Goal: Task Accomplishment & Management: Manage account settings

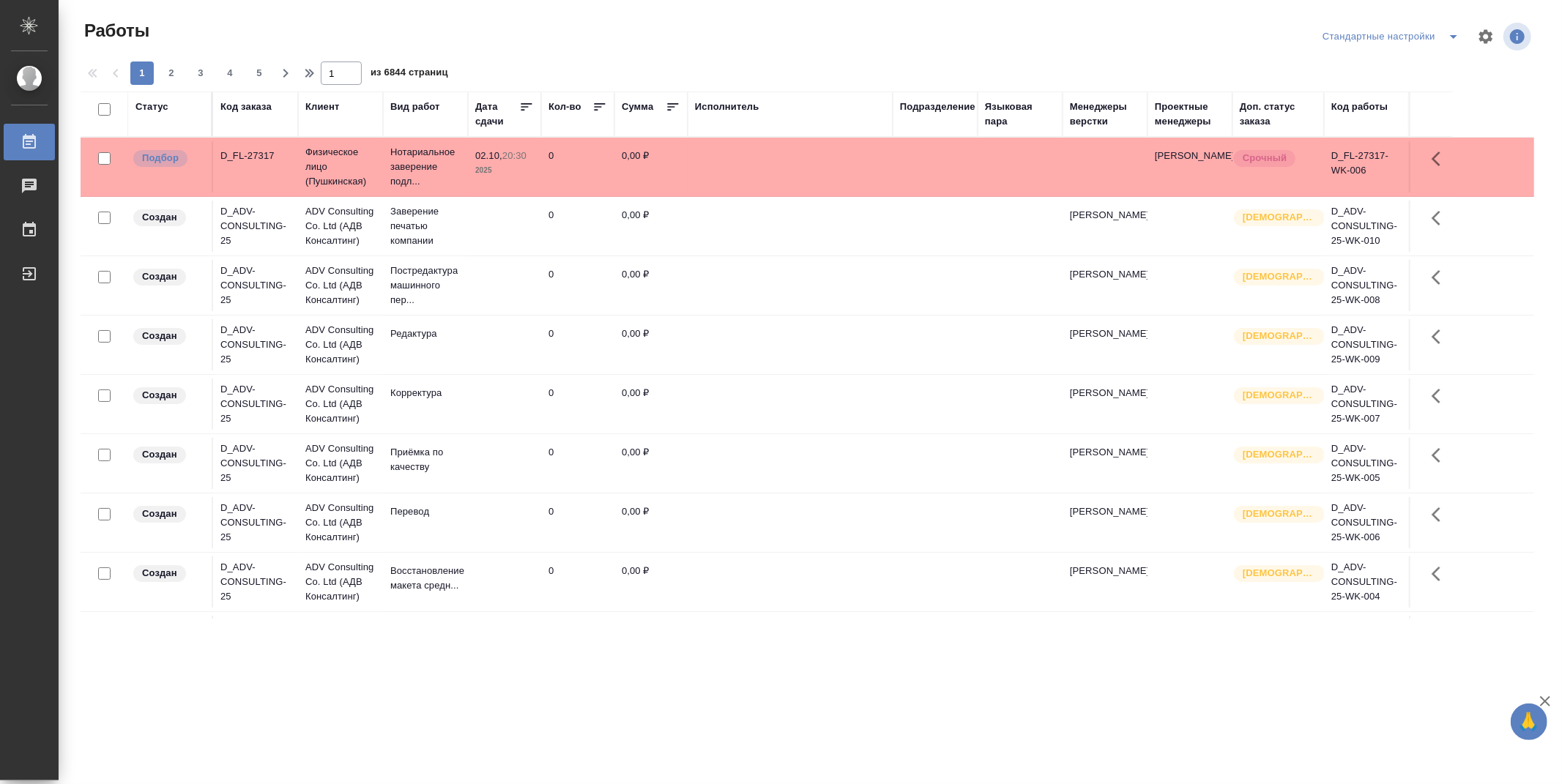
click at [956, 102] on div "Подразделение" at bounding box center [937, 107] width 75 height 15
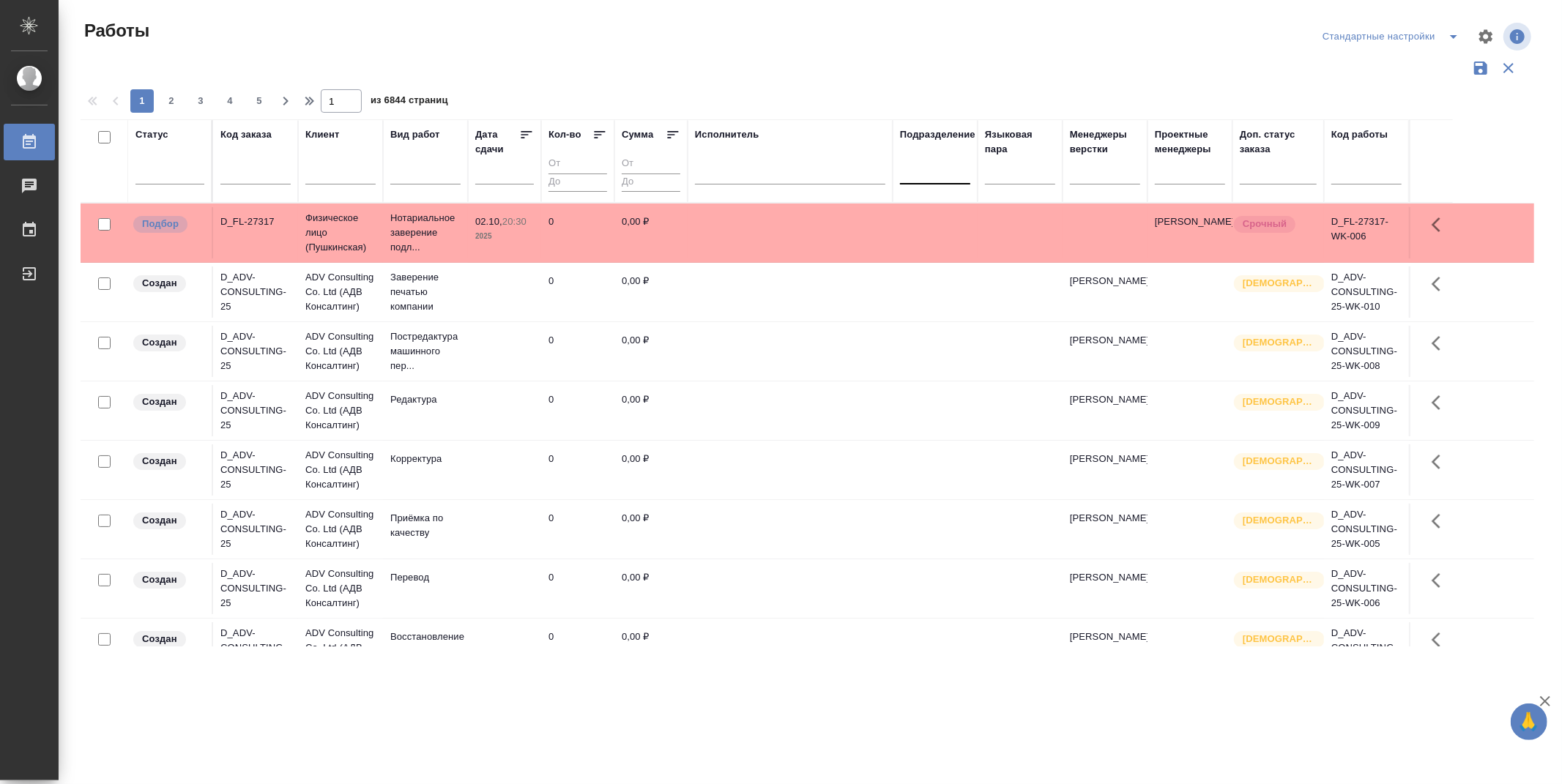
click at [950, 179] on div at bounding box center [935, 169] width 70 height 21
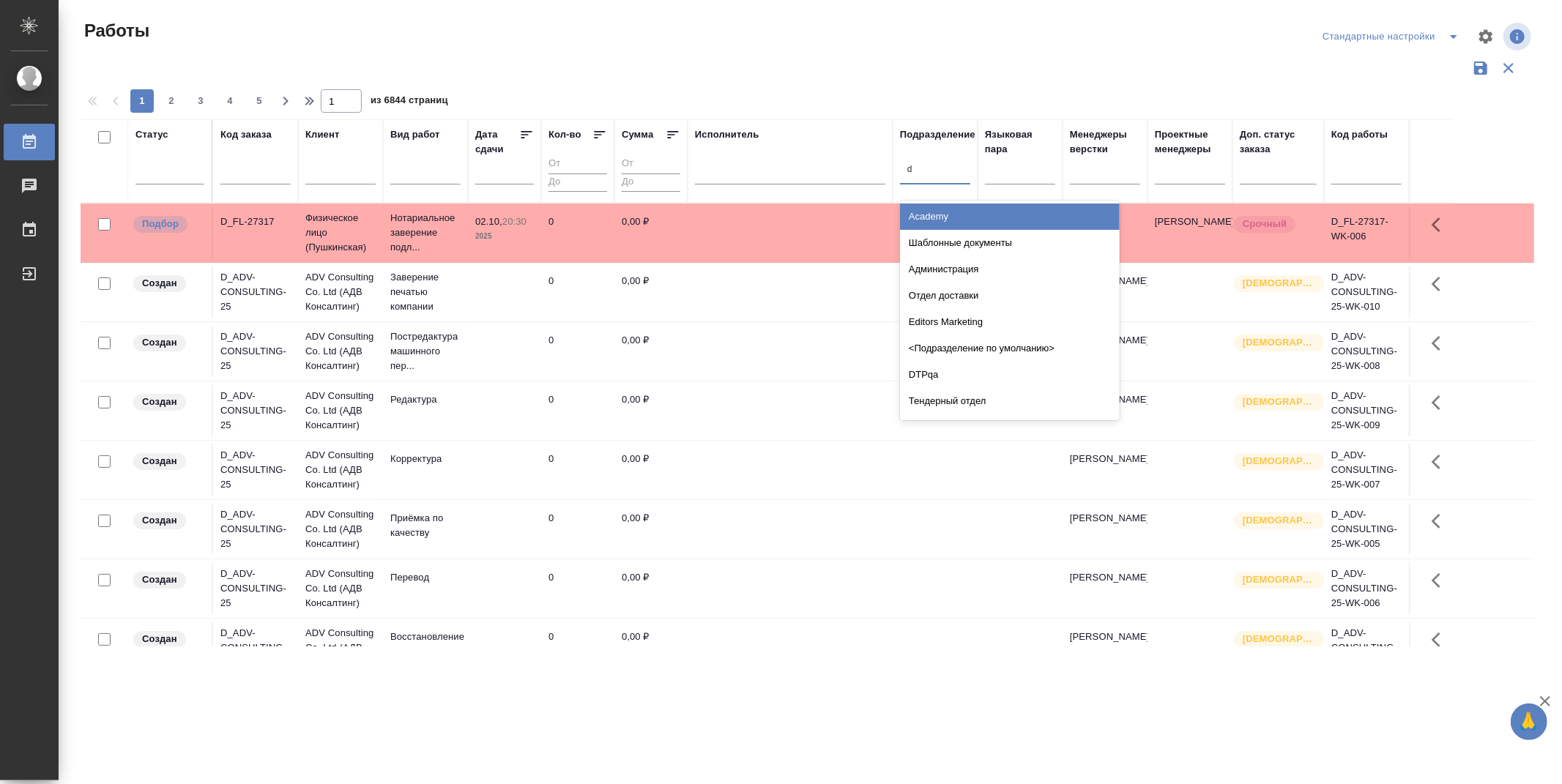
type input "dt"
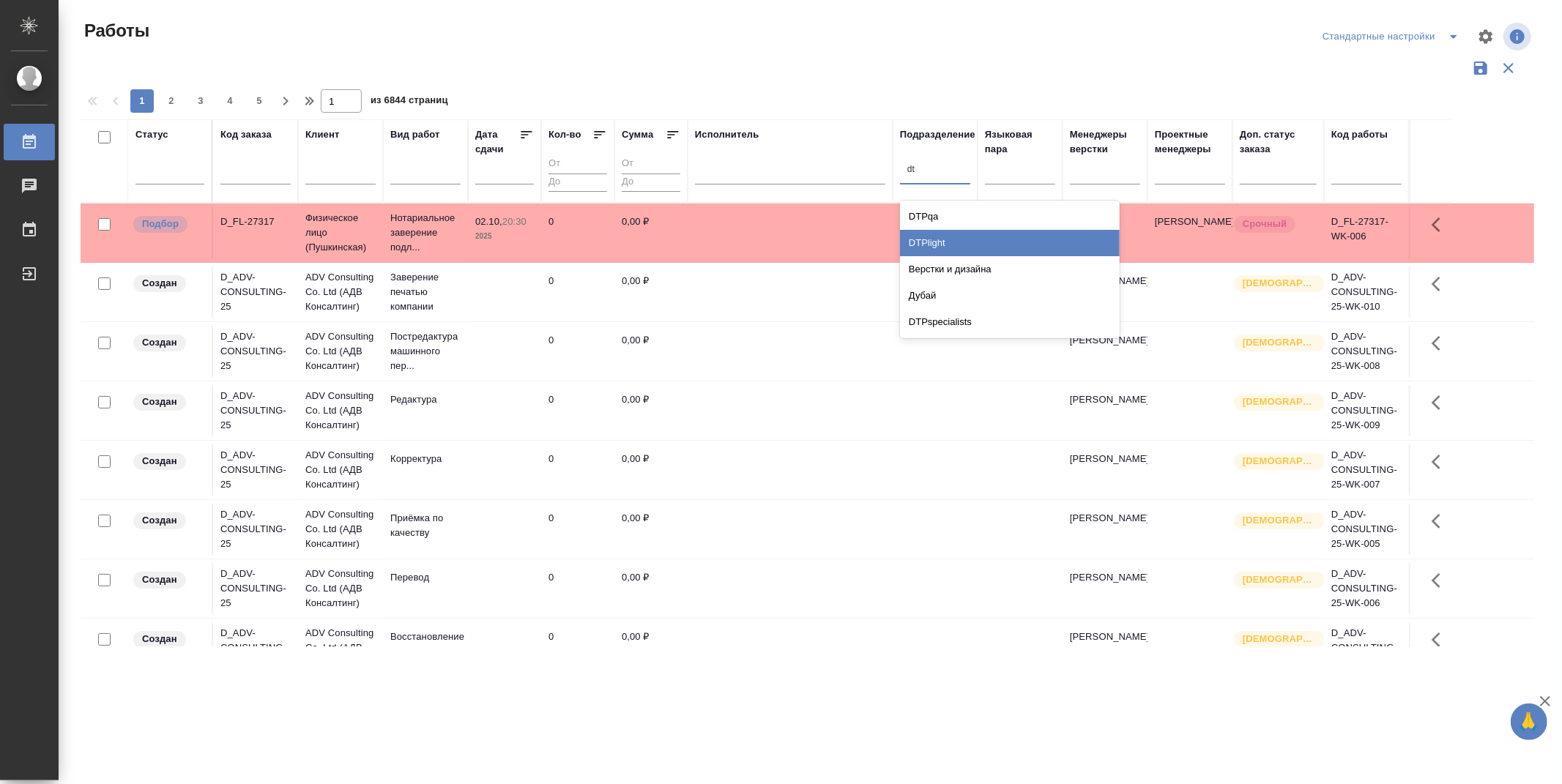
click at [961, 242] on div "DTPlight" at bounding box center [1010, 243] width 220 height 26
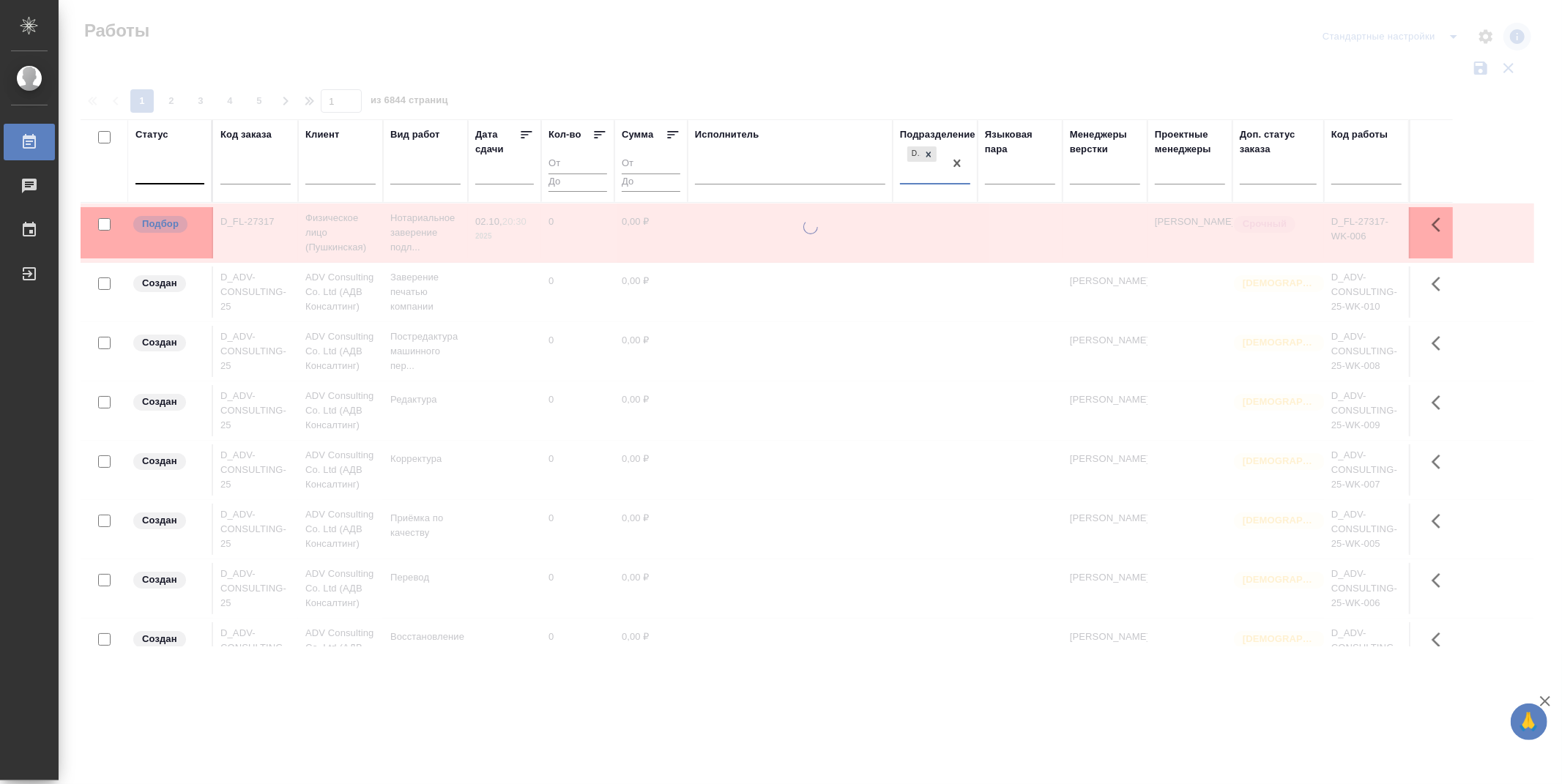
click at [183, 176] on div at bounding box center [170, 169] width 69 height 21
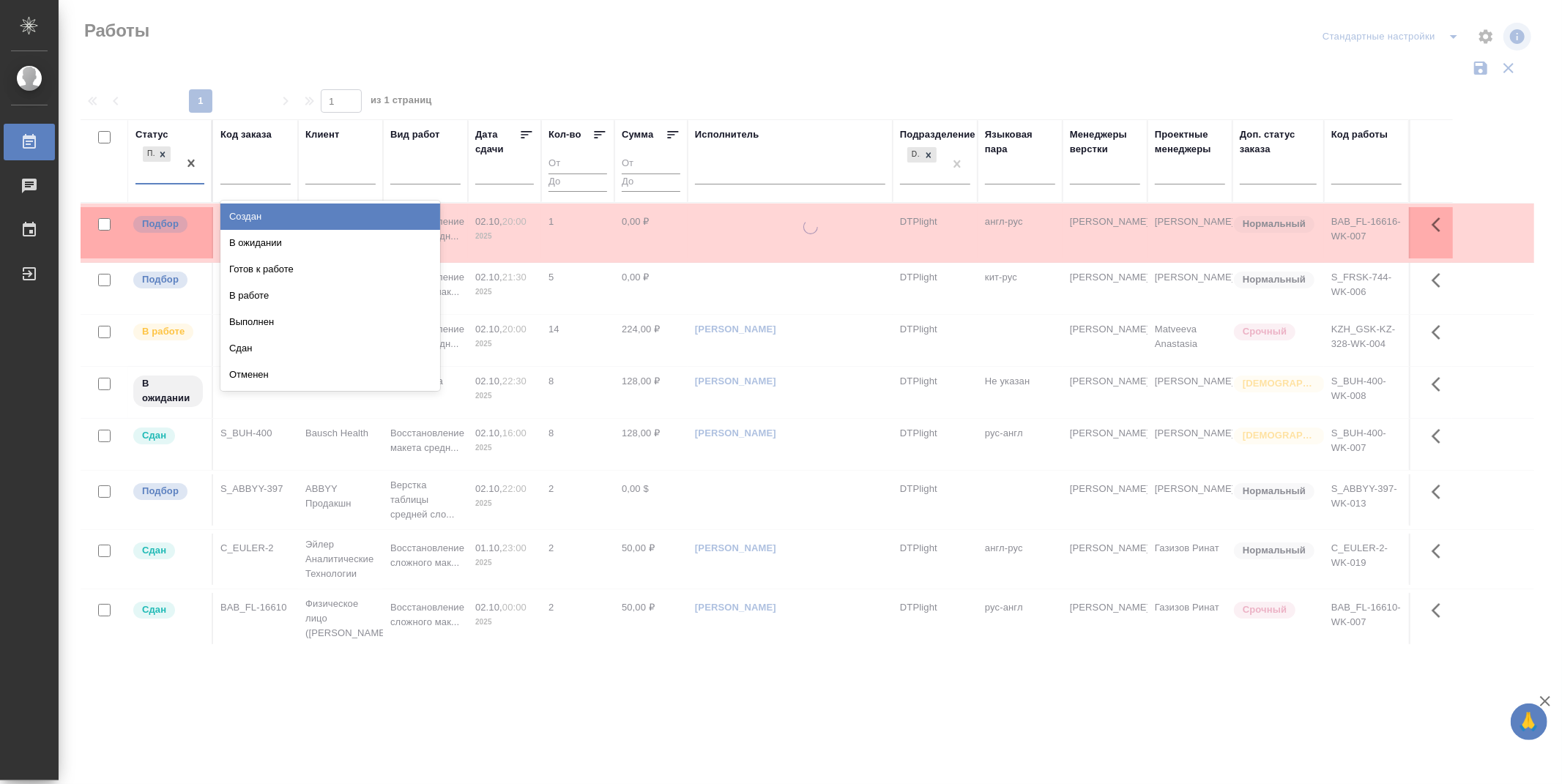
click at [148, 173] on div "Подбор" at bounding box center [156, 163] width 43 height 39
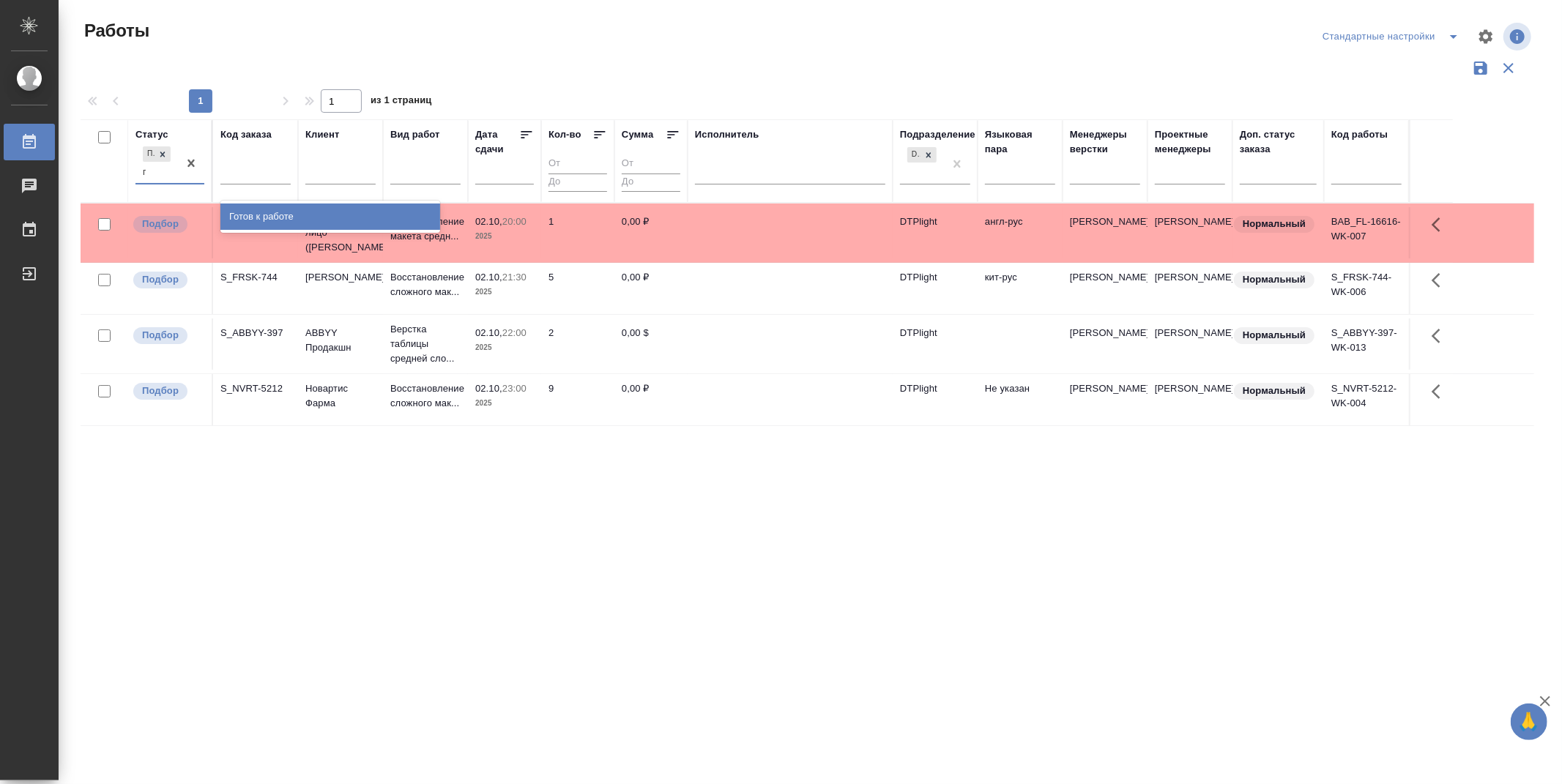
type input "го"
click at [275, 218] on div "Готов к работе" at bounding box center [331, 217] width 220 height 26
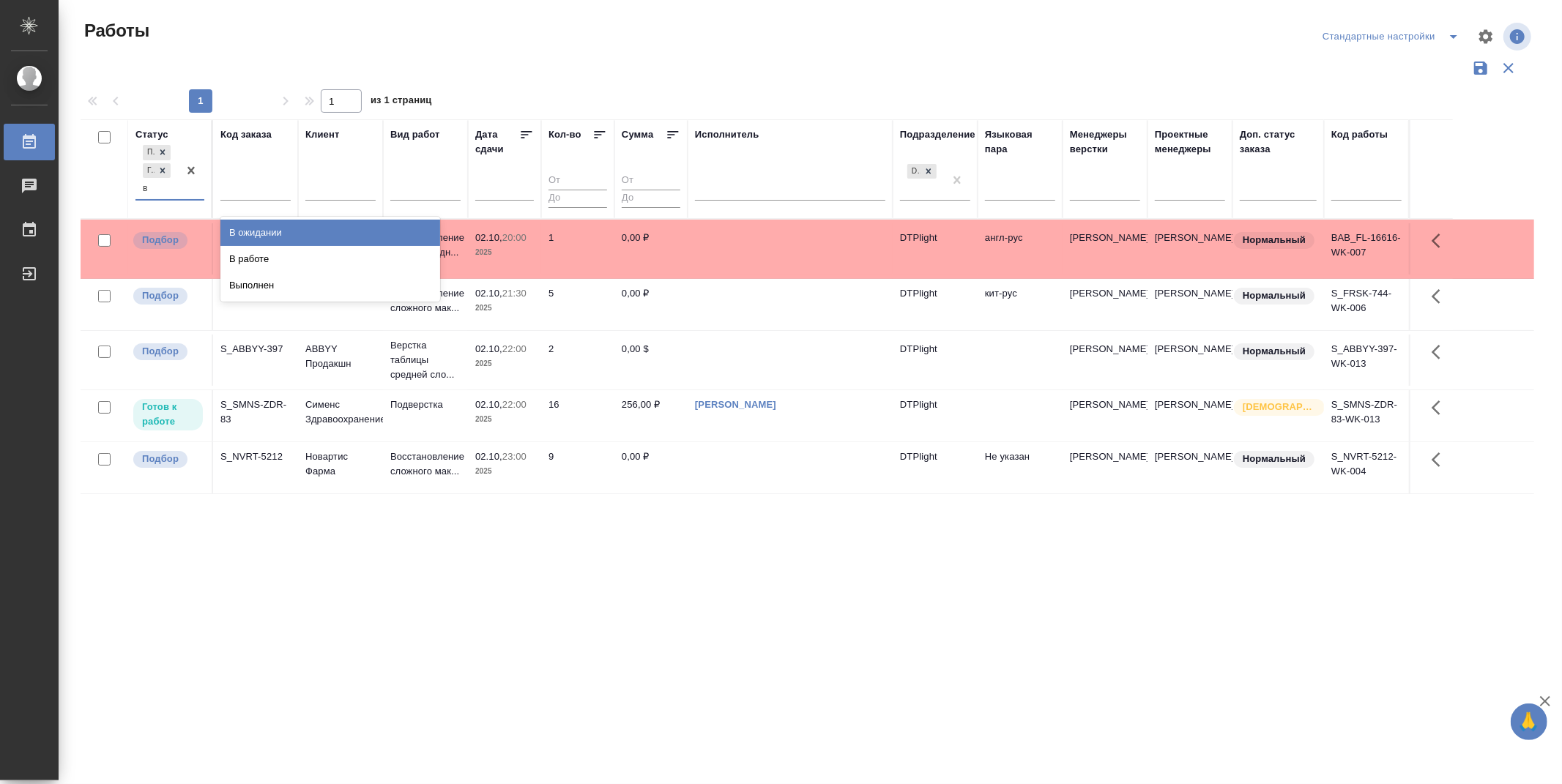
type input "в р"
click at [276, 231] on div "В работе" at bounding box center [331, 233] width 220 height 26
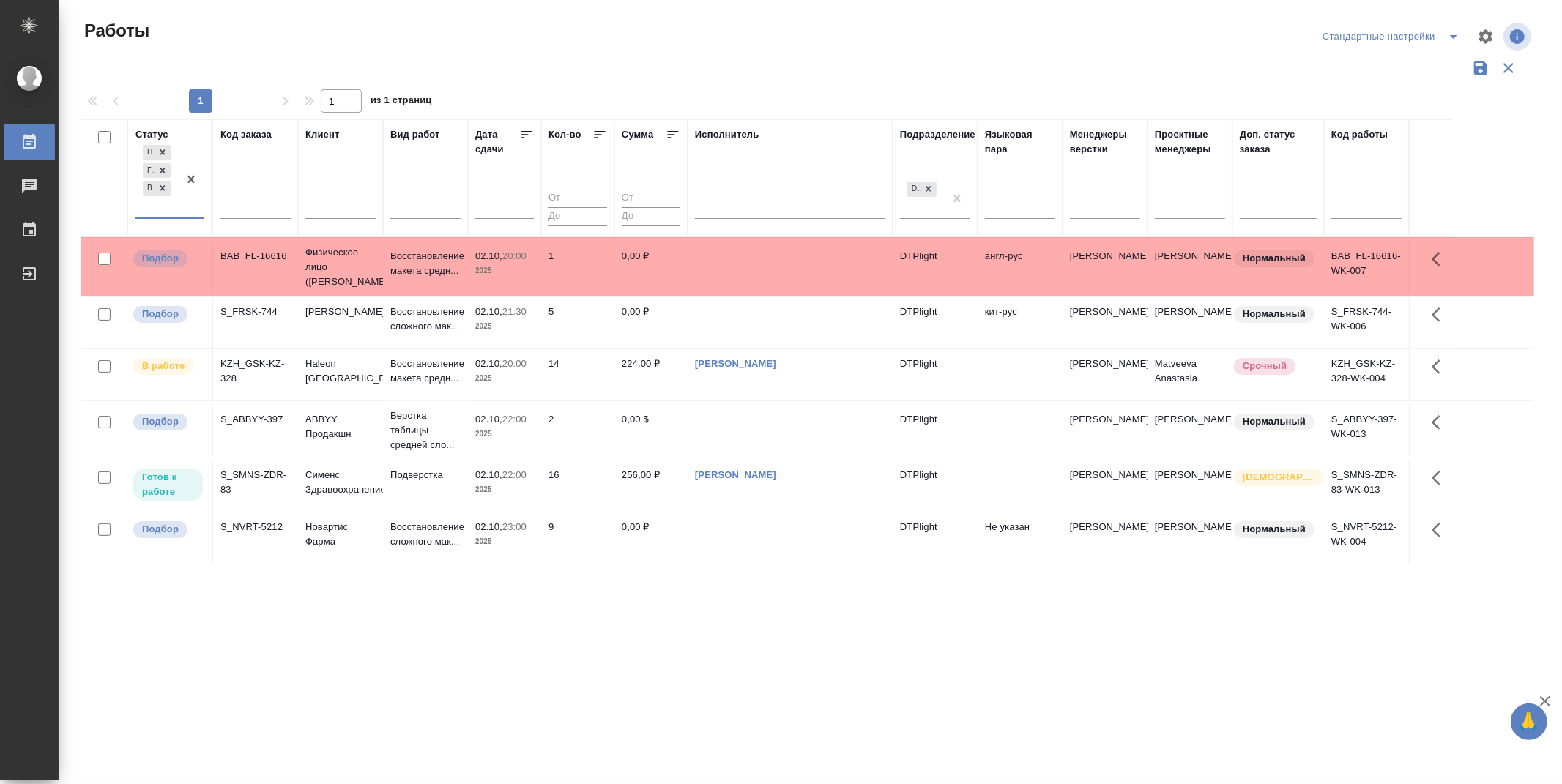
click at [525, 138] on icon at bounding box center [526, 135] width 15 height 15
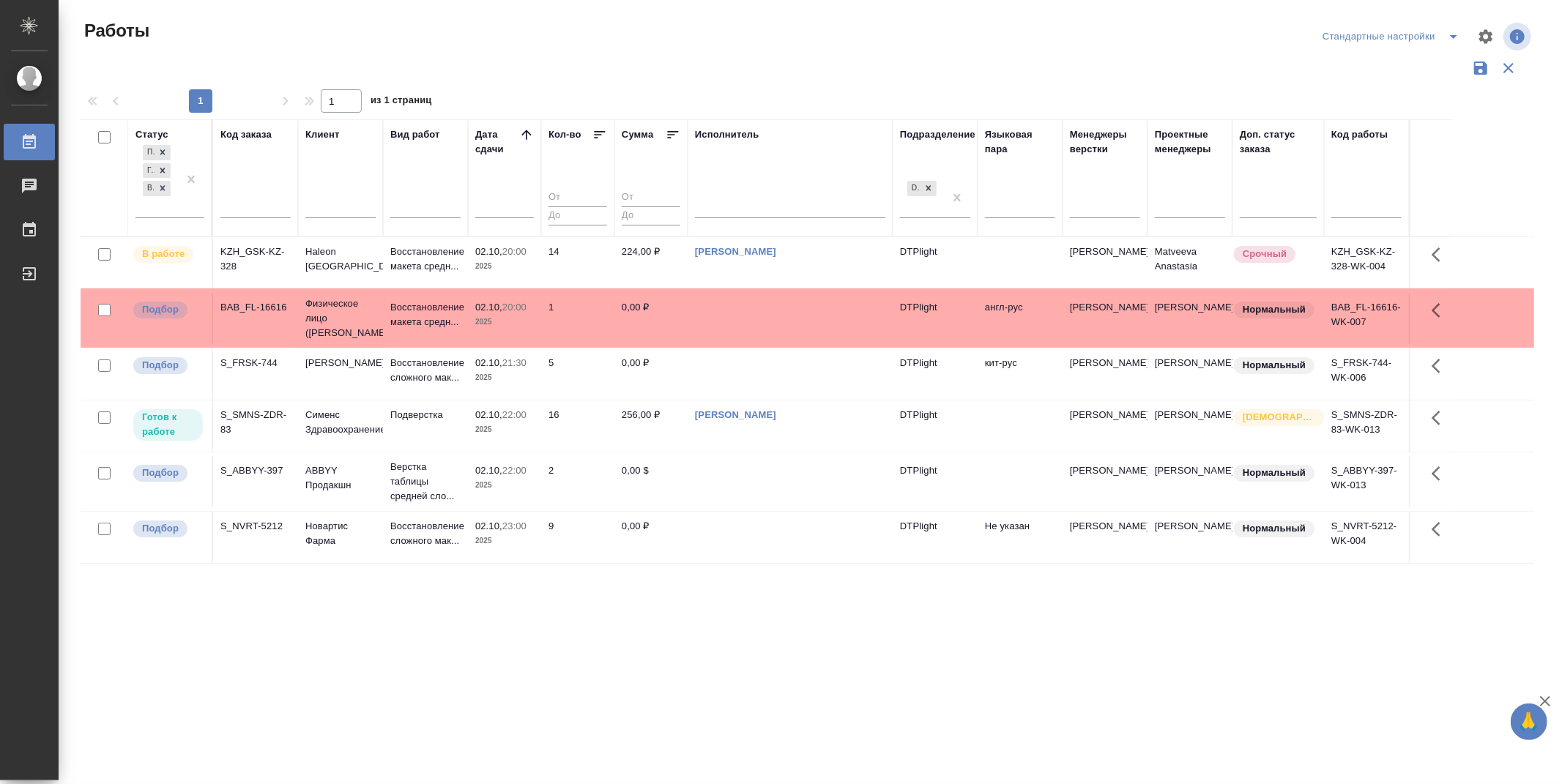
click at [689, 643] on div "Статус Подбор Готов к работе В работе Код заказа Клиент Вид работ Дата сдачи Ко…" at bounding box center [807, 382] width 1454 height 527
click at [156, 304] on p "Подбор" at bounding box center [160, 310] width 36 height 15
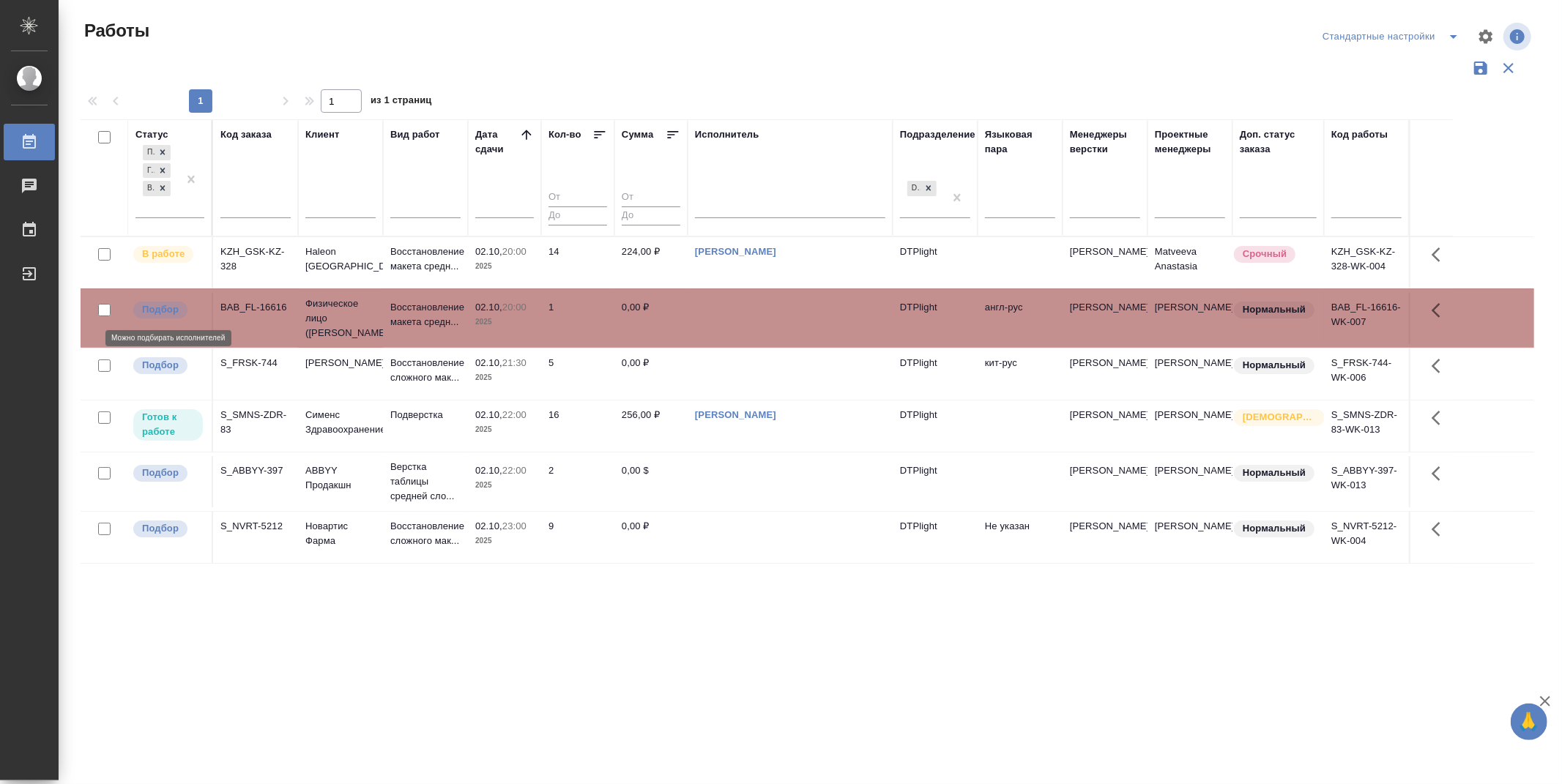
click at [156, 304] on p "Подбор" at bounding box center [160, 310] width 36 height 15
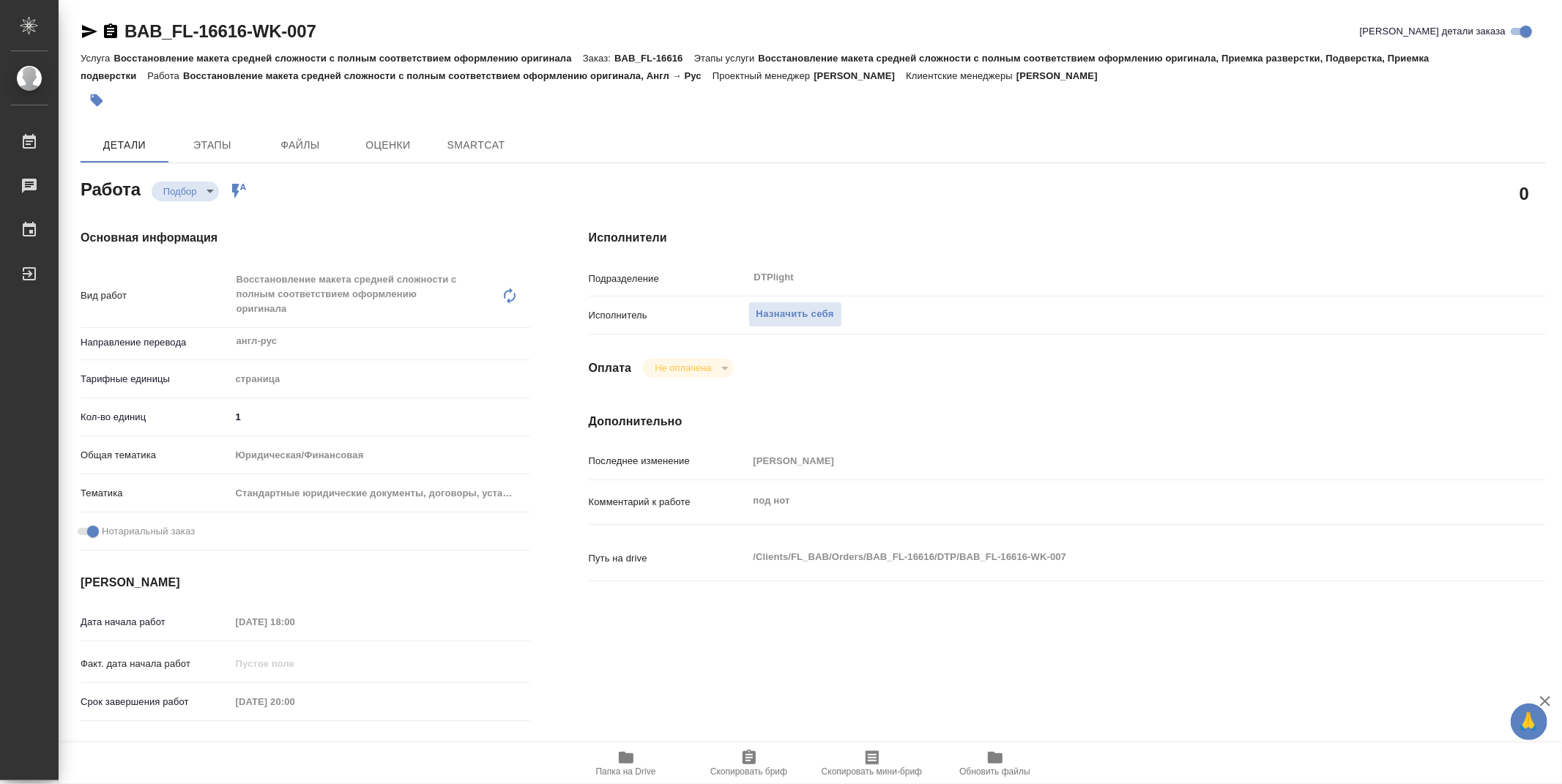
type textarea "x"
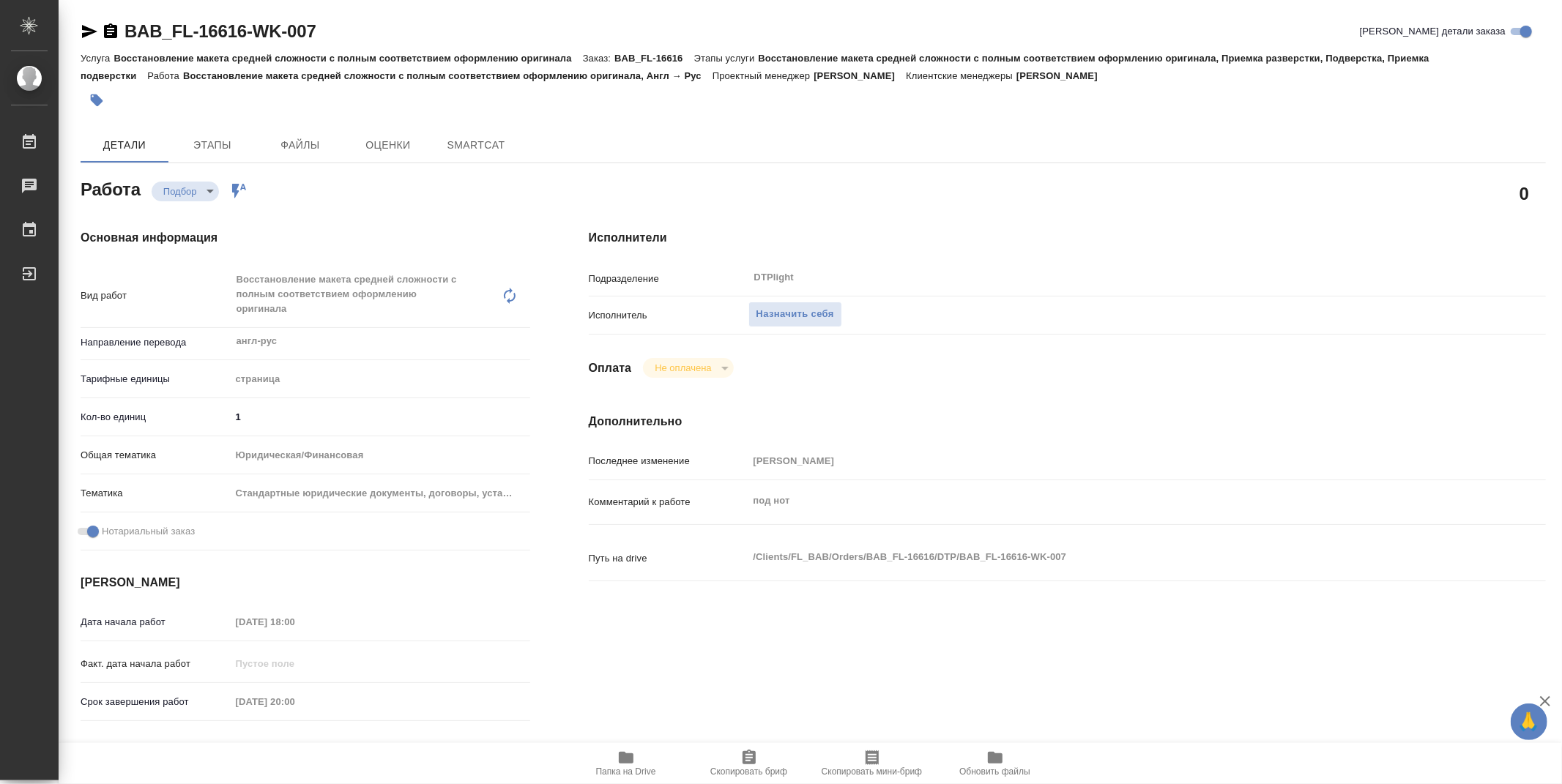
type textarea "x"
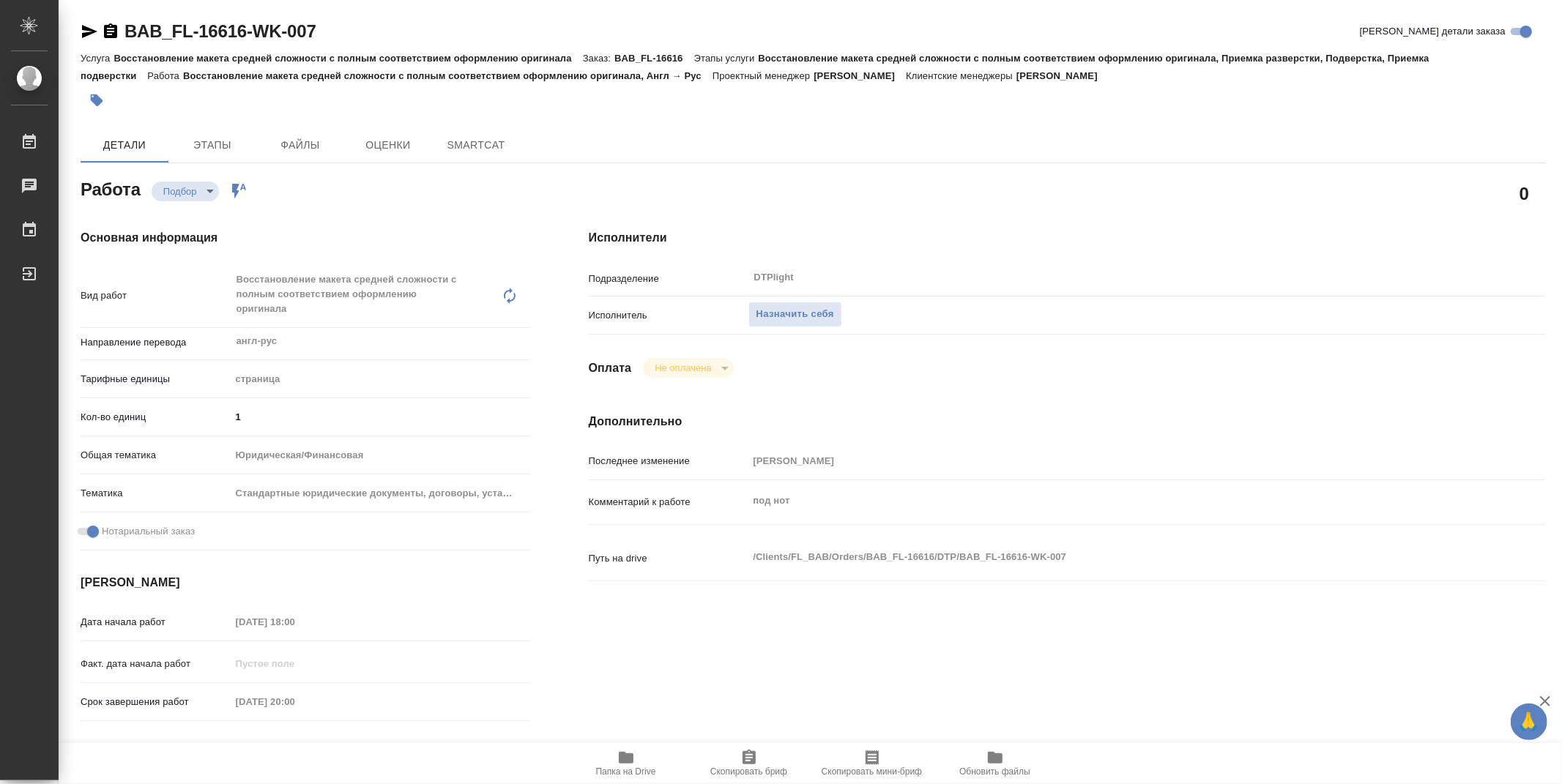
type textarea "x"
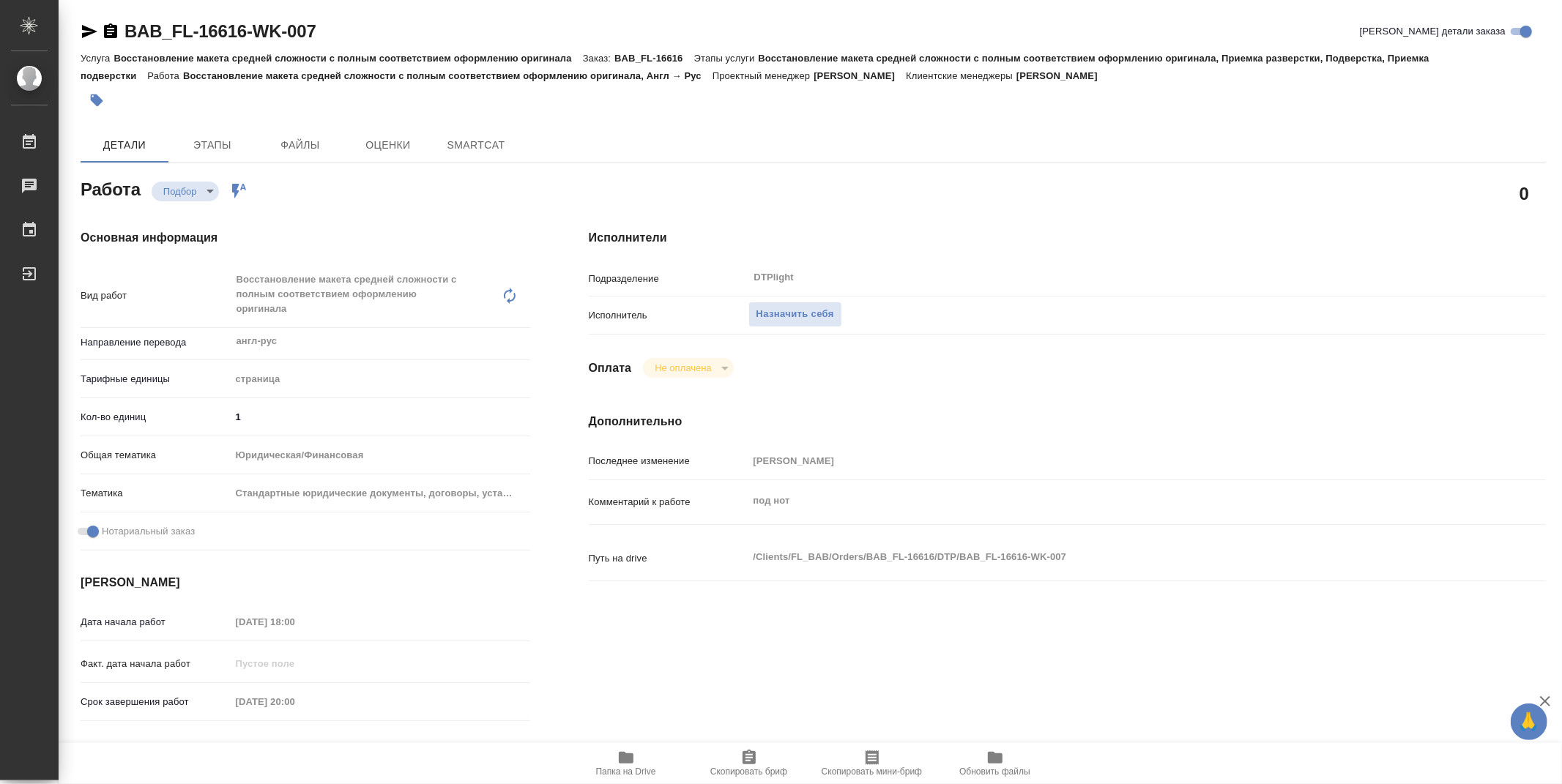
type textarea "x"
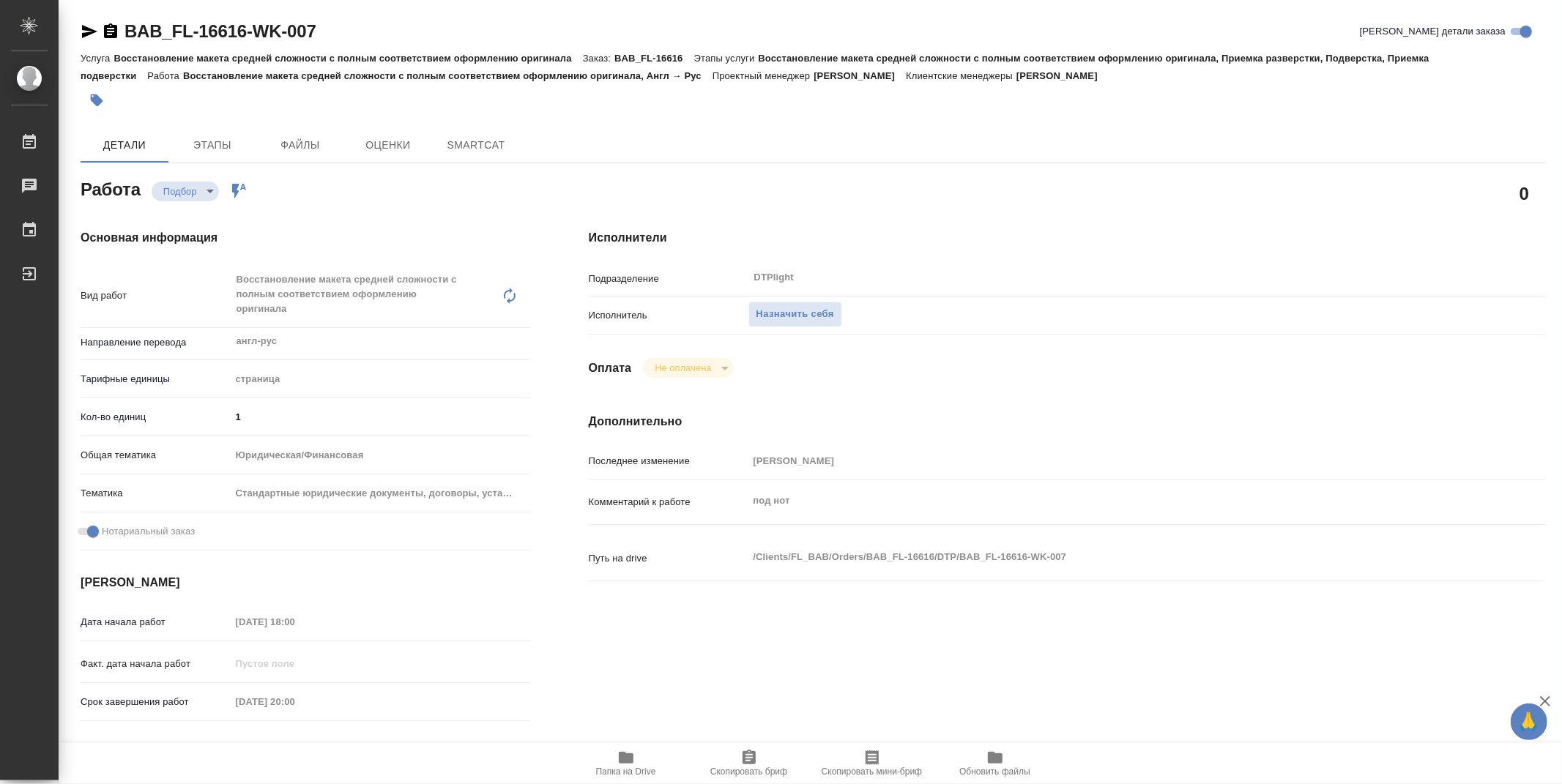
type textarea "x"
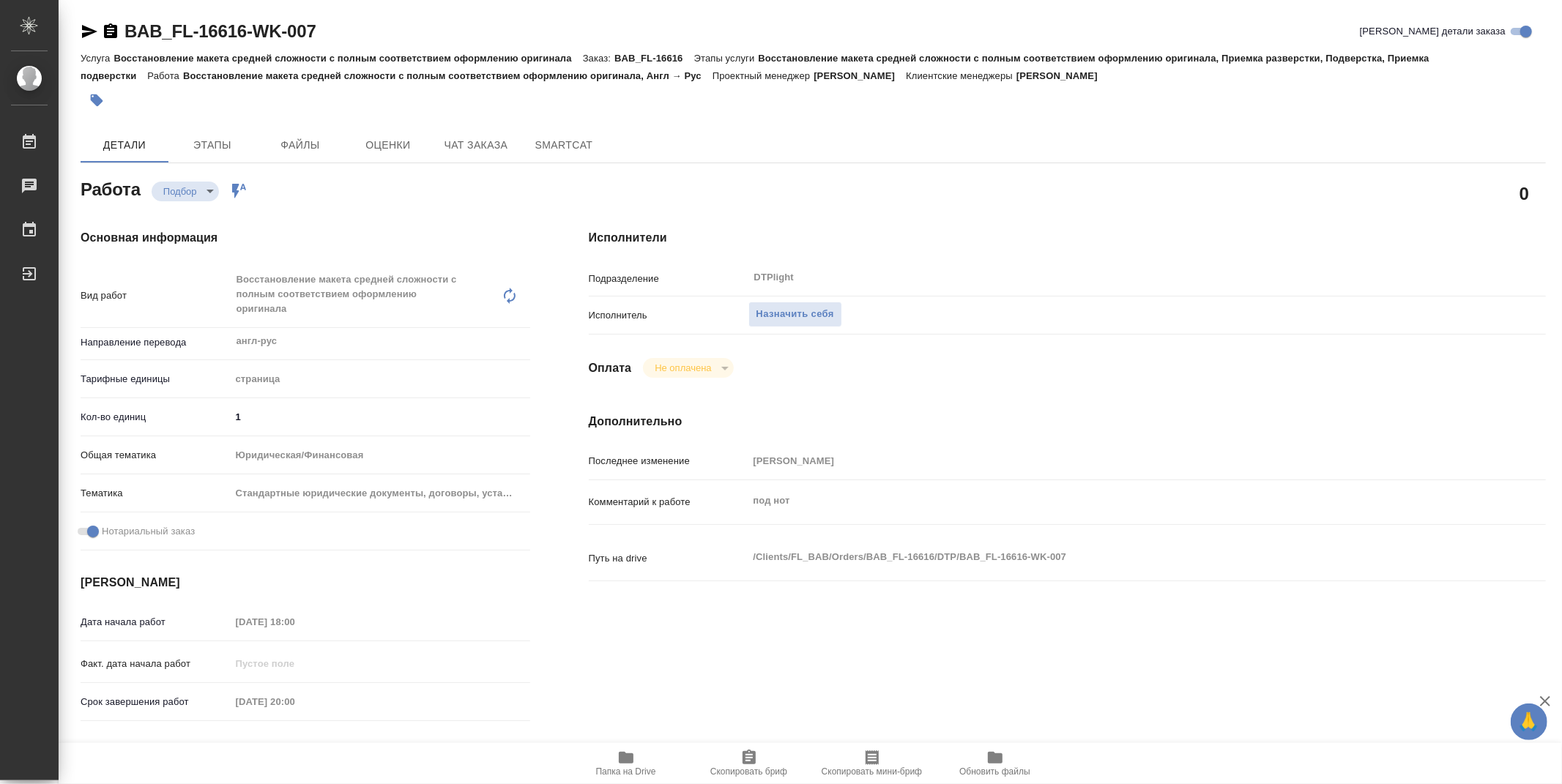
type textarea "x"
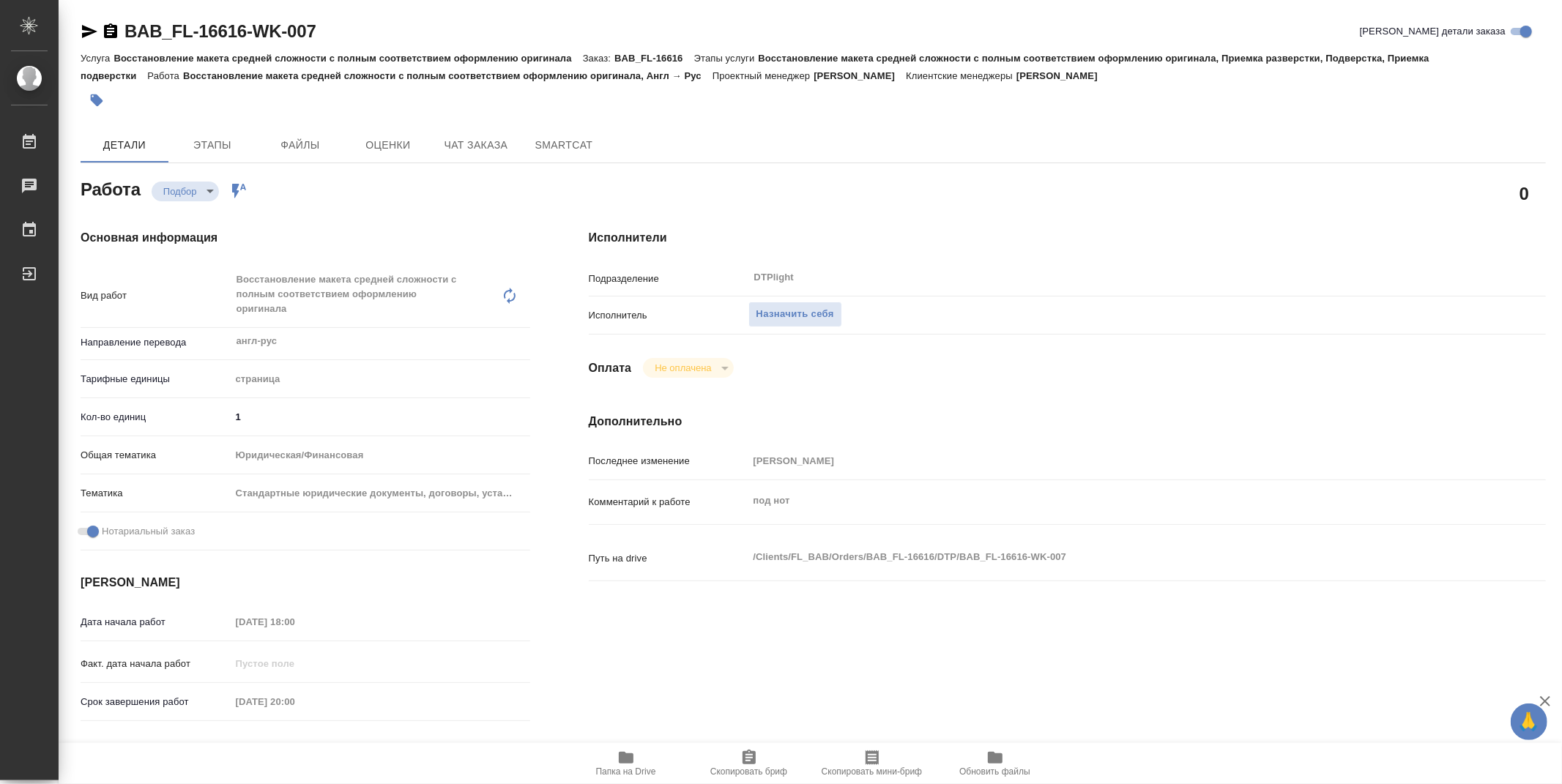
type textarea "x"
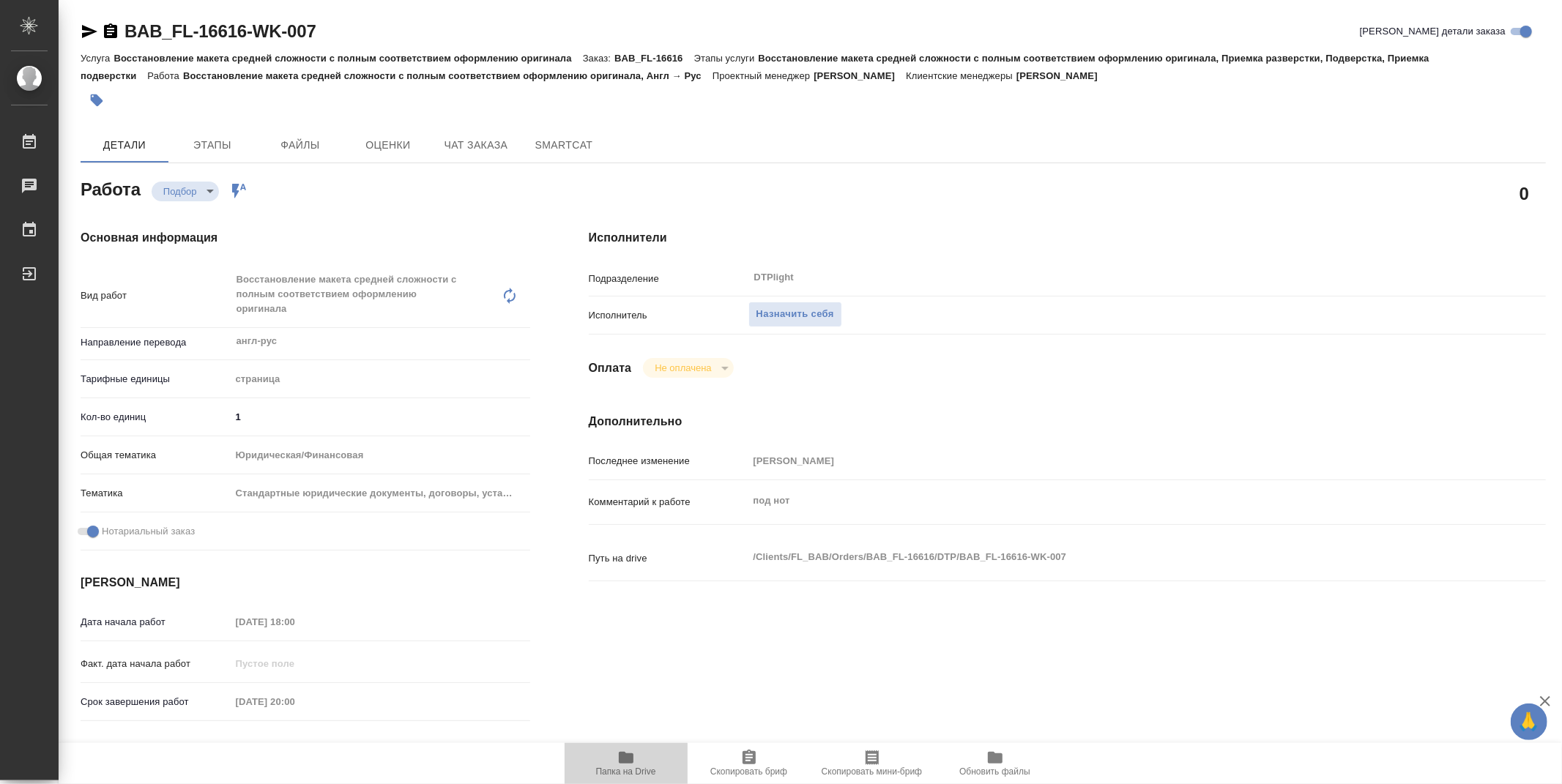
click at [620, 766] on span "Папка на Drive" at bounding box center [626, 771] width 60 height 10
click at [764, 310] on span "Назначить себя" at bounding box center [795, 314] width 77 height 17
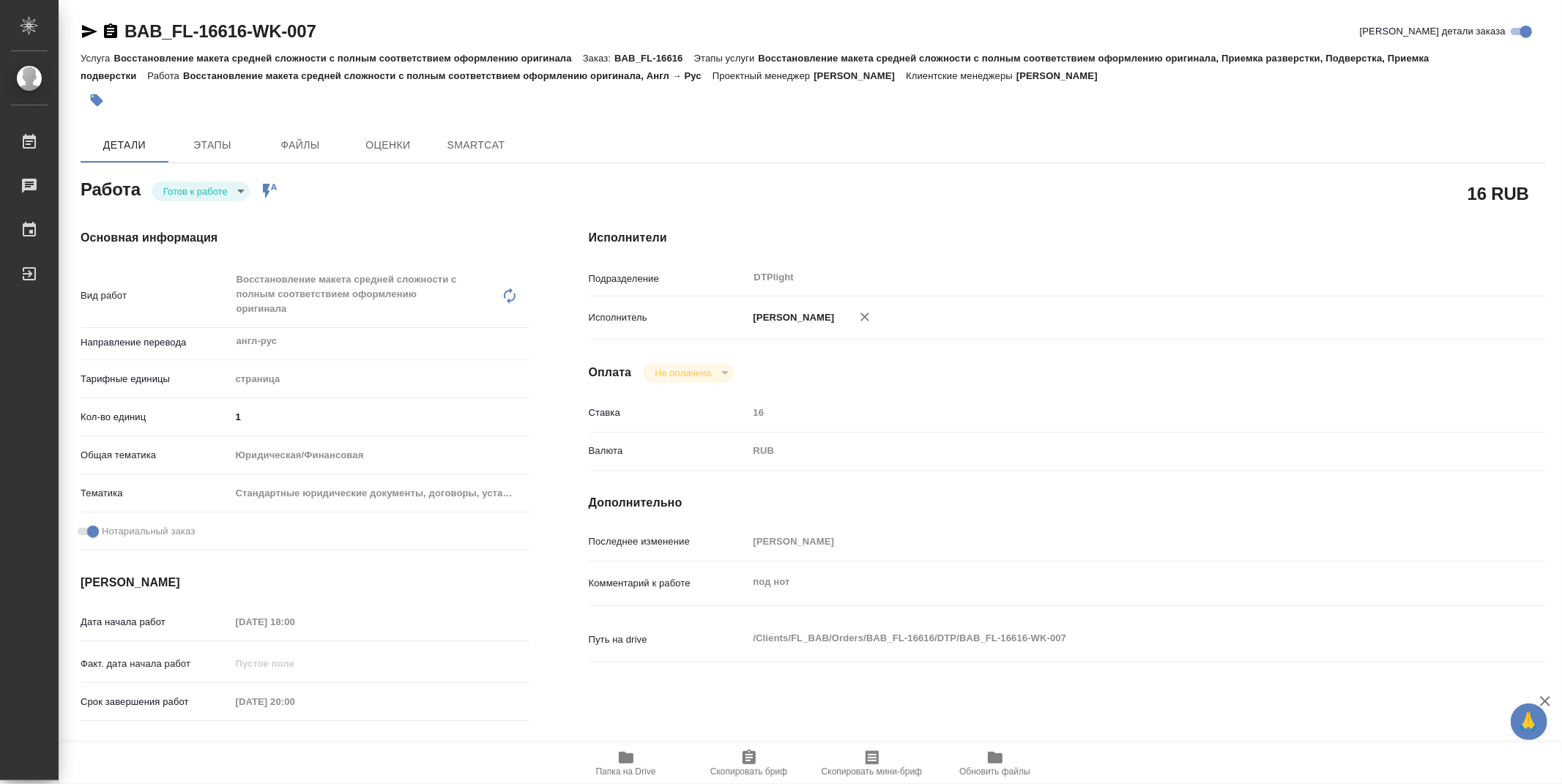
type textarea "x"
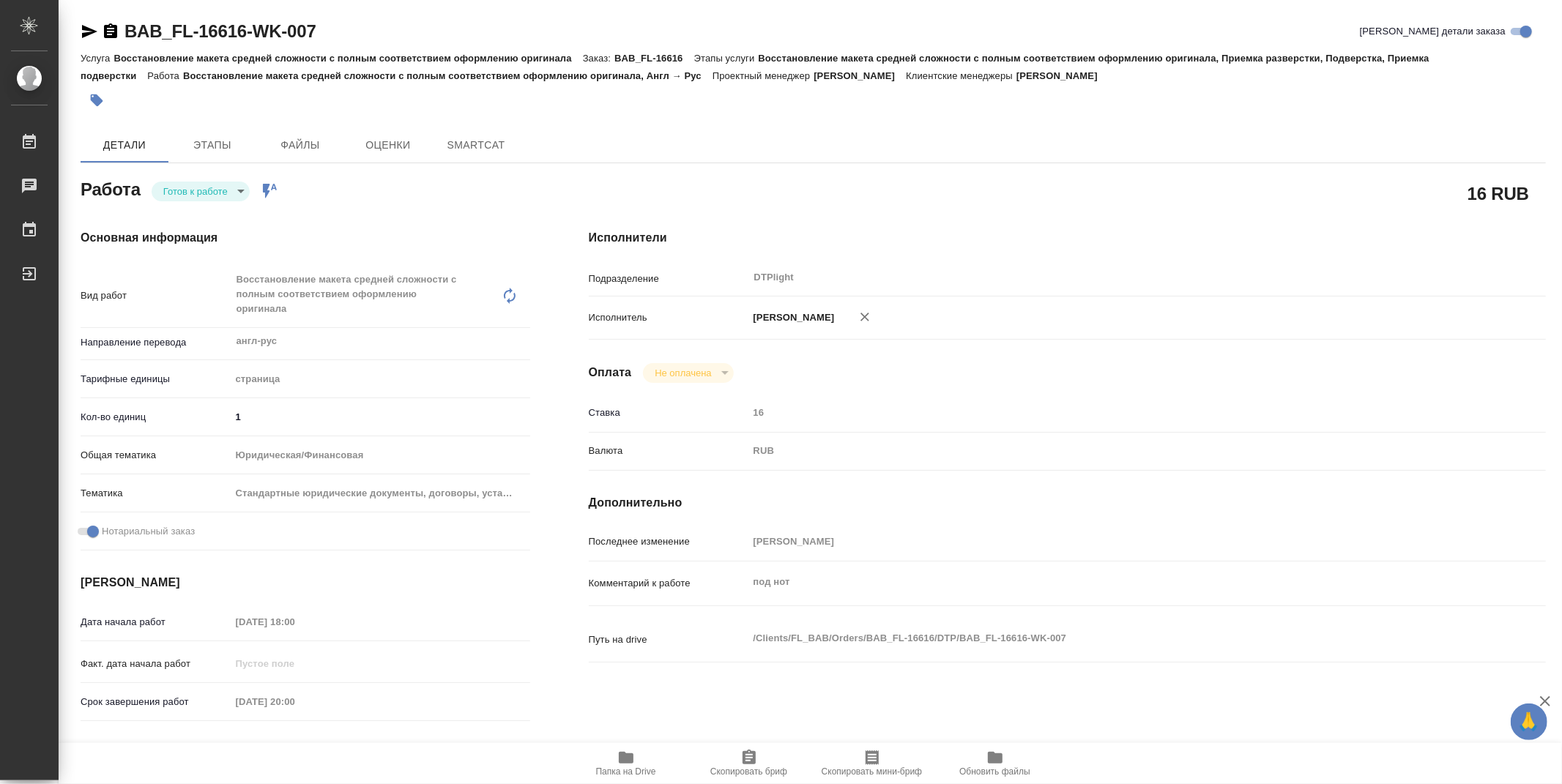
type textarea "x"
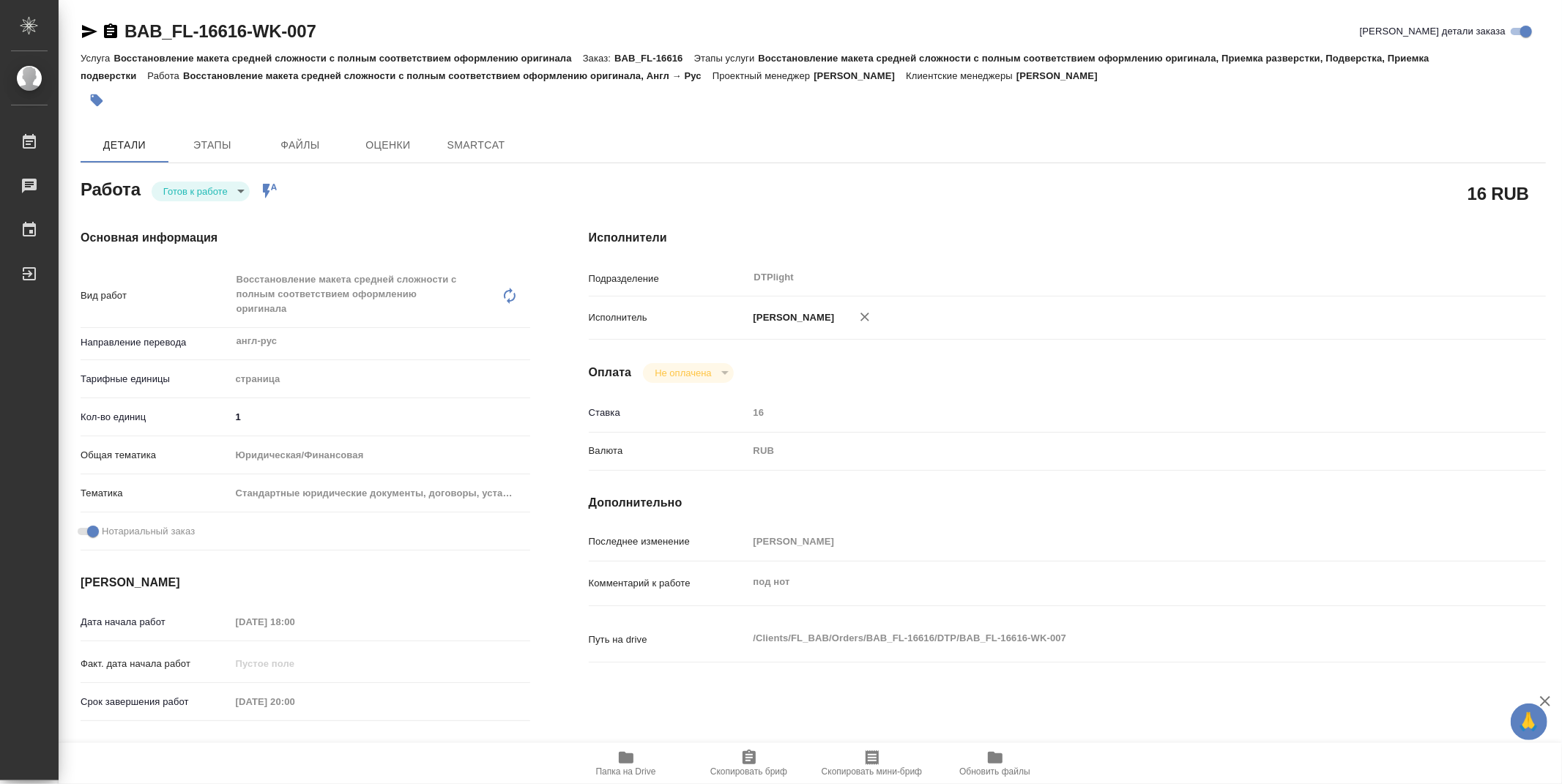
type textarea "x"
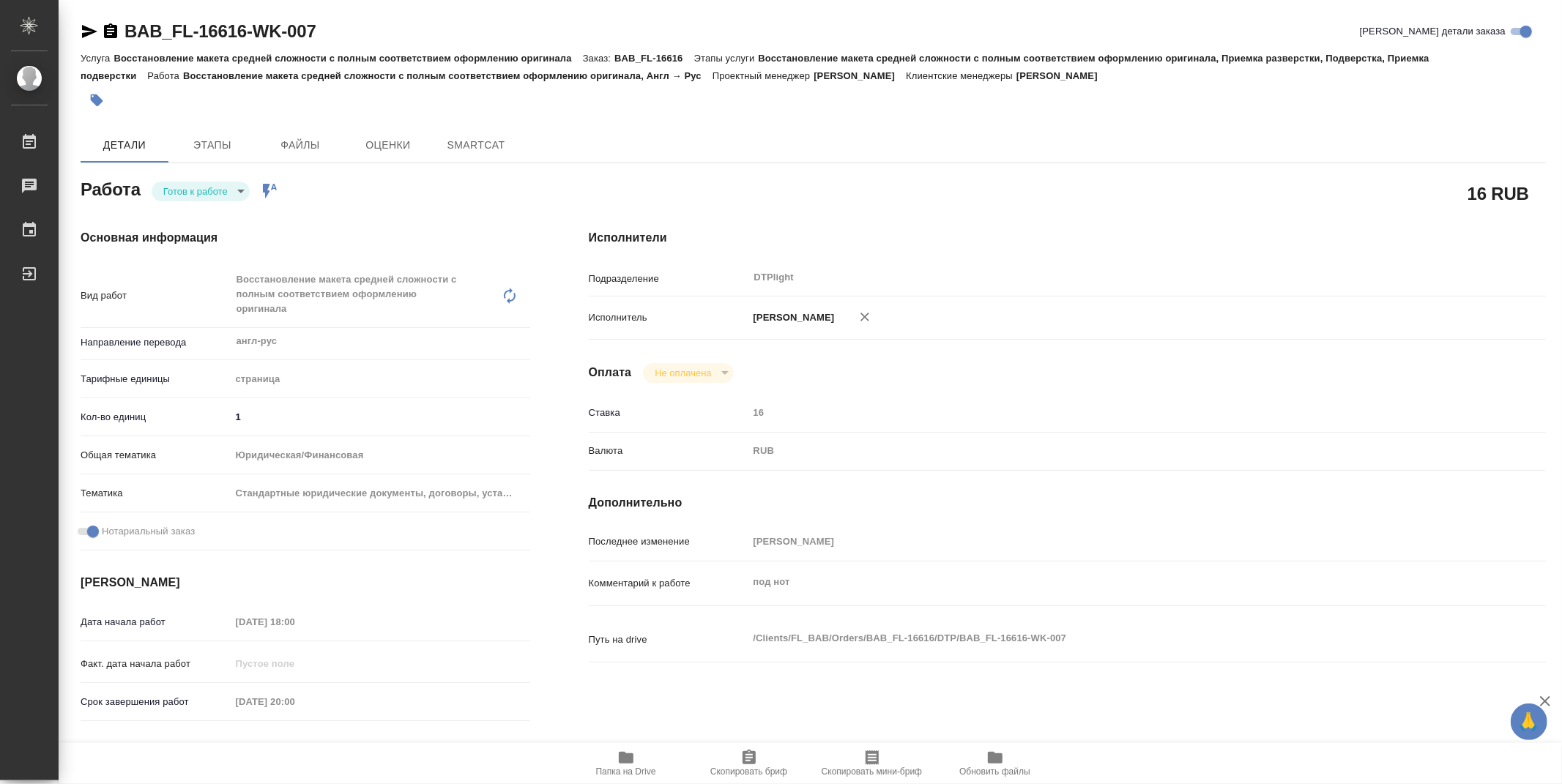
type textarea "x"
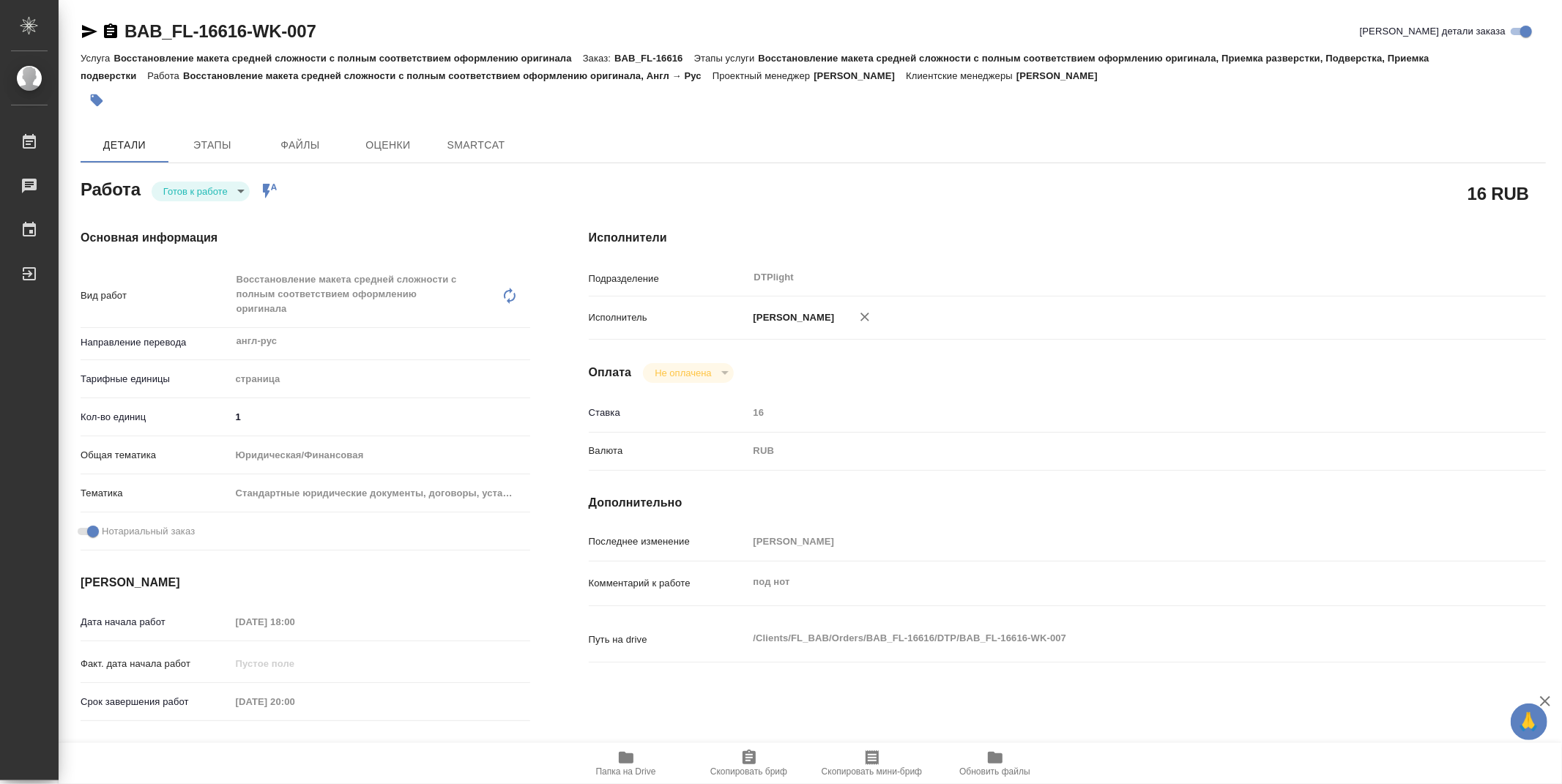
type textarea "x"
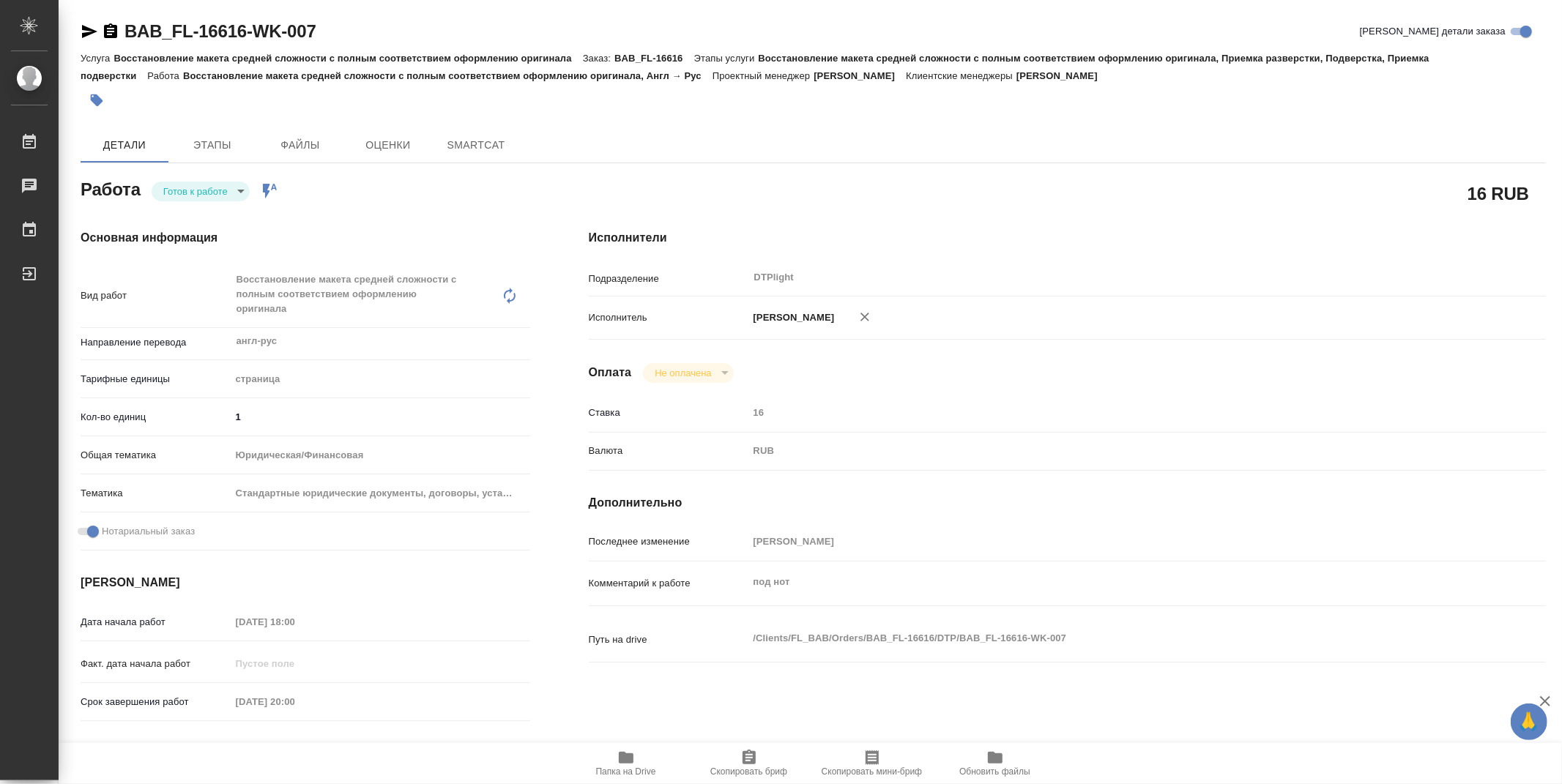
type textarea "x"
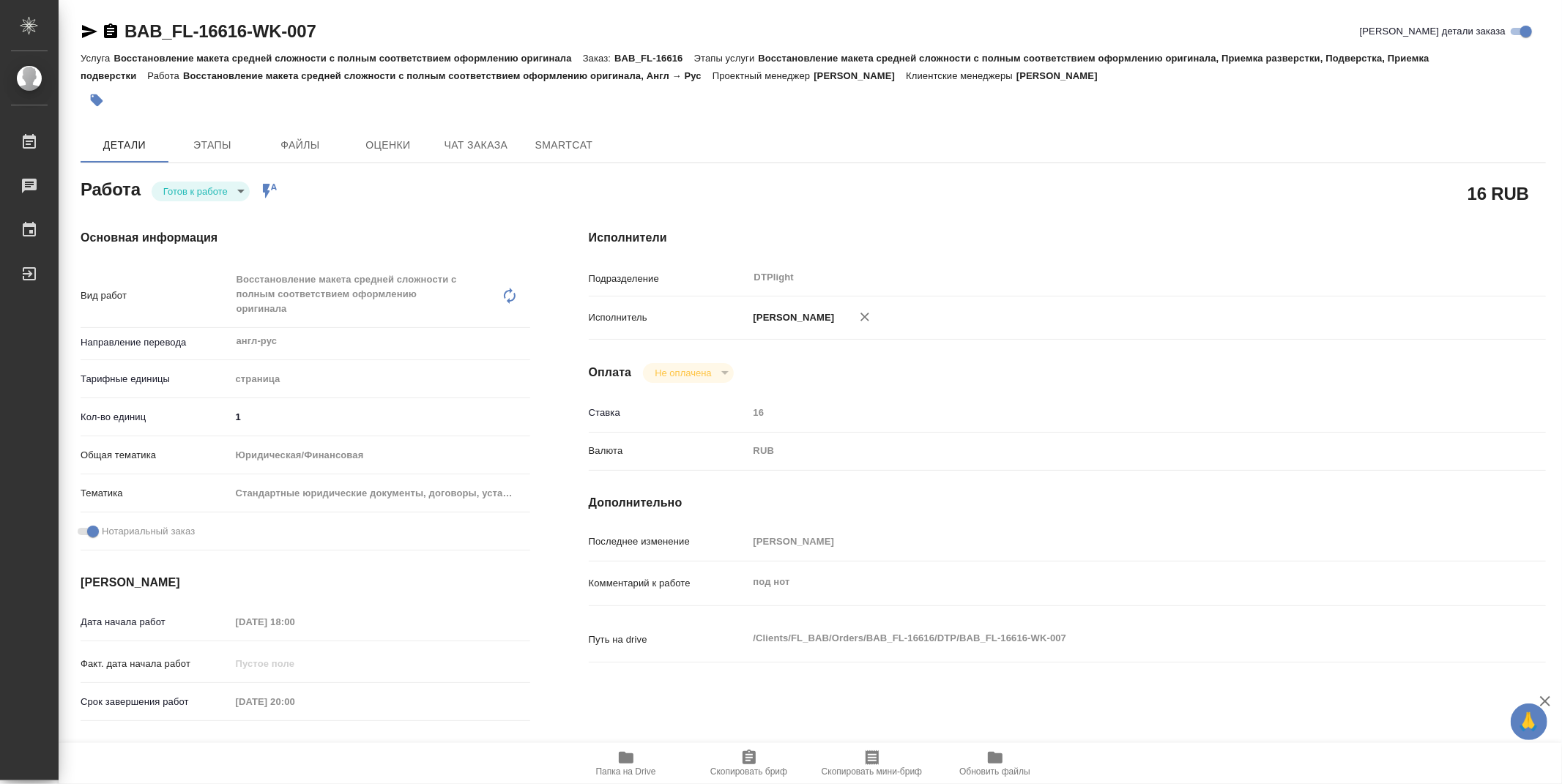
type textarea "x"
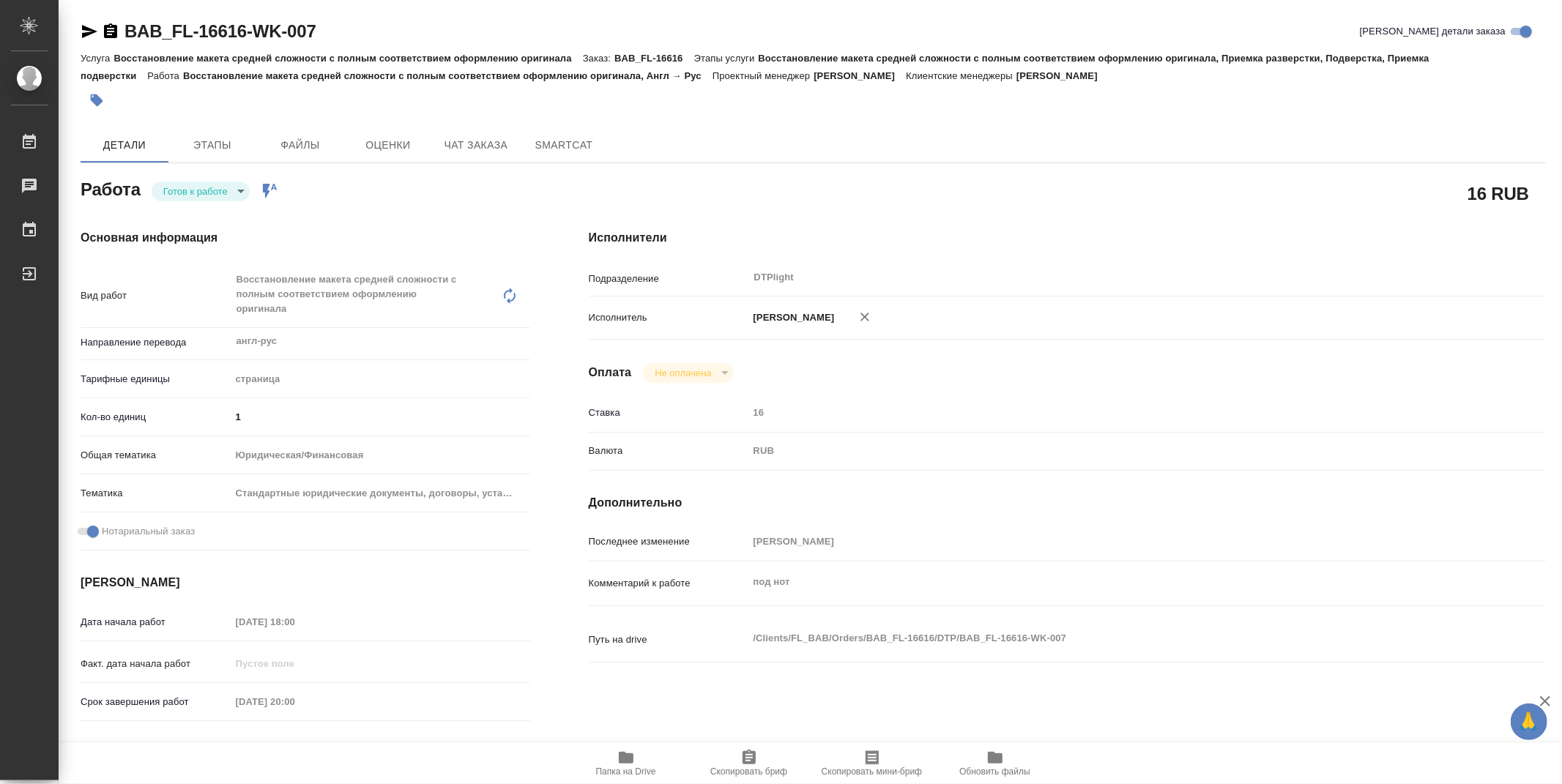
type textarea "x"
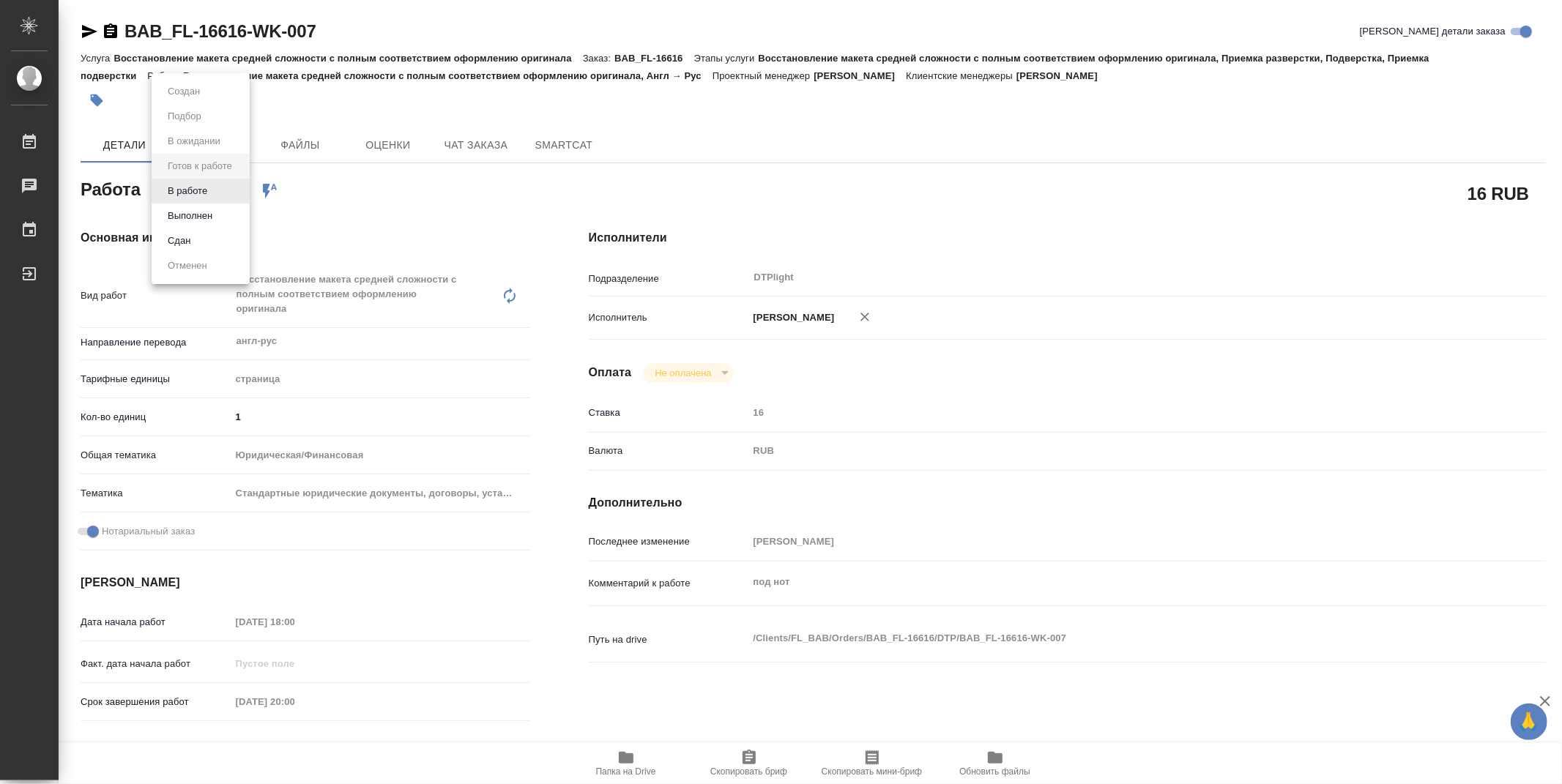
click at [200, 184] on body "🙏 .cls-1 fill:#fff; AWATERA Zubakova Viktoriya Работы 0 Чаты График Выйти BAB_F…" at bounding box center [781, 392] width 1562 height 784
click at [201, 191] on button "В работе" at bounding box center [187, 190] width 48 height 16
type textarea "x"
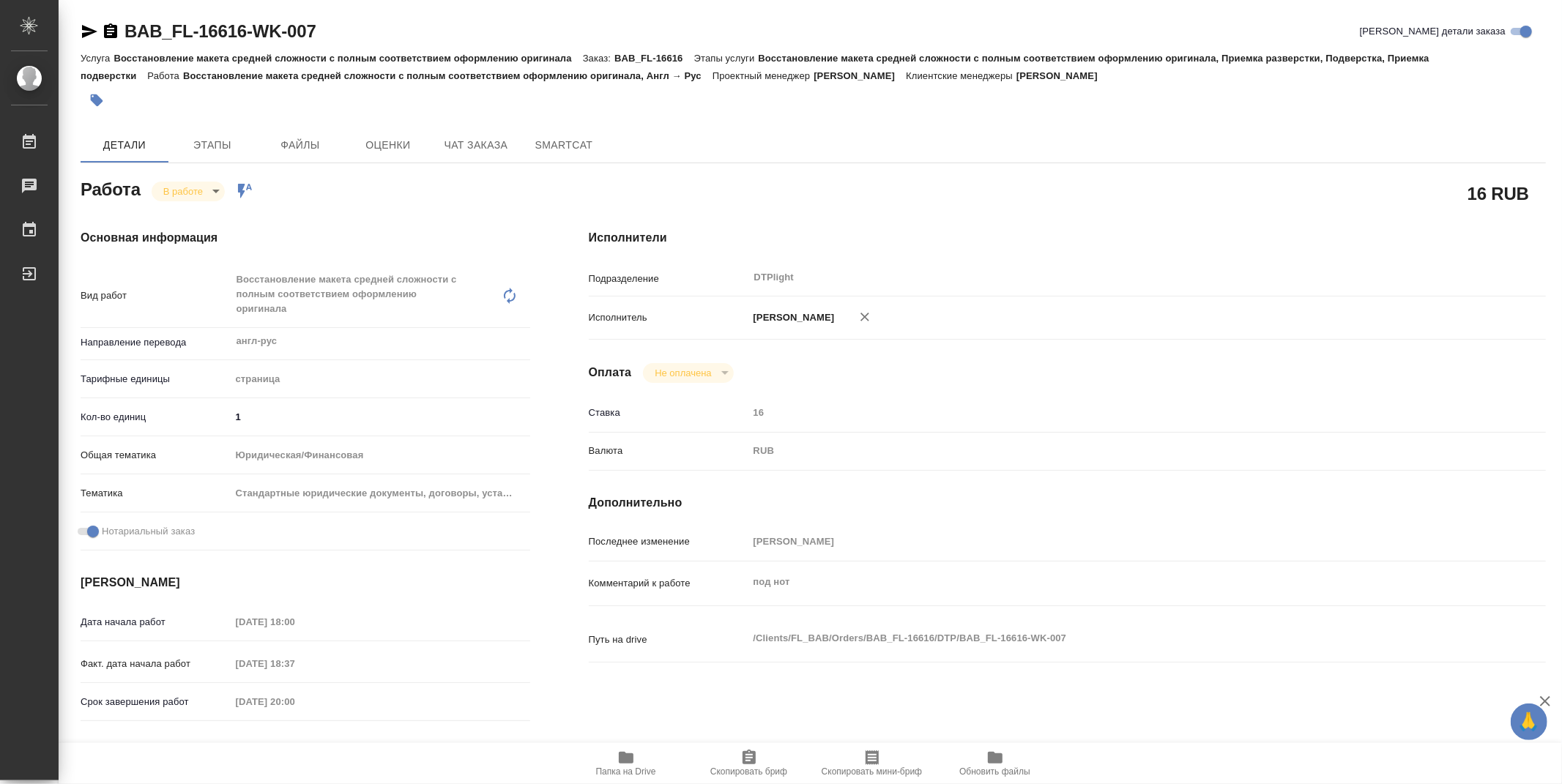
type textarea "x"
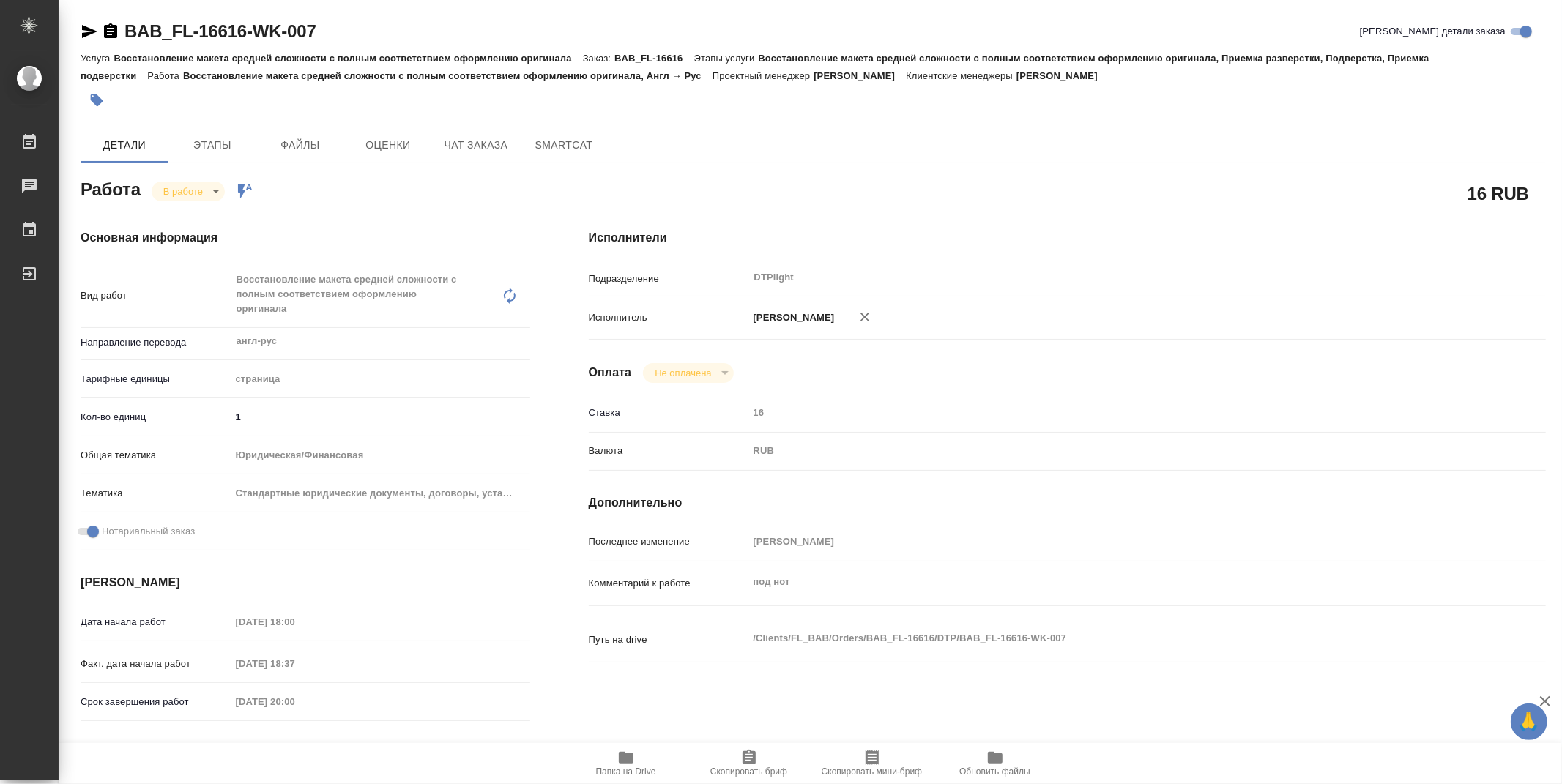
type textarea "x"
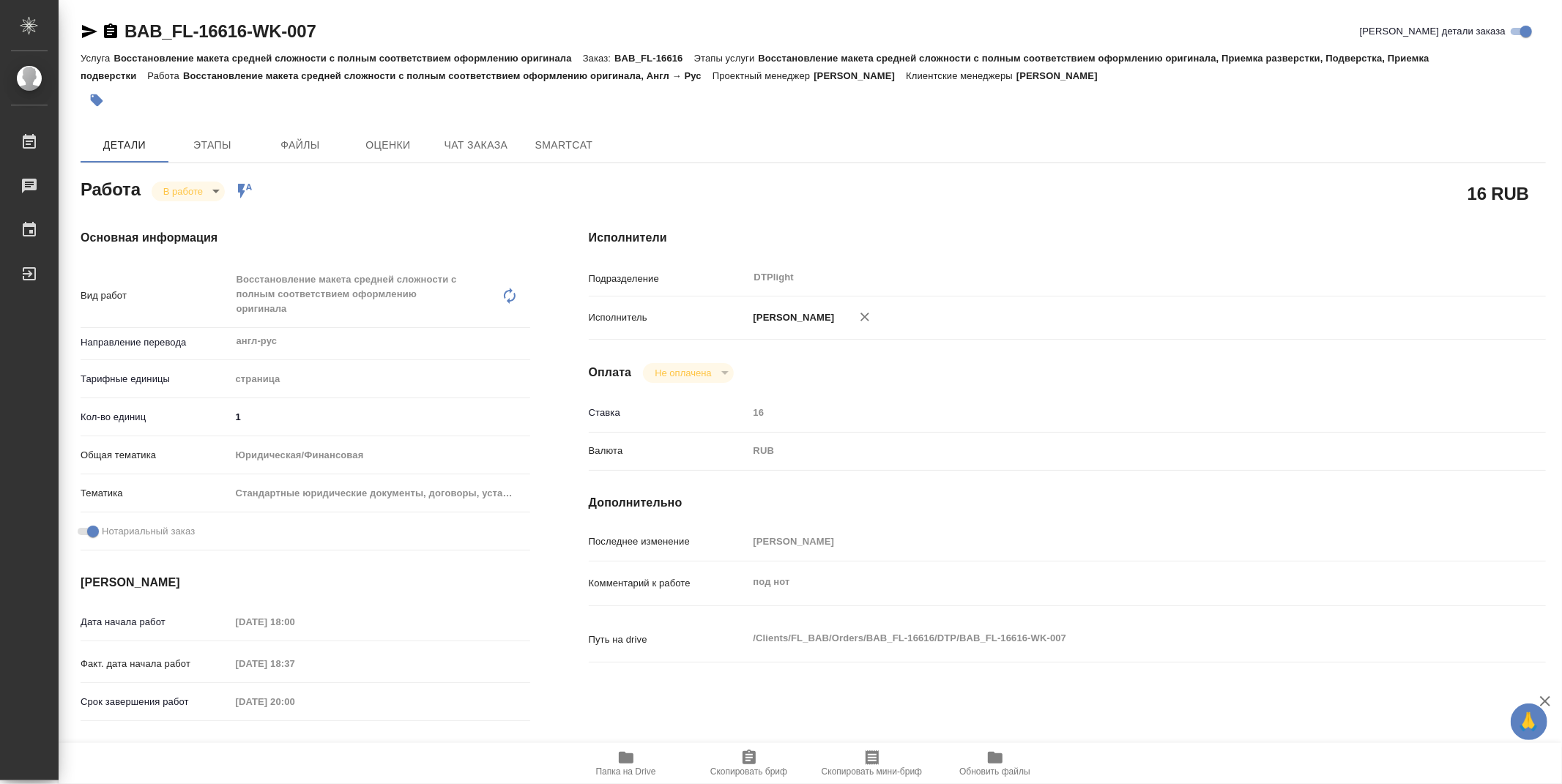
type textarea "x"
drag, startPoint x: 337, startPoint y: 33, endPoint x: 77, endPoint y: 39, distance: 260.1
click at [77, 39] on div "BAB_FL-16616-WK-007 Кратко детали заказа Услуга Восстановление макета средней с…" at bounding box center [814, 646] width 1482 height 1292
copy link "BAB_FL-16616-WK-007"
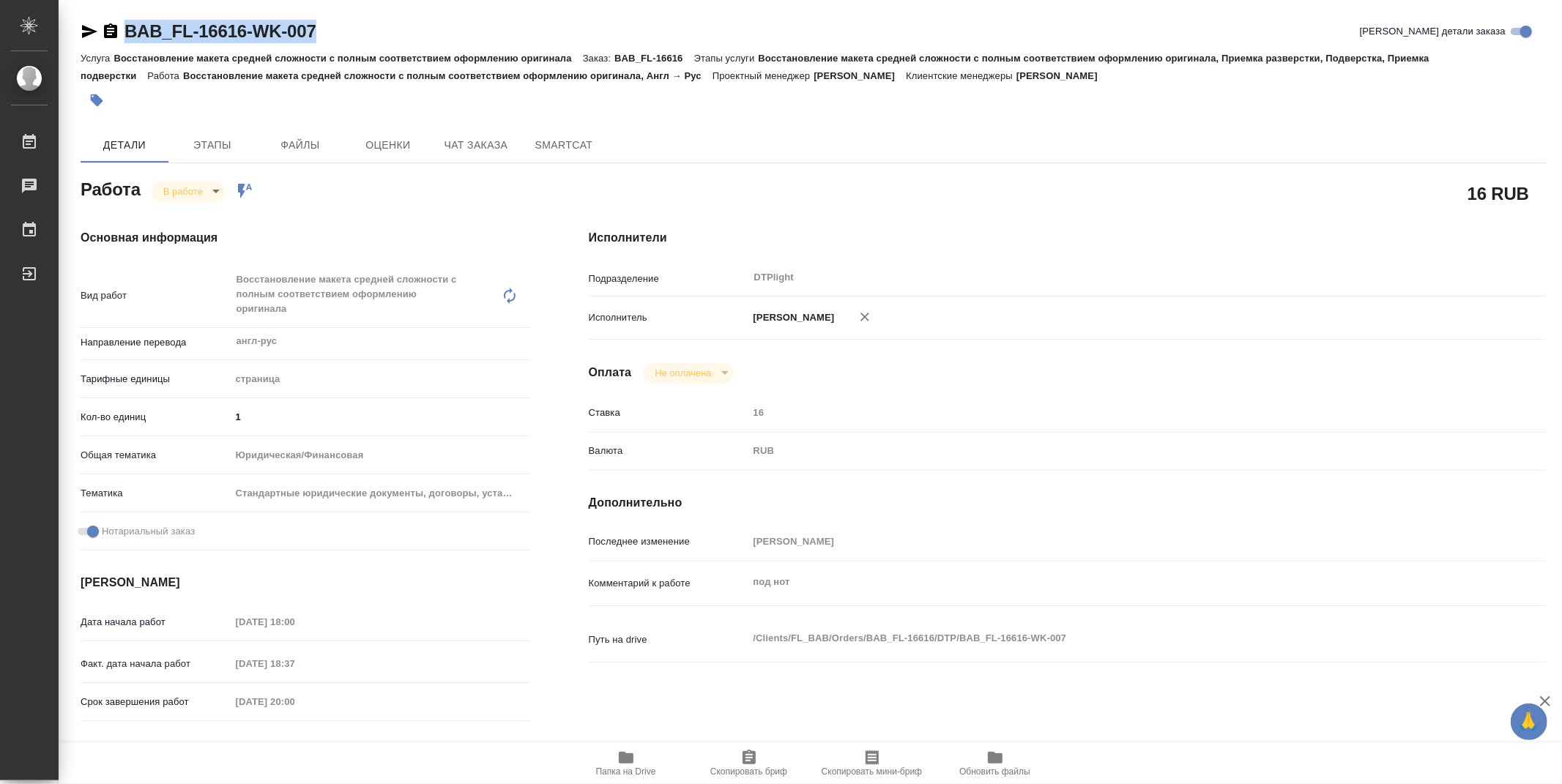
click at [107, 772] on div "Папка на Drive Скопировать бриф Скопировать мини-бриф Обновить файлы" at bounding box center [810, 763] width 1503 height 41
click at [625, 757] on icon "button" at bounding box center [625, 757] width 15 height 12
click at [1524, 300] on div "Подразделение DTPlight ​" at bounding box center [1067, 282] width 957 height 38
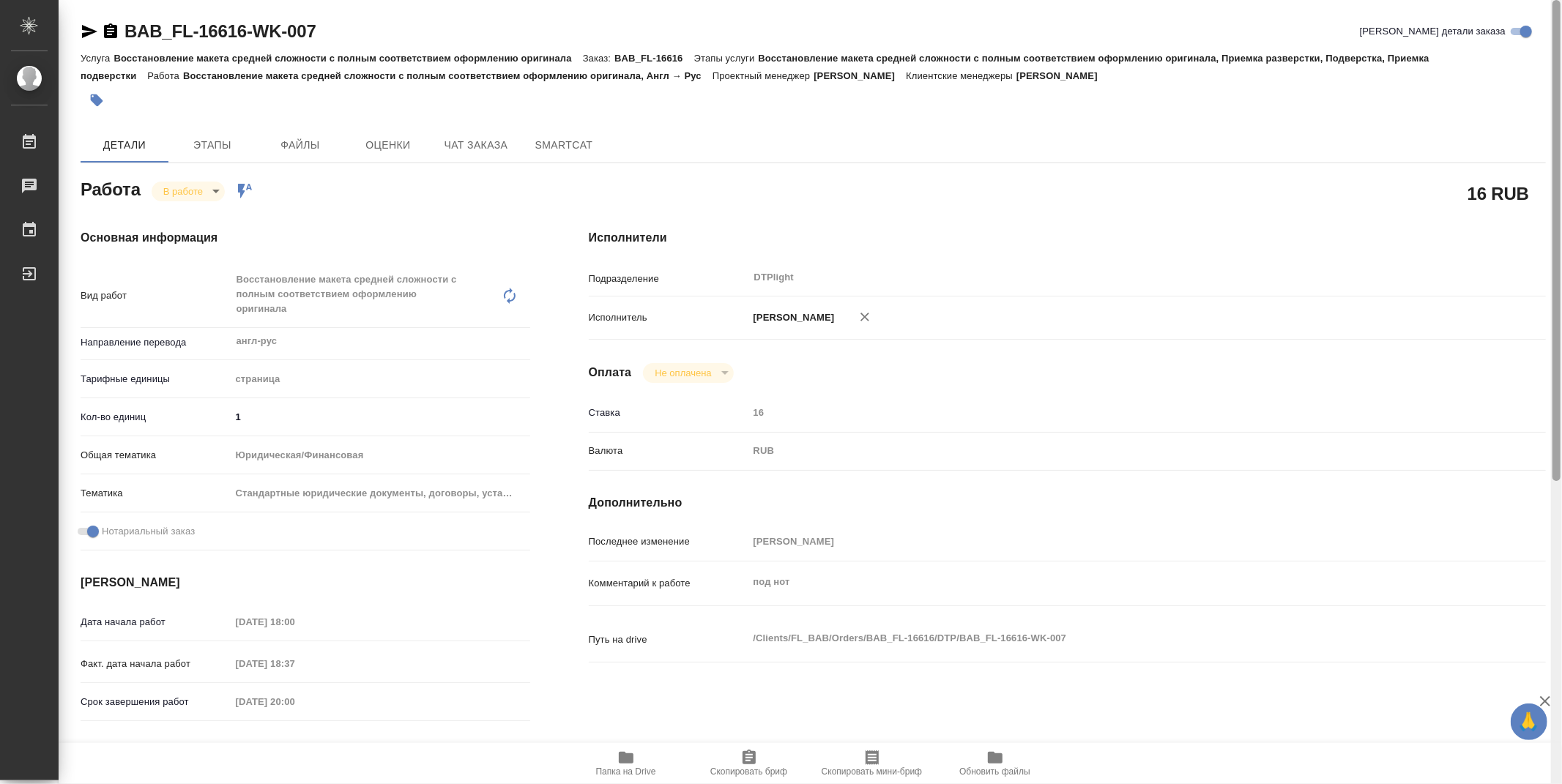
drag, startPoint x: 1554, startPoint y: 279, endPoint x: 1561, endPoint y: -27, distance: 306.1
click at [1561, 0] on html "🙏 .cls-1 fill:#fff; AWATERA Zubakova Viktoriya Работы 0 Чаты График Выйти BAB_F…" at bounding box center [781, 392] width 1562 height 784
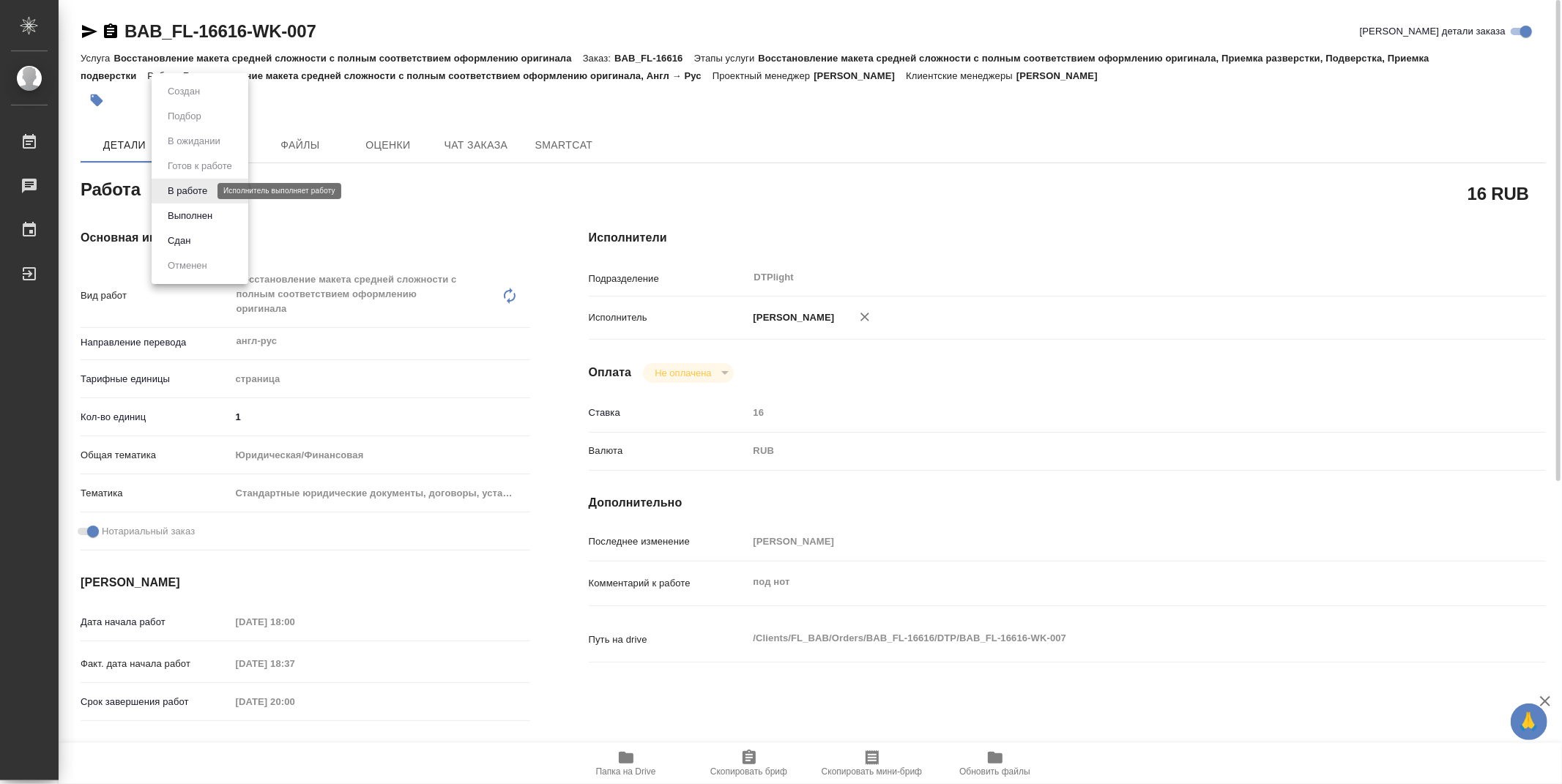
click at [192, 192] on body "🙏 .cls-1 fill:#fff; AWATERA Zubakova Viktoriya Работы 0 Чаты График Выйти BAB_F…" at bounding box center [781, 392] width 1562 height 784
click at [192, 217] on button "Выполнен" at bounding box center [190, 216] width 53 height 16
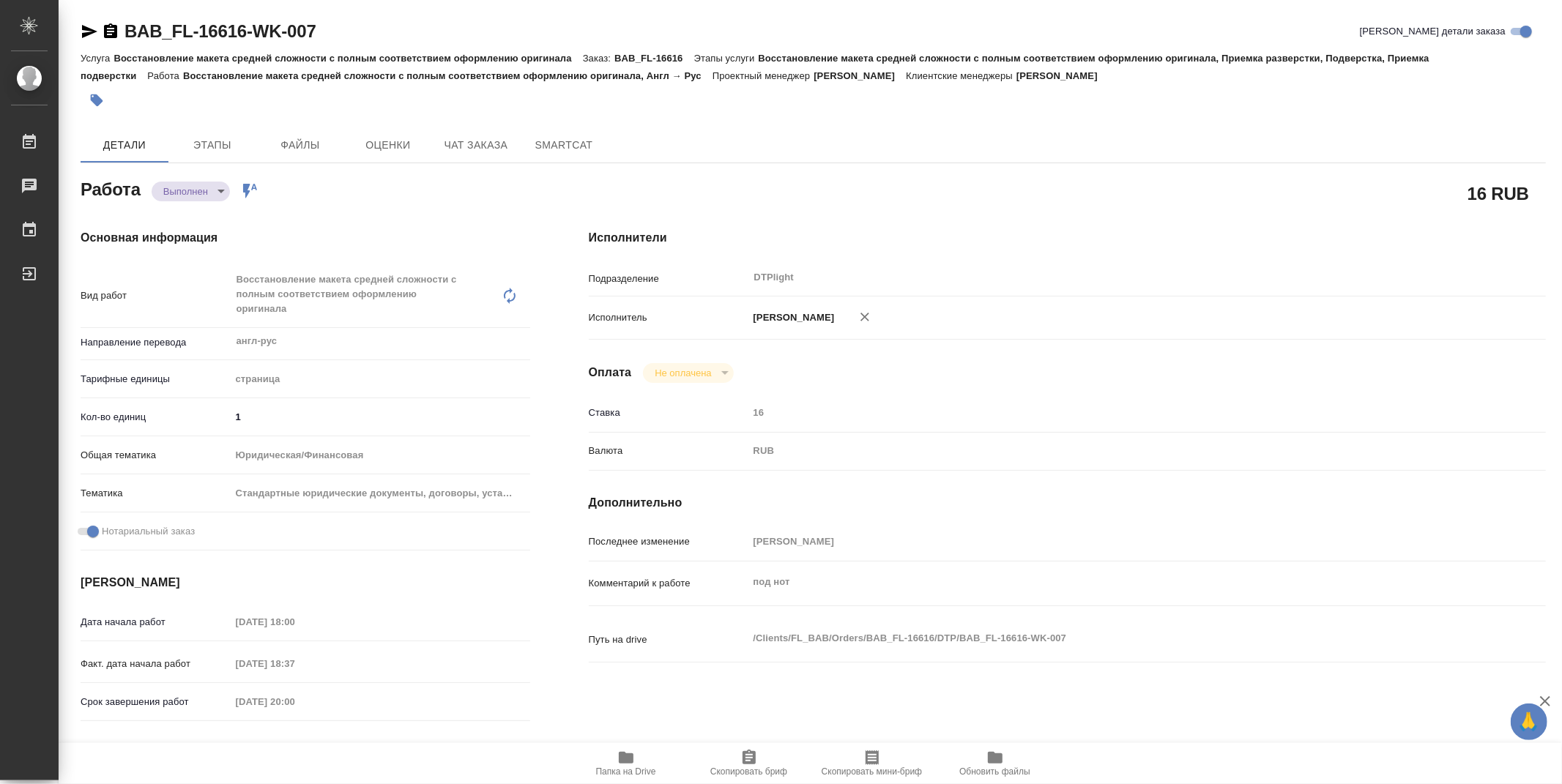
type textarea "x"
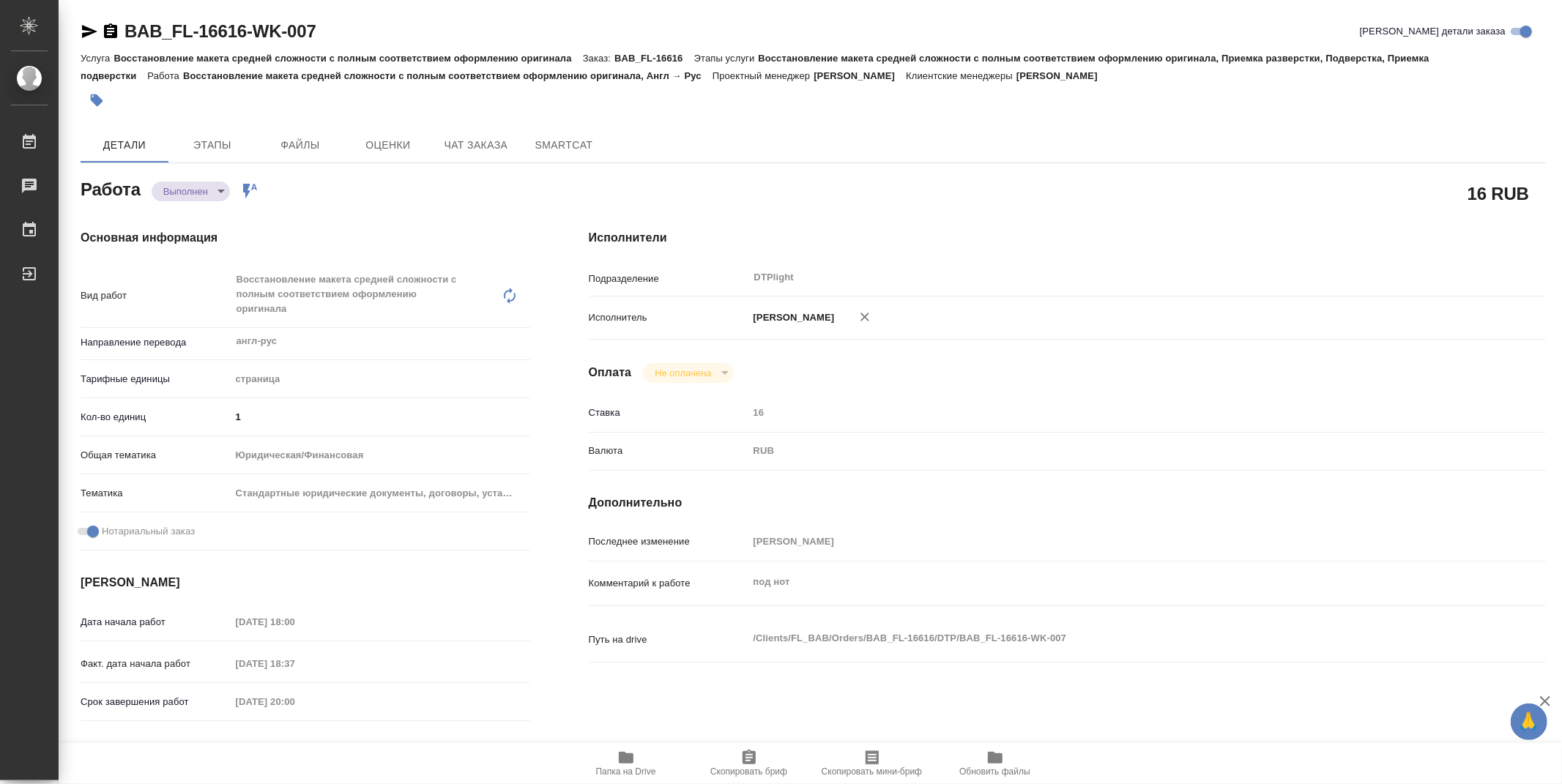
type textarea "x"
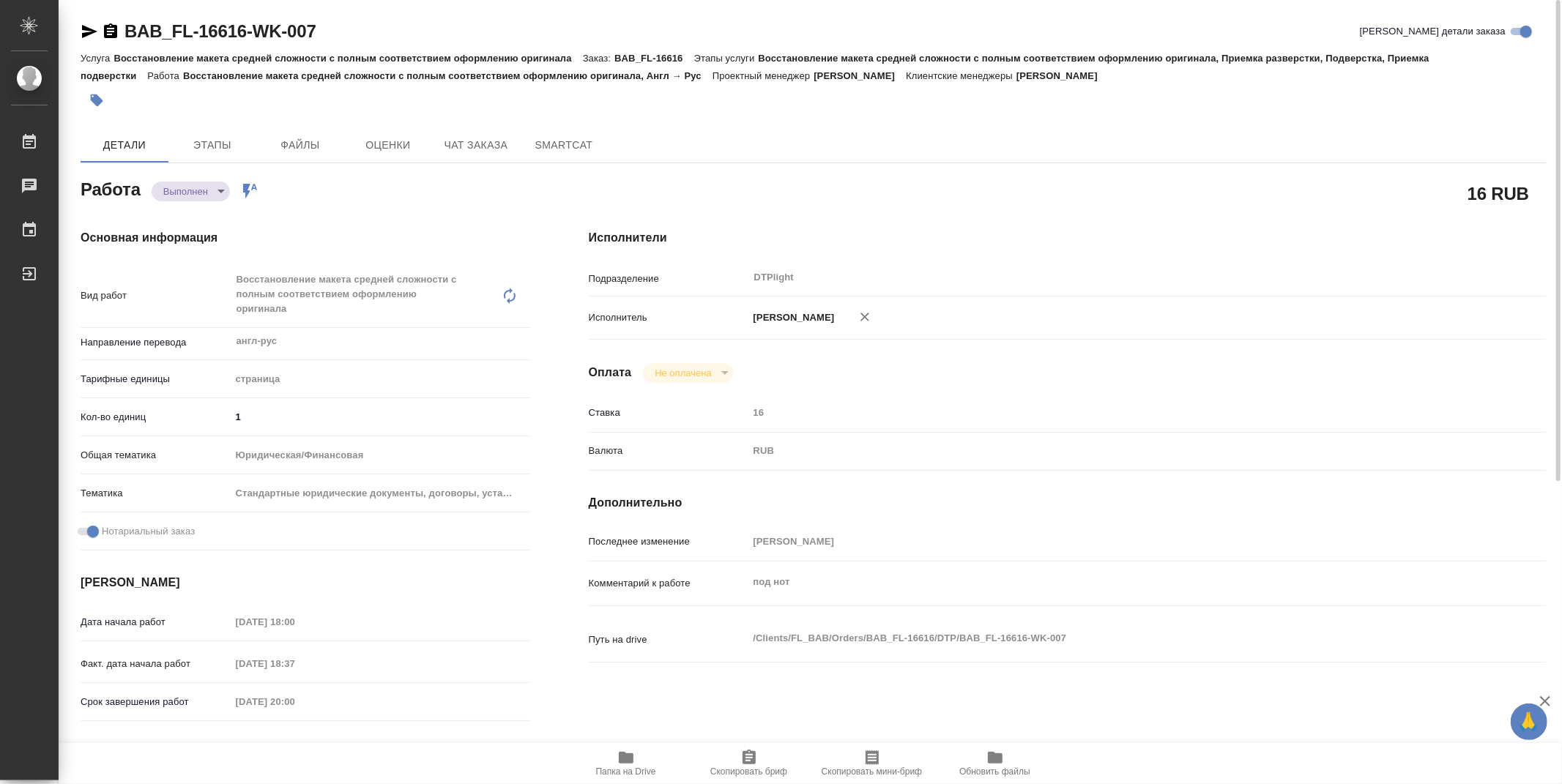
type textarea "x"
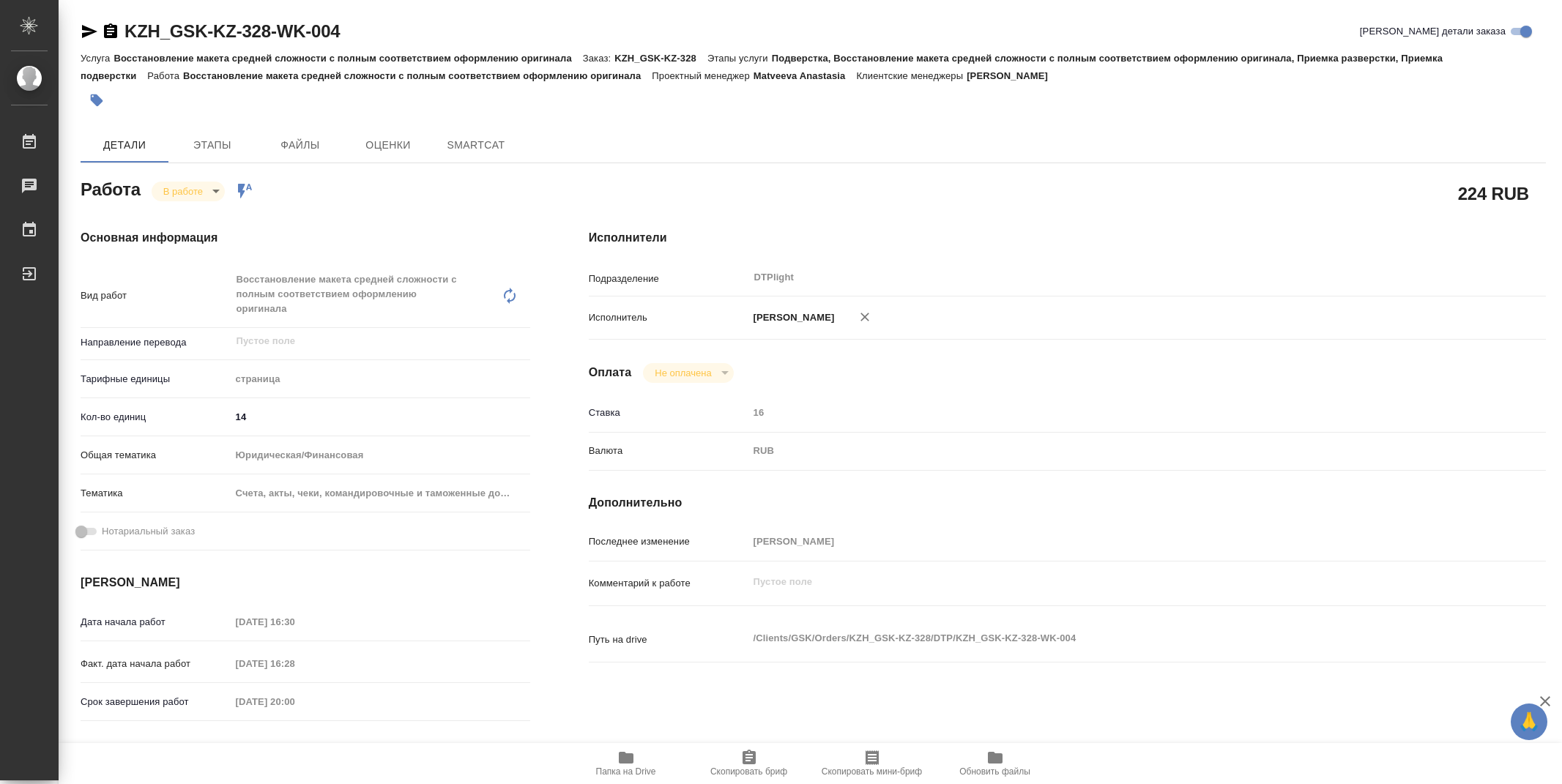
type textarea "x"
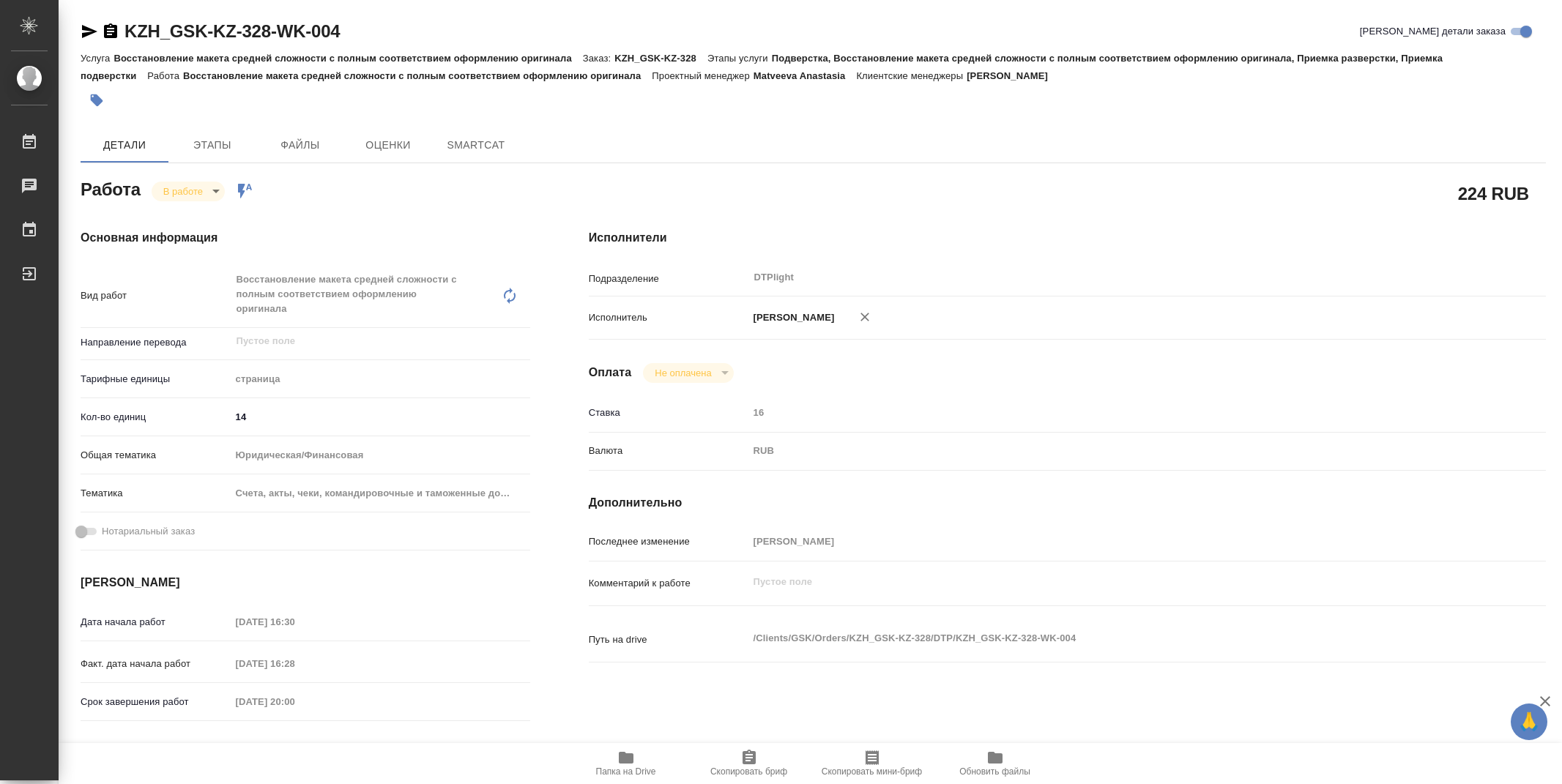
type textarea "x"
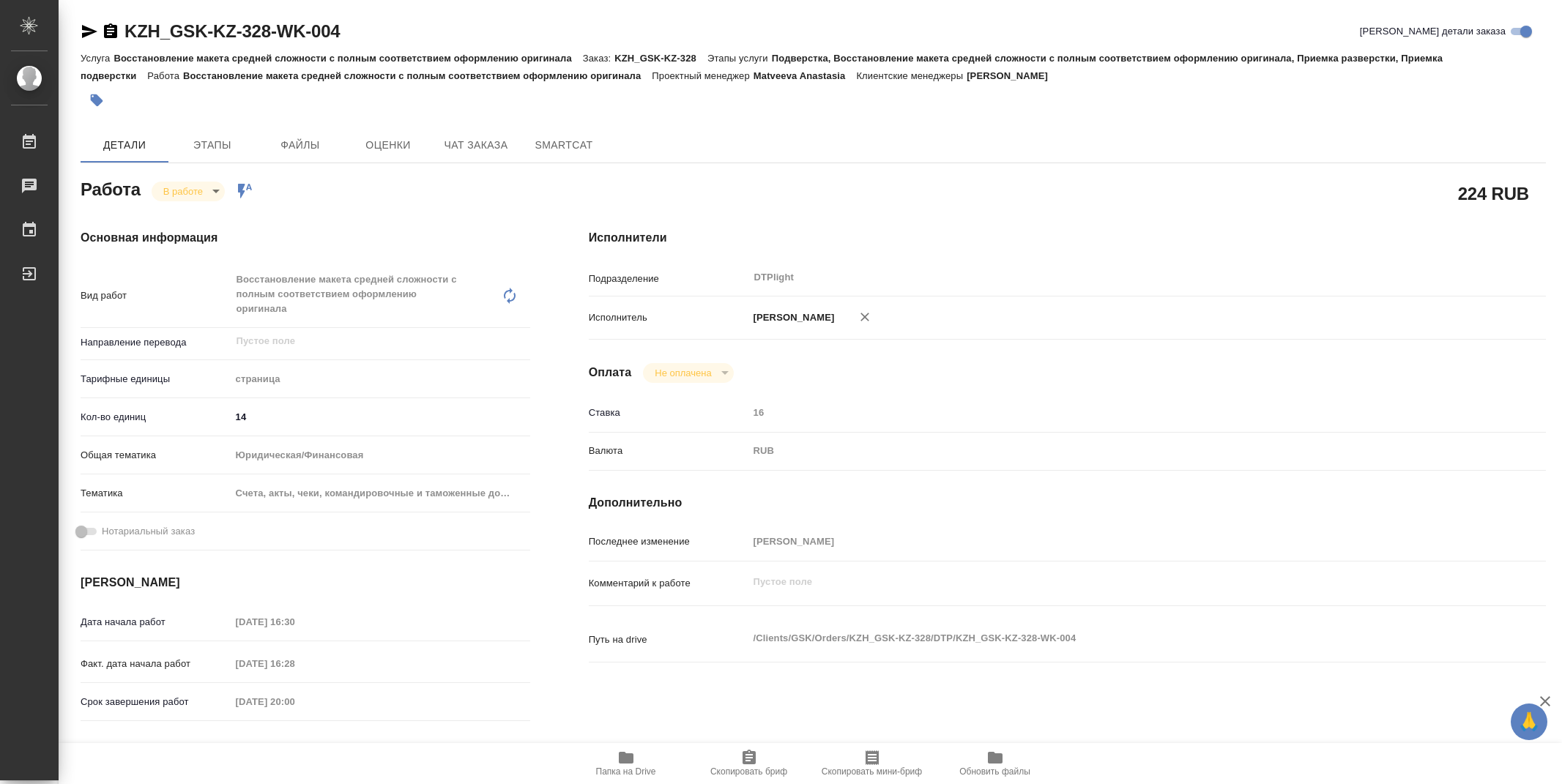
type textarea "x"
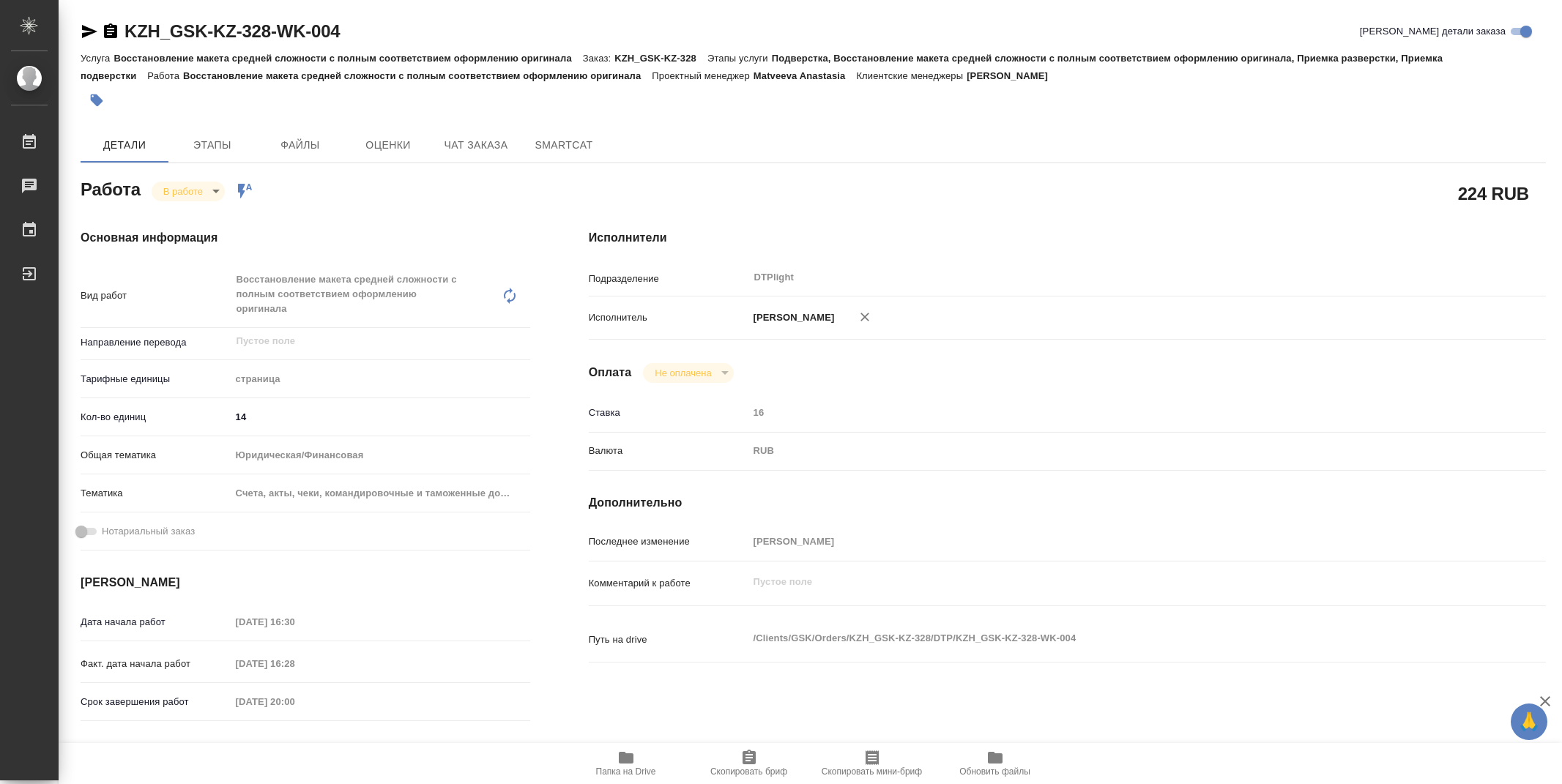
type textarea "x"
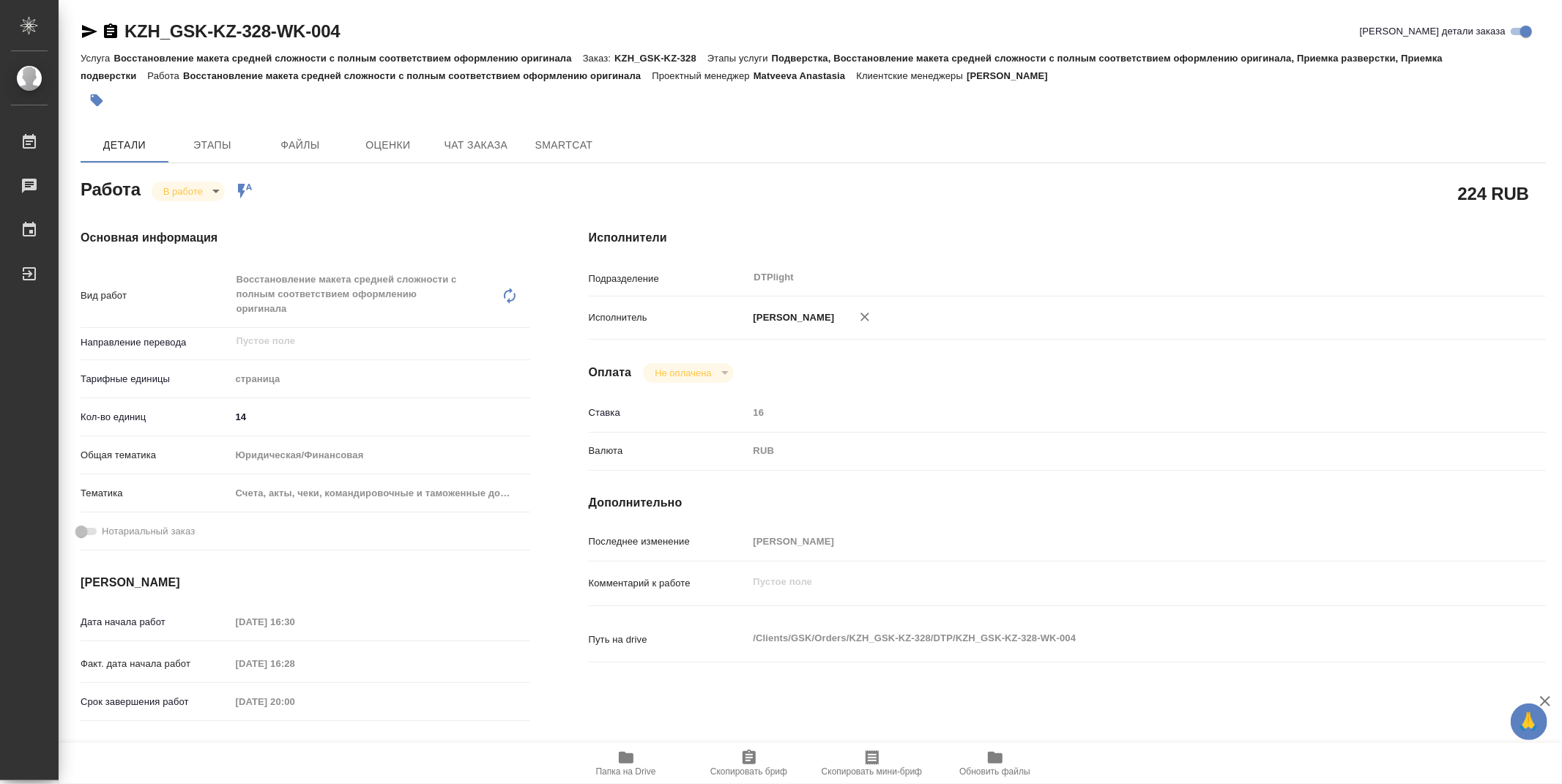
click at [628, 758] on icon "button" at bounding box center [625, 757] width 15 height 12
click at [1411, 316] on div "[PERSON_NAME]" at bounding box center [1107, 318] width 718 height 31
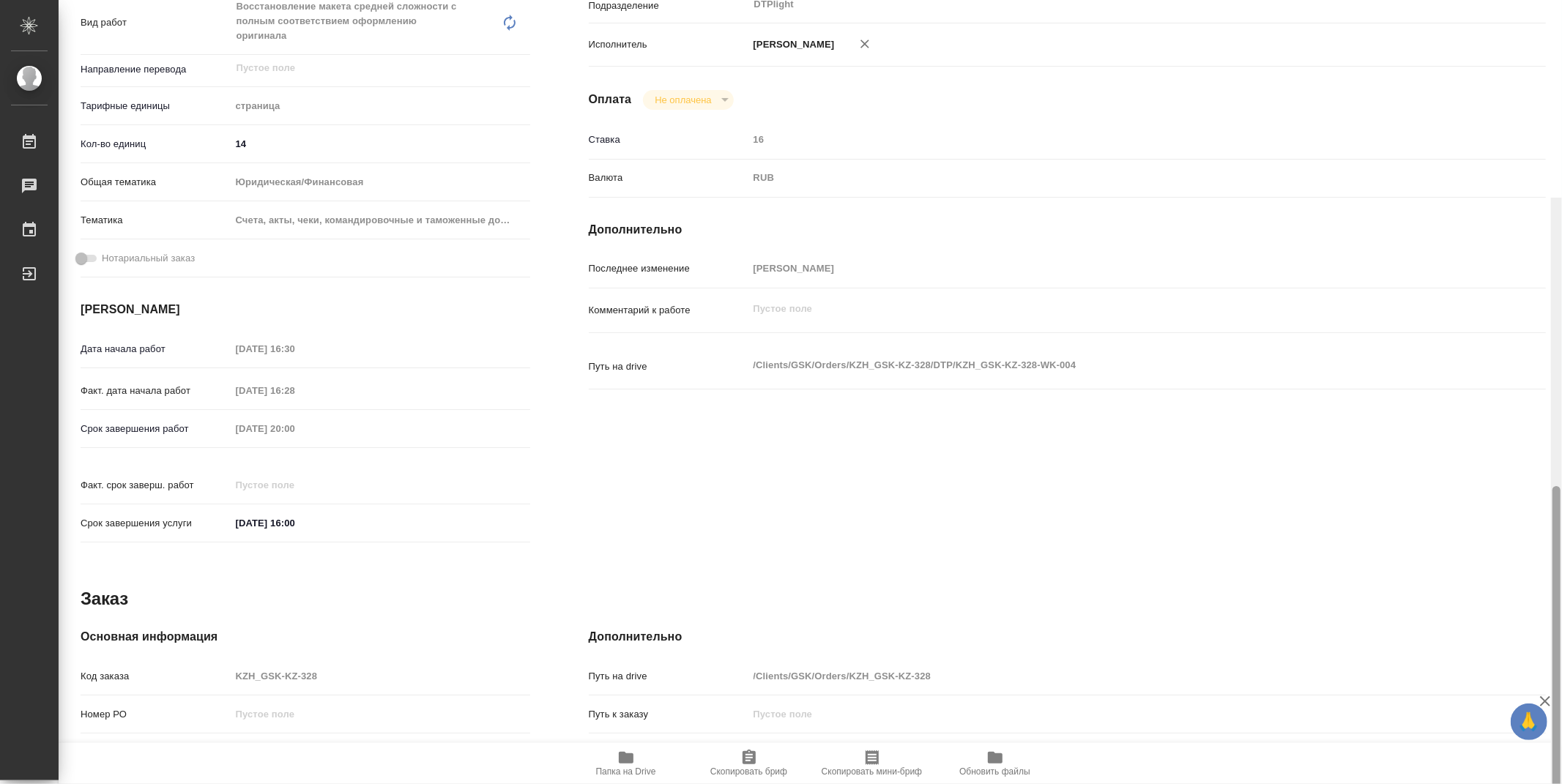
scroll to position [55, 0]
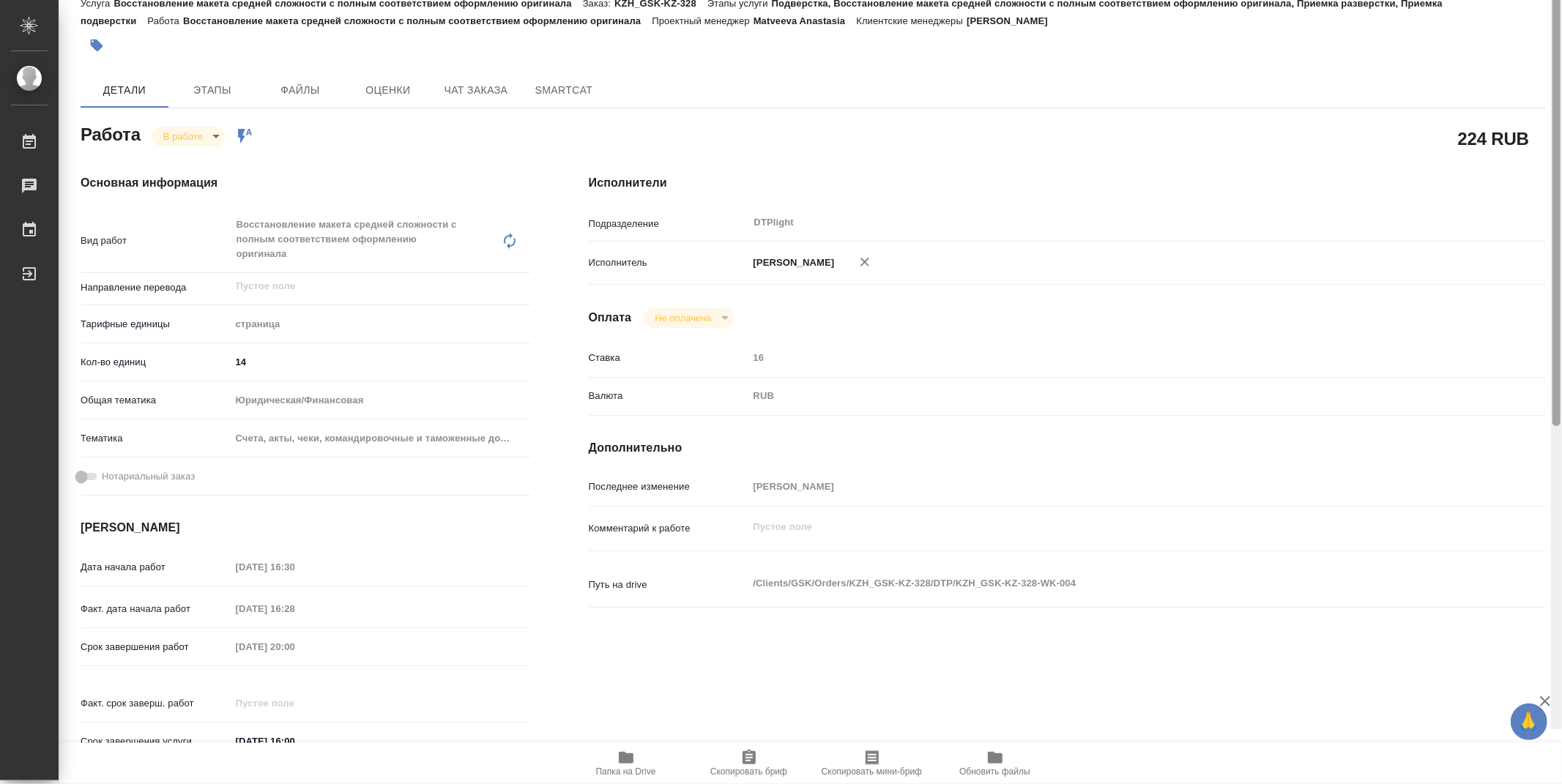
drag, startPoint x: 1557, startPoint y: 315, endPoint x: 1483, endPoint y: 156, distance: 175.4
click at [1529, 193] on div "KZH_GSK-KZ-328-WK-004 Кратко детали заказа Услуга Восстановление макета средней…" at bounding box center [810, 392] width 1503 height 784
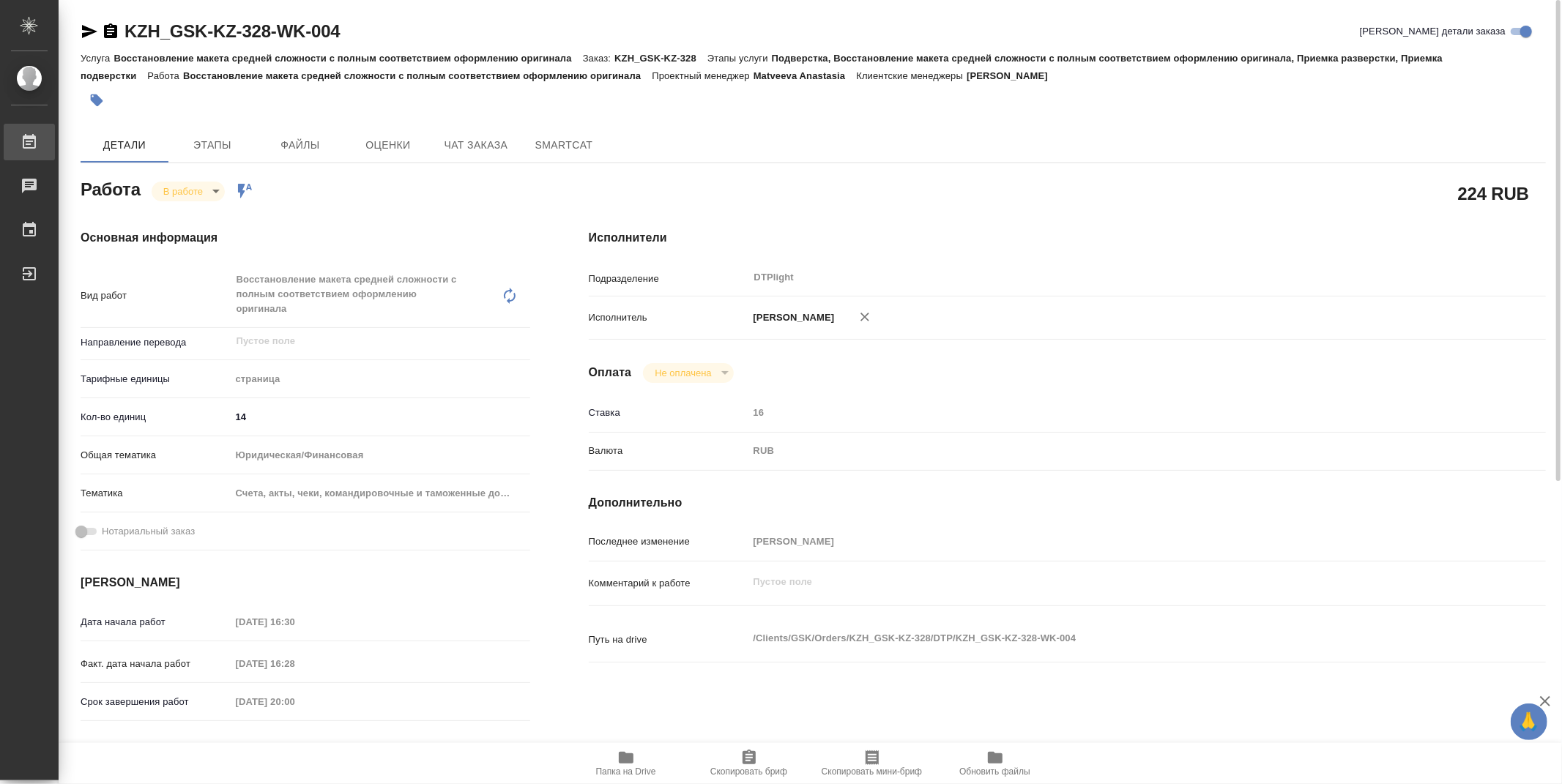
type textarea "x"
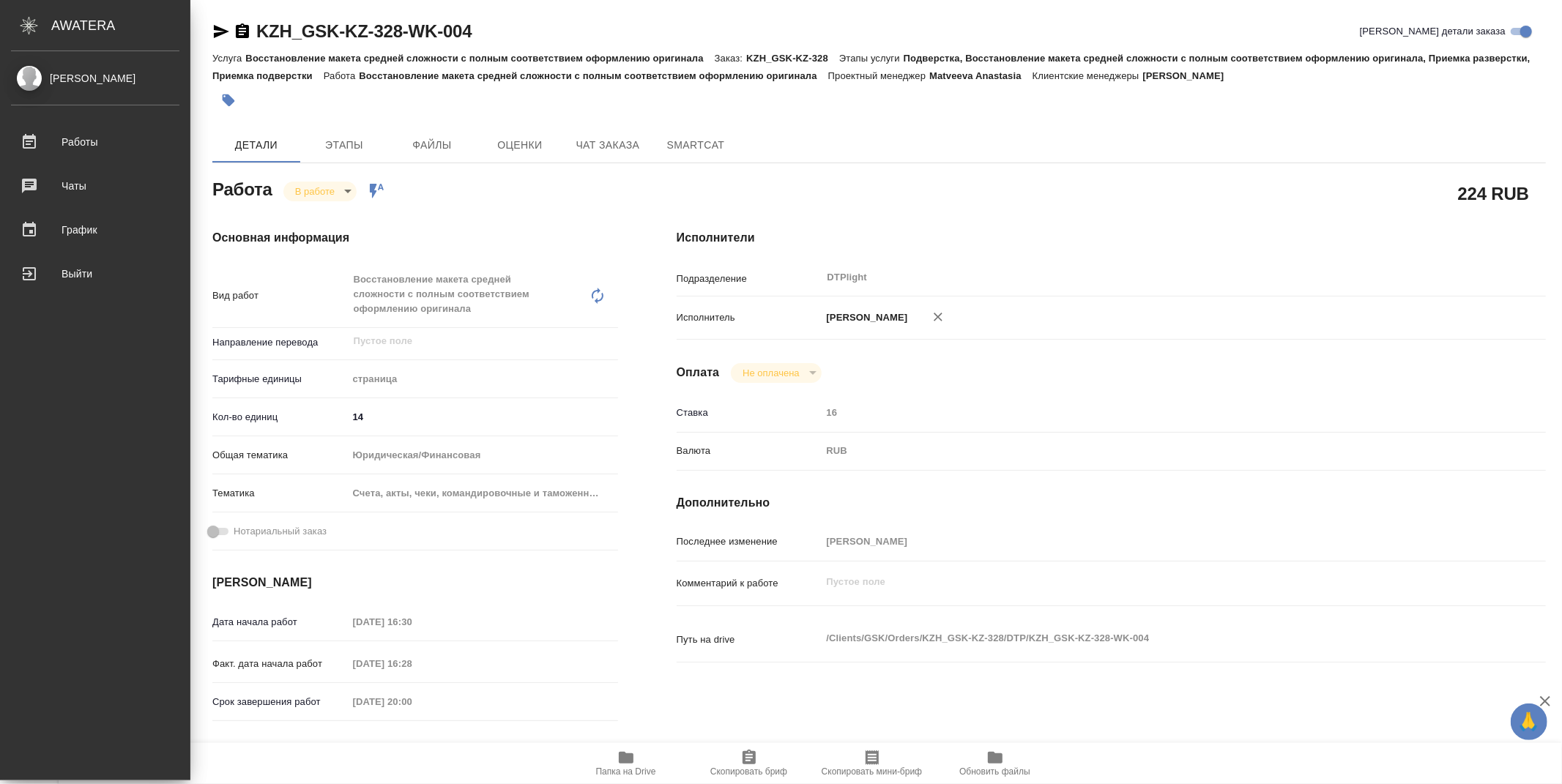
type textarea "x"
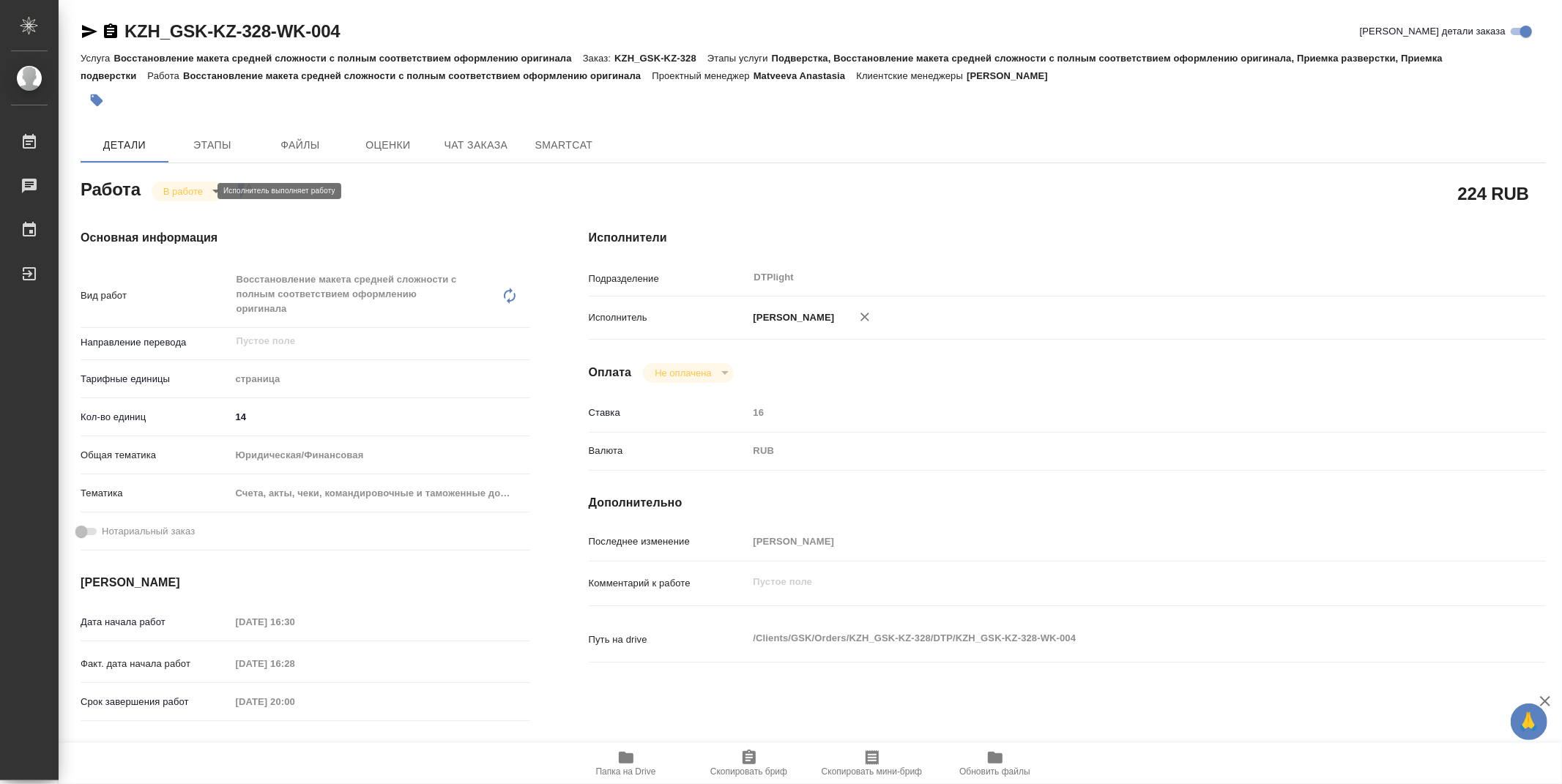
click at [183, 192] on body "🙏 .cls-1 fill:#fff; AWATERA Zubakova Viktoriya Работы 0 Чаты График Выйти KZH_G…" at bounding box center [781, 392] width 1562 height 784
click at [194, 220] on button "Выполнен" at bounding box center [190, 216] width 53 height 16
type textarea "x"
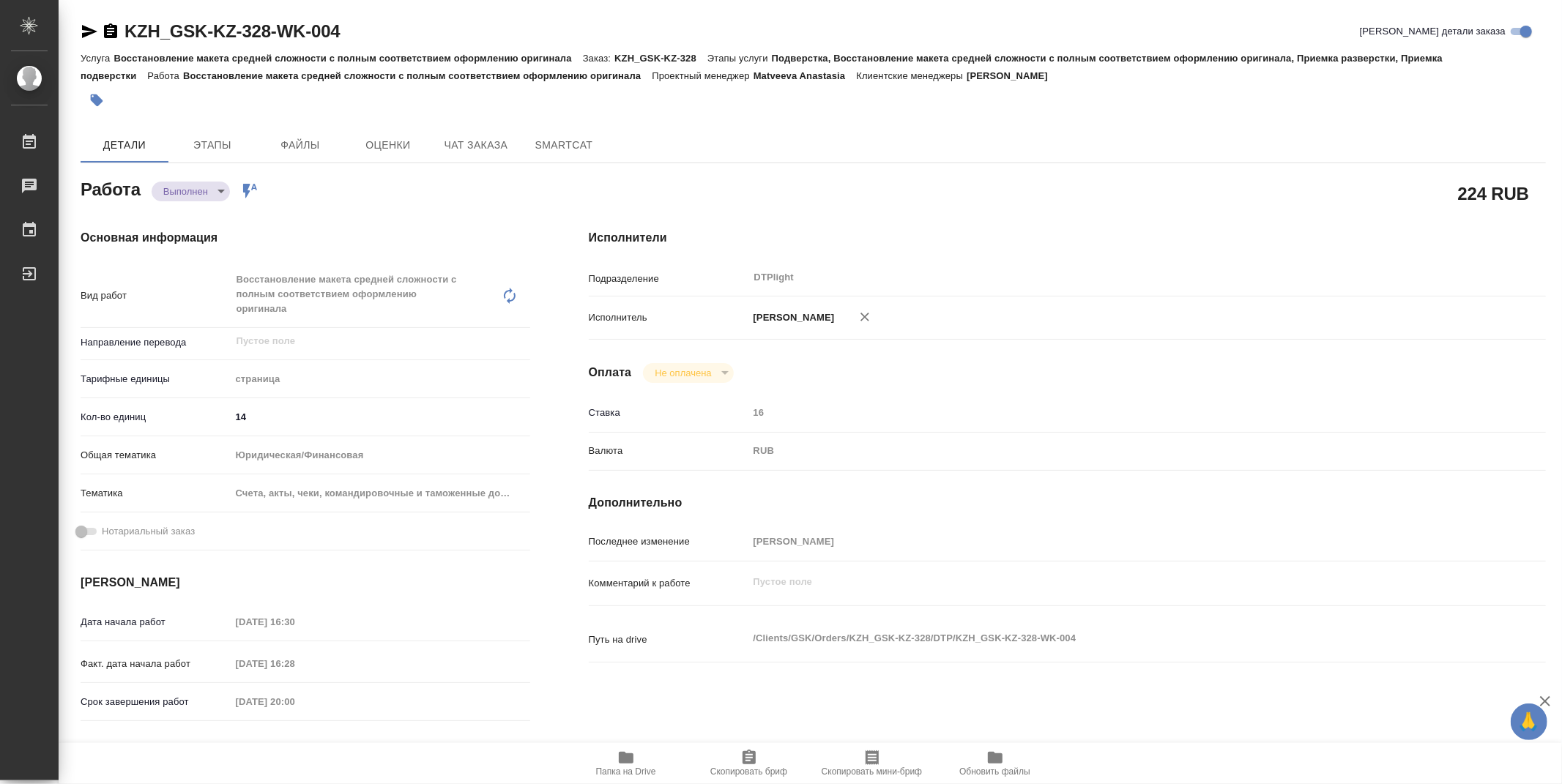
type textarea "x"
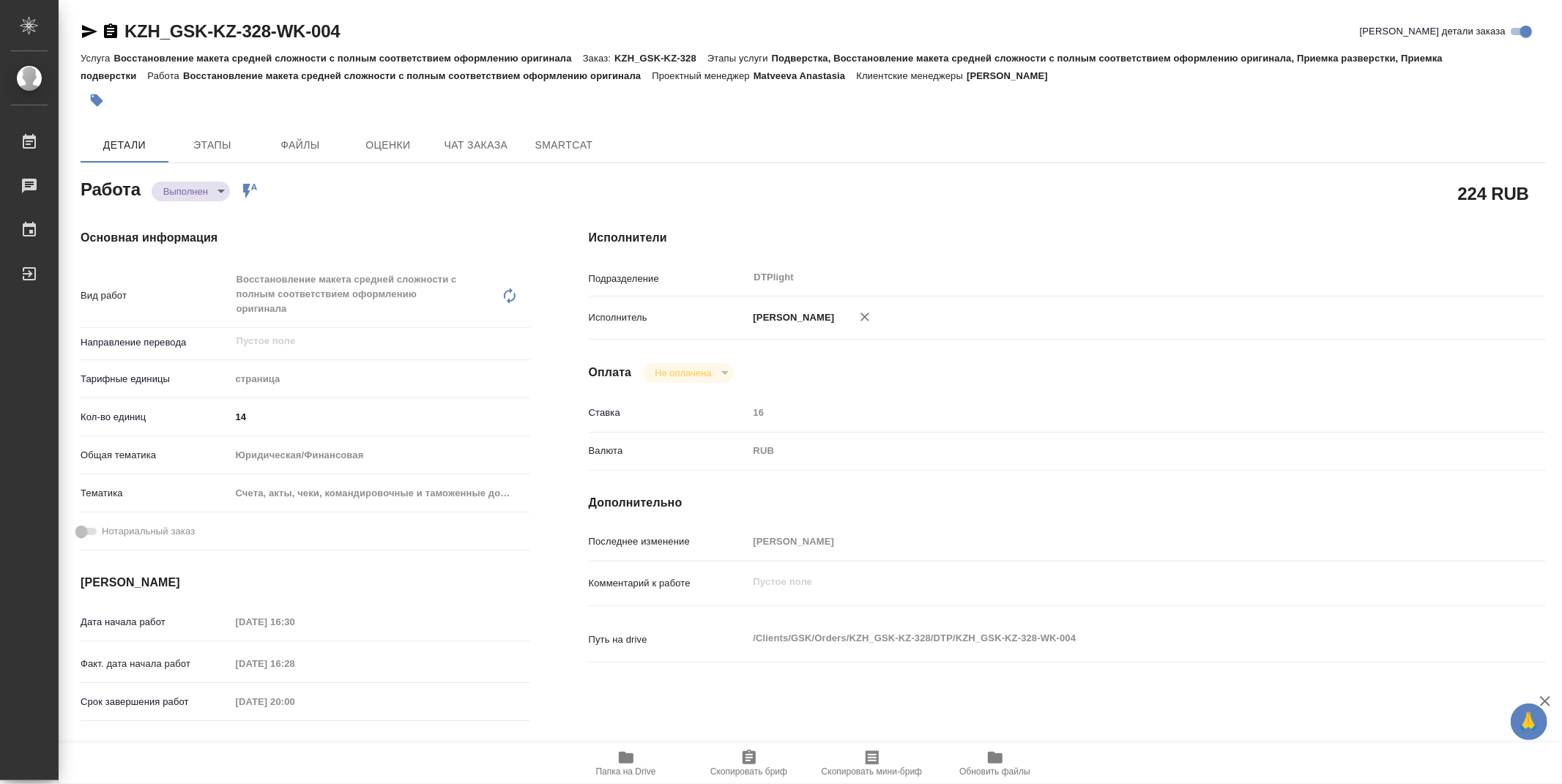
type textarea "x"
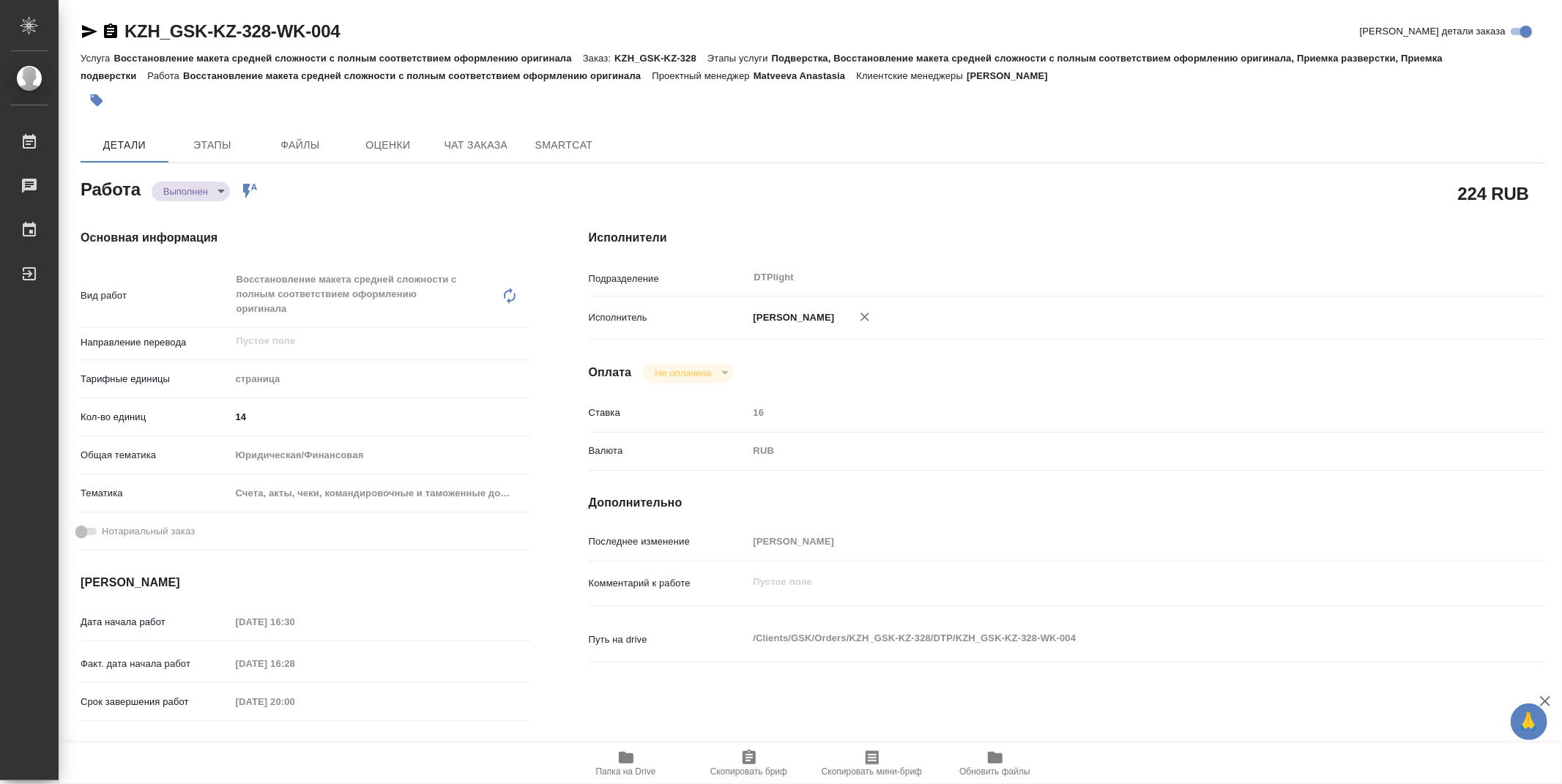
type textarea "x"
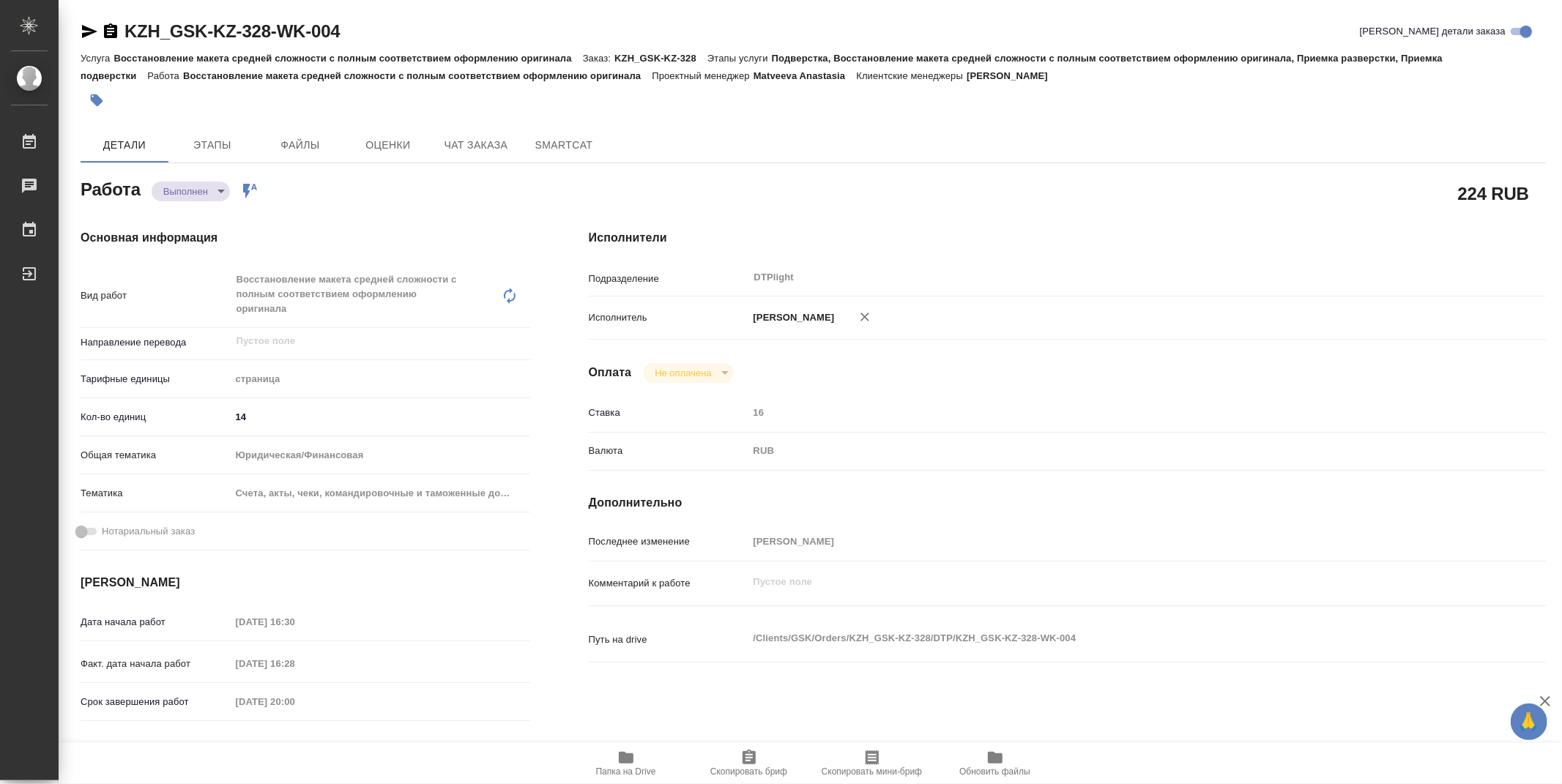
type textarea "x"
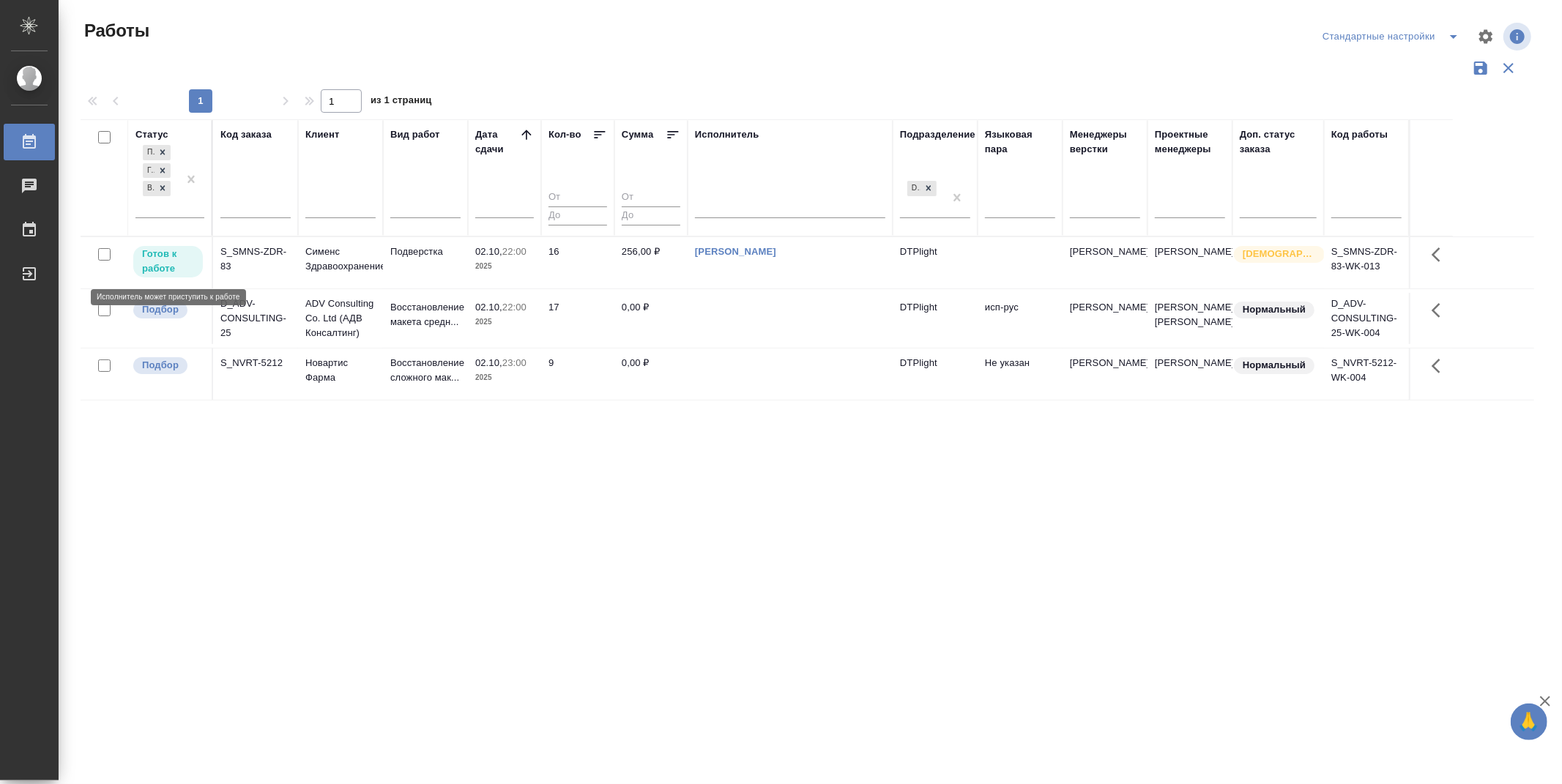
click at [176, 254] on p "Готов к работе" at bounding box center [168, 262] width 52 height 29
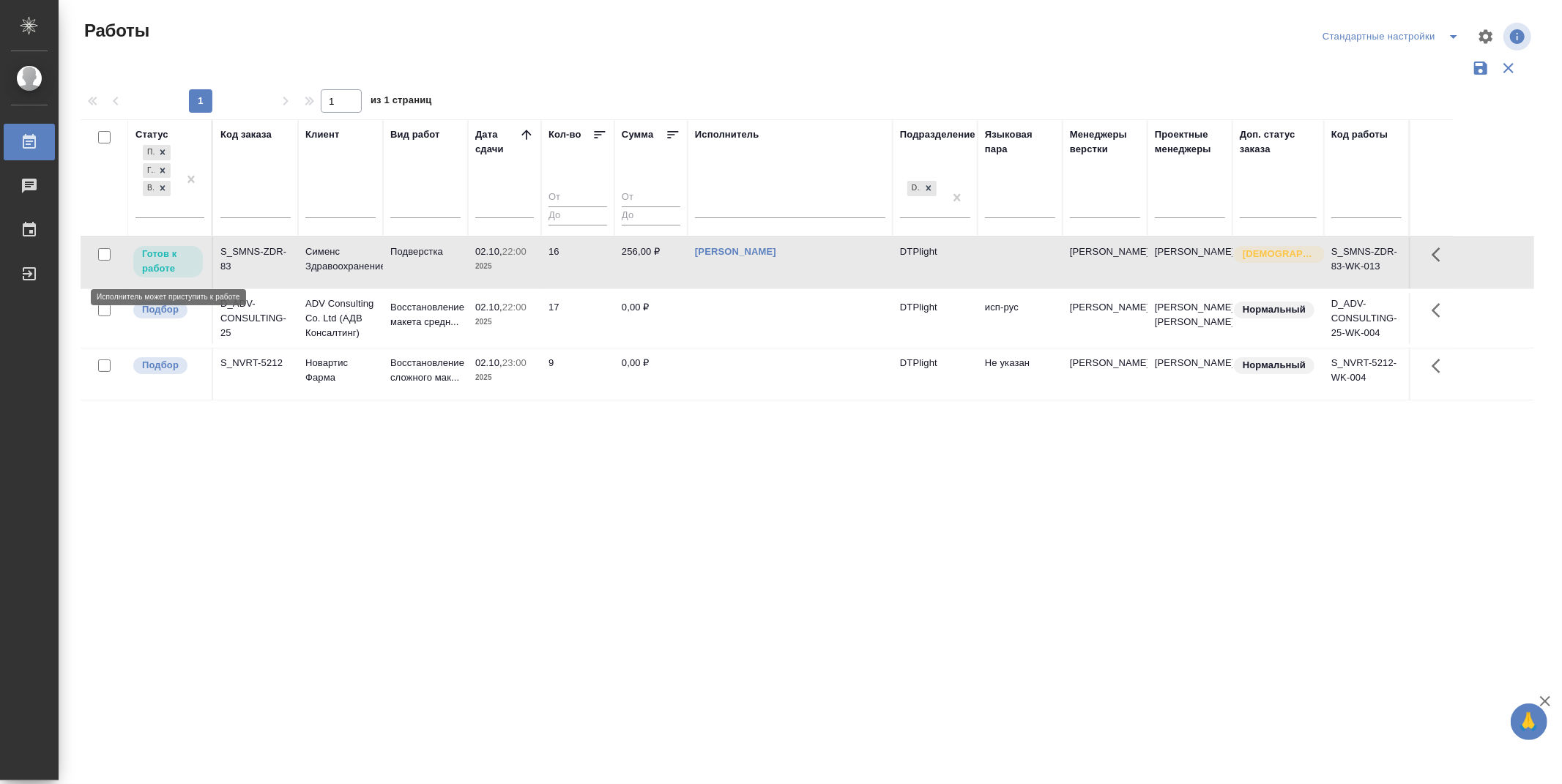
click at [174, 258] on p "Готов к работе" at bounding box center [168, 262] width 52 height 29
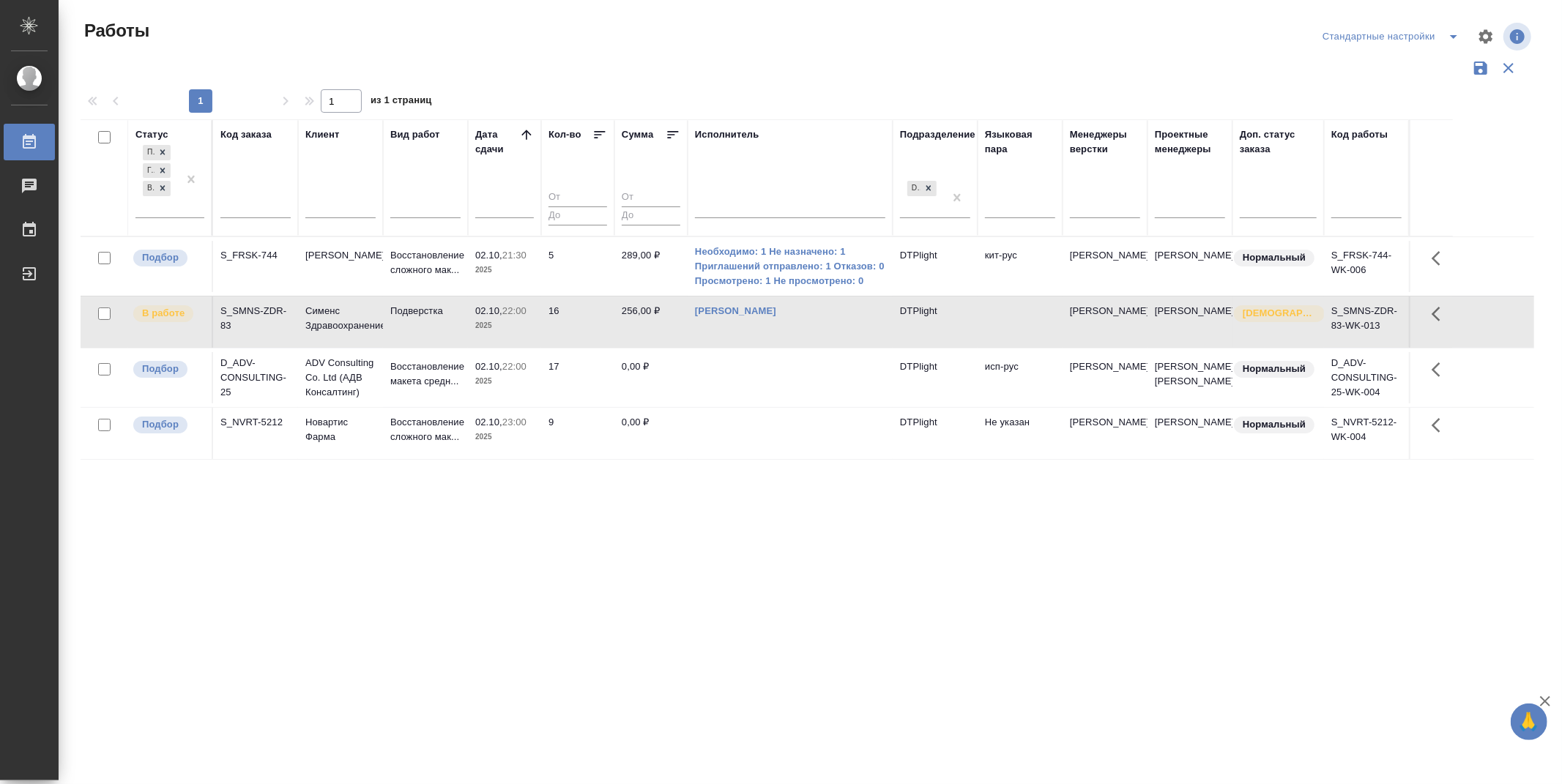
click at [861, 640] on div "Статус Подбор Готов к работе В работе Код заказа Клиент Вид работ Дата сдачи Ко…" at bounding box center [807, 382] width 1454 height 527
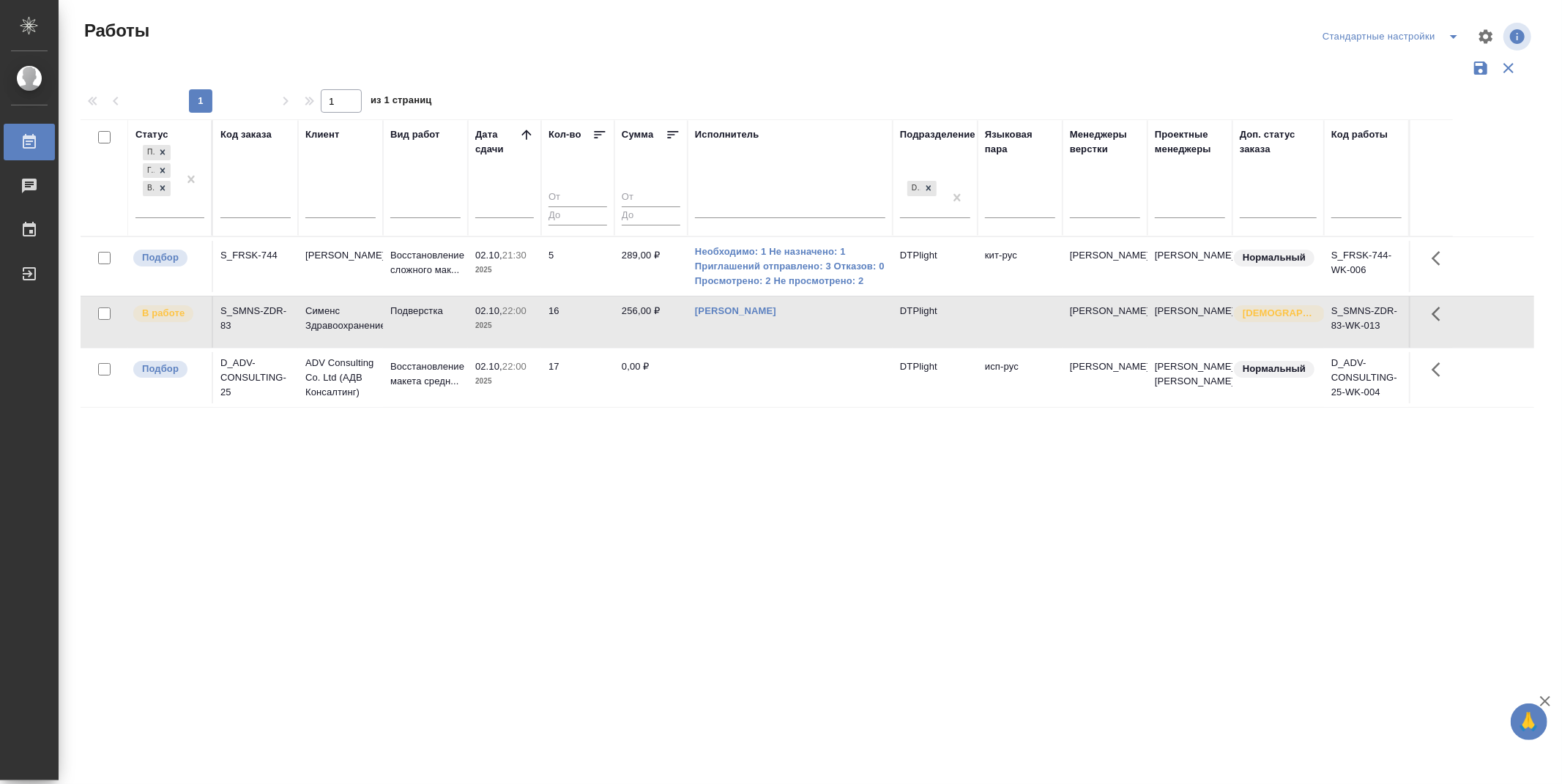
click at [772, 581] on div "Статус Подбор Готов к работе В работе Код заказа Клиент Вид работ Дата сдачи Ко…" at bounding box center [807, 382] width 1454 height 527
click at [166, 253] on p "Подбор" at bounding box center [160, 258] width 36 height 15
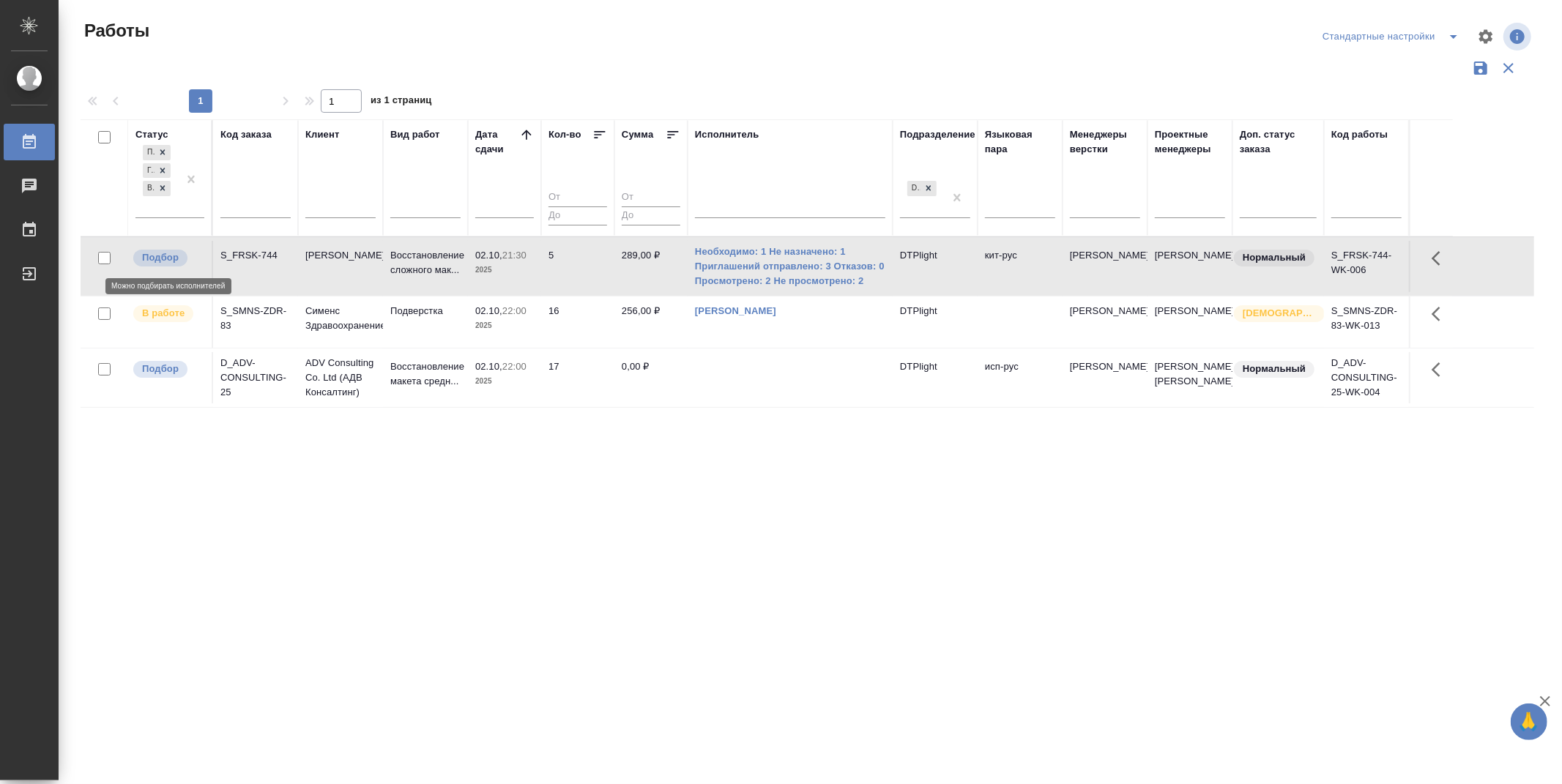
click at [166, 253] on p "Подбор" at bounding box center [160, 258] width 36 height 15
click at [335, 580] on div "Статус Подбор Готов к работе В работе Код заказа Клиент Вид работ Дата сдачи Ко…" at bounding box center [807, 382] width 1454 height 527
click at [169, 251] on p "Подбор" at bounding box center [160, 258] width 36 height 15
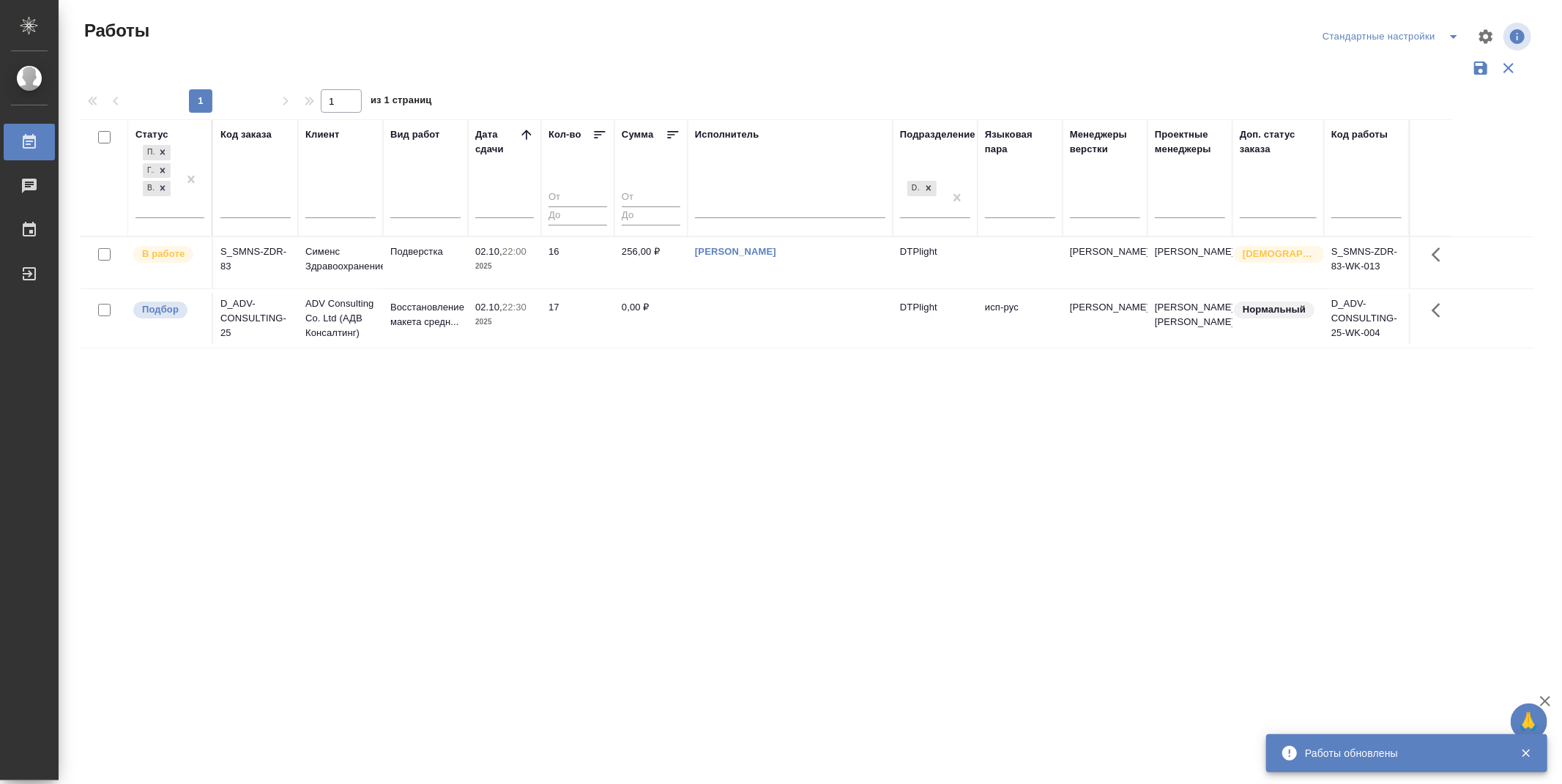
click at [552, 462] on div "Статус Подбор Готов к работе В работе Код заказа Клиент Вид работ Дата сдачи Ко…" at bounding box center [807, 382] width 1454 height 527
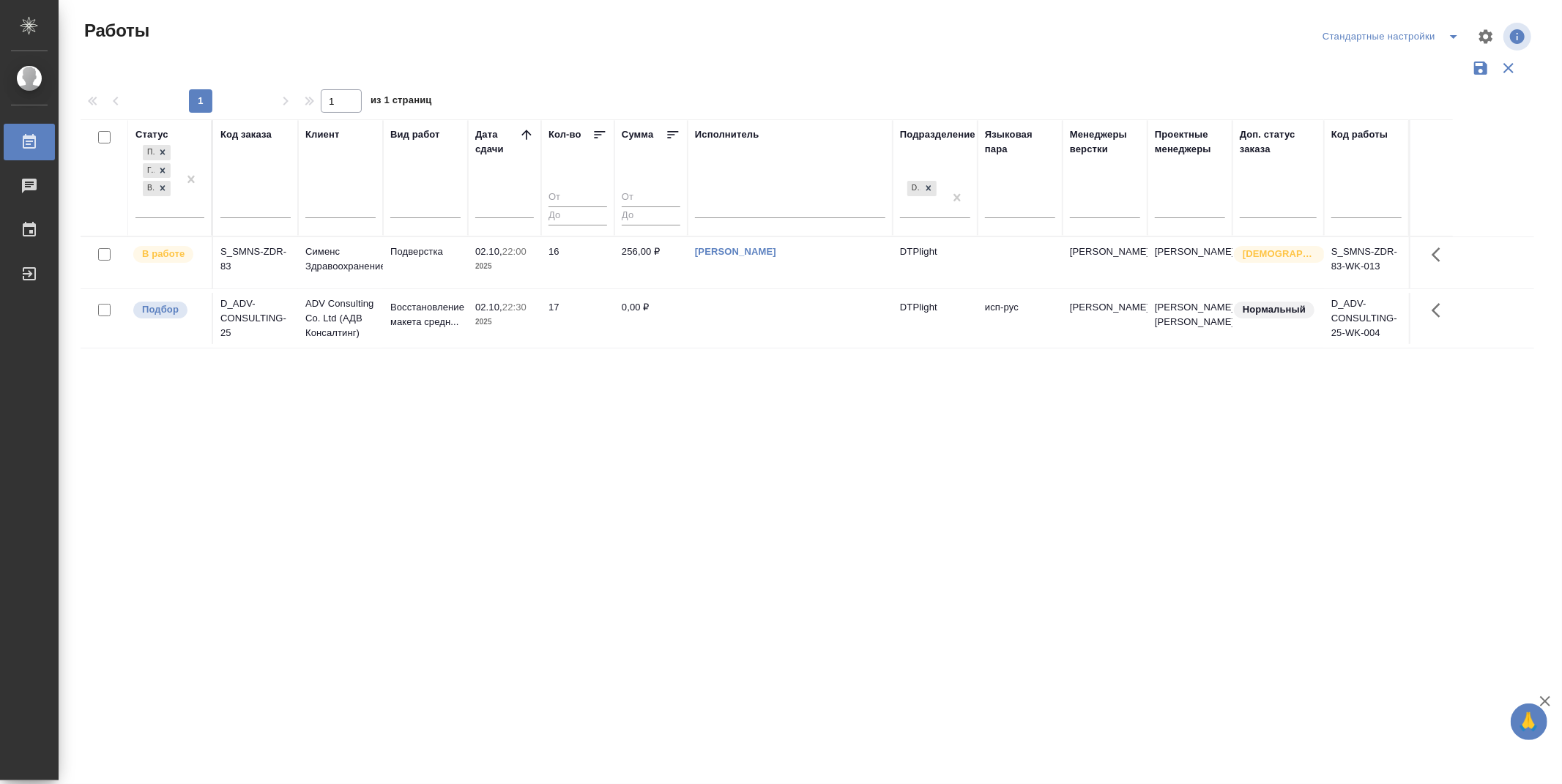
click at [663, 432] on div "Статус Подбор Готов к работе В работе Код заказа Клиент Вид работ Дата сдачи Ко…" at bounding box center [807, 382] width 1454 height 527
click at [162, 316] on p "Подбор" at bounding box center [160, 310] width 36 height 15
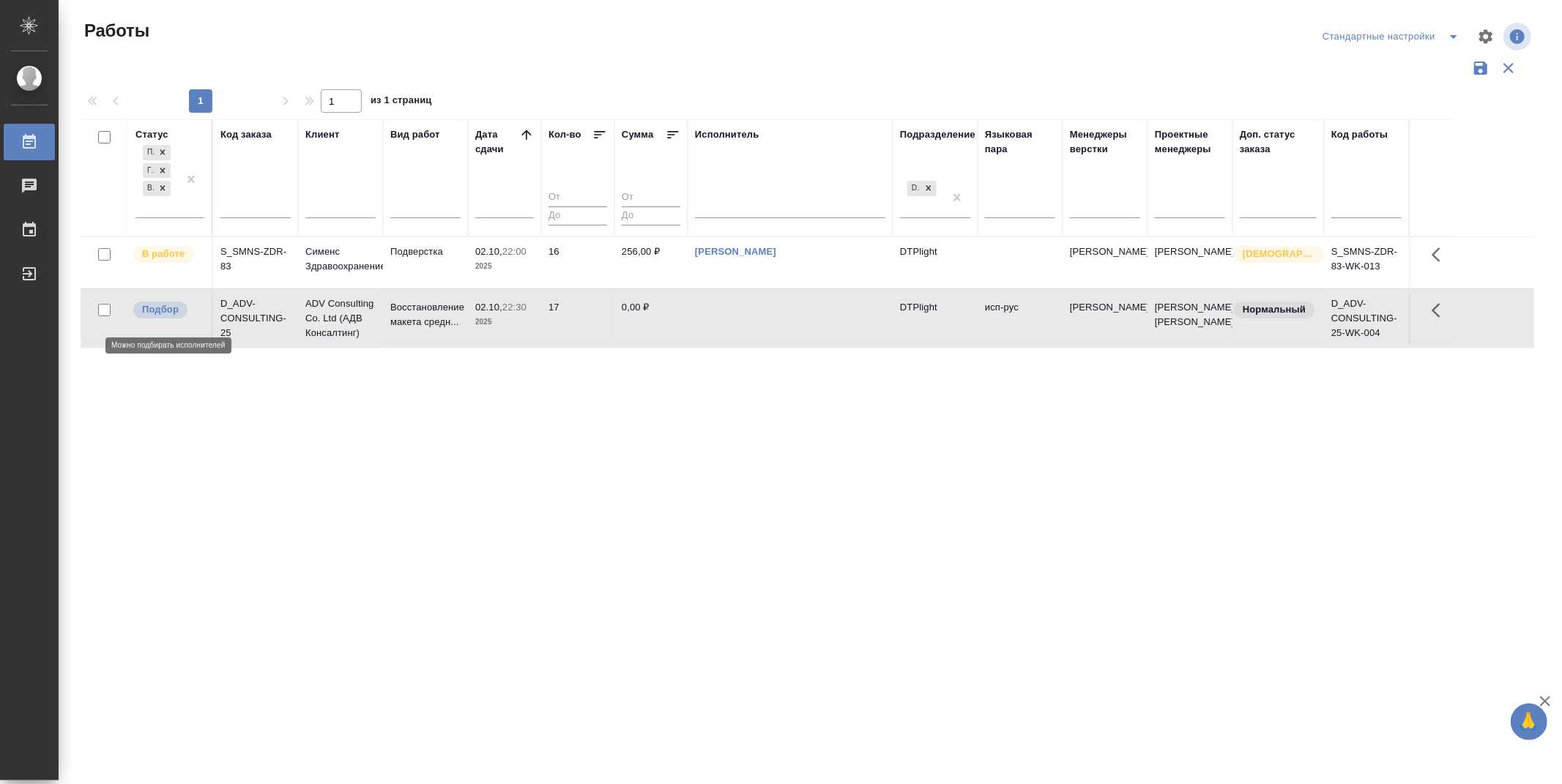
click at [162, 316] on p "Подбор" at bounding box center [160, 310] width 36 height 15
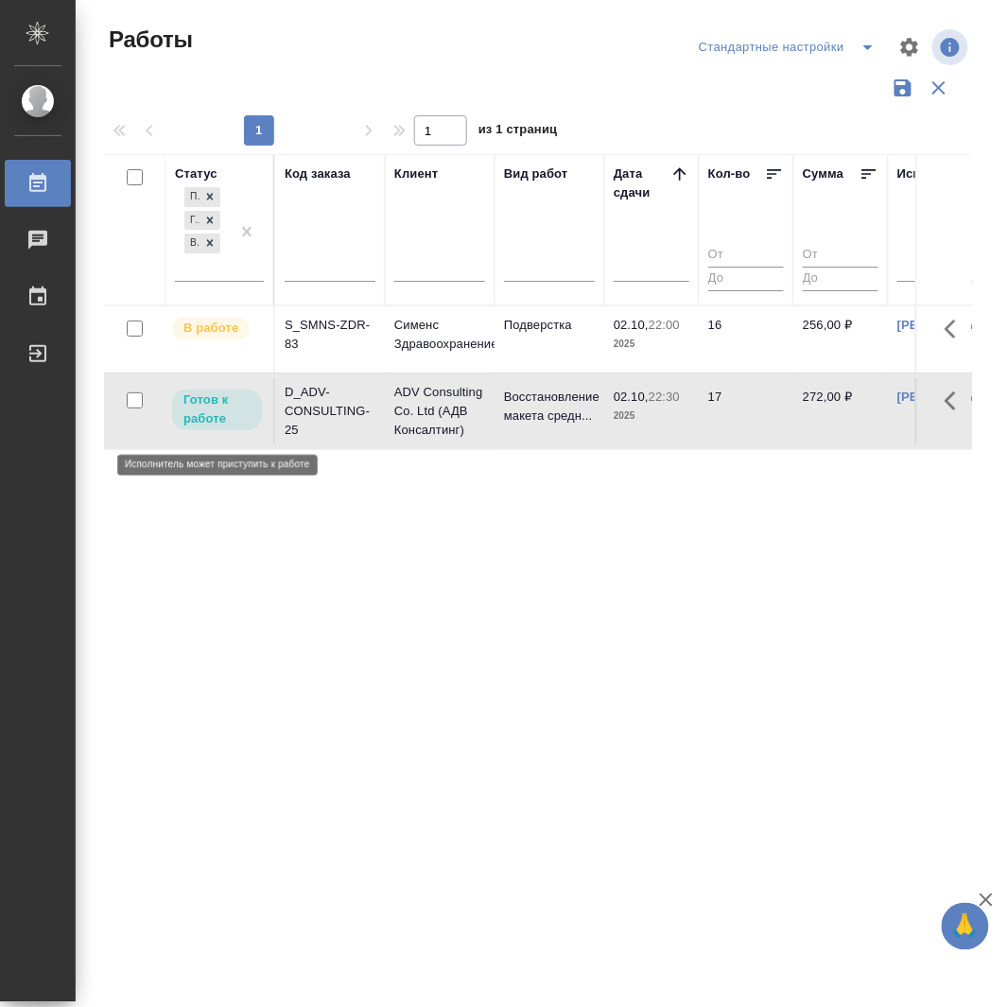
click at [208, 416] on p "Готов к работе" at bounding box center [217, 410] width 67 height 38
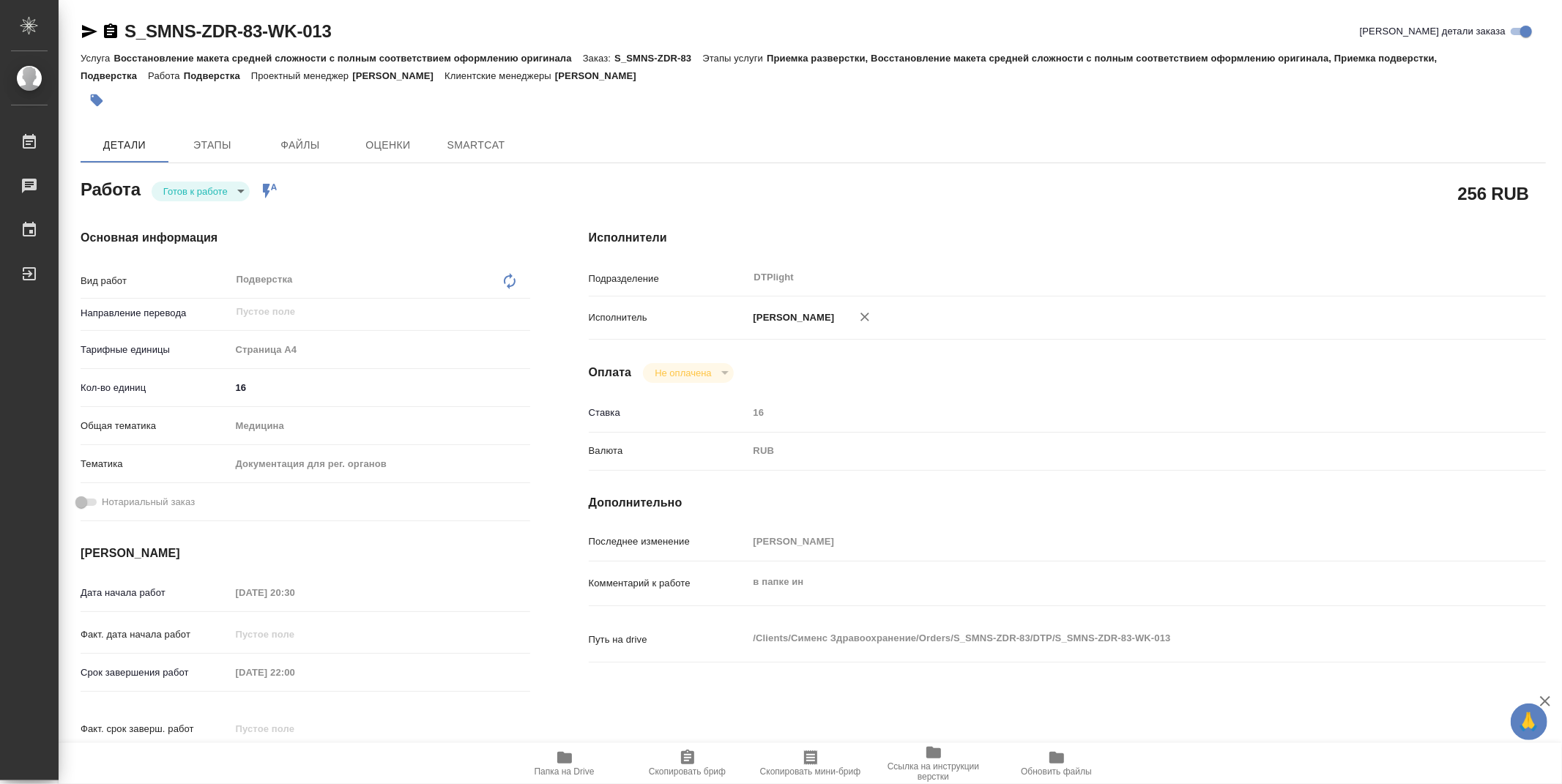
type textarea "x"
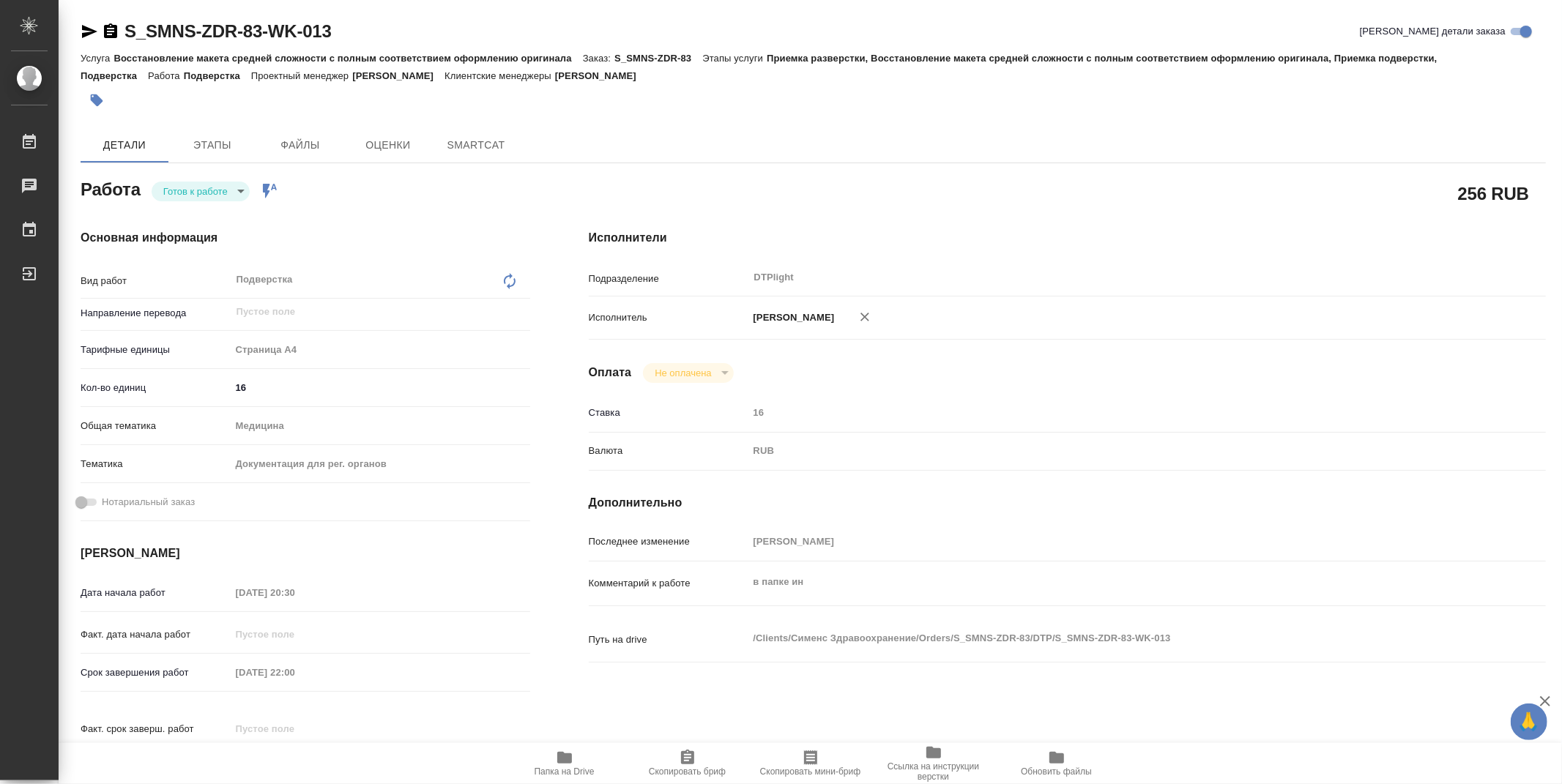
type textarea "x"
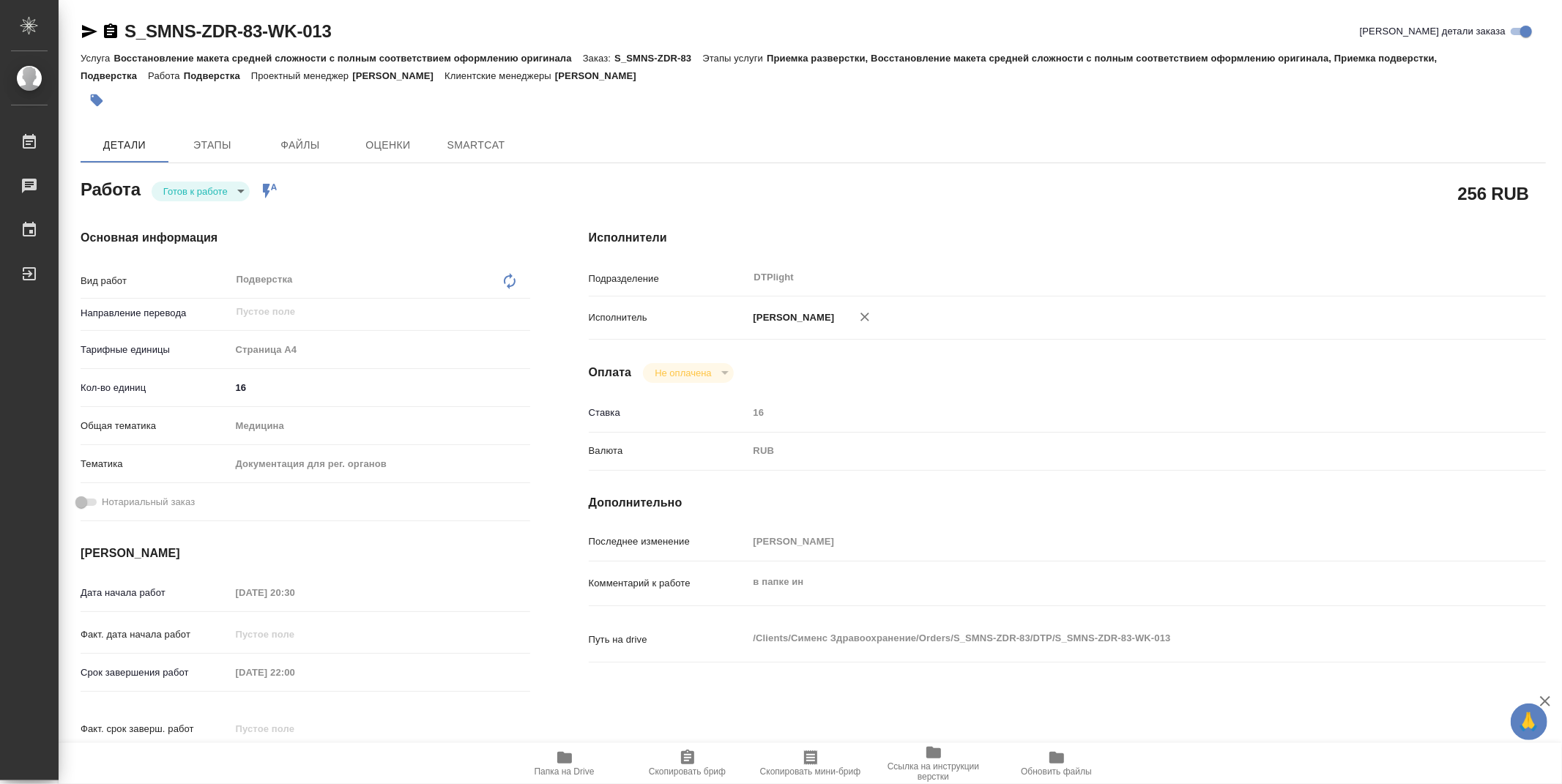
type textarea "x"
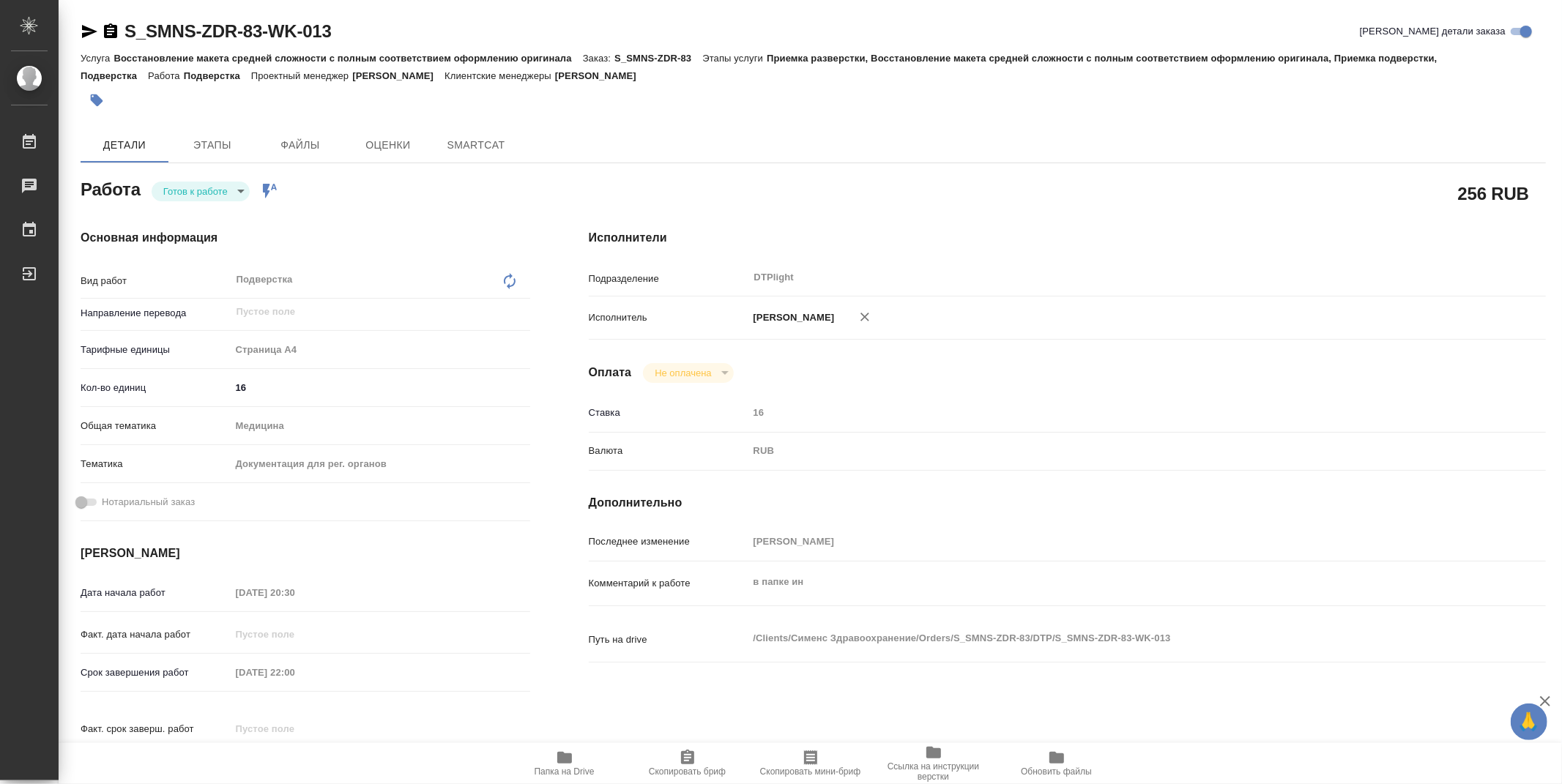
type textarea "x"
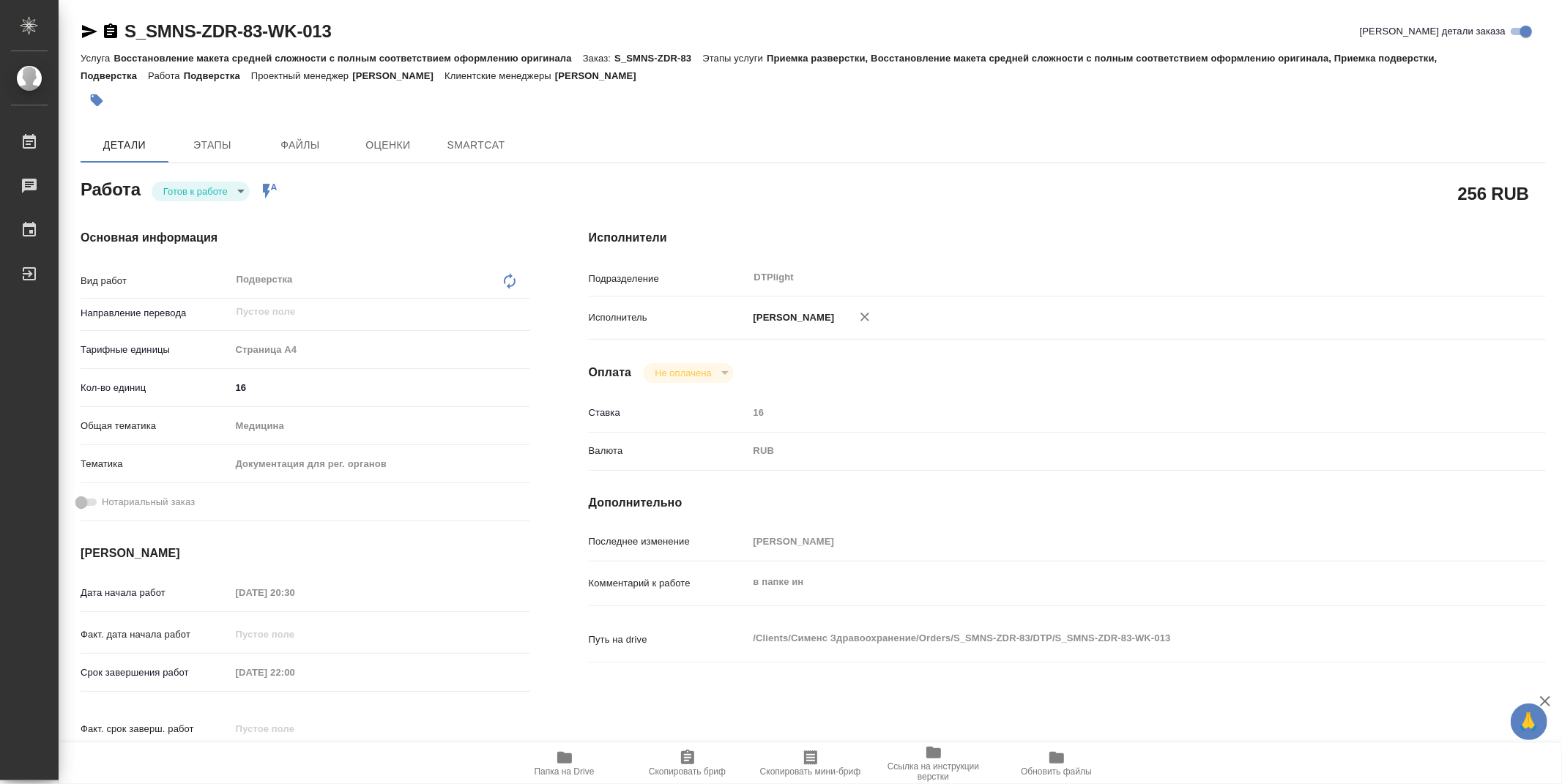
type textarea "x"
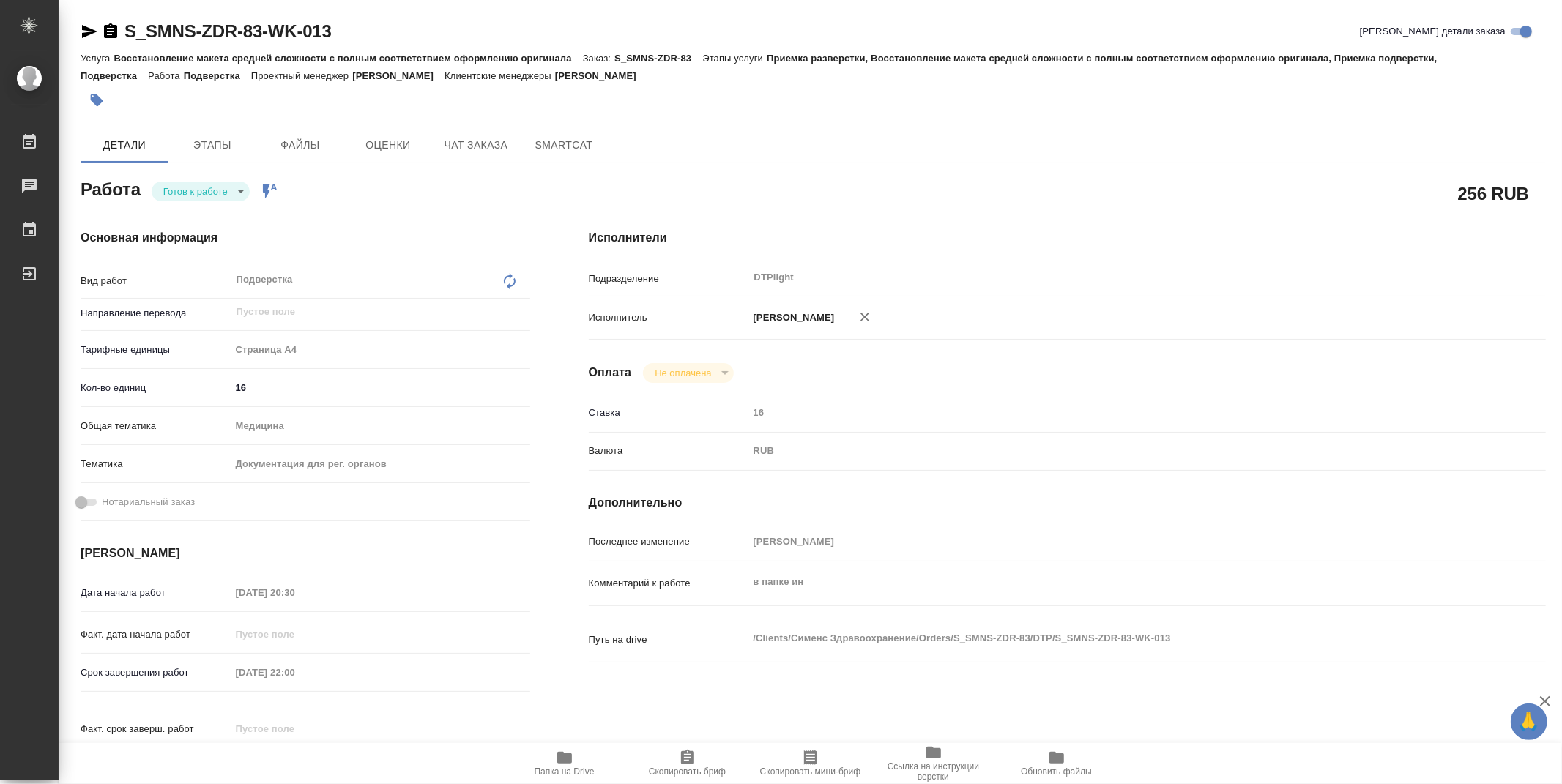
type textarea "x"
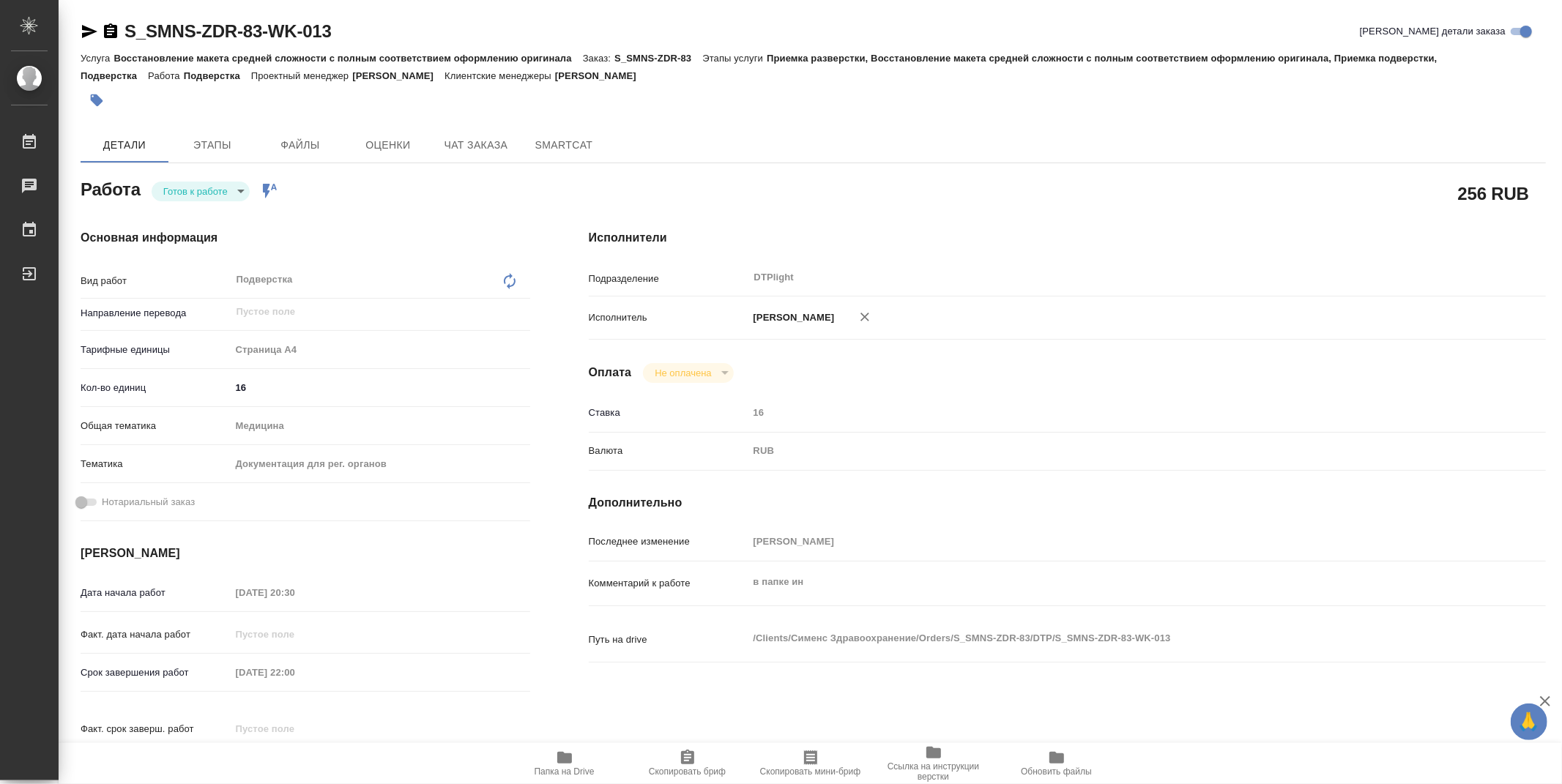
type textarea "x"
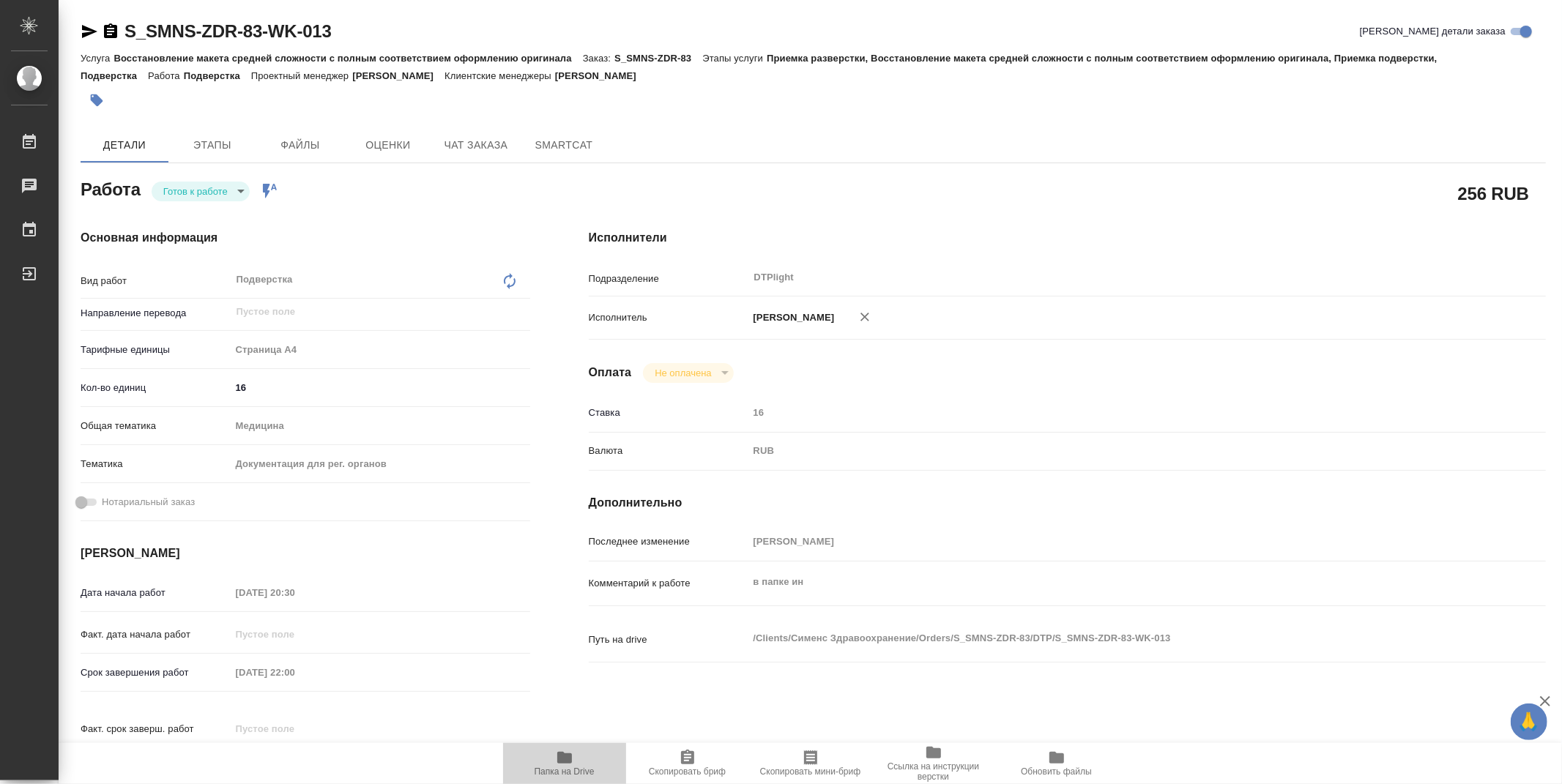
click at [550, 763] on span "Папка на Drive" at bounding box center [564, 763] width 105 height 28
click at [206, 188] on body "🙏 .cls-1 fill:#fff; AWATERA Zubakova Viktoriya Работы 0 Чаты График Выйти S_SMN…" at bounding box center [781, 392] width 1562 height 784
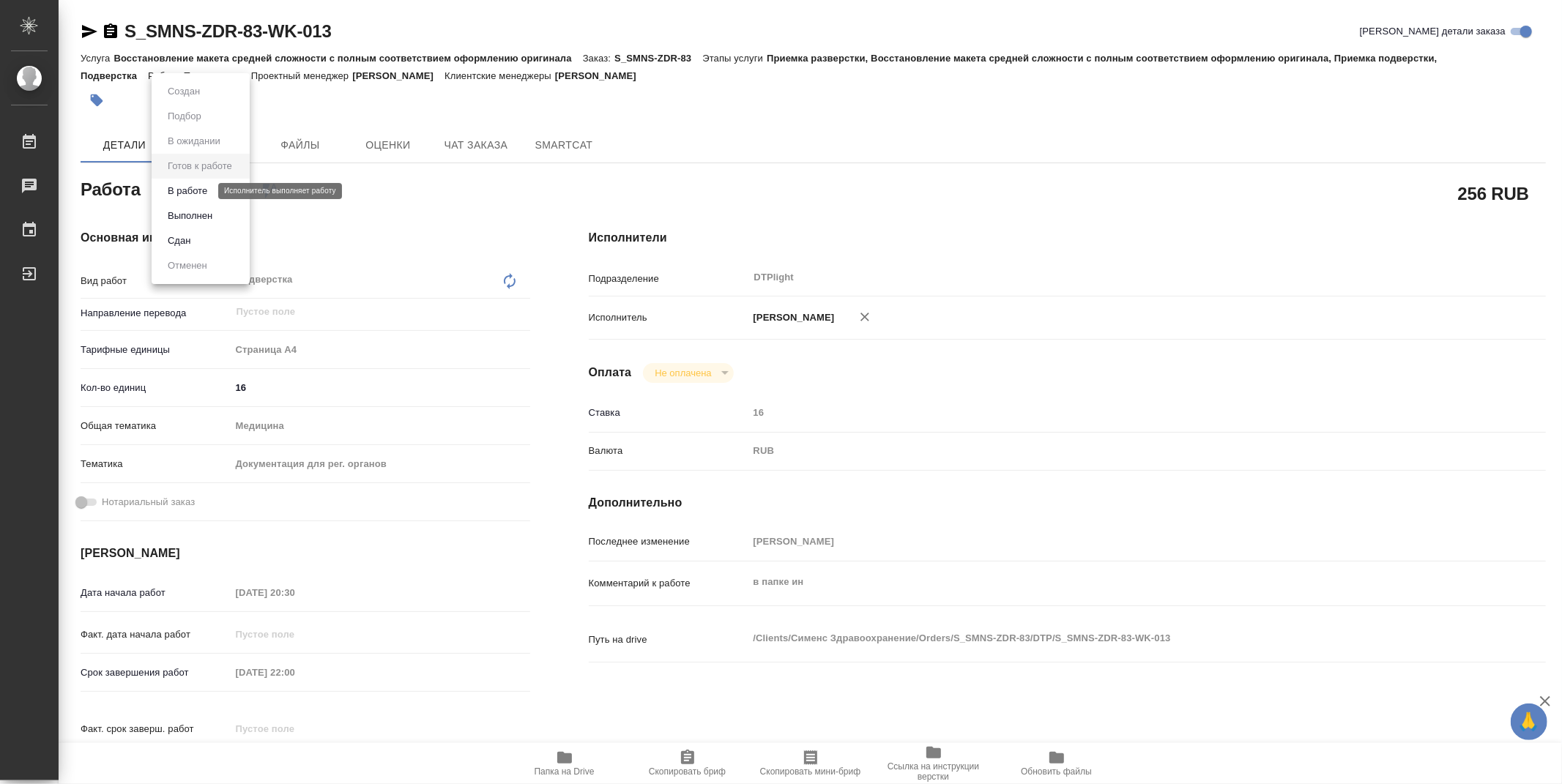
click at [200, 183] on button "В работе" at bounding box center [187, 190] width 48 height 16
type textarea "x"
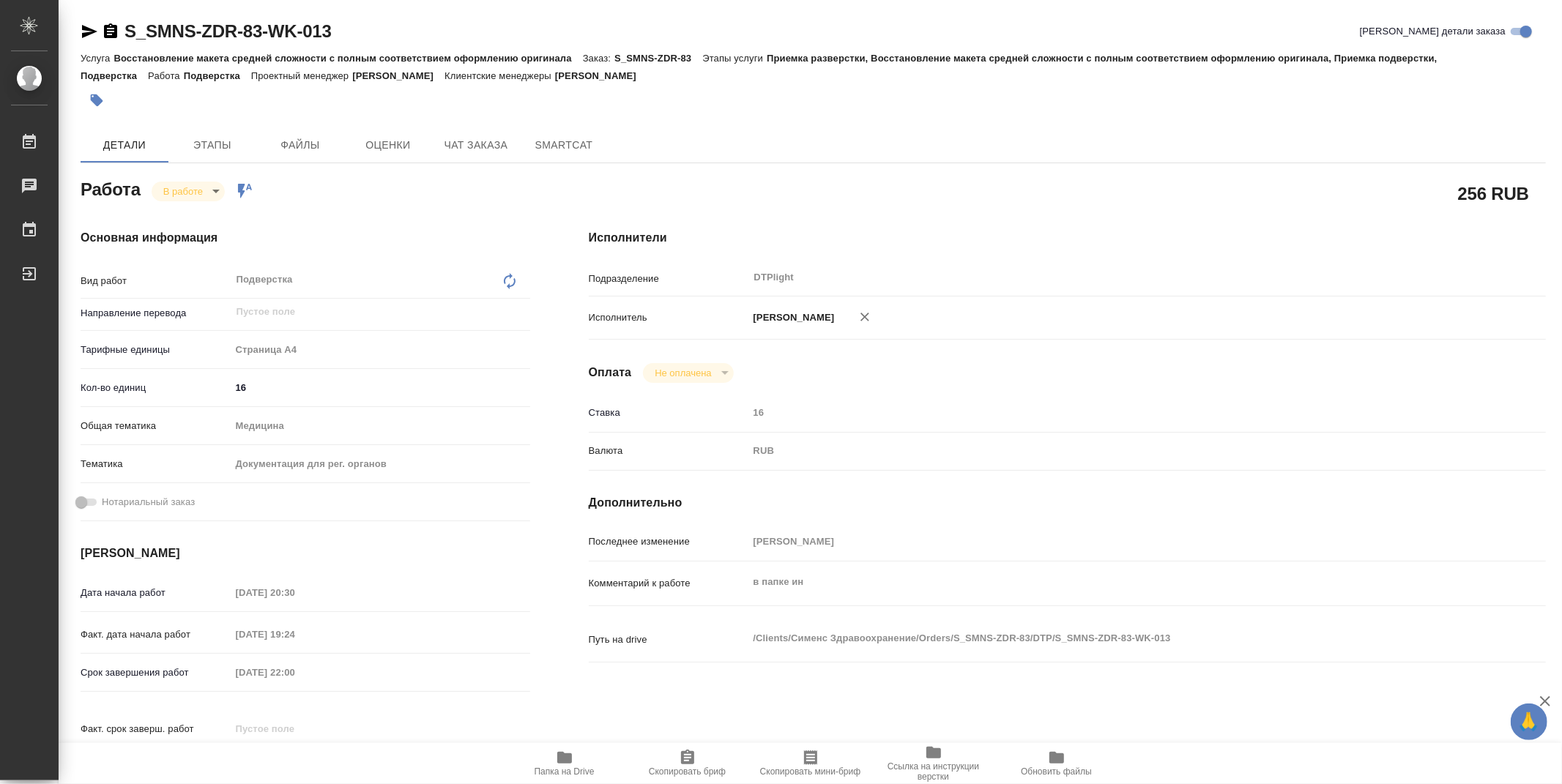
type textarea "x"
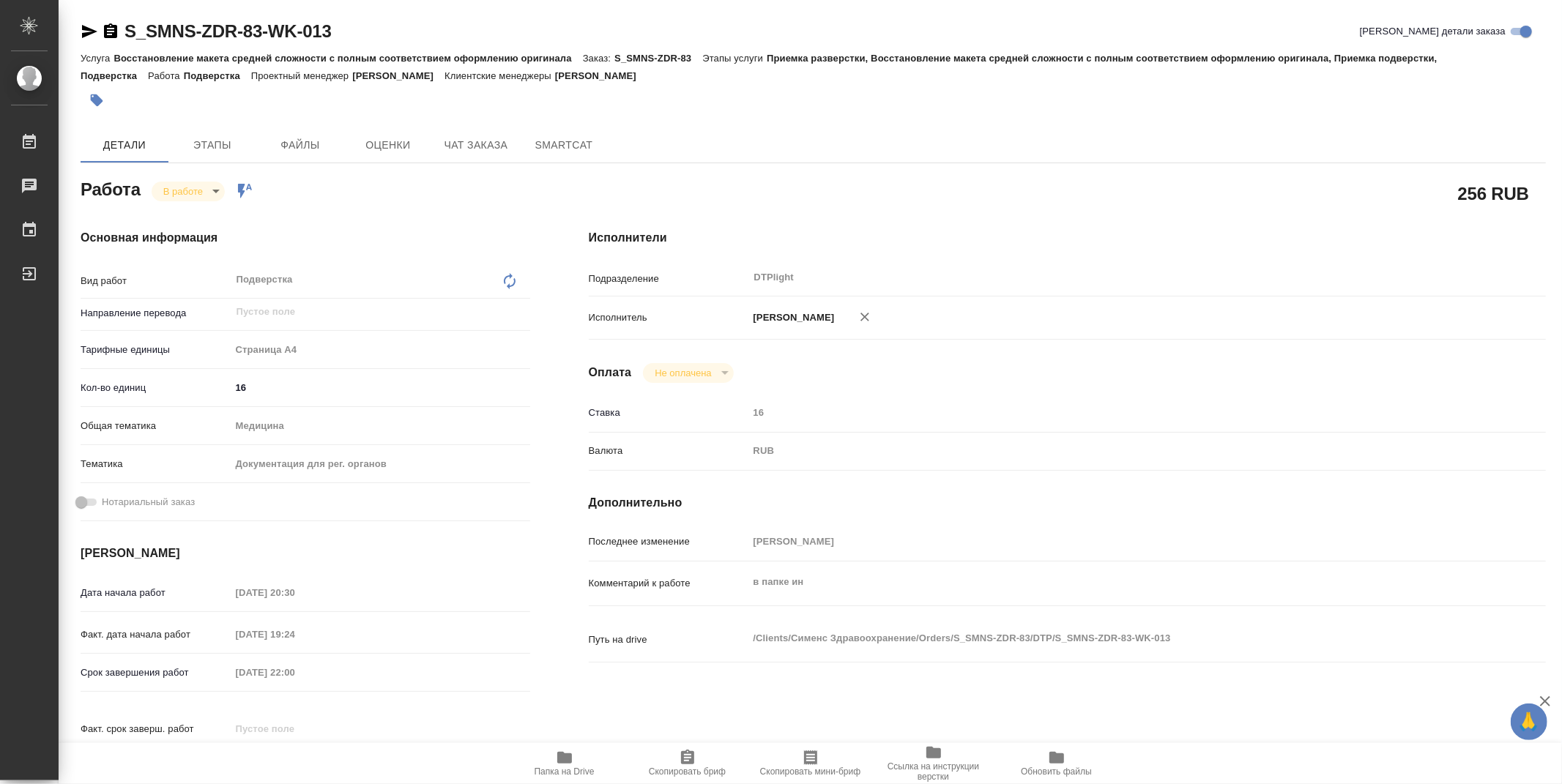
type textarea "x"
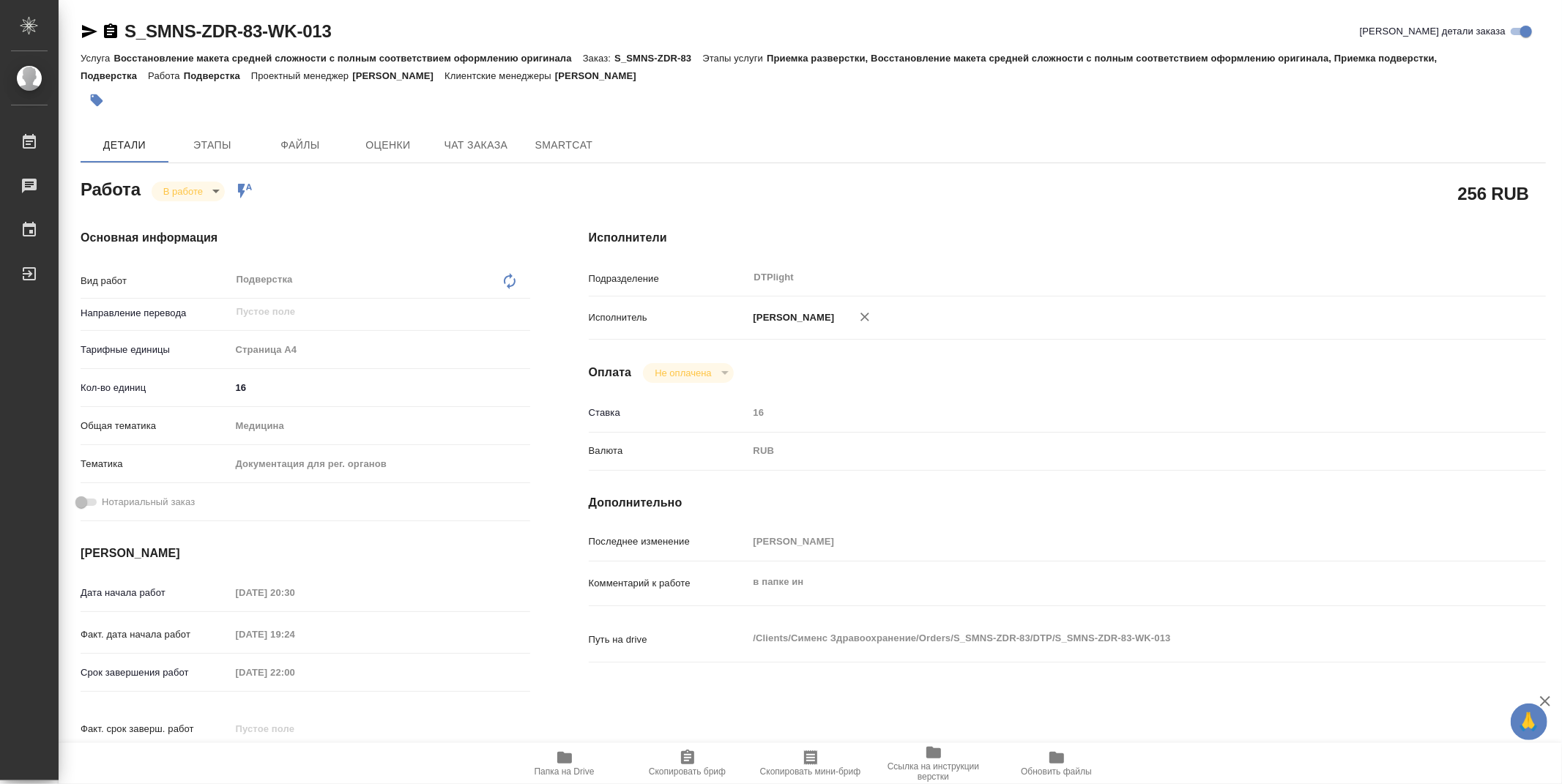
type textarea "x"
drag, startPoint x: 342, startPoint y: 28, endPoint x: 125, endPoint y: 25, distance: 217.0
click at [125, 25] on div "S_SMNS-ZDR-83-WK-013 Кратко детали заказа" at bounding box center [813, 32] width 1465 height 23
copy link "S_SMNS-ZDR-83-WK-013"
click at [567, 762] on icon "button" at bounding box center [564, 757] width 15 height 12
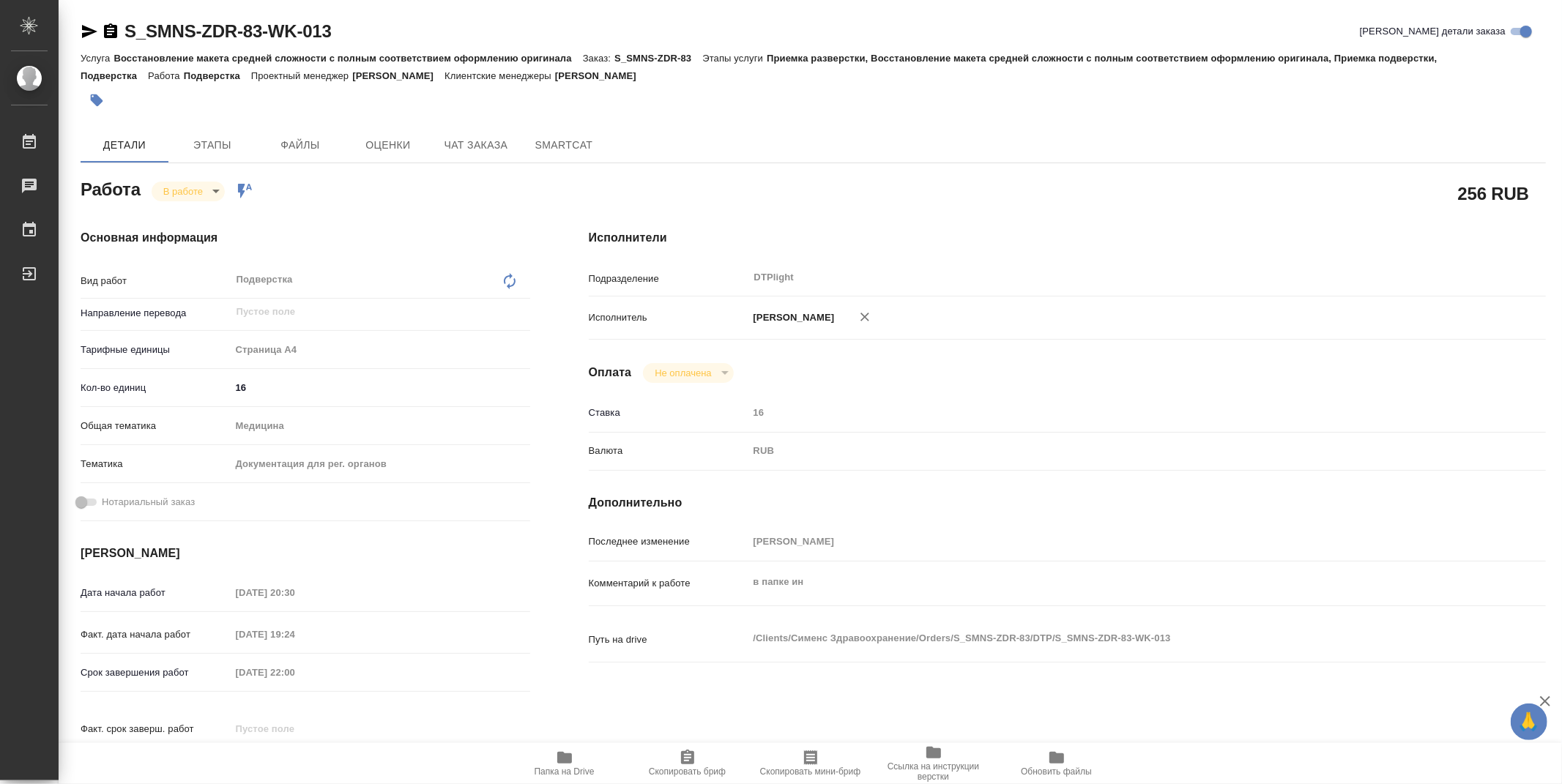
click at [916, 176] on div "256 RUB" at bounding box center [1067, 193] width 957 height 36
click at [574, 764] on span "Папка на Drive" at bounding box center [564, 763] width 105 height 28
type textarea "x"
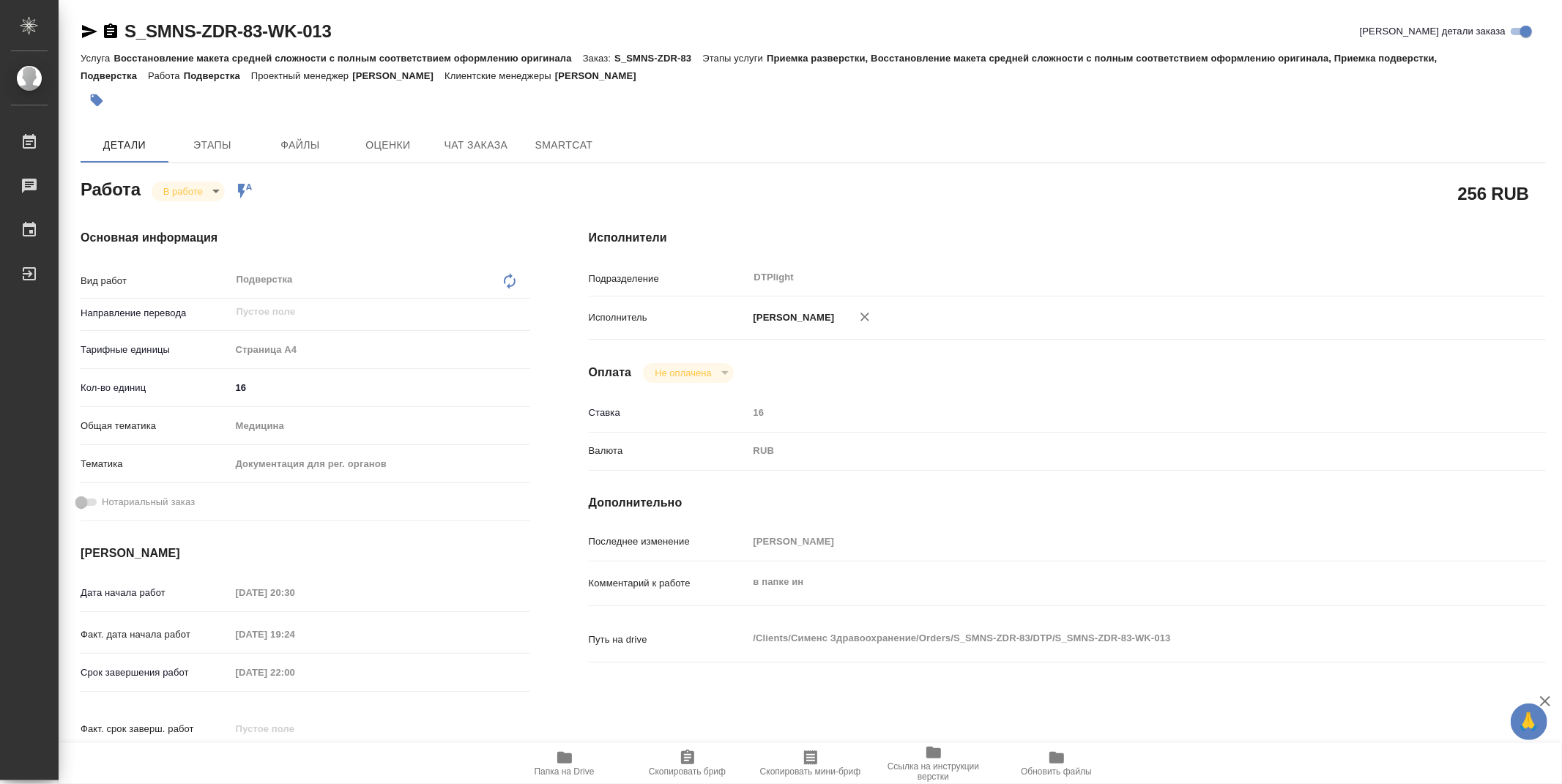
type textarea "x"
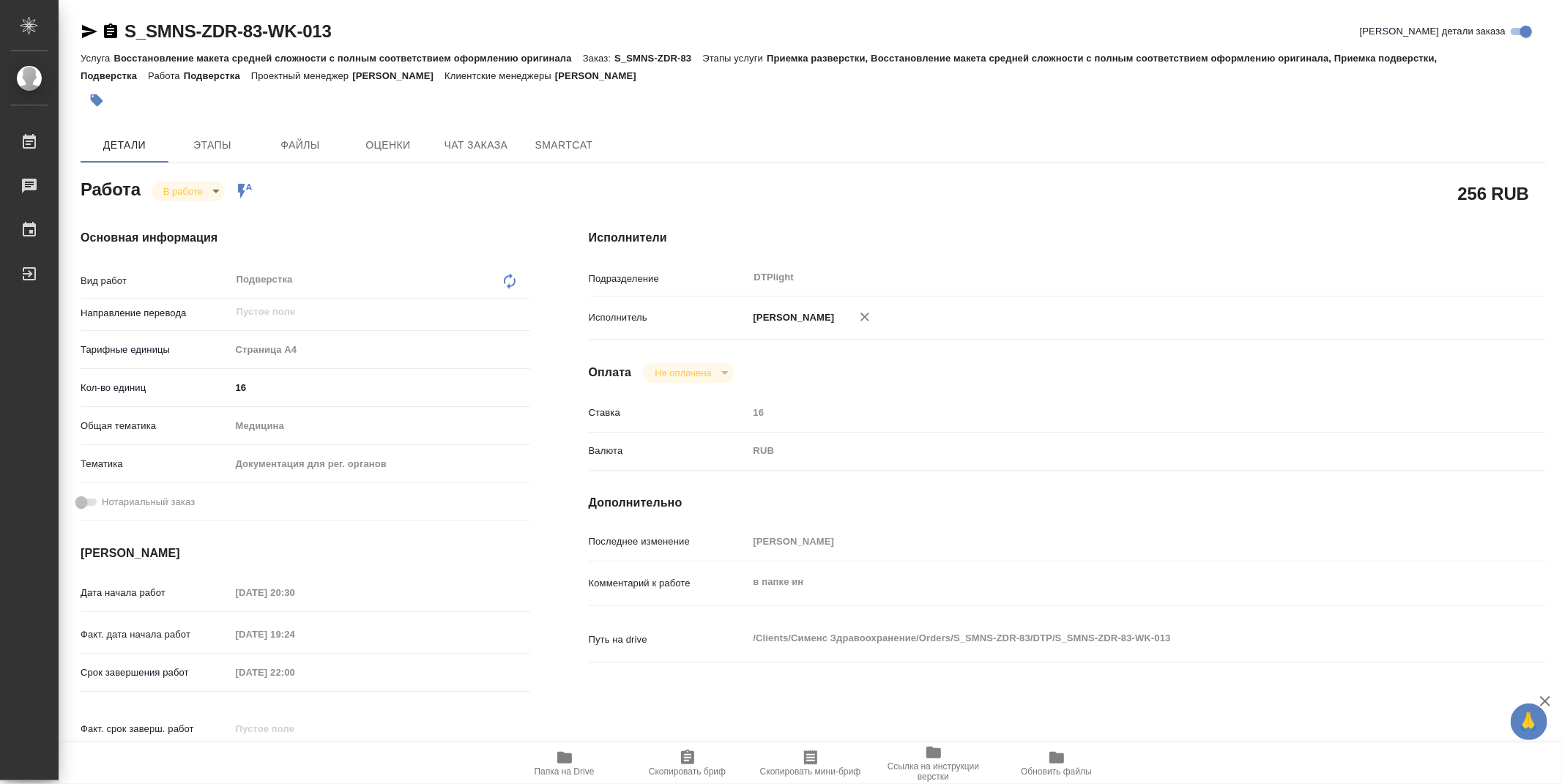
type textarea "x"
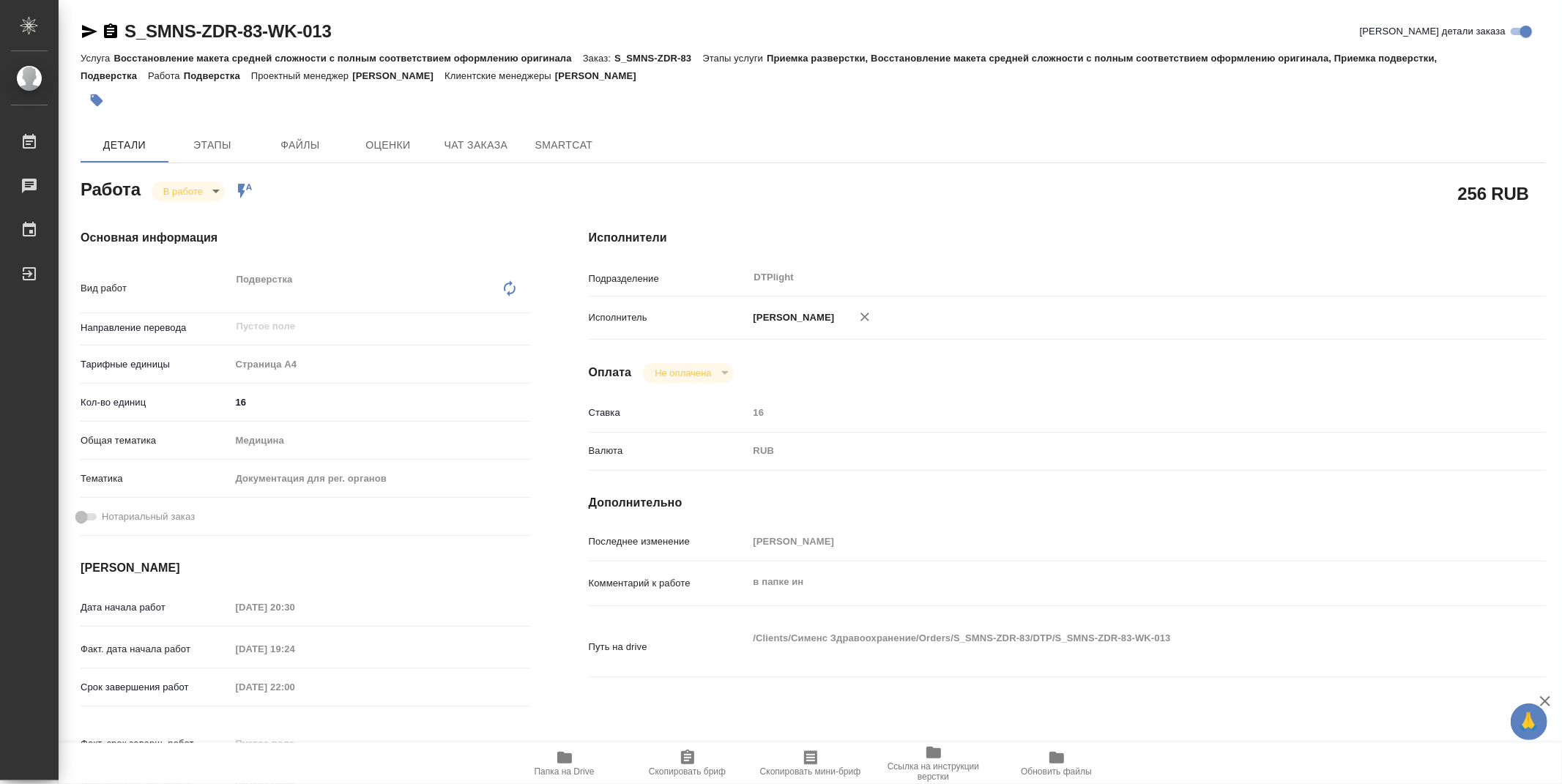
type textarea "x"
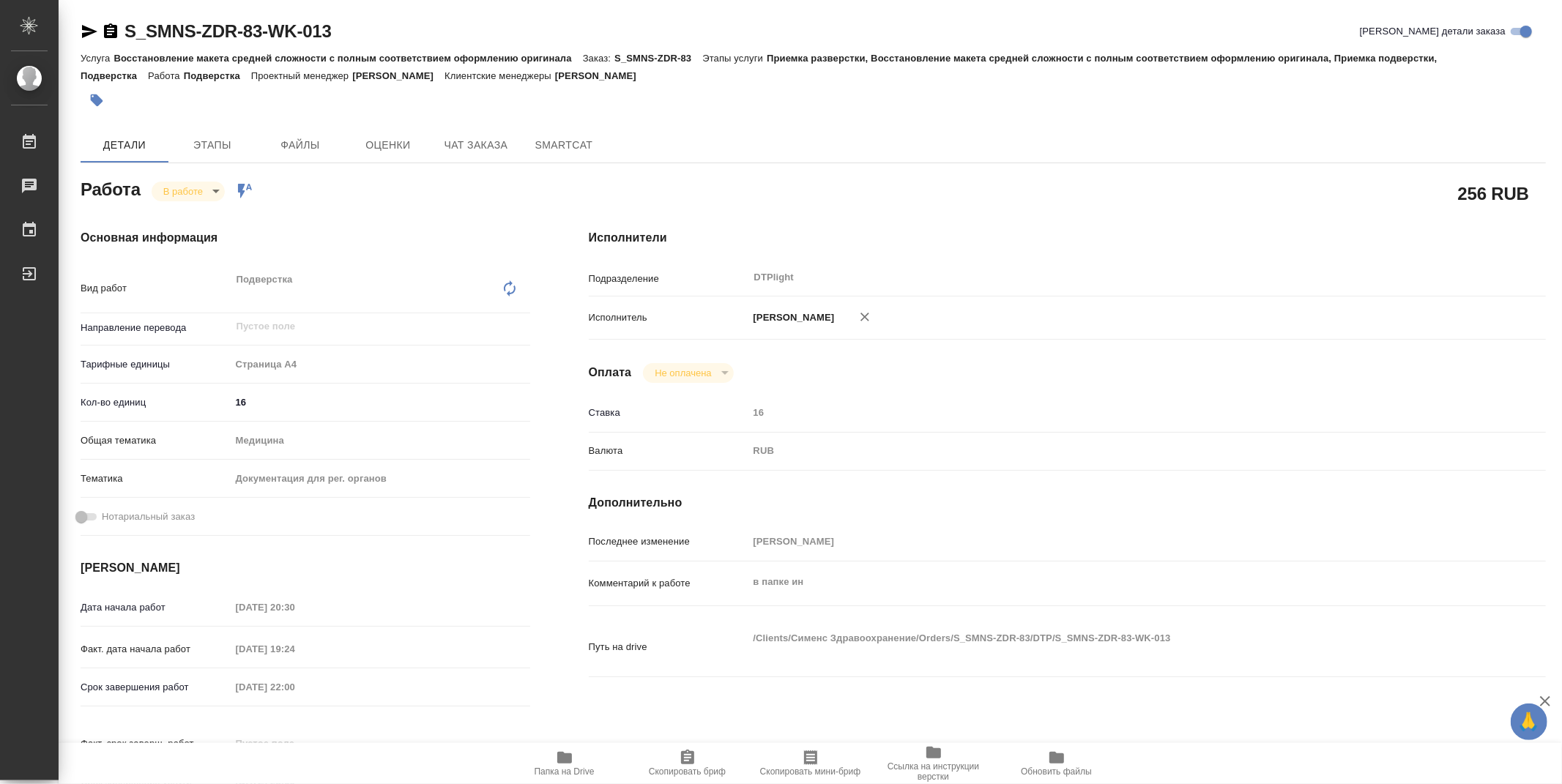
type textarea "x"
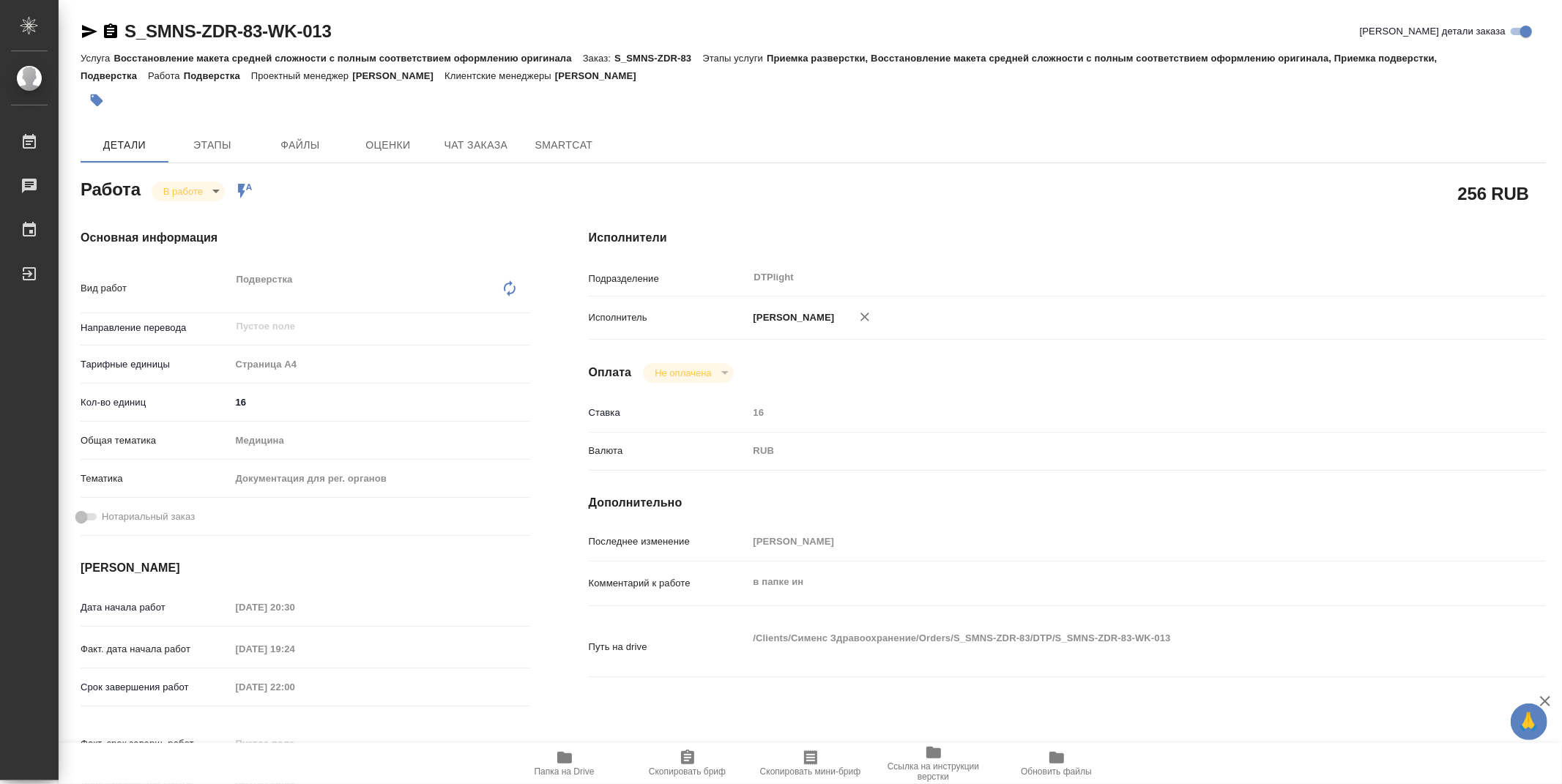
type textarea "x"
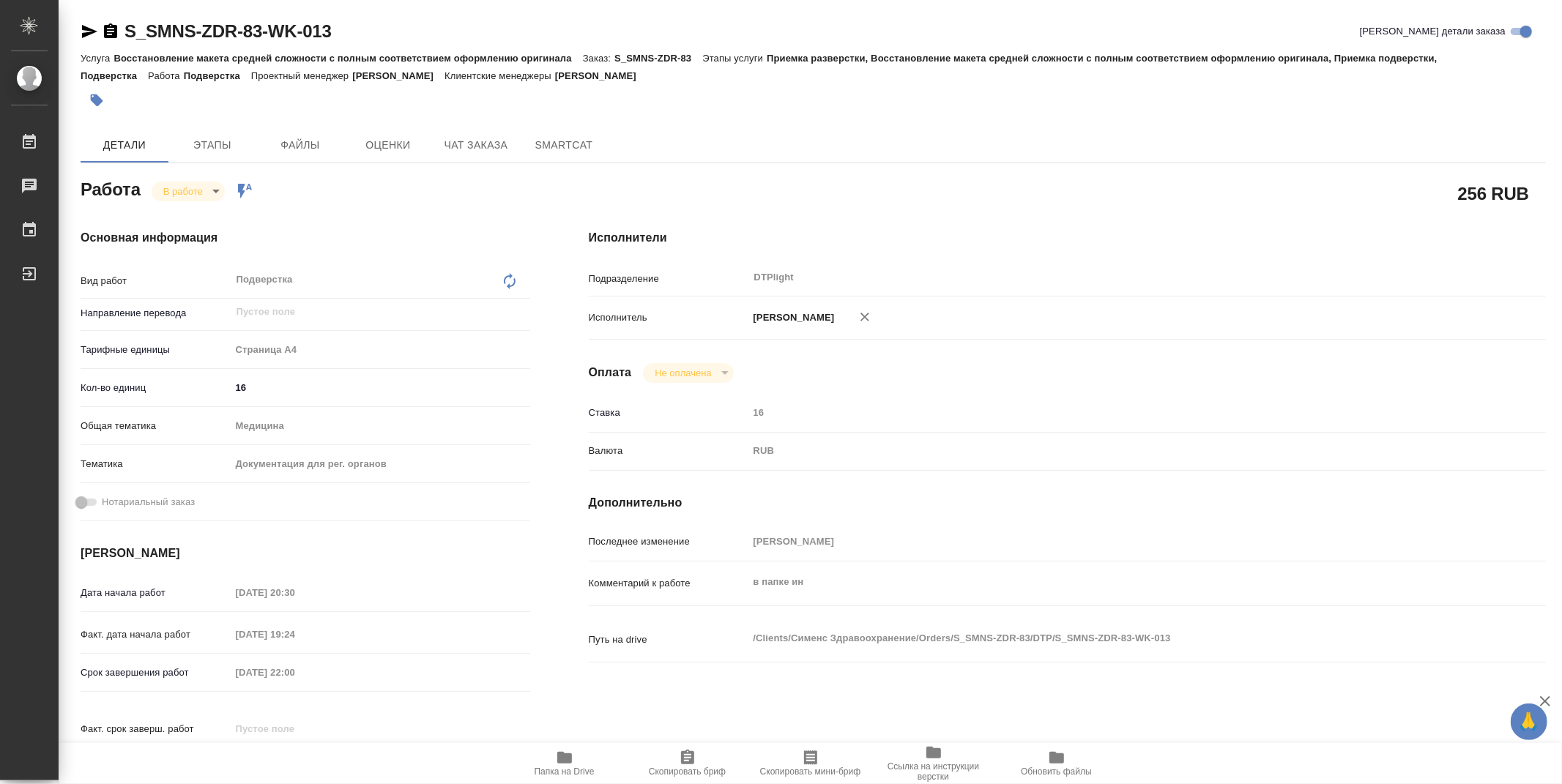
click at [1547, 239] on div "Исполнители Подразделение DTPlight ​ Исполнитель Зубакова Виктория Оплата Не оп…" at bounding box center [1067, 512] width 1016 height 625
drag, startPoint x: 1556, startPoint y: 252, endPoint x: 440, endPoint y: 38, distance: 1136.3
click at [1561, 102] on div at bounding box center [1556, 392] width 11 height 784
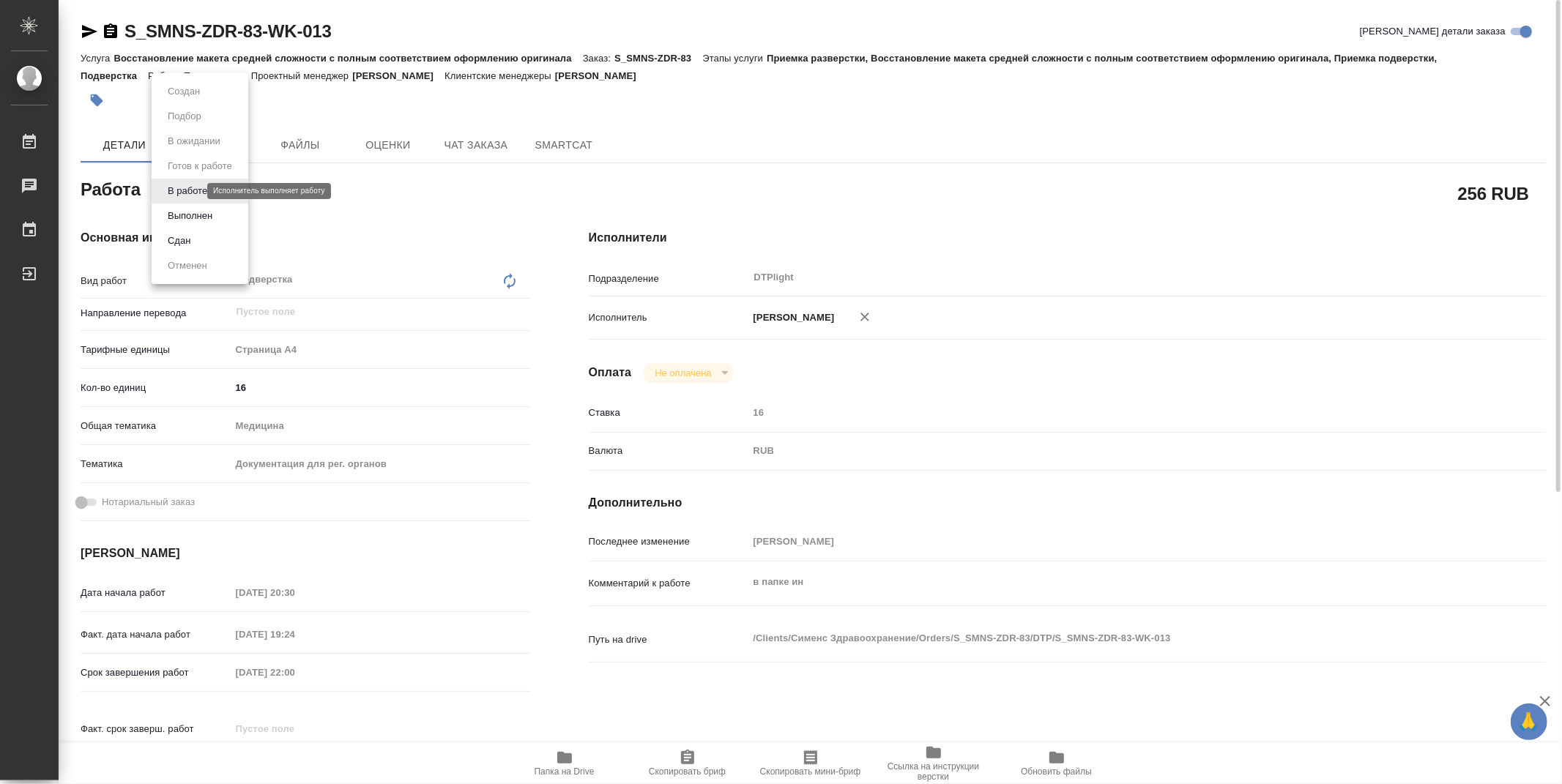
click at [171, 188] on body "🙏 .cls-1 fill:#fff; AWATERA Zubakova Viktoriya Работы 0 Чаты График Выйти S_SMN…" at bounding box center [781, 392] width 1562 height 784
click at [187, 222] on button "Выполнен" at bounding box center [190, 216] width 53 height 16
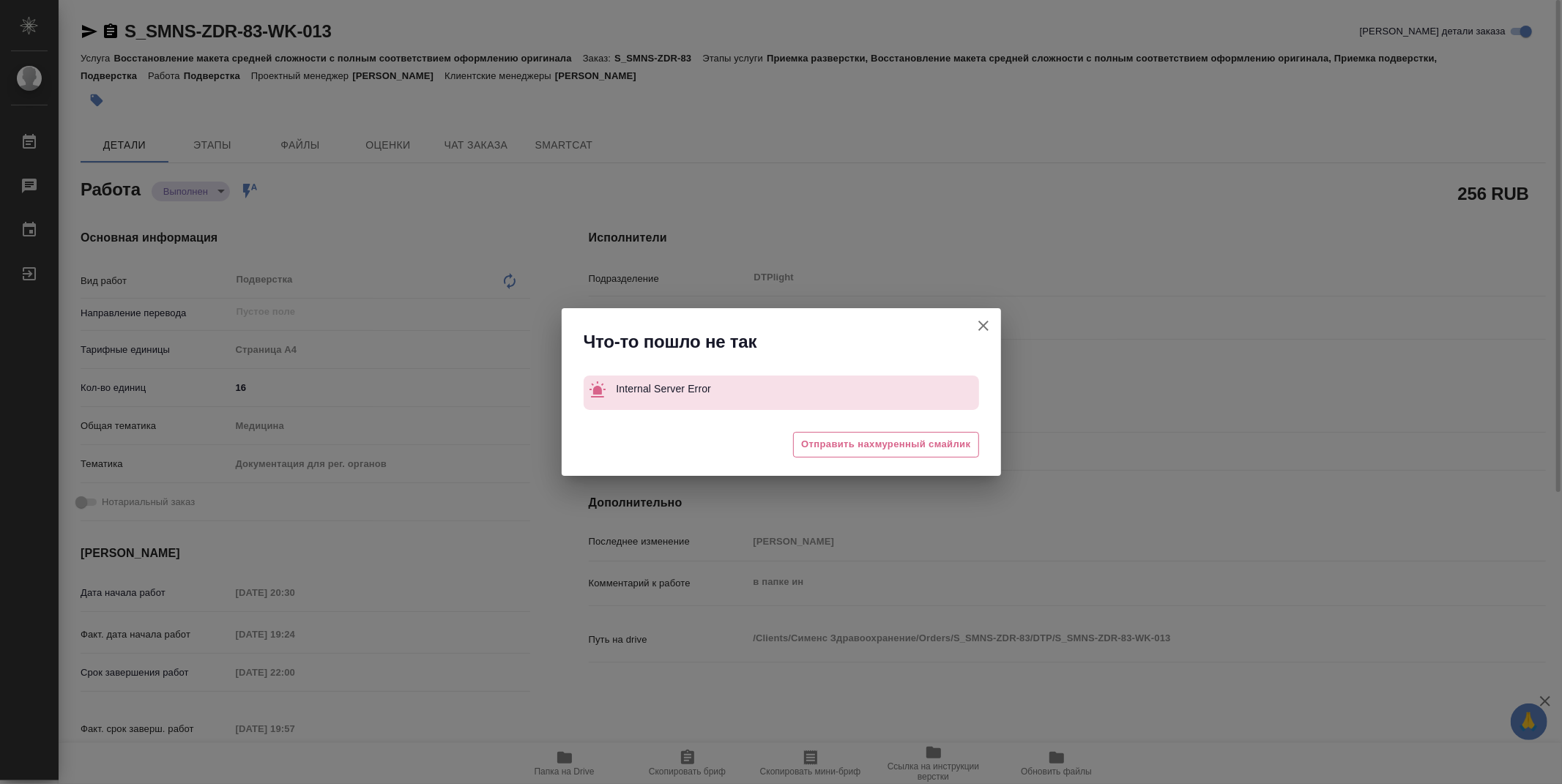
type textarea "x"
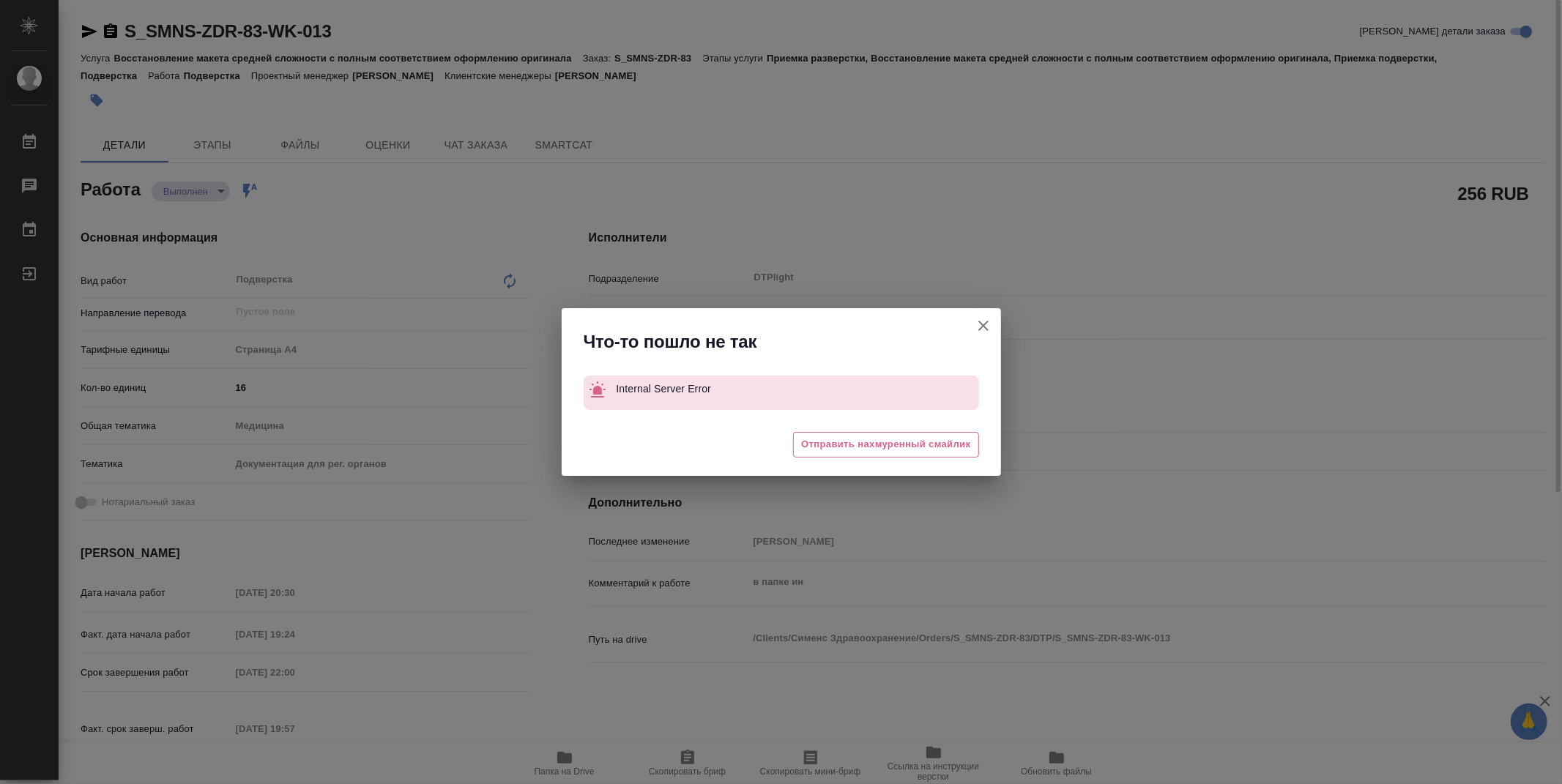
type textarea "x"
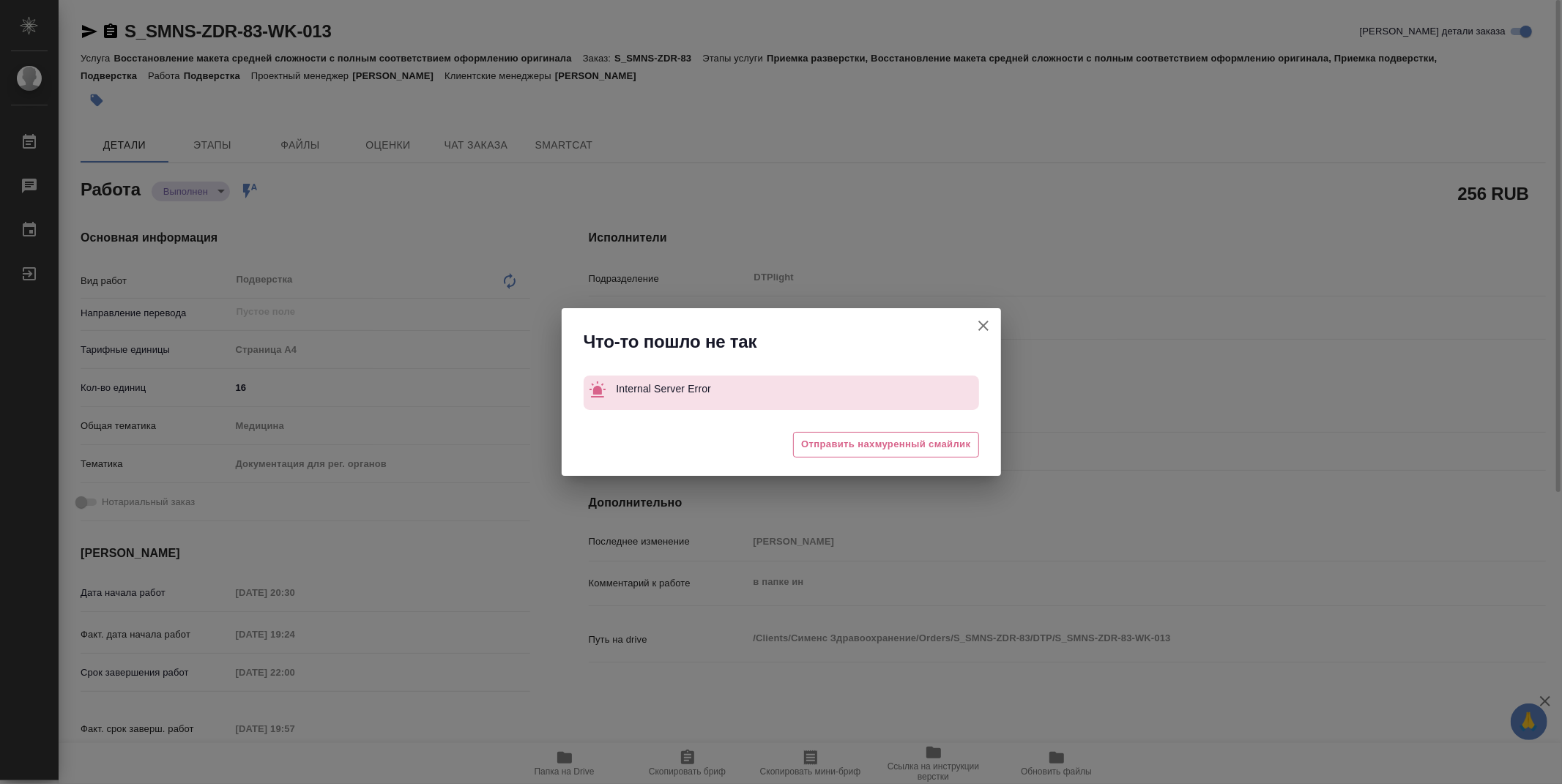
type textarea "x"
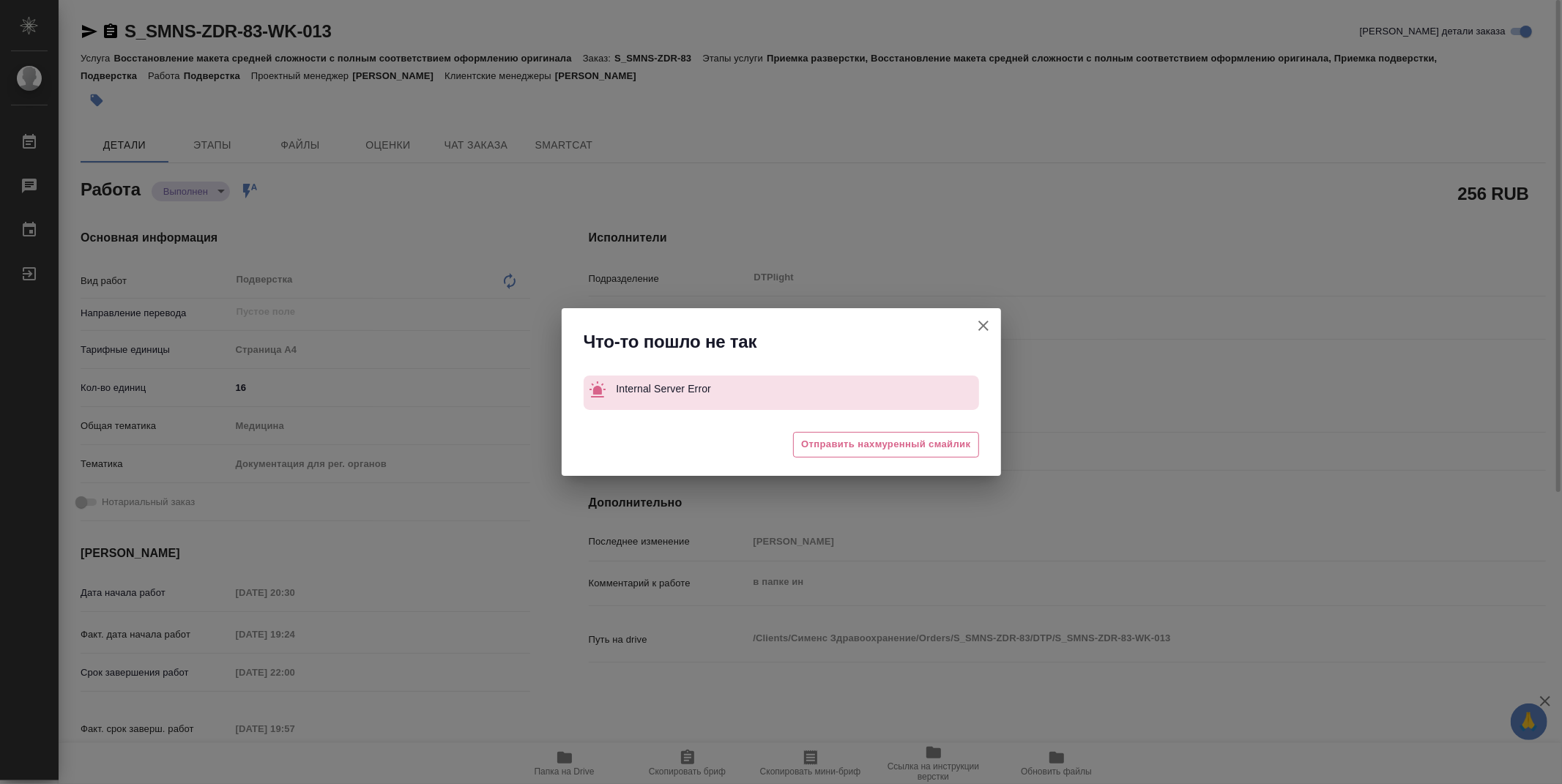
click at [977, 324] on icon "button" at bounding box center [983, 326] width 18 height 18
type textarea "x"
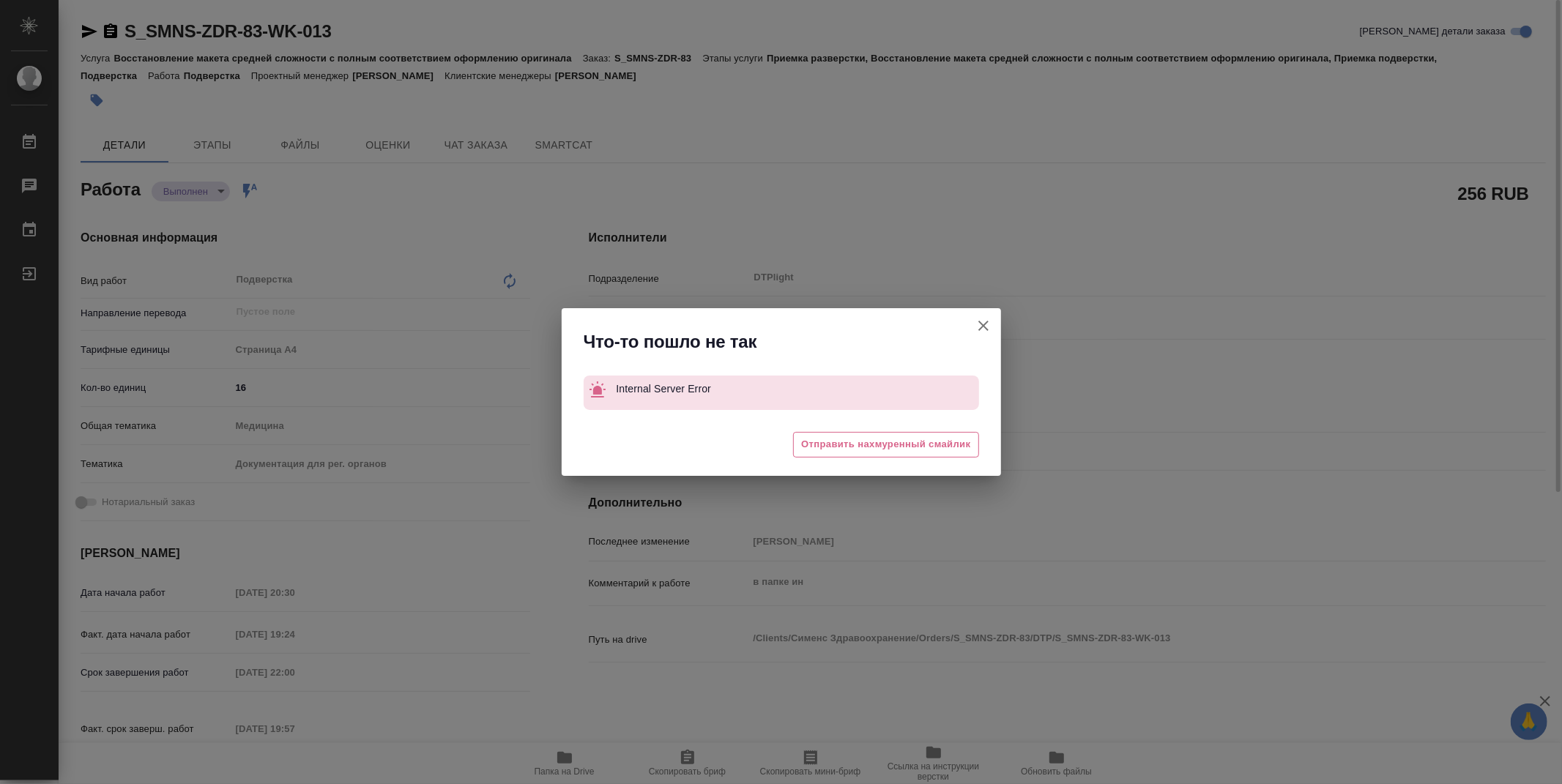
type textarea "x"
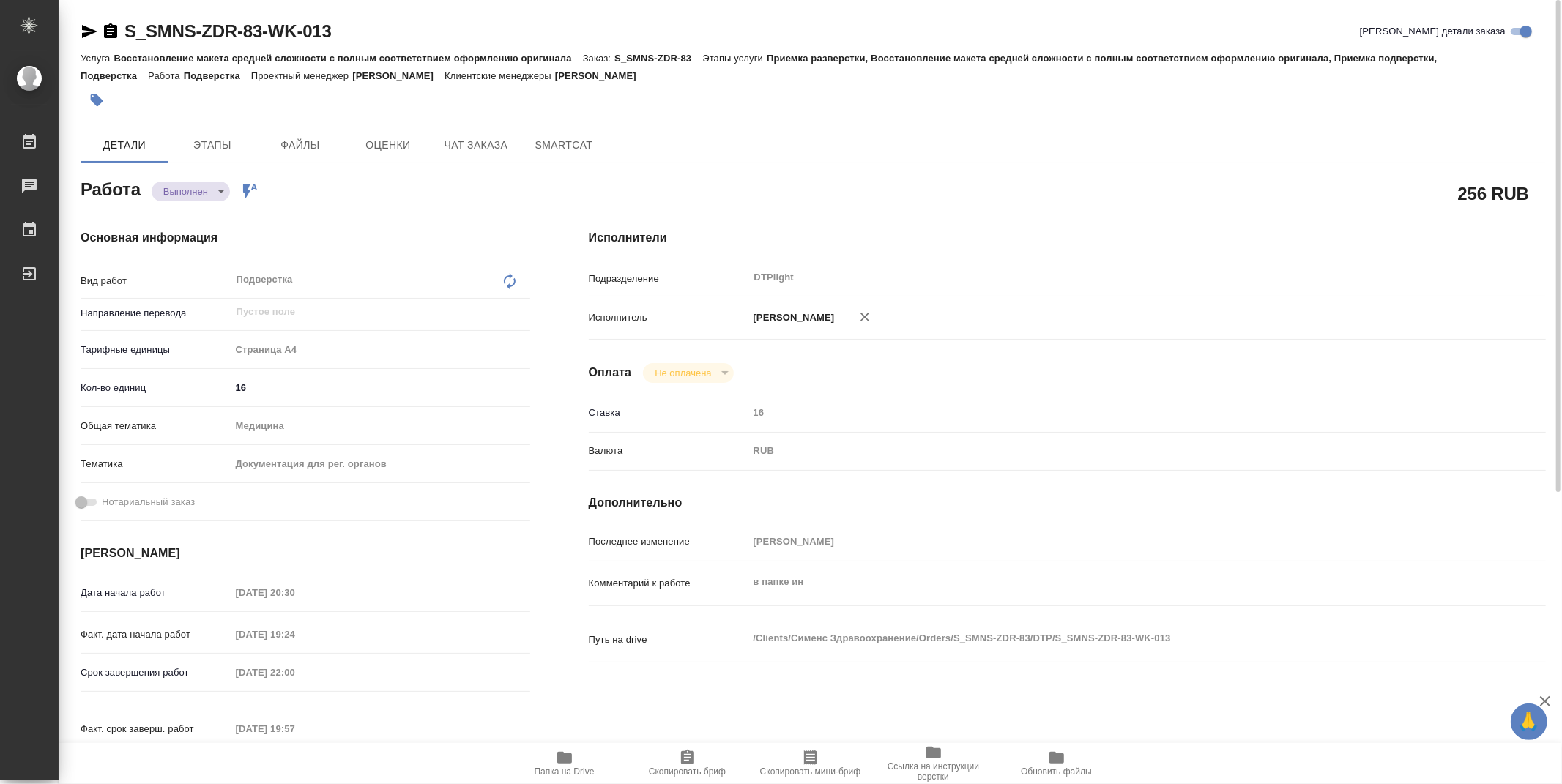
type textarea "x"
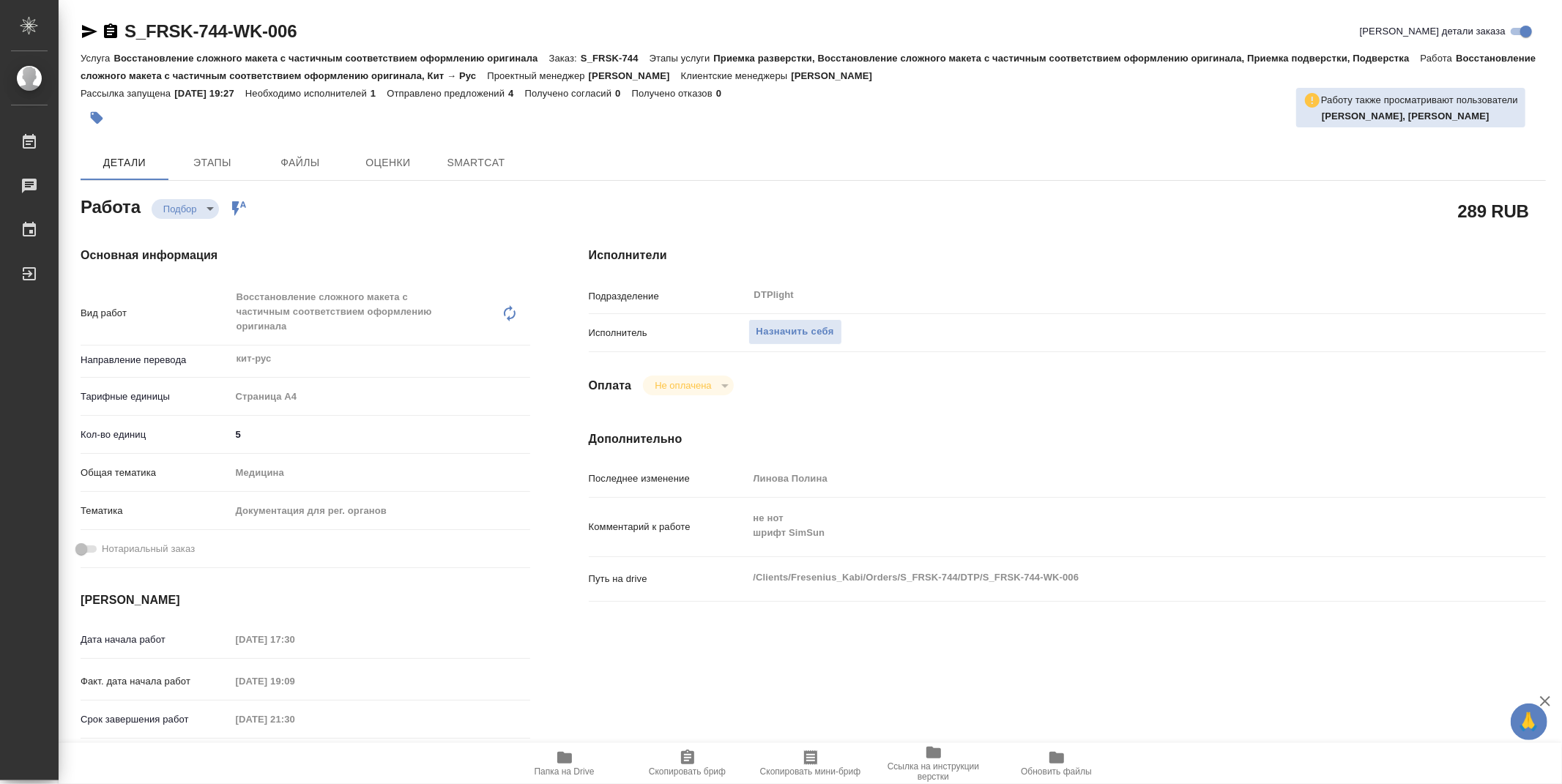
type textarea "x"
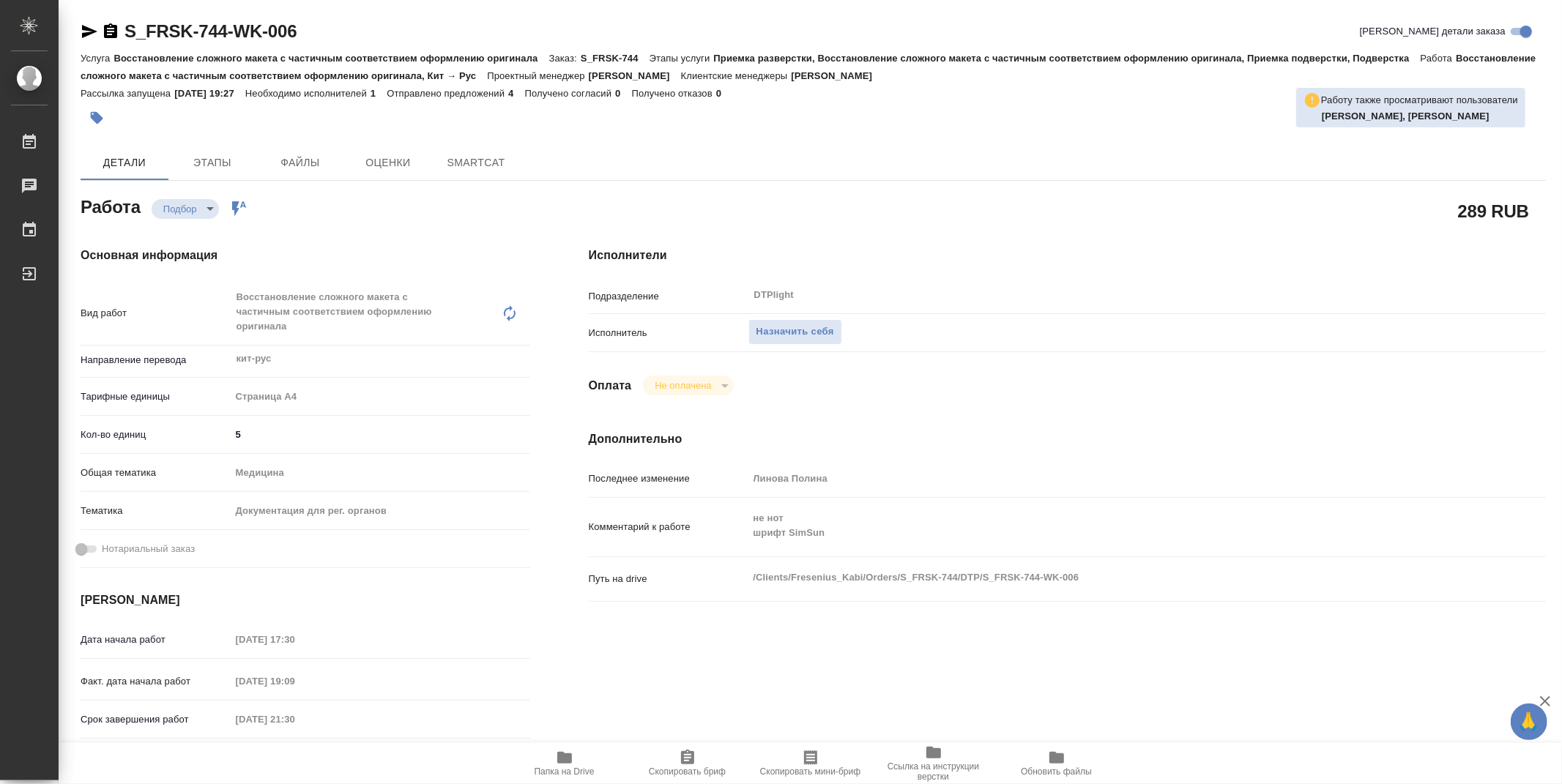
type textarea "x"
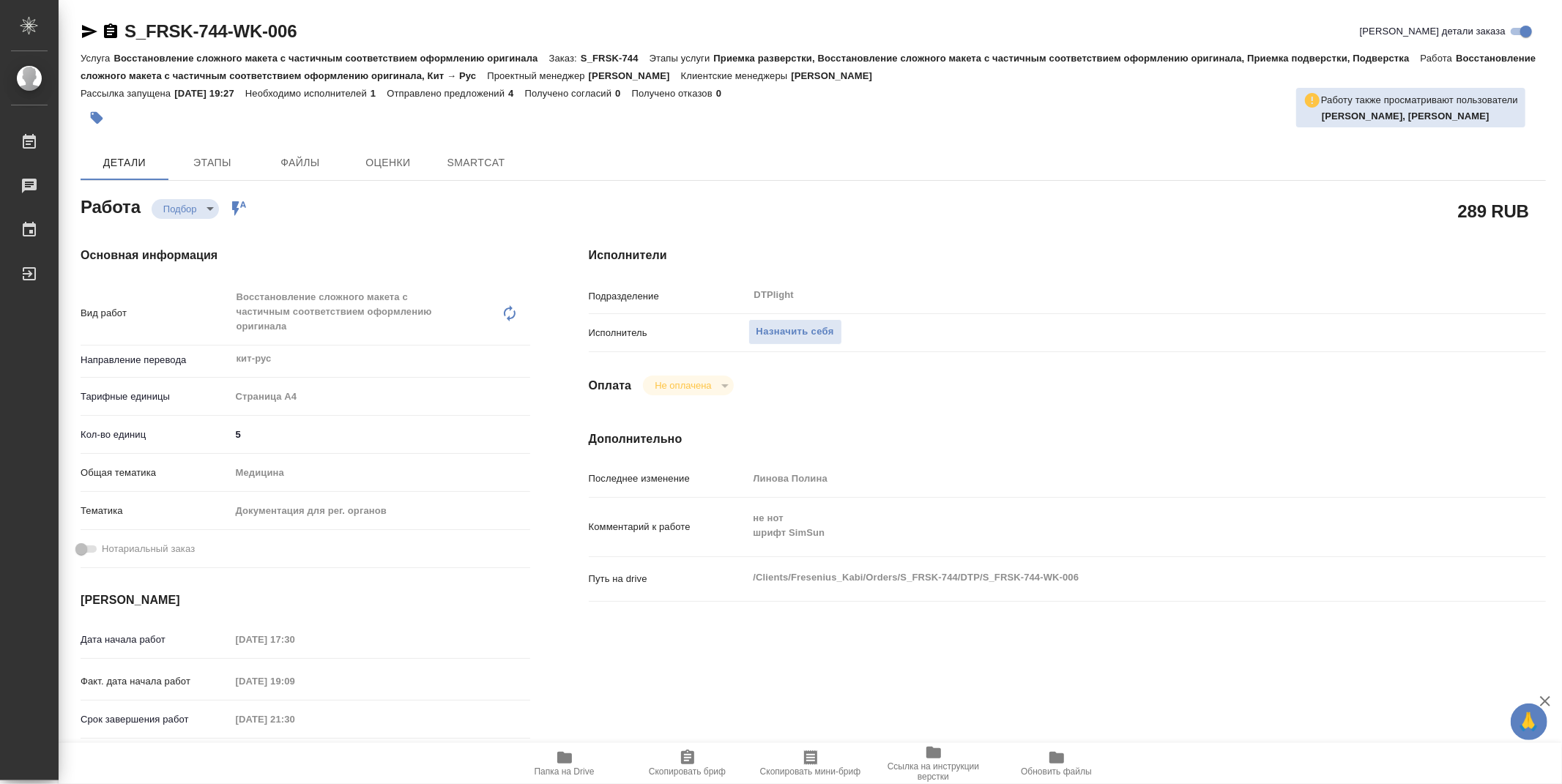
type textarea "x"
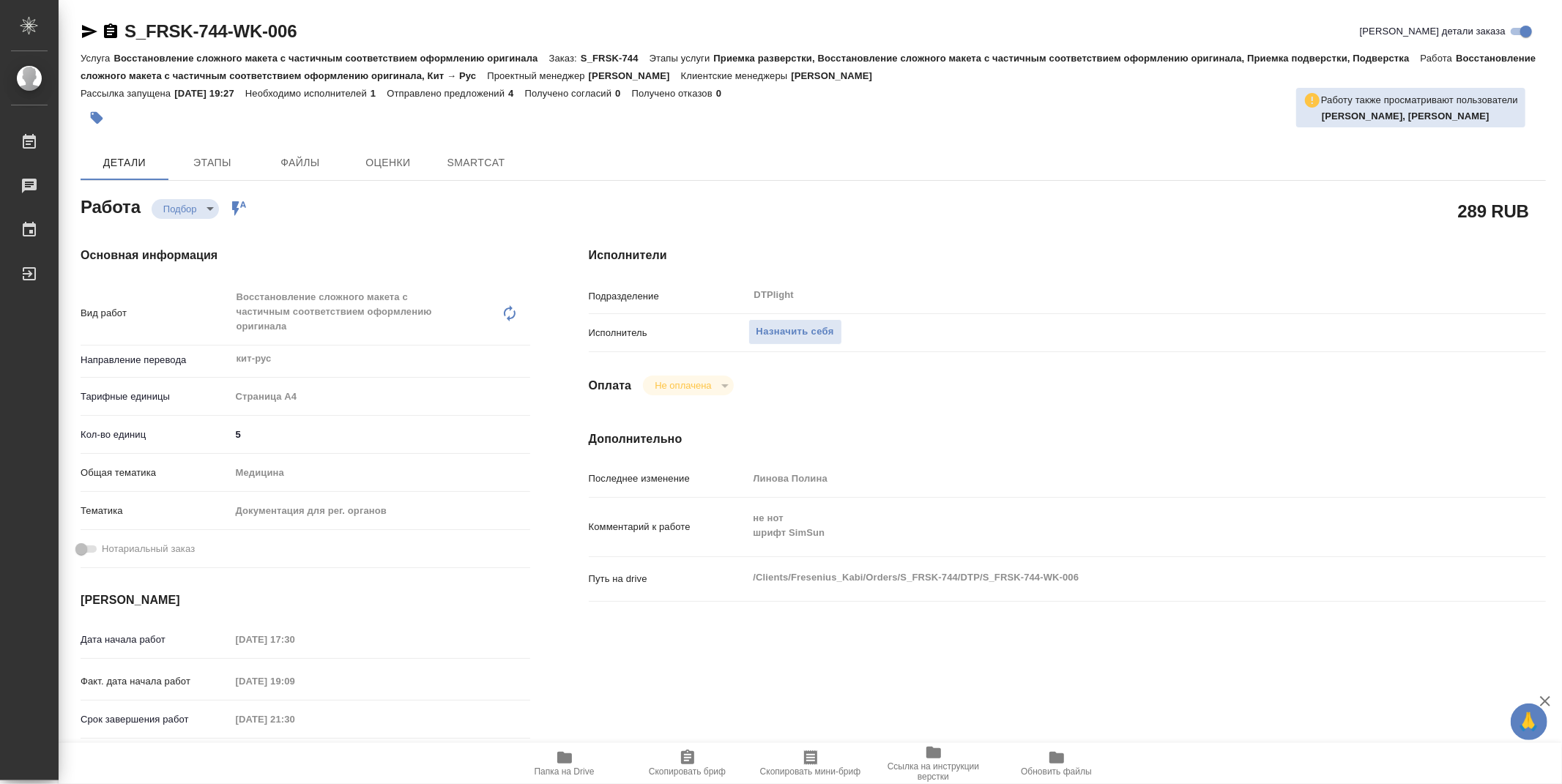
type textarea "x"
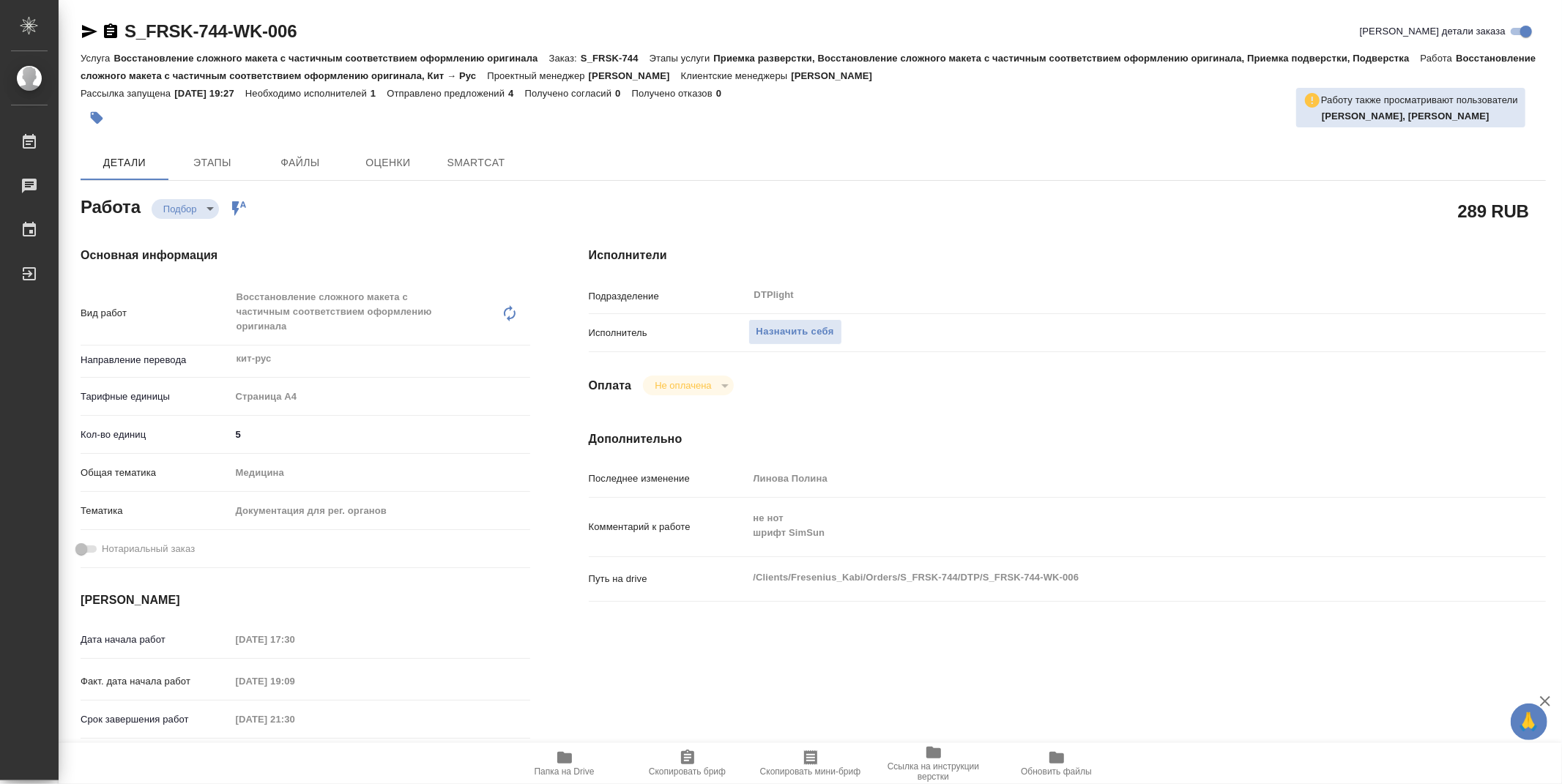
type textarea "x"
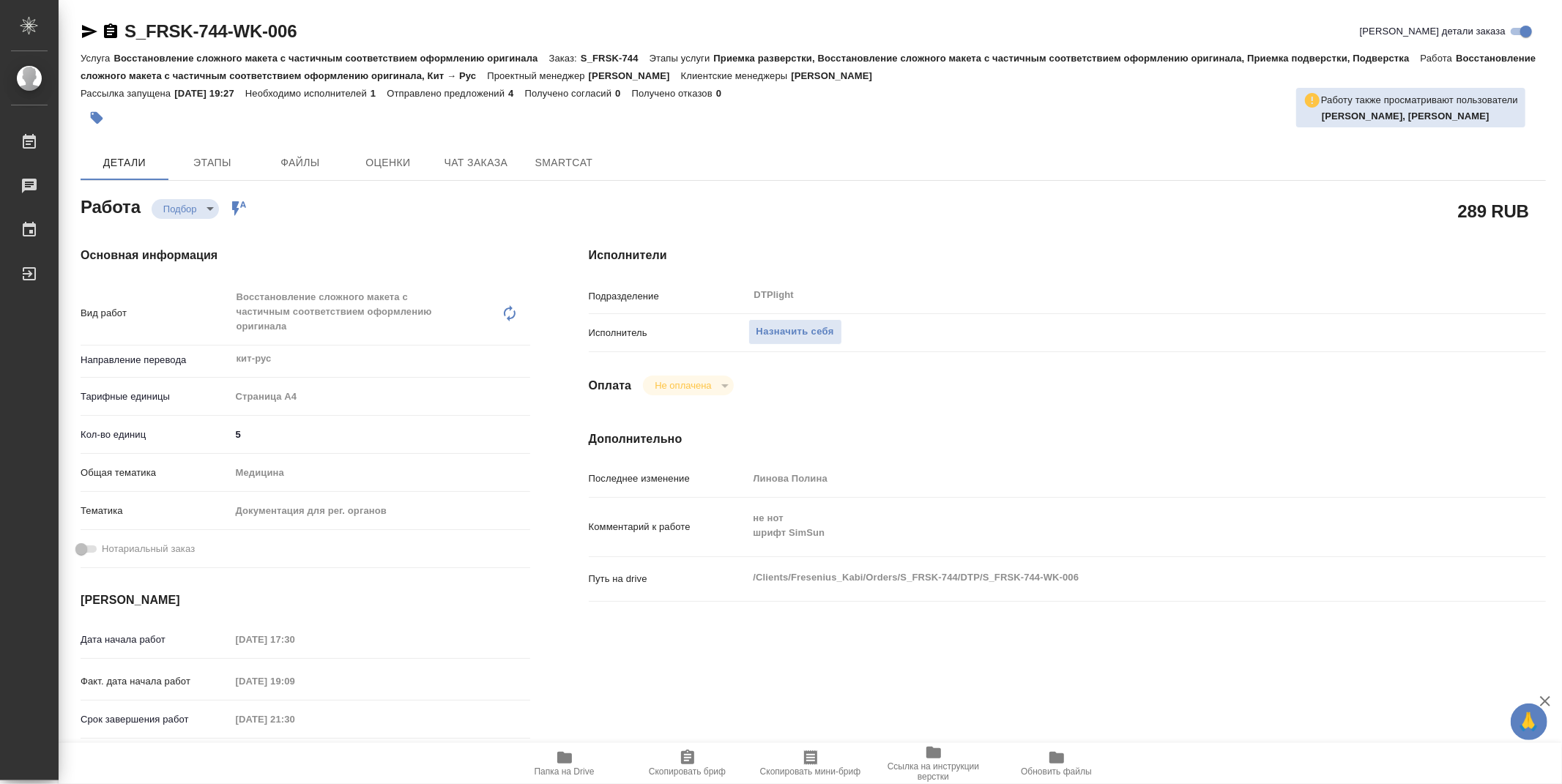
type textarea "x"
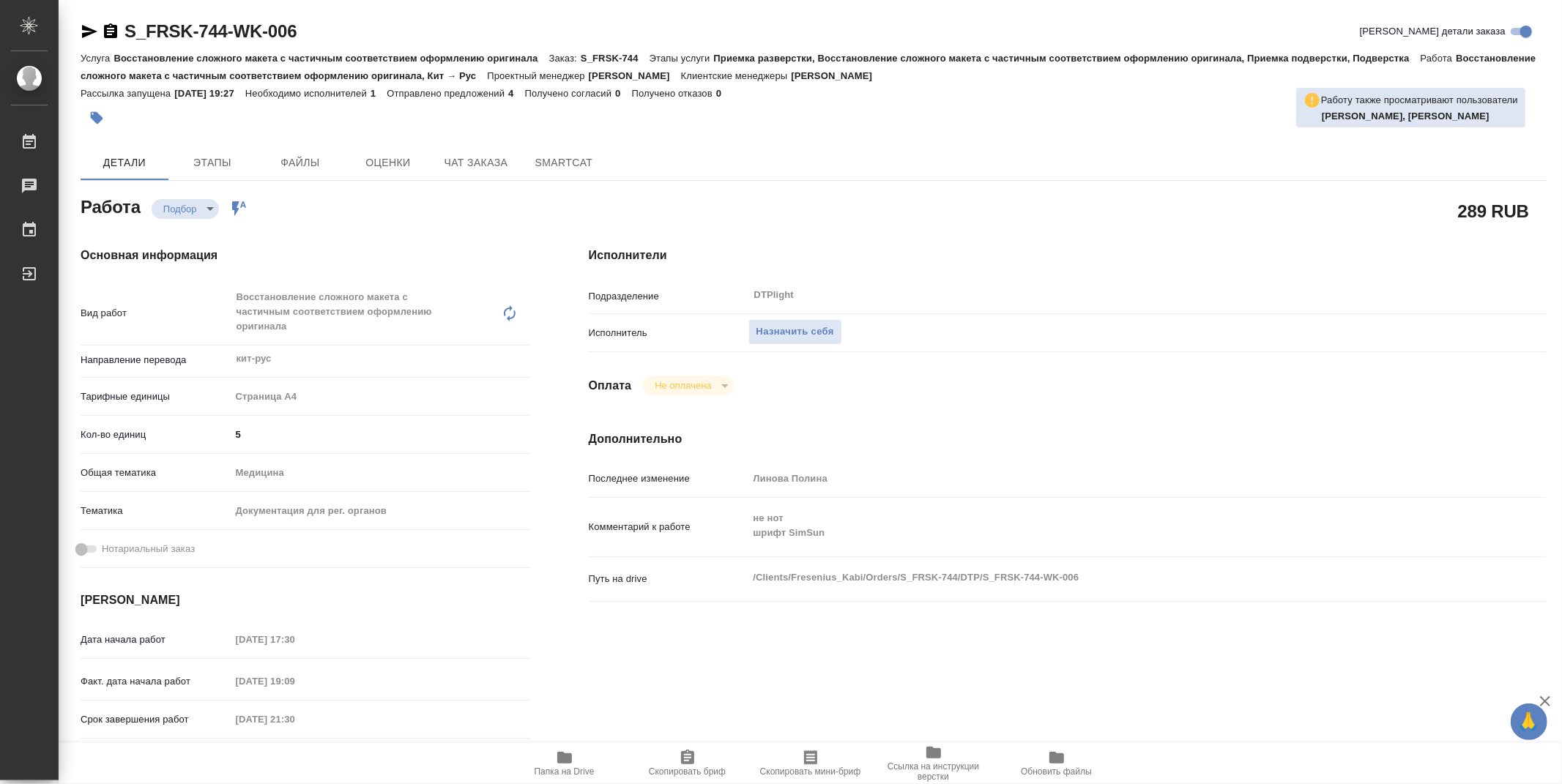
type textarea "x"
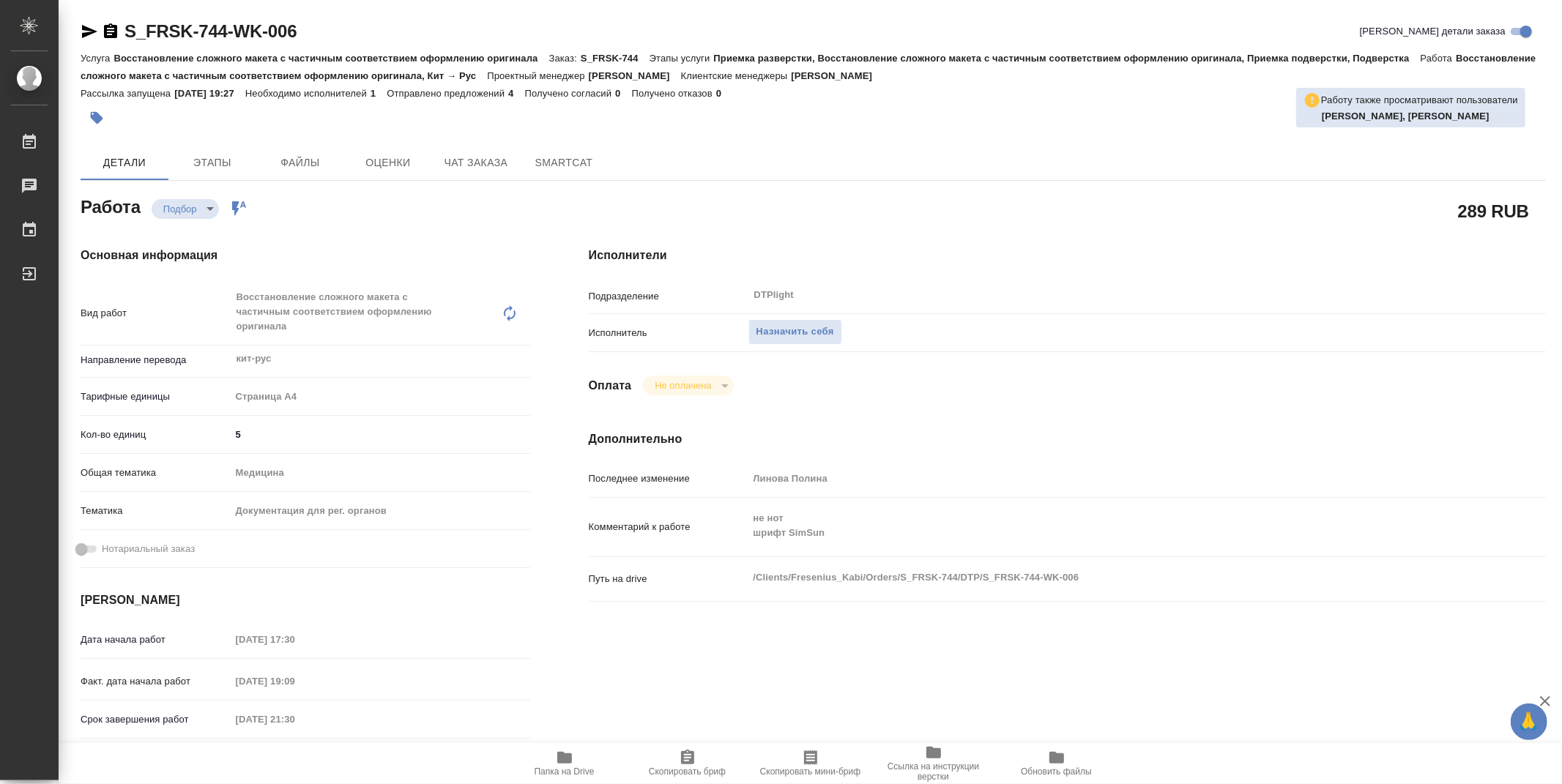
click at [562, 755] on icon "button" at bounding box center [564, 757] width 15 height 12
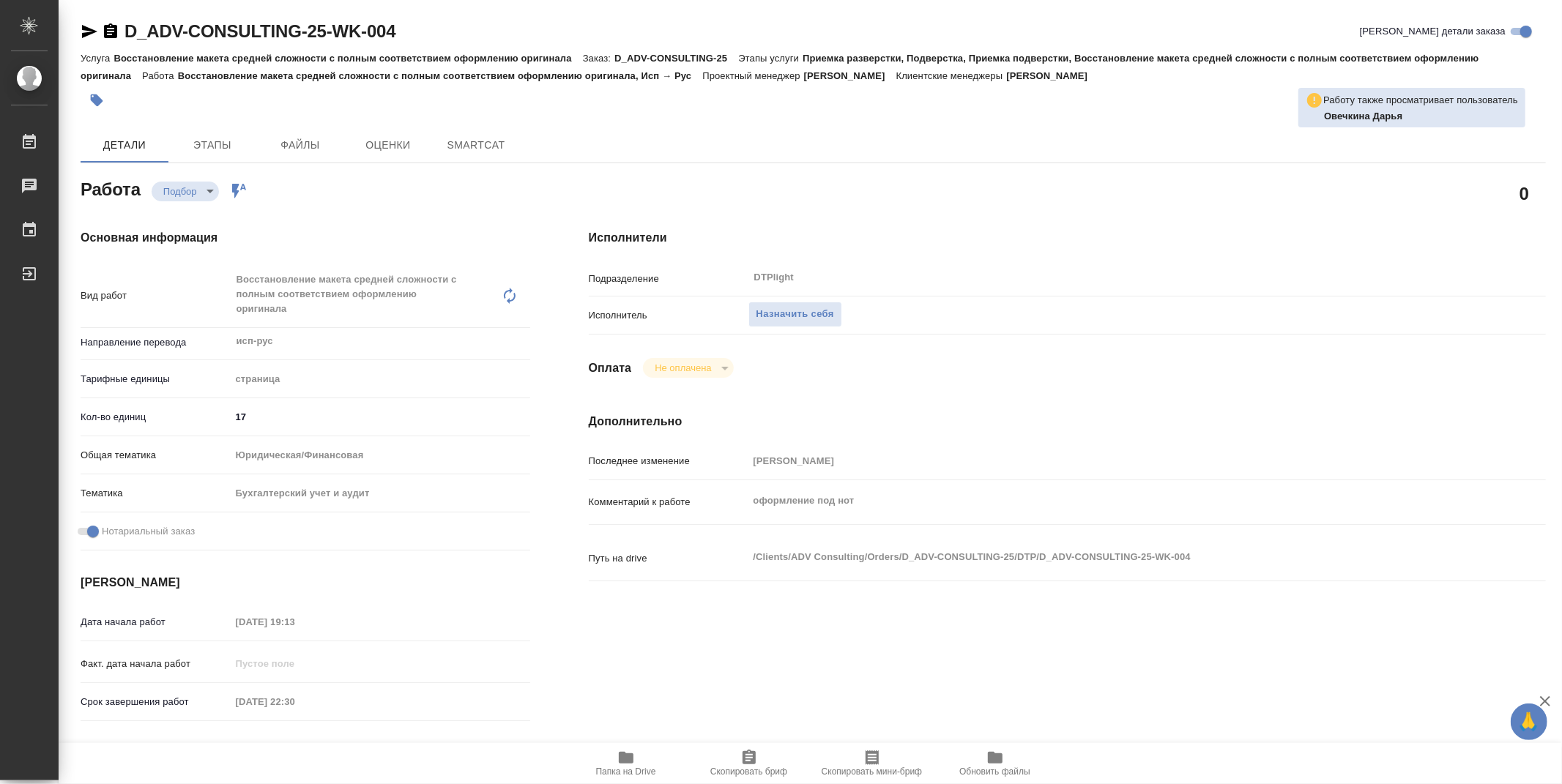
type textarea "x"
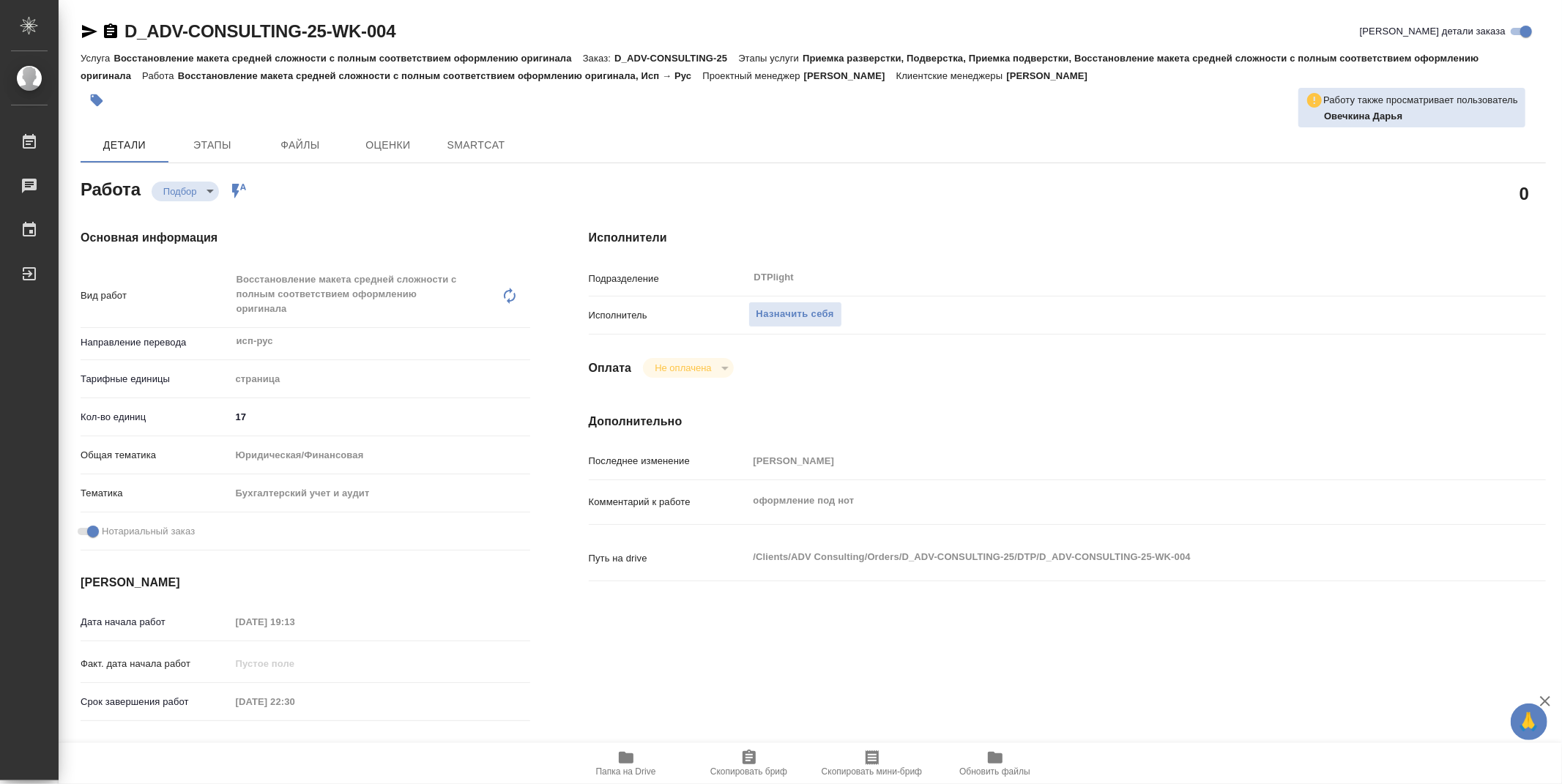
type textarea "x"
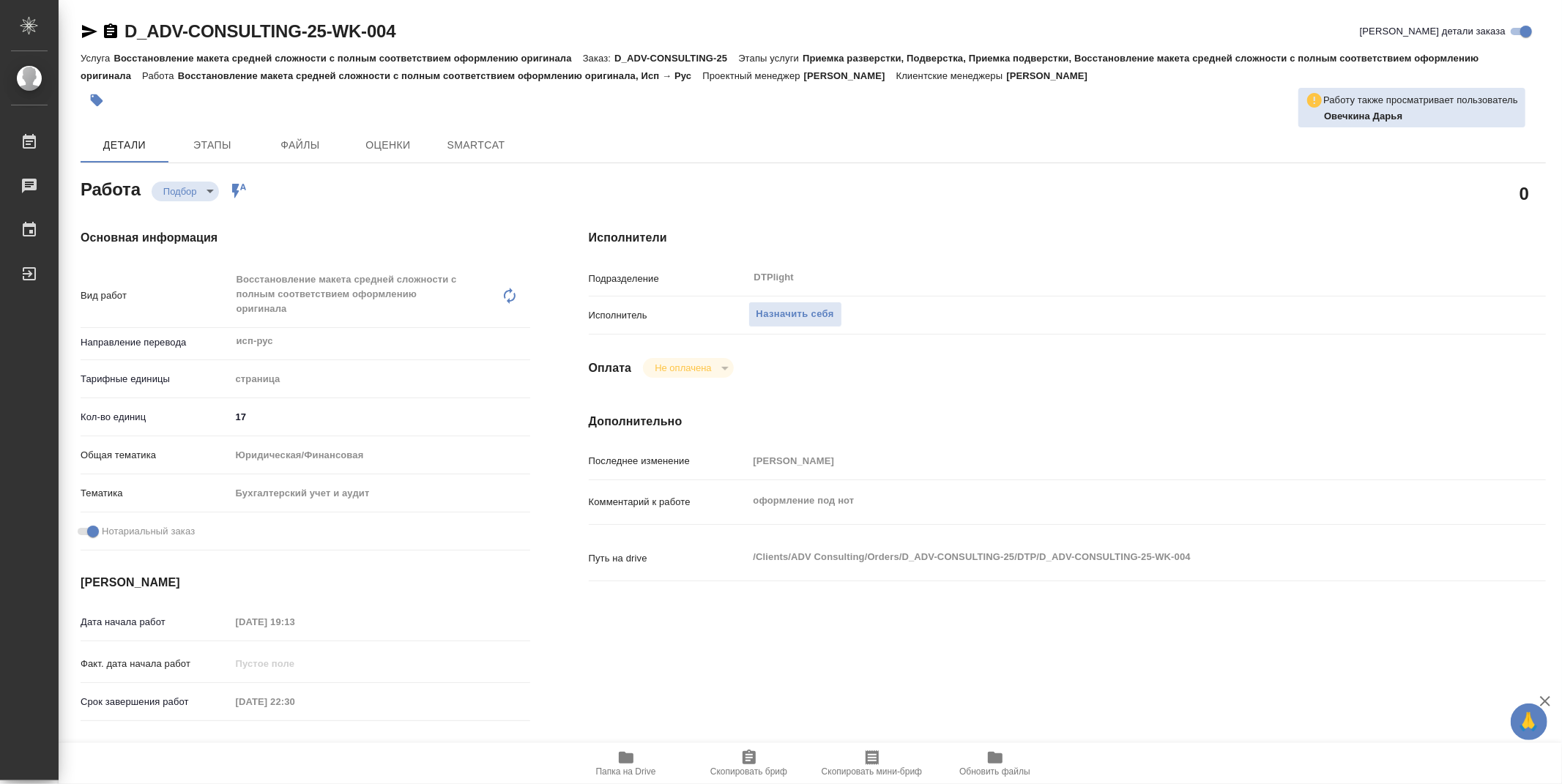
type textarea "x"
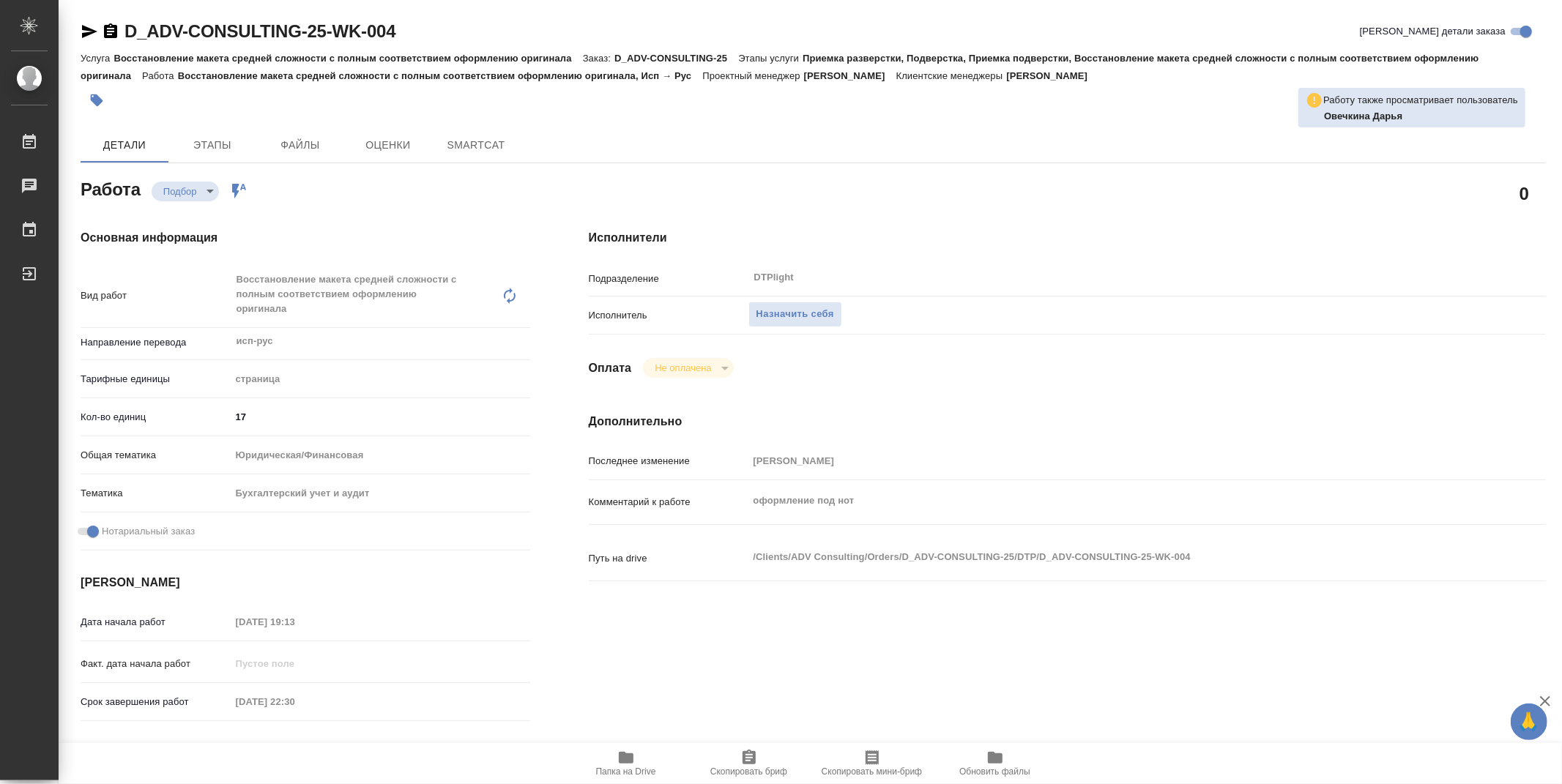
type textarea "x"
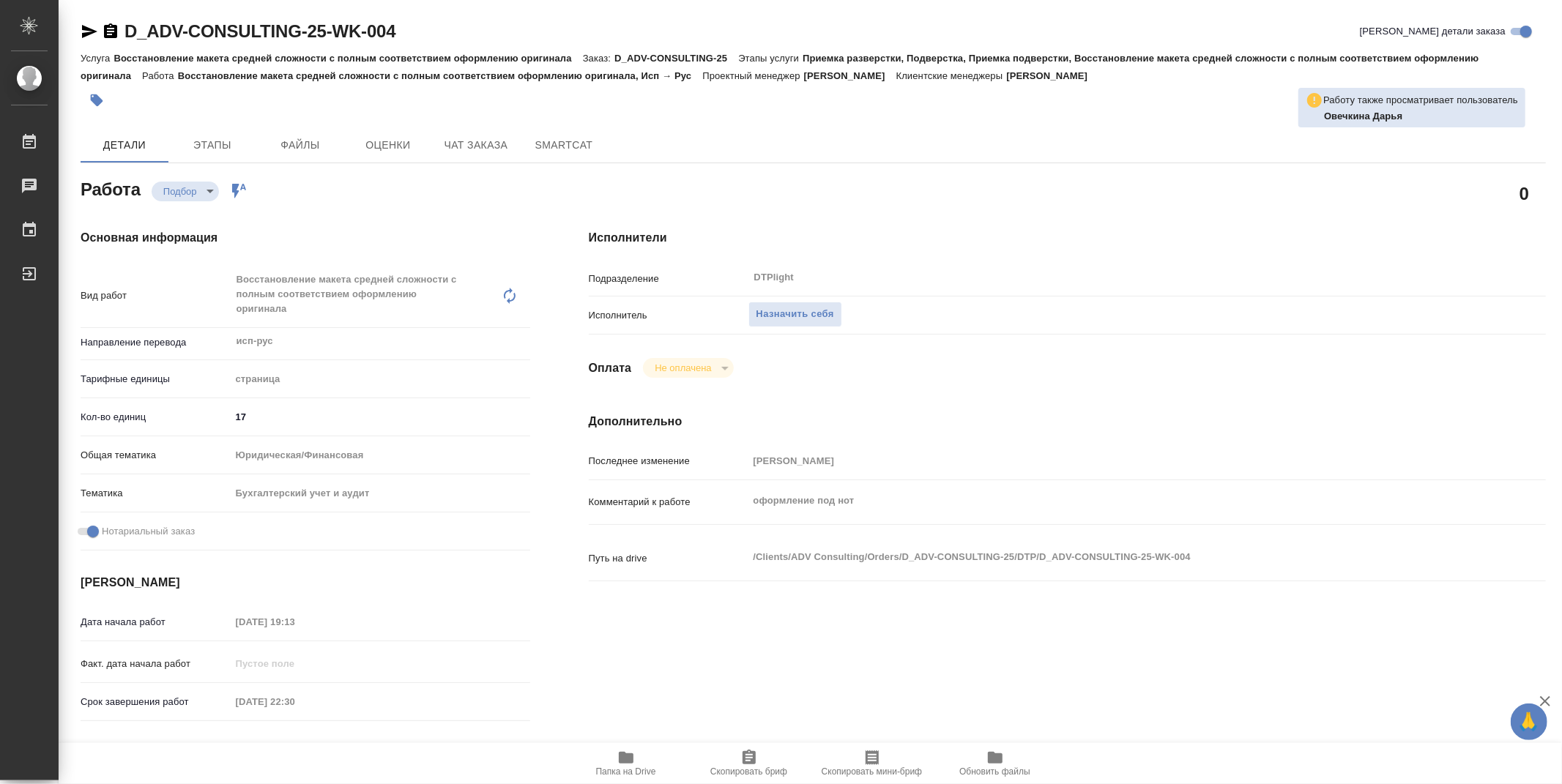
type textarea "x"
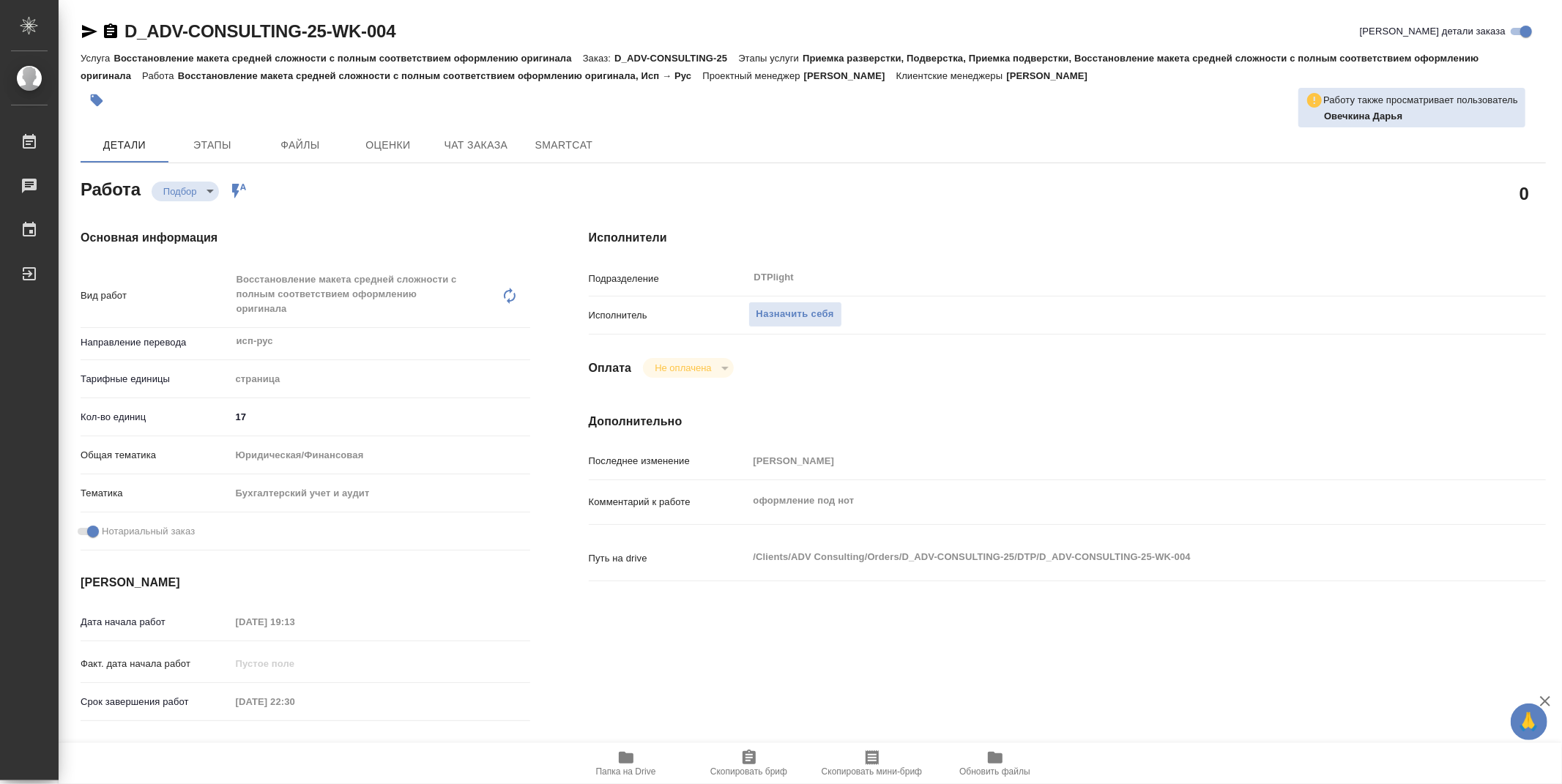
type textarea "x"
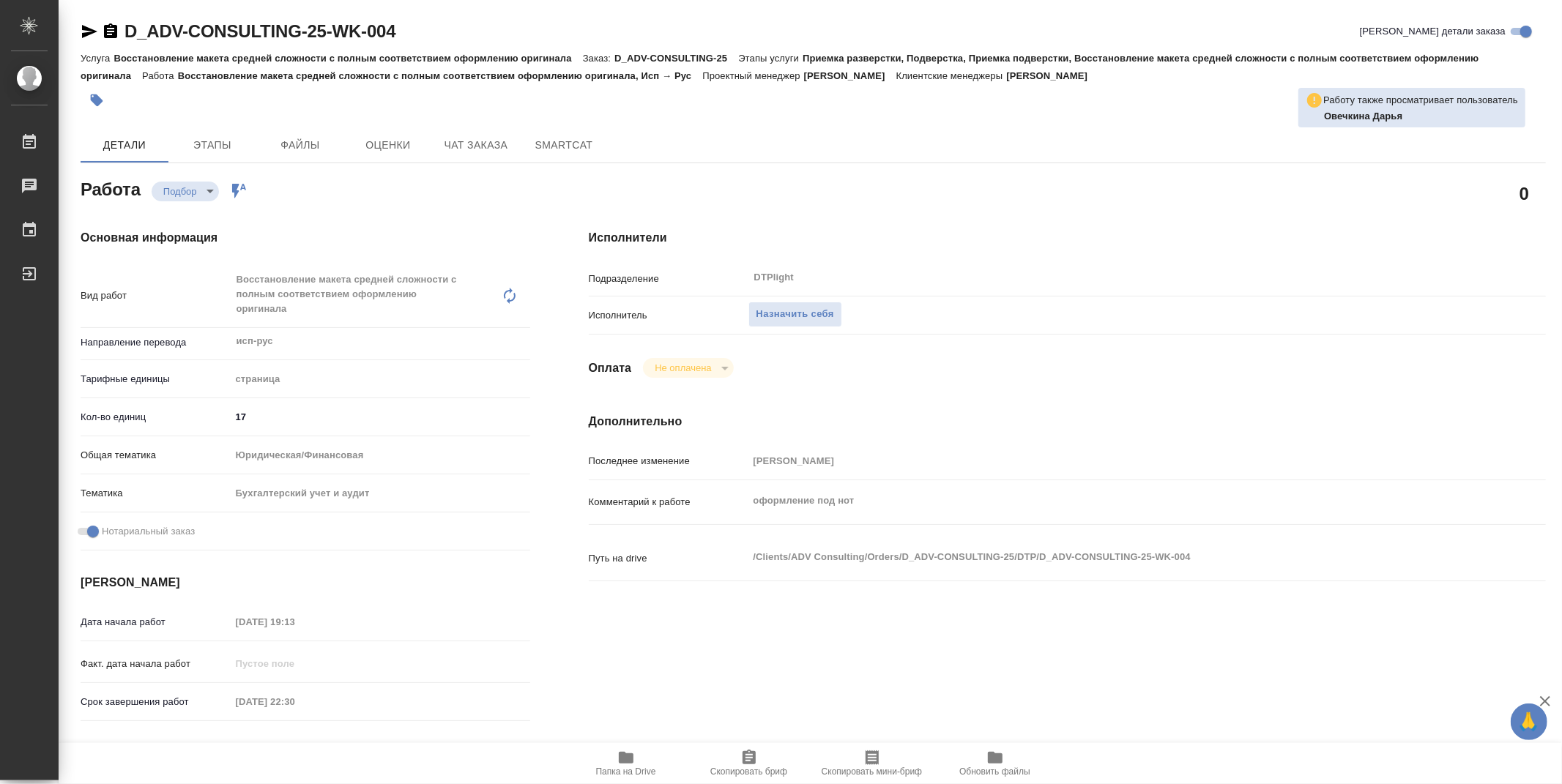
click at [632, 751] on icon "button" at bounding box center [625, 758] width 18 height 18
type textarea "x"
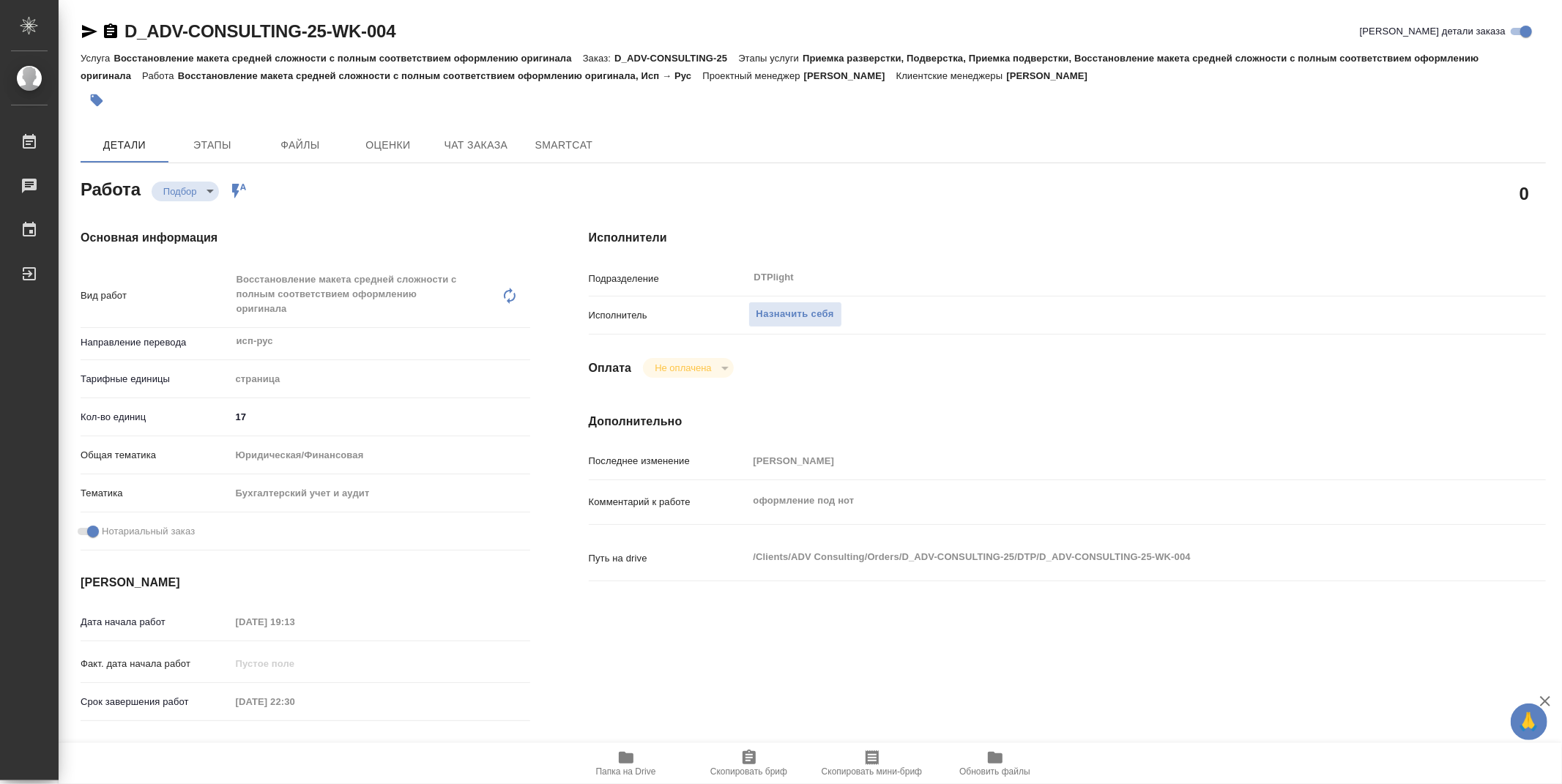
type textarea "x"
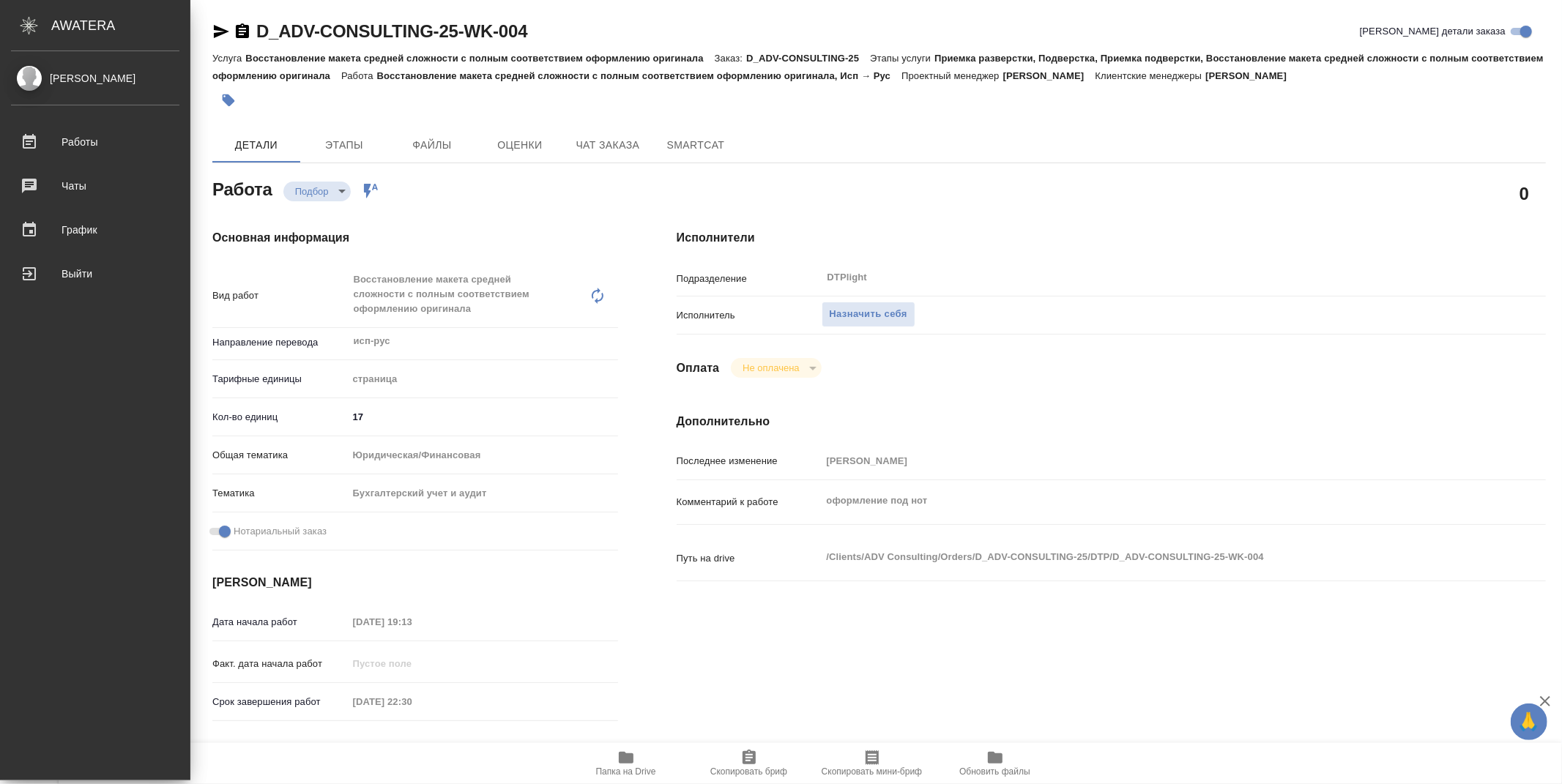
type textarea "x"
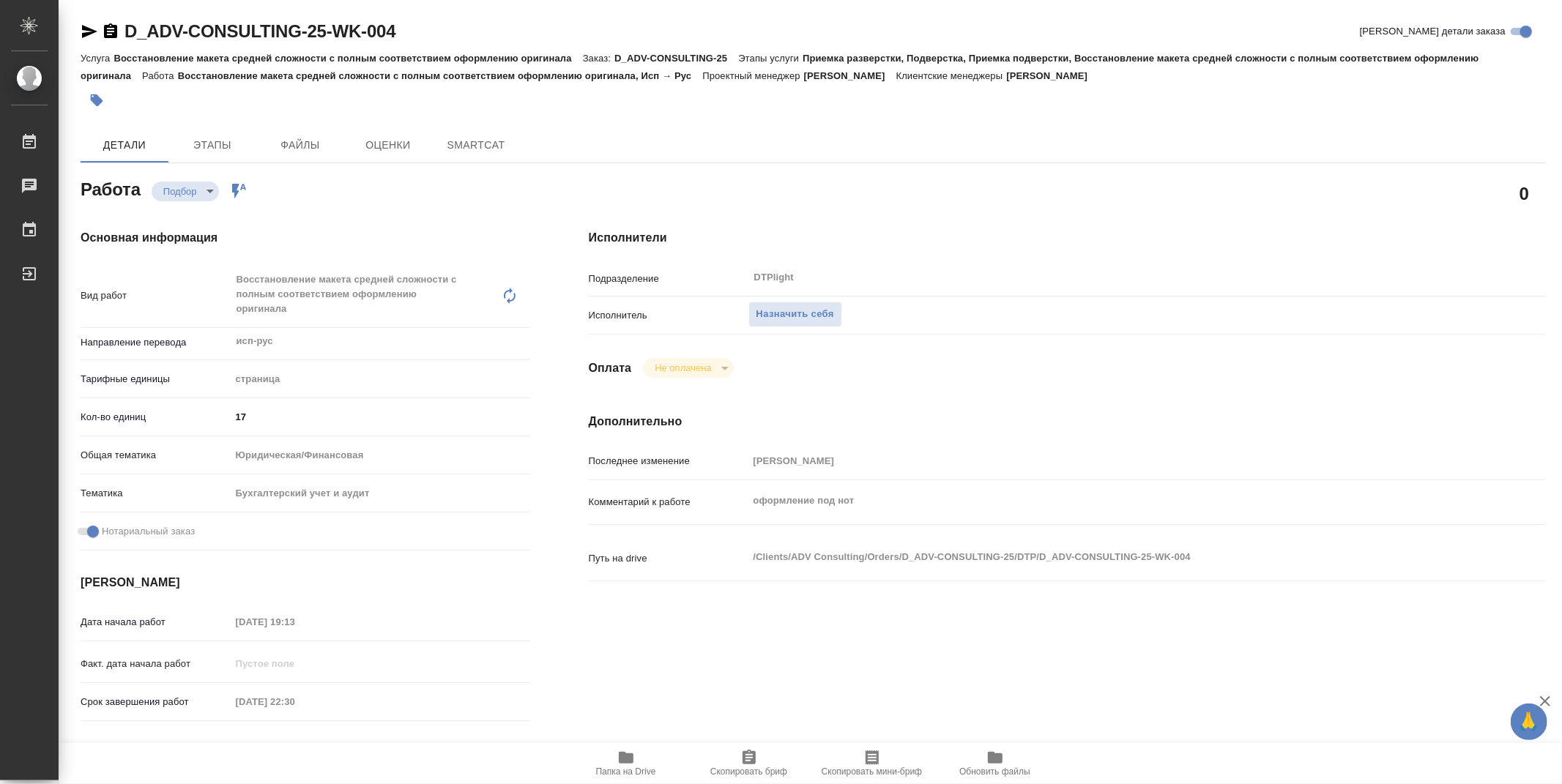
type textarea "x"
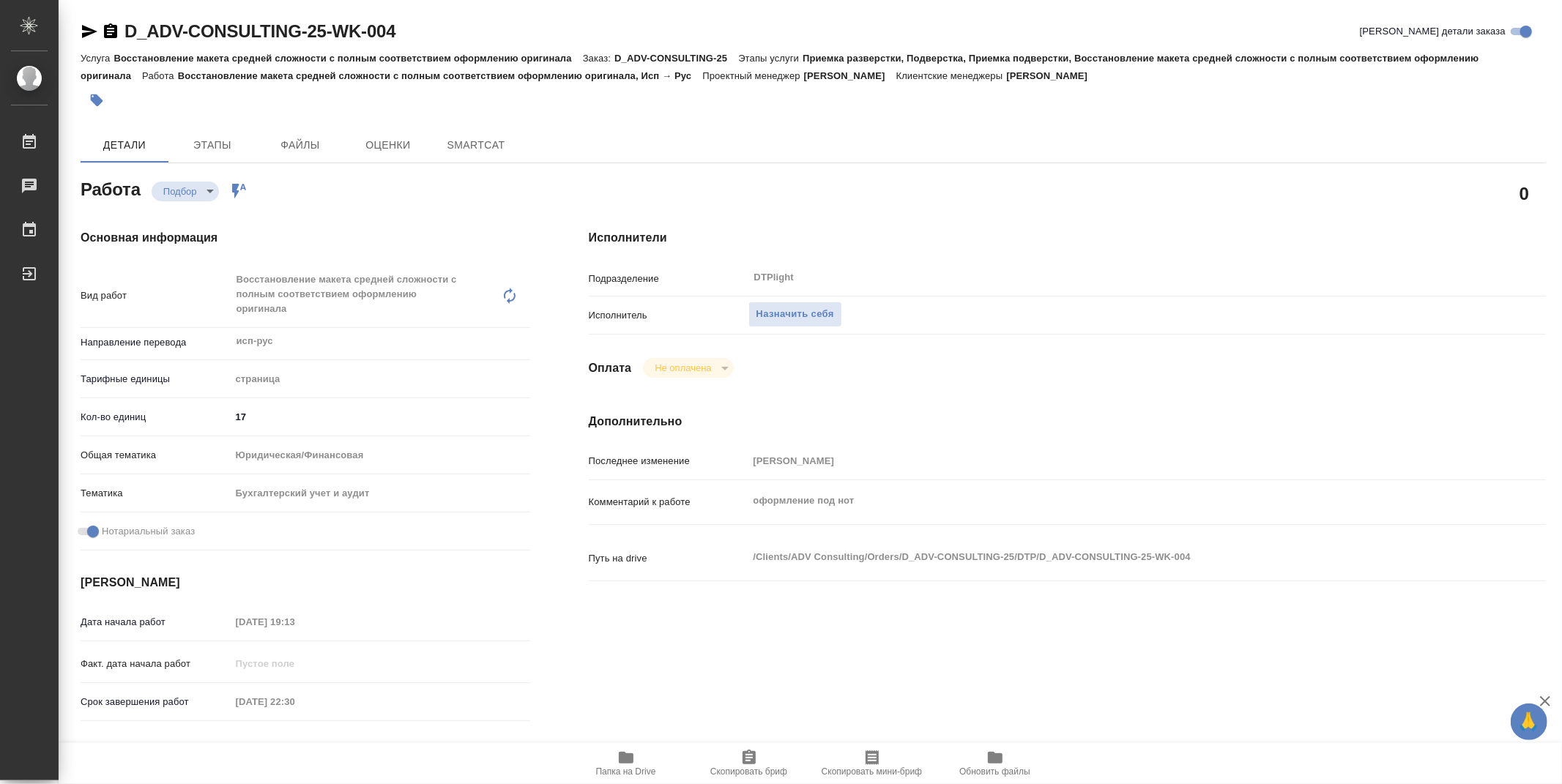
type textarea "x"
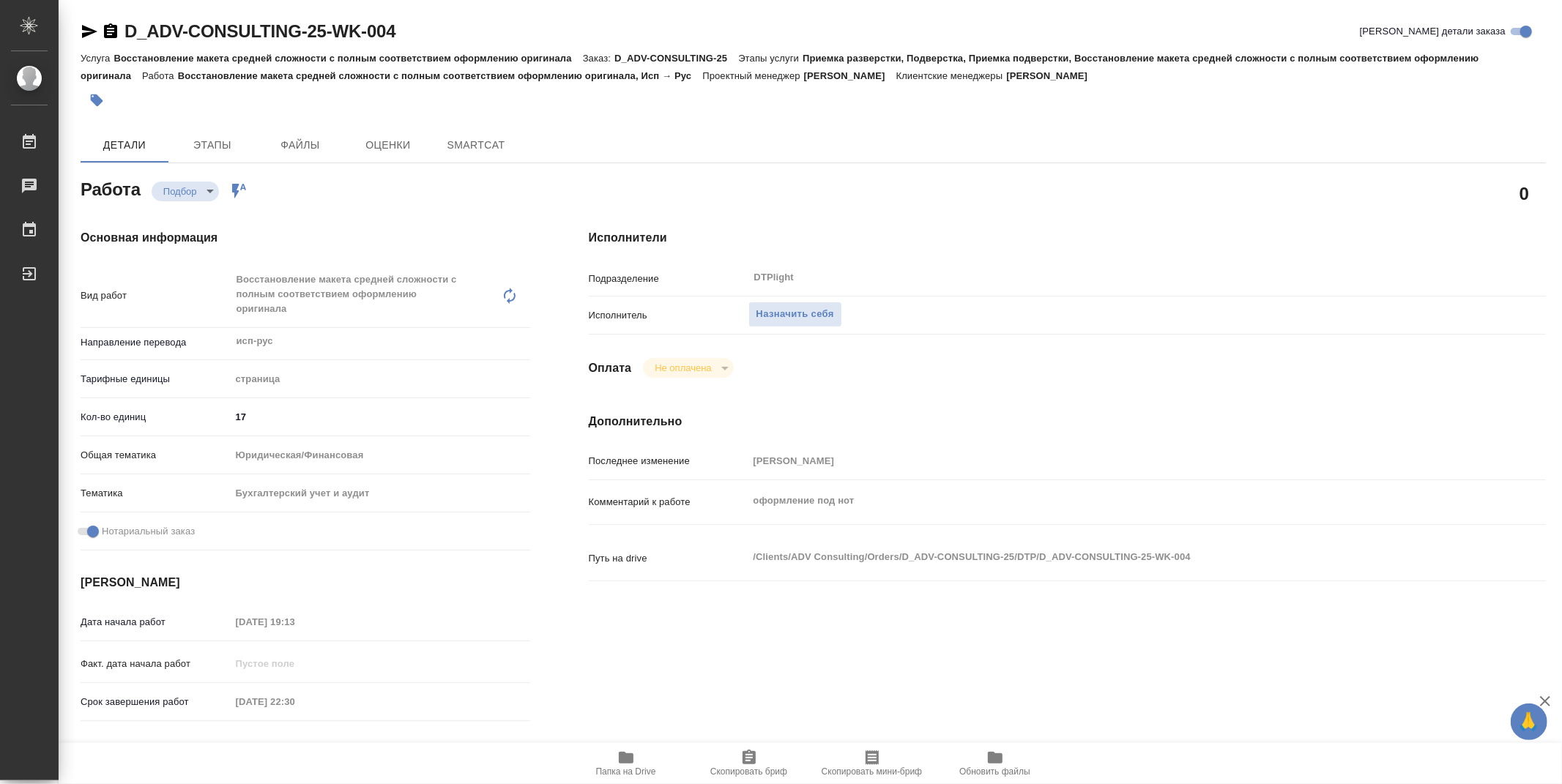
type textarea "x"
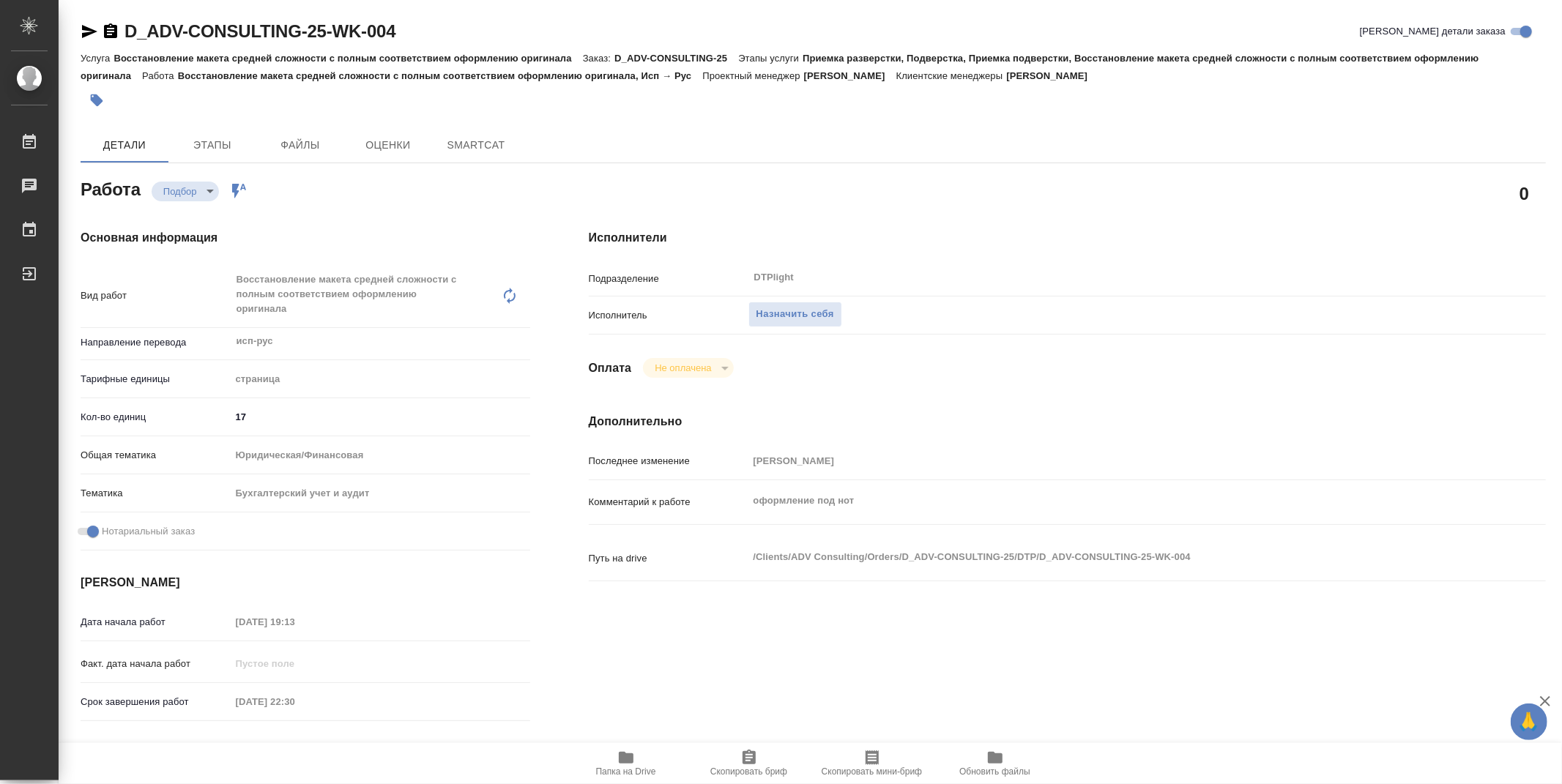
type textarea "x"
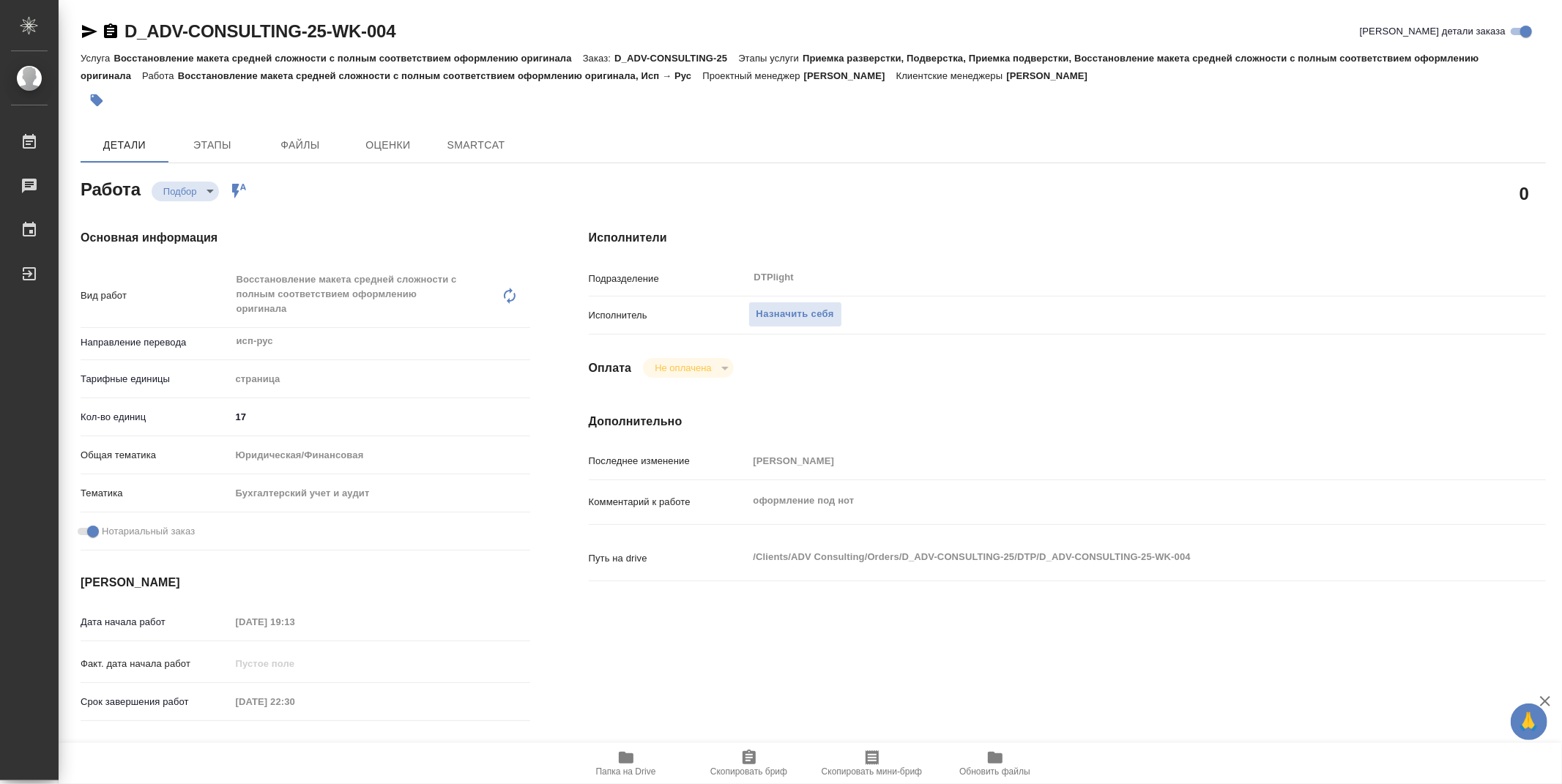
type textarea "x"
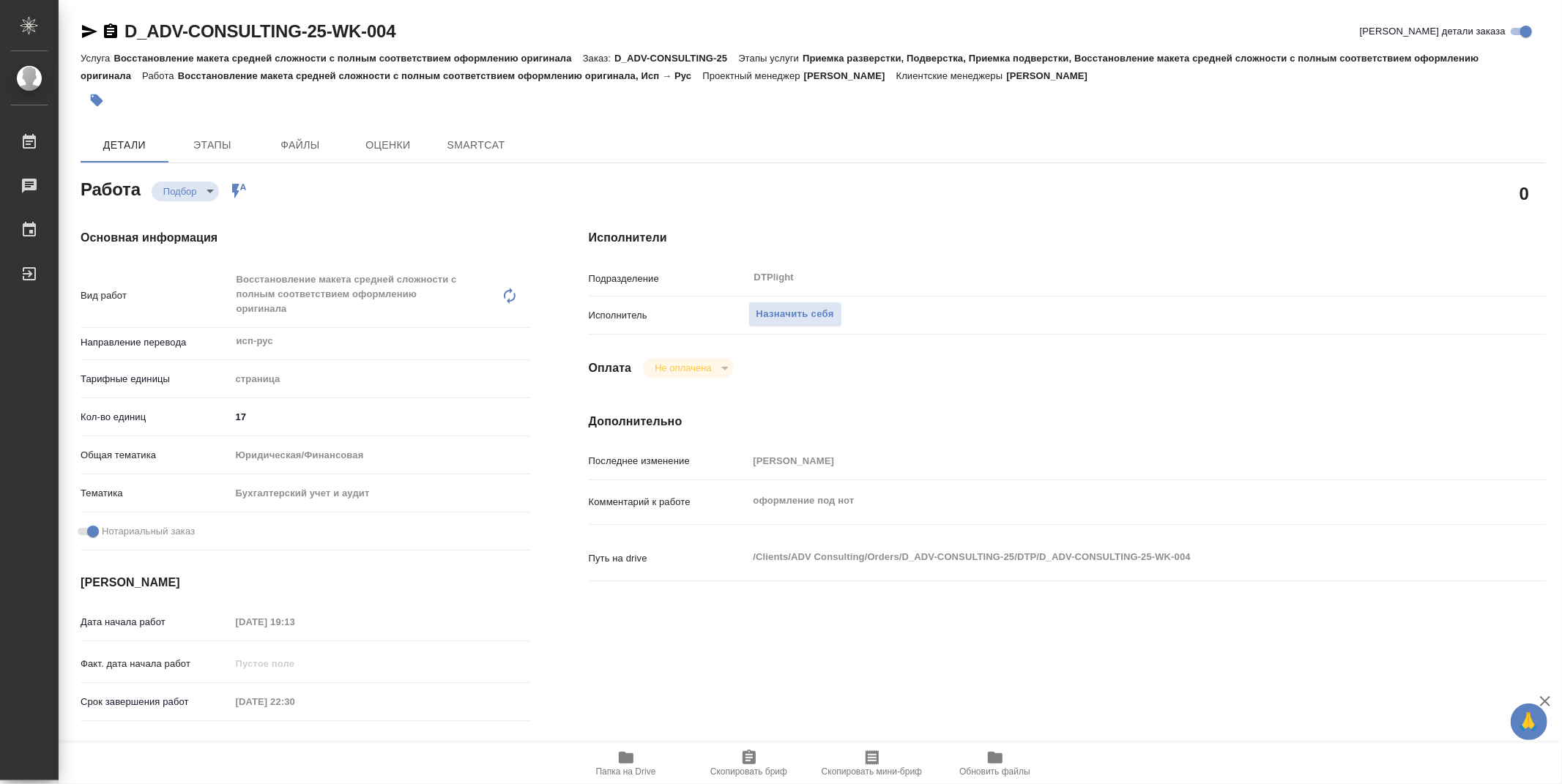
type textarea "x"
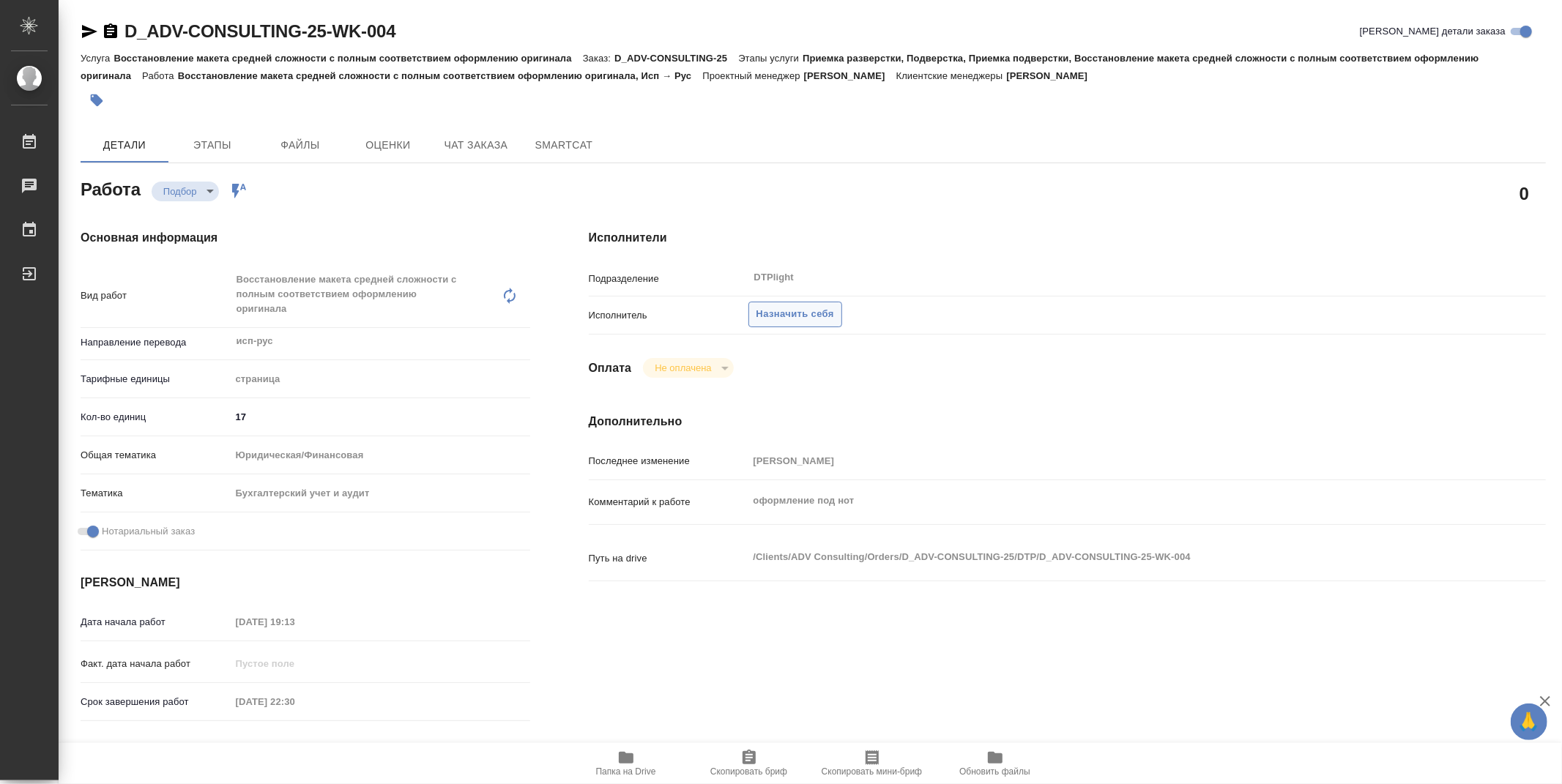
click at [823, 308] on span "Назначить себя" at bounding box center [795, 314] width 77 height 17
type textarea "x"
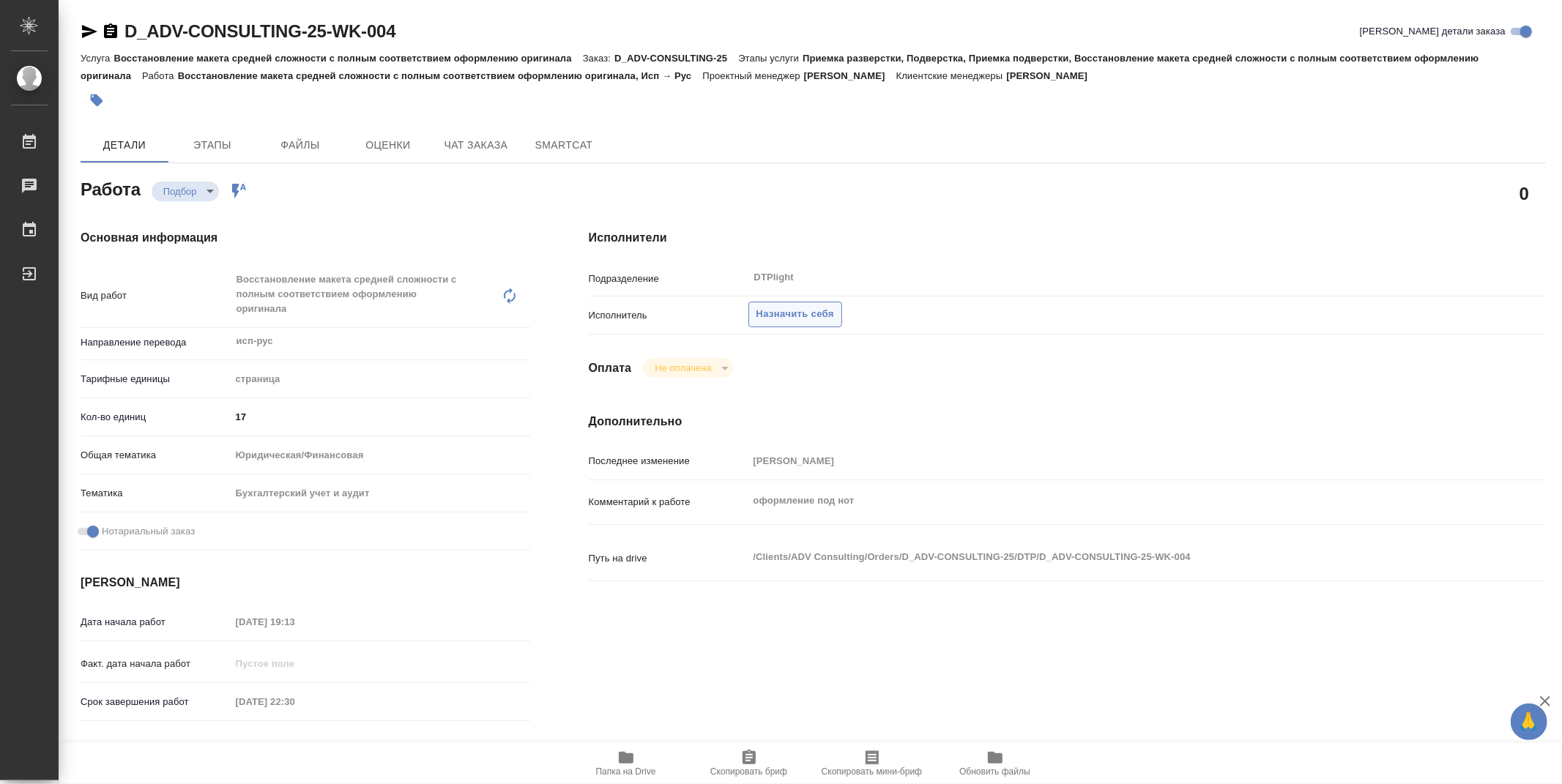
type textarea "x"
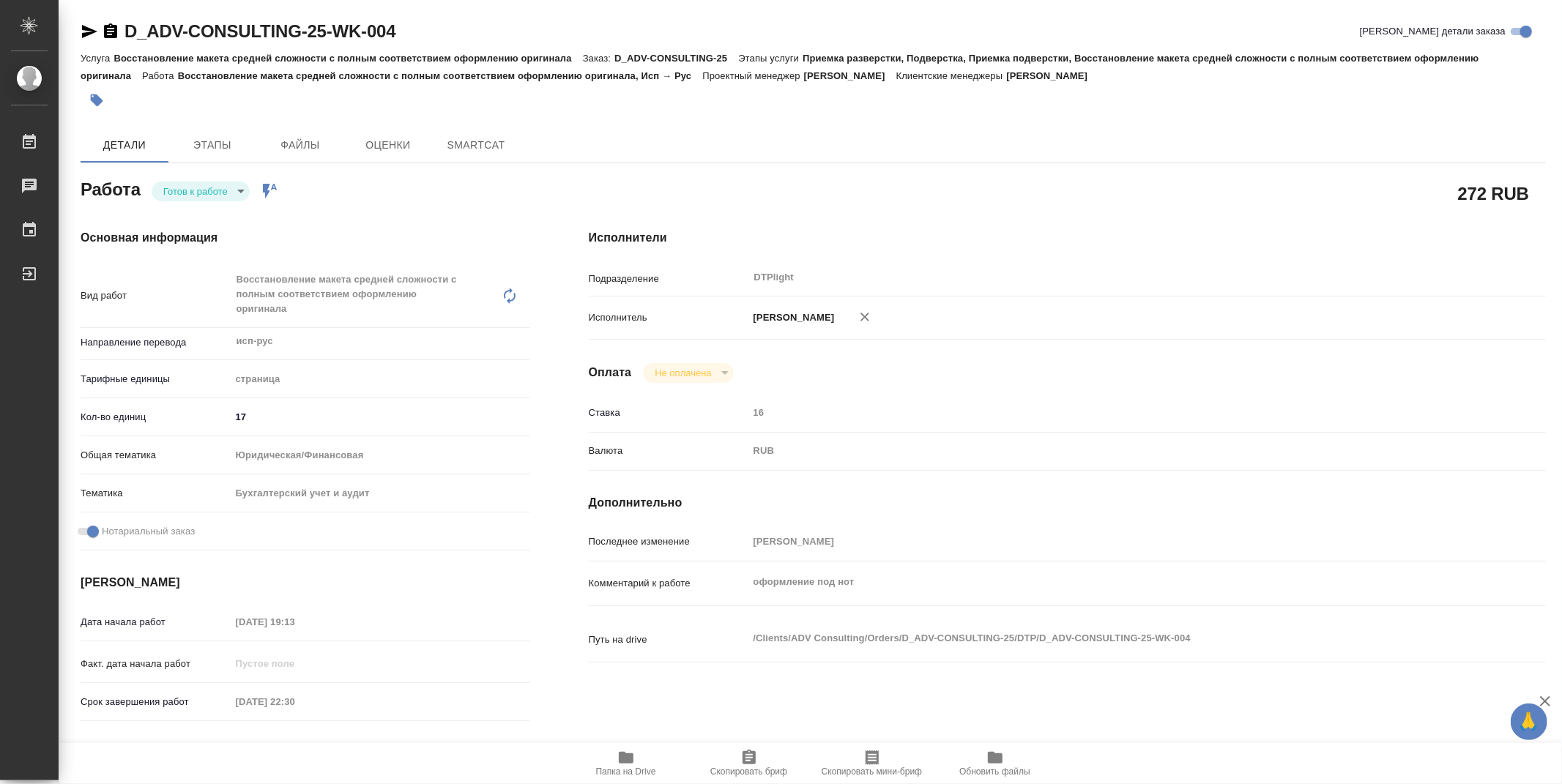
type textarea "x"
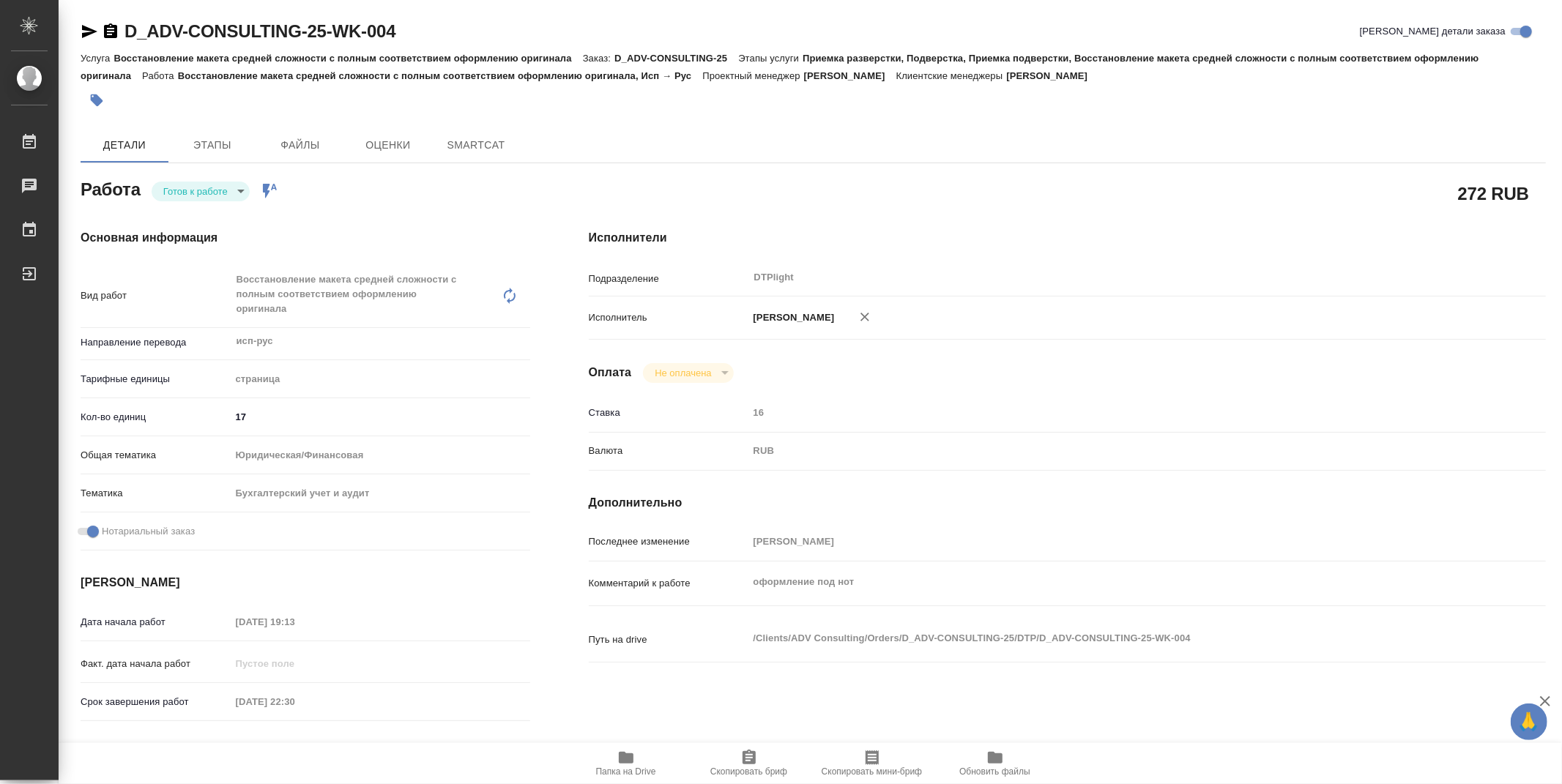
type textarea "x"
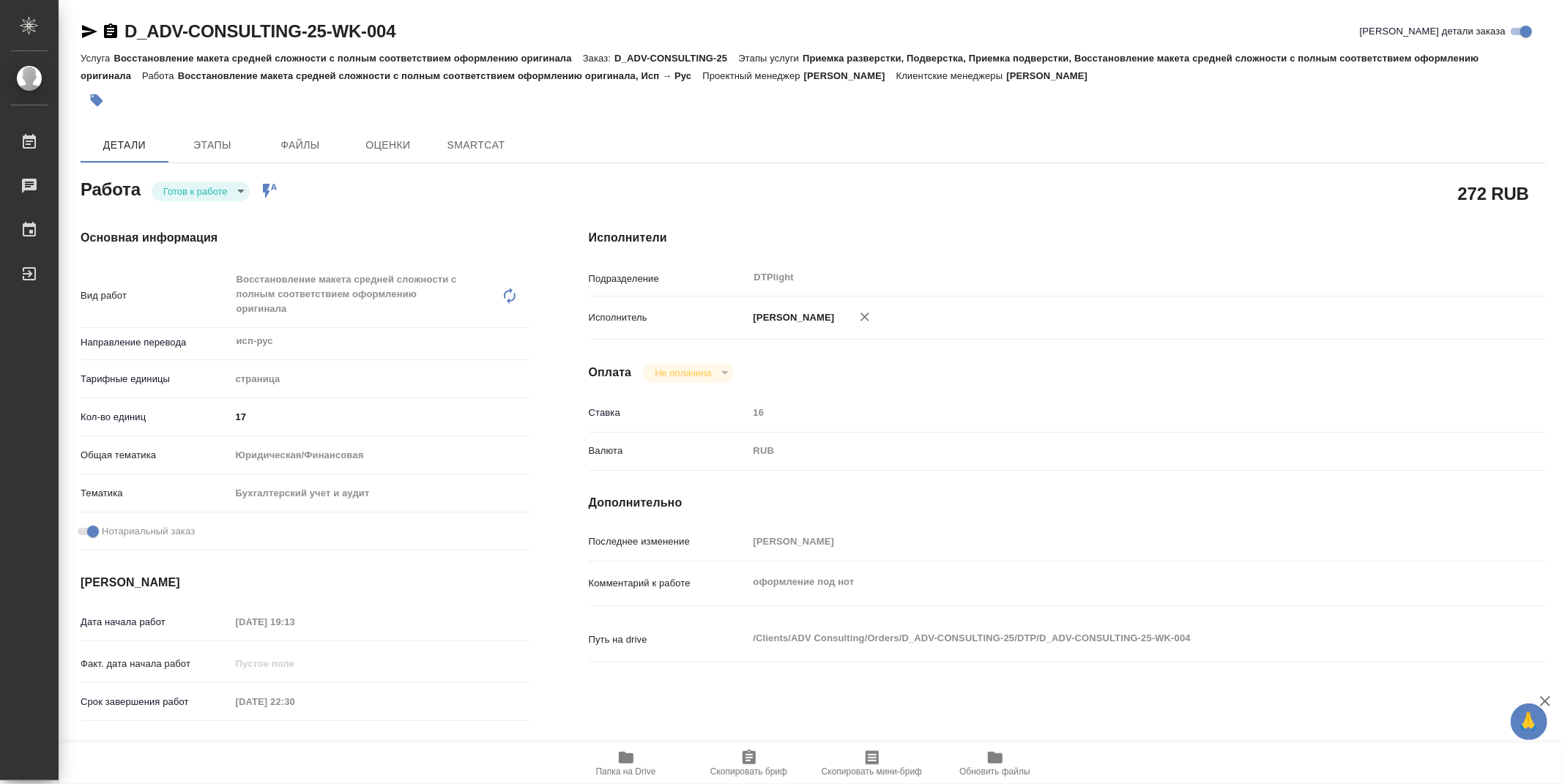
type textarea "x"
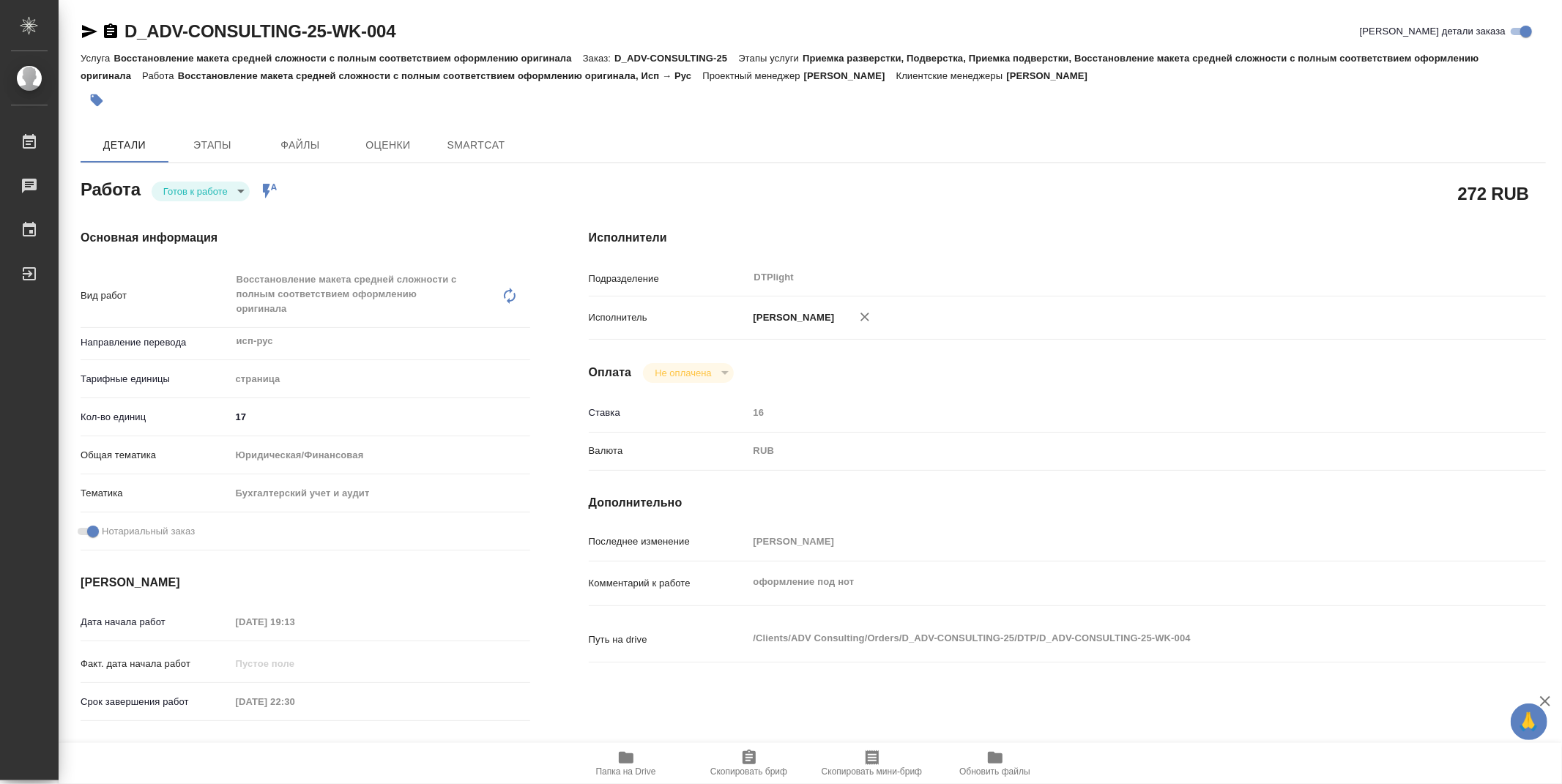
type textarea "x"
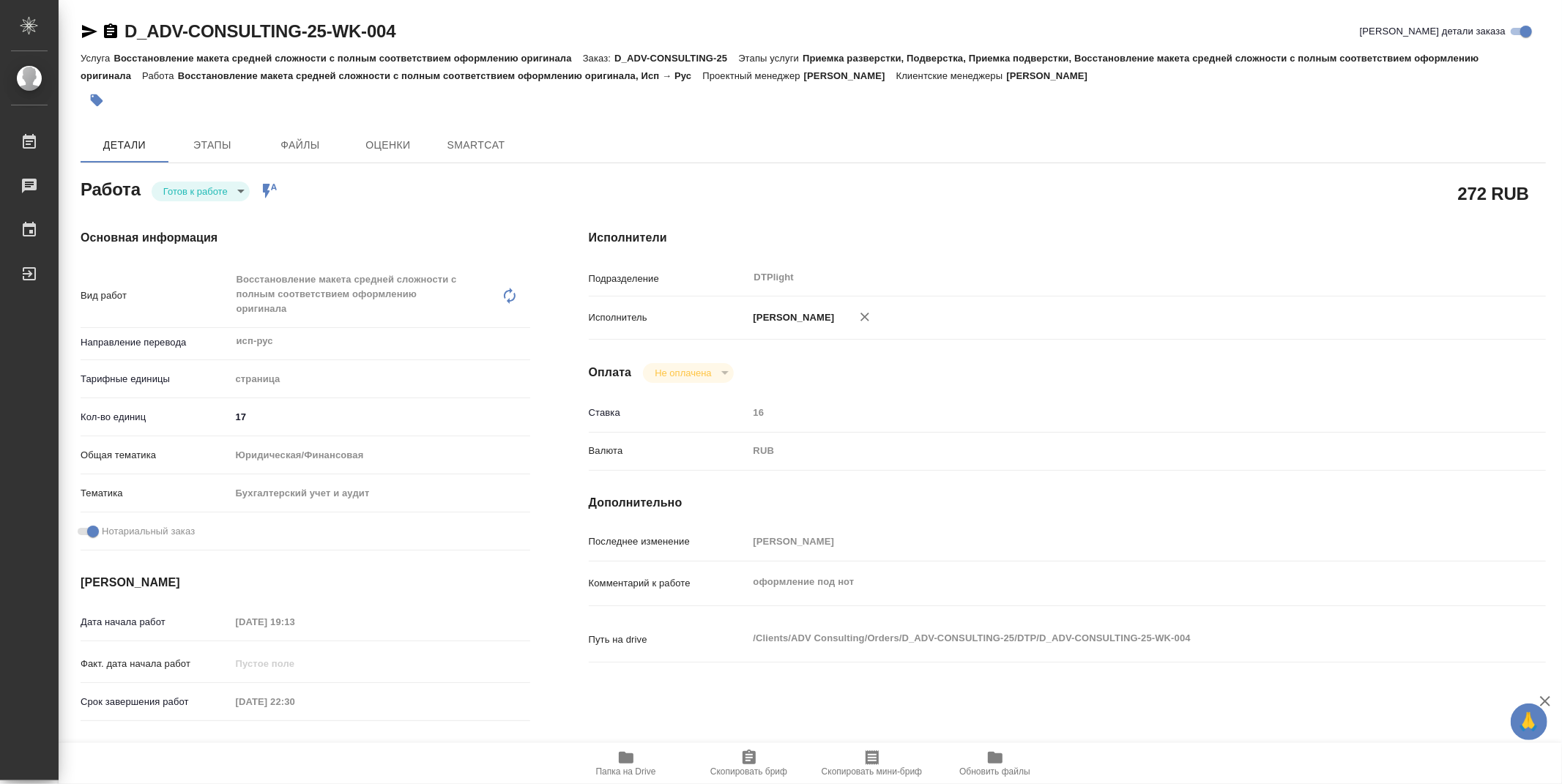
type textarea "x"
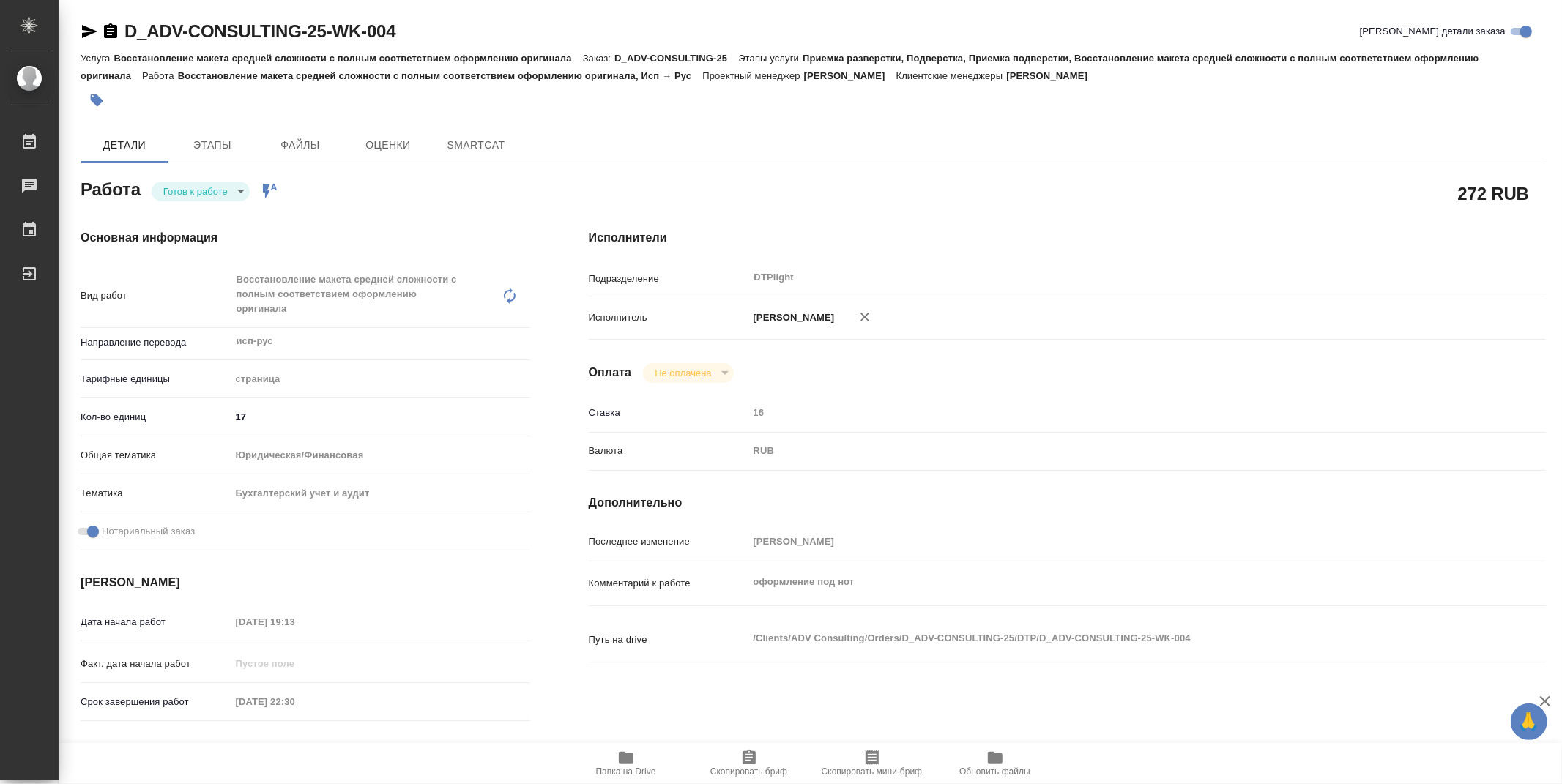
type textarea "x"
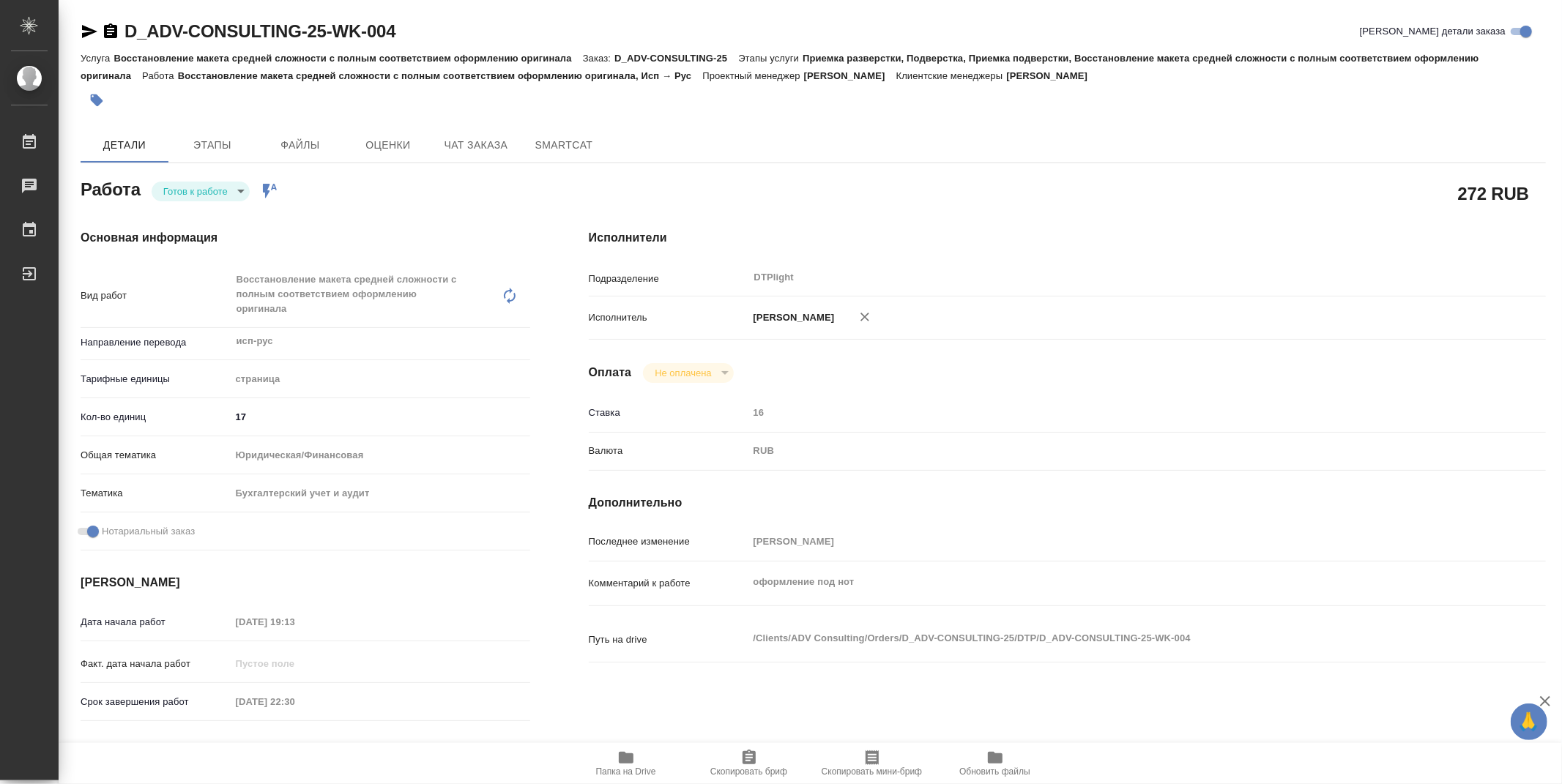
type textarea "x"
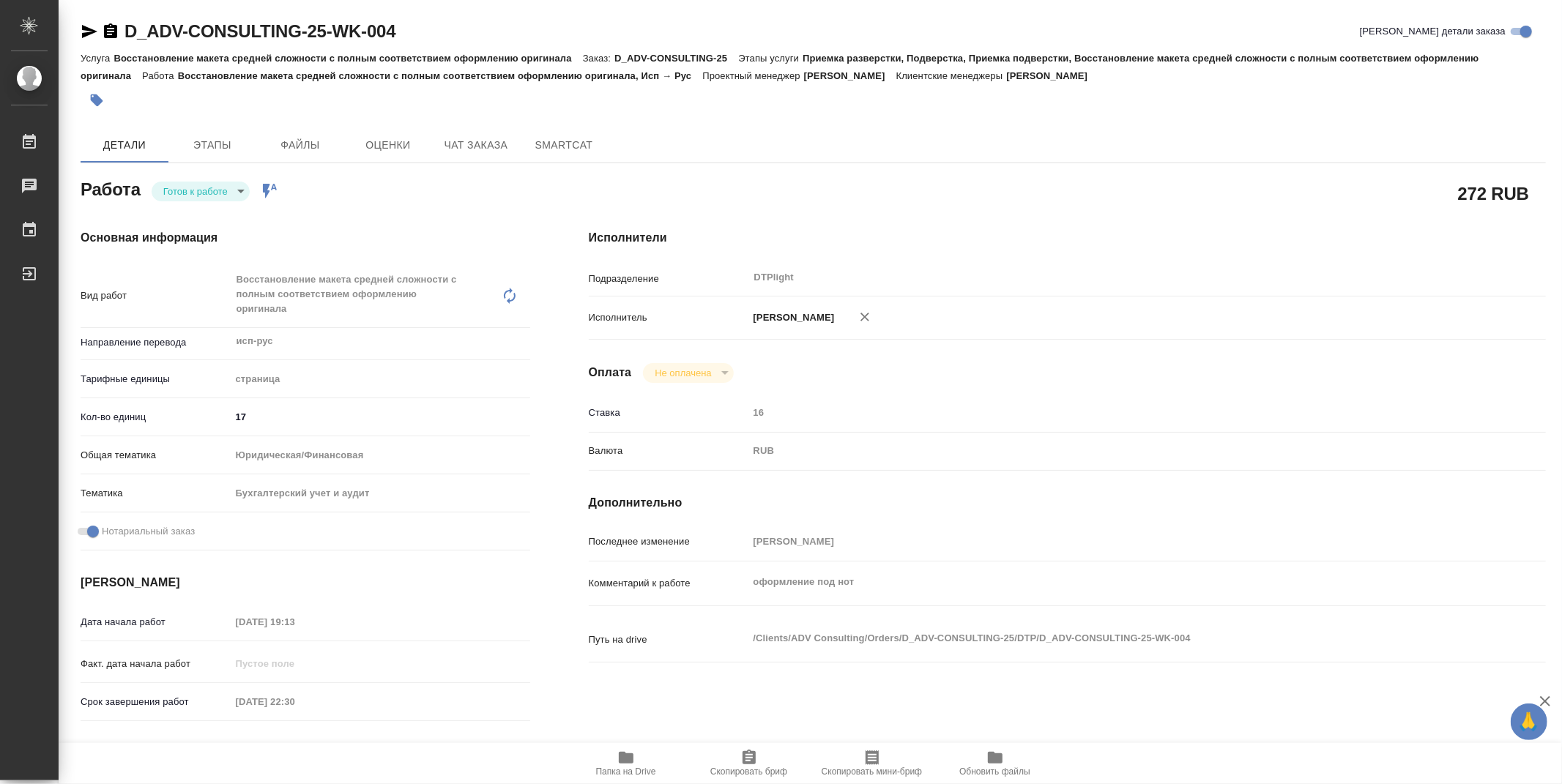
type textarea "x"
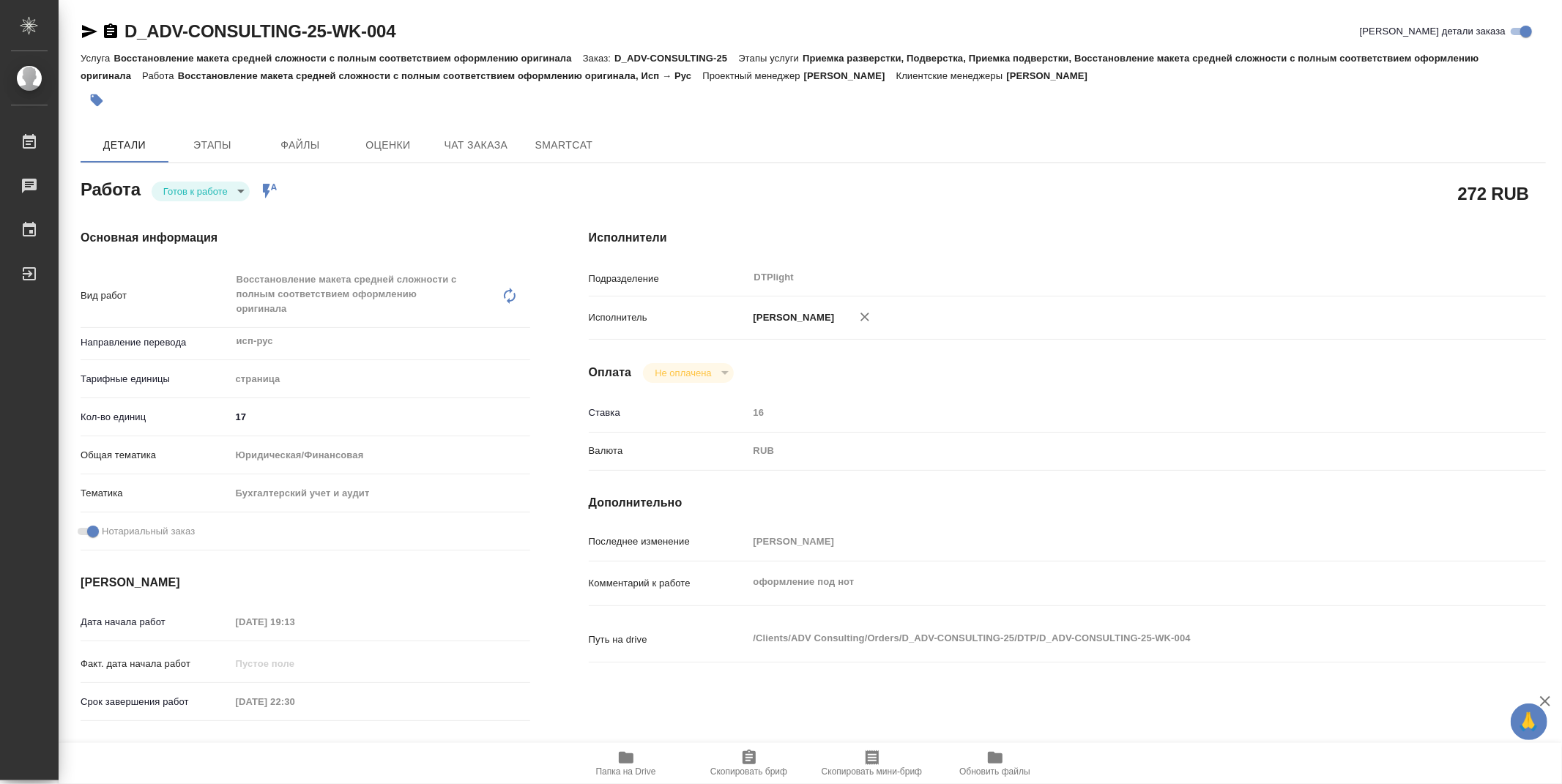
type textarea "x"
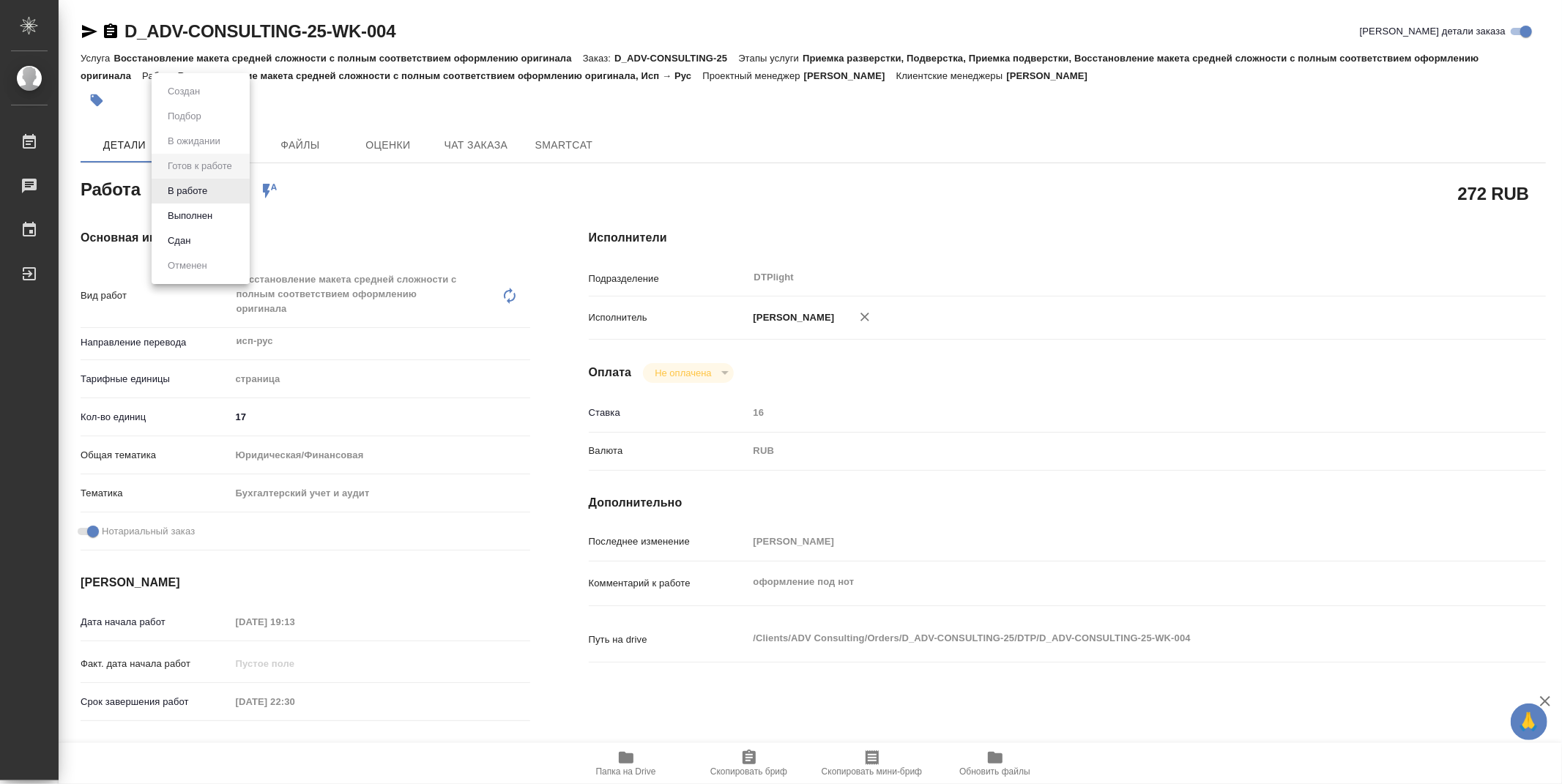
click at [224, 197] on body "🙏 .cls-1 fill:#fff; AWATERA Zubakova Viktoriya Работы 0 Чаты График Выйти D_ADV…" at bounding box center [781, 392] width 1562 height 784
click at [215, 194] on li "В работе" at bounding box center [200, 191] width 98 height 25
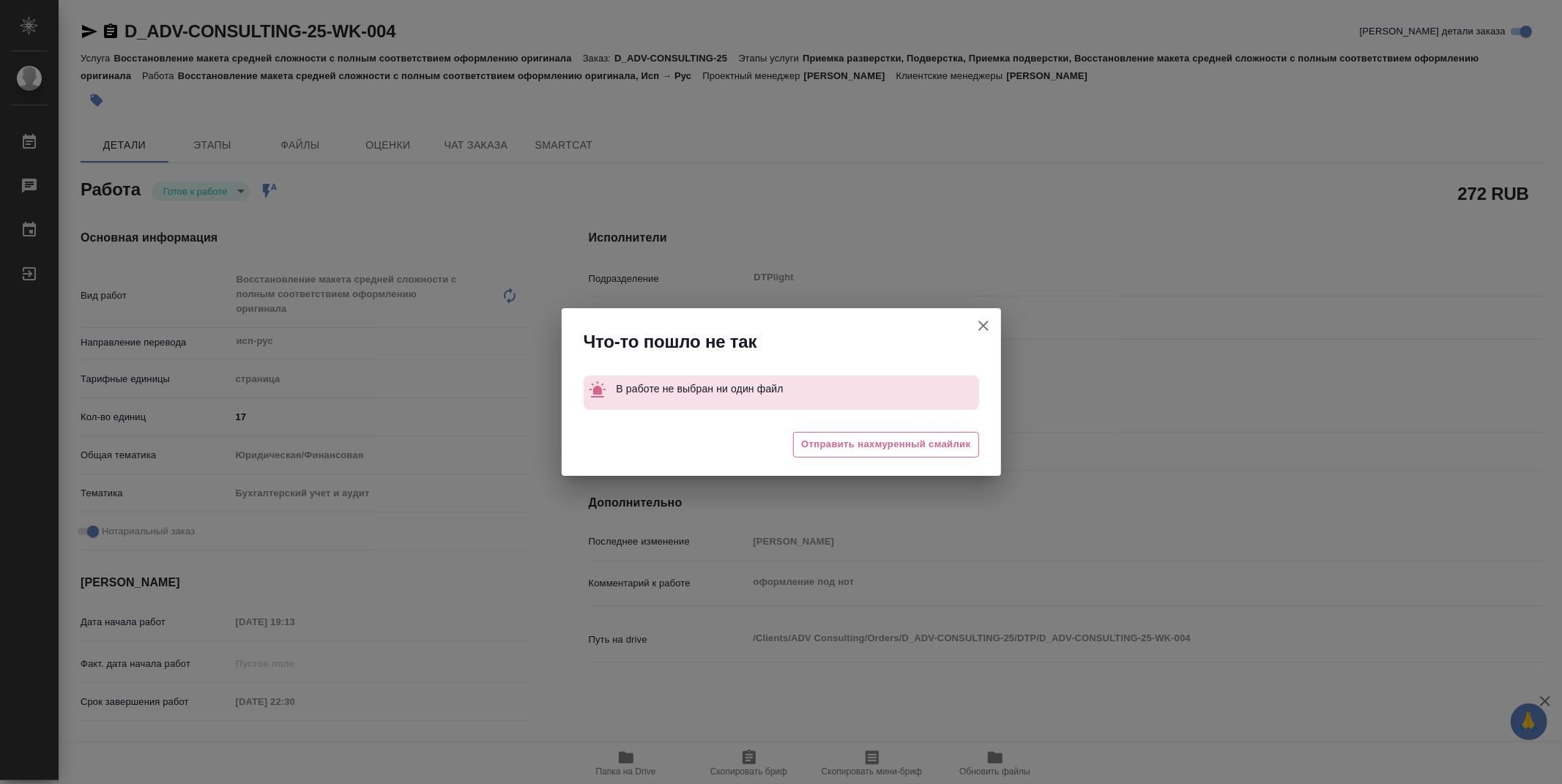
type textarea "x"
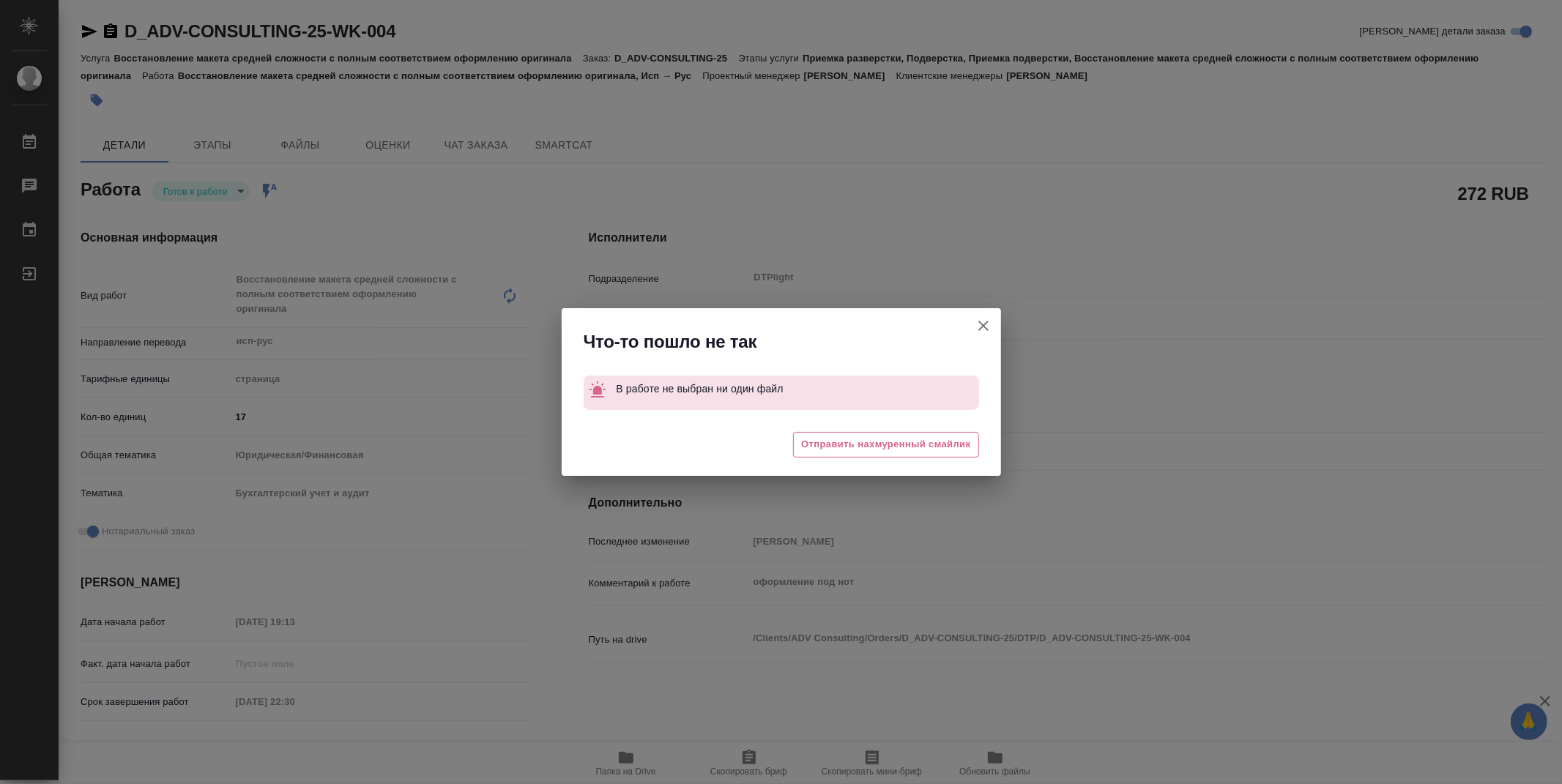
type textarea "x"
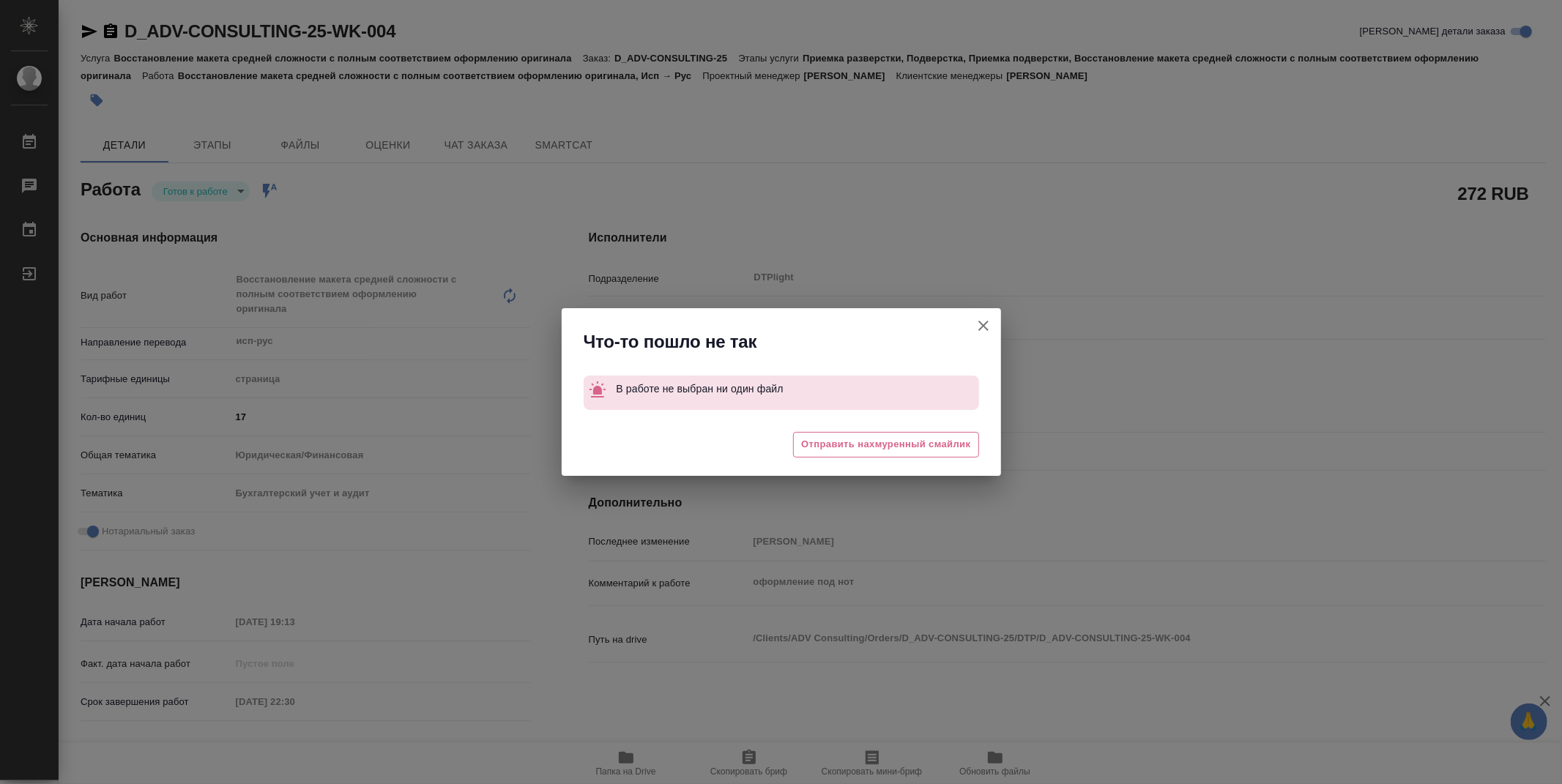
type textarea "x"
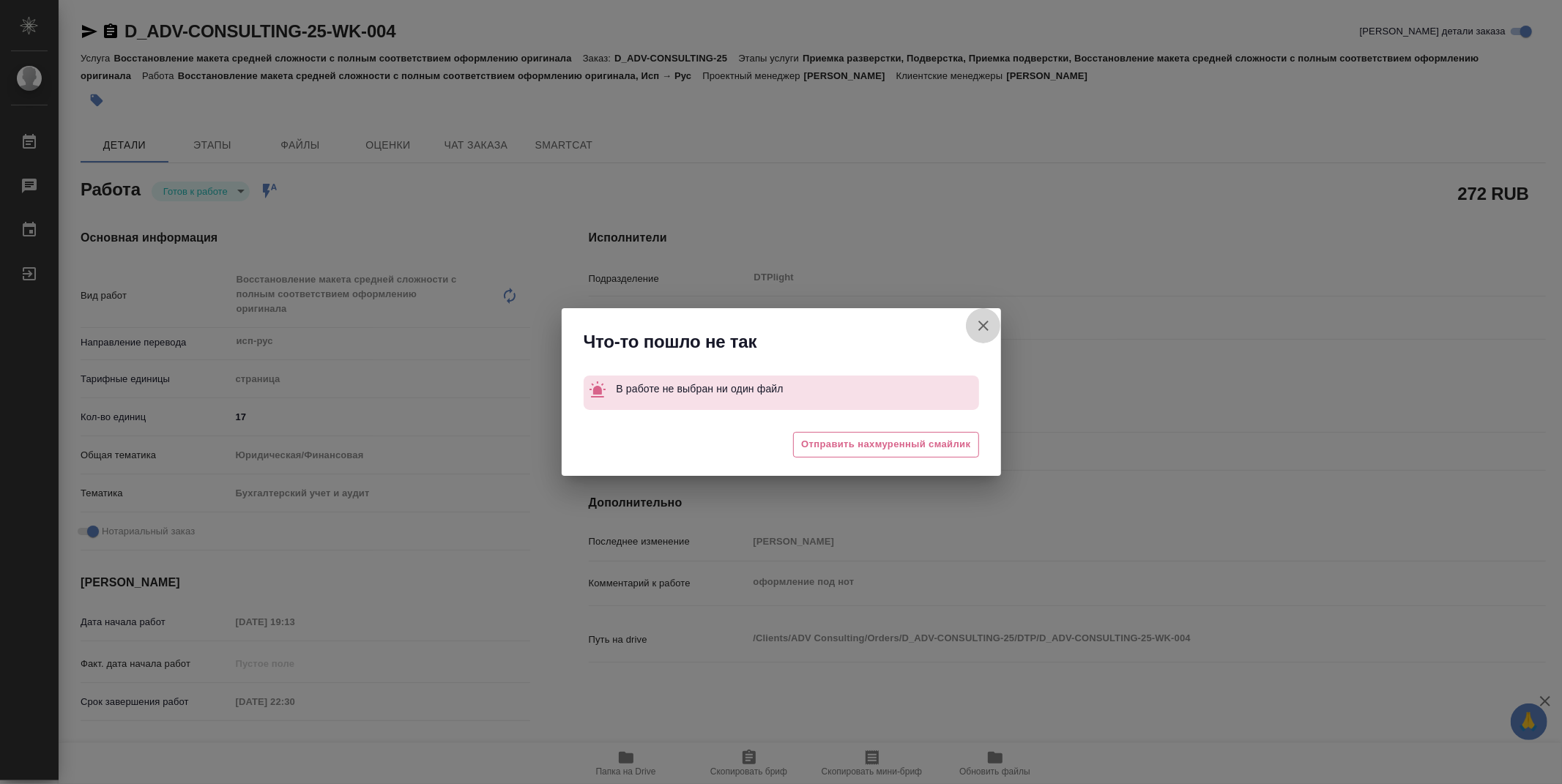
click at [982, 324] on icon "button" at bounding box center [983, 325] width 10 height 10
type textarea "x"
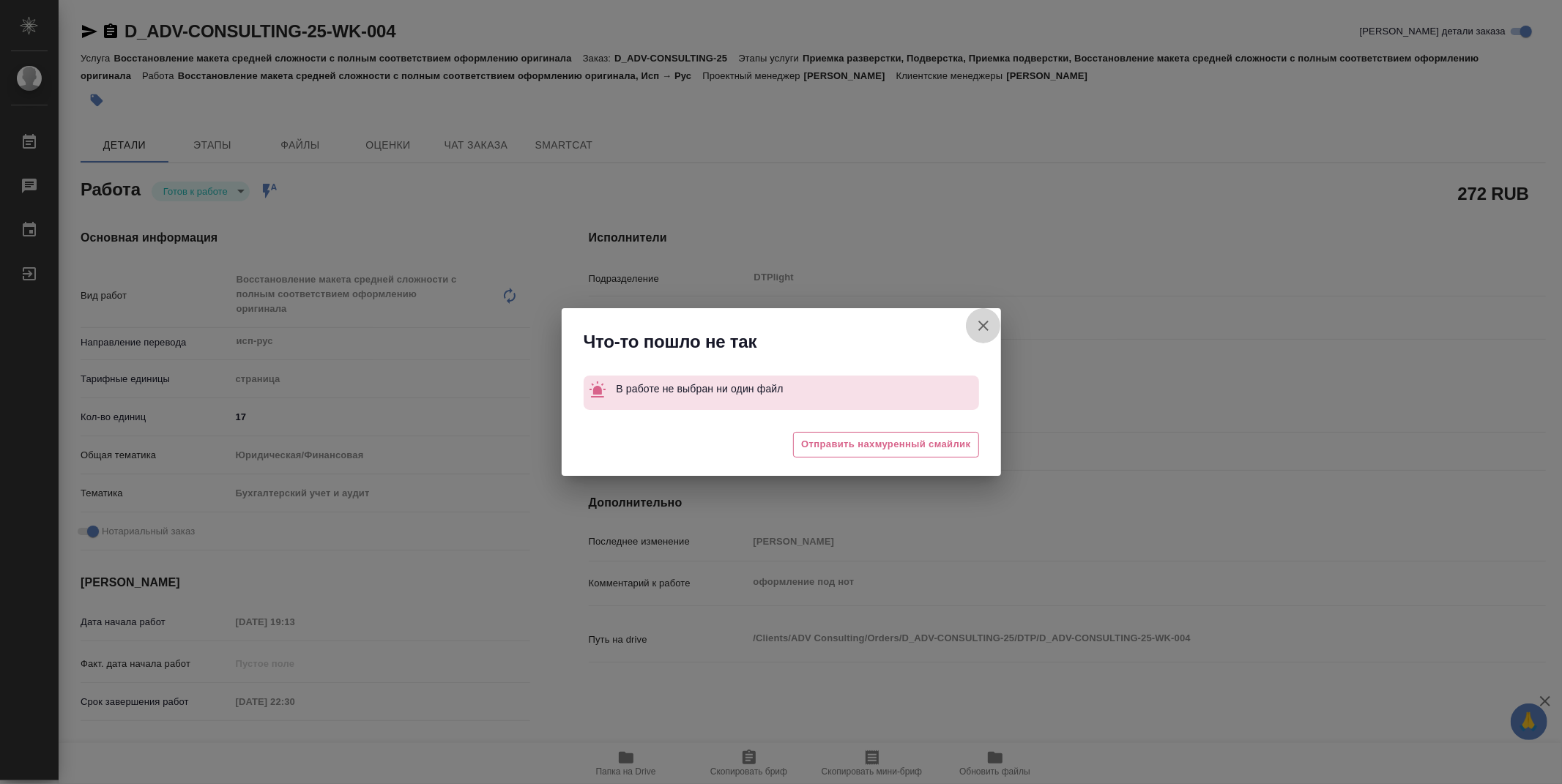
type textarea "x"
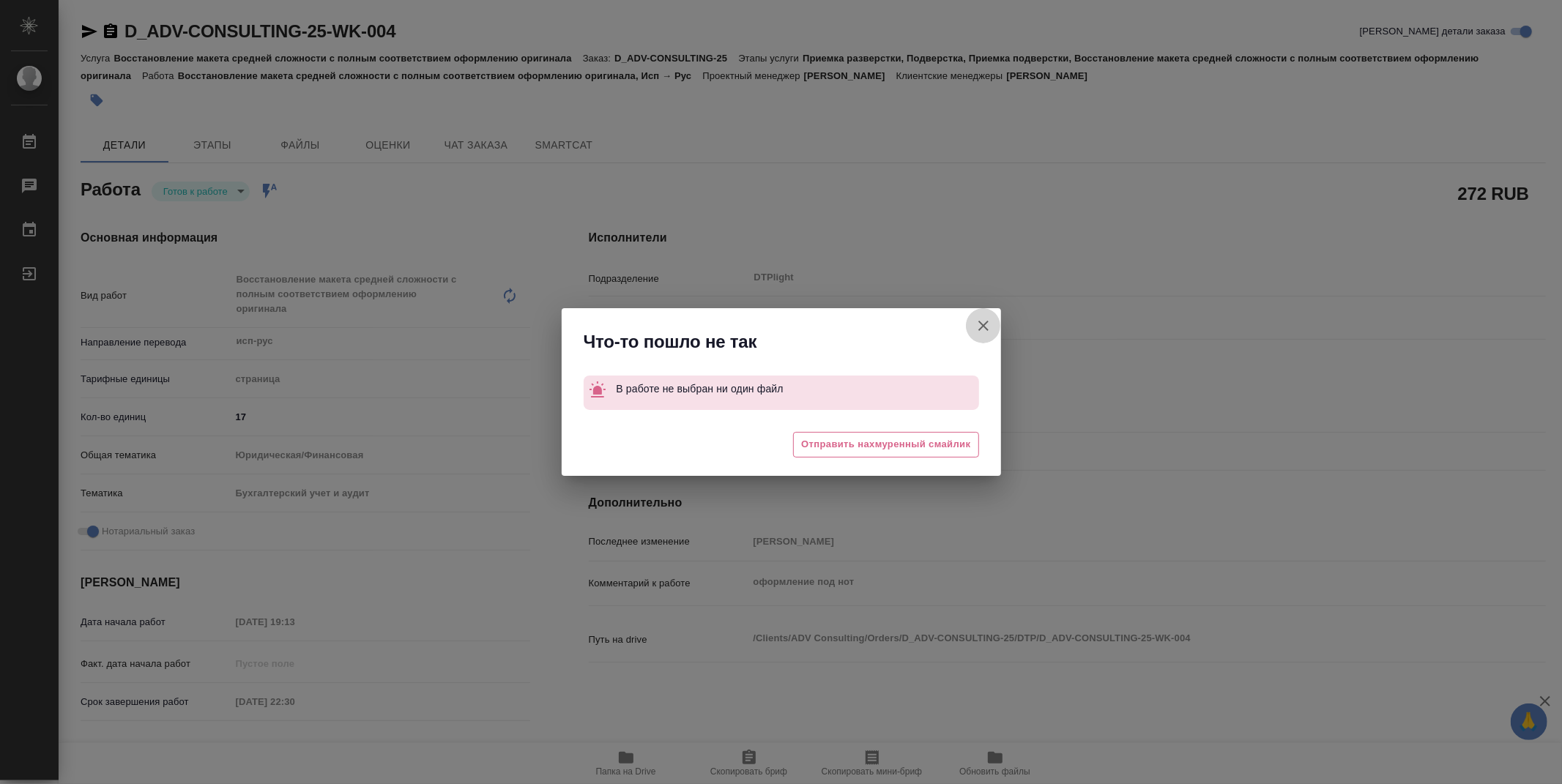
type textarea "x"
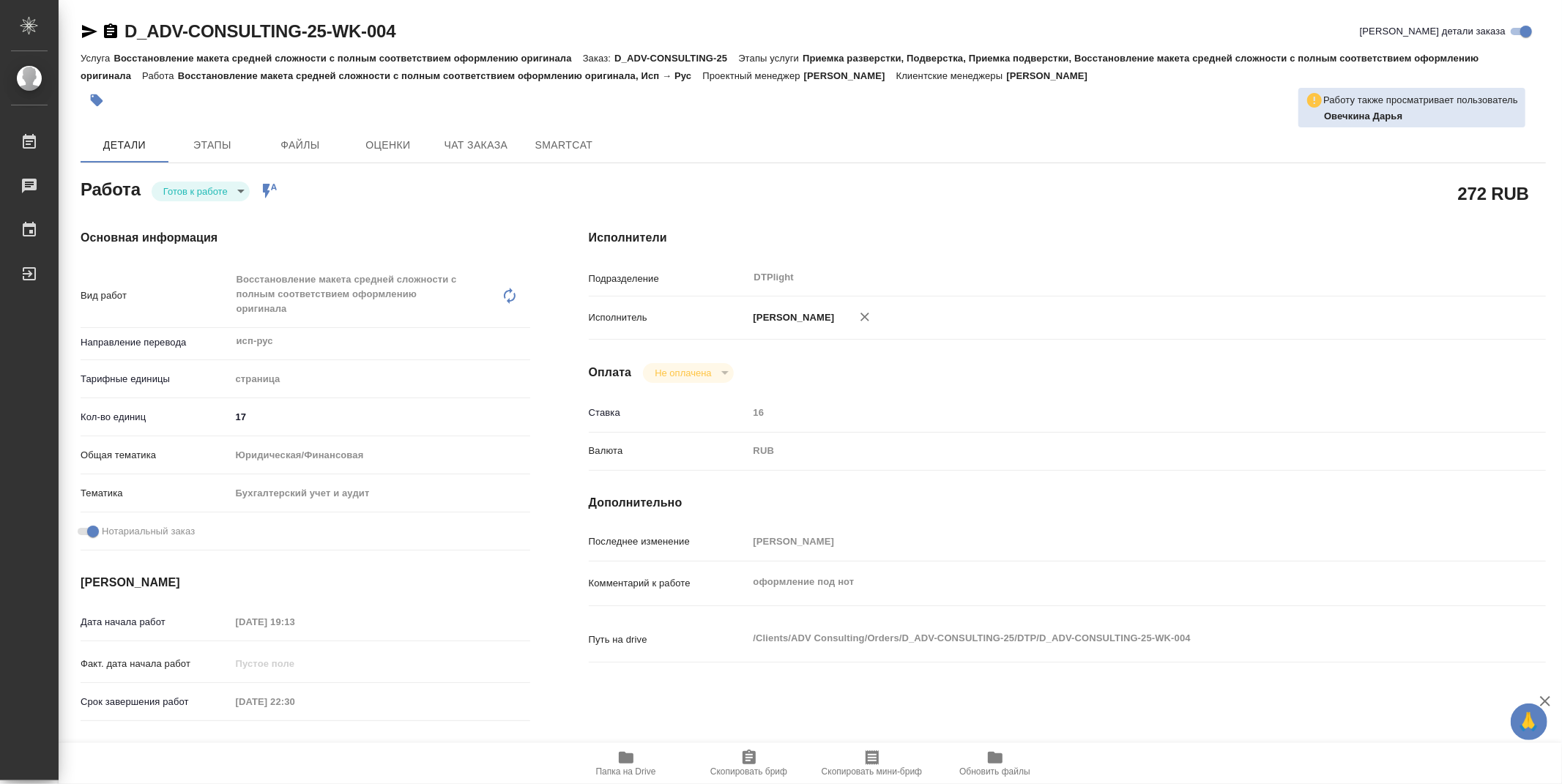
type textarea "x"
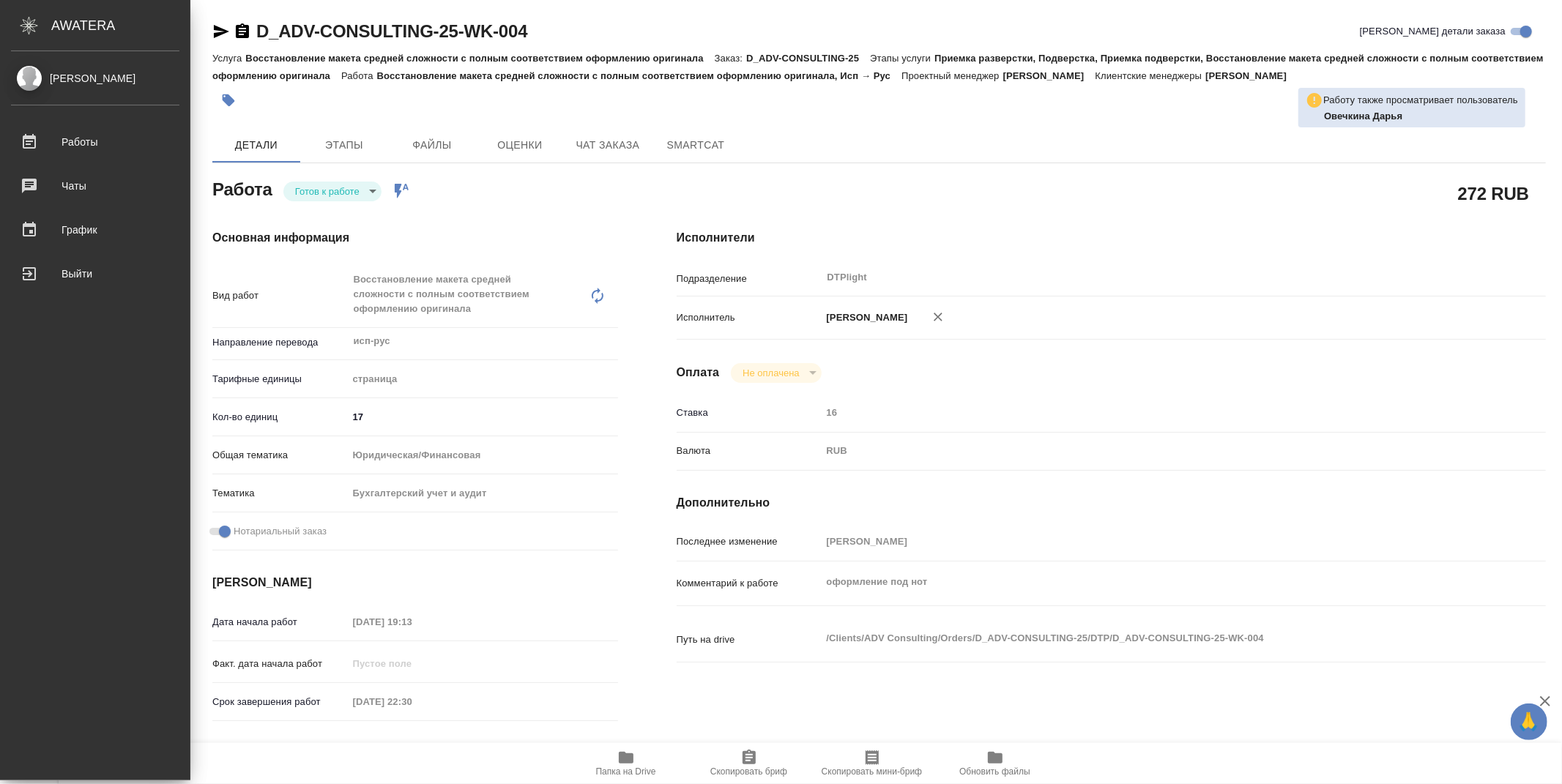
type textarea "x"
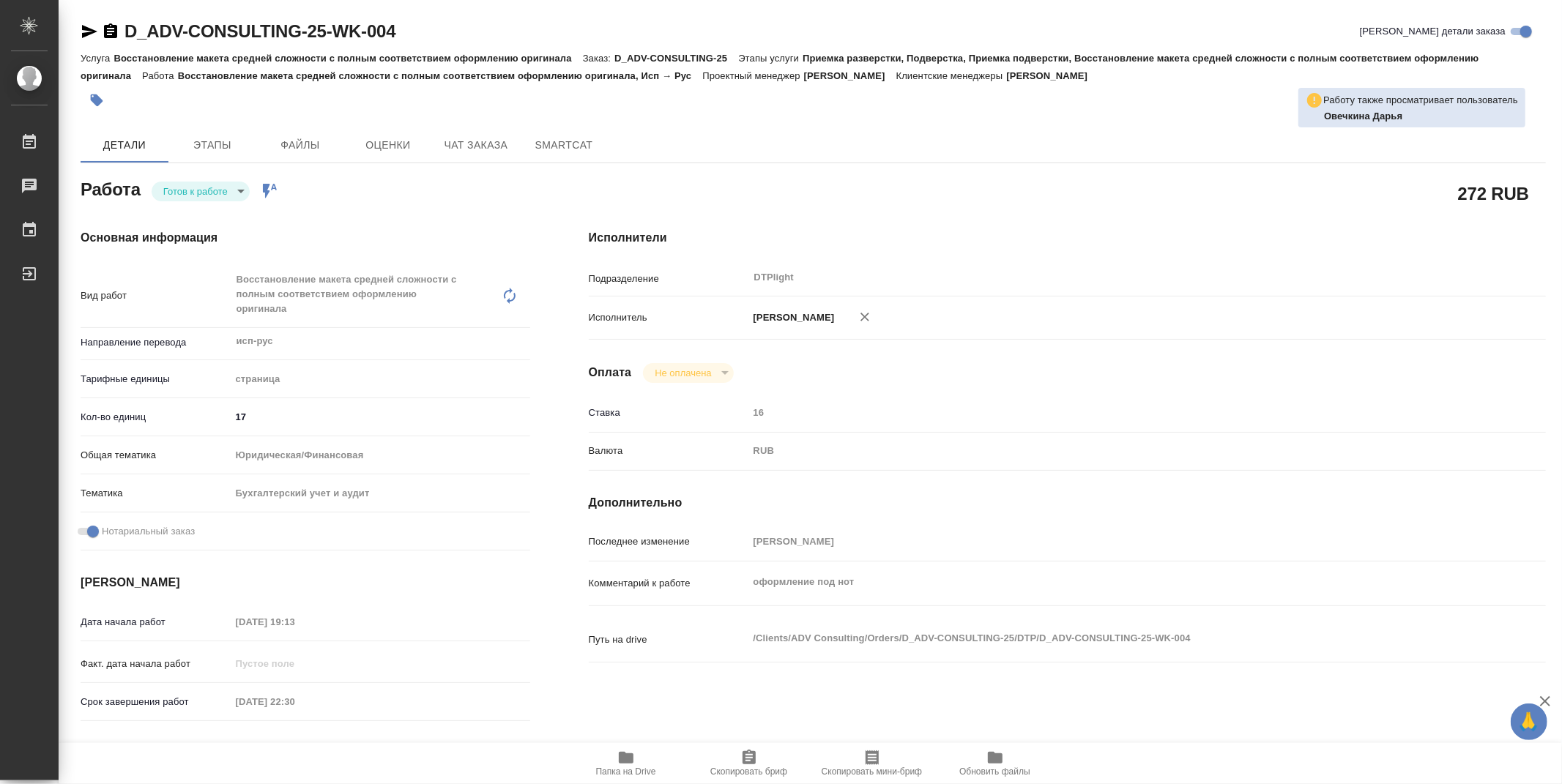
click at [91, 29] on icon "button" at bounding box center [90, 31] width 15 height 13
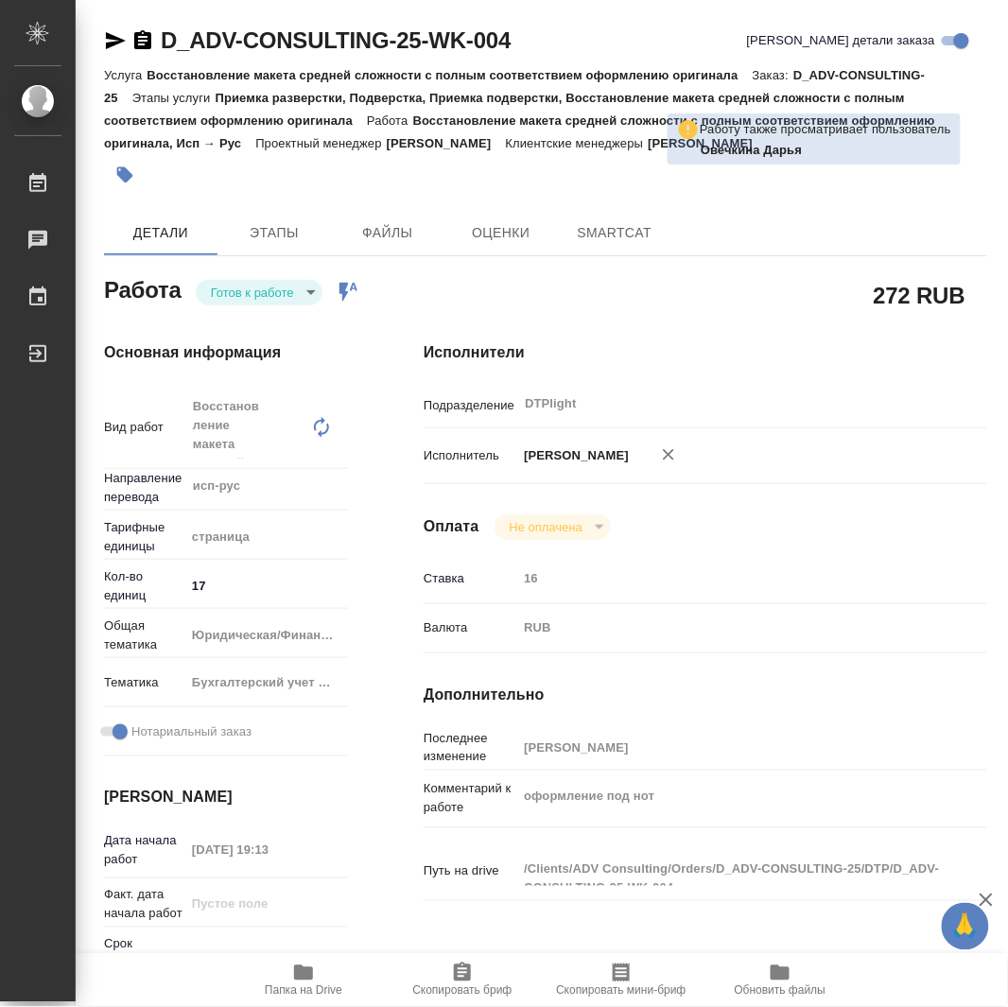
type textarea "x"
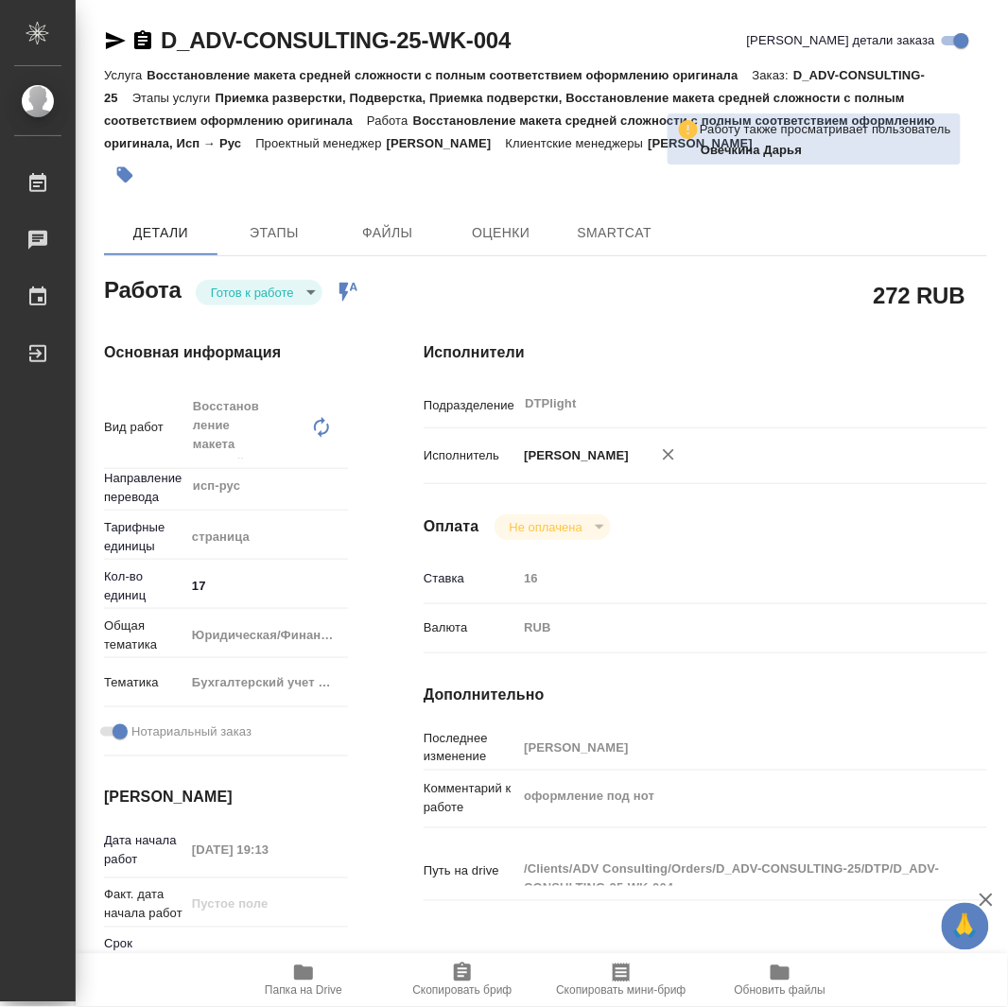
type textarea "x"
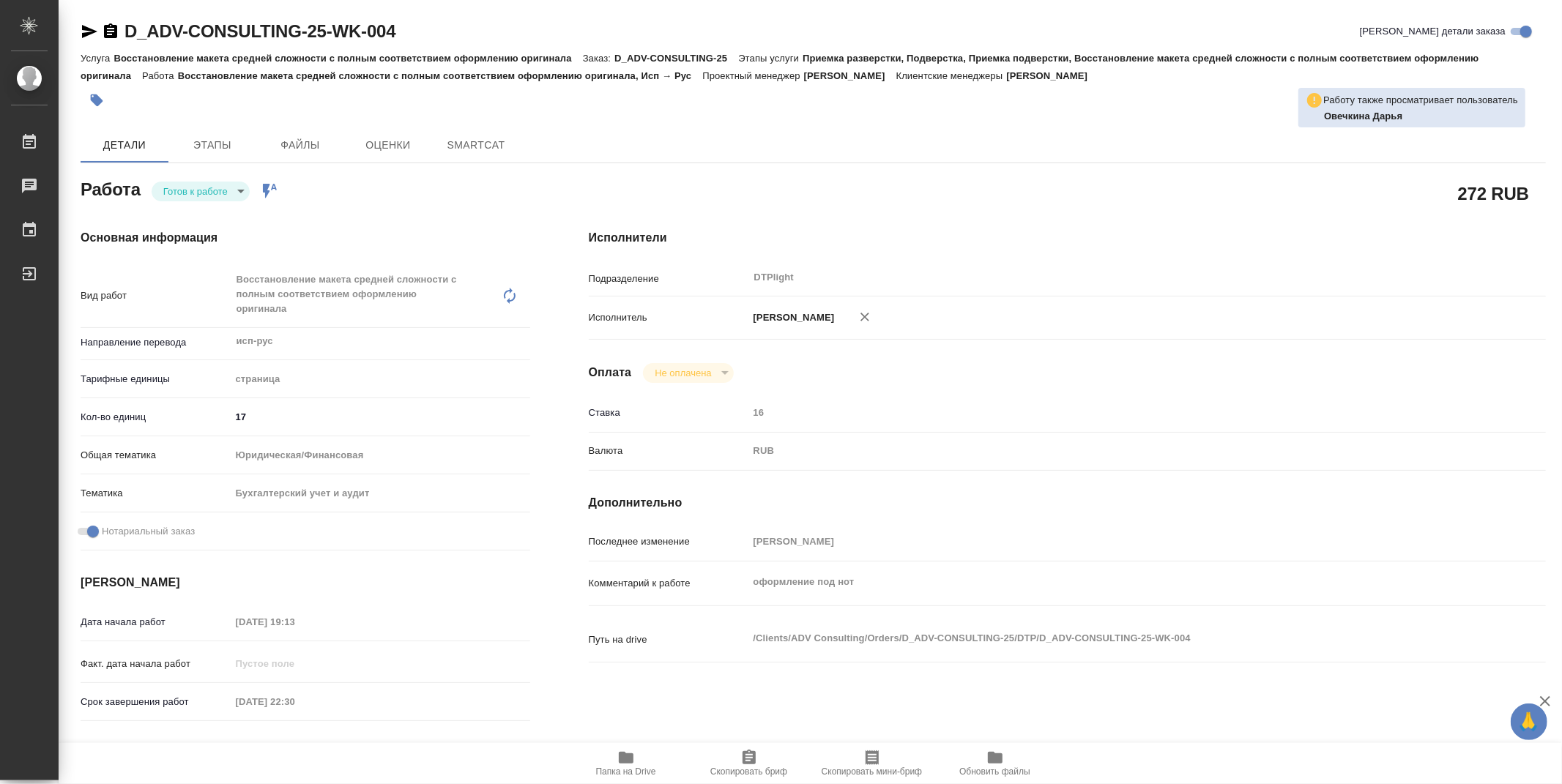
type textarea "x"
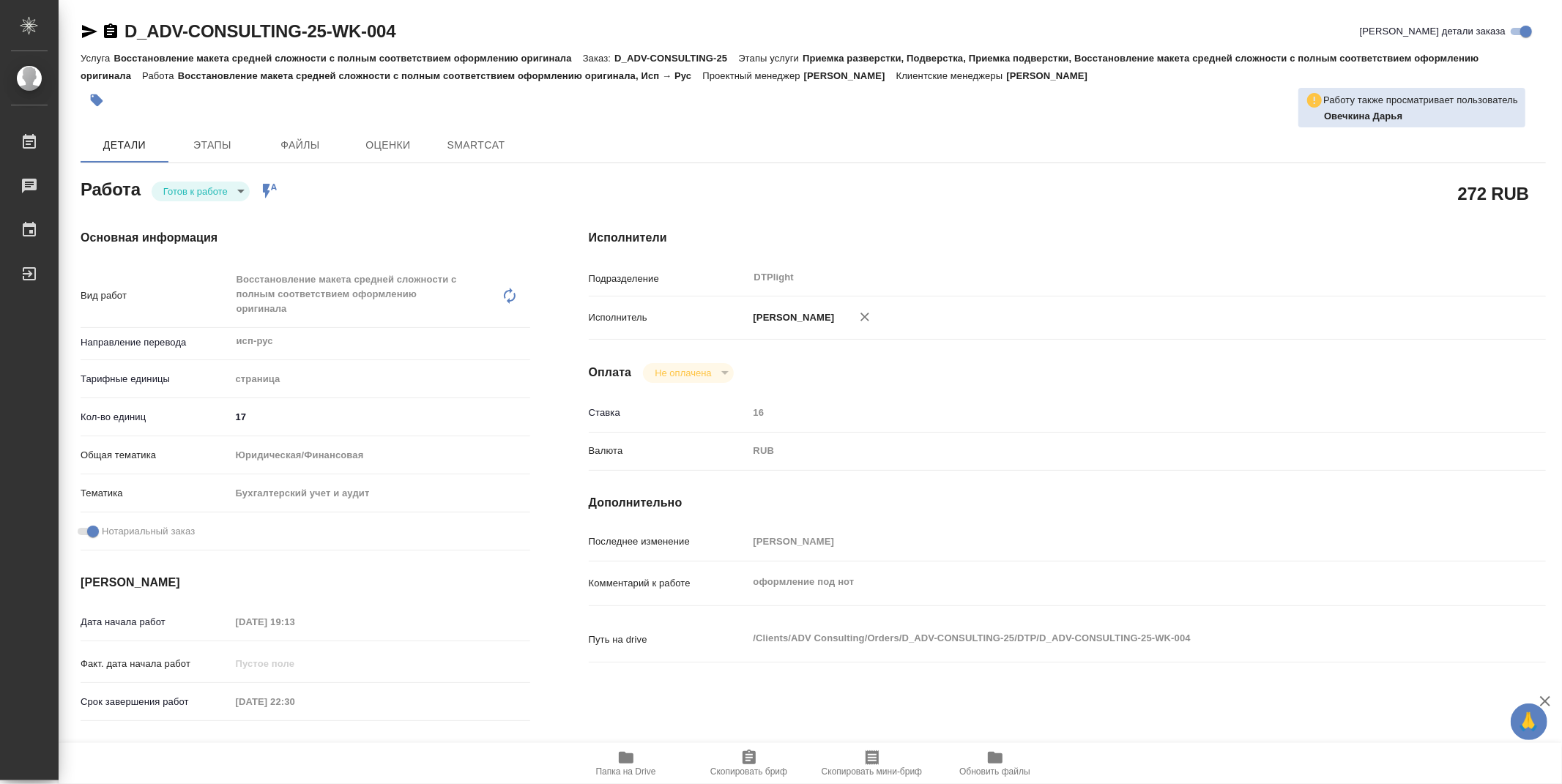
type textarea "x"
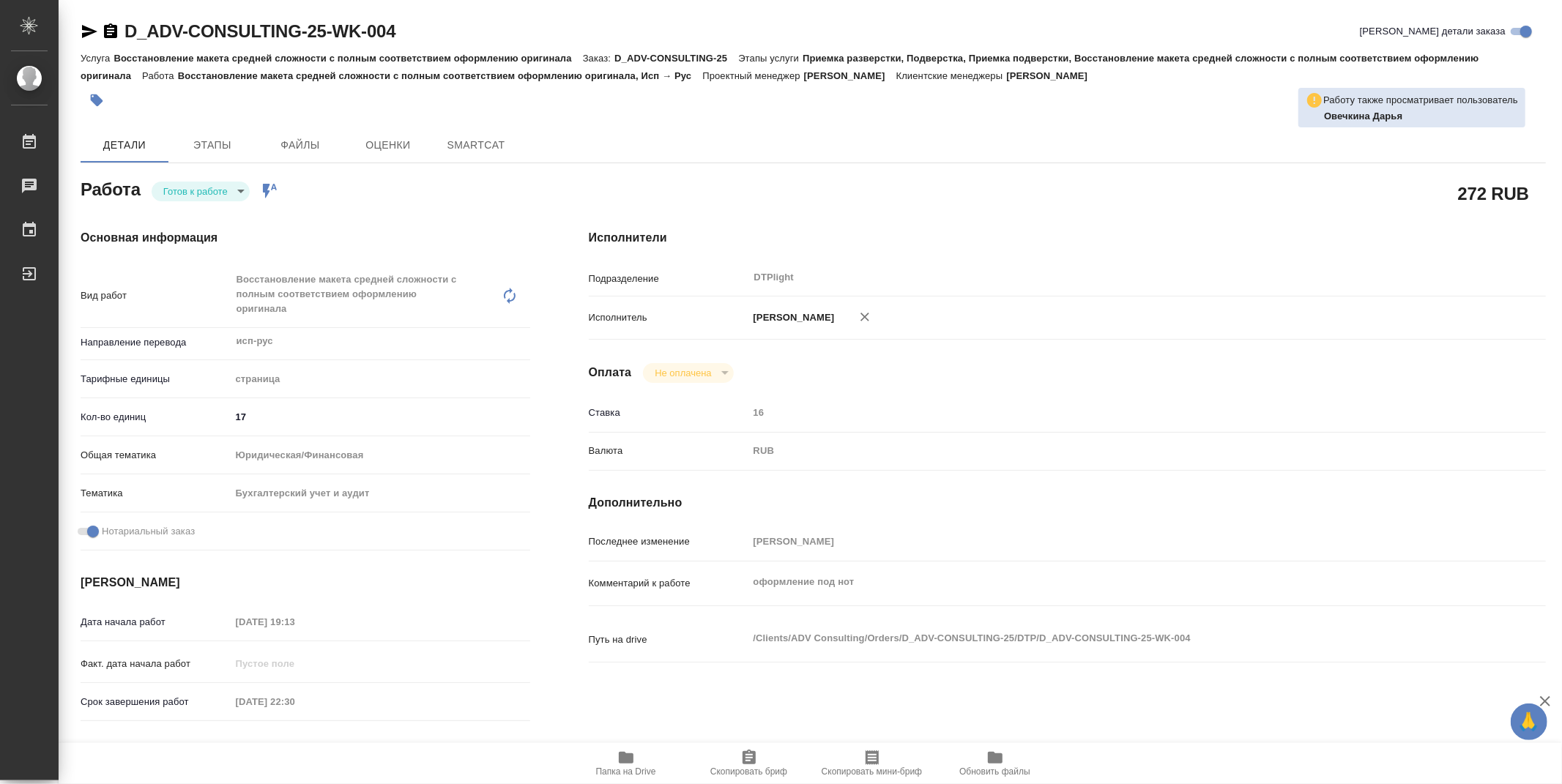
type textarea "x"
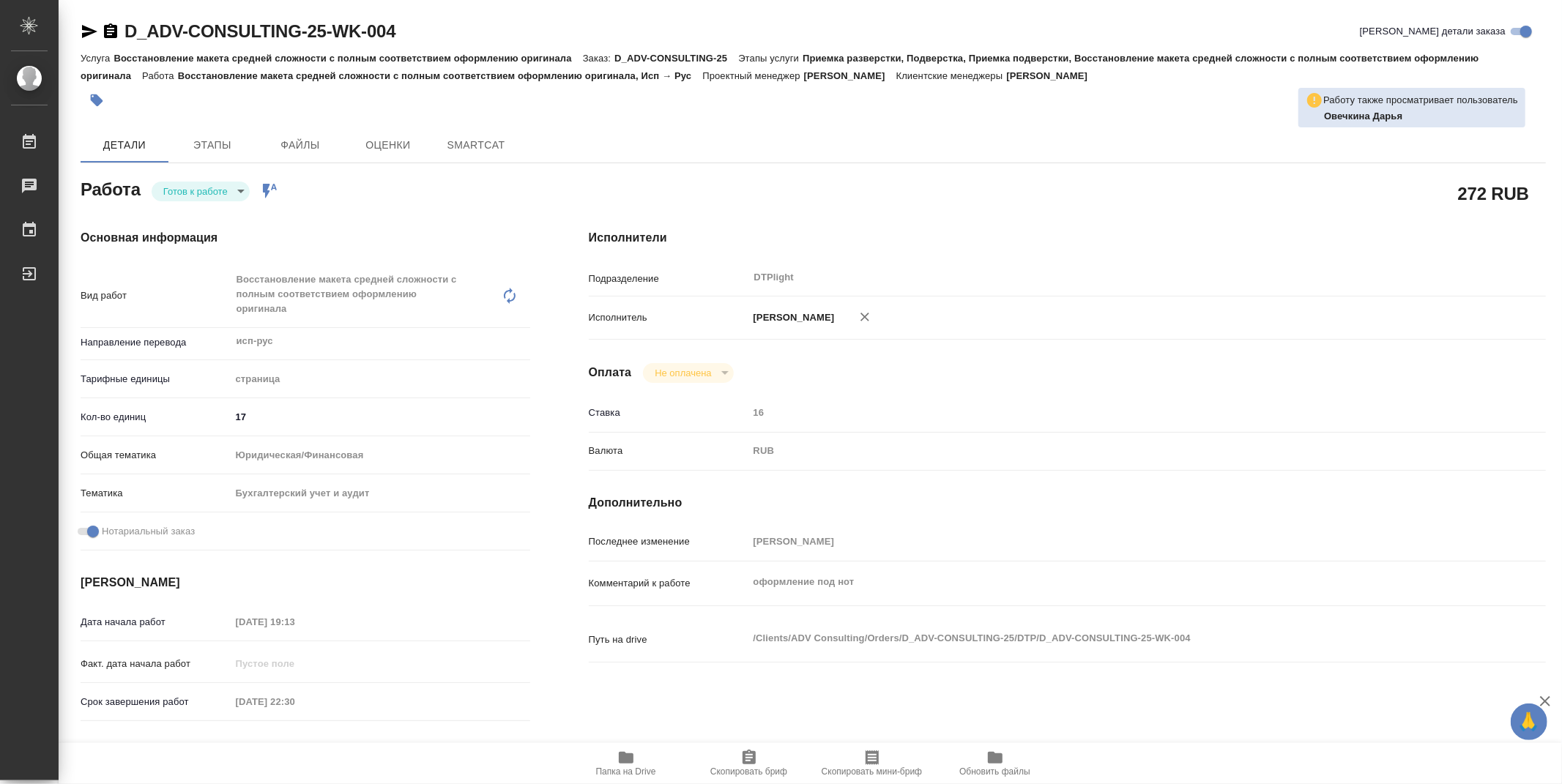
type textarea "x"
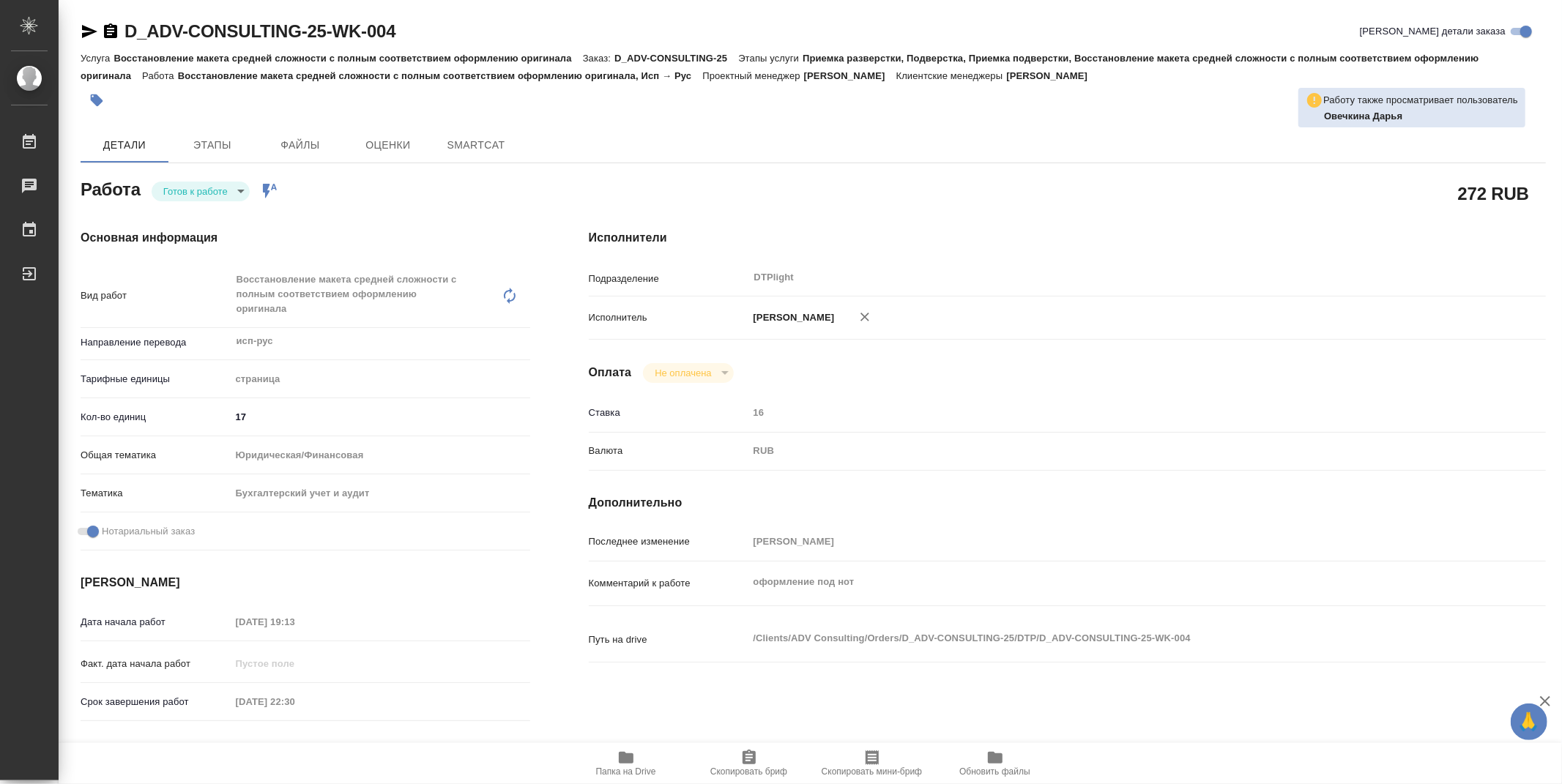
type textarea "x"
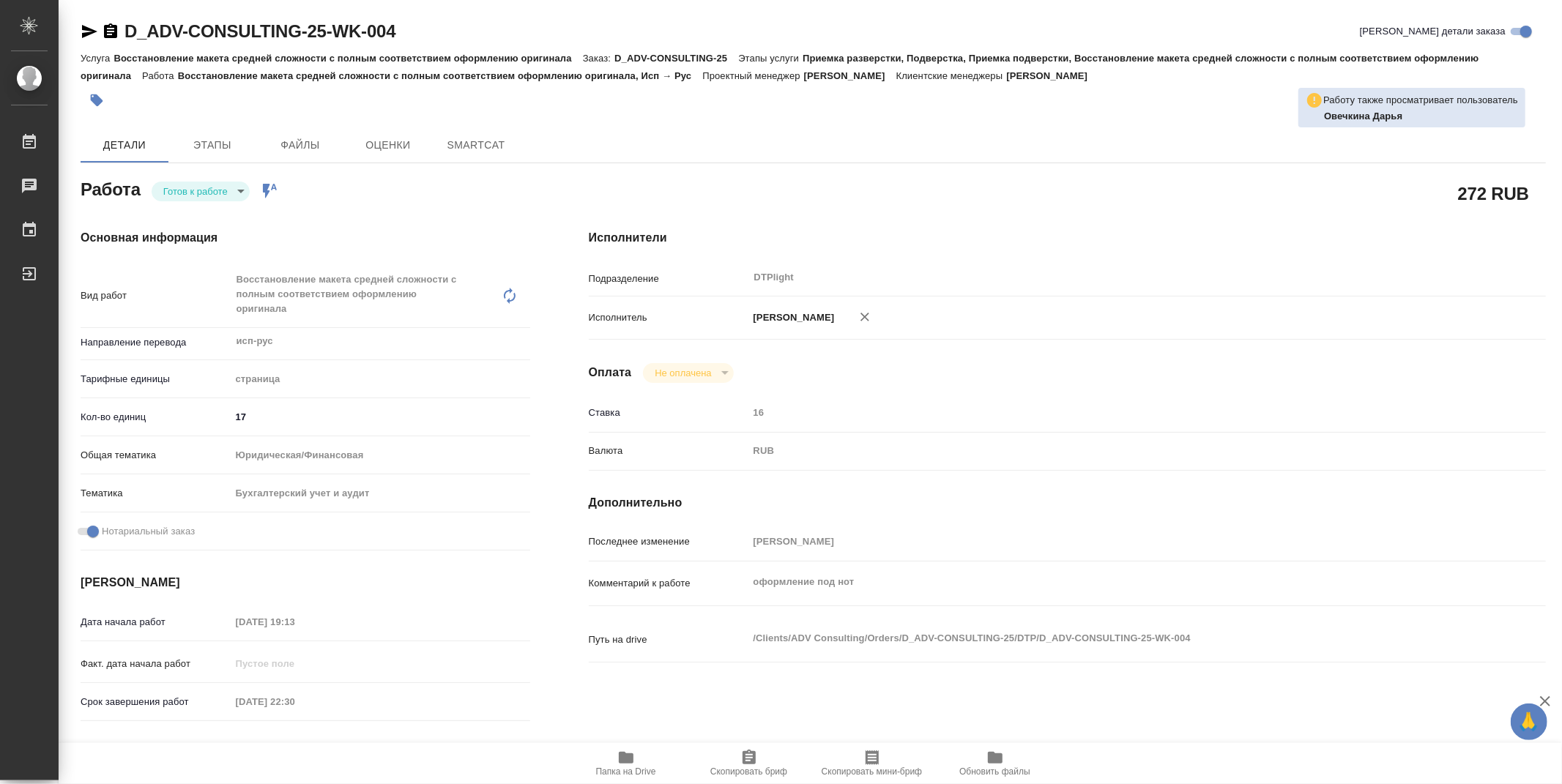
type textarea "x"
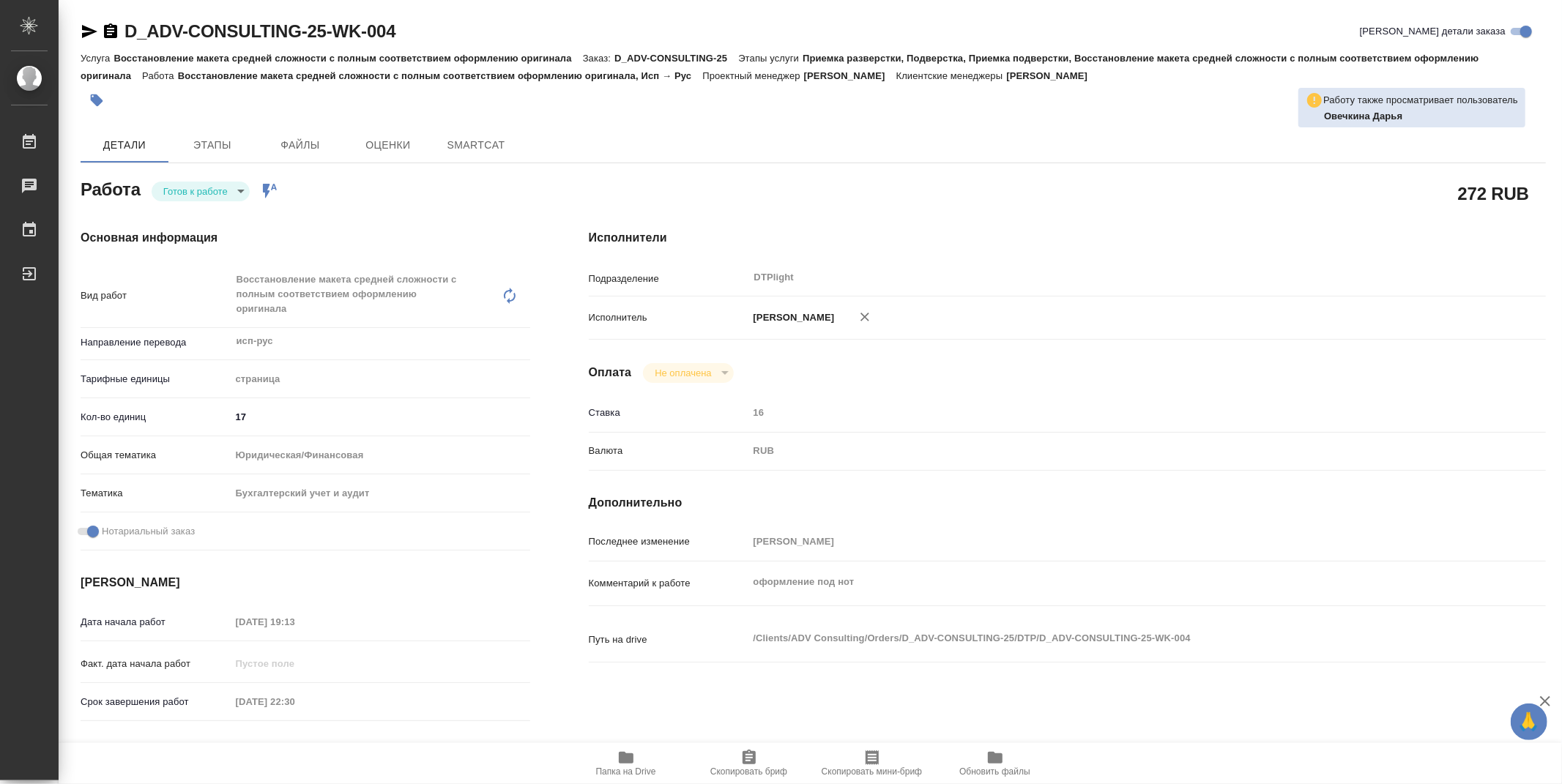
type textarea "x"
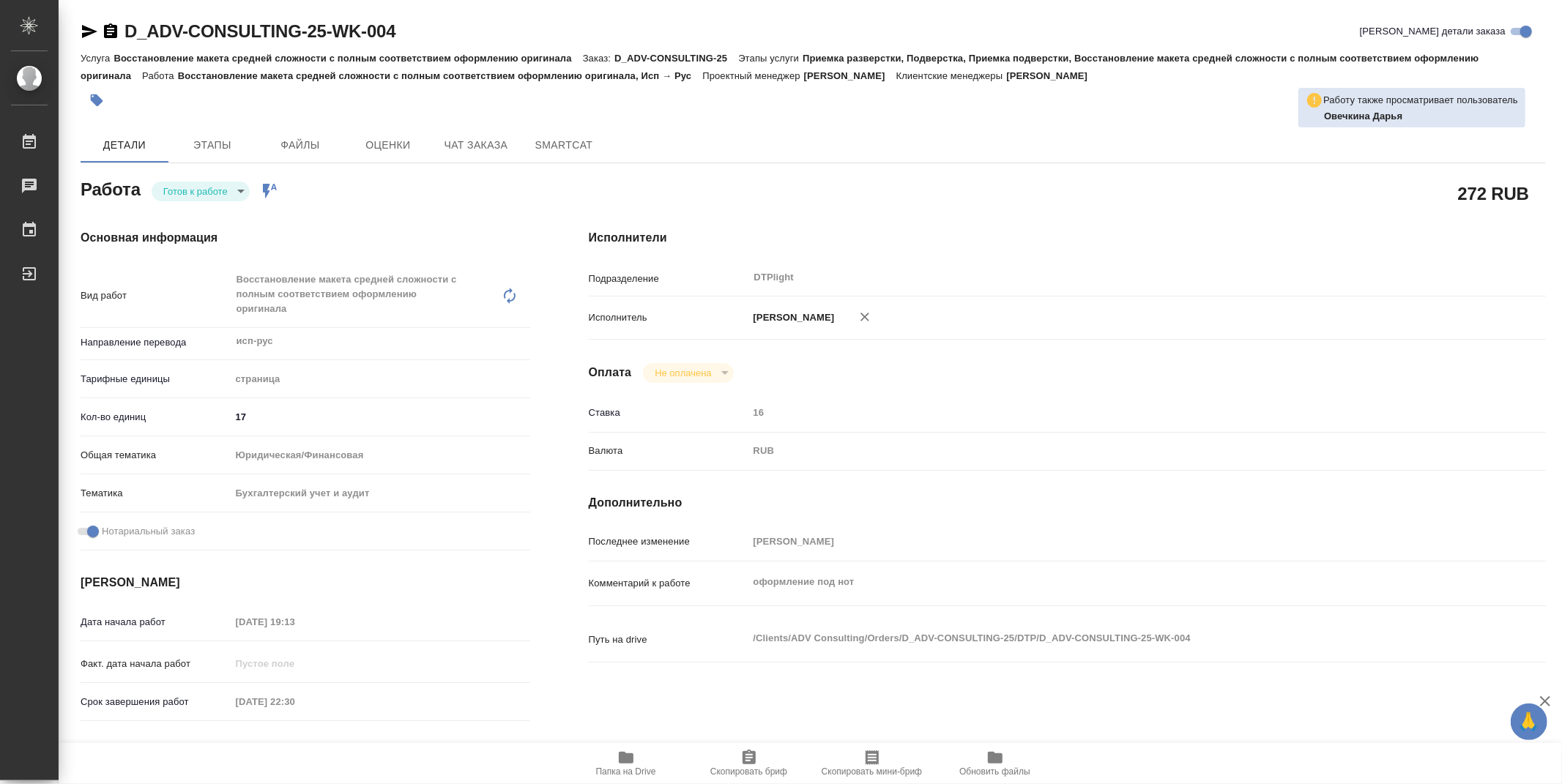
type textarea "x"
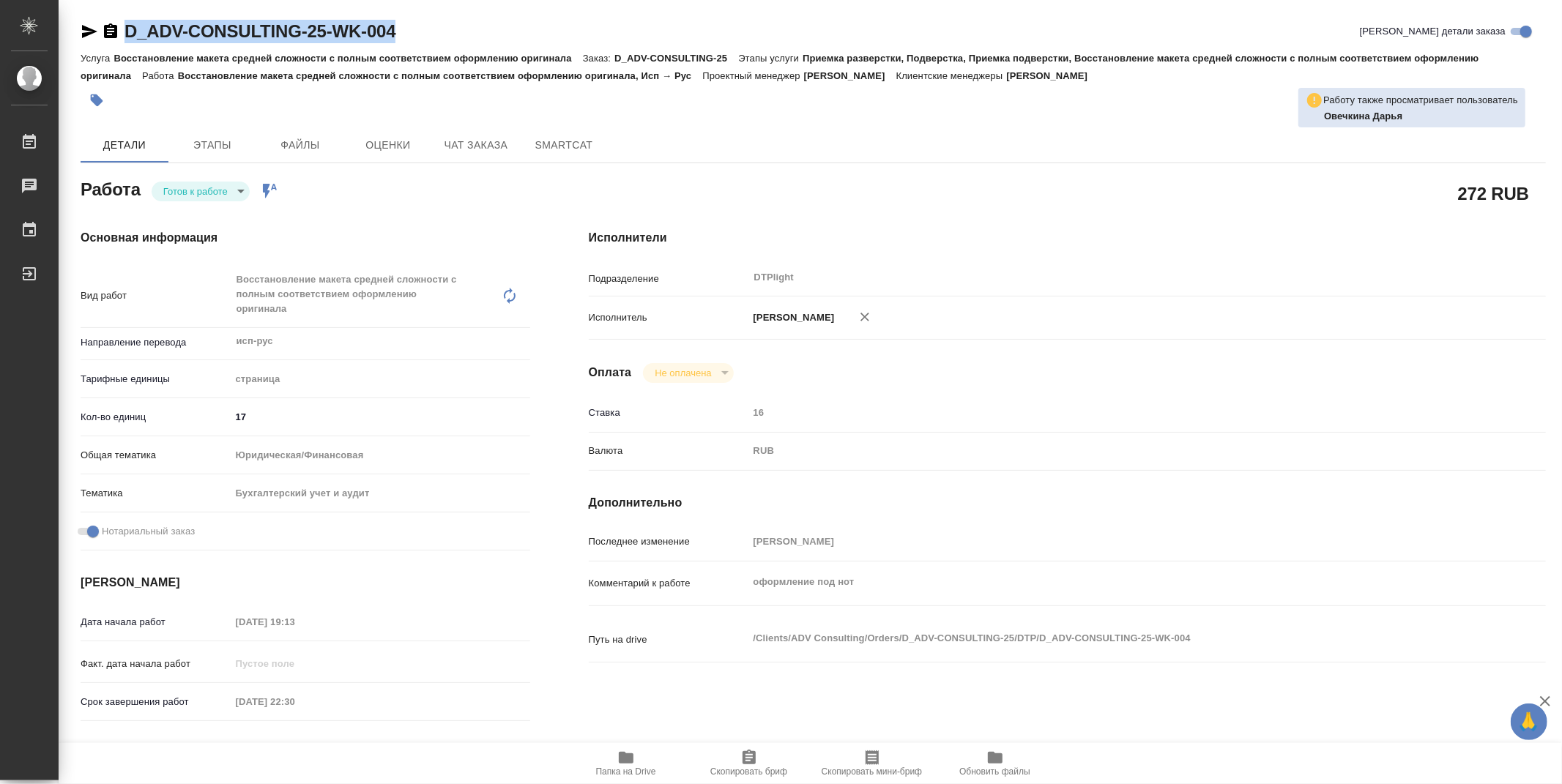
drag, startPoint x: 440, startPoint y: 30, endPoint x: 83, endPoint y: 28, distance: 357.0
click at [83, 28] on div "D_ADV-CONSULTING-25-WK-004 Кратко детали заказа" at bounding box center [813, 32] width 1465 height 23
type textarea "x"
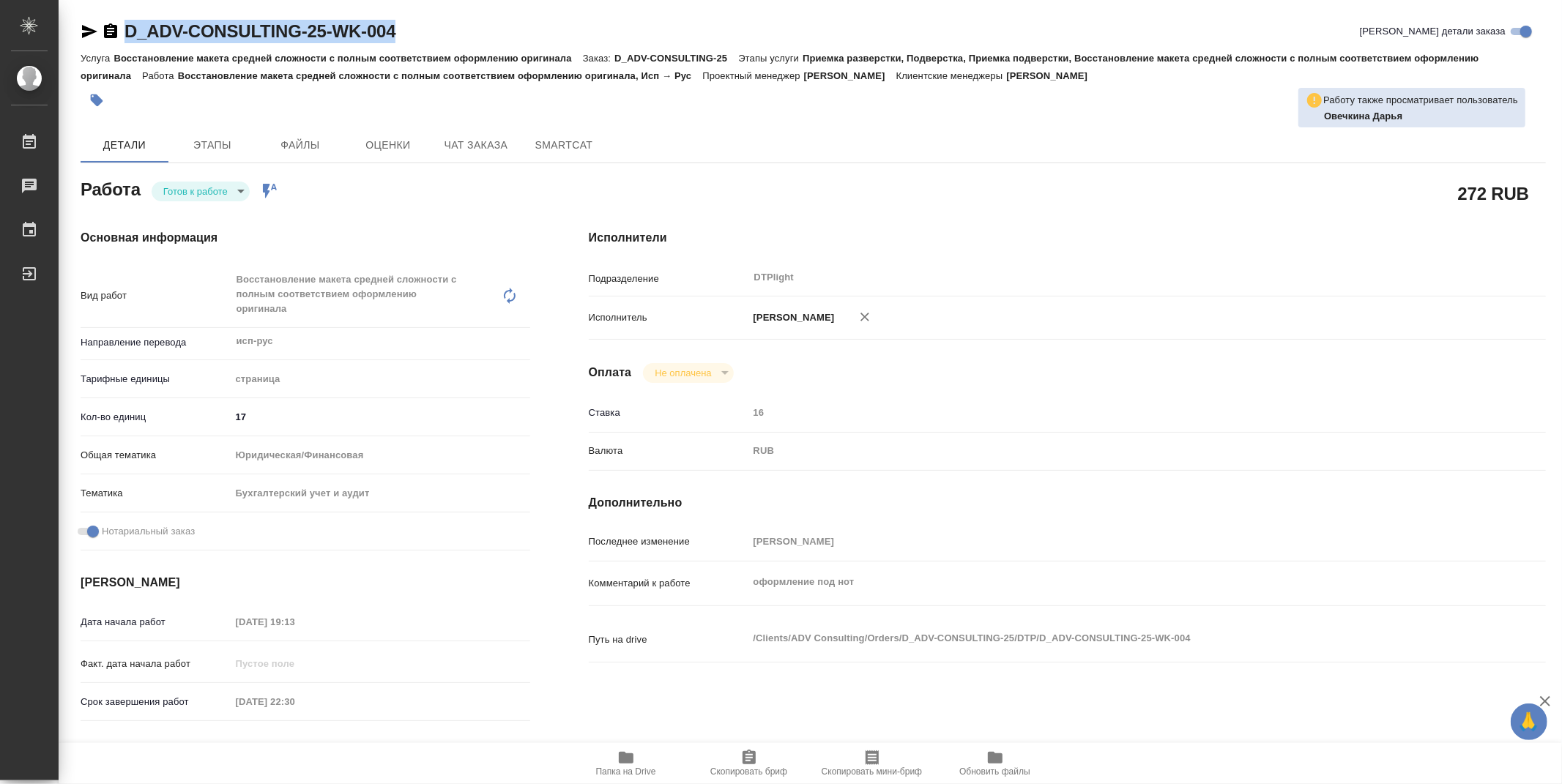
type textarea "x"
copy link "D_ADV-CONSULTING-25-WK-004"
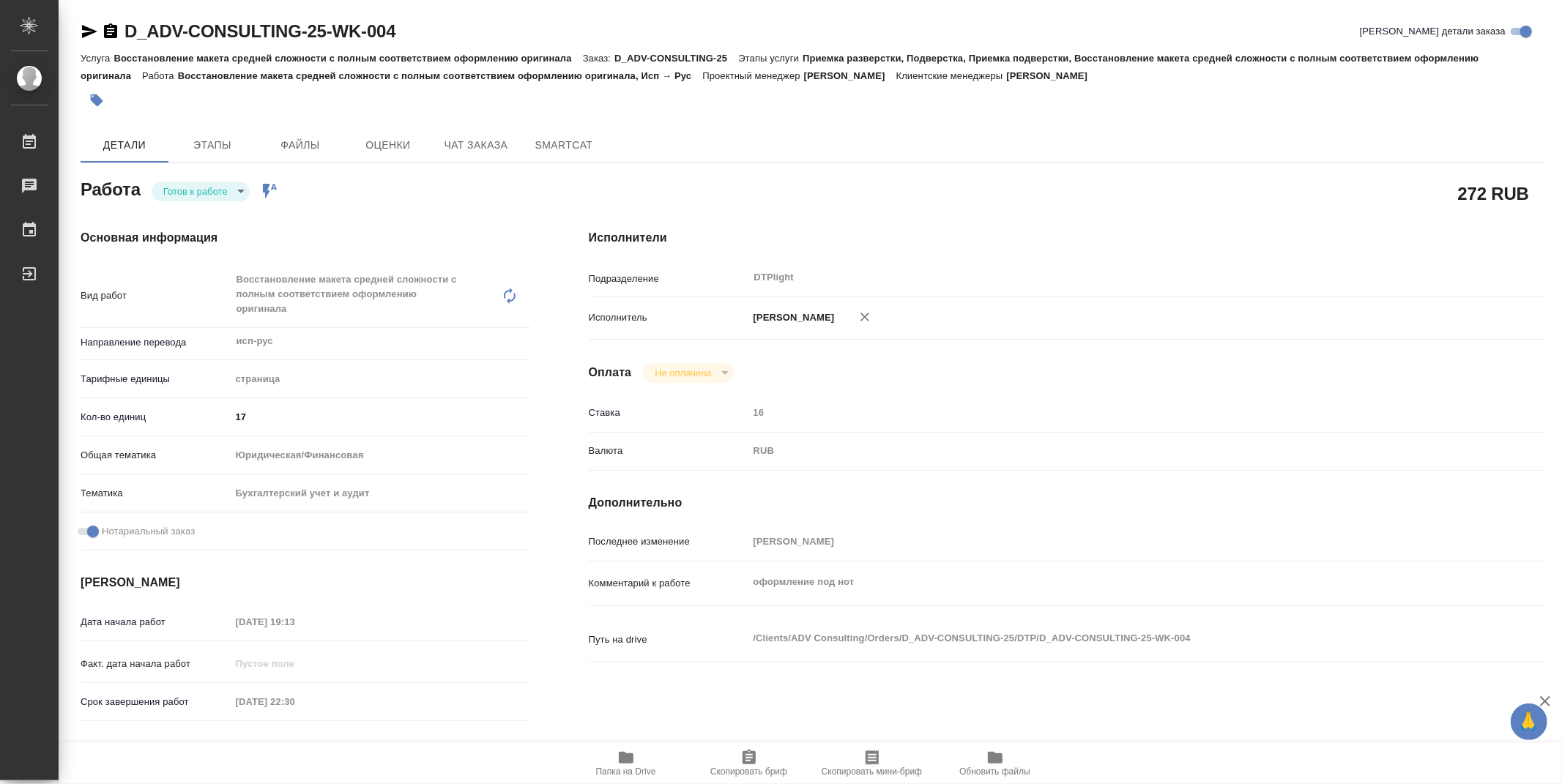
click at [779, 108] on div at bounding box center [813, 101] width 1465 height 33
click at [209, 187] on body "🙏 .cls-1 fill:#fff; AWATERA Zubakova Viktoriya Работы 0 Чаты График Выйти D_ADV…" at bounding box center [781, 392] width 1562 height 784
click at [209, 187] on button "В работе" at bounding box center [187, 190] width 48 height 16
type textarea "x"
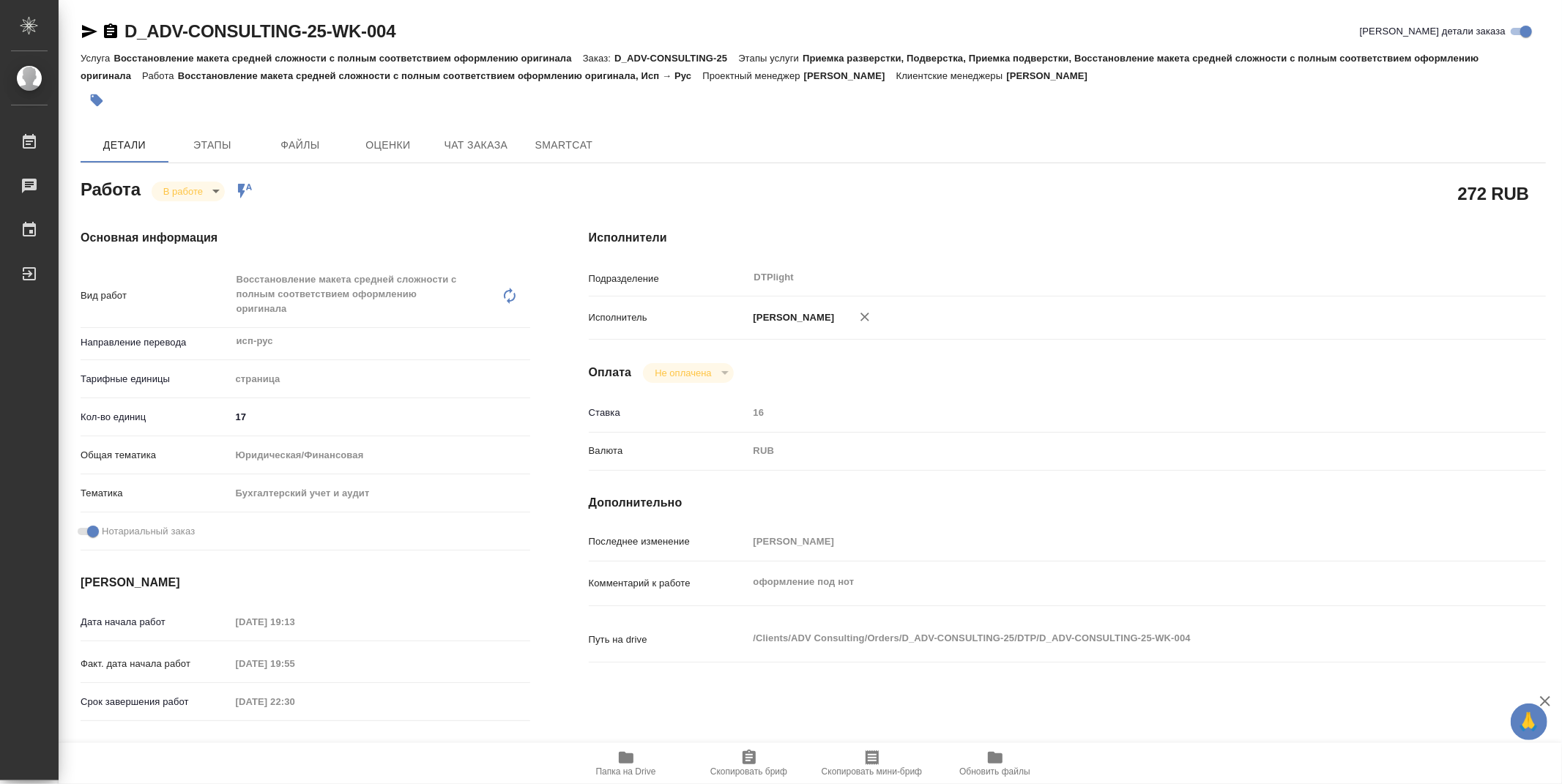
type textarea "x"
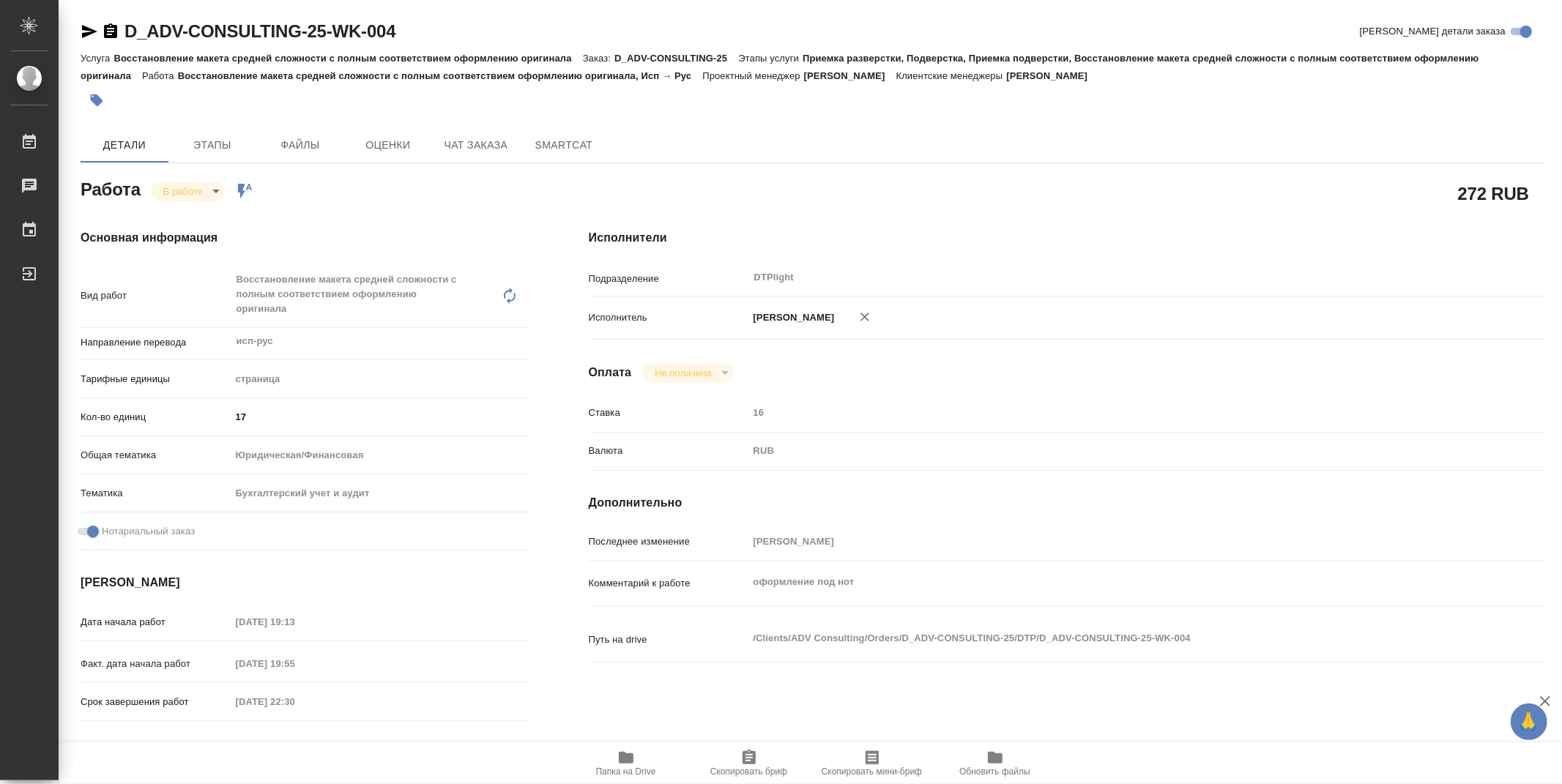
type textarea "x"
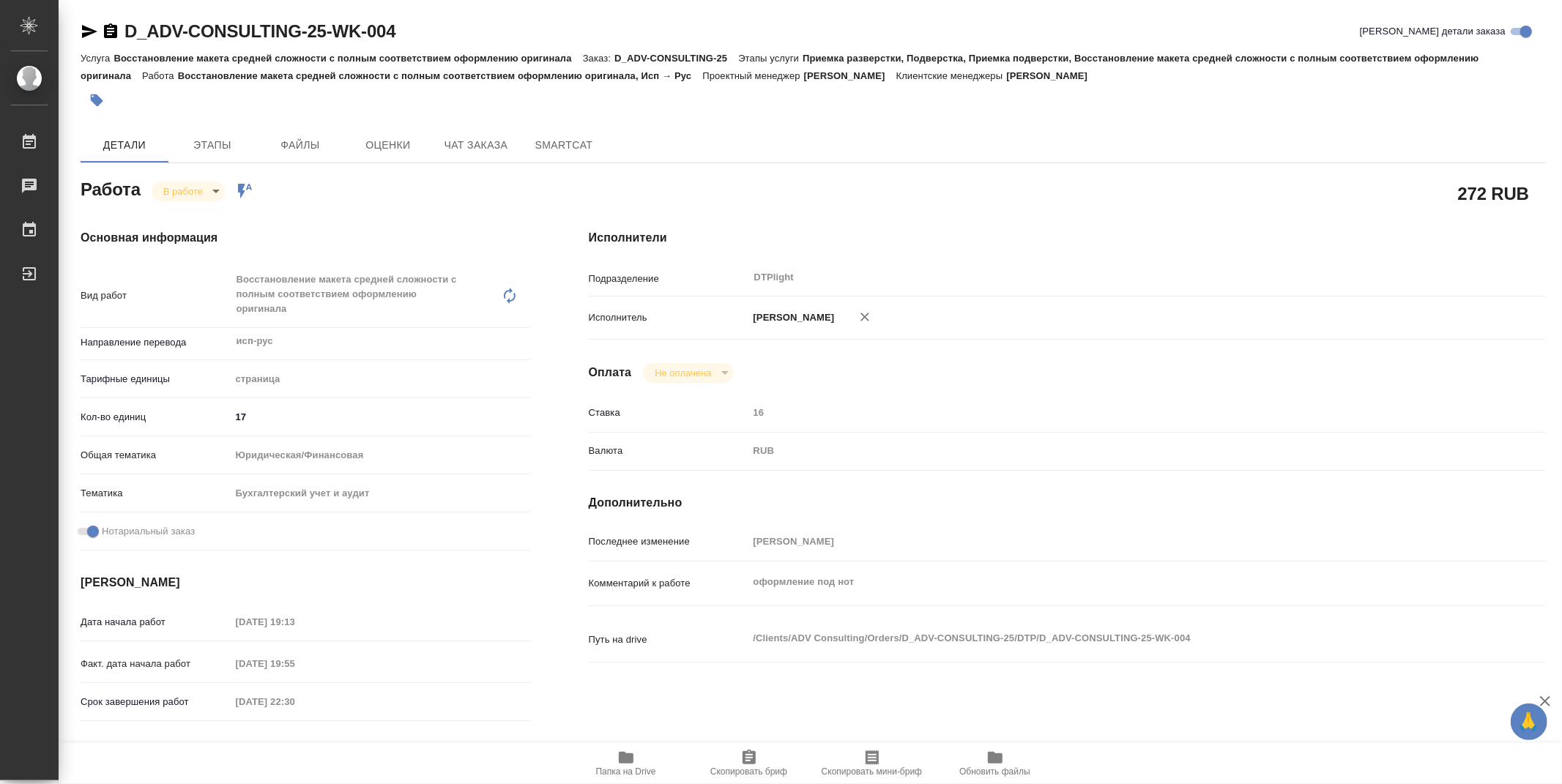
type textarea "x"
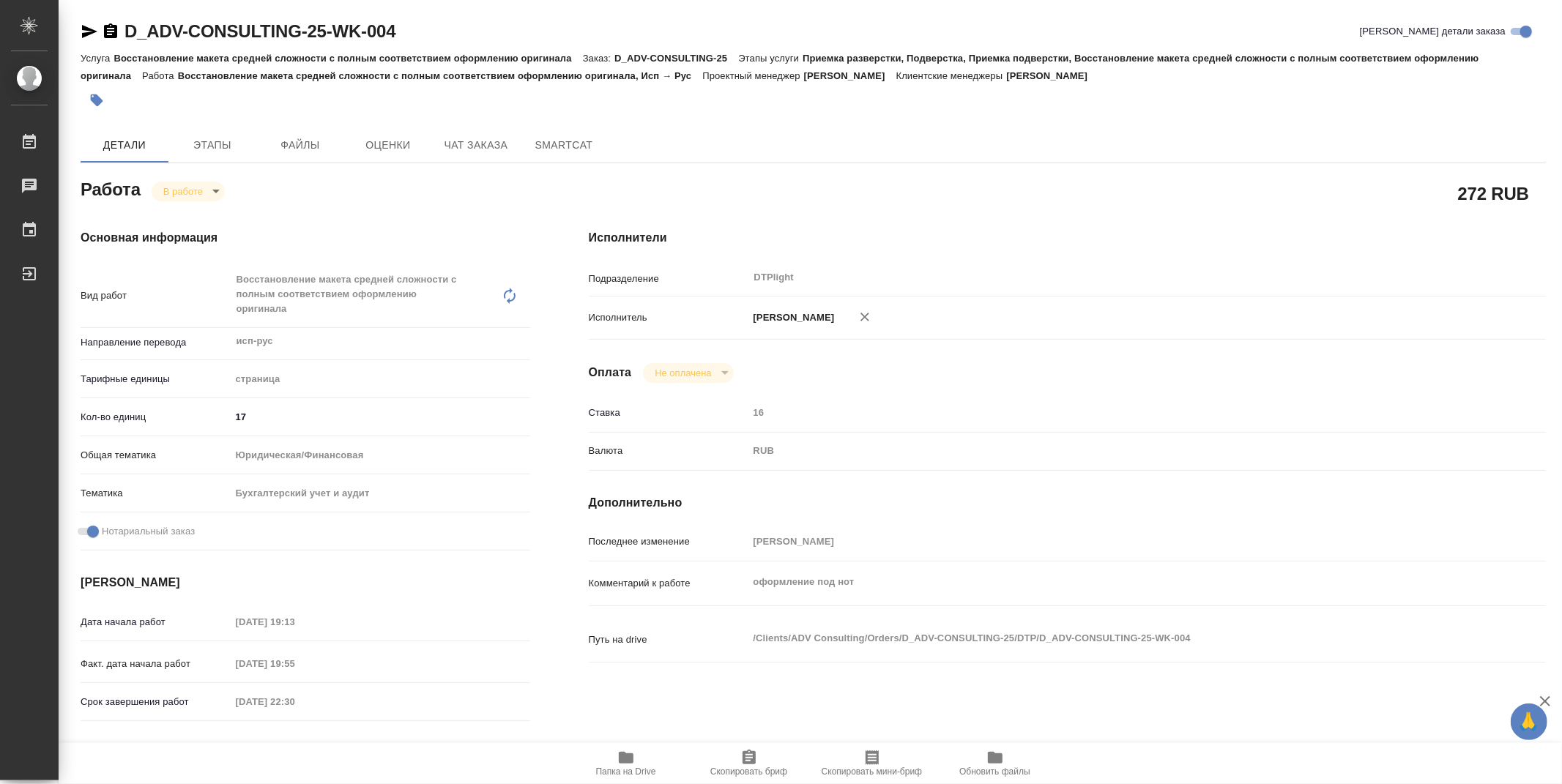
type textarea "x"
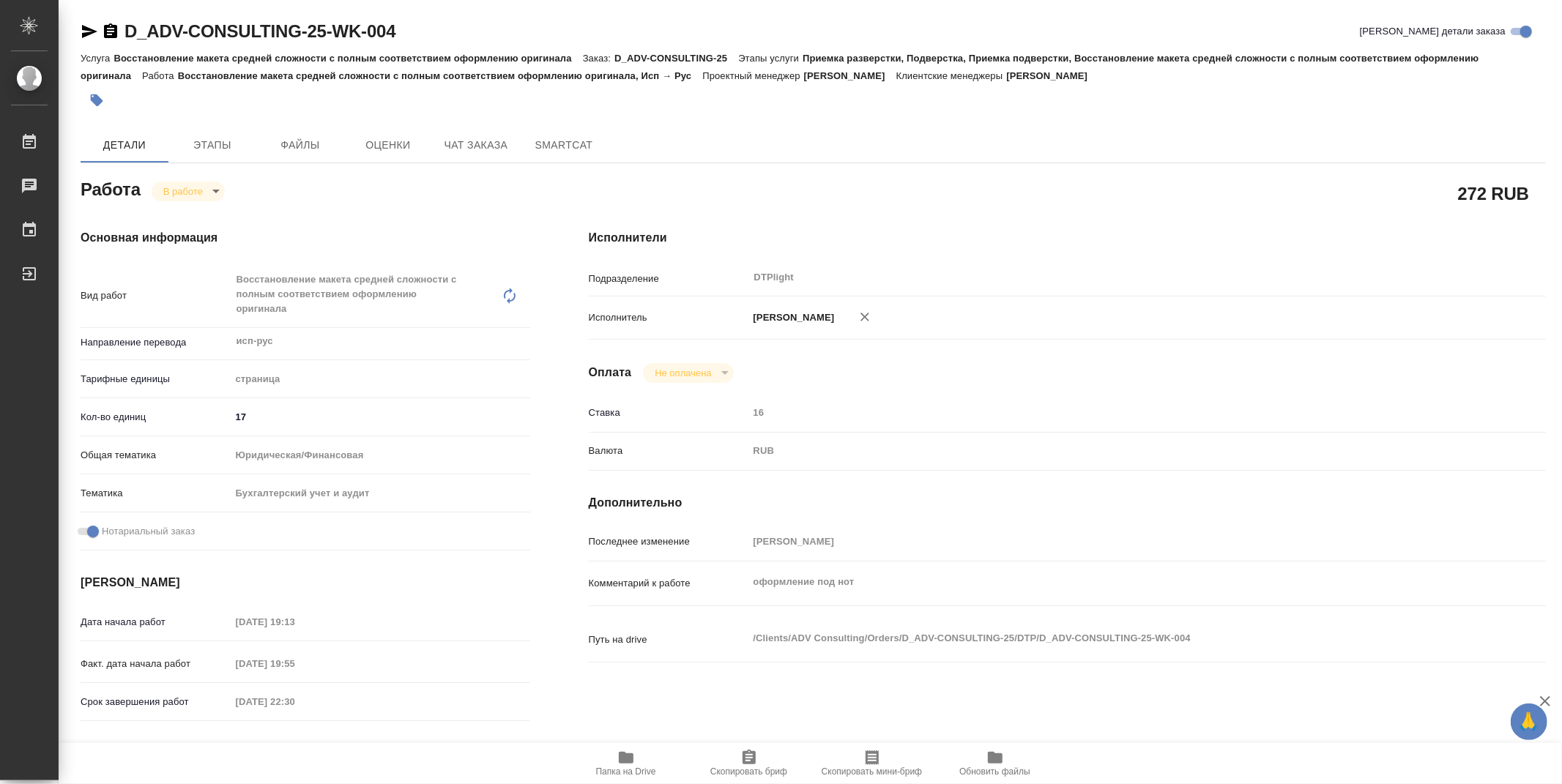
type textarea "x"
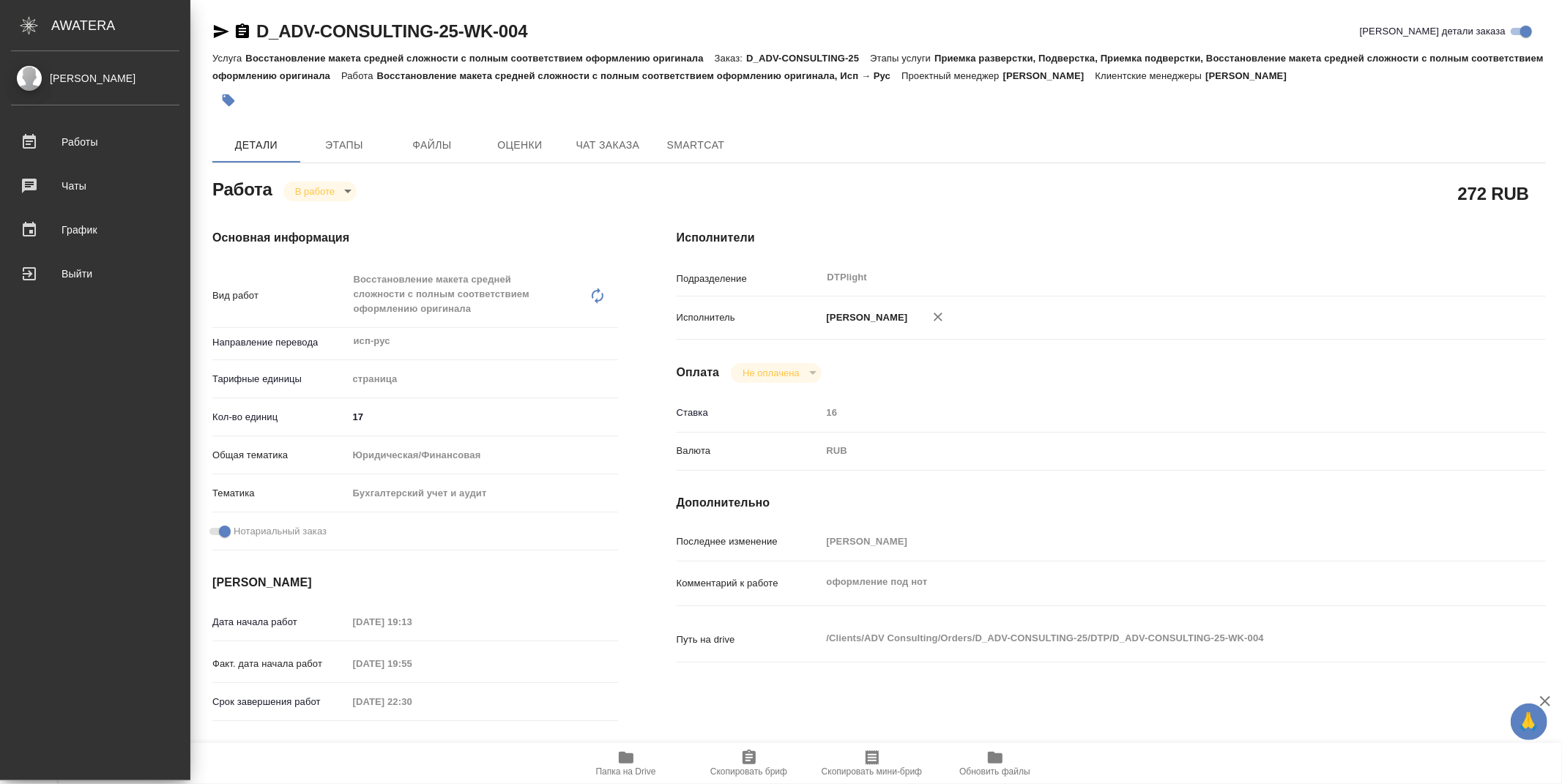
type textarea "x"
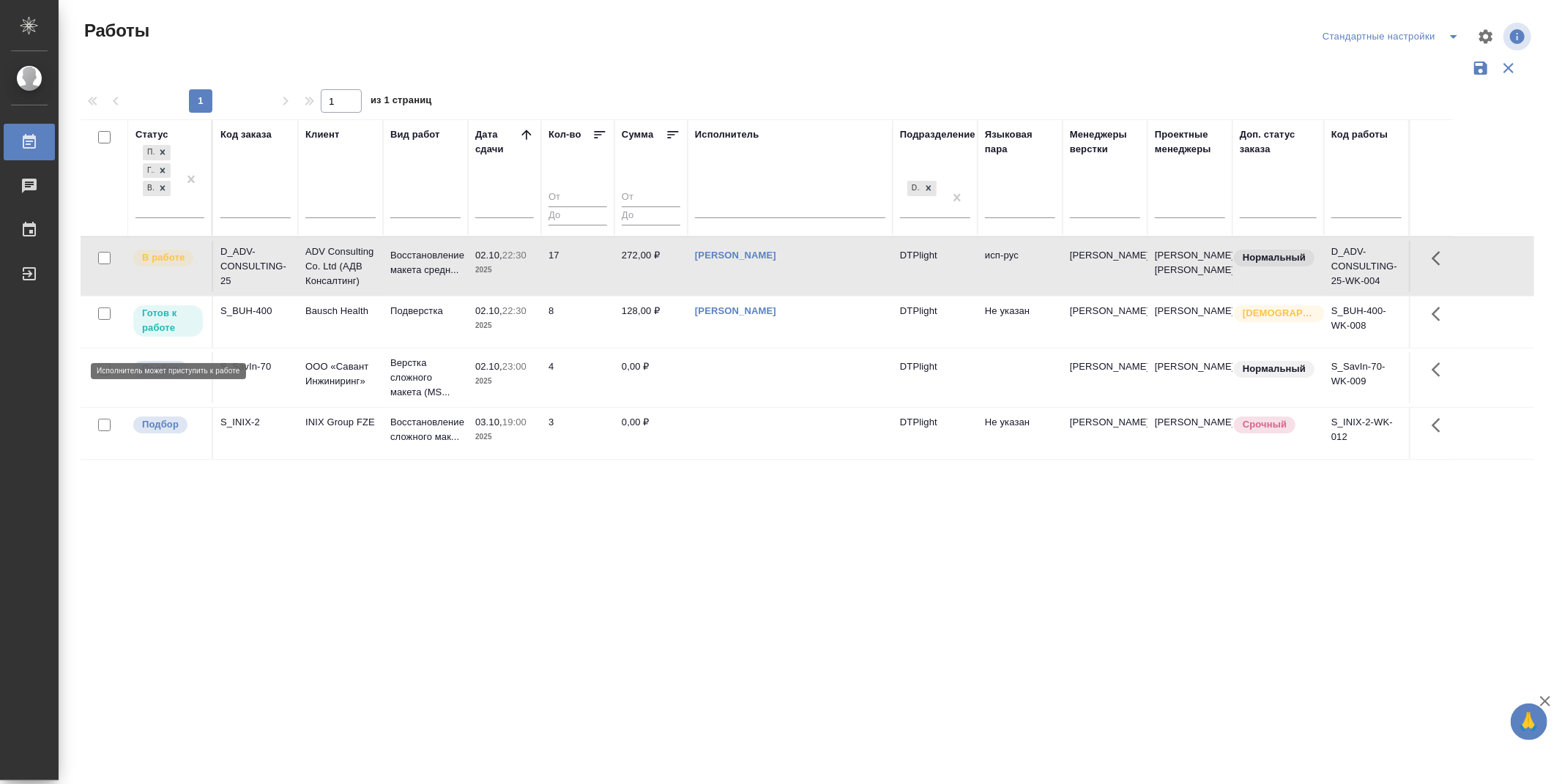
click at [171, 324] on p "Готов к работе" at bounding box center [168, 320] width 52 height 29
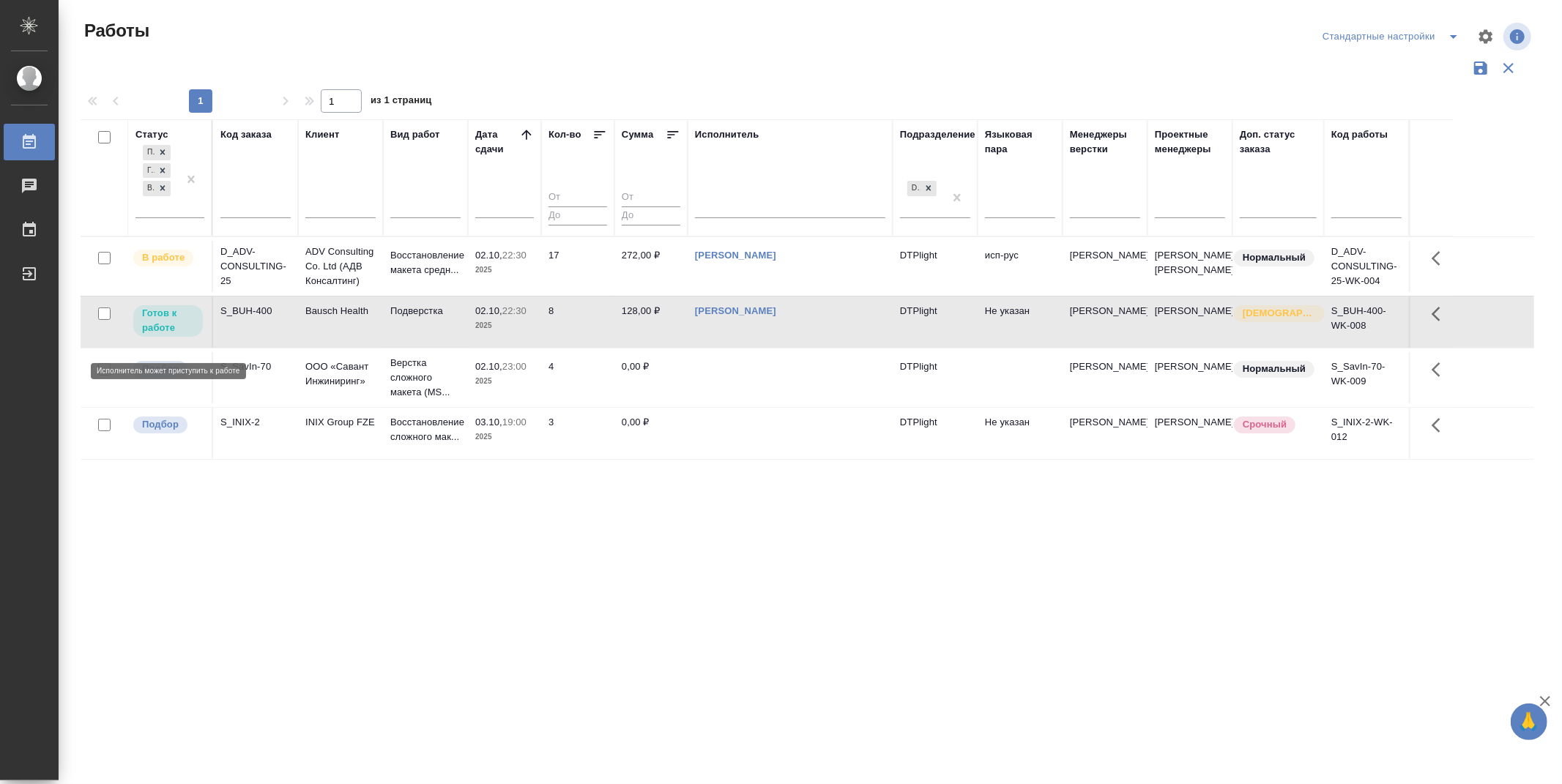
click at [164, 330] on p "Готов к работе" at bounding box center [168, 320] width 52 height 29
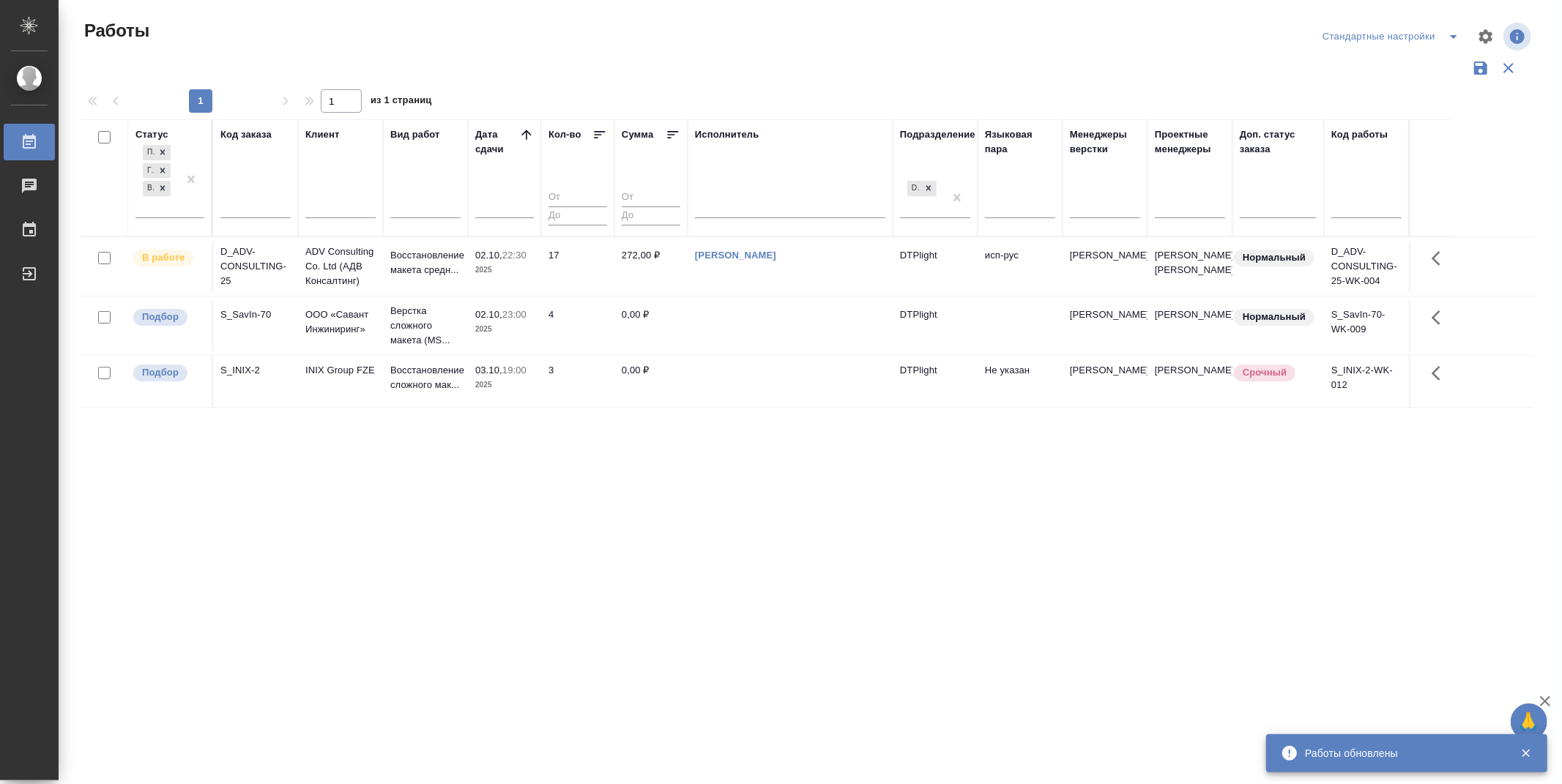
click at [748, 522] on div "Статус Подбор Готов к работе В работе Код заказа Клиент Вид работ [PERSON_NAME]…" at bounding box center [807, 382] width 1454 height 527
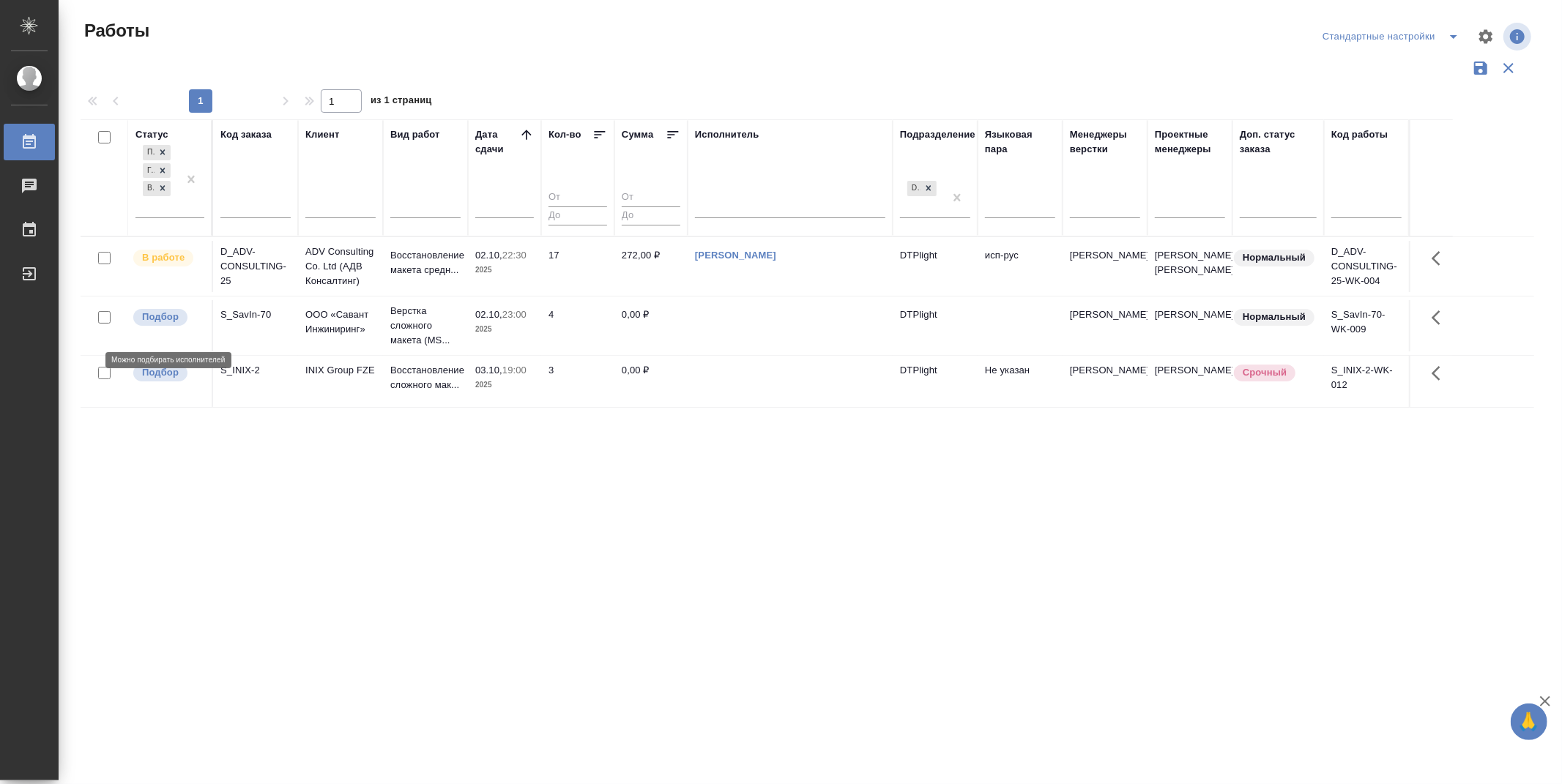
click at [165, 324] on p "Подбор" at bounding box center [160, 317] width 36 height 15
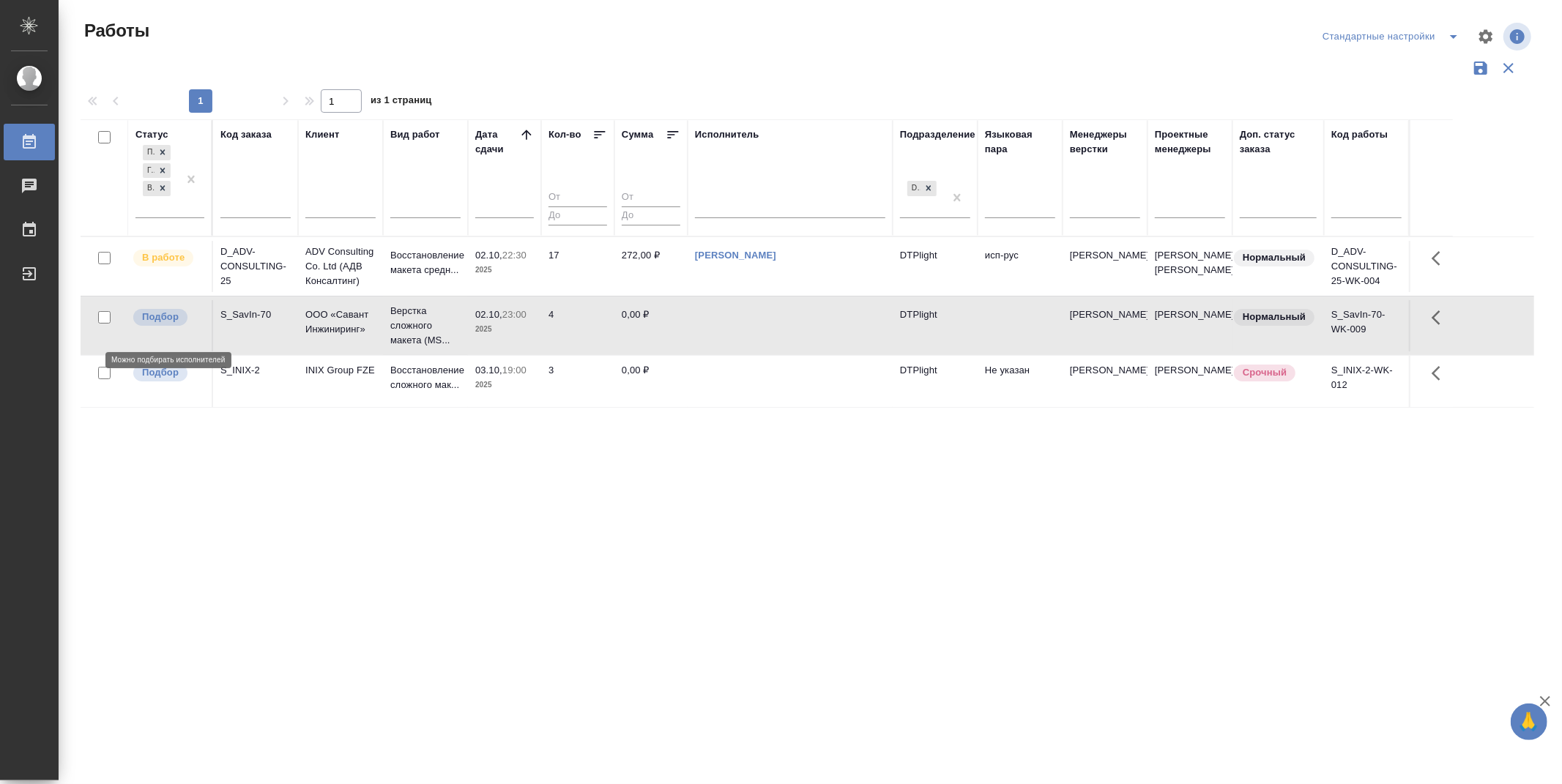
click at [165, 324] on p "Подбор" at bounding box center [160, 317] width 36 height 15
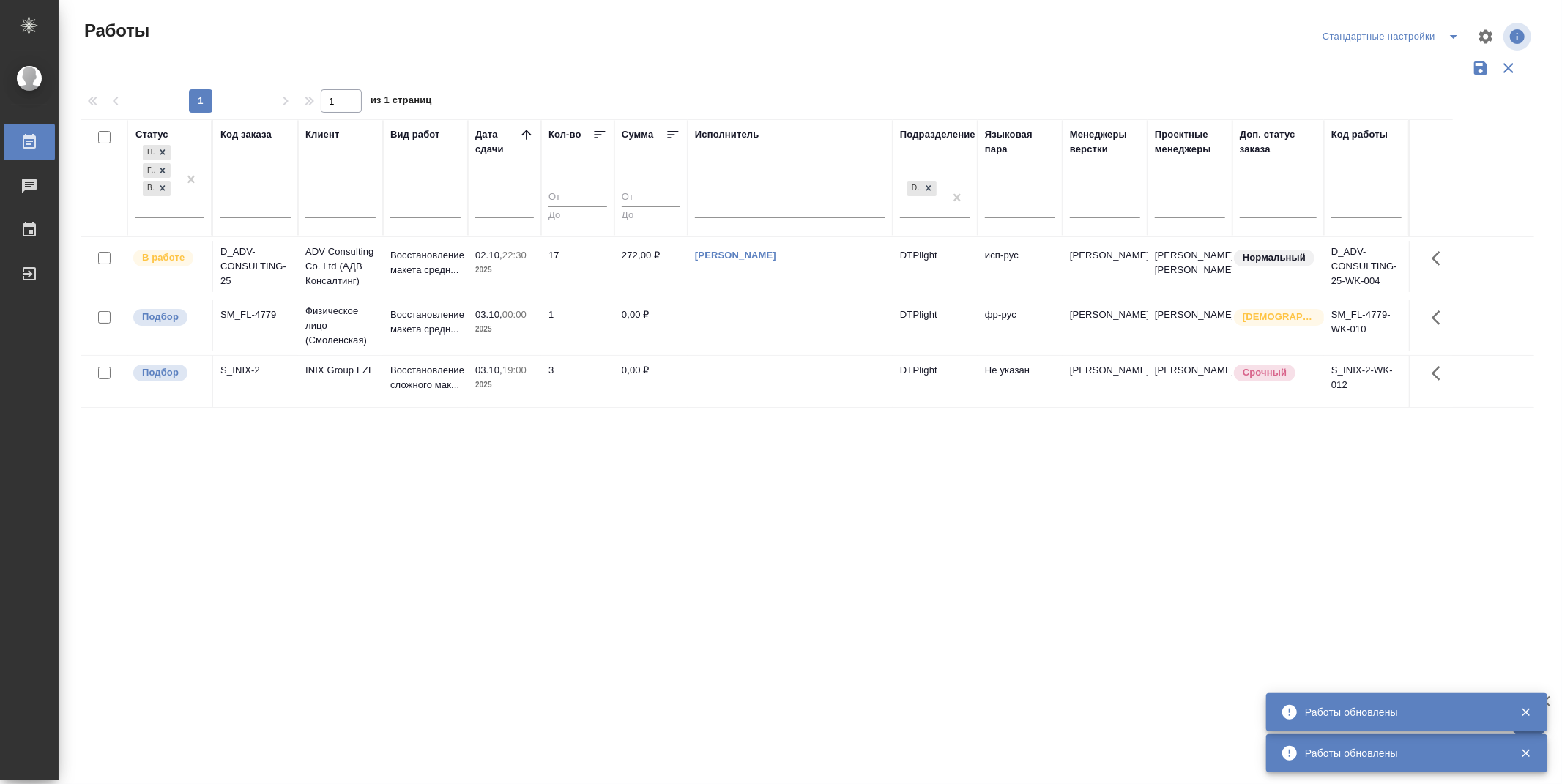
click at [744, 521] on div "Статус Подбор Готов к работе В работе Код заказа Клиент Вид работ [PERSON_NAME]…" at bounding box center [807, 382] width 1454 height 527
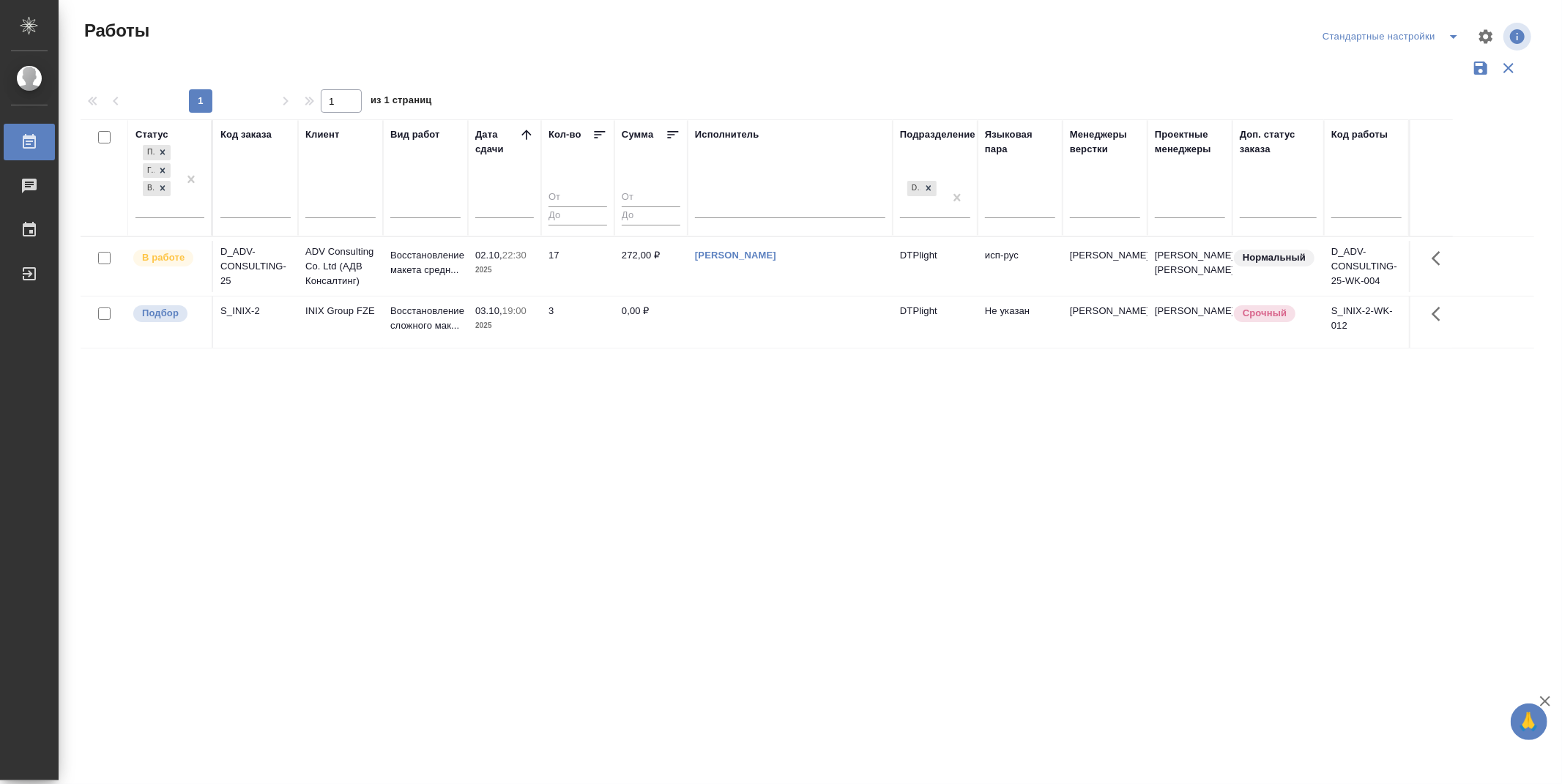
drag, startPoint x: 779, startPoint y: 557, endPoint x: 675, endPoint y: 569, distance: 104.7
drag, startPoint x: 1448, startPoint y: 467, endPoint x: 1341, endPoint y: 415, distance: 119.0
drag, startPoint x: 1477, startPoint y: 375, endPoint x: 1369, endPoint y: 361, distance: 108.9
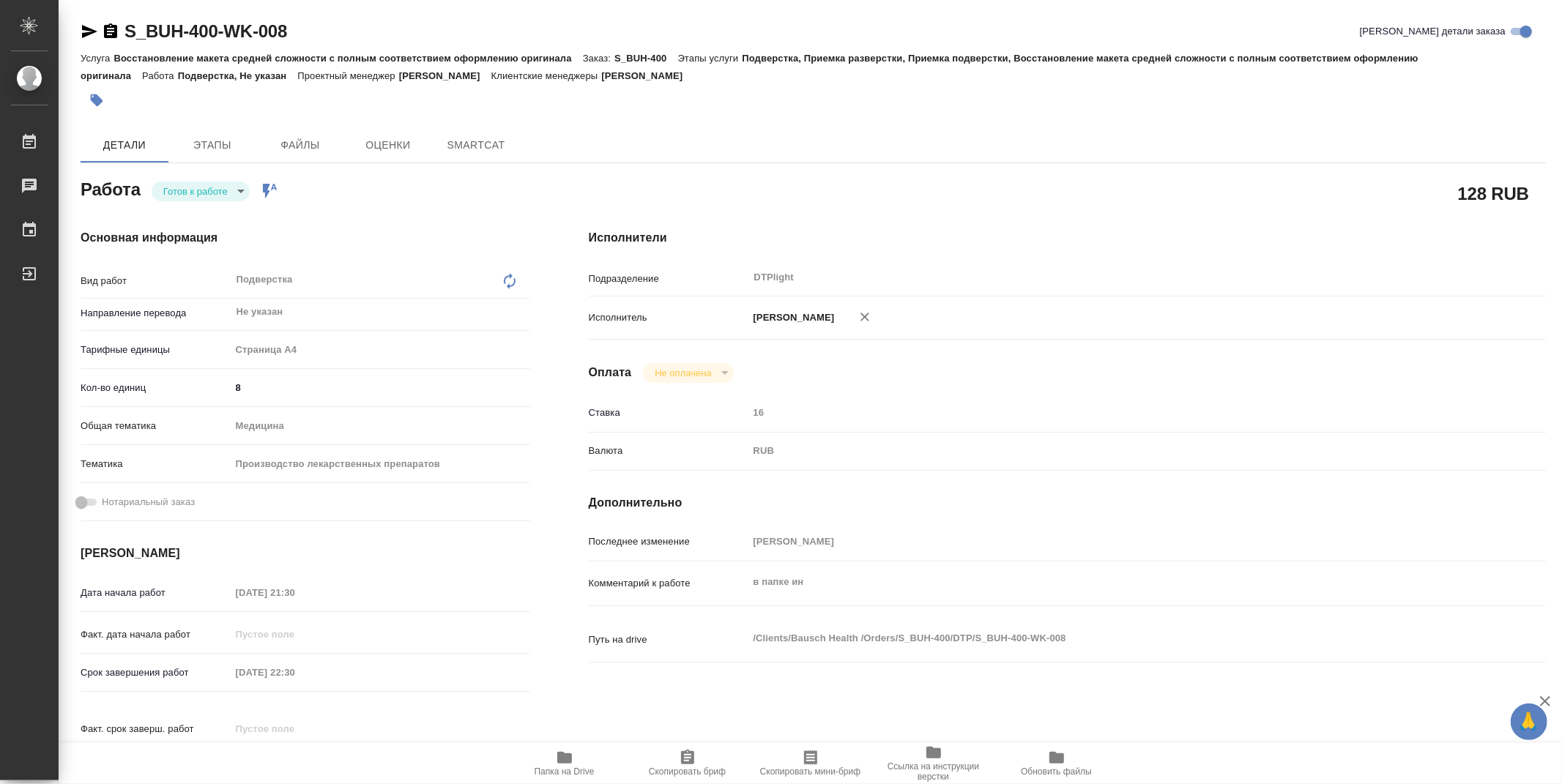
type textarea "x"
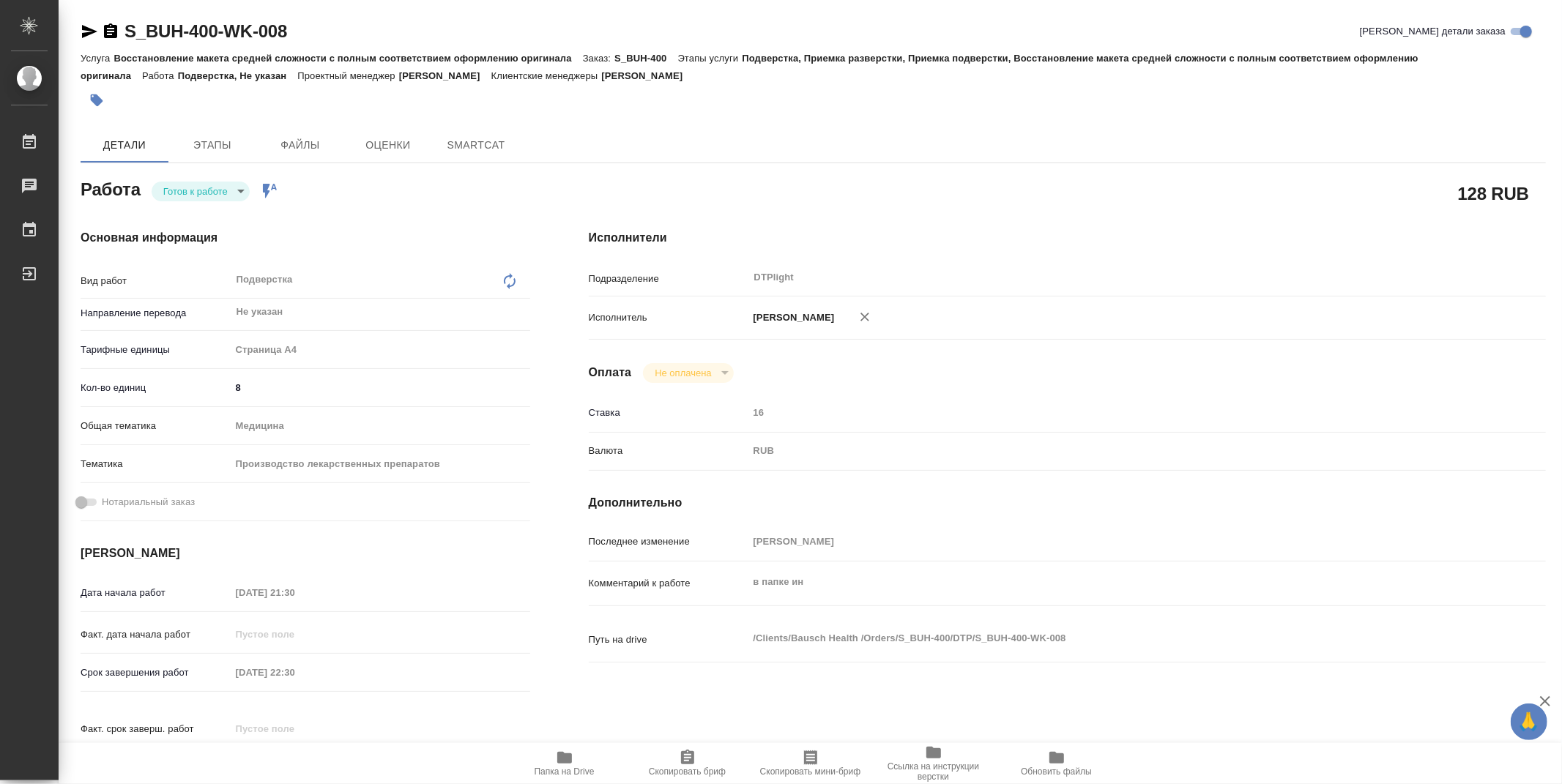
type textarea "x"
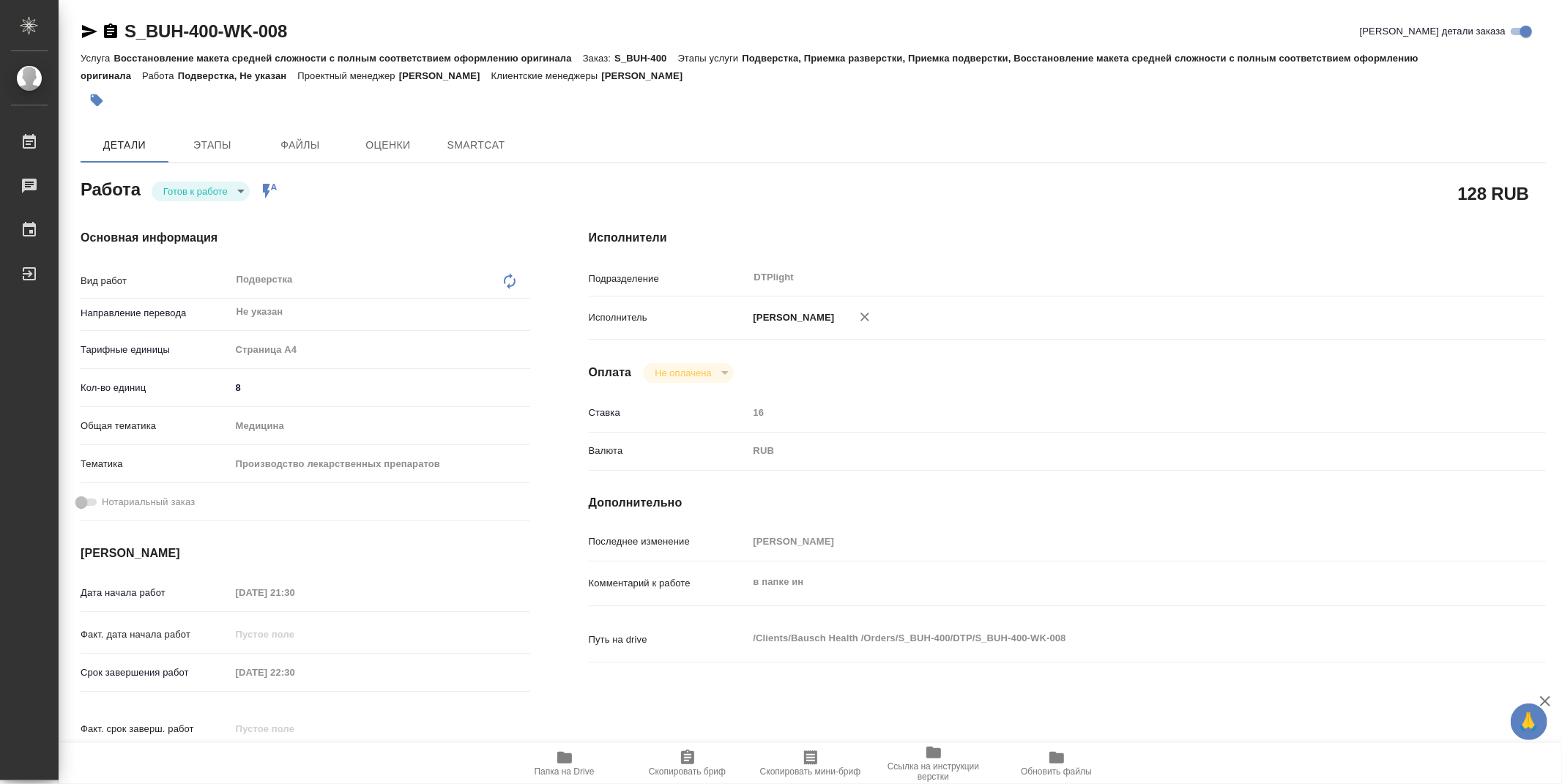
type textarea "x"
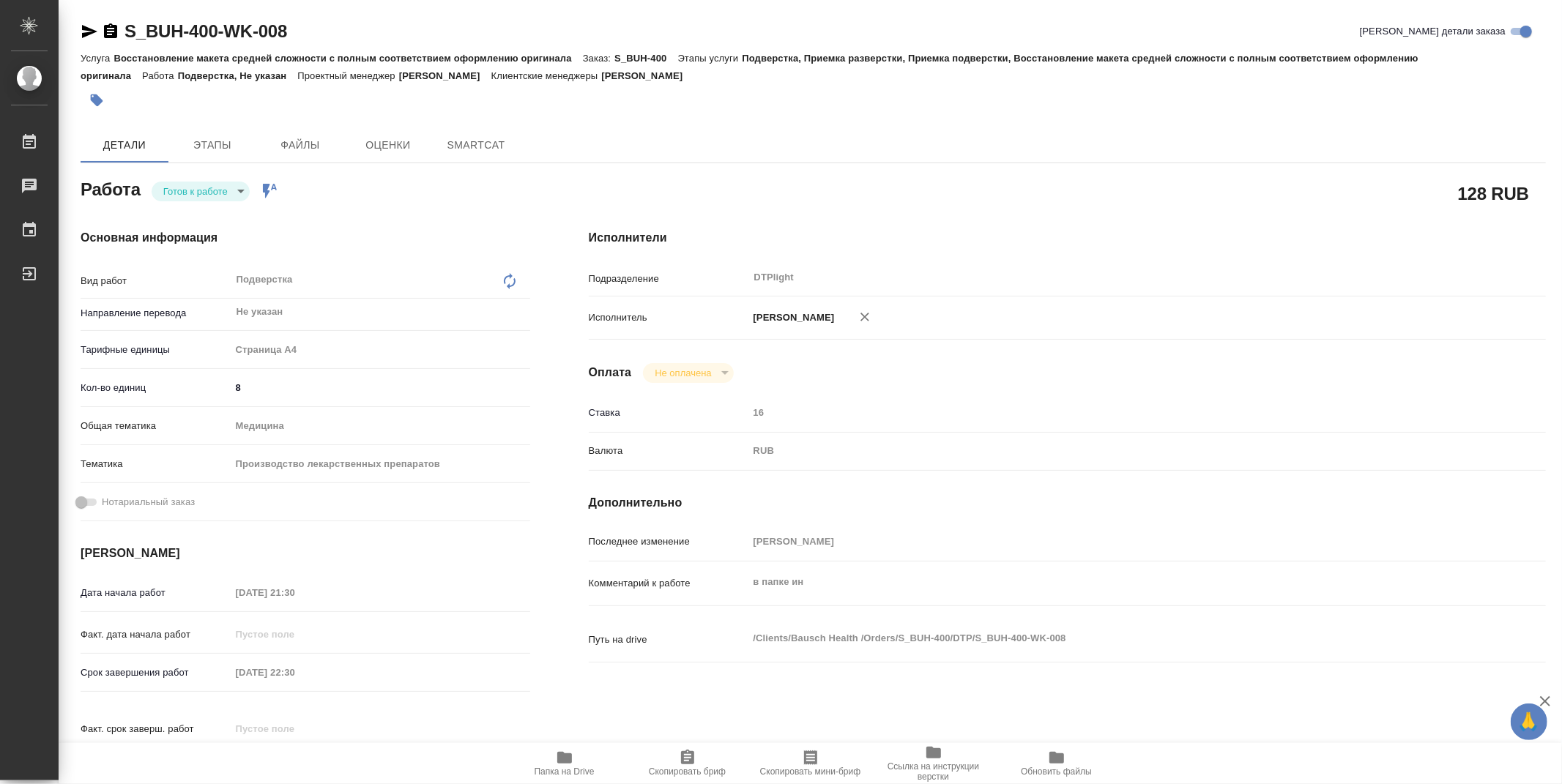
type textarea "x"
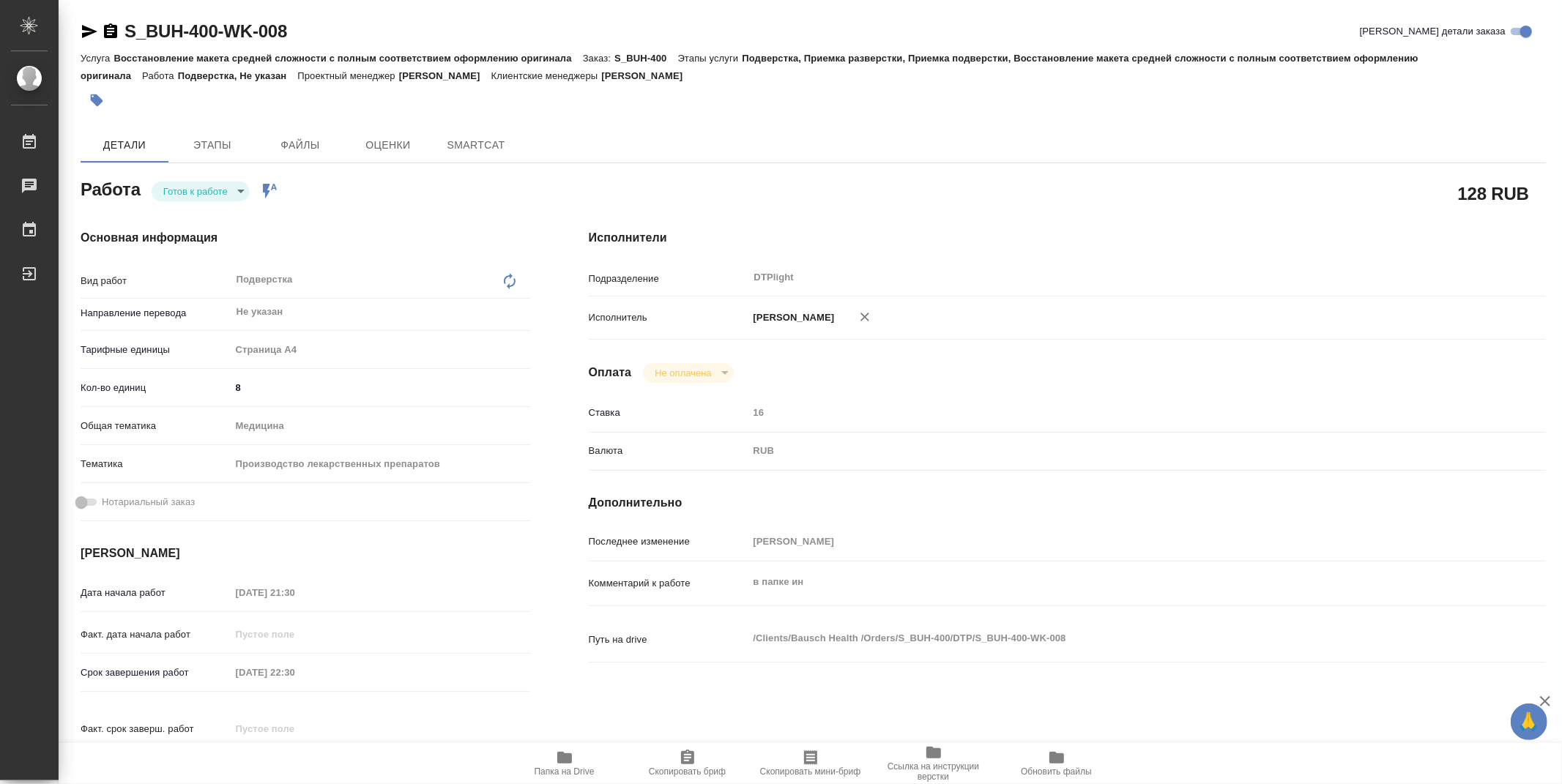
type textarea "x"
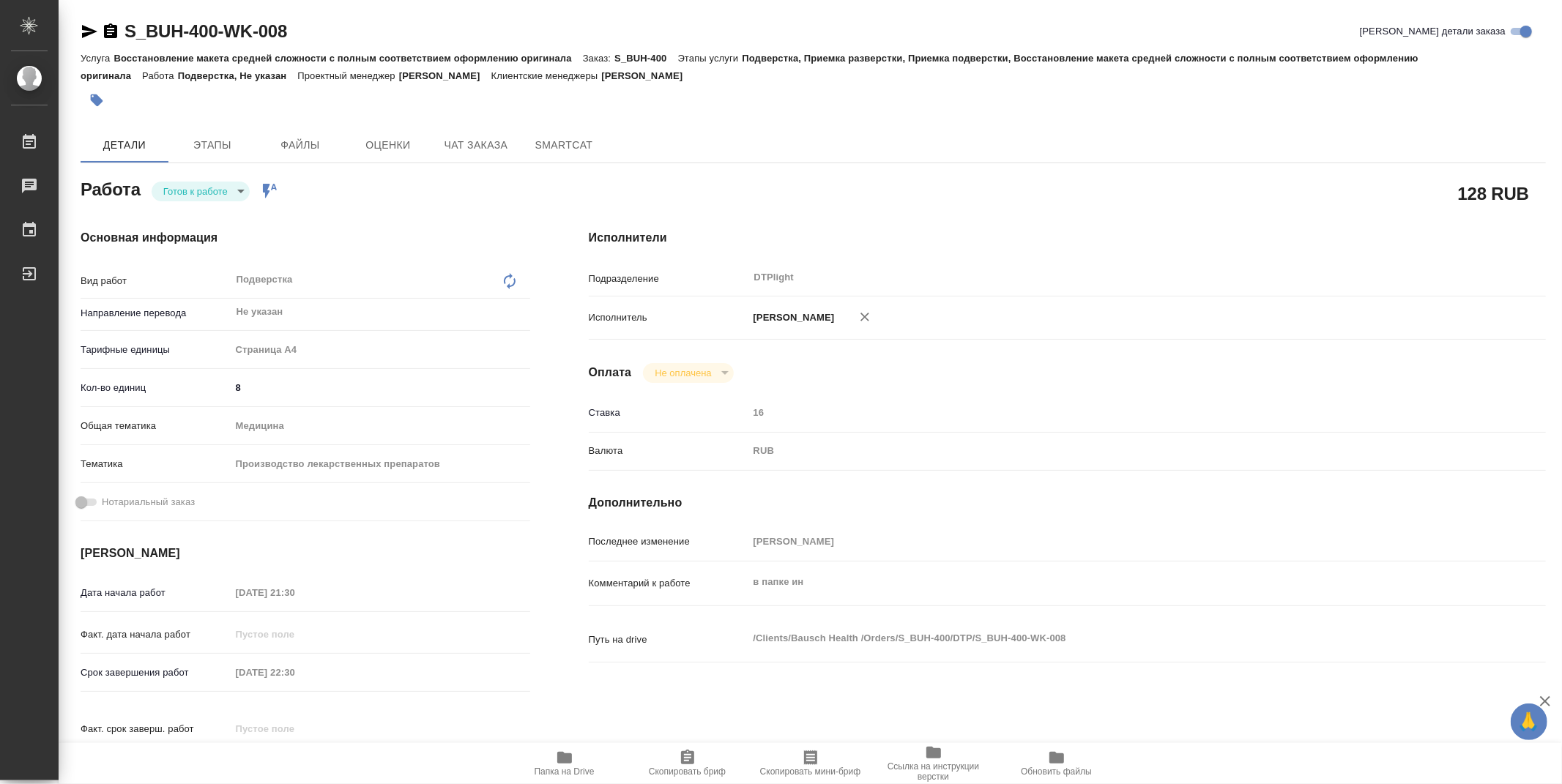
type textarea "x"
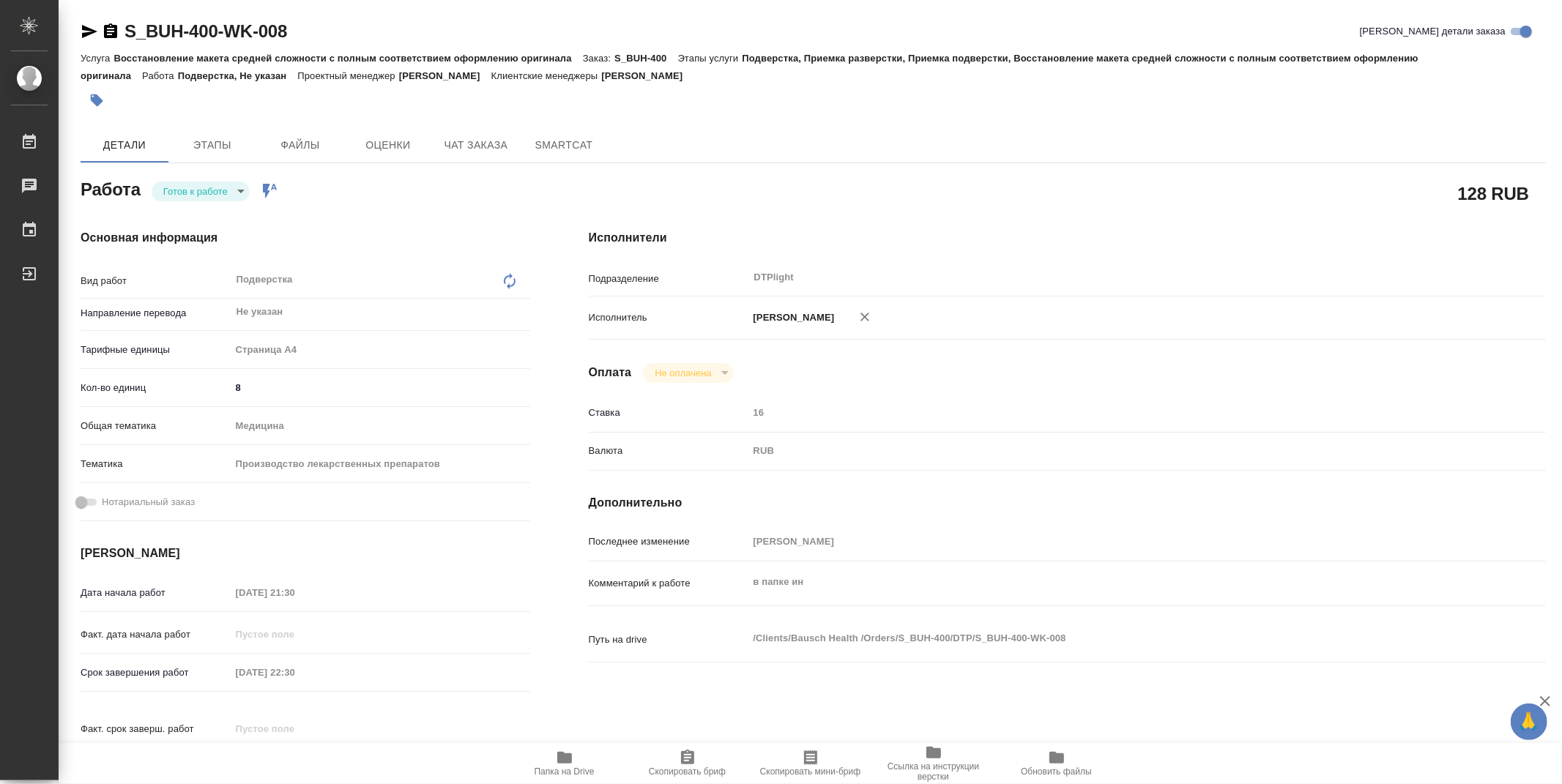
type textarea "x"
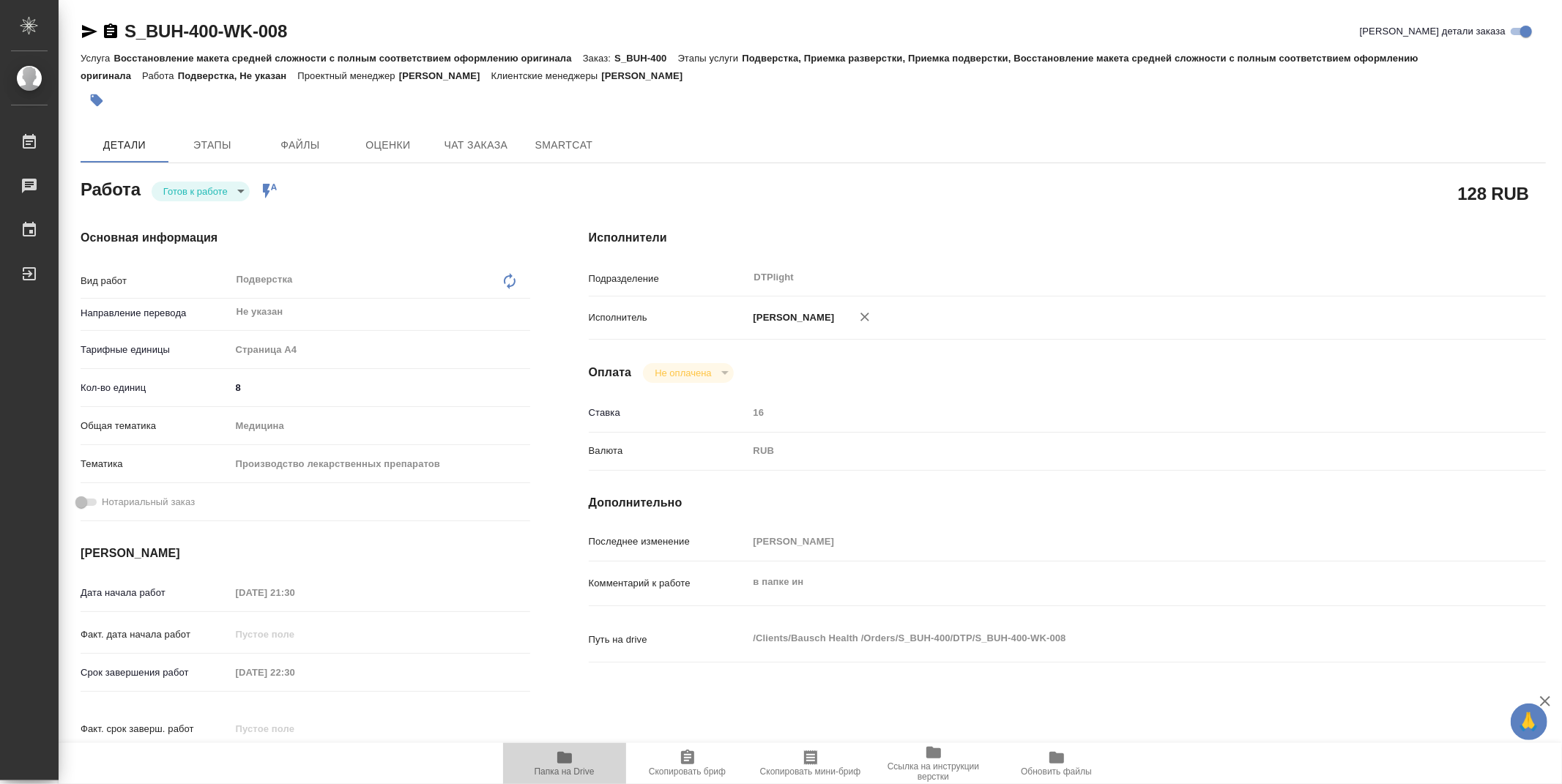
click at [560, 773] on span "Папка на Drive" at bounding box center [565, 771] width 60 height 10
click at [573, 759] on icon "button" at bounding box center [564, 758] width 18 height 18
drag, startPoint x: 304, startPoint y: 20, endPoint x: 128, endPoint y: 40, distance: 177.1
click at [128, 40] on div "S_BUH-400-WK-008 [PERSON_NAME] детали заказа" at bounding box center [813, 32] width 1465 height 23
copy link "S_BUH-400-WK-008"
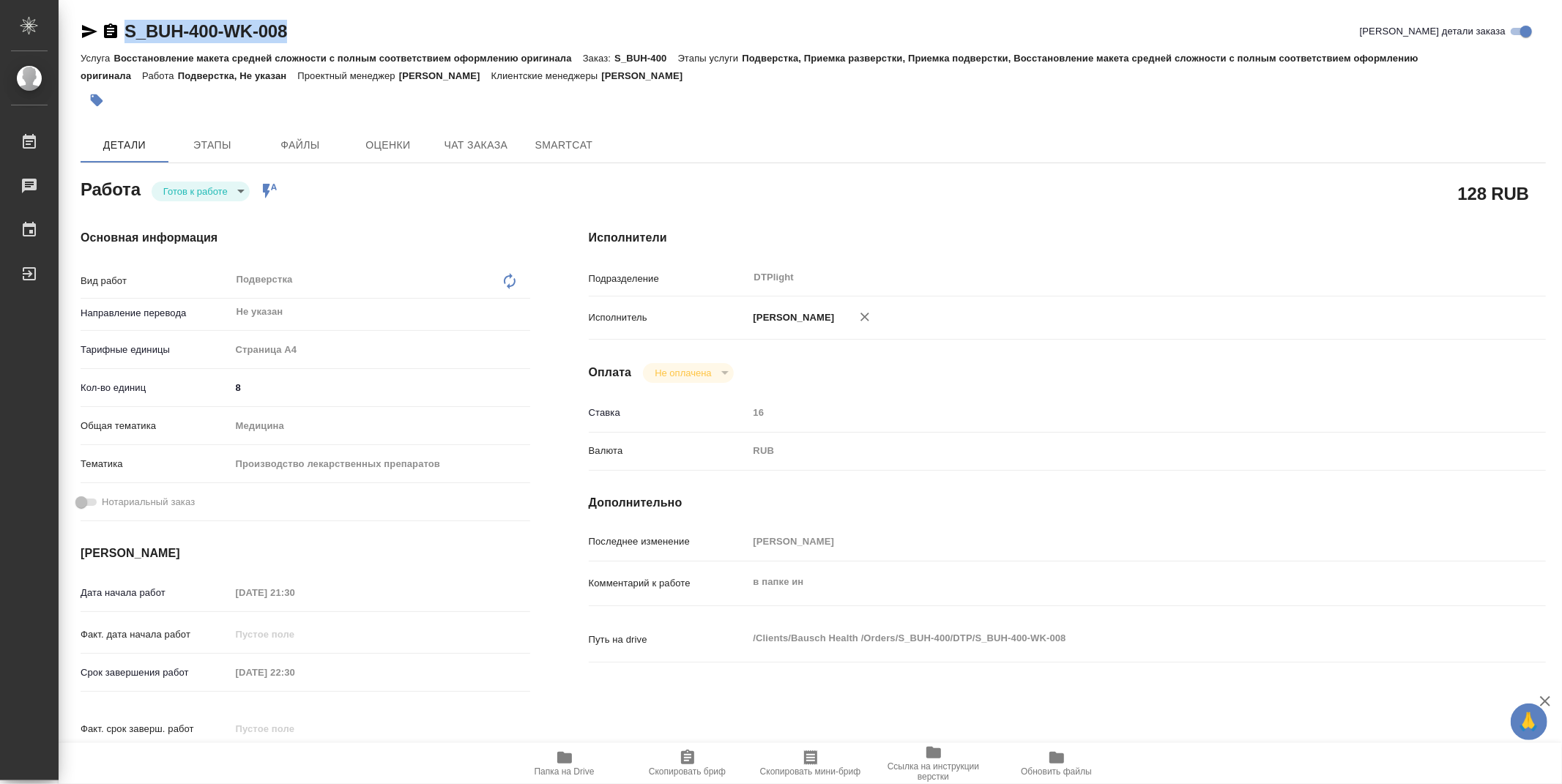
click at [205, 184] on body "🙏 .cls-1 fill:#fff; AWATERA Zubakova Viktoriya Работы 0 Чаты График Выйти S_BUH…" at bounding box center [781, 392] width 1562 height 784
click at [204, 193] on button "В работе" at bounding box center [187, 190] width 48 height 16
type textarea "x"
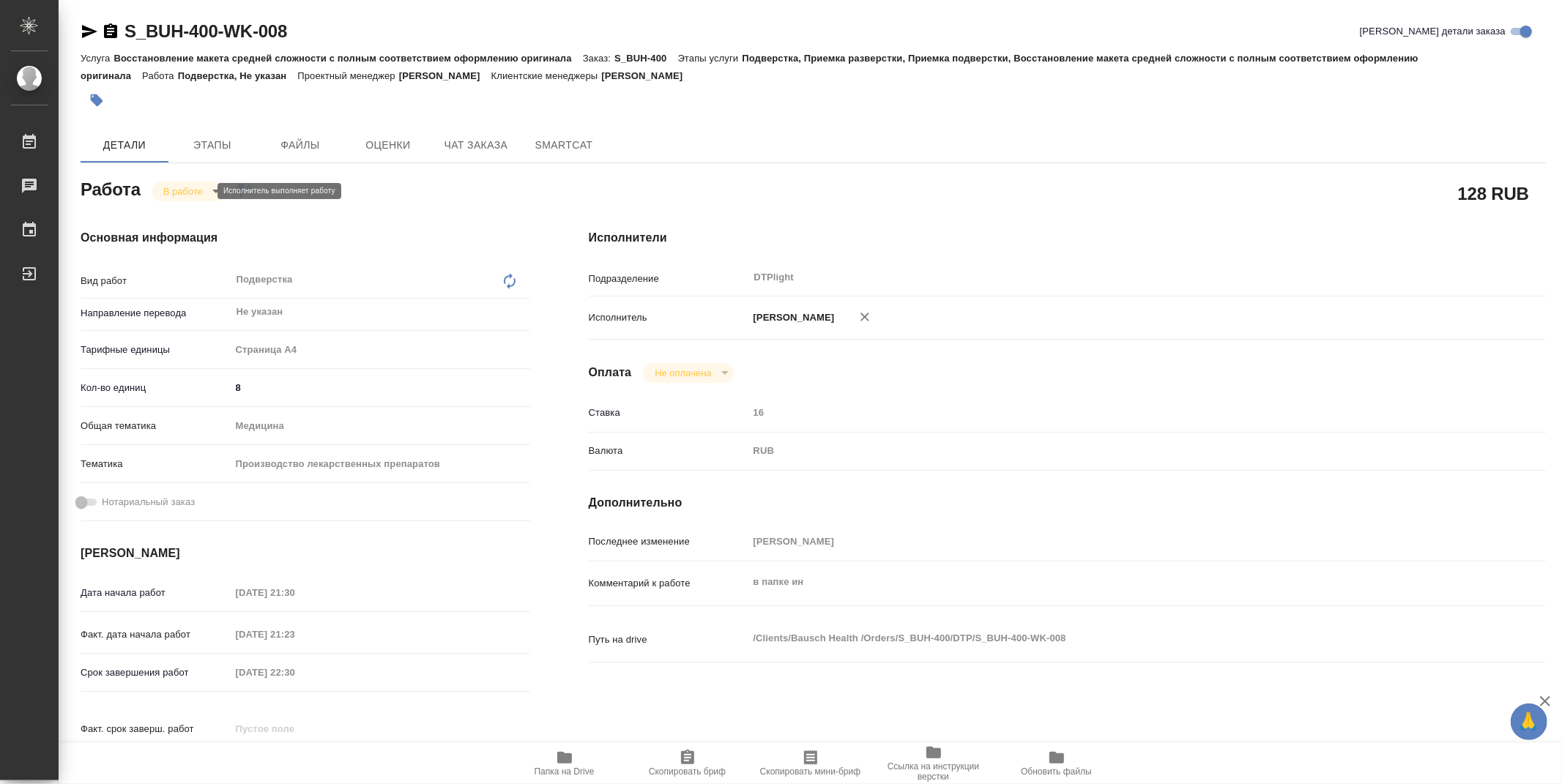
type textarea "x"
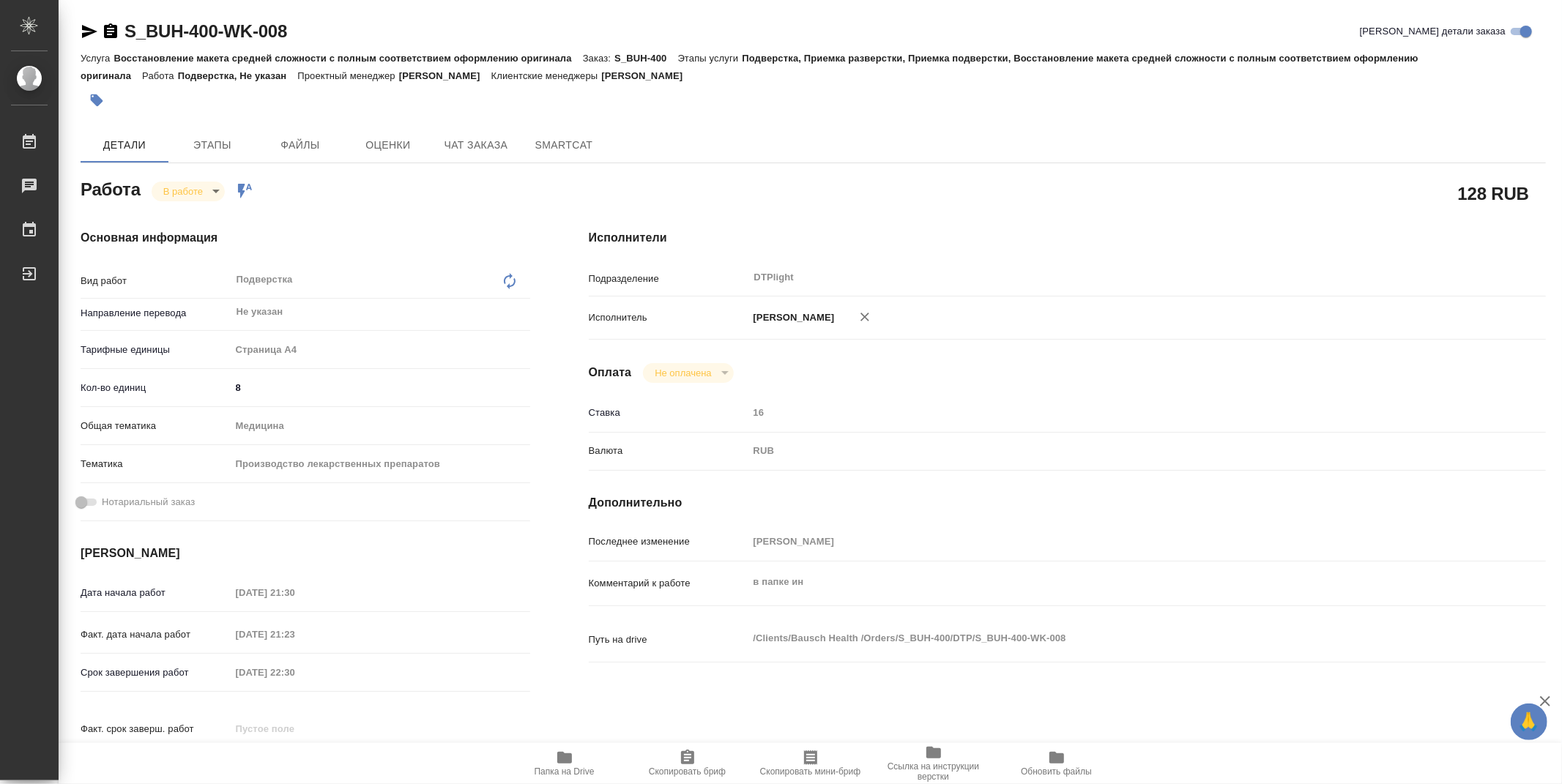
type textarea "x"
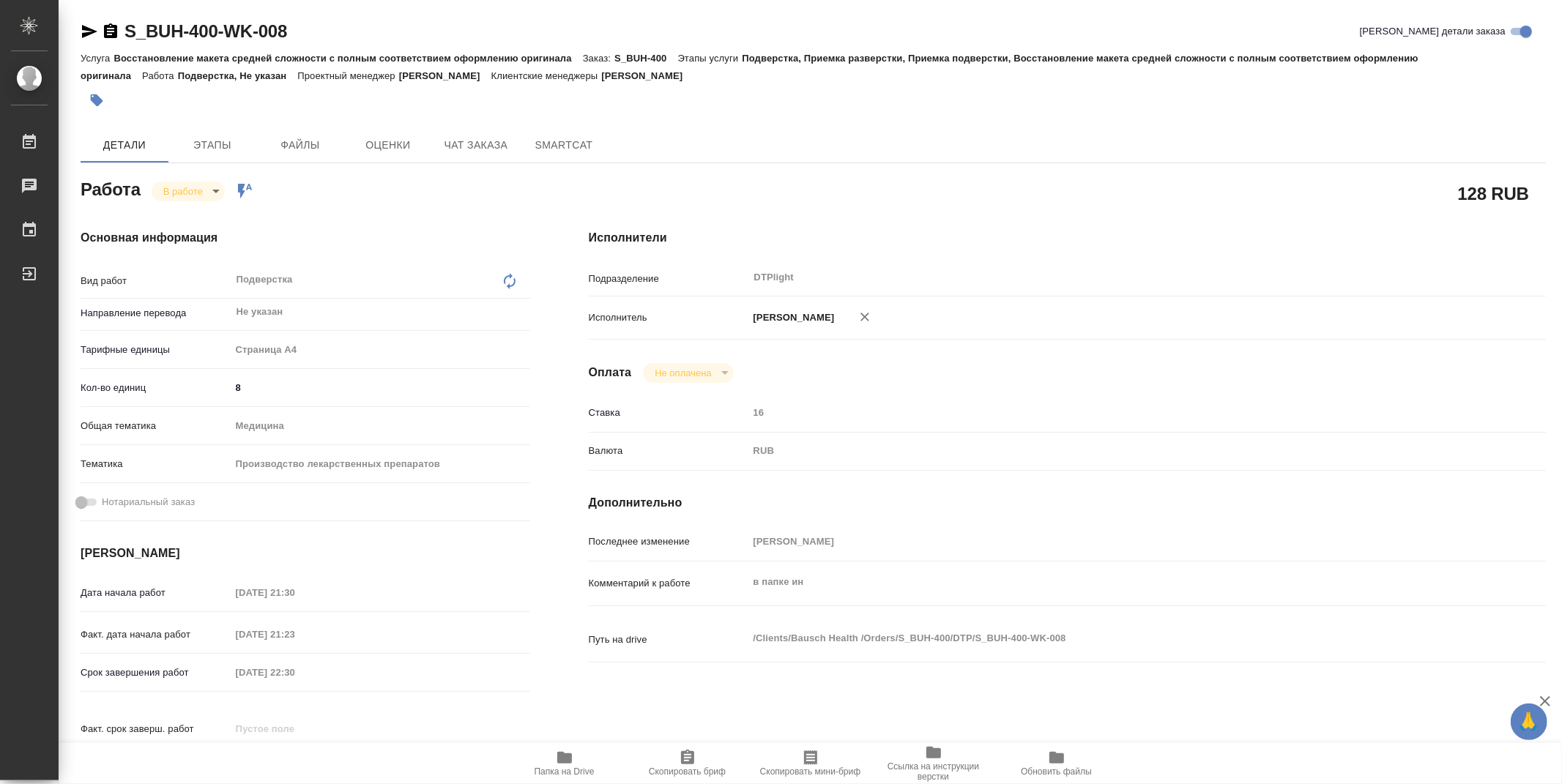
type textarea "x"
click at [558, 751] on icon "button" at bounding box center [564, 757] width 15 height 12
drag, startPoint x: 1558, startPoint y: 301, endPoint x: 1104, endPoint y: 49, distance: 519.2
click at [1550, 70] on div at bounding box center [1556, 392] width 11 height 784
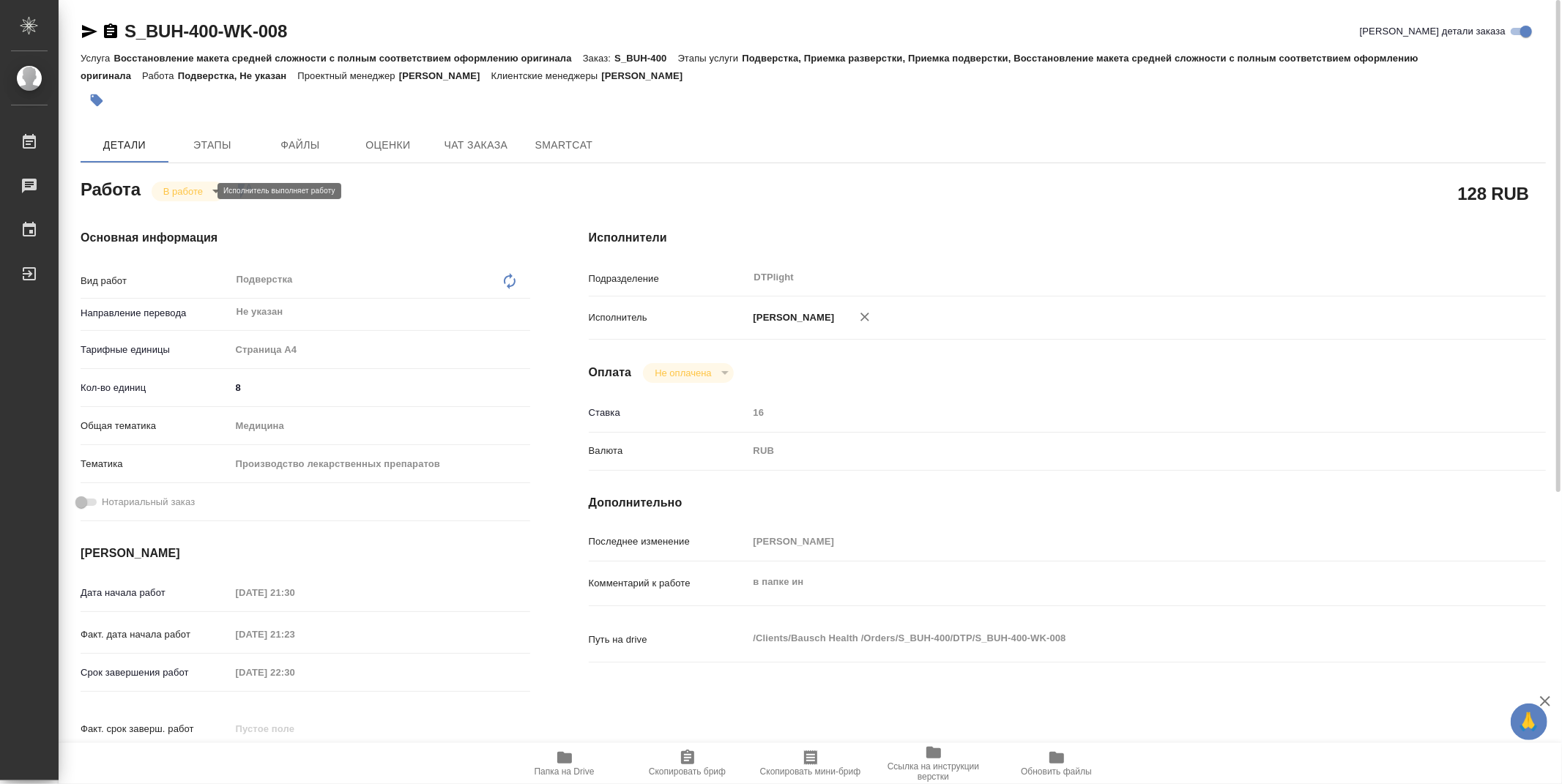
click at [205, 192] on body "🙏 .cls-1 fill:#fff; AWATERA Zubakova Viktoriya Работы 0 Чаты График Выйти S_BUH…" at bounding box center [781, 392] width 1562 height 784
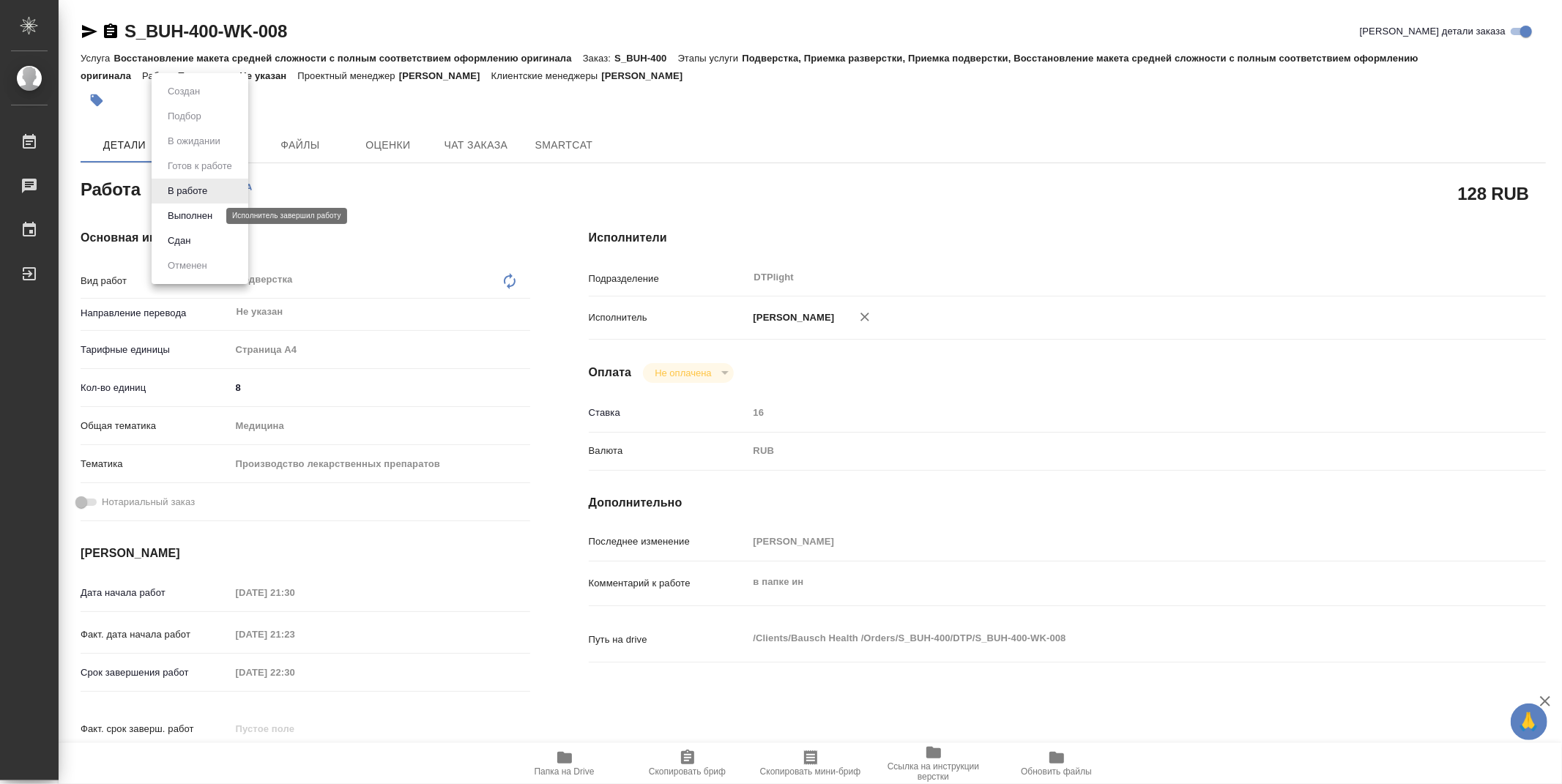
click at [201, 214] on button "Выполнен" at bounding box center [190, 216] width 53 height 16
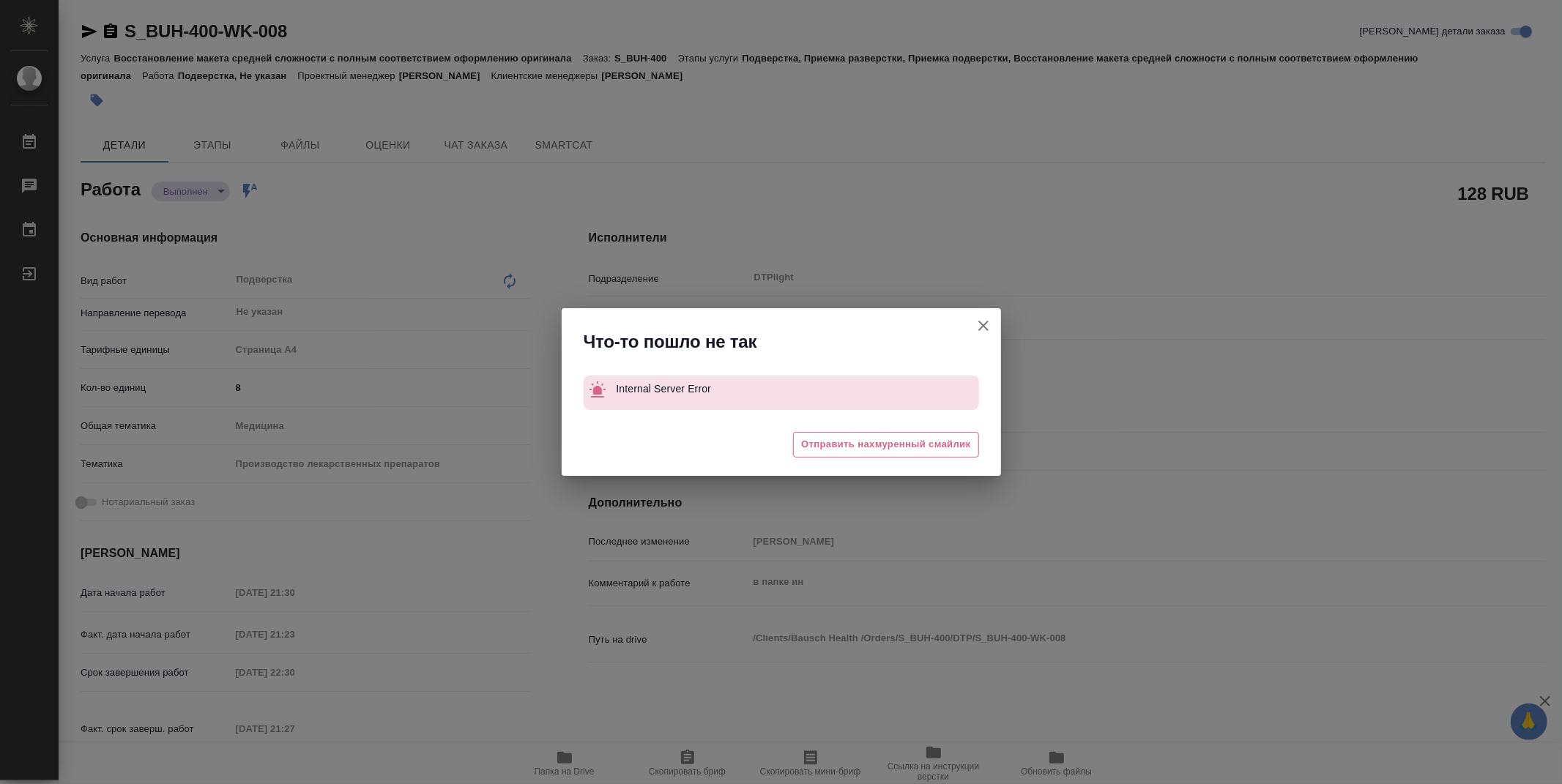
type textarea "x"
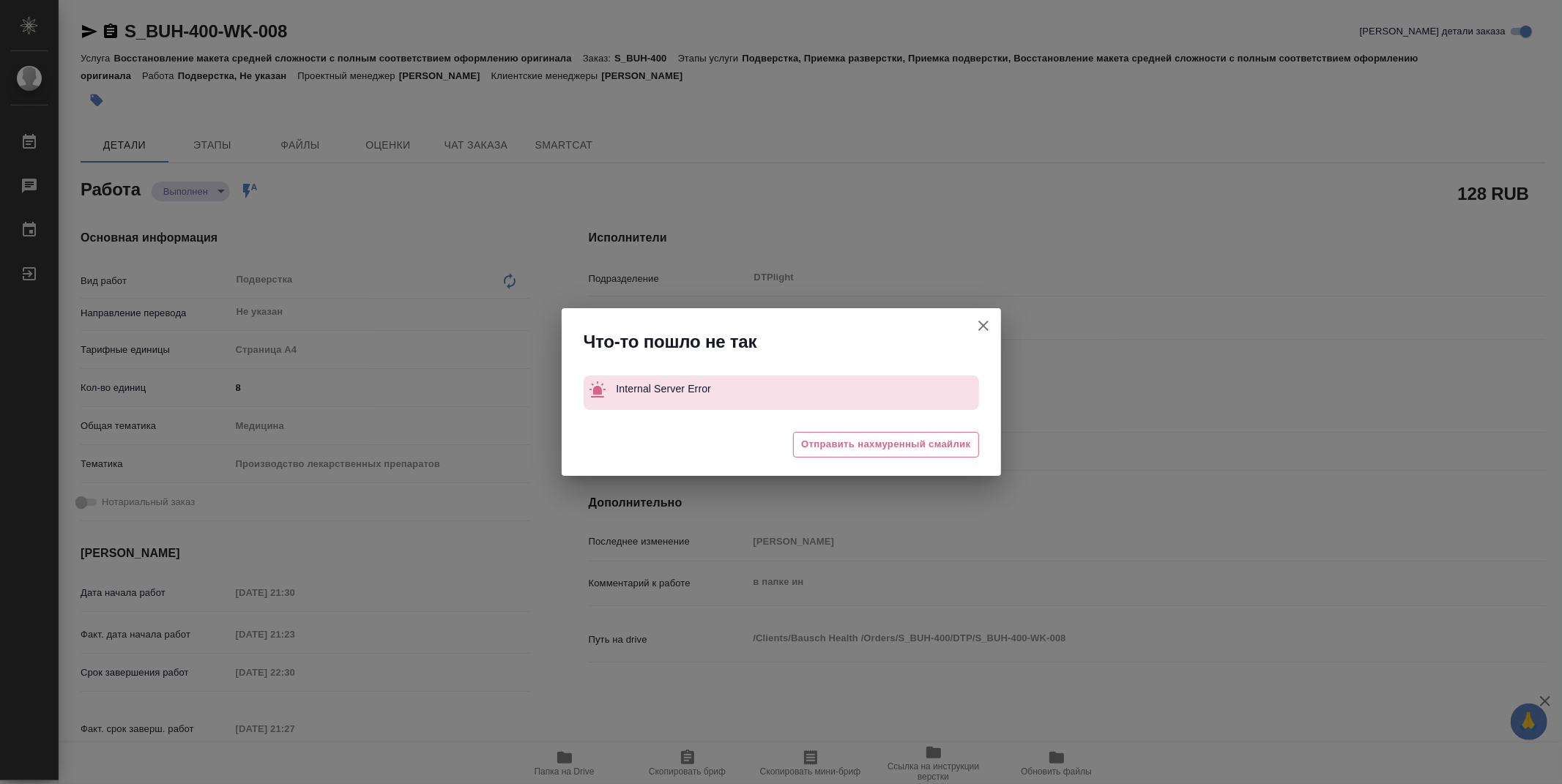
type textarea "x"
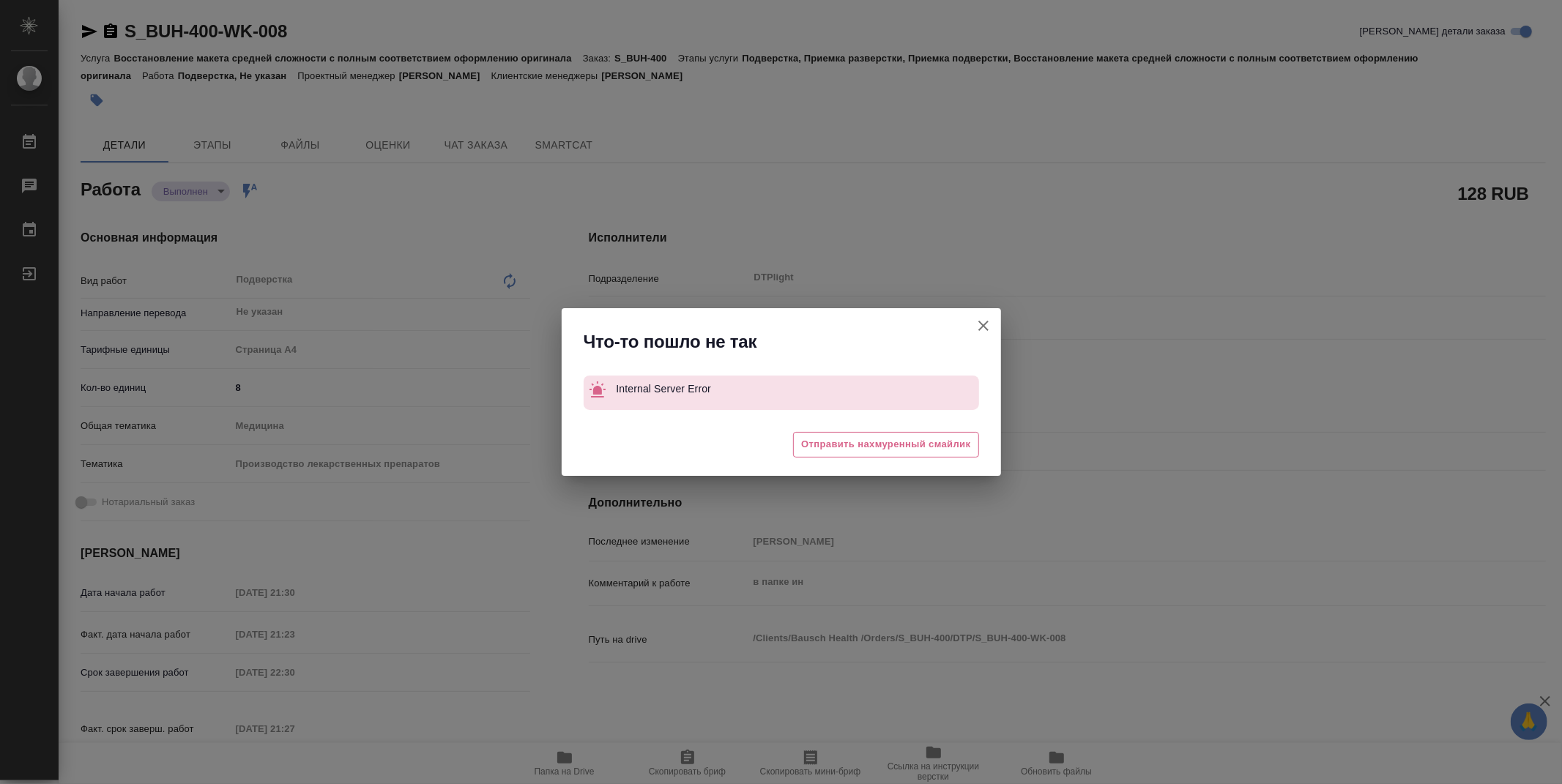
type textarea "x"
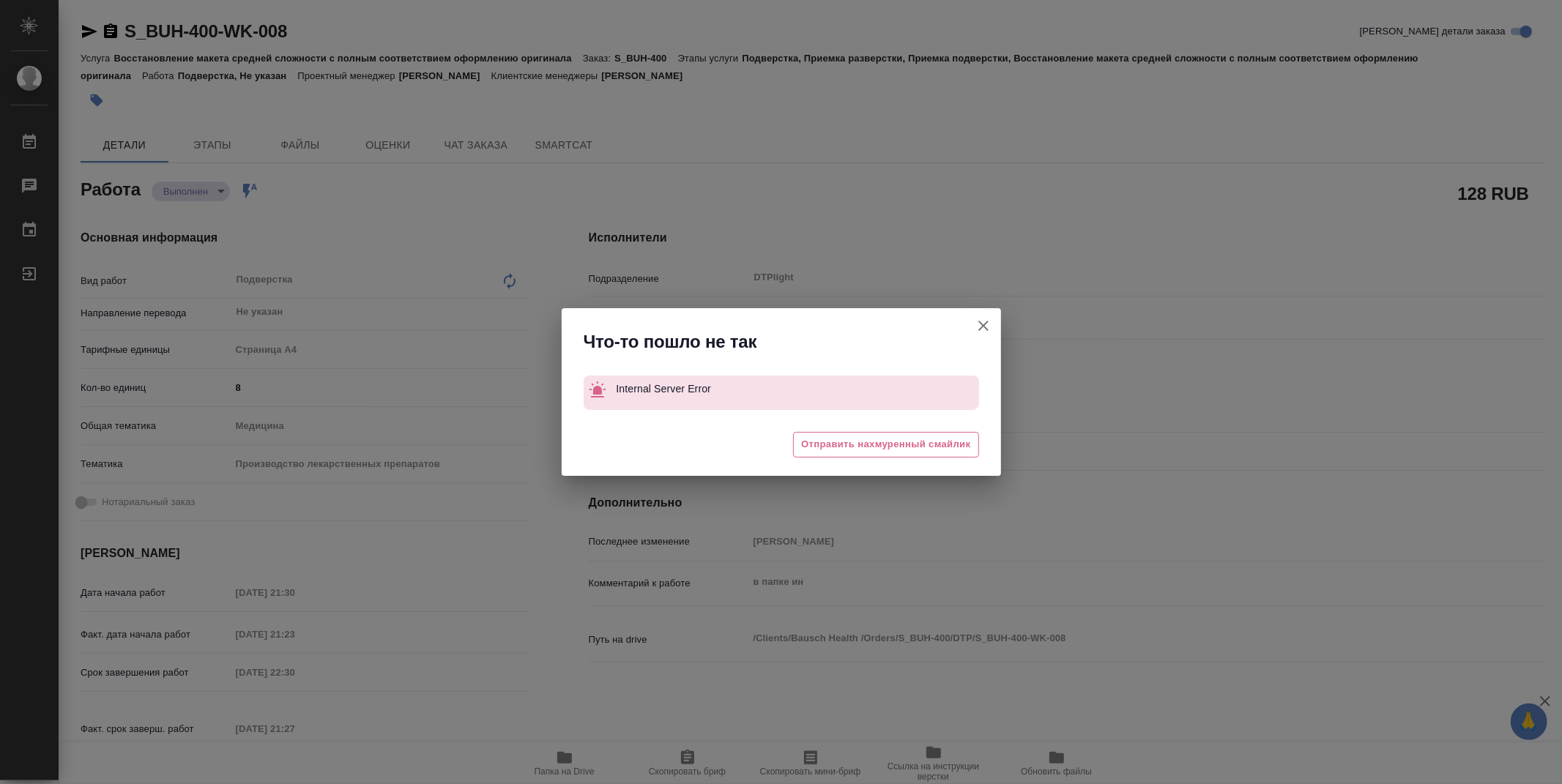
type textarea "x"
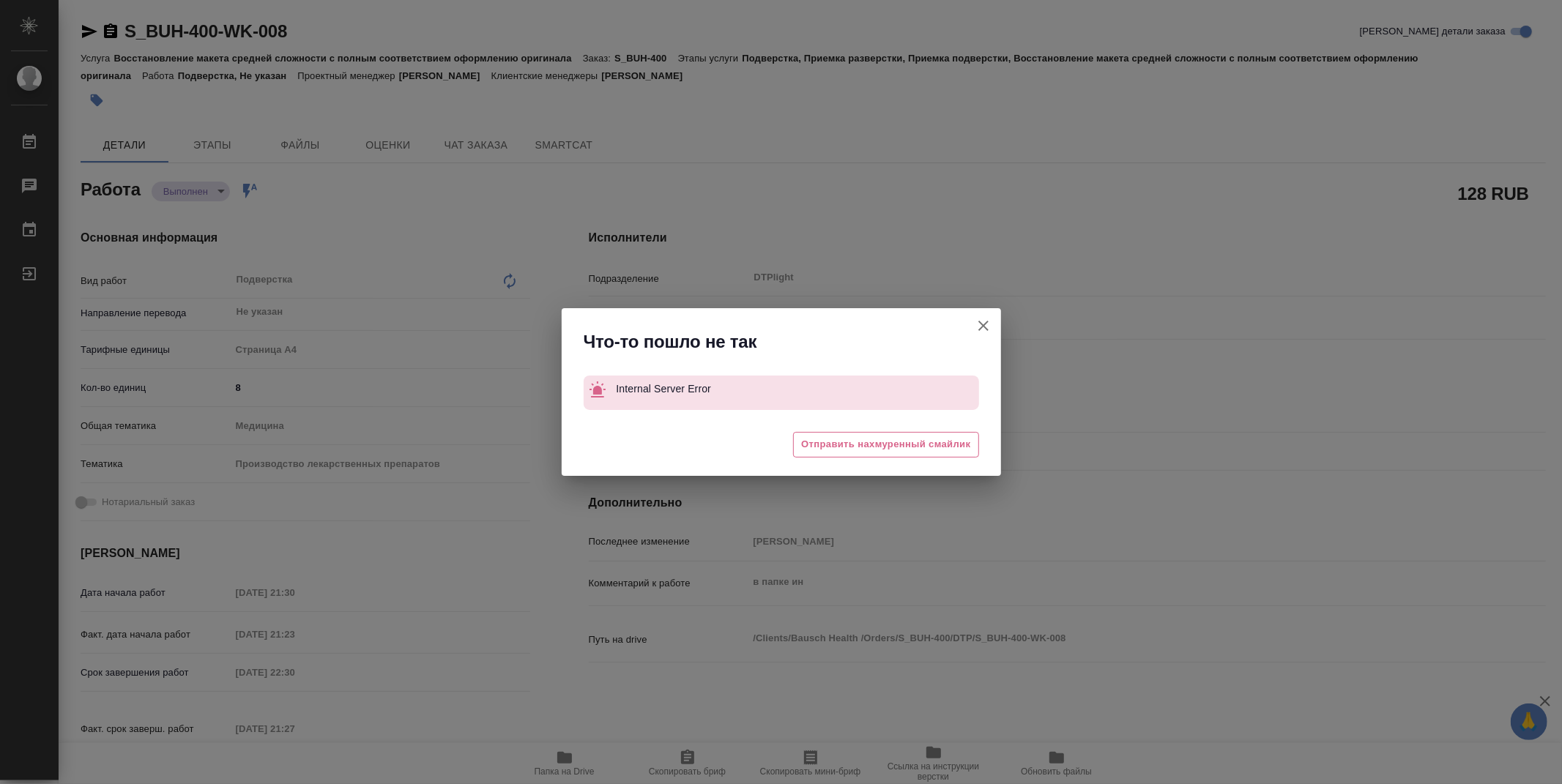
click at [988, 324] on icon "button" at bounding box center [983, 326] width 18 height 18
type textarea "x"
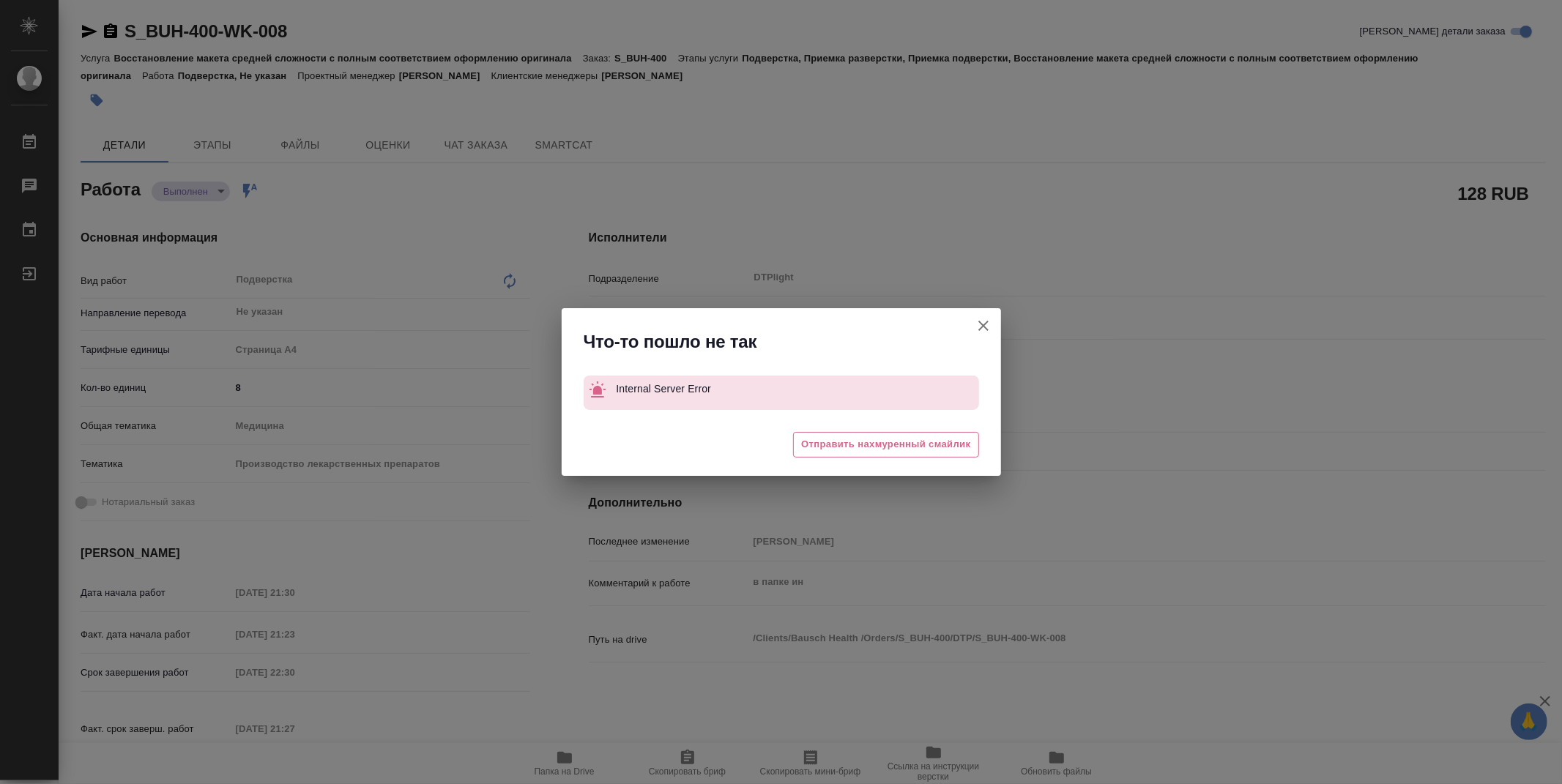
type textarea "x"
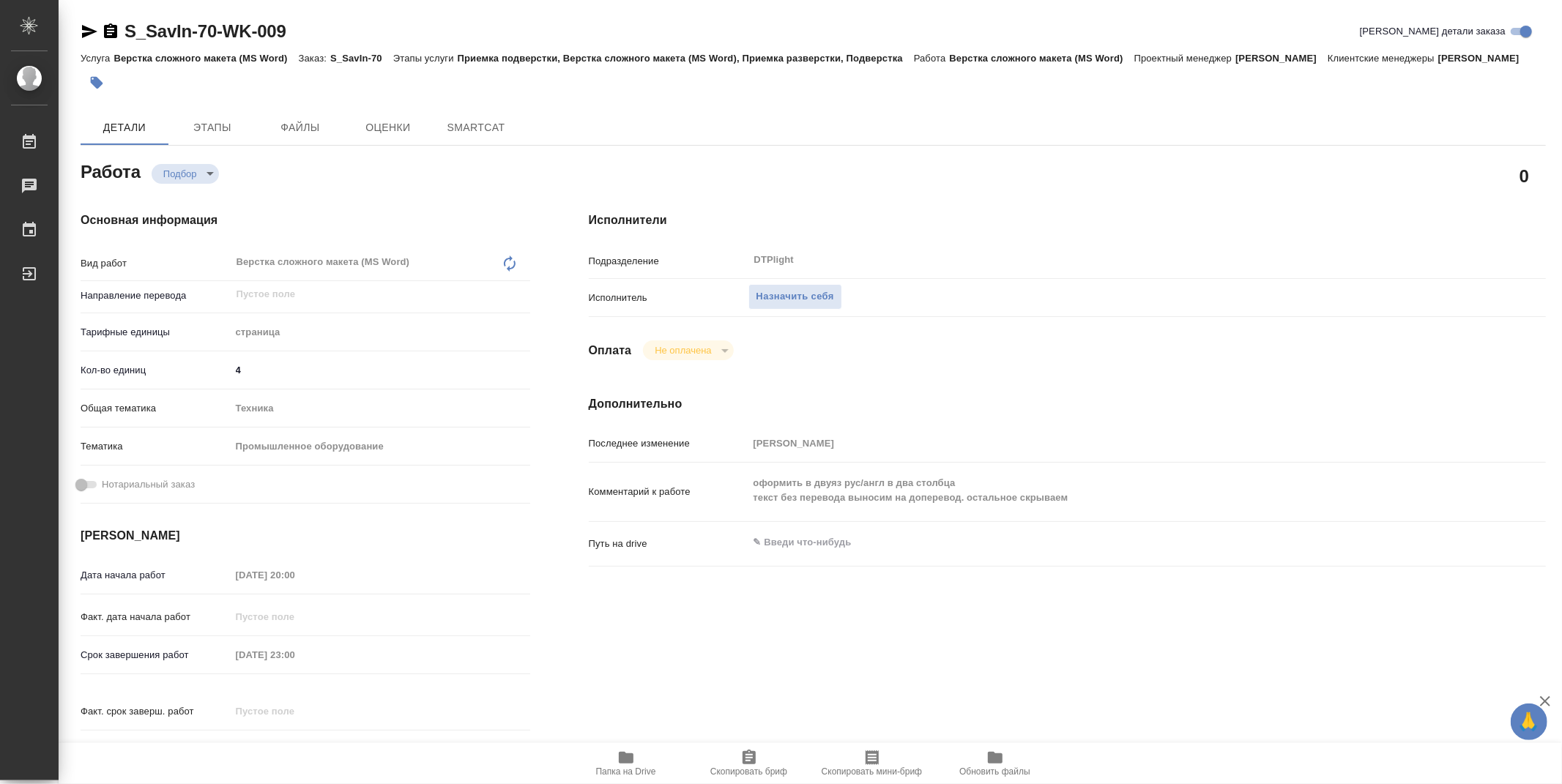
type textarea "x"
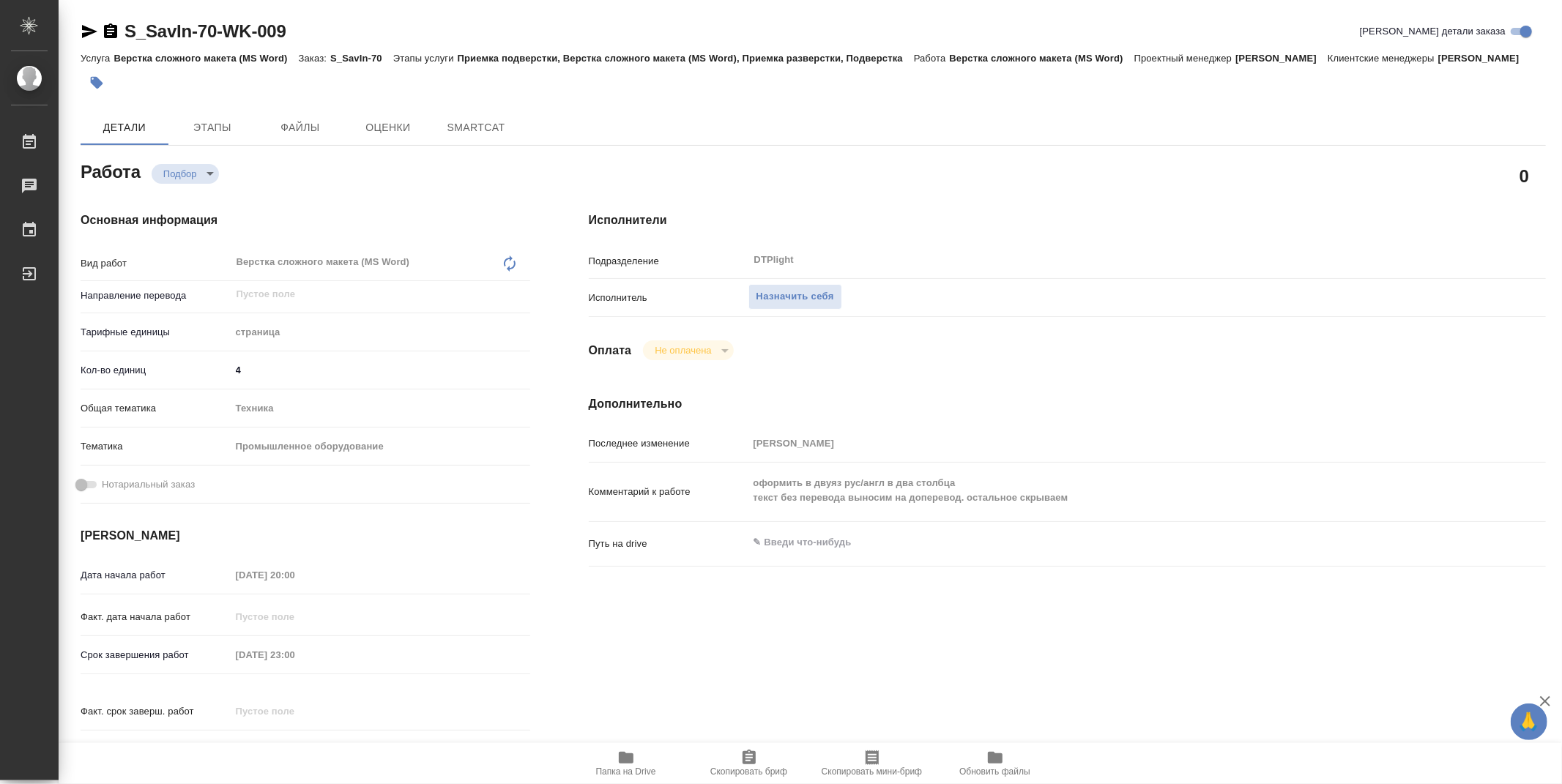
type textarea "x"
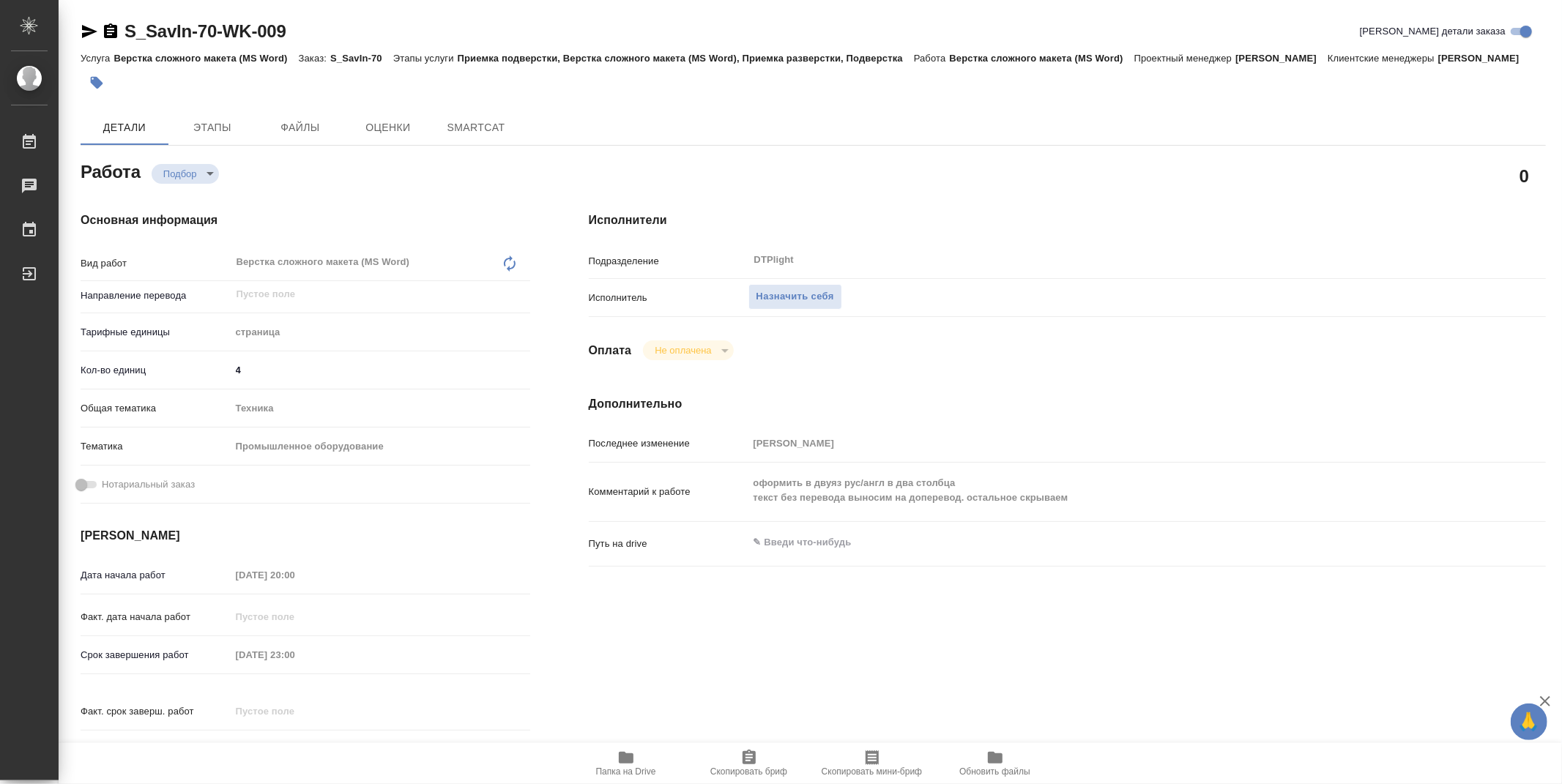
type textarea "x"
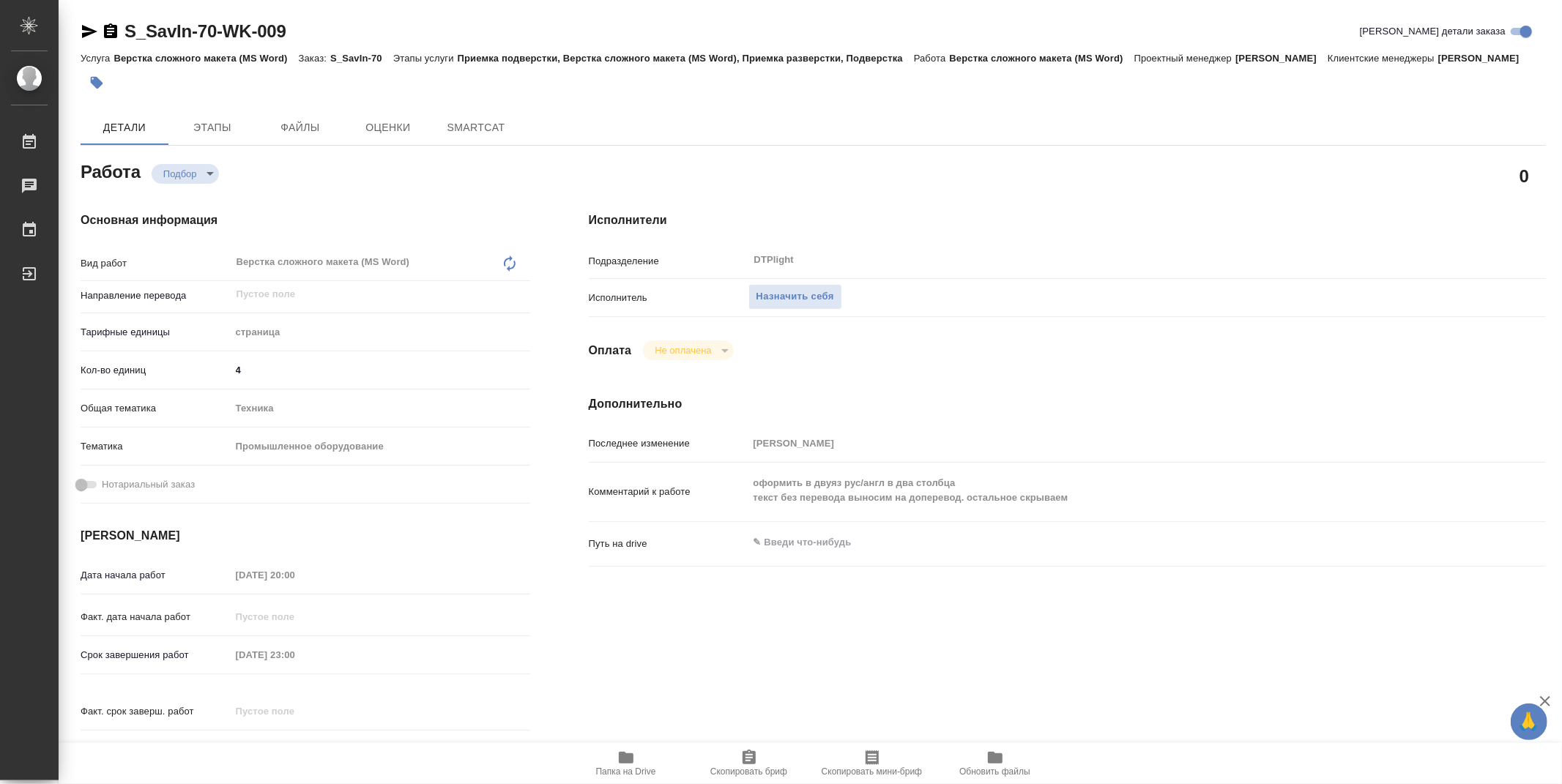
type textarea "x"
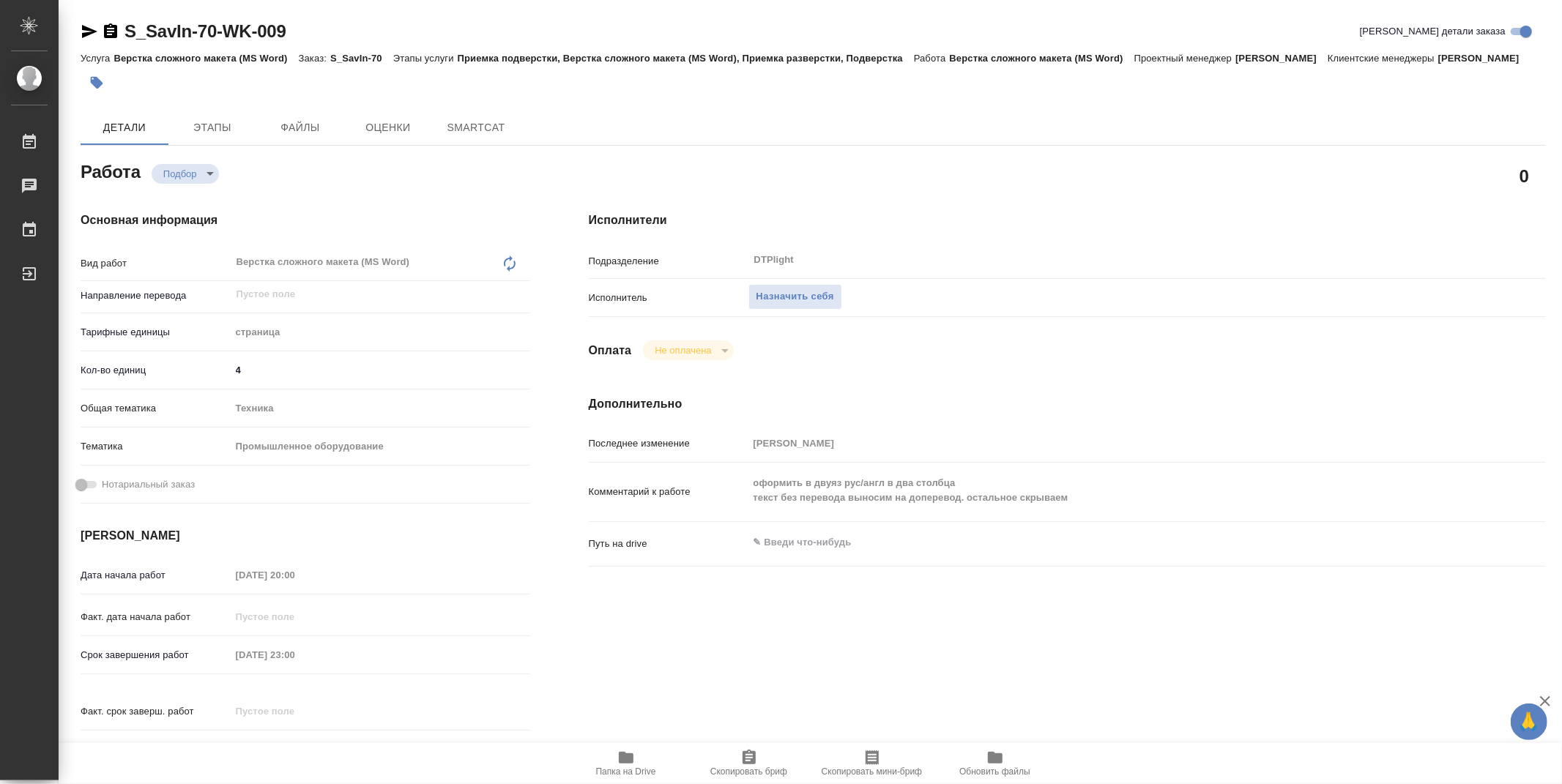
type textarea "x"
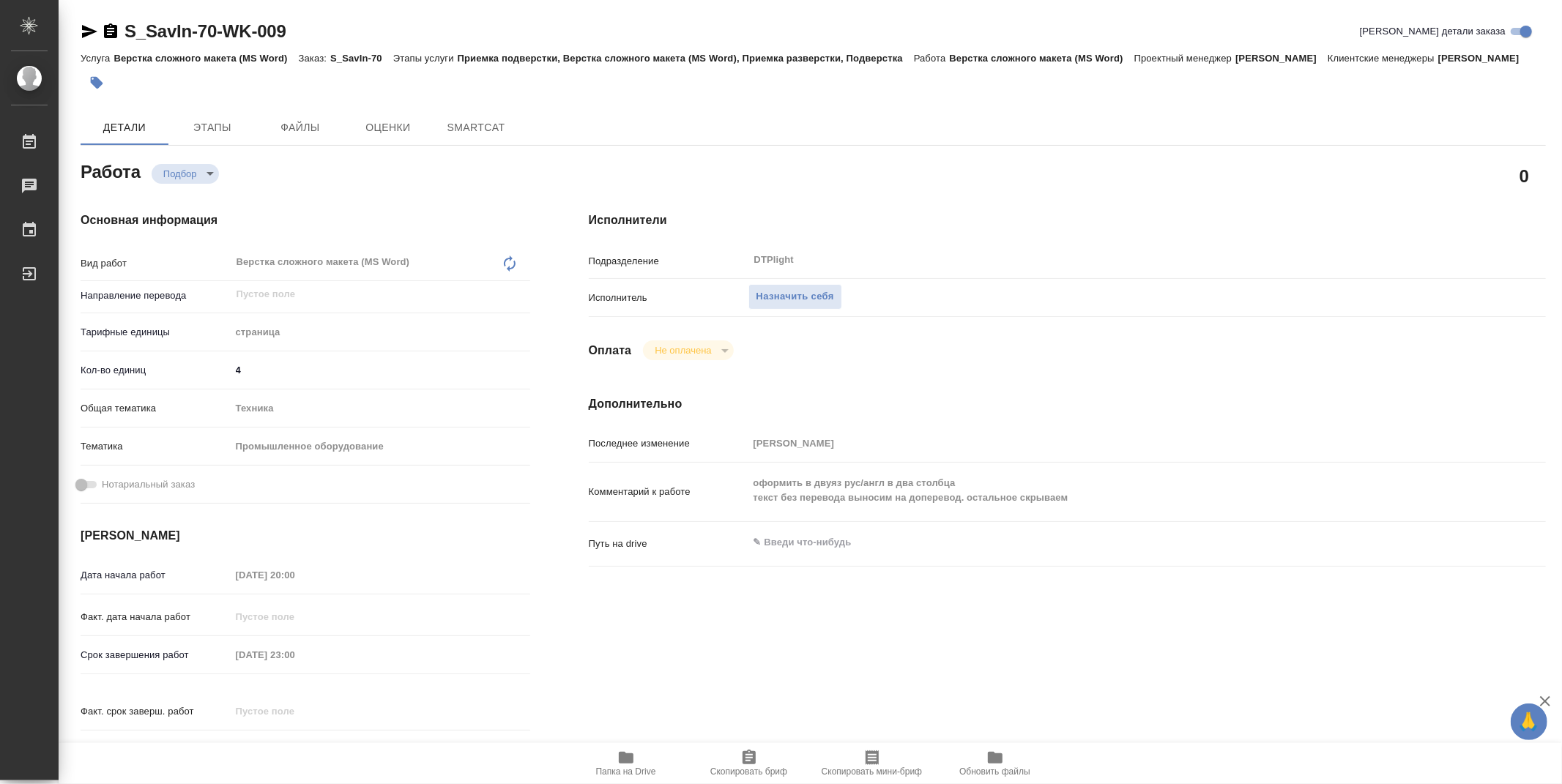
type textarea "x"
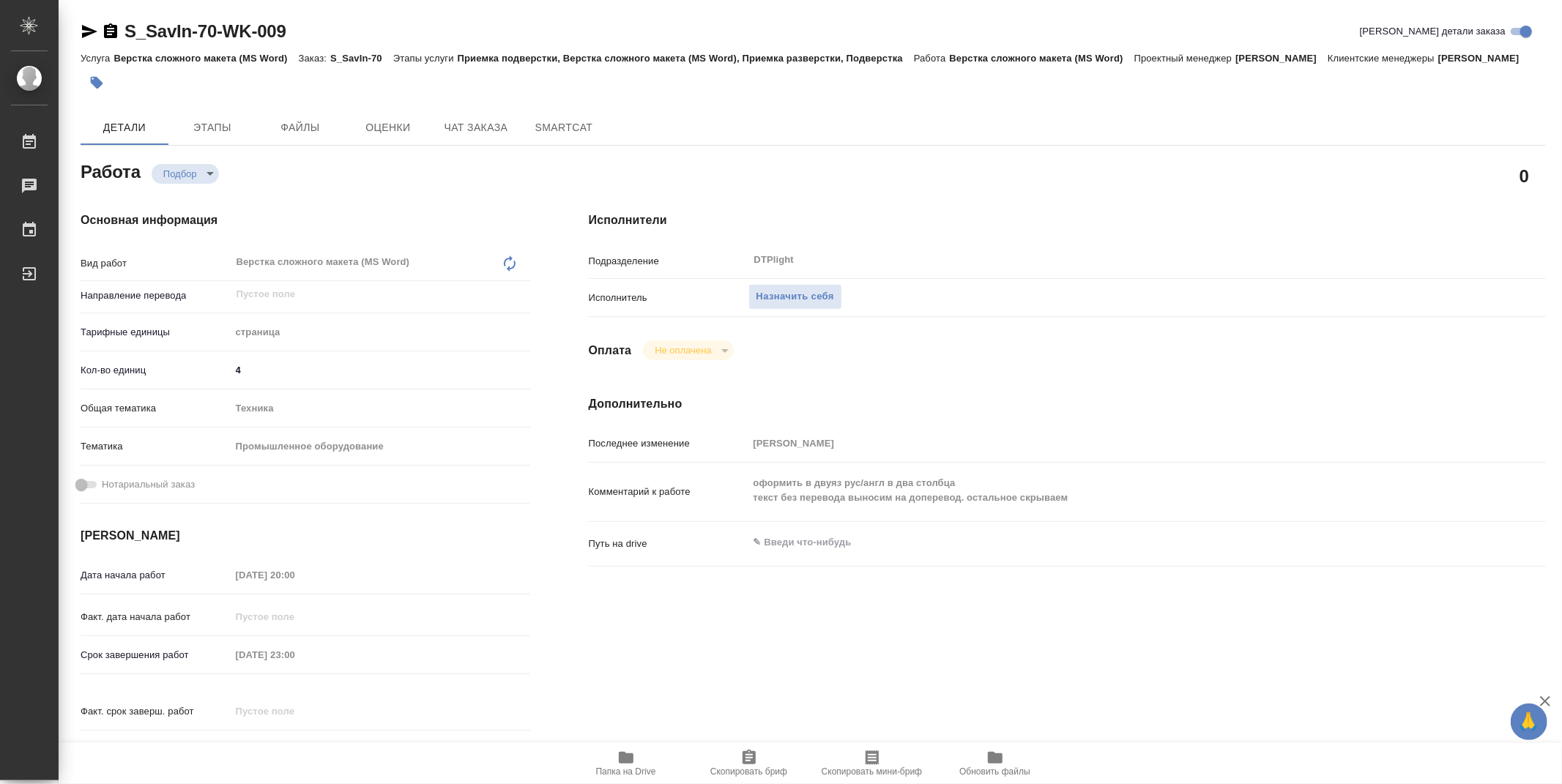
type textarea "x"
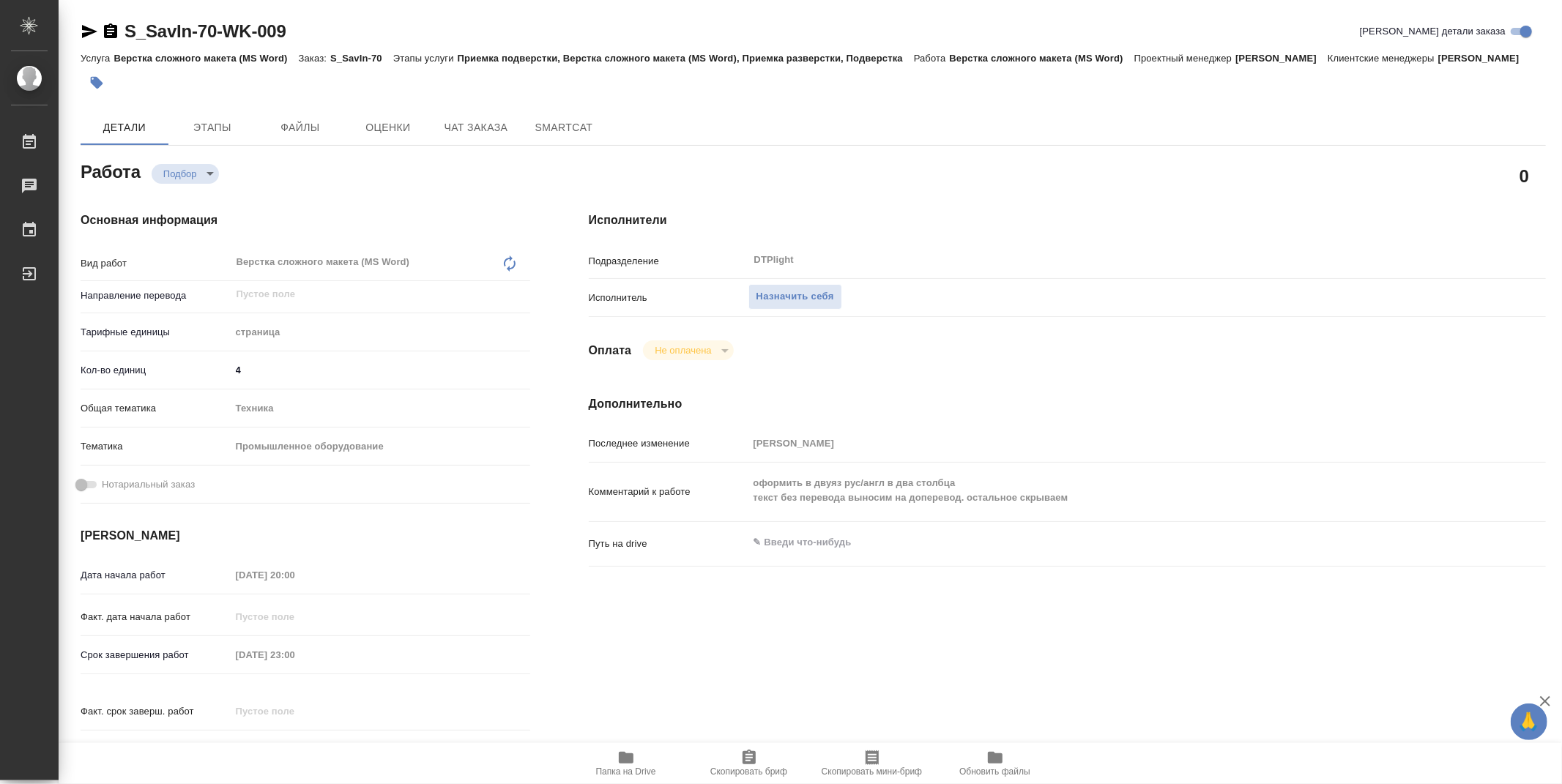
type textarea "x"
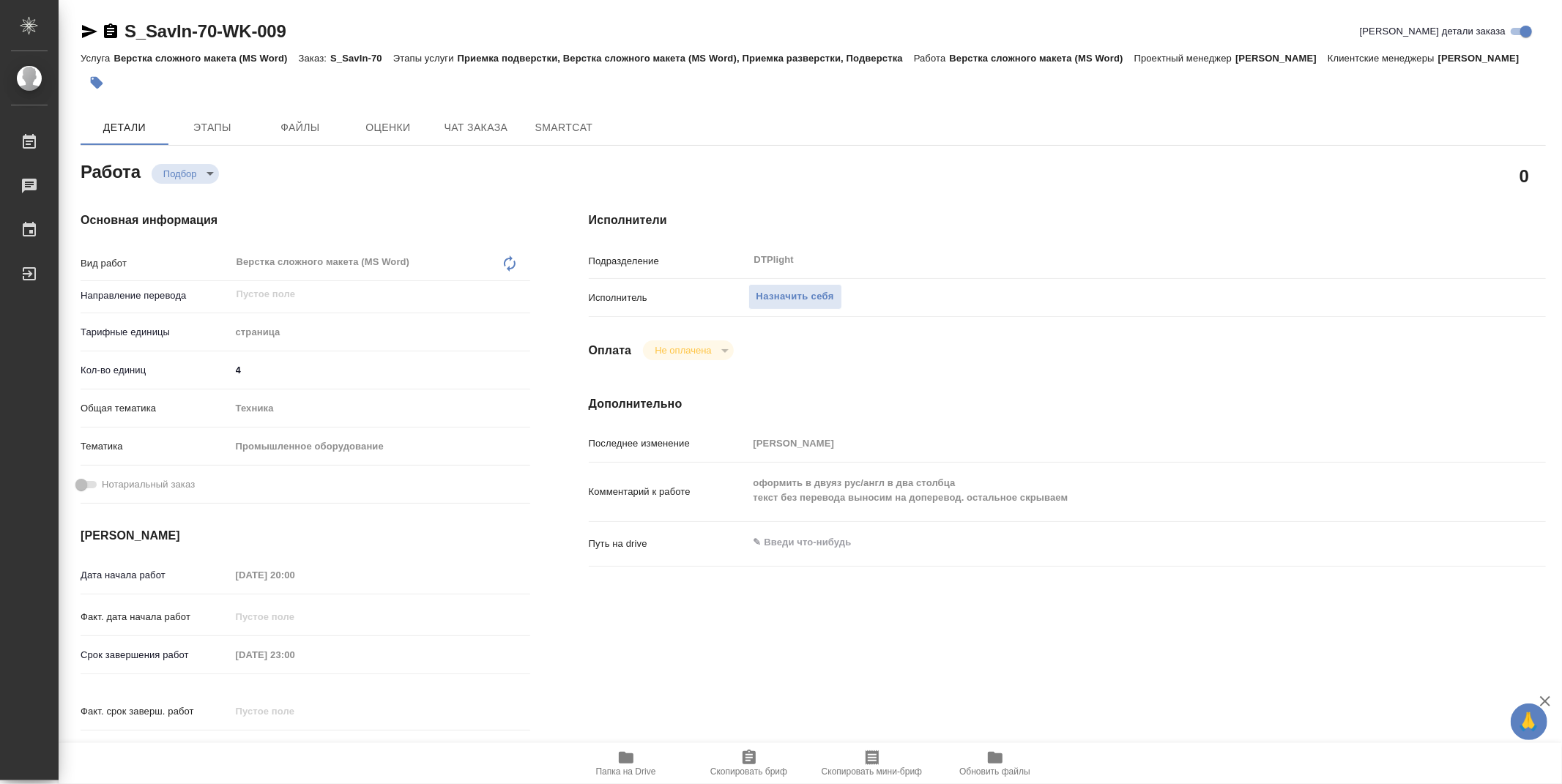
click at [623, 756] on icon "button" at bounding box center [625, 757] width 15 height 12
click at [716, 142] on div "Детали Этапы Файлы Оценки Чат заказа SmartCat" at bounding box center [813, 127] width 1465 height 35
click at [460, 700] on div "Факт. срок заверш. работ" at bounding box center [305, 710] width 450 height 26
click at [1507, 496] on div "Комментарий к работе оформить в двуяз рус/англ в два столбца текст без перевода…" at bounding box center [1067, 491] width 957 height 47
click at [1469, 356] on div "Исполнители Подразделение DTPlight ​ Исполнитель Назначить себя Оплата Не оплач…" at bounding box center [1067, 495] width 1016 height 625
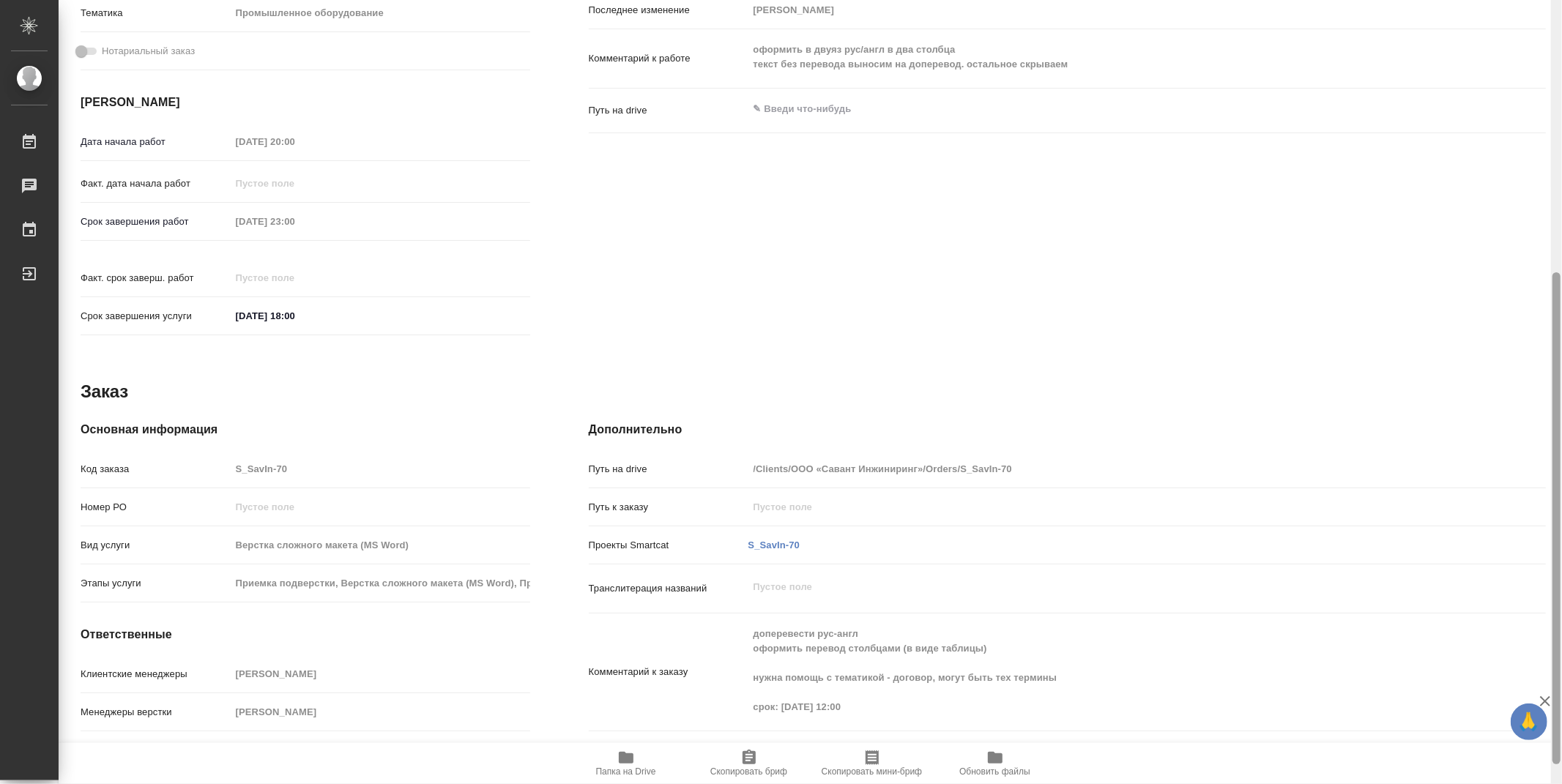
scroll to position [464, 0]
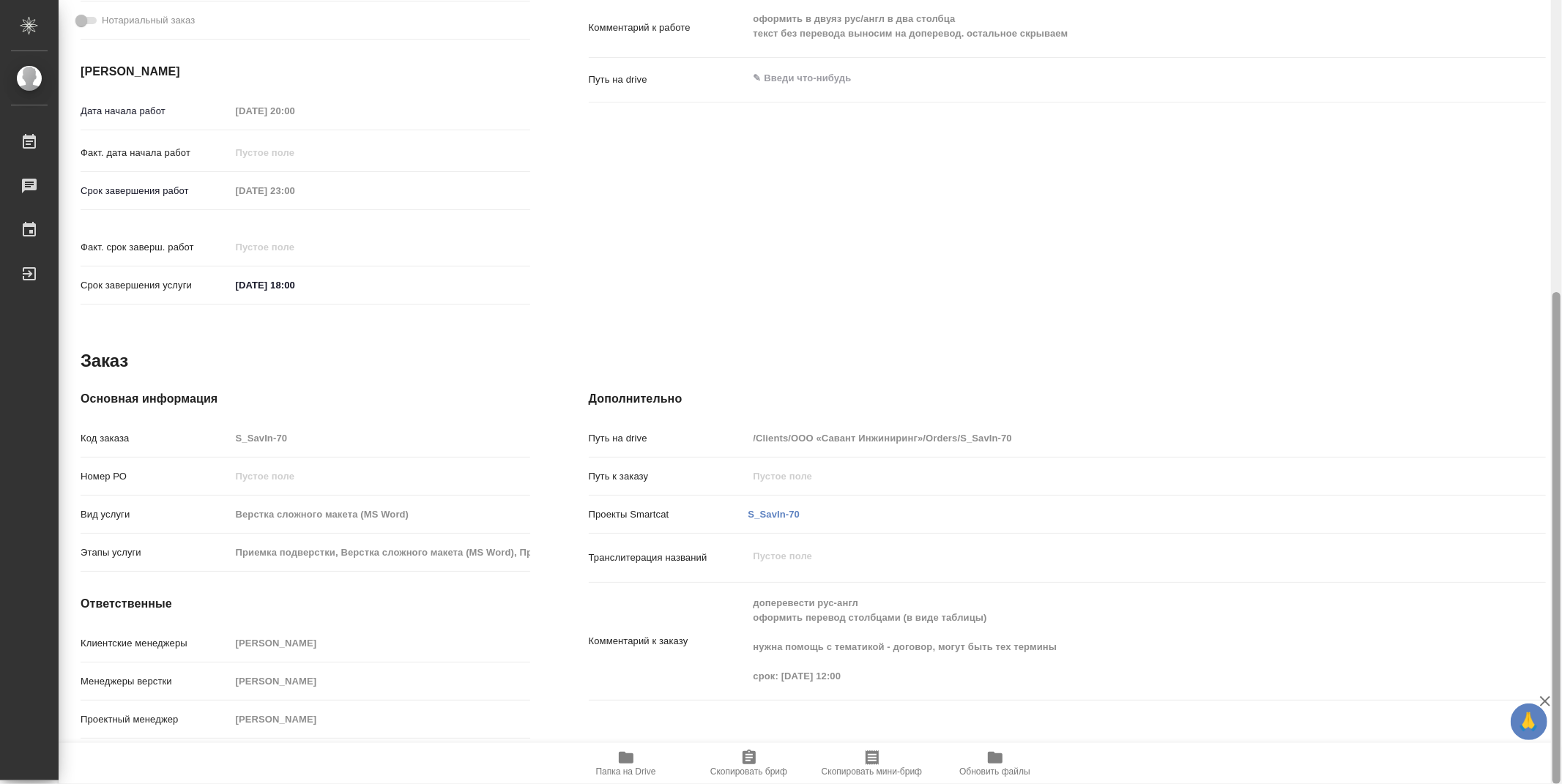
drag, startPoint x: 1558, startPoint y: 340, endPoint x: 1554, endPoint y: 576, distance: 236.0
click at [1554, 576] on div at bounding box center [1556, 538] width 8 height 492
click at [697, 247] on div "Исполнители Подразделение DTPlight ​ Исполнитель Назначить себя Оплата Не оплач…" at bounding box center [1067, 31] width 1016 height 625
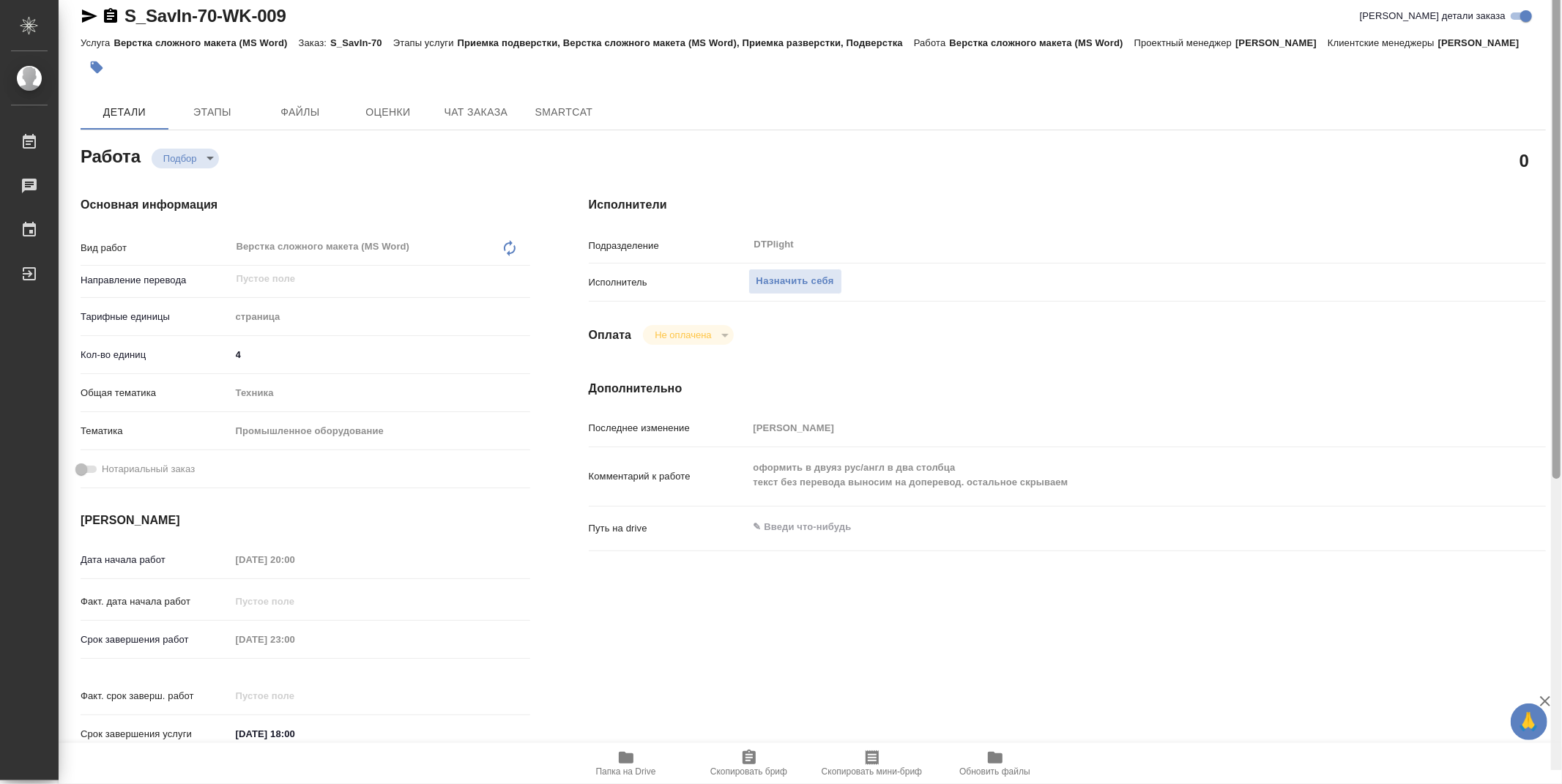
scroll to position [0, 0]
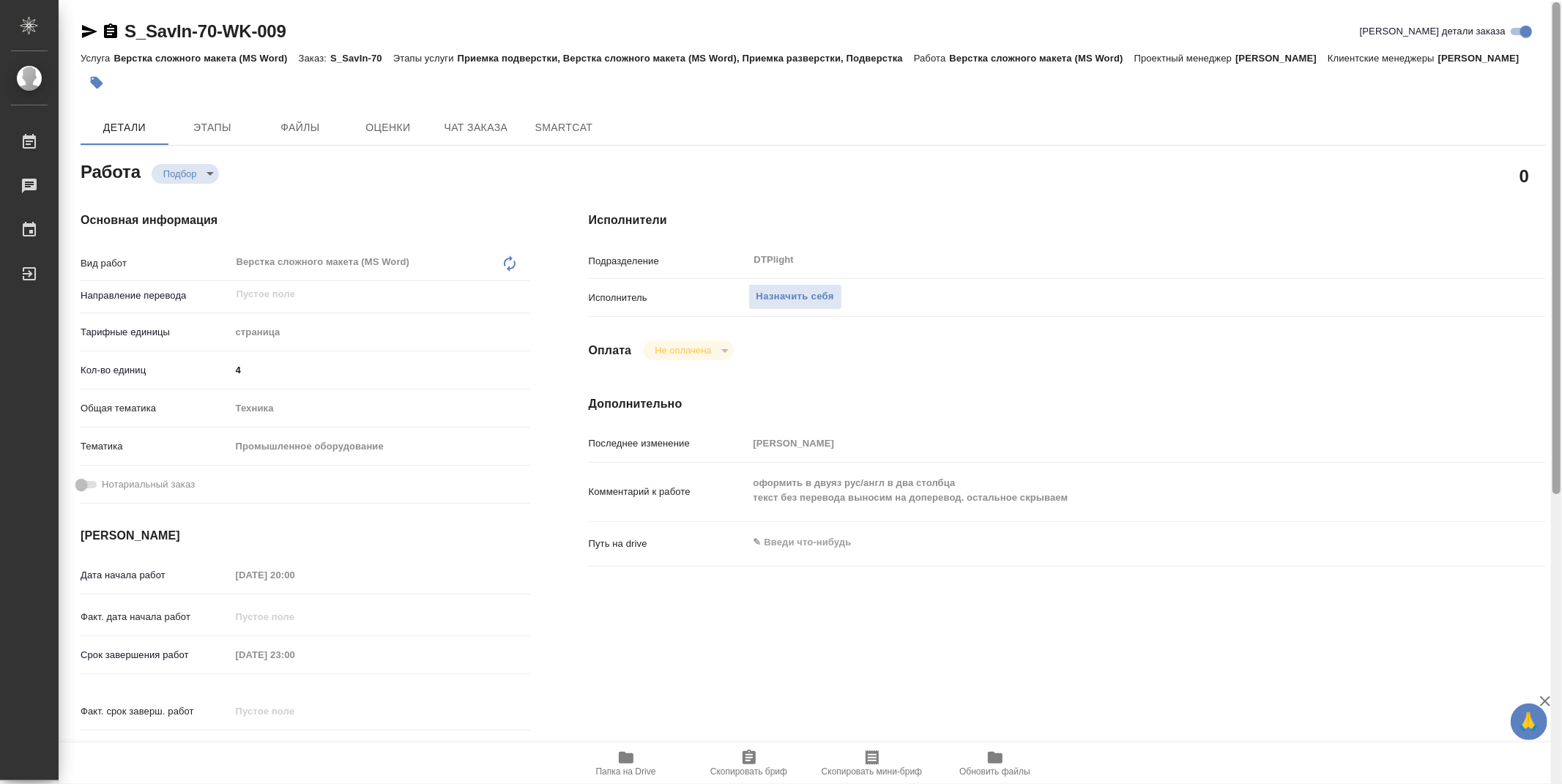
drag, startPoint x: 1560, startPoint y: 382, endPoint x: 1558, endPoint y: 76, distance: 306.0
click at [1558, 76] on div at bounding box center [1556, 248] width 8 height 492
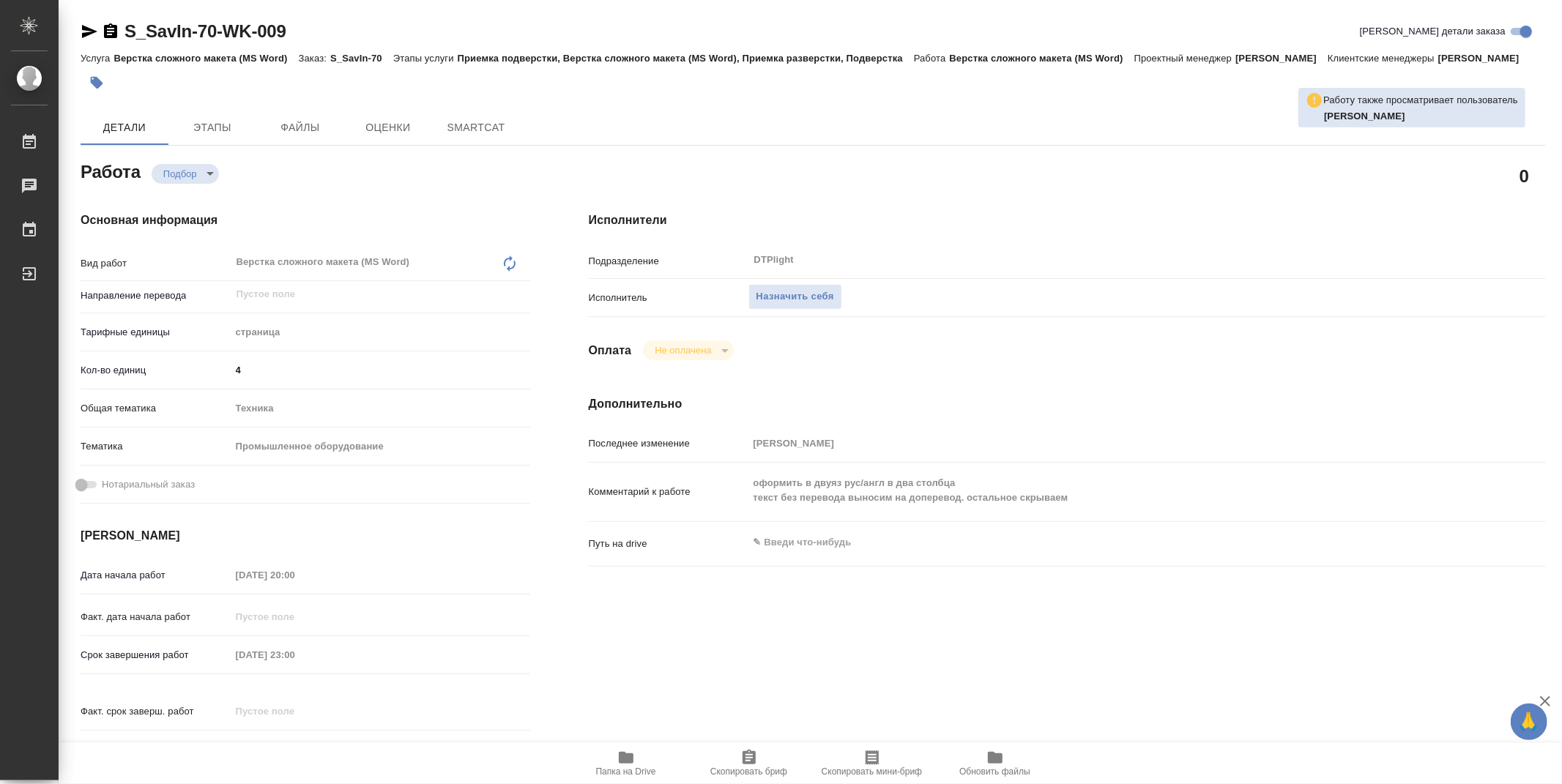
type textarea "x"
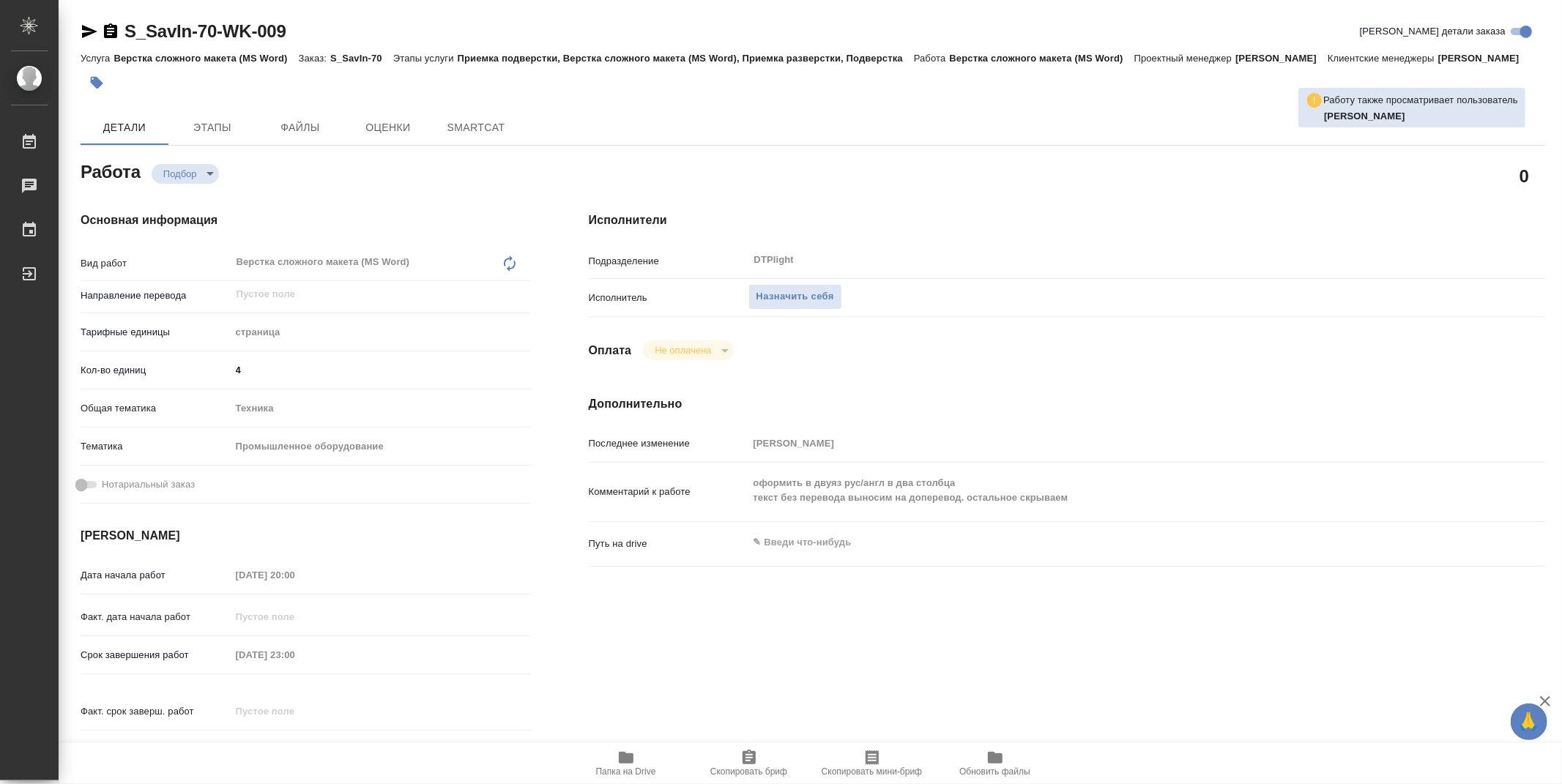
type textarea "x"
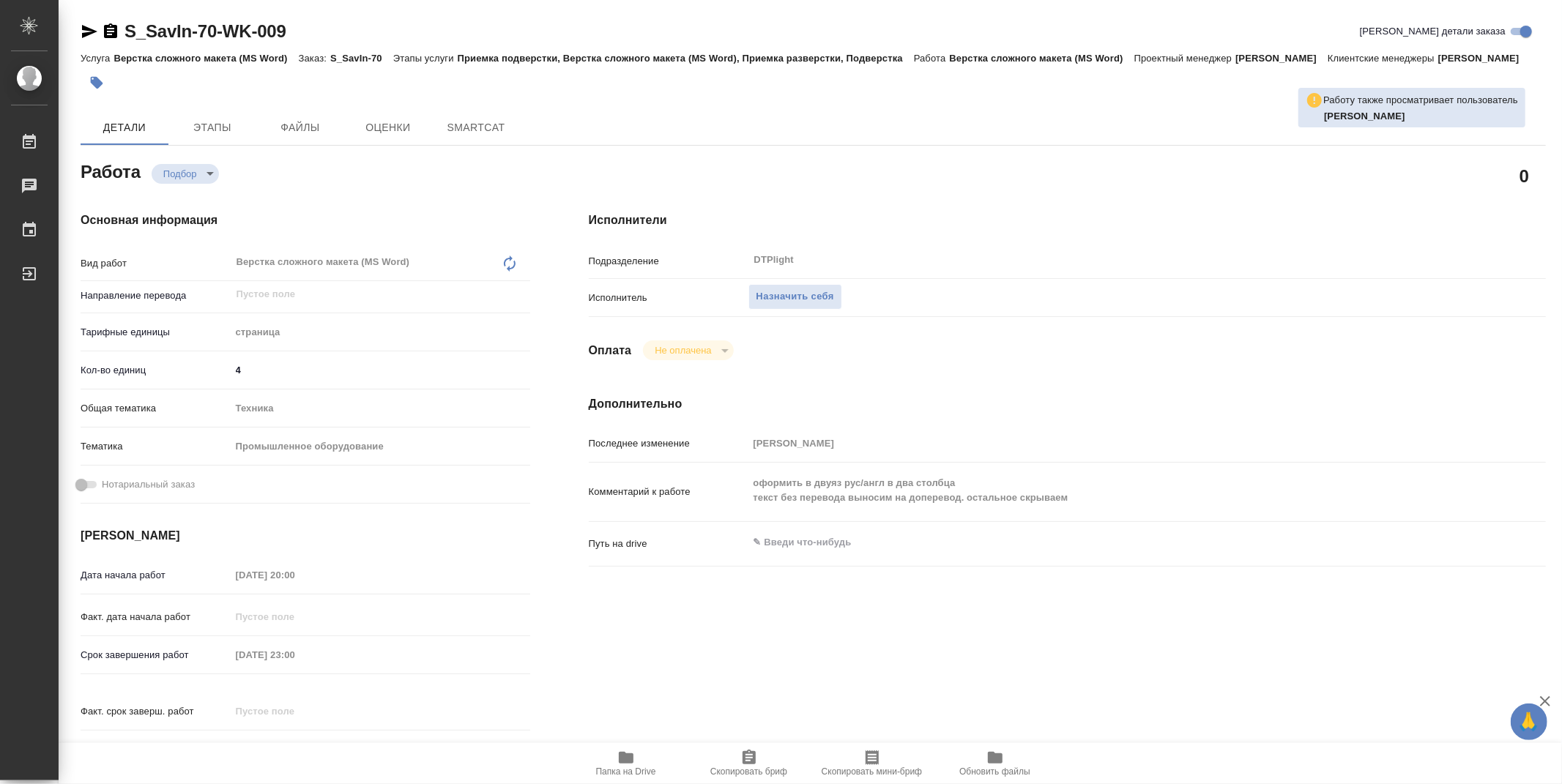
type textarea "x"
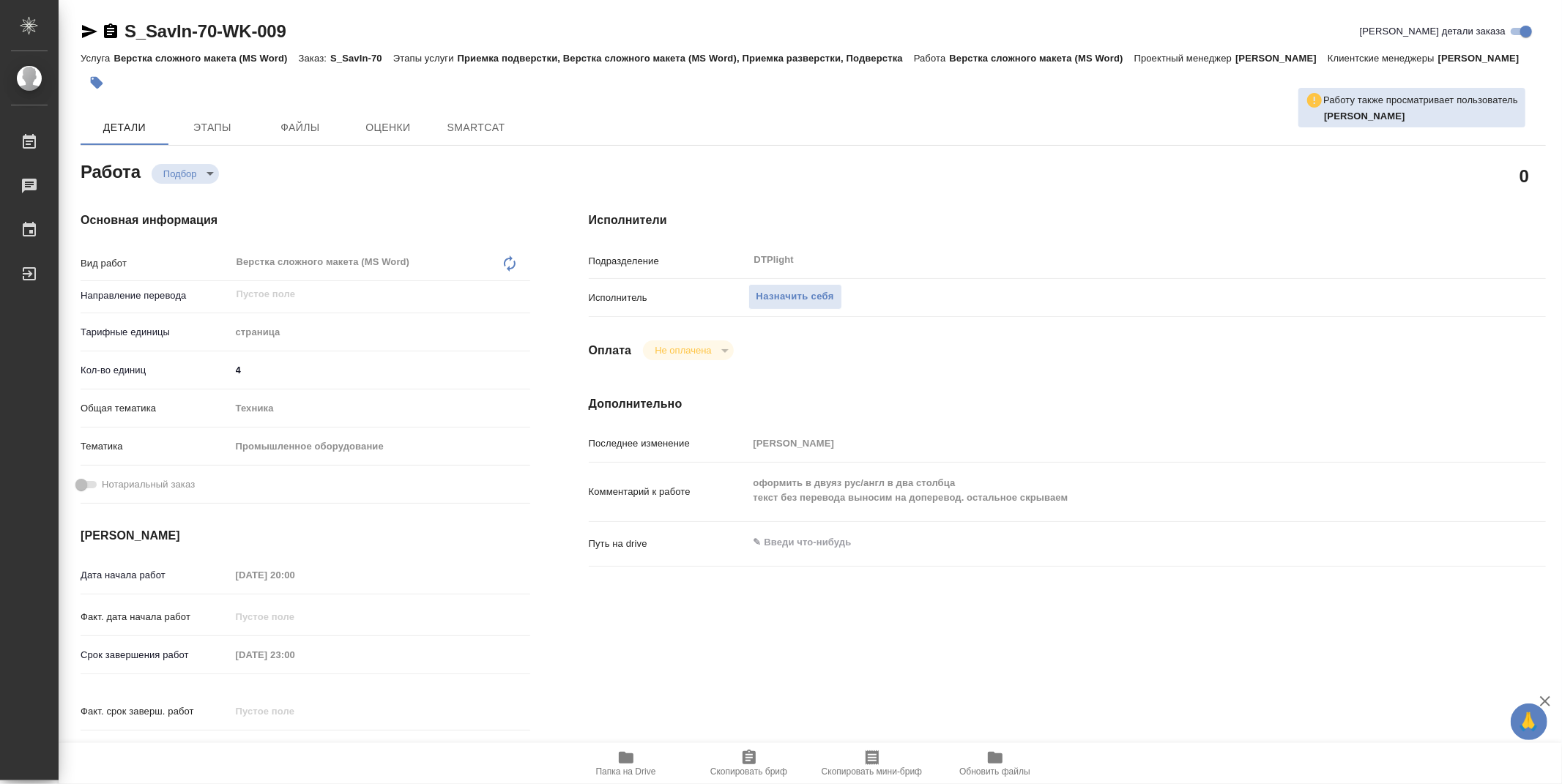
type textarea "x"
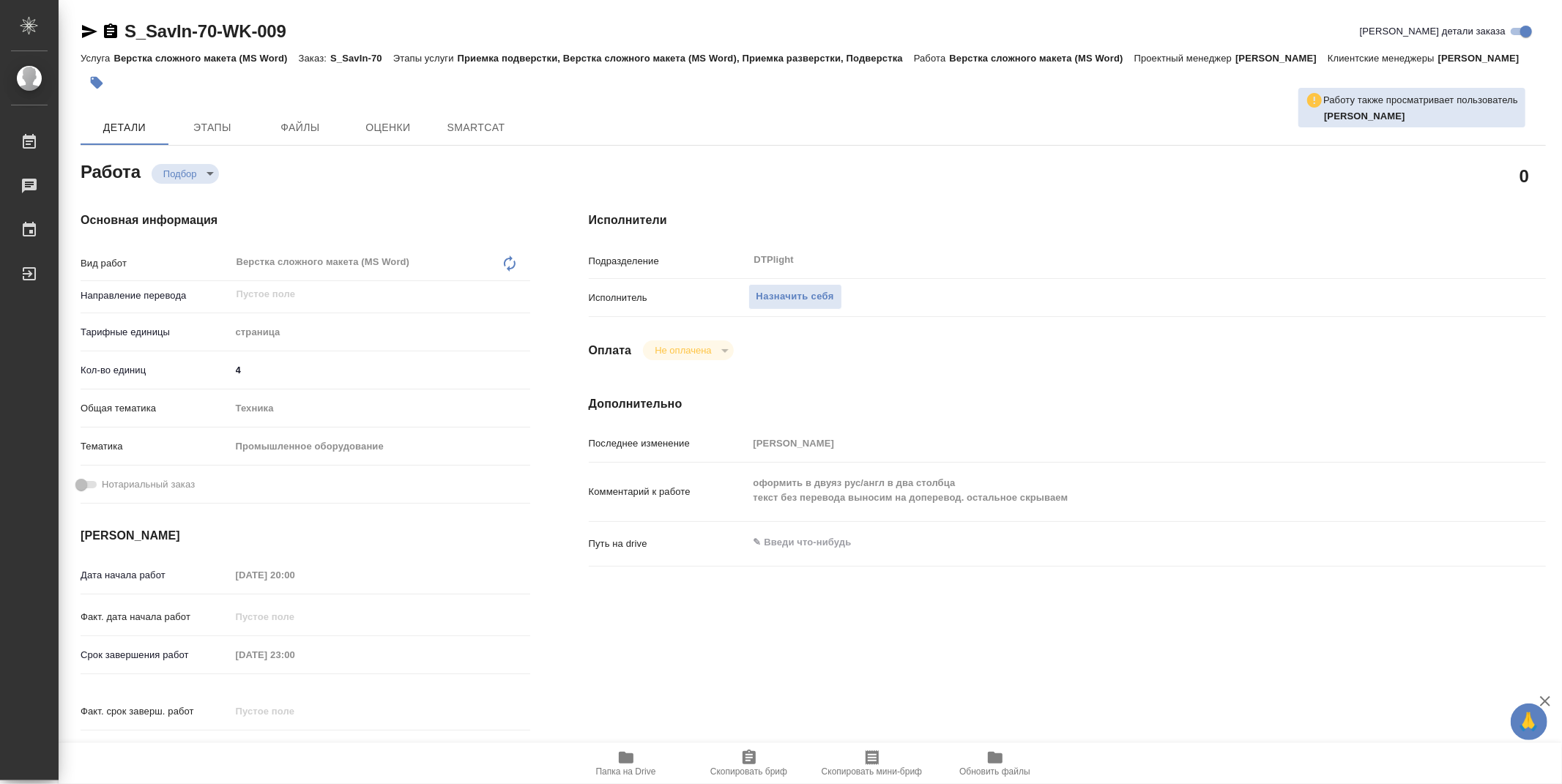
type textarea "x"
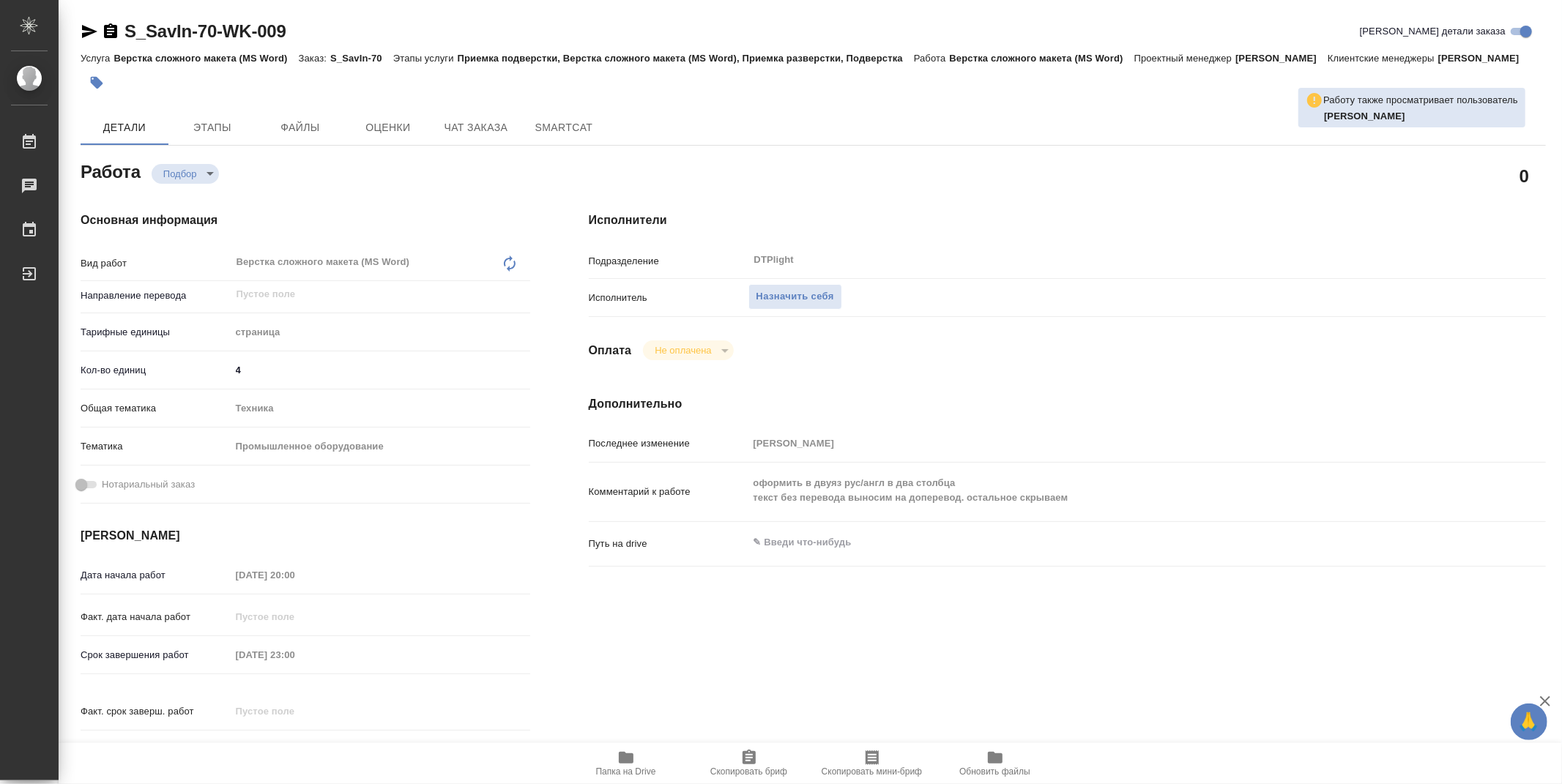
type textarea "x"
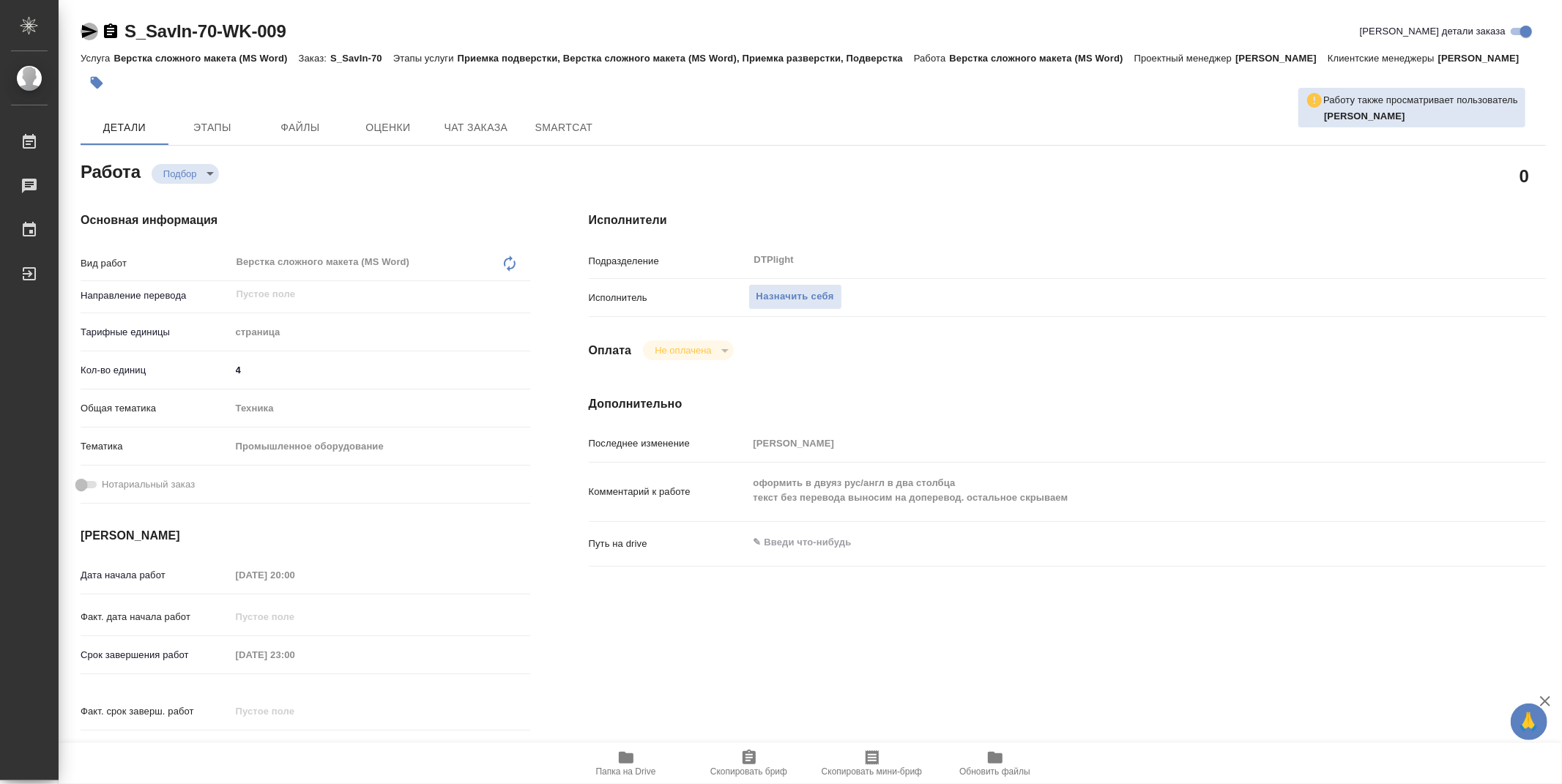
click at [84, 29] on icon "button" at bounding box center [90, 31] width 15 height 13
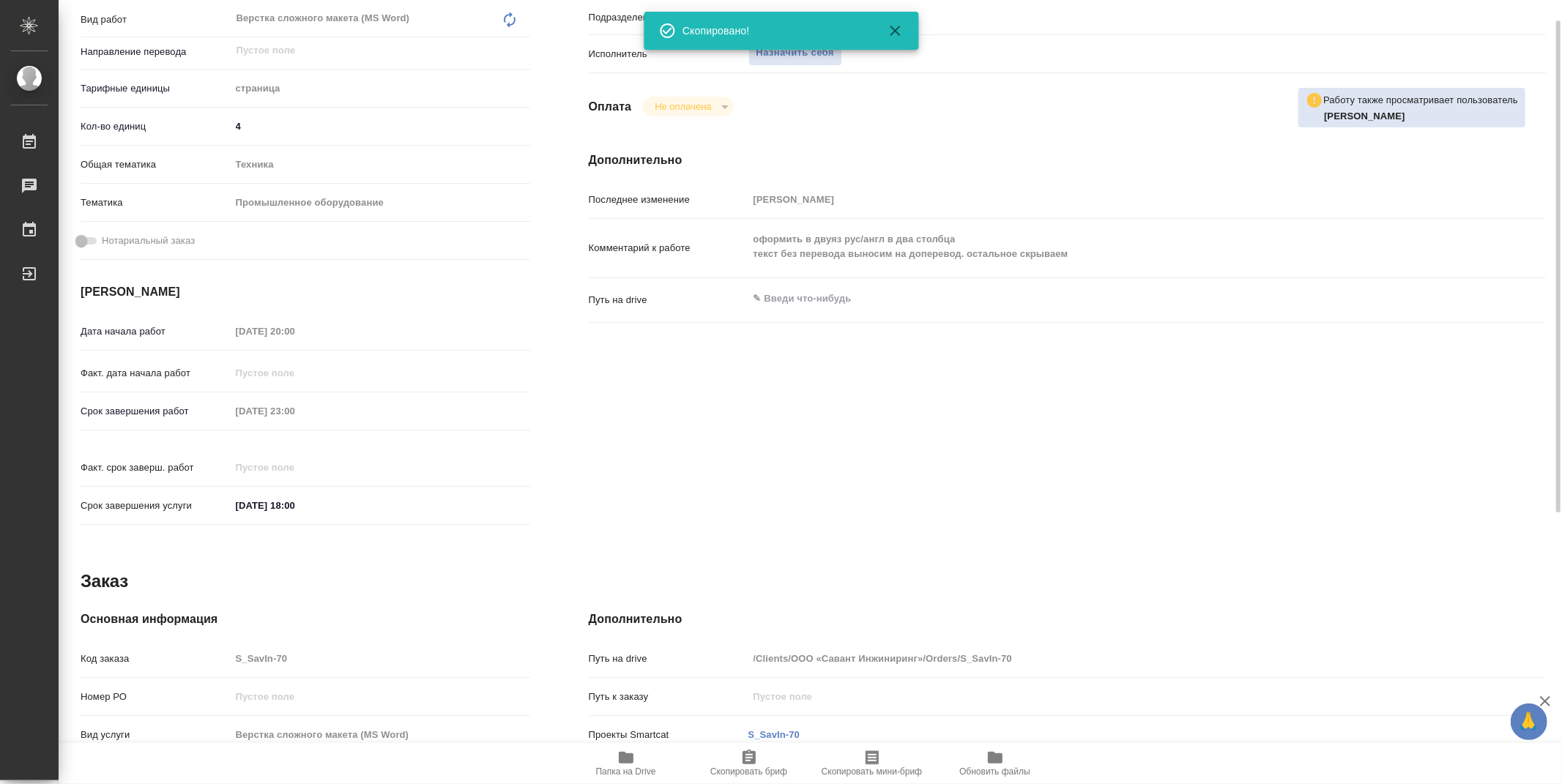
type textarea "x"
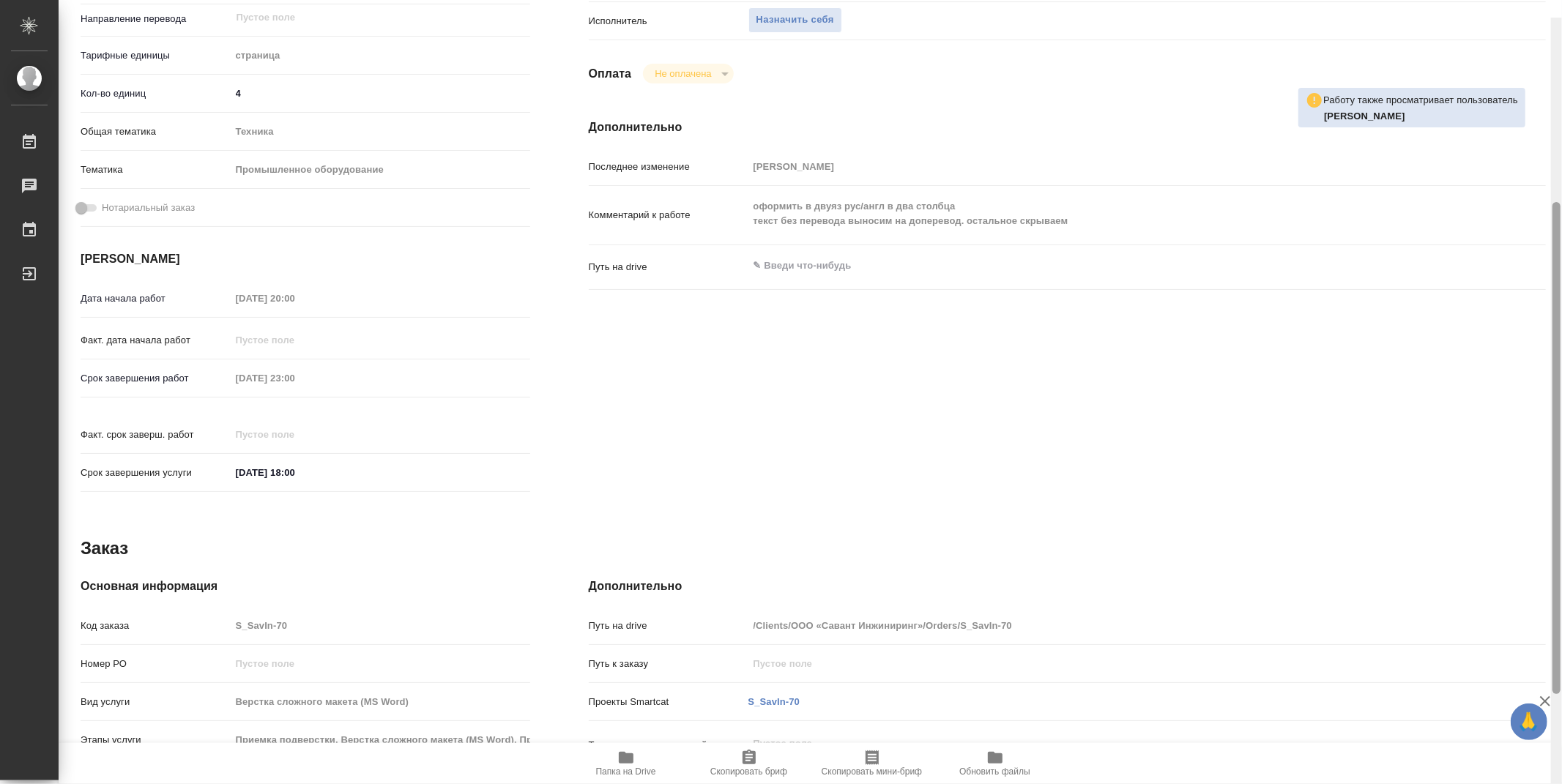
scroll to position [245, 0]
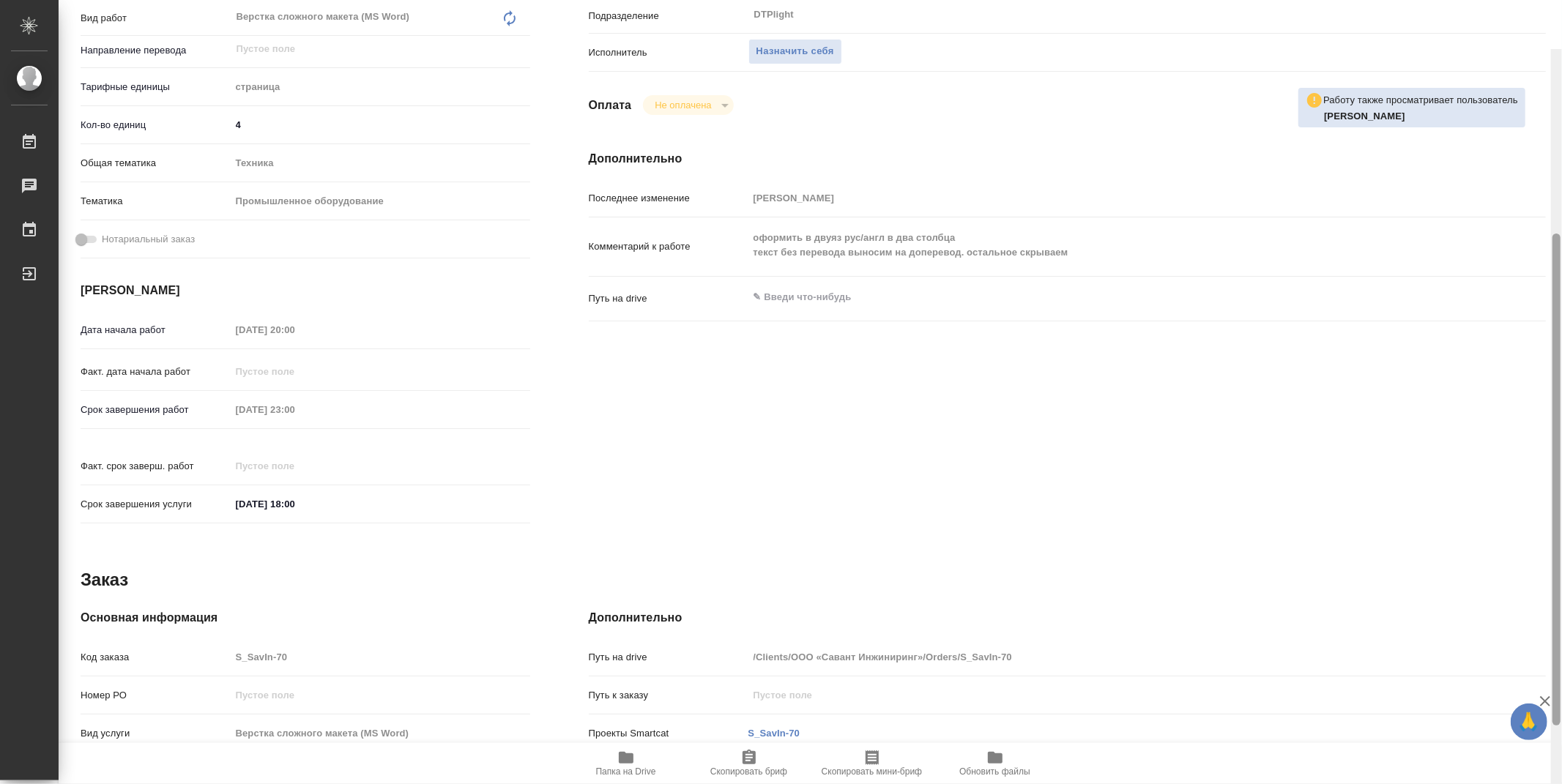
drag, startPoint x: 1557, startPoint y: 429, endPoint x: 1557, endPoint y: 291, distance: 138.0
click at [1557, 291] on div at bounding box center [1556, 480] width 8 height 492
click at [1529, 280] on div "Комментарий к работе оформить в двуяз рус/англ в два столбца текст без перевода…" at bounding box center [1067, 253] width 957 height 60
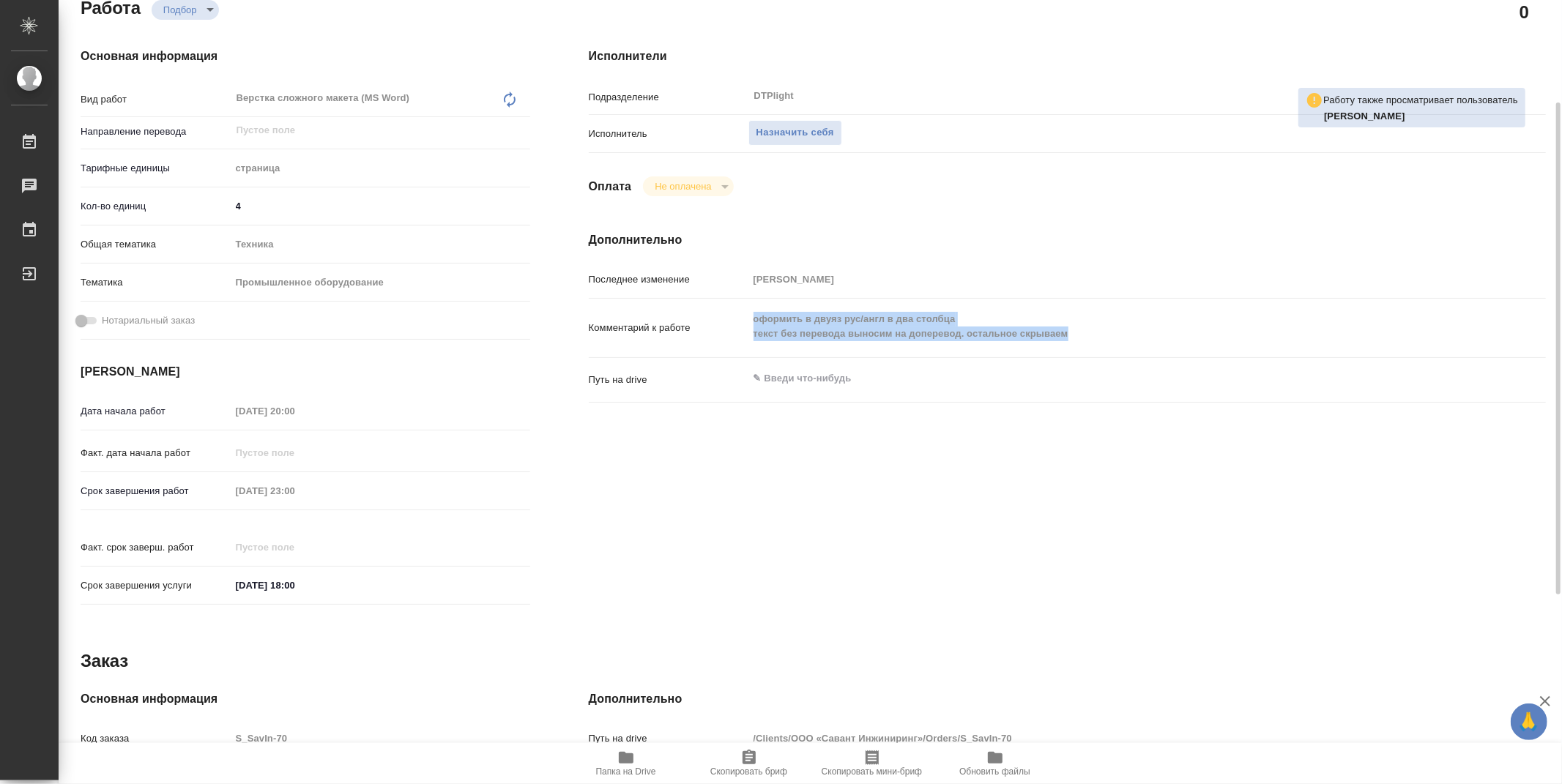
scroll to position [83, 0]
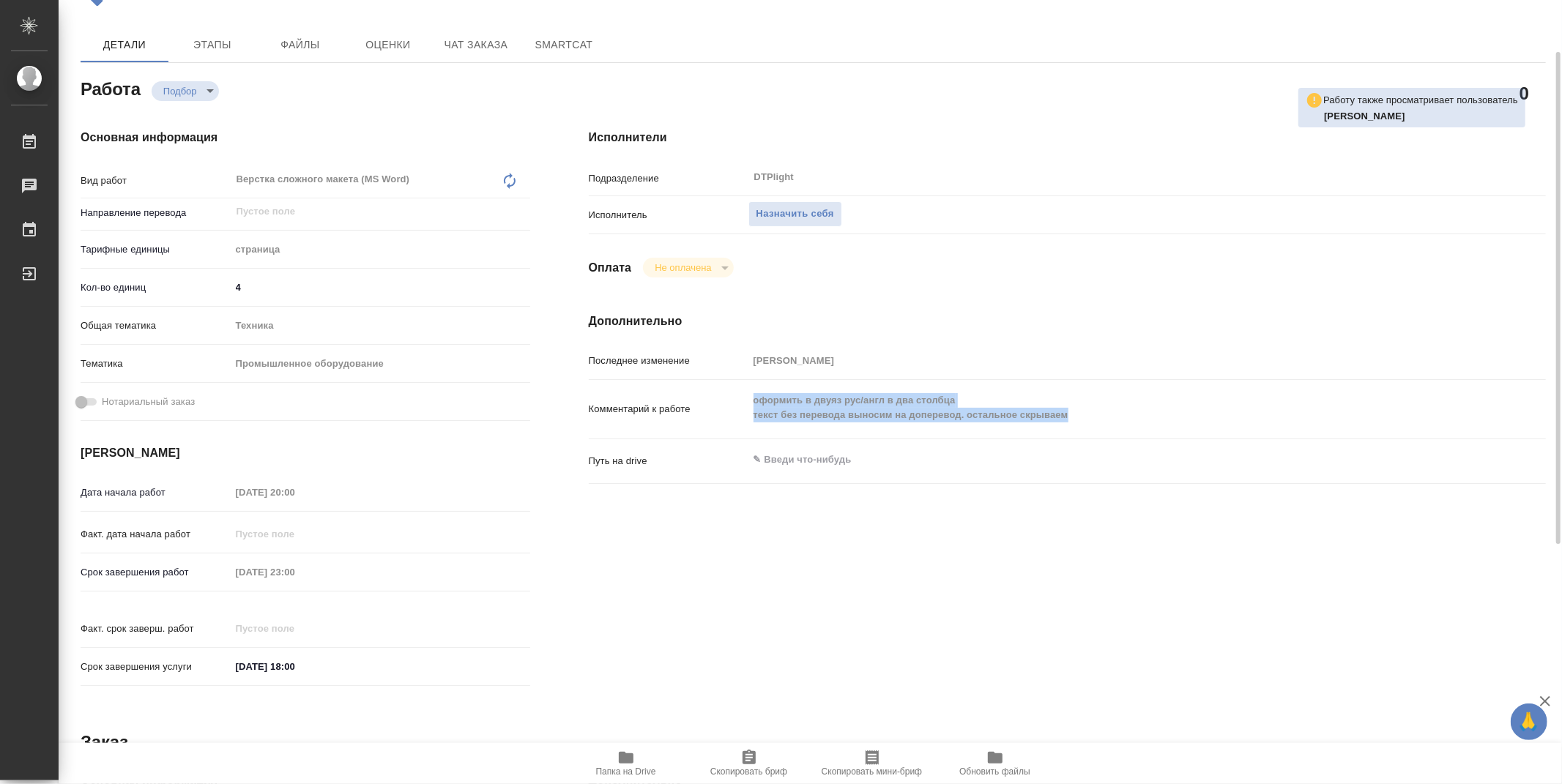
type textarea "x"
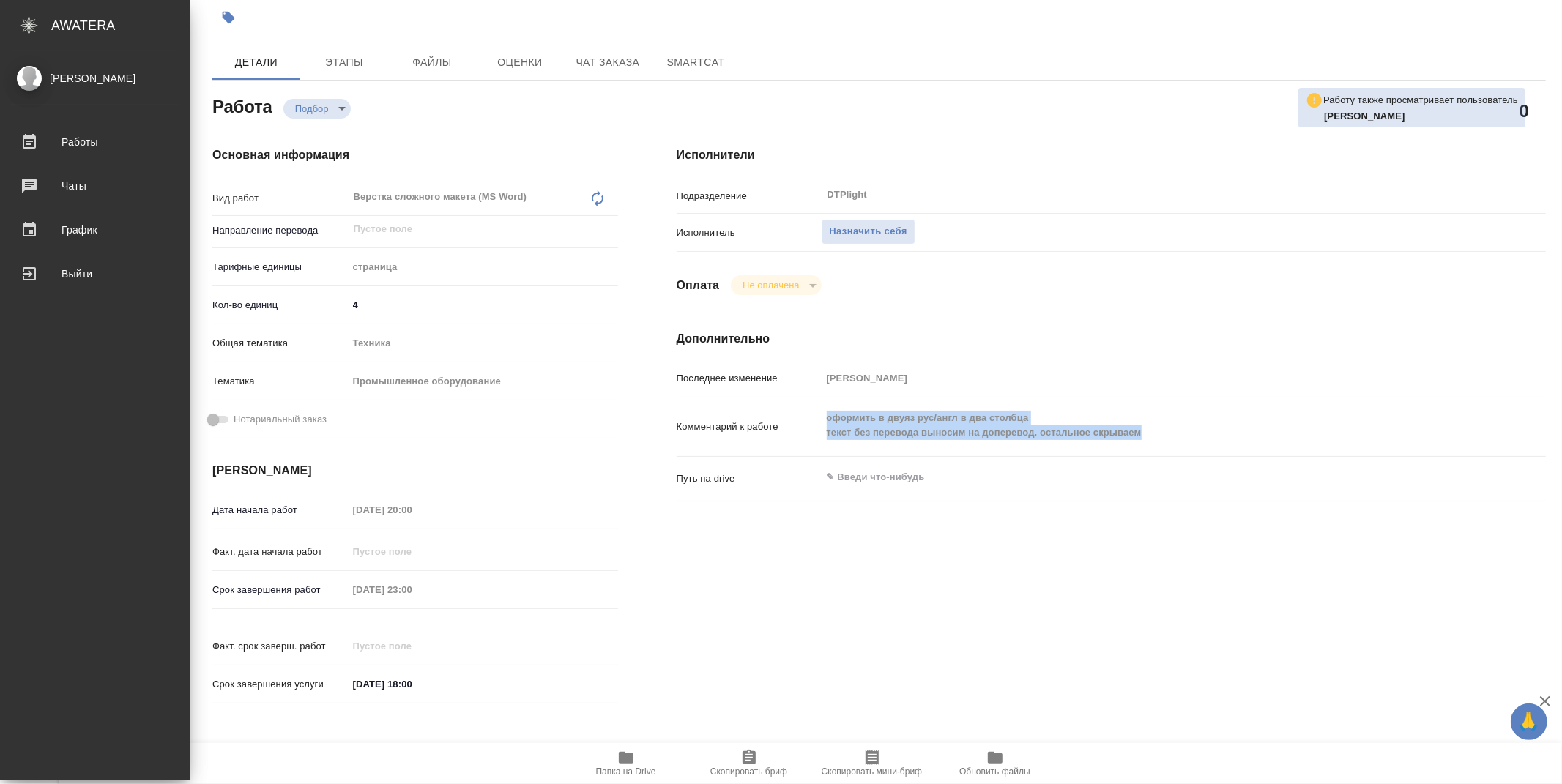
type textarea "x"
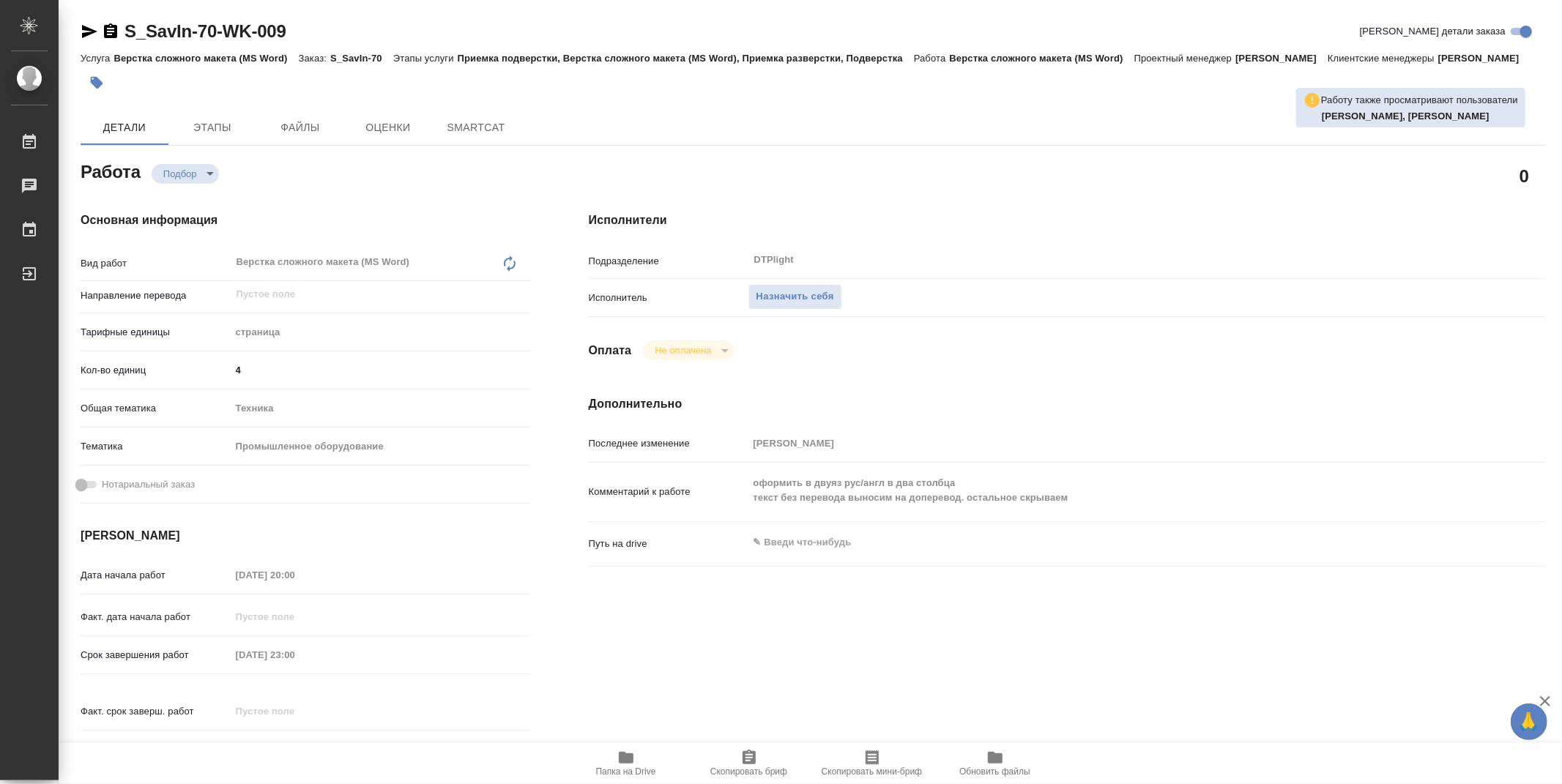
type textarea "x"
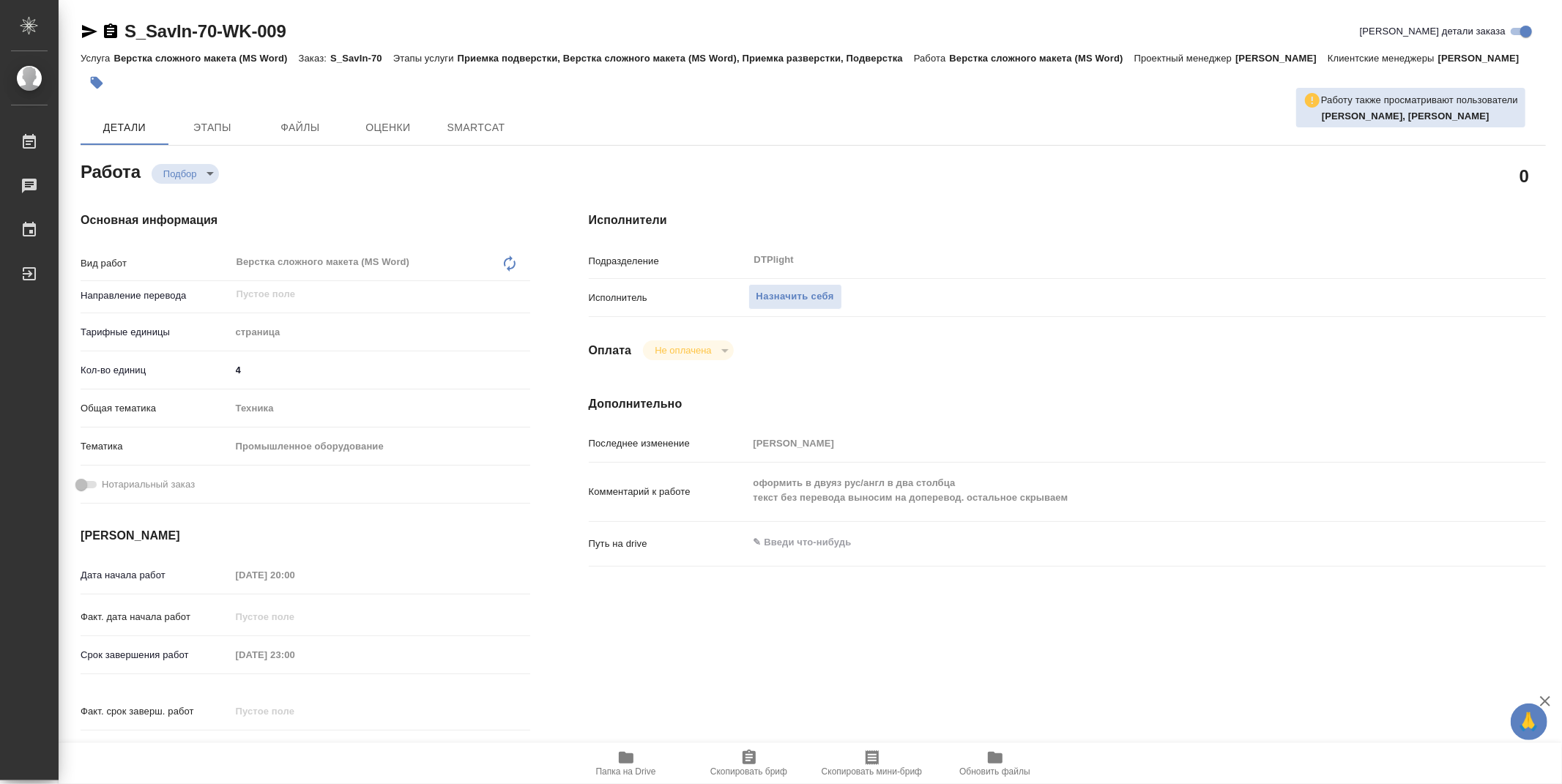
type textarea "x"
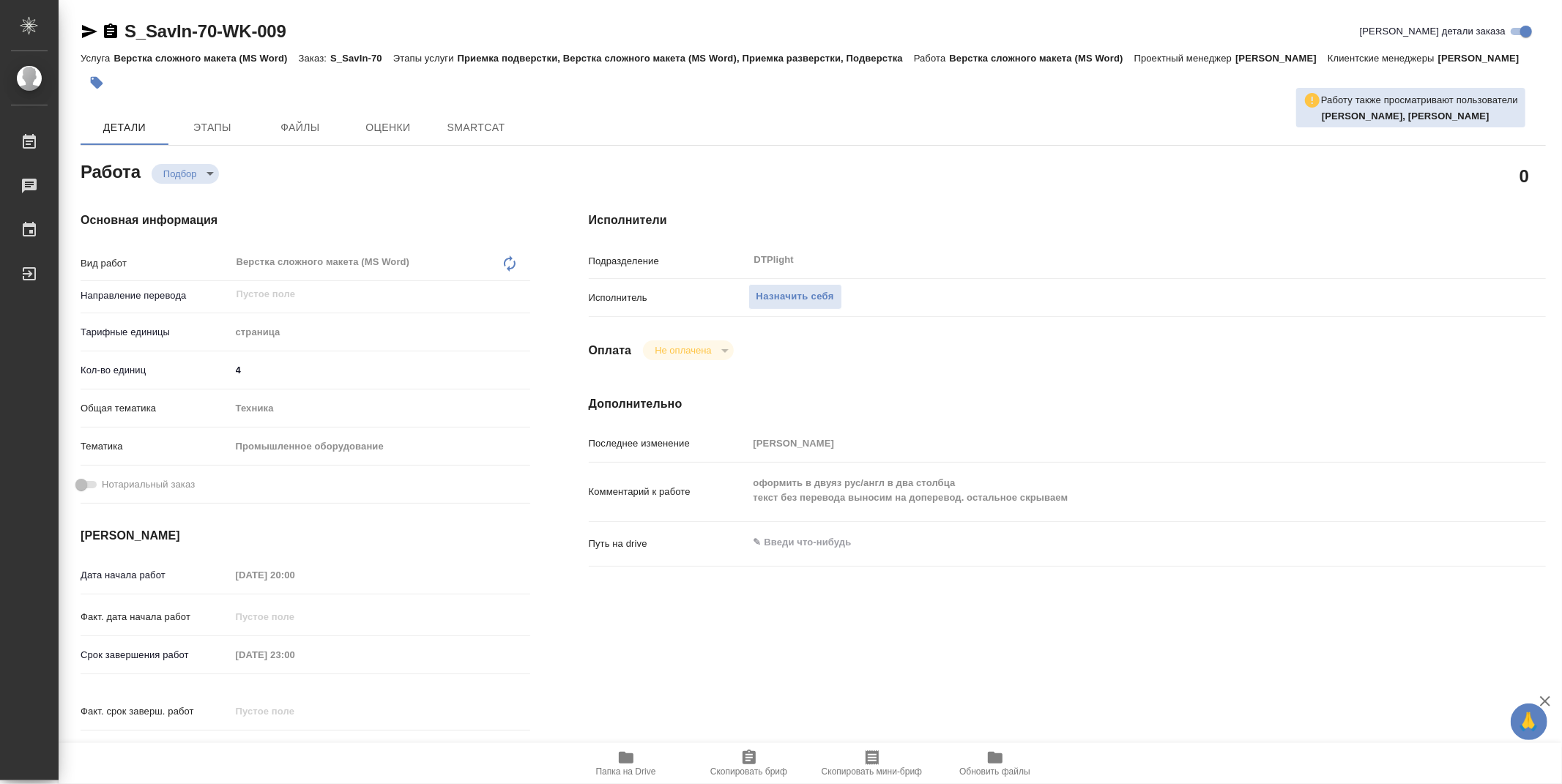
type textarea "x"
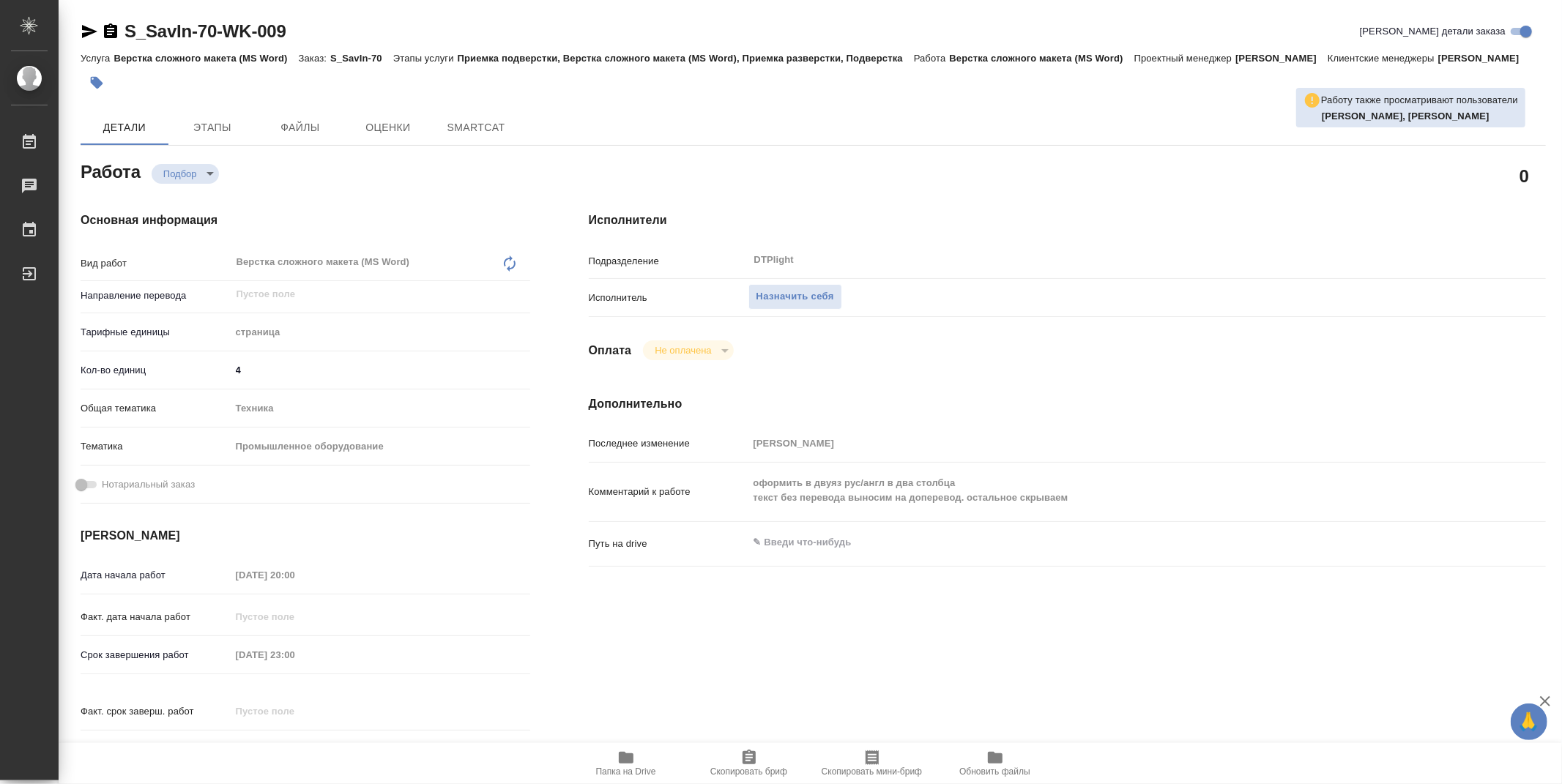
type textarea "x"
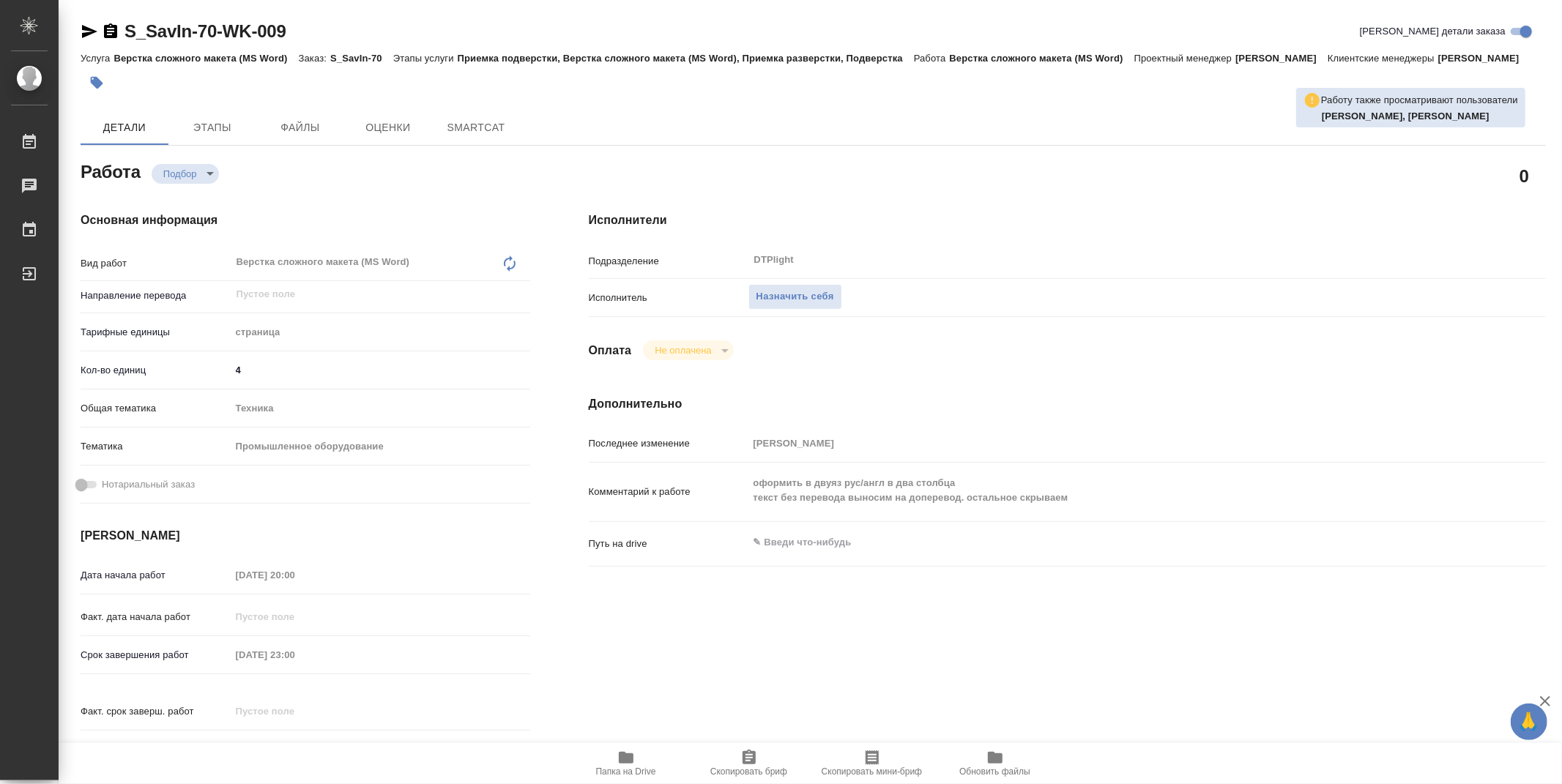
type textarea "x"
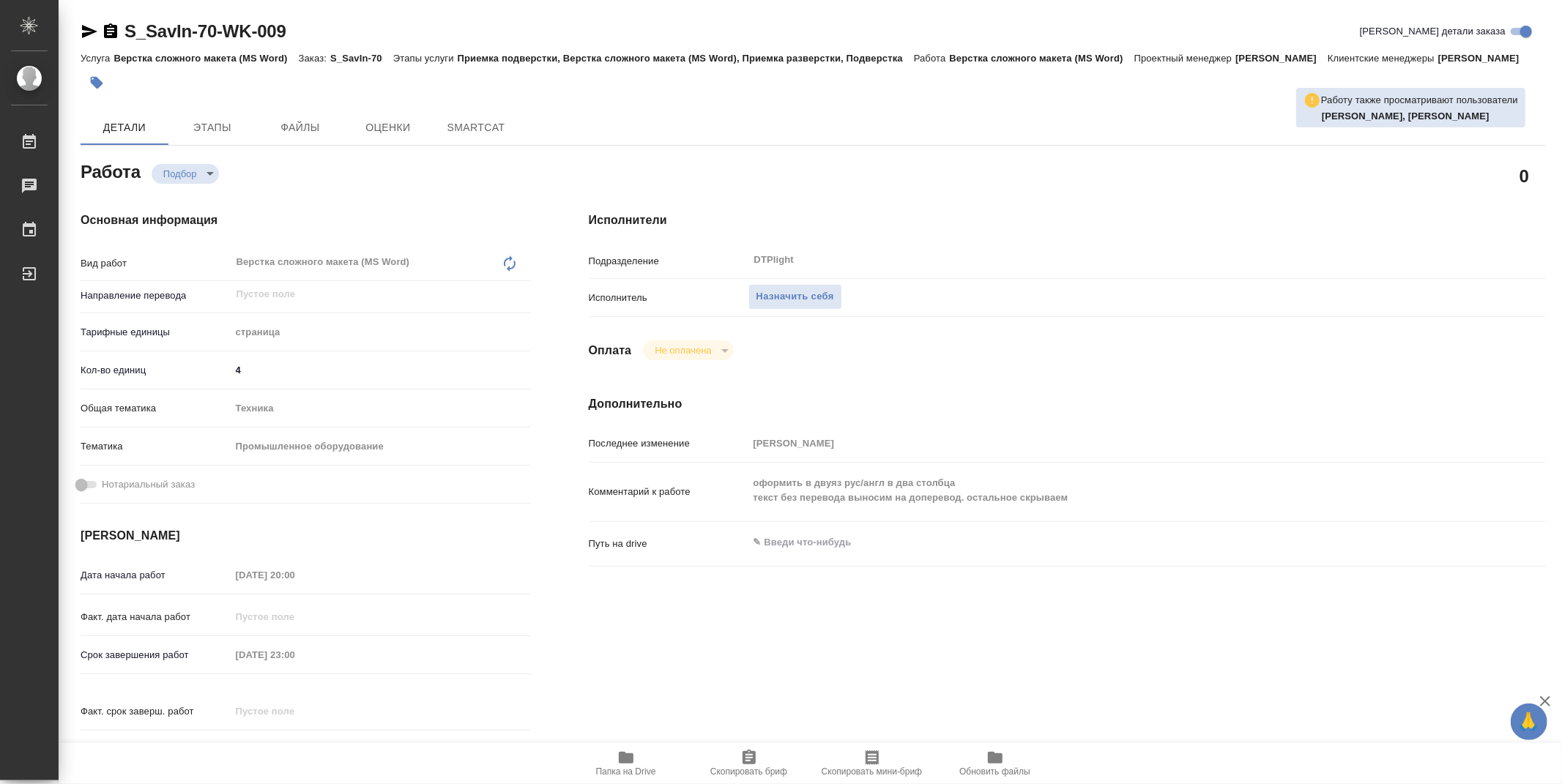
type textarea "x"
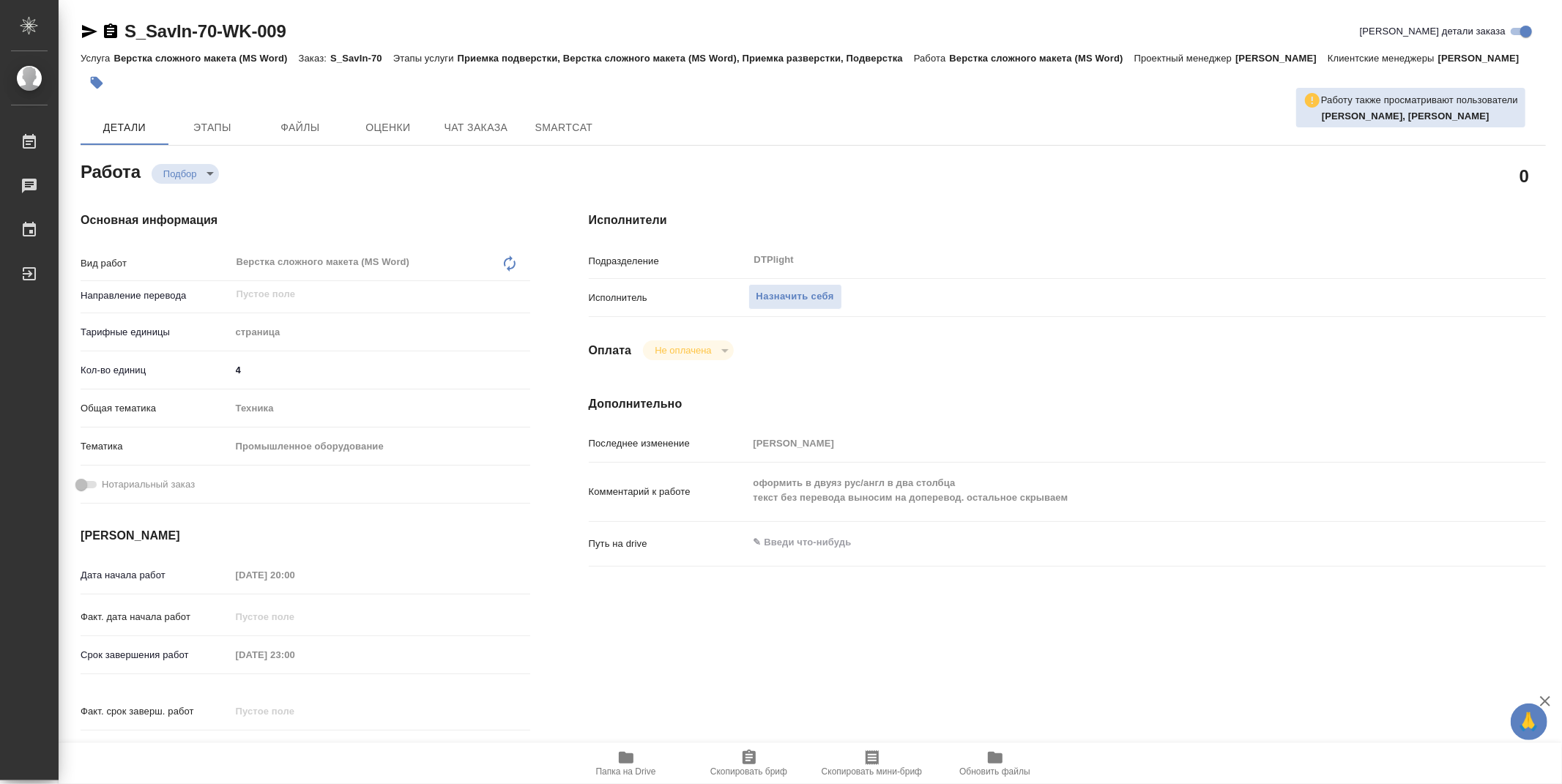
type textarea "x"
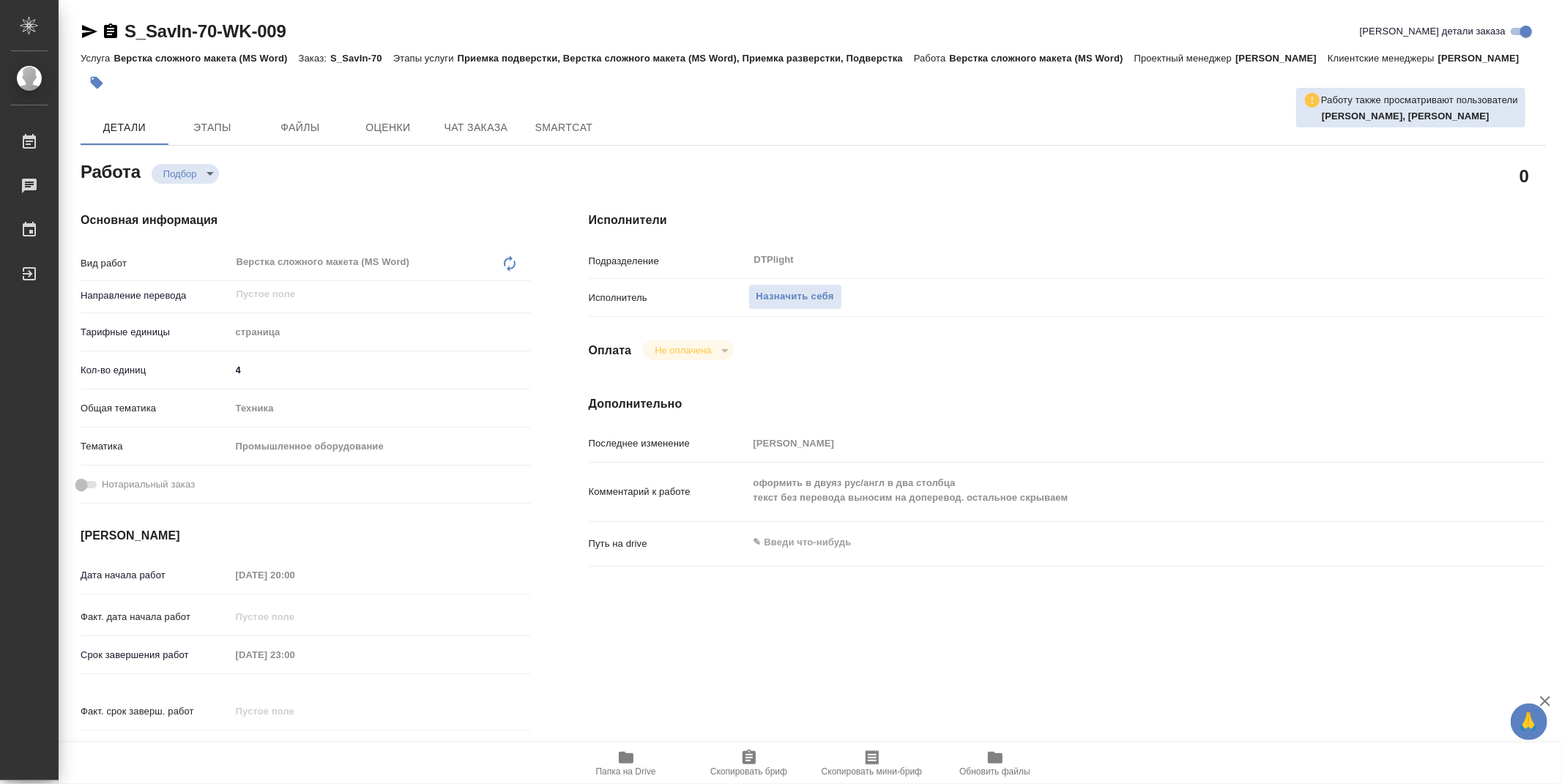
type textarea "x"
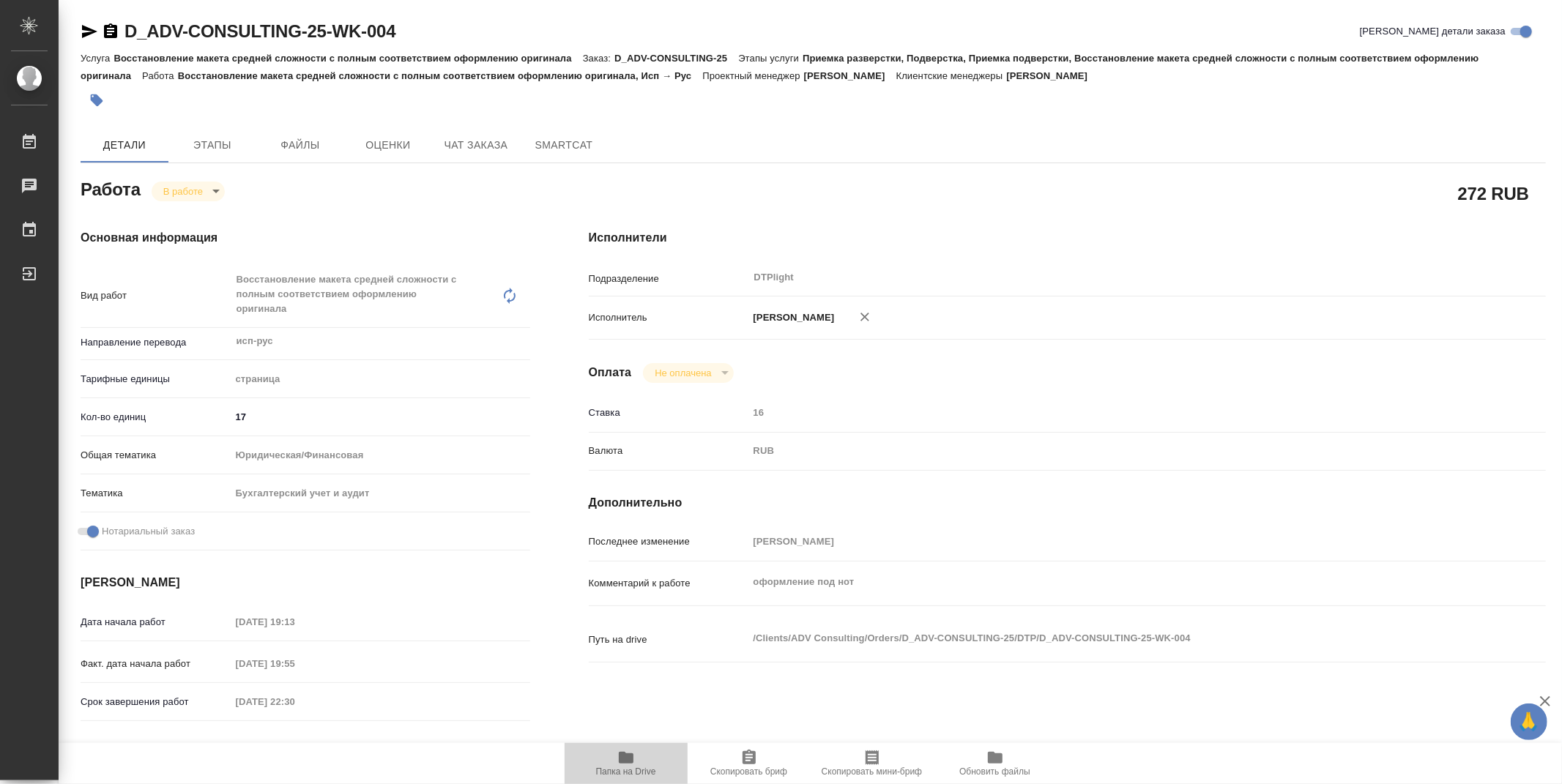
click at [628, 763] on icon "button" at bounding box center [625, 757] width 15 height 12
click at [185, 185] on body "🙏 .cls-1 fill:#fff; AWATERA Zubakova Viktoriya Работы 0 Чаты График Выйти D_ADV…" at bounding box center [781, 392] width 1562 height 784
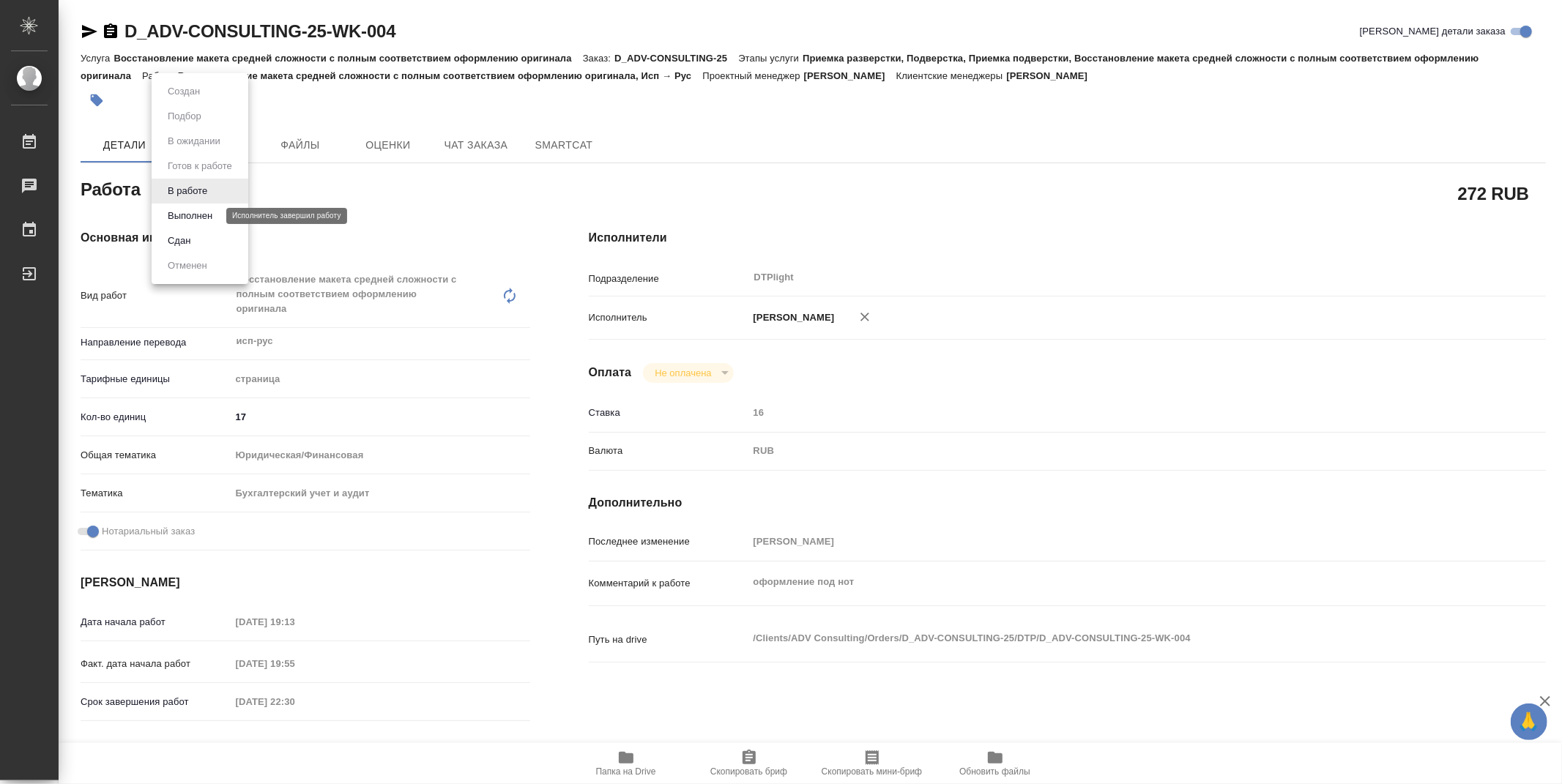
click at [187, 213] on button "Выполнен" at bounding box center [190, 216] width 53 height 16
type textarea "x"
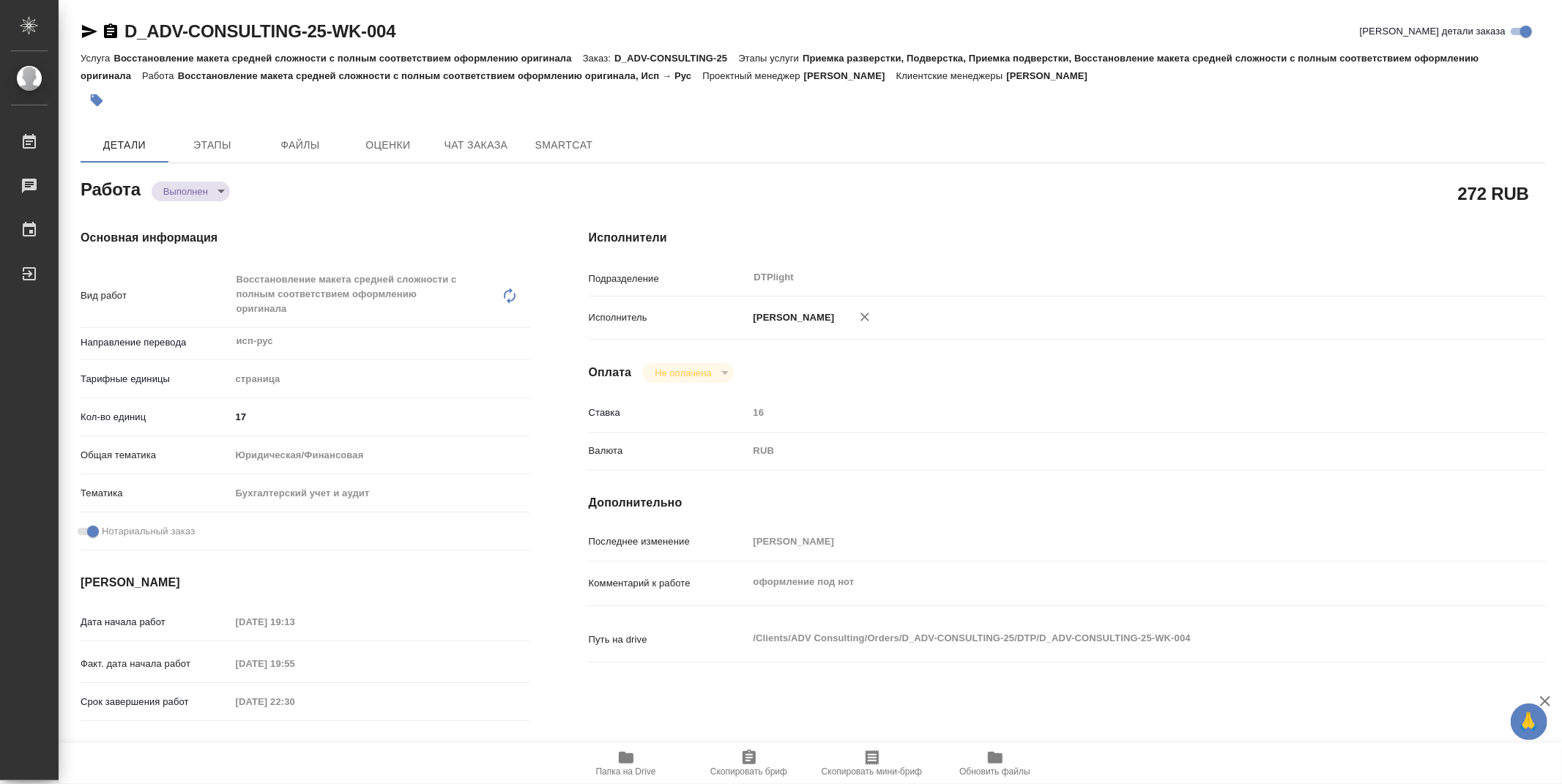
type textarea "x"
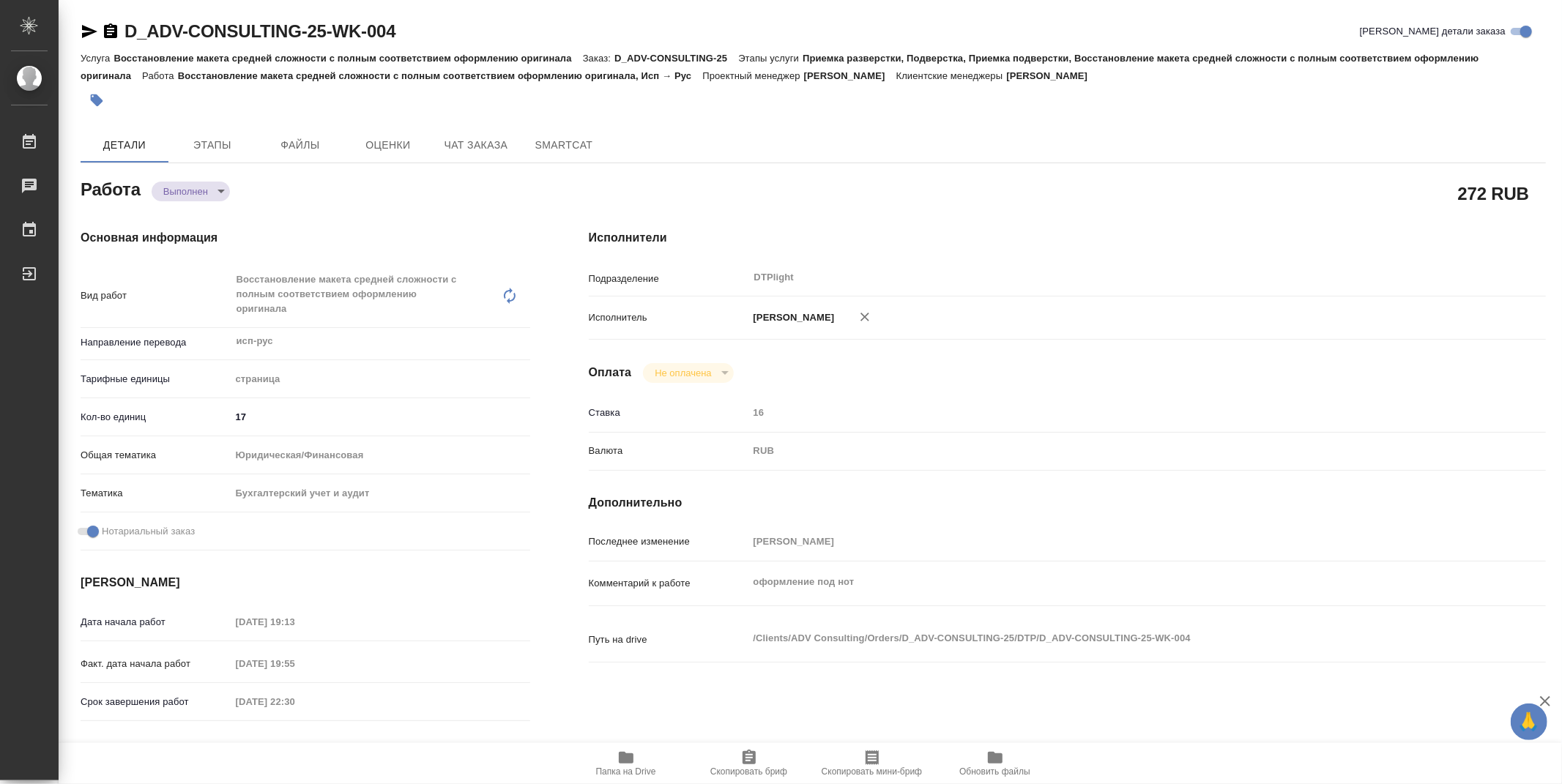
type textarea "x"
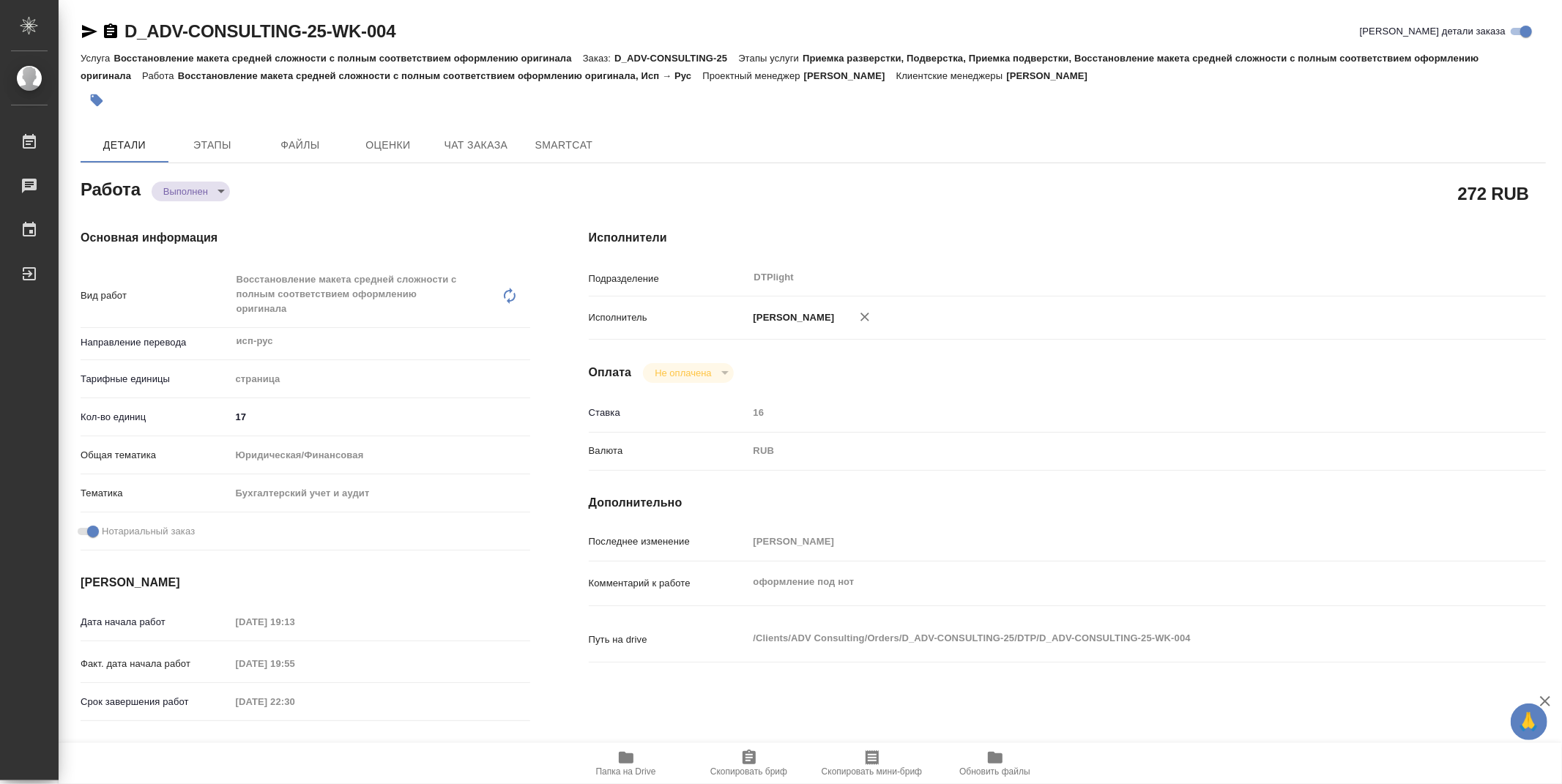
type textarea "x"
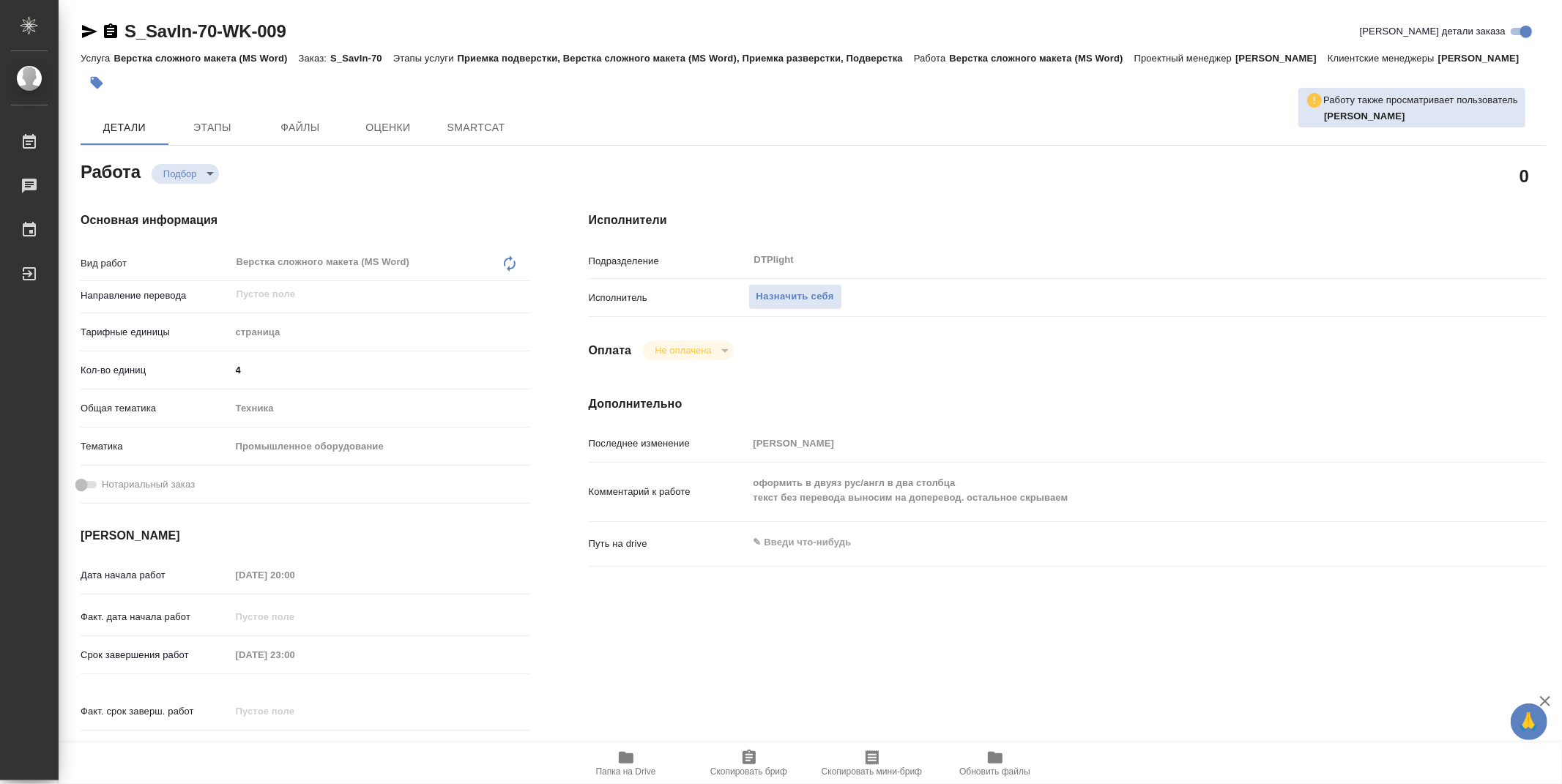
type textarea "x"
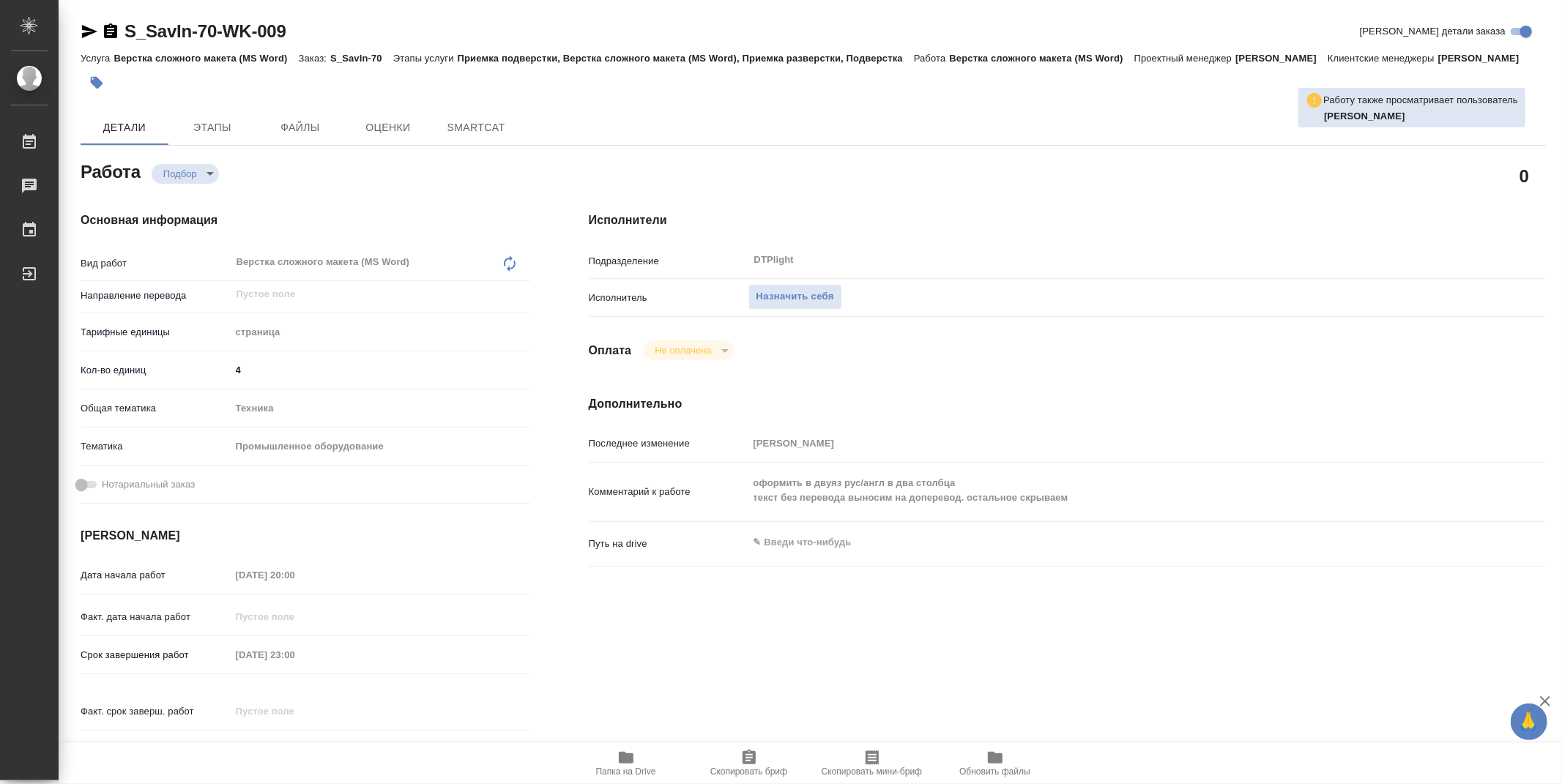
type textarea "x"
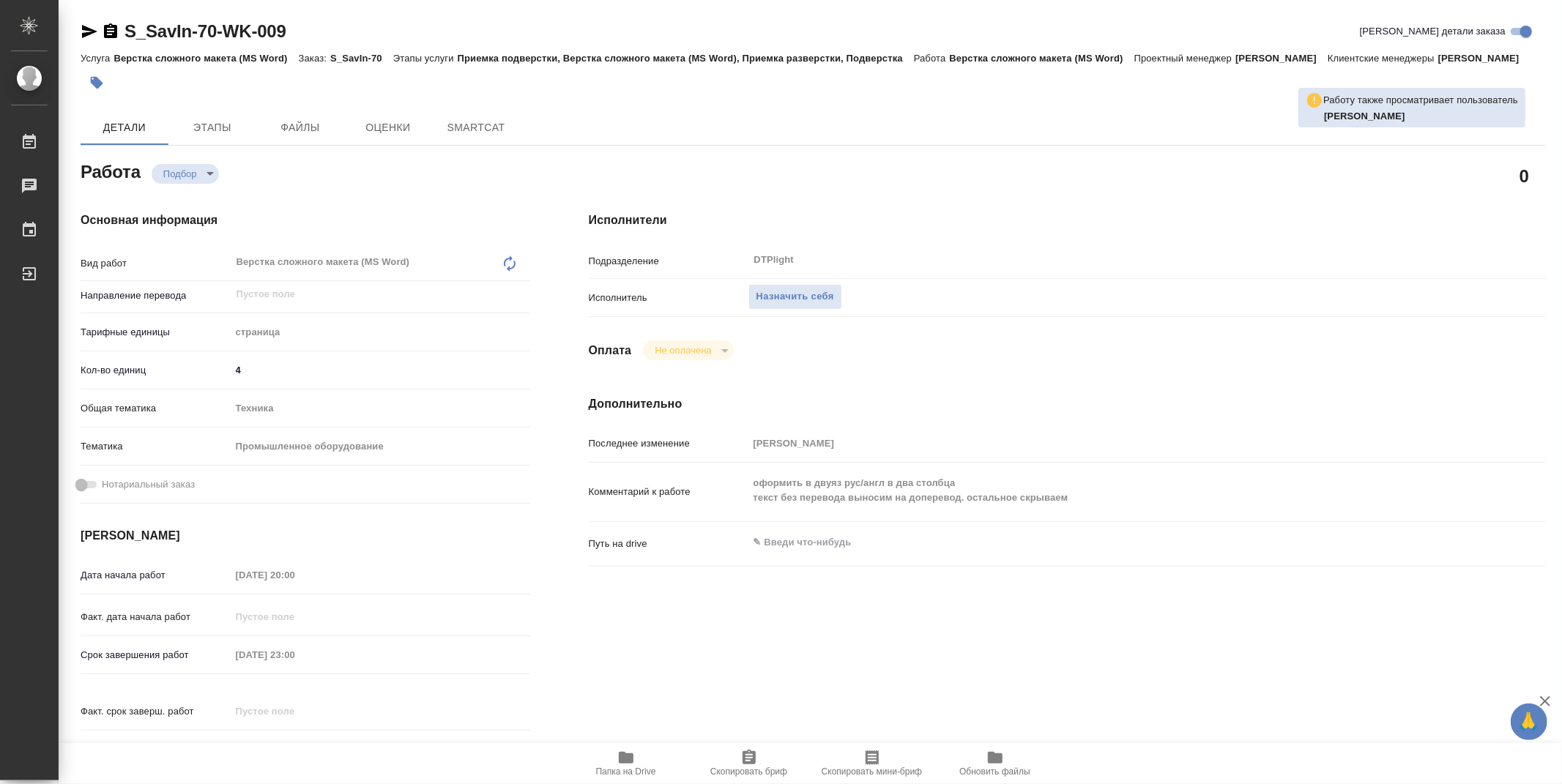
type textarea "x"
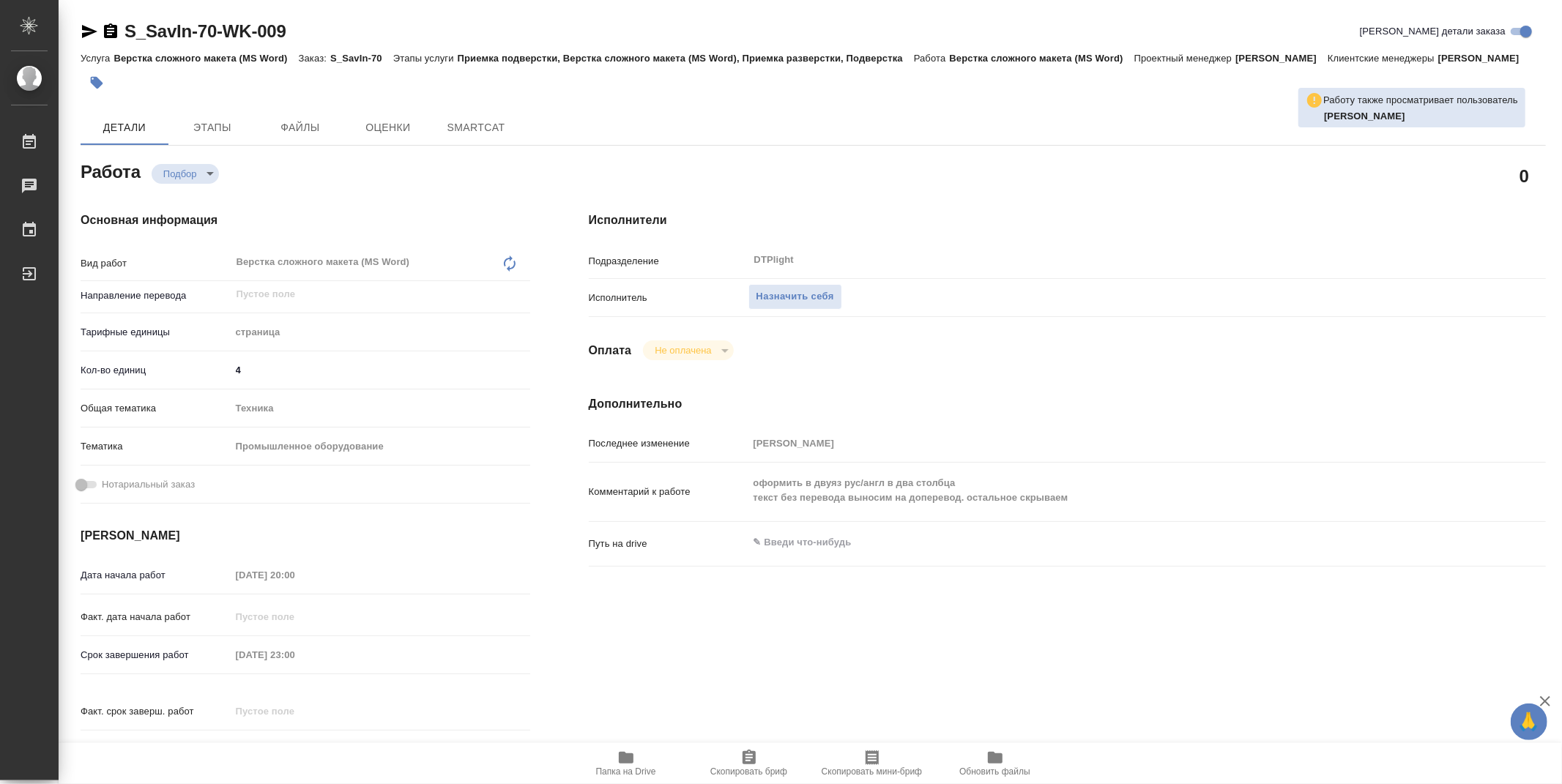
type textarea "x"
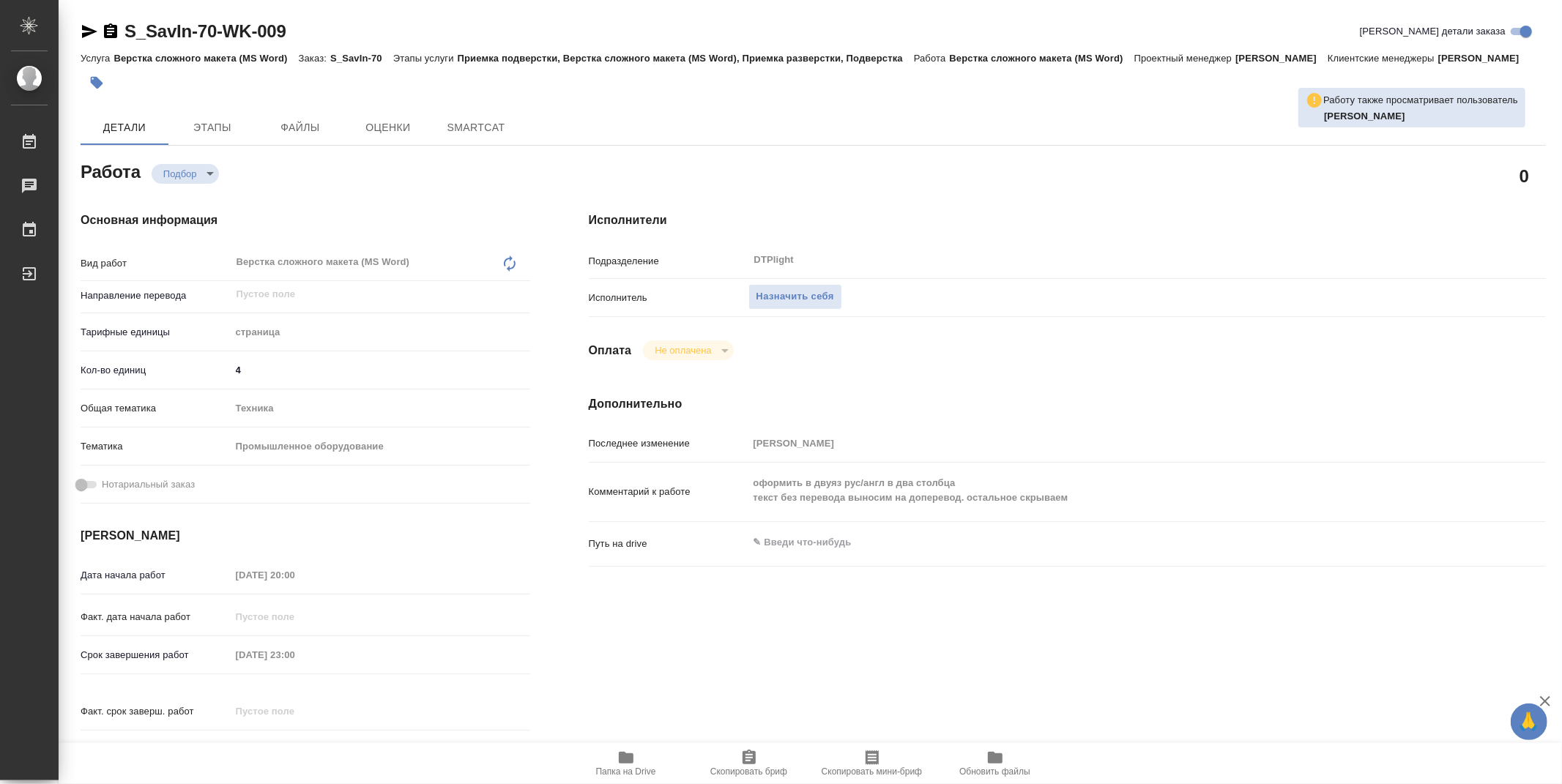
type textarea "x"
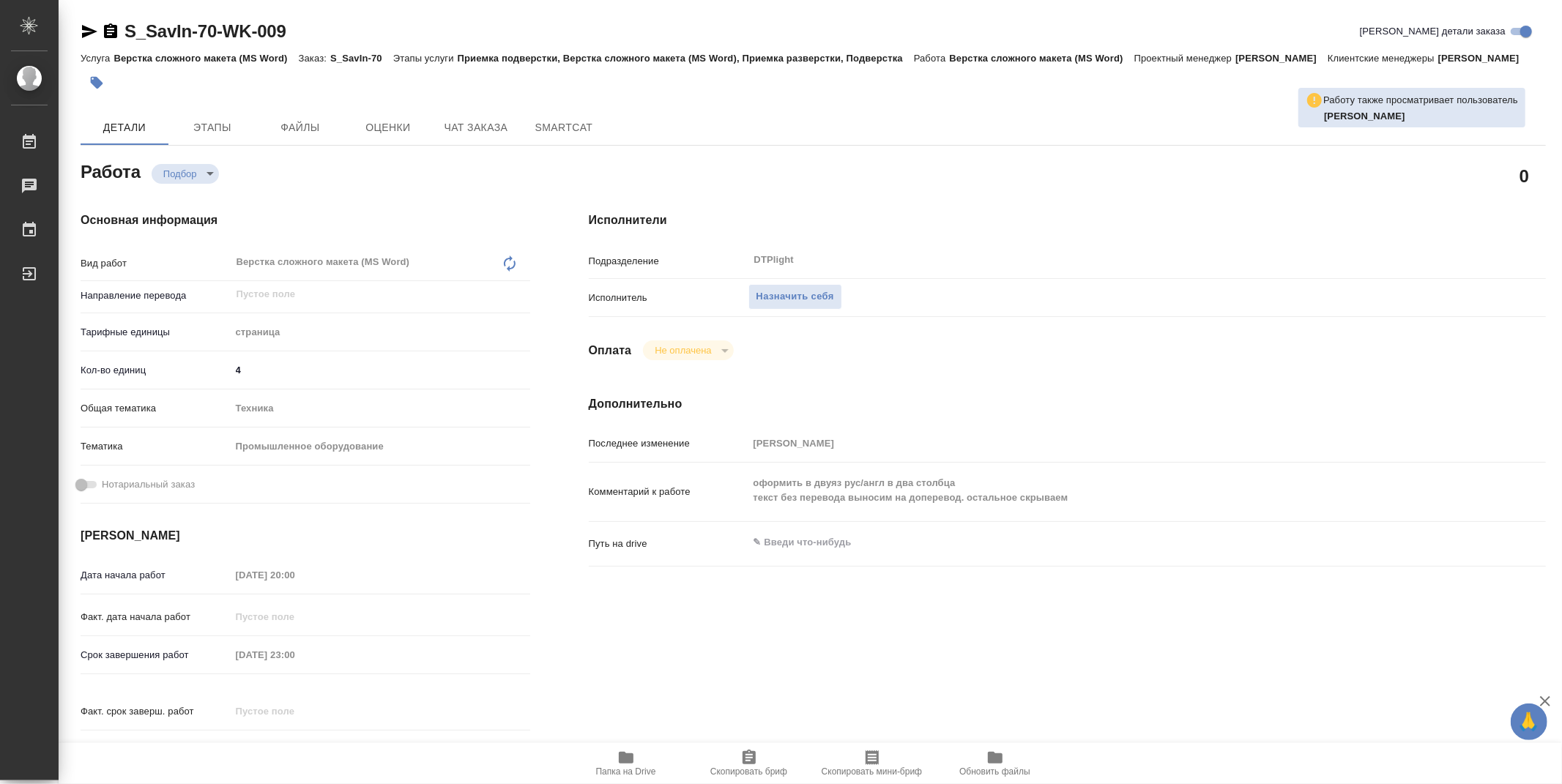
type textarea "x"
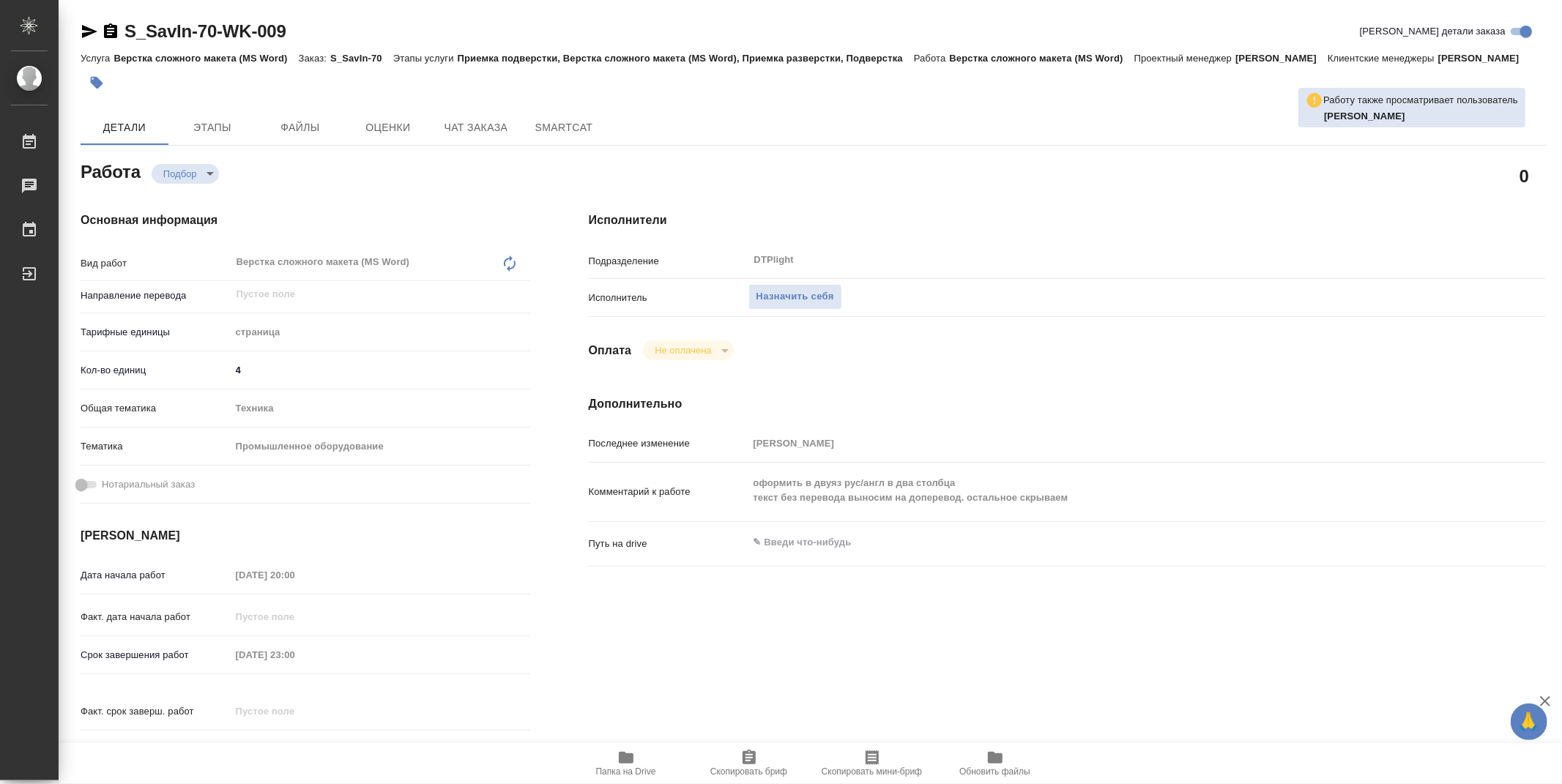
type textarea "x"
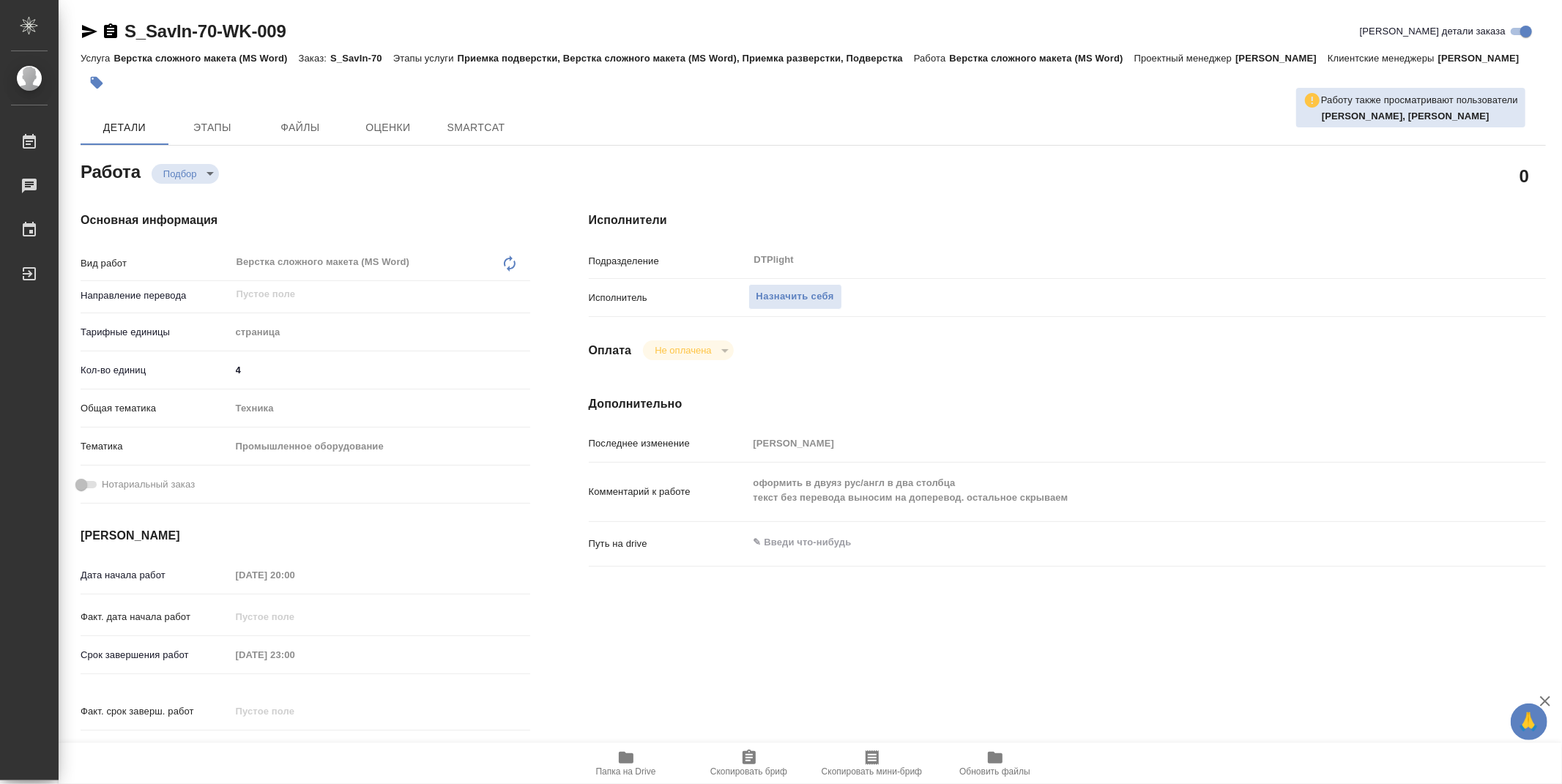
type textarea "x"
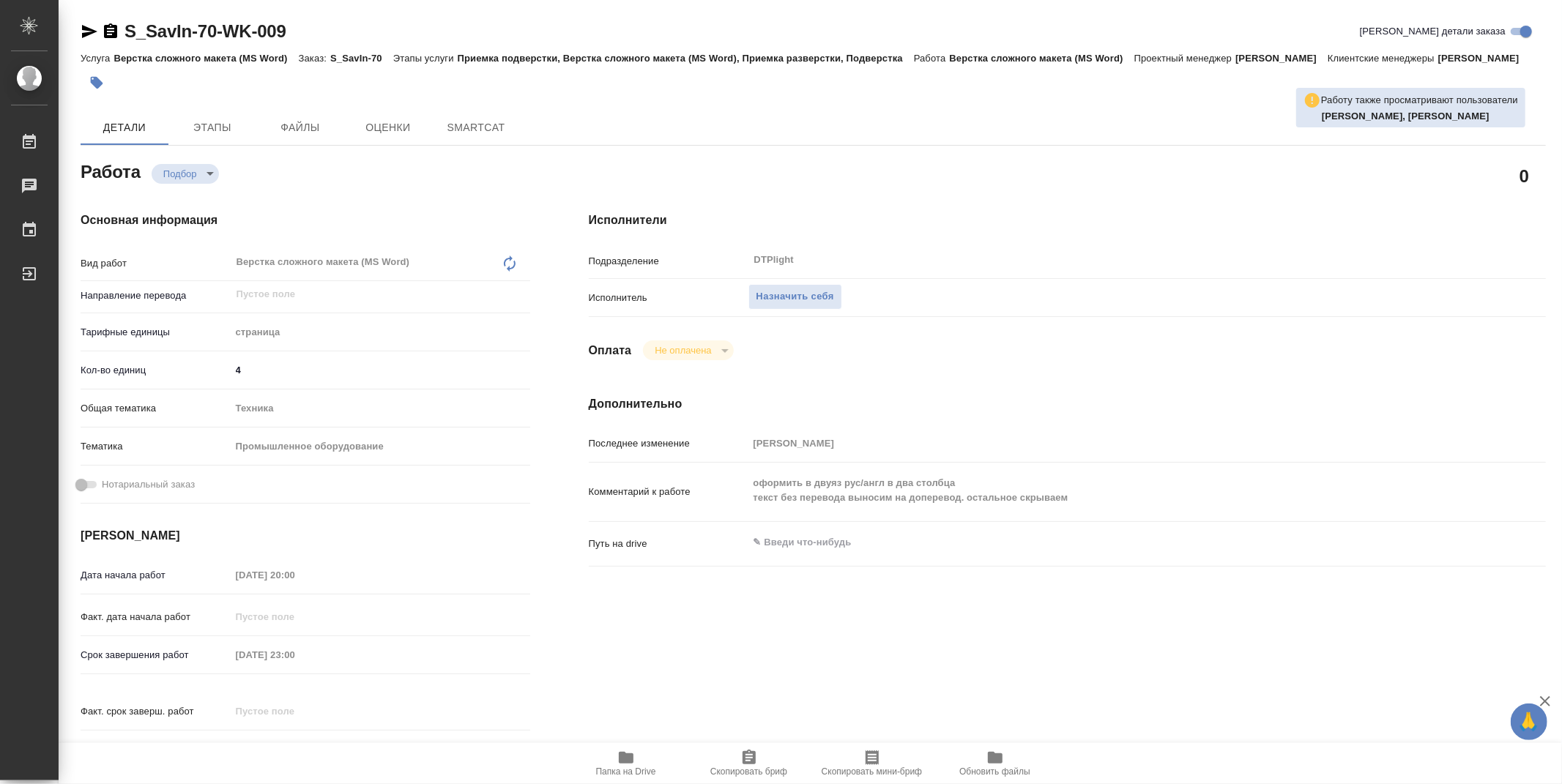
type textarea "x"
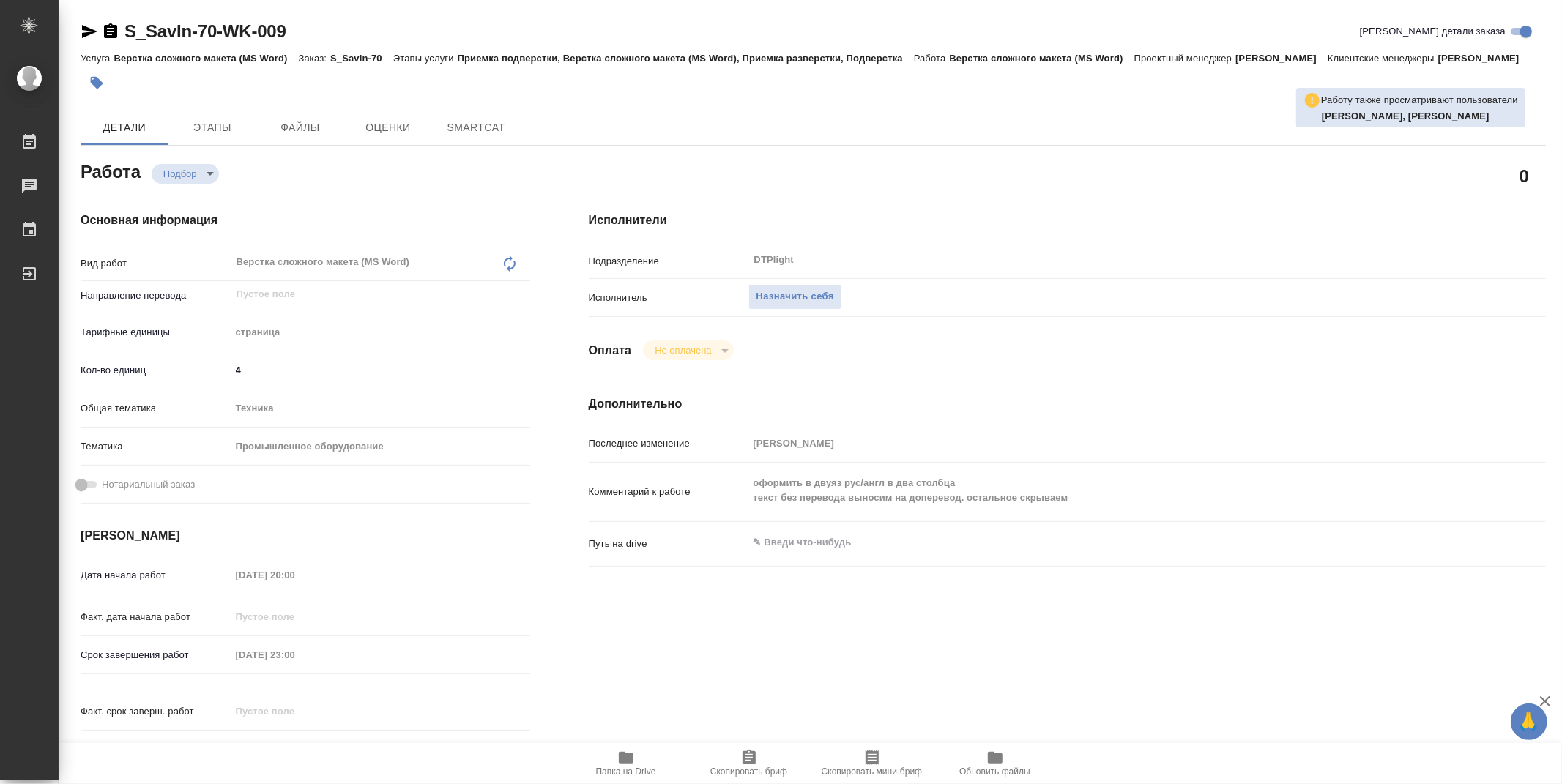
type textarea "x"
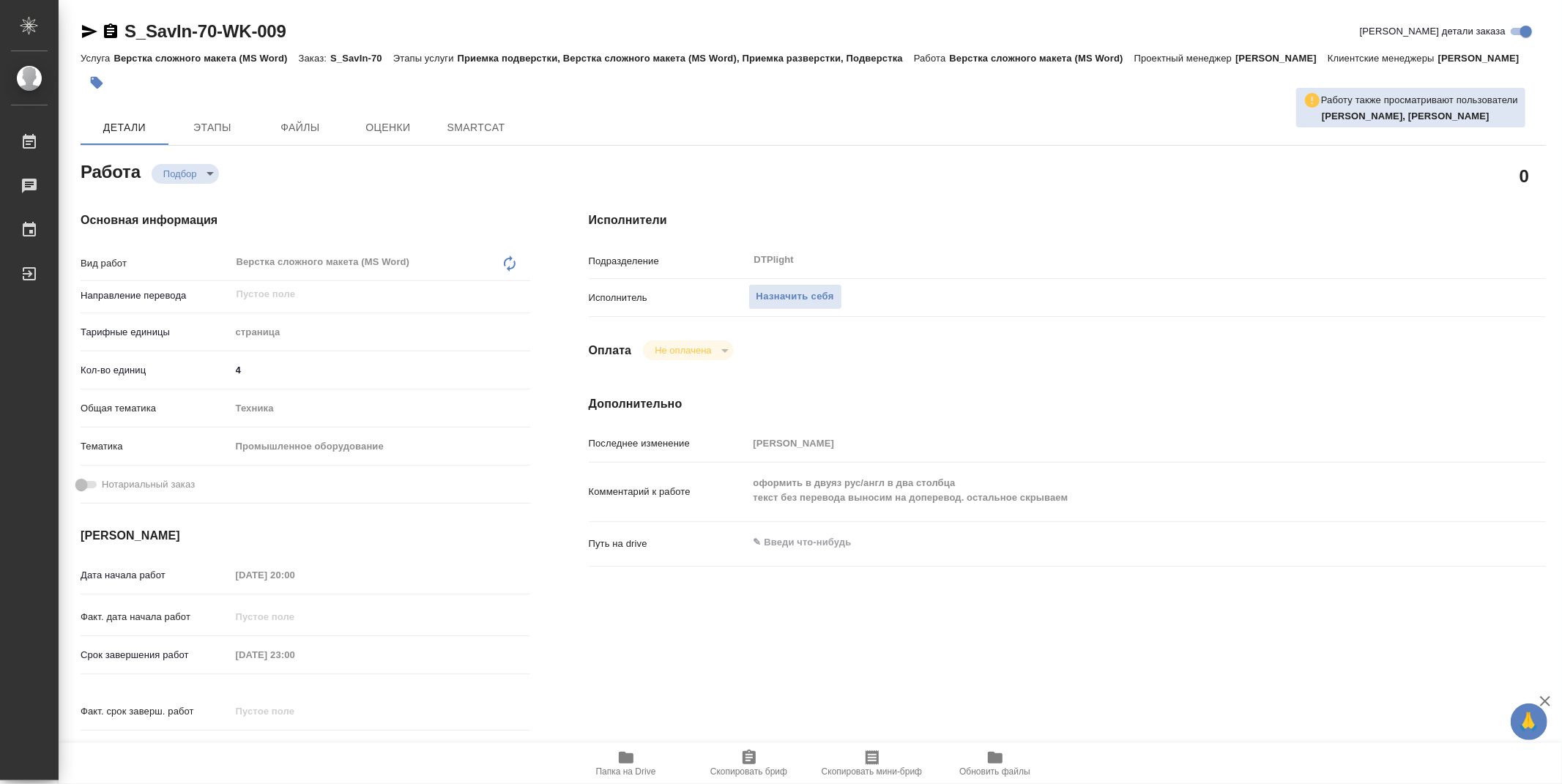
type textarea "x"
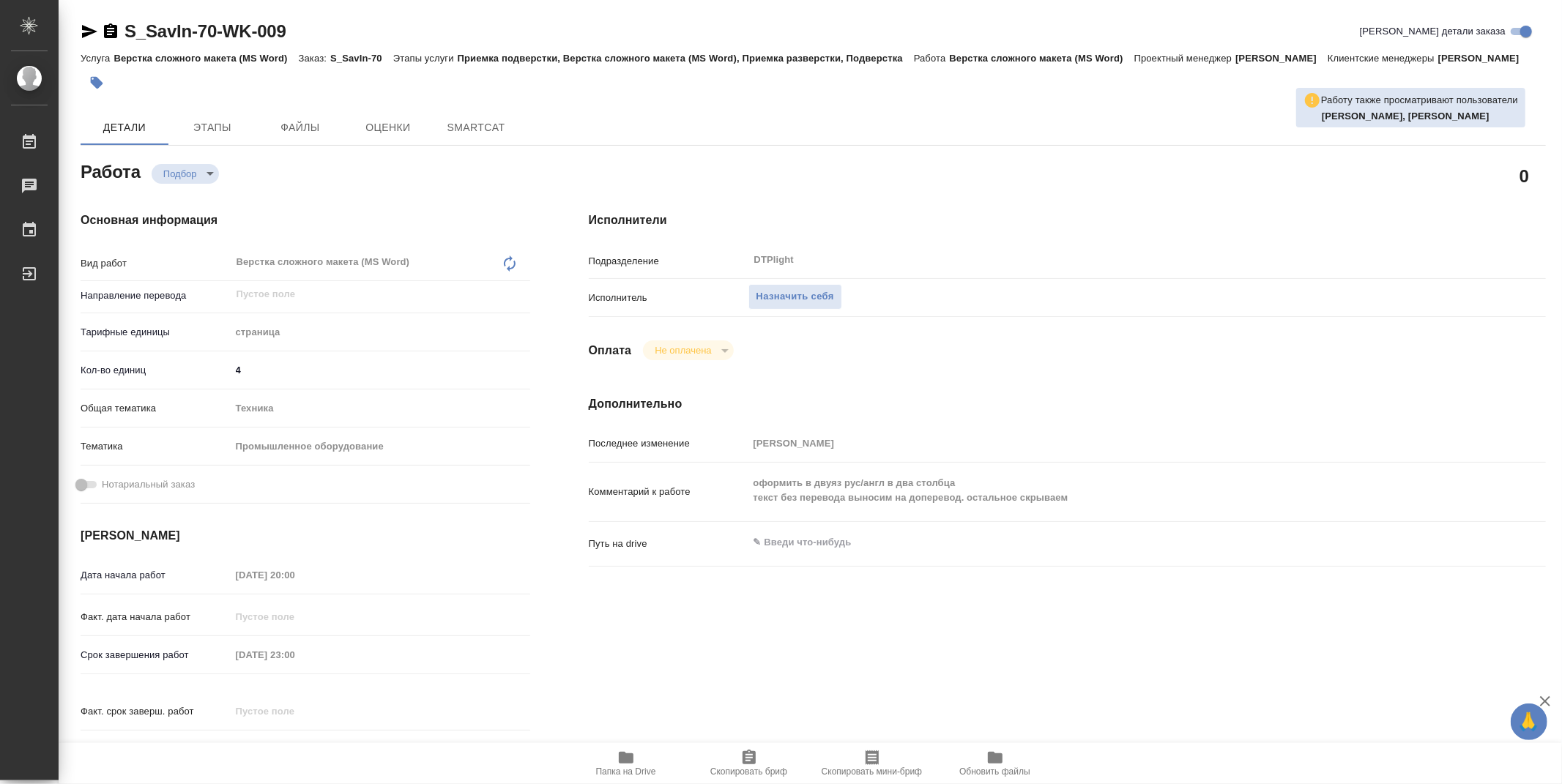
type textarea "x"
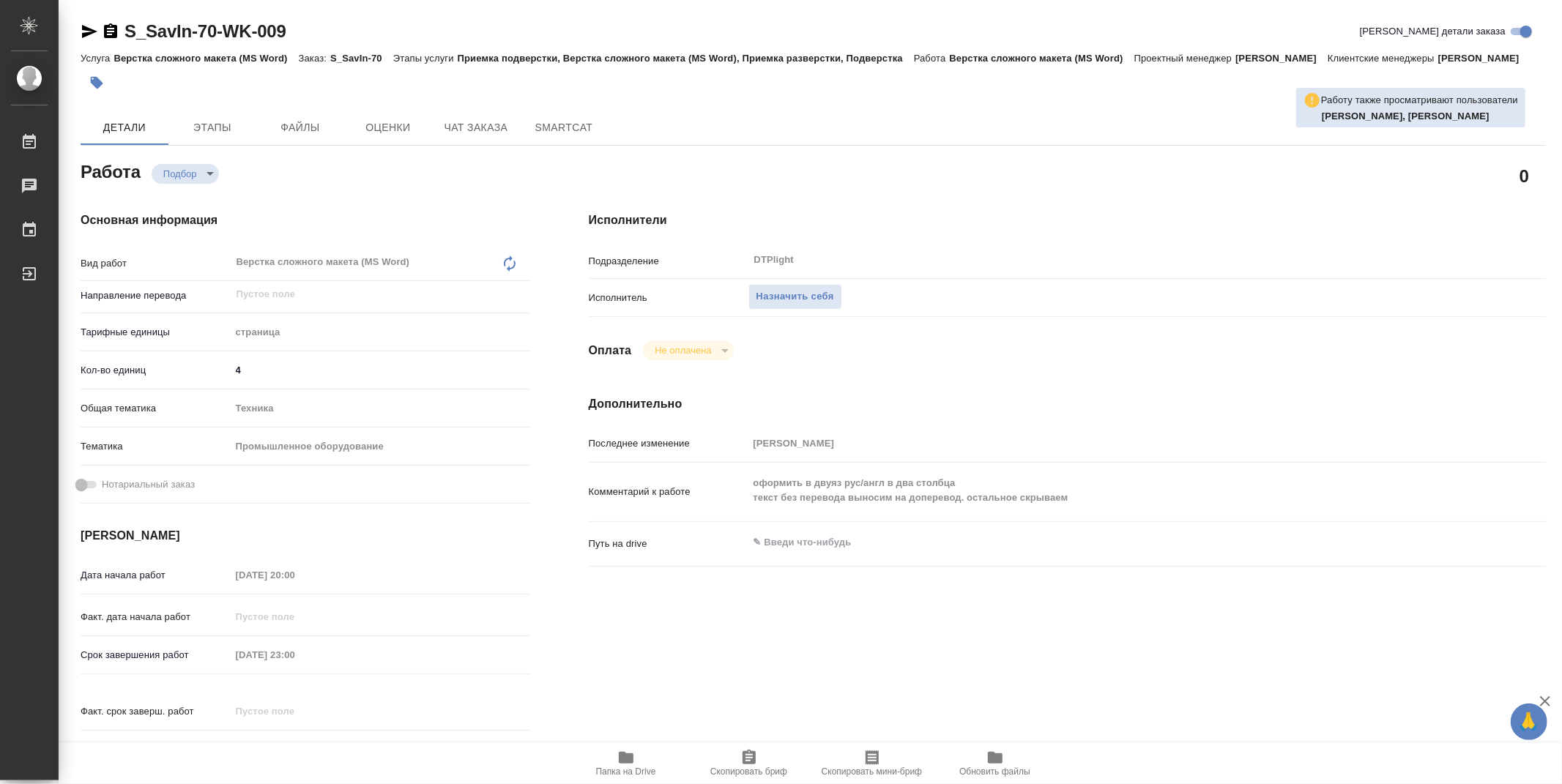
type textarea "x"
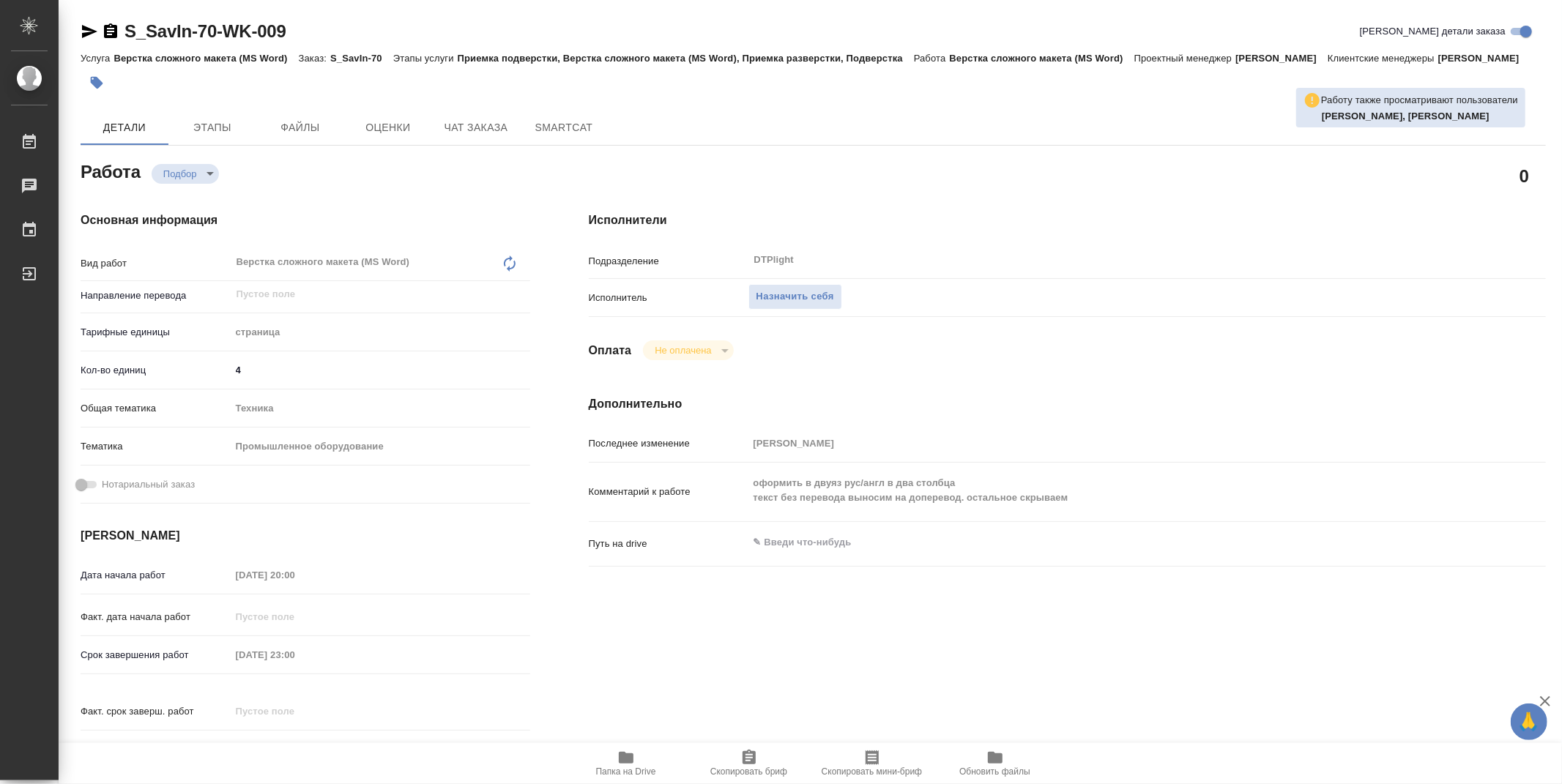
type textarea "x"
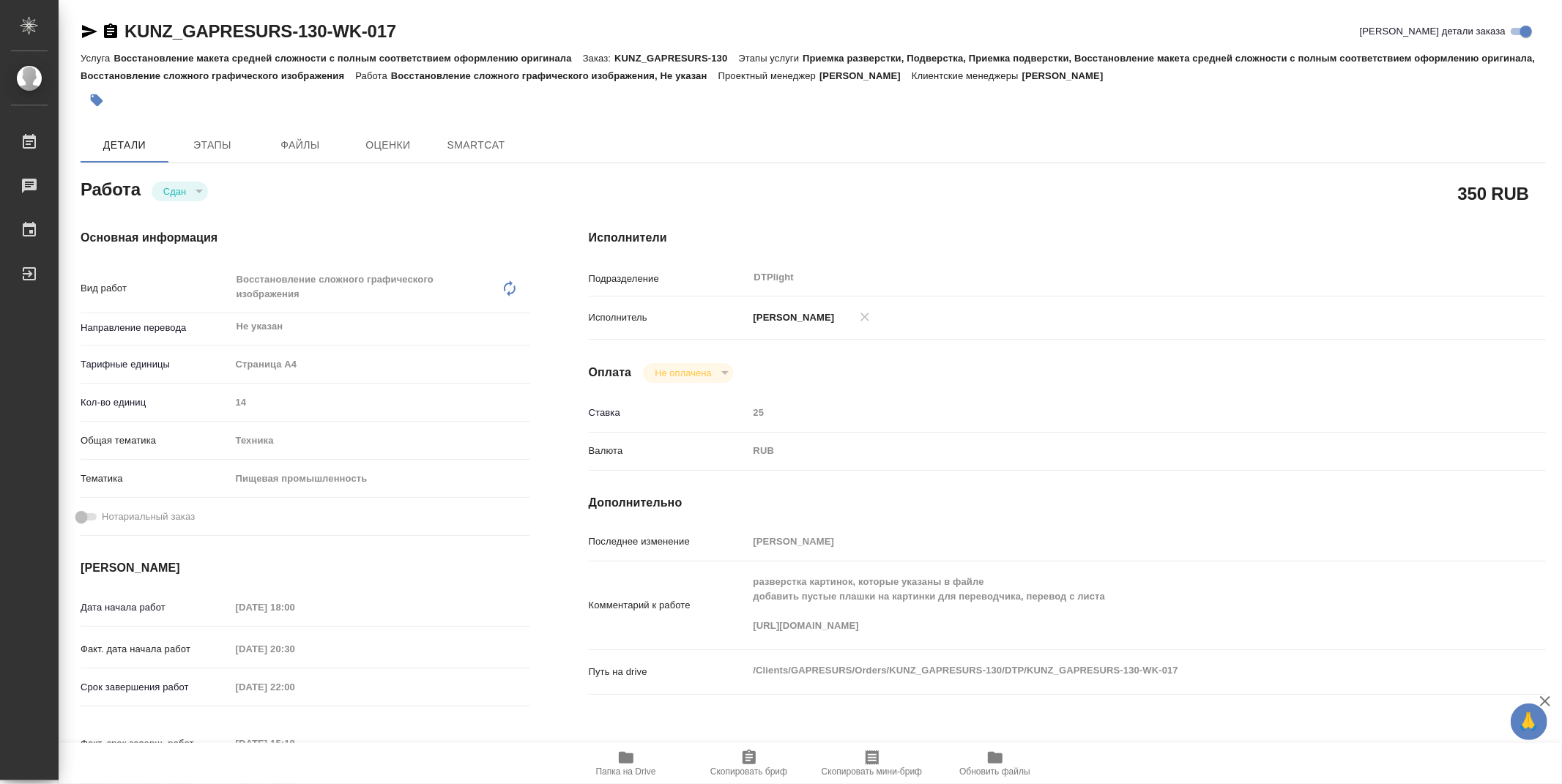
type textarea "x"
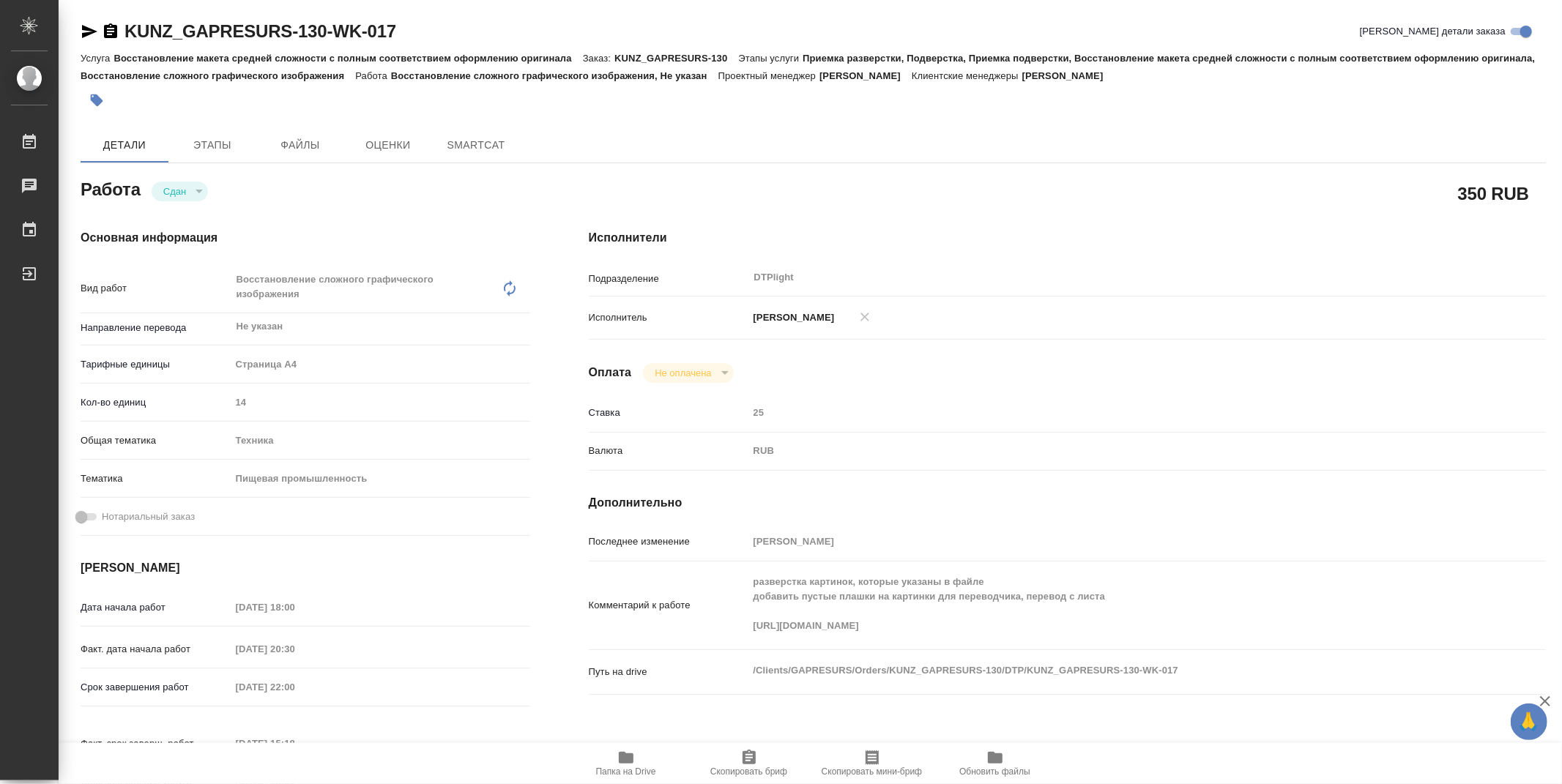
type textarea "x"
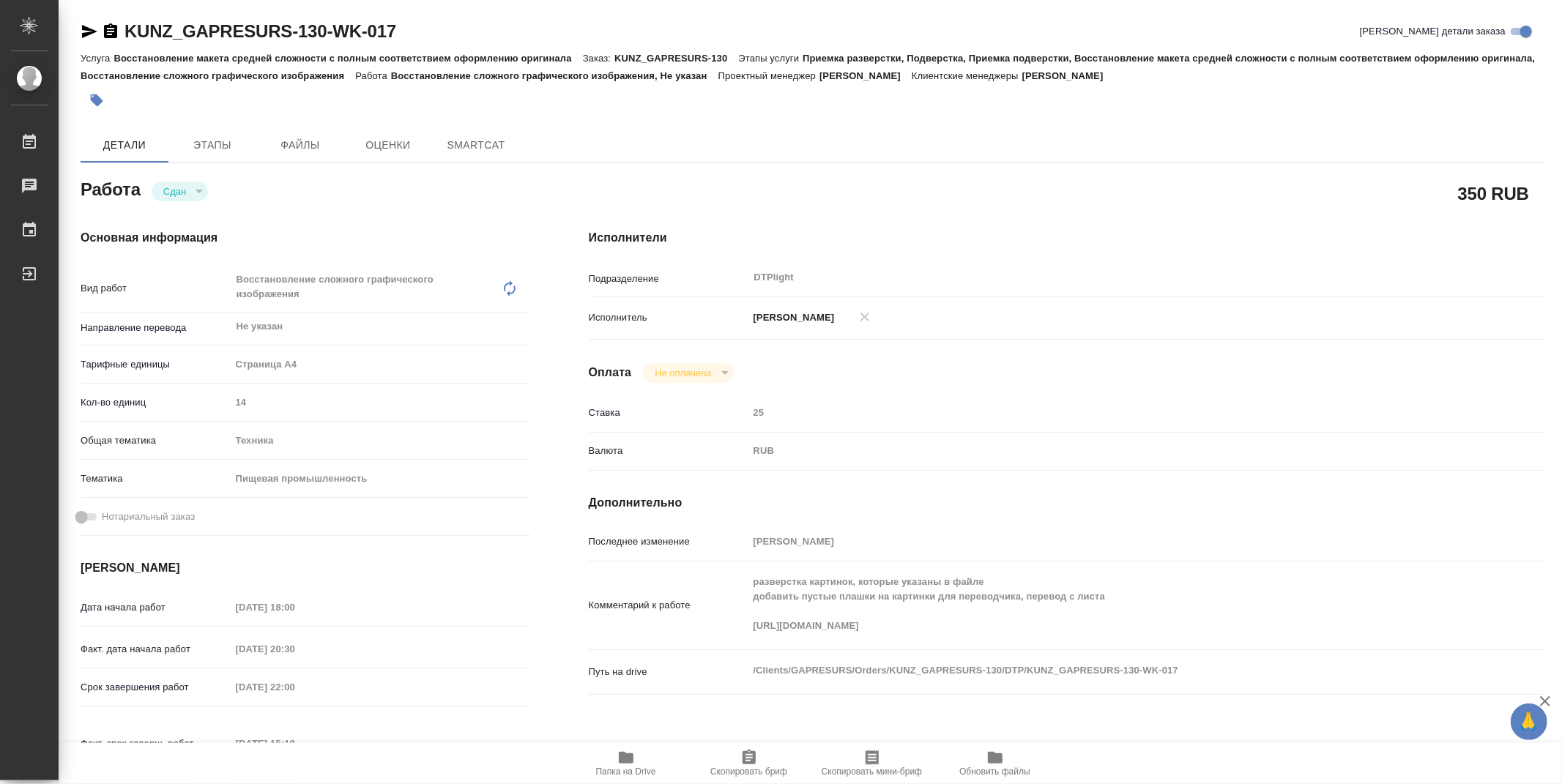
type textarea "x"
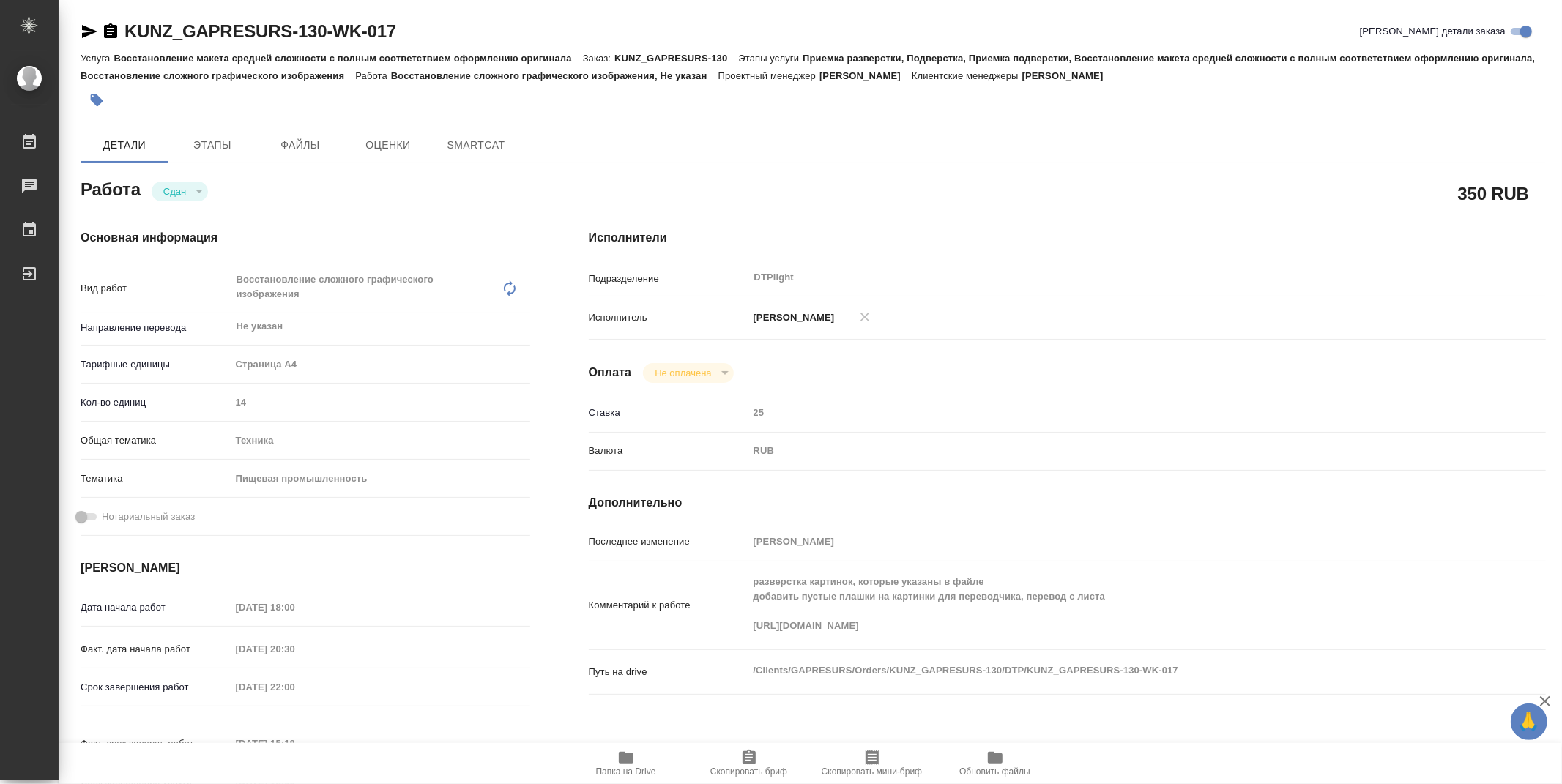
type textarea "x"
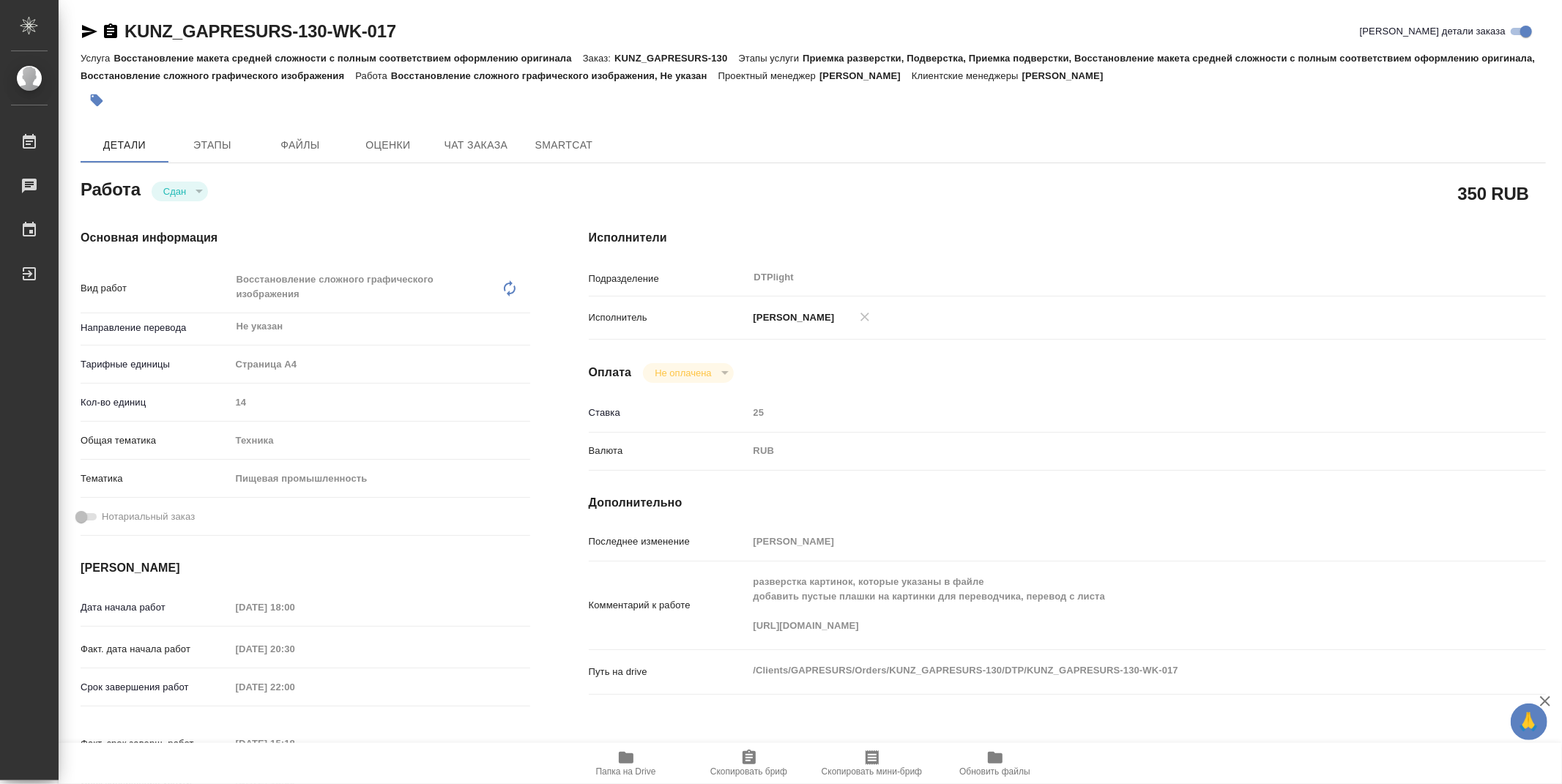
type textarea "x"
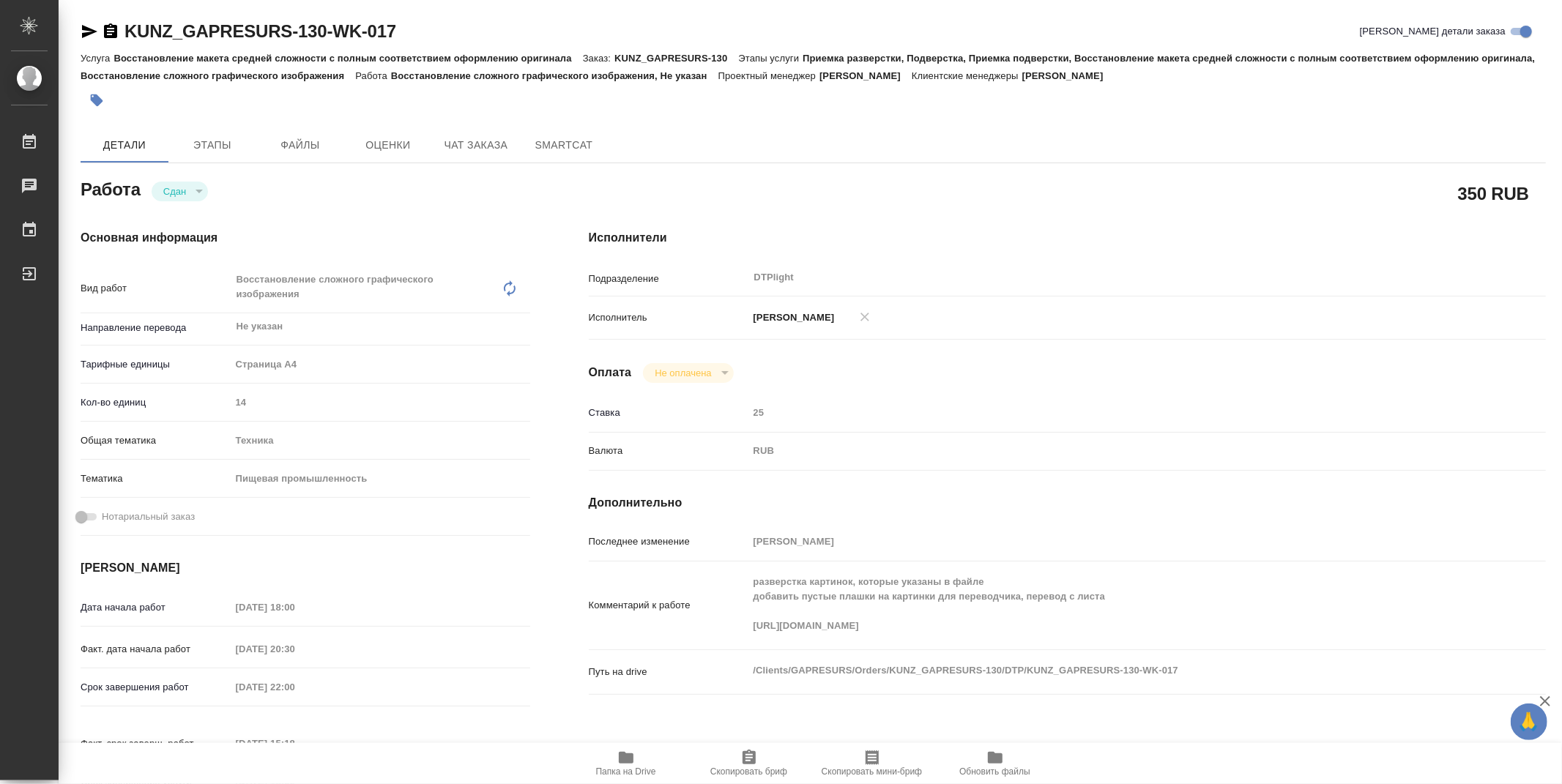
type textarea "x"
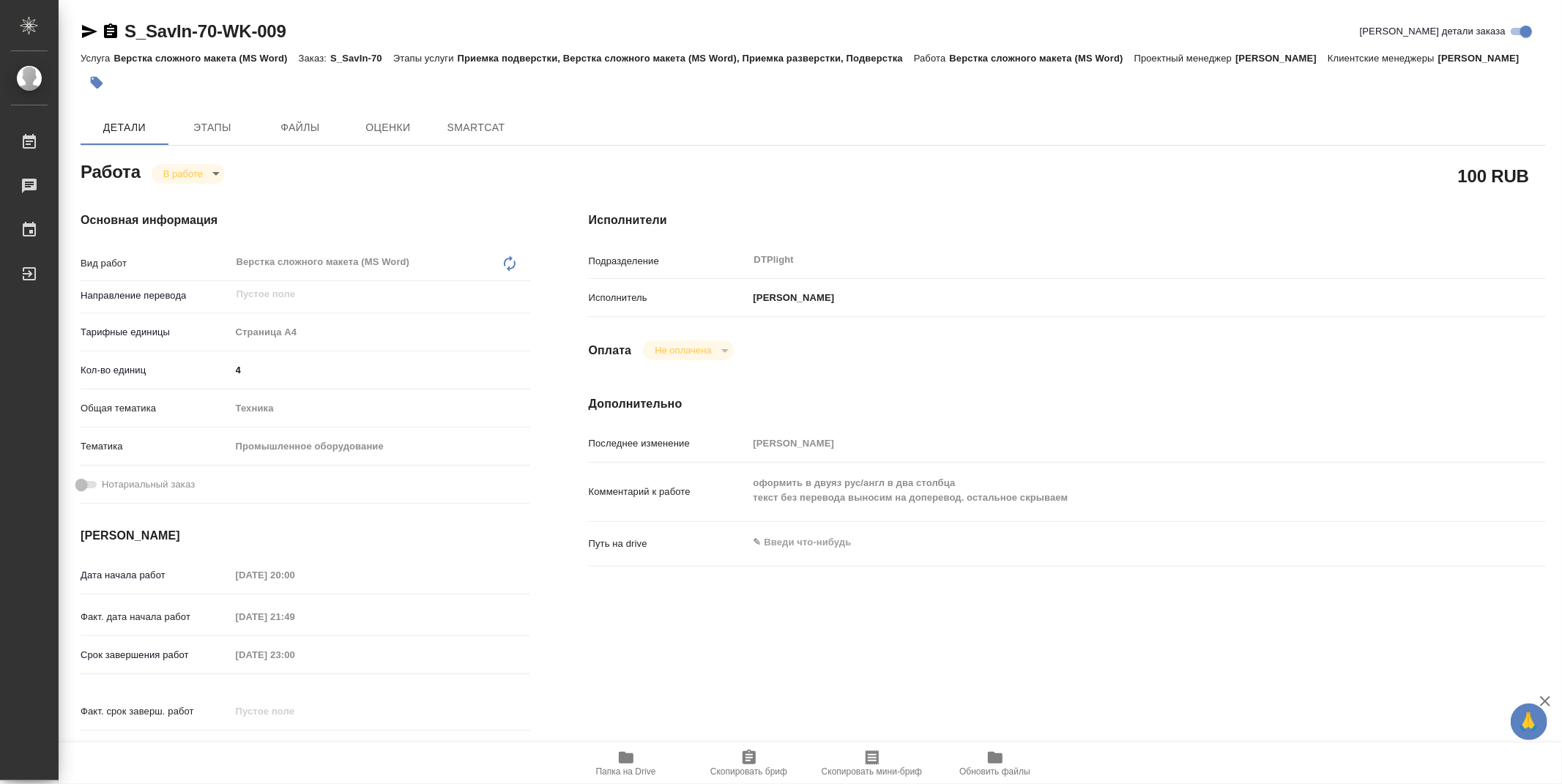
type textarea "x"
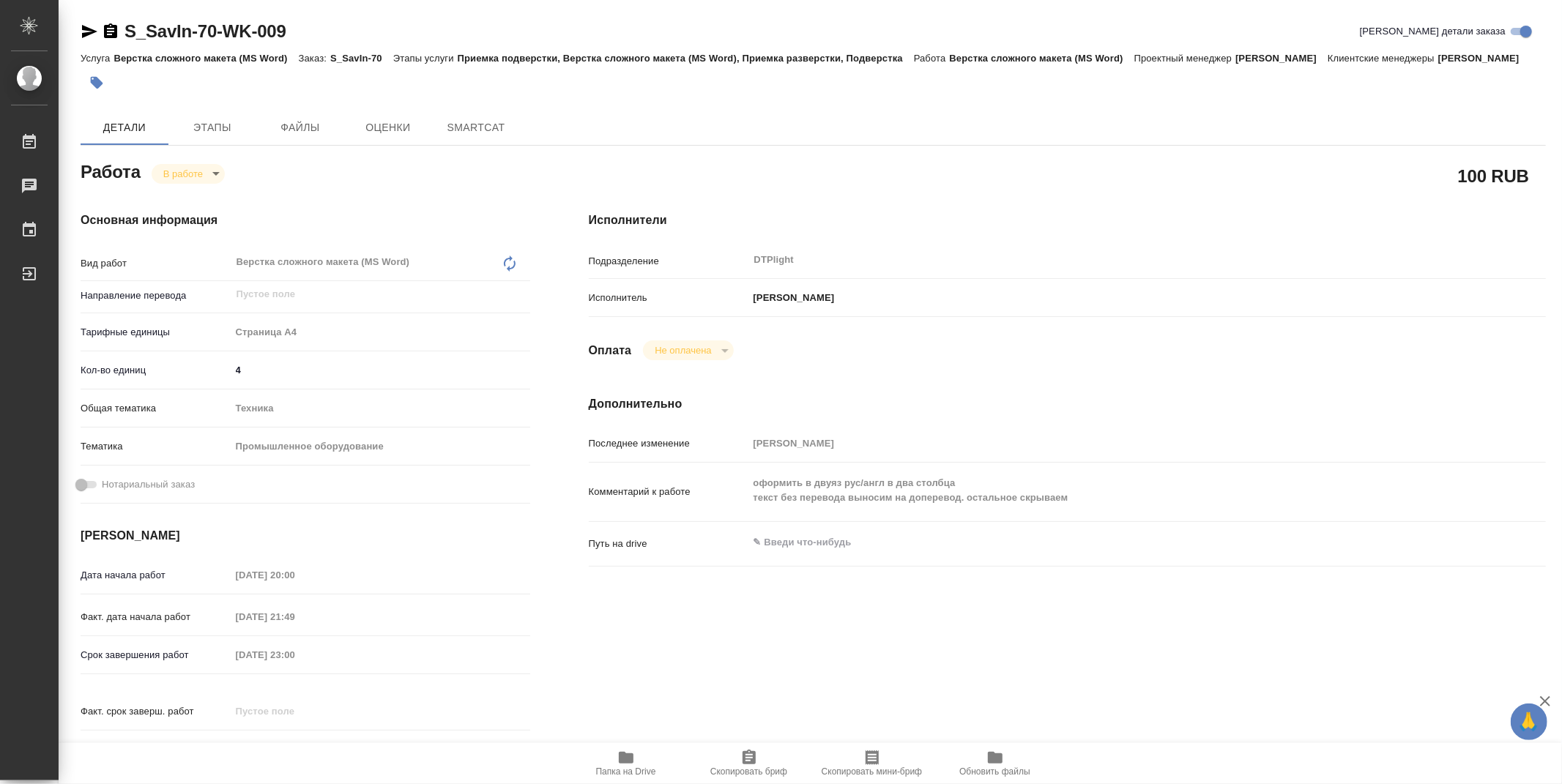
type textarea "x"
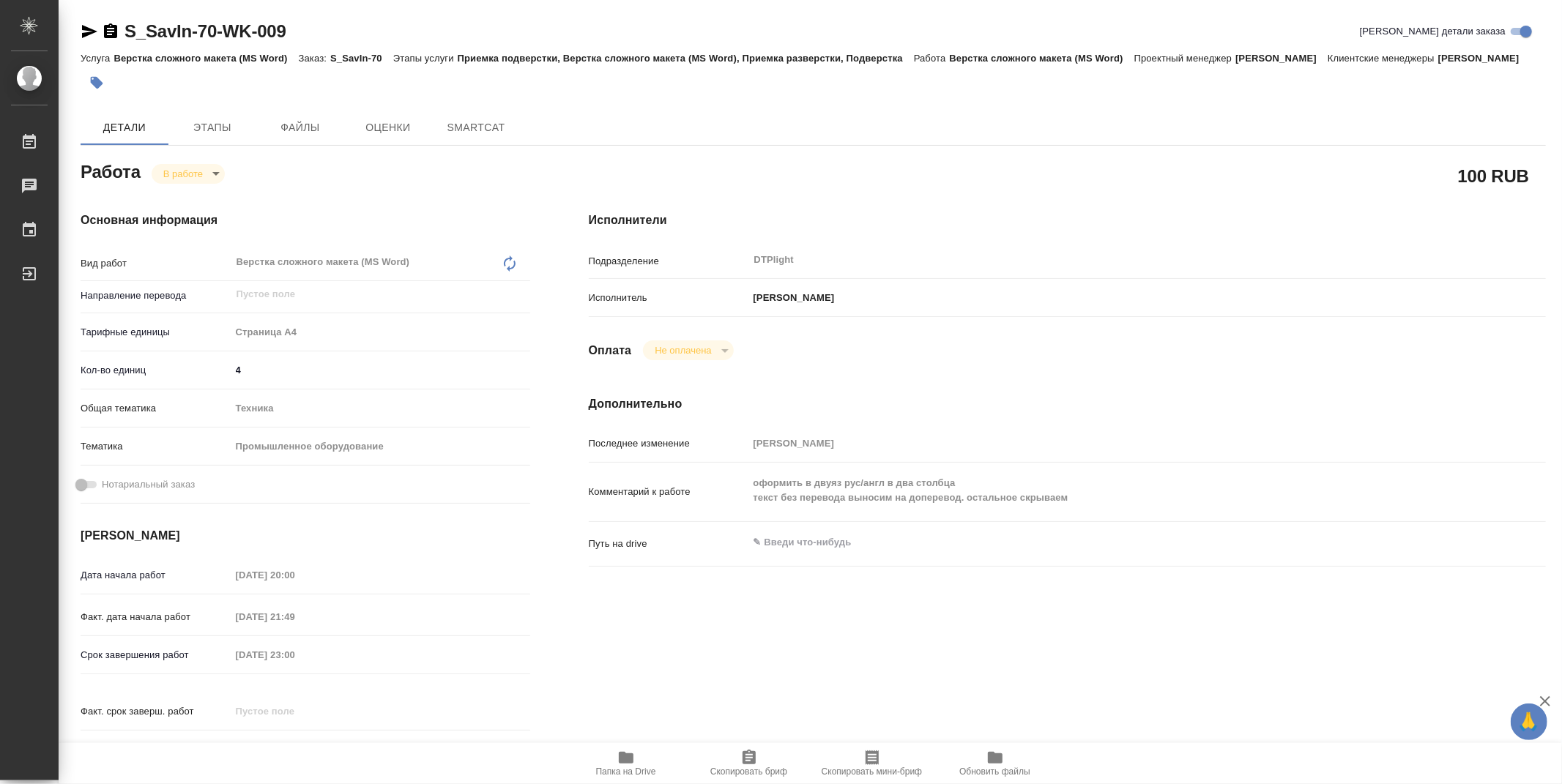
type textarea "x"
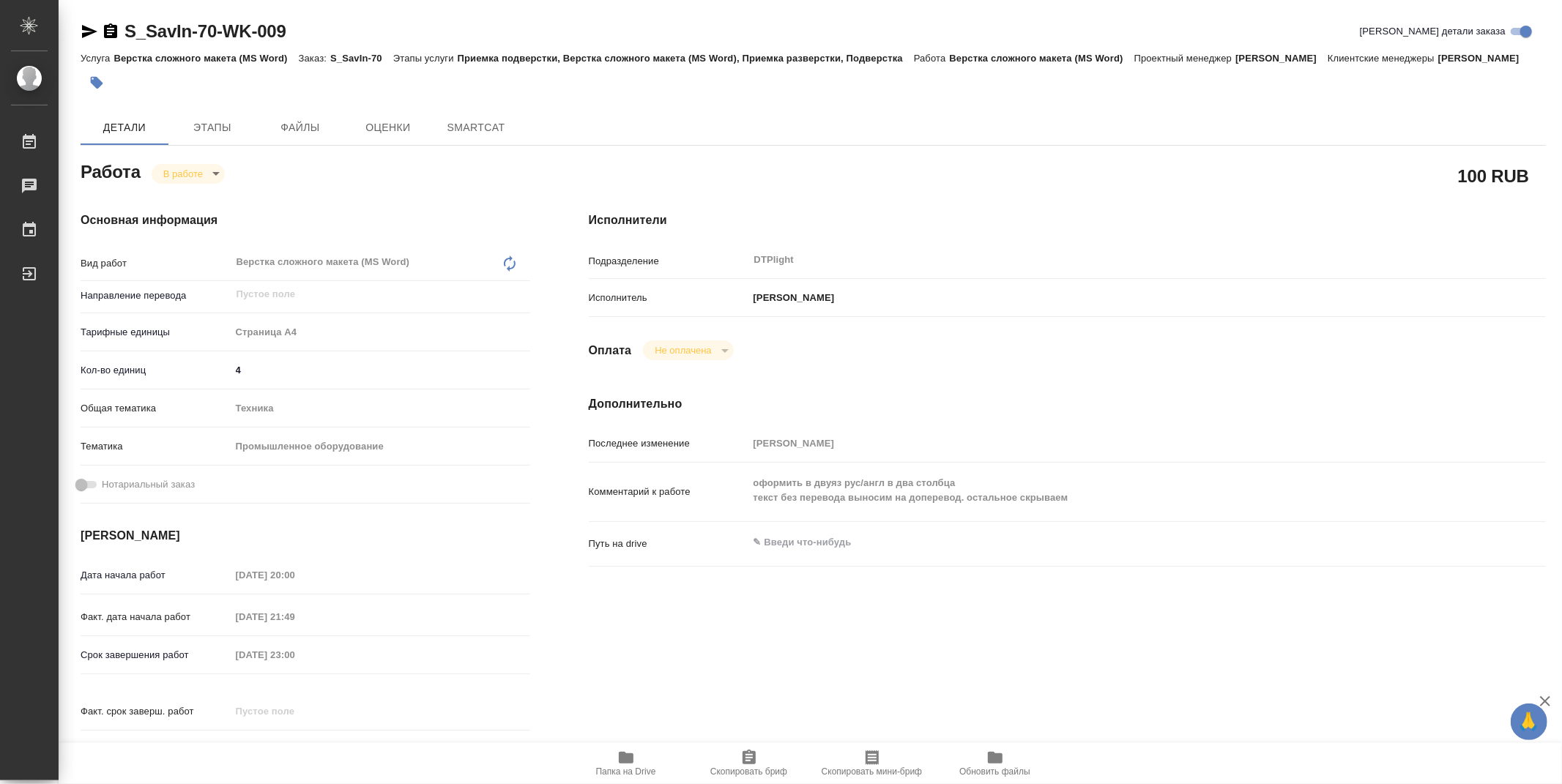
type textarea "x"
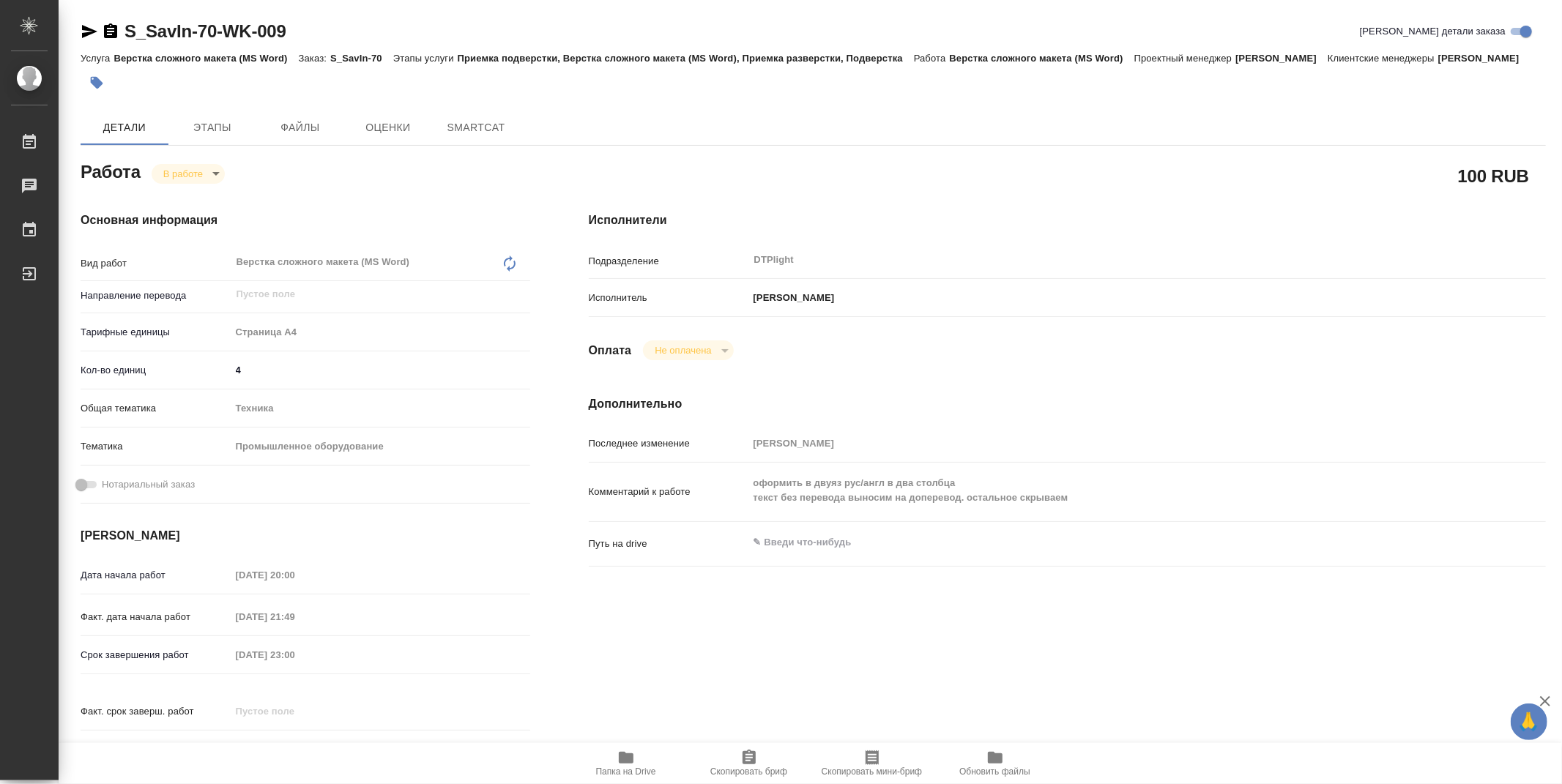
type textarea "x"
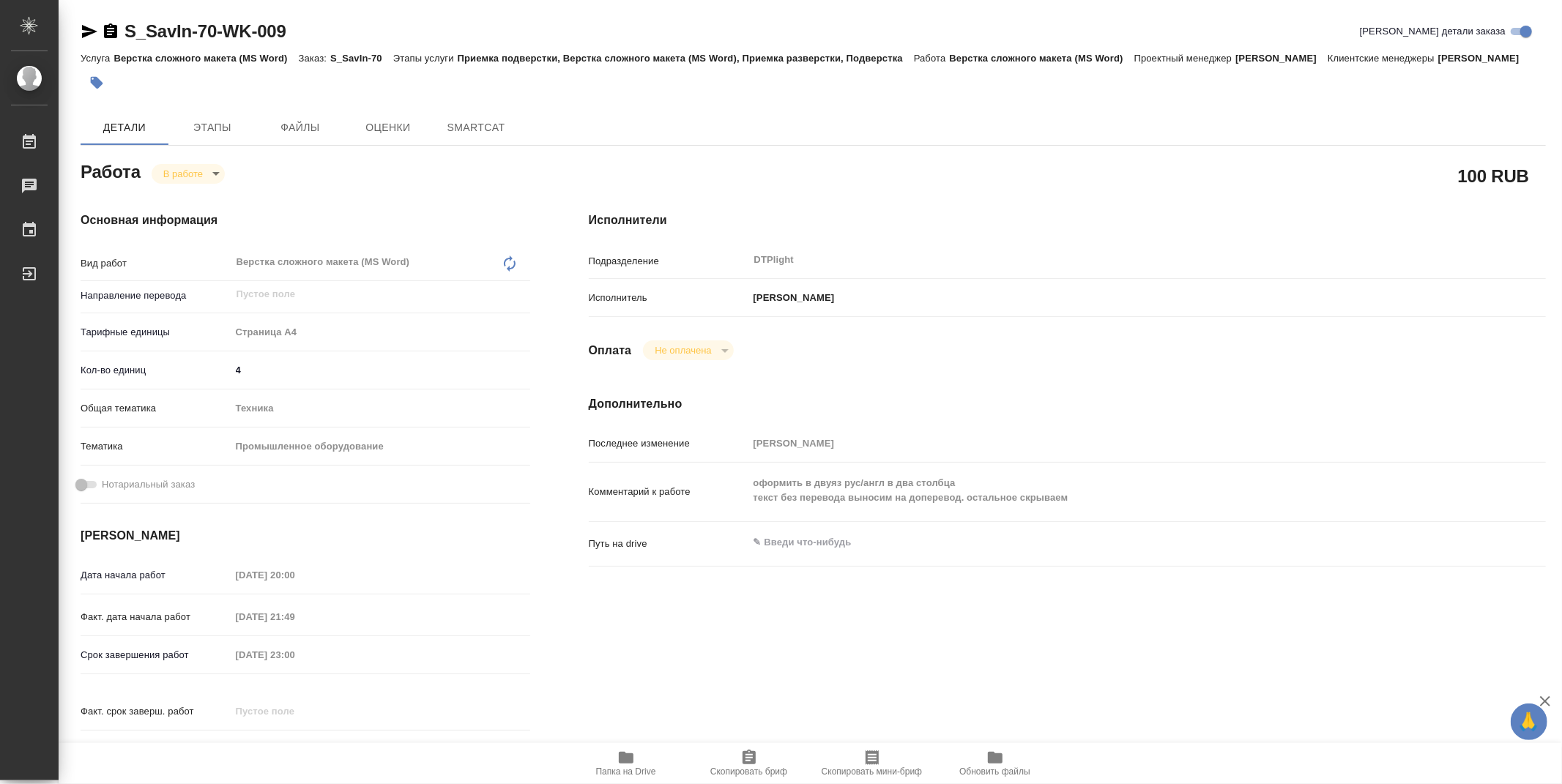
type textarea "x"
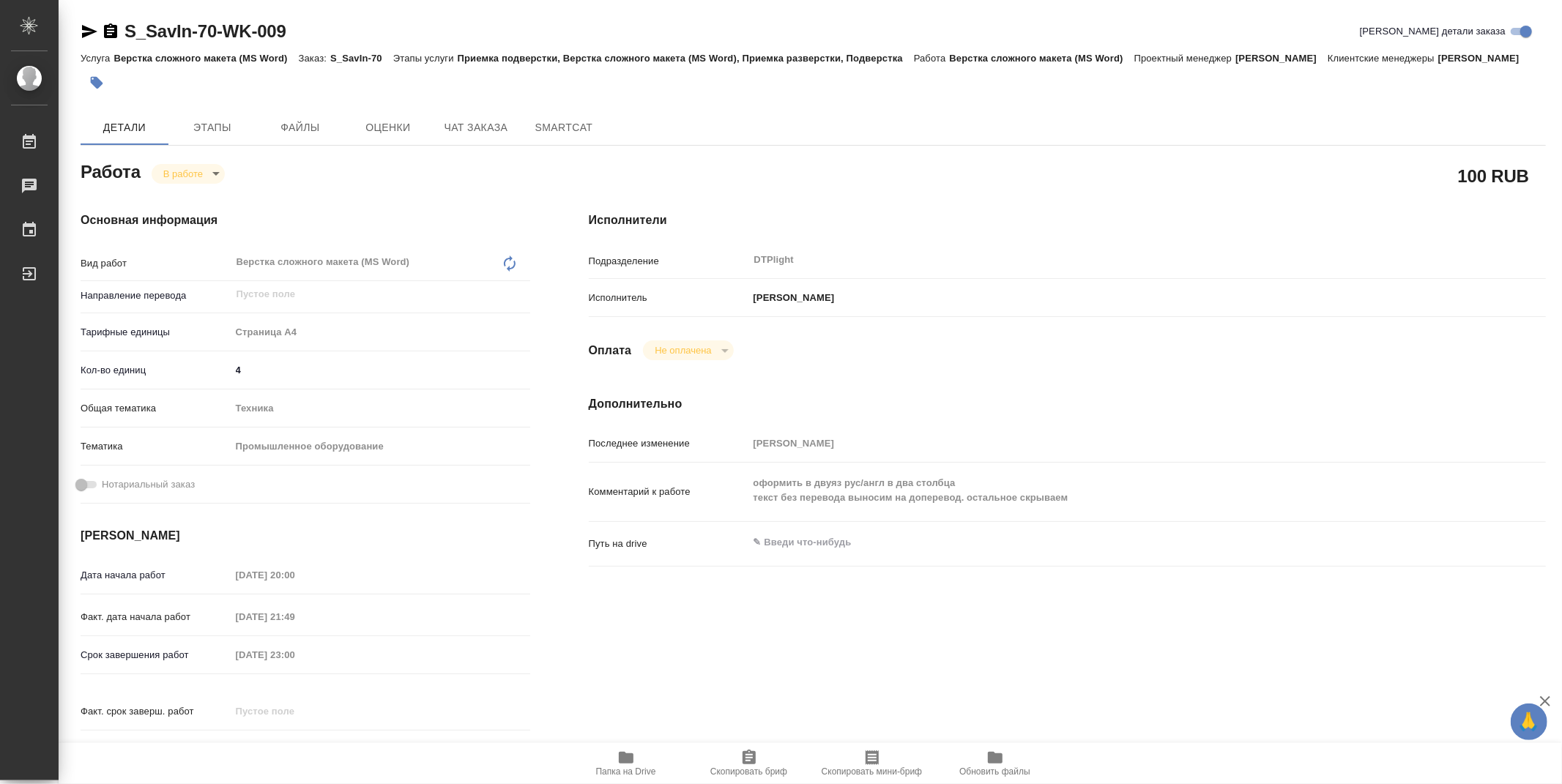
type textarea "x"
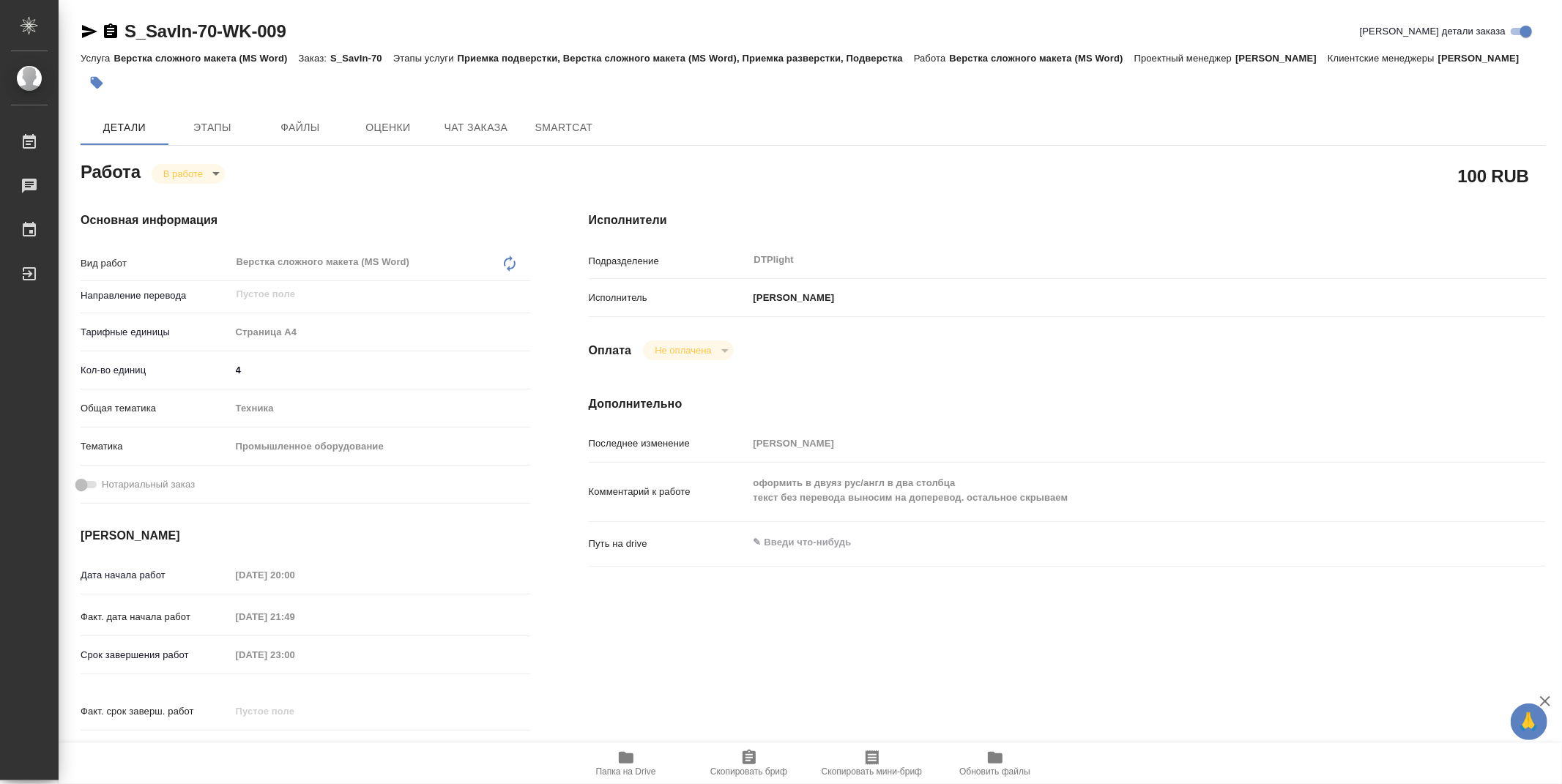
type textarea "x"
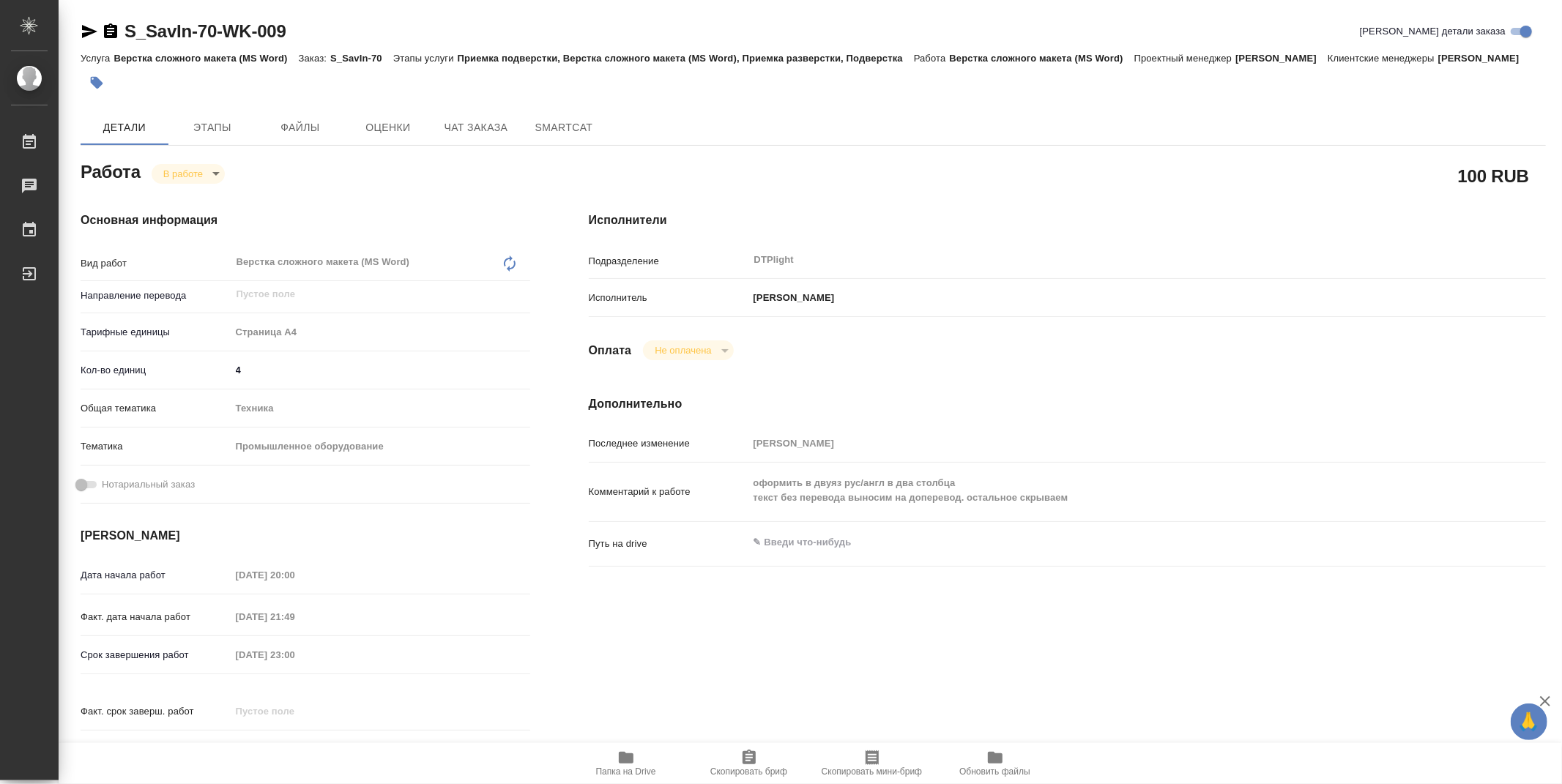
type textarea "x"
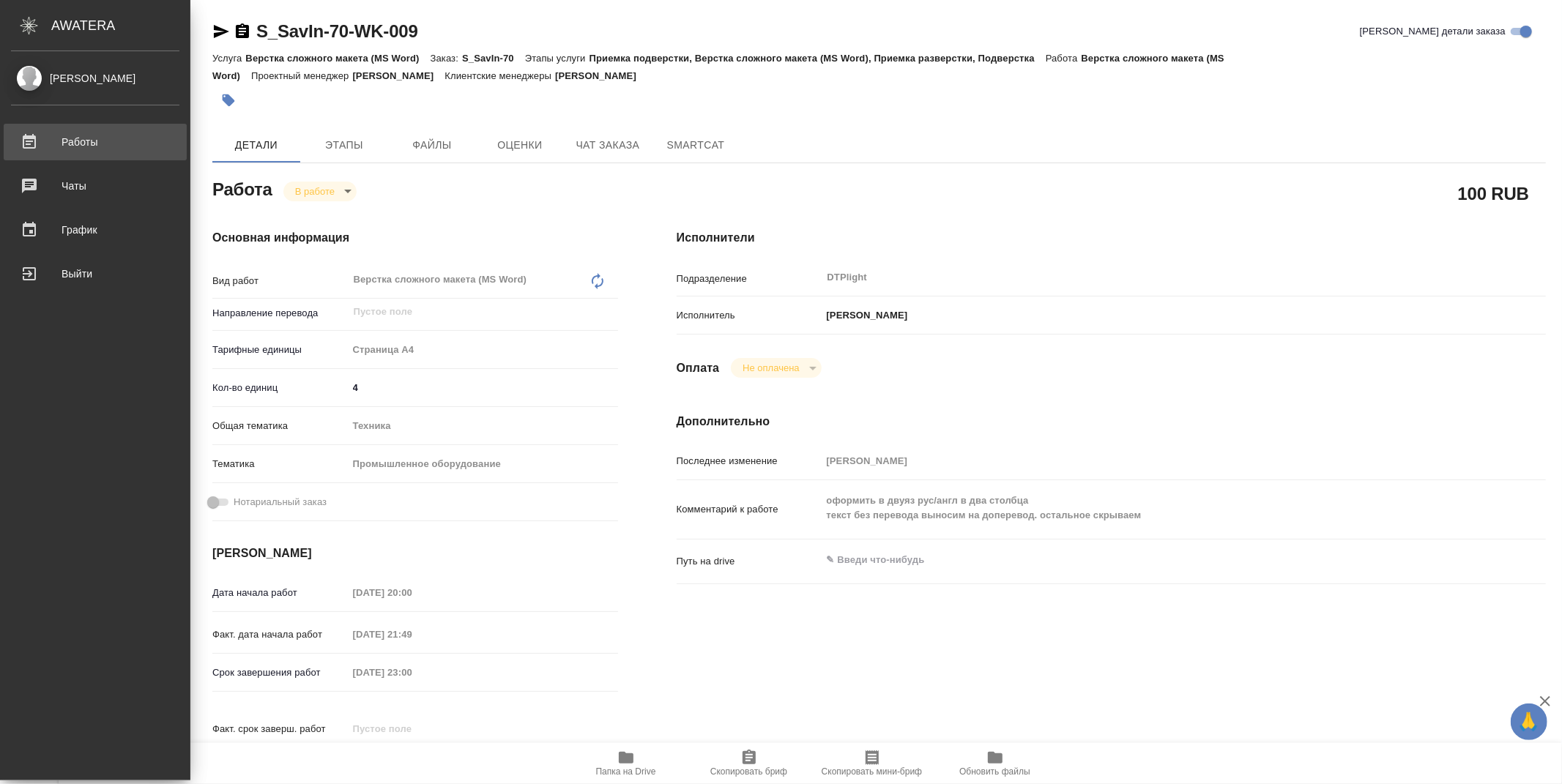
type textarea "x"
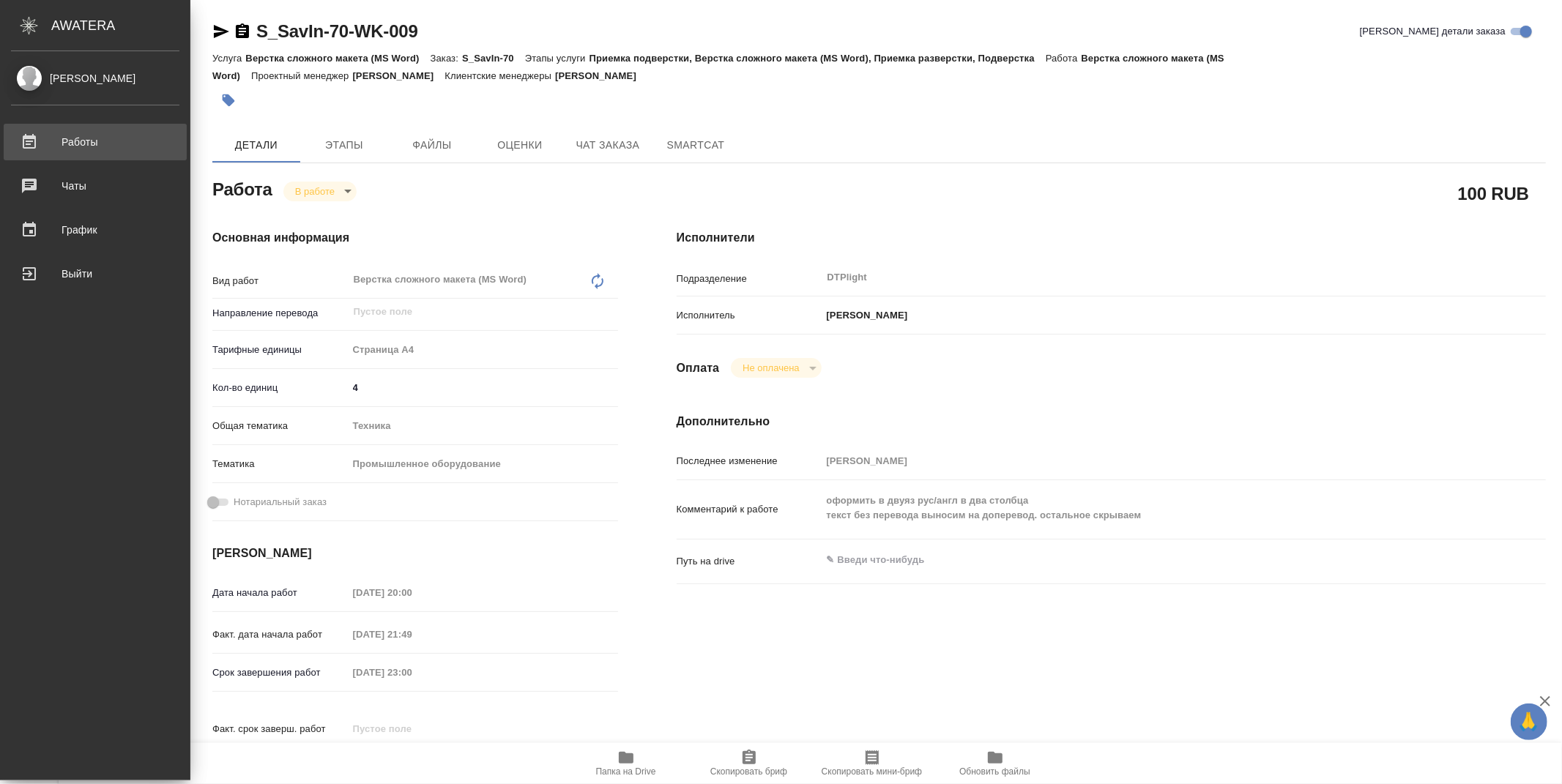
click at [74, 142] on div "Работы" at bounding box center [95, 142] width 169 height 22
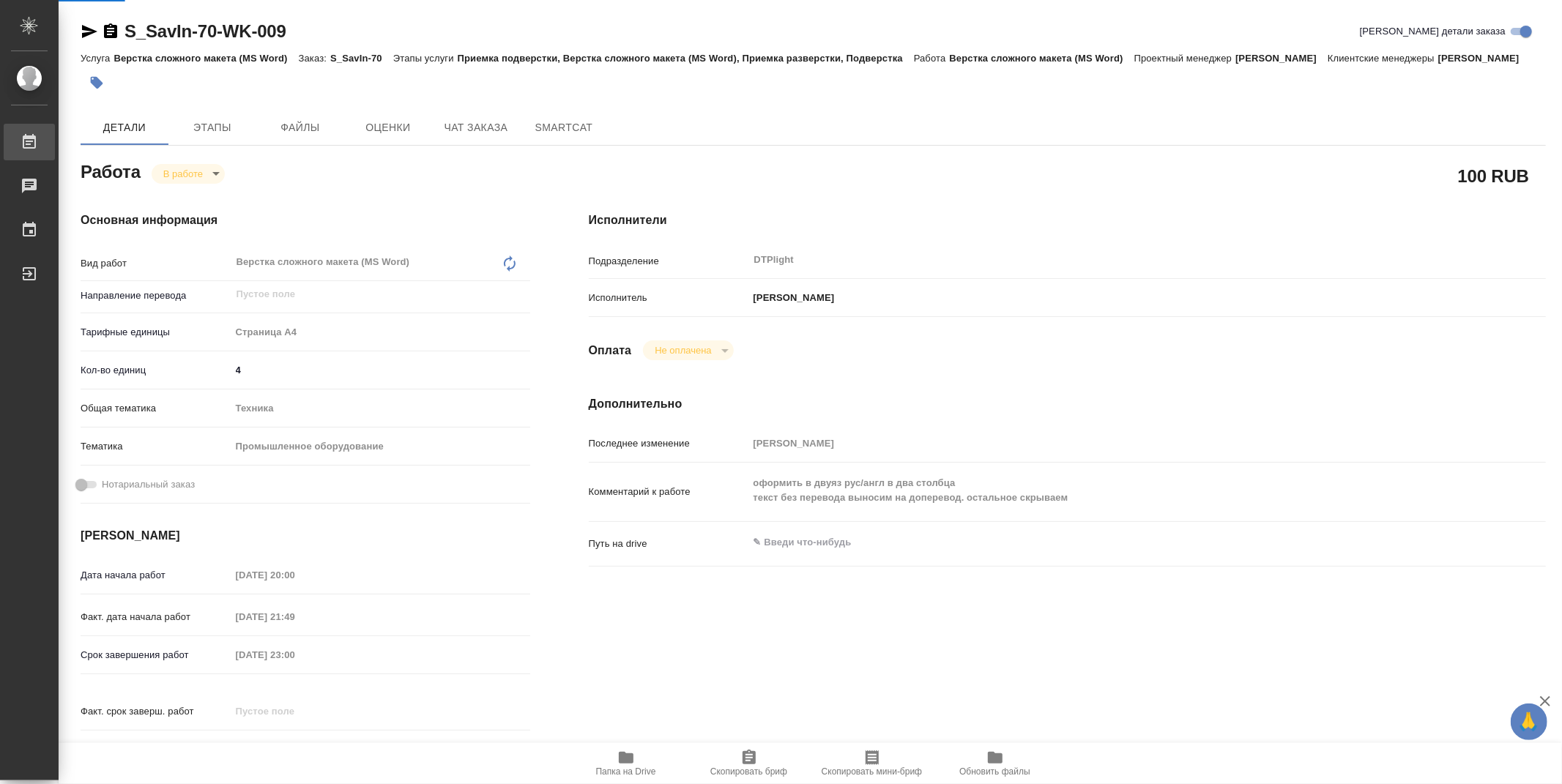
type textarea "x"
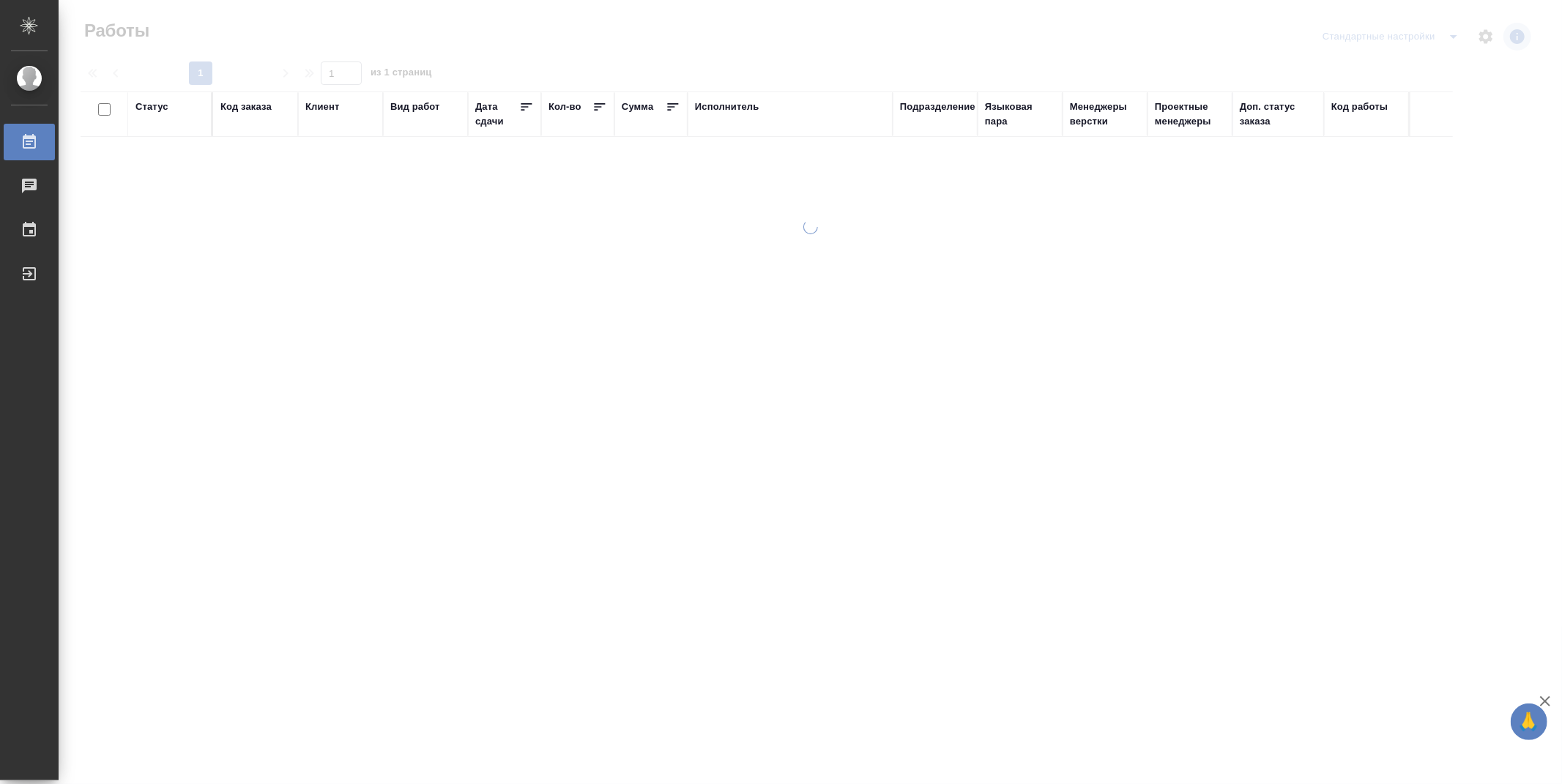
click at [947, 111] on div "Подразделение" at bounding box center [937, 107] width 75 height 15
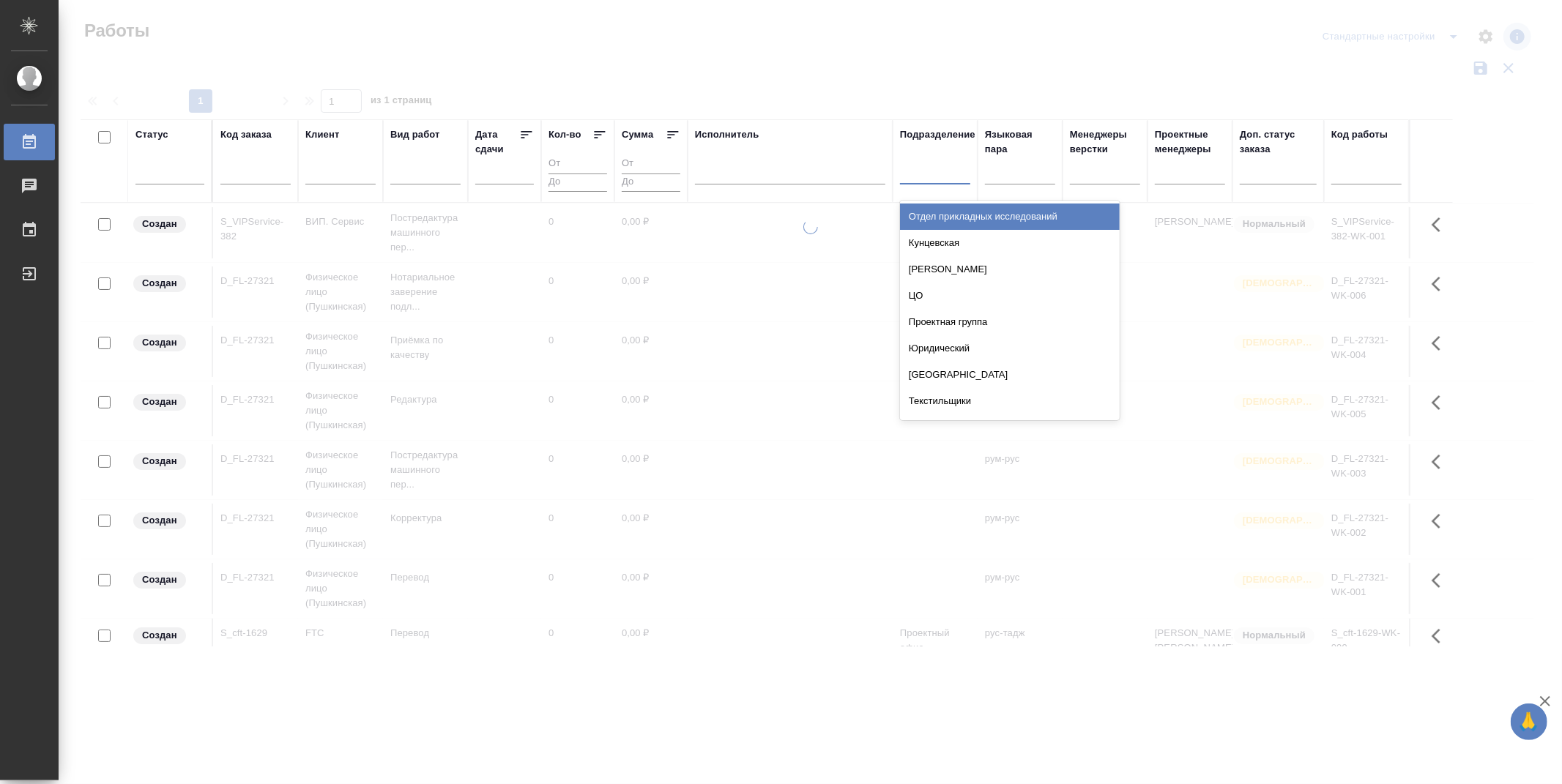
click at [947, 178] on div at bounding box center [935, 169] width 70 height 21
type input "dt"
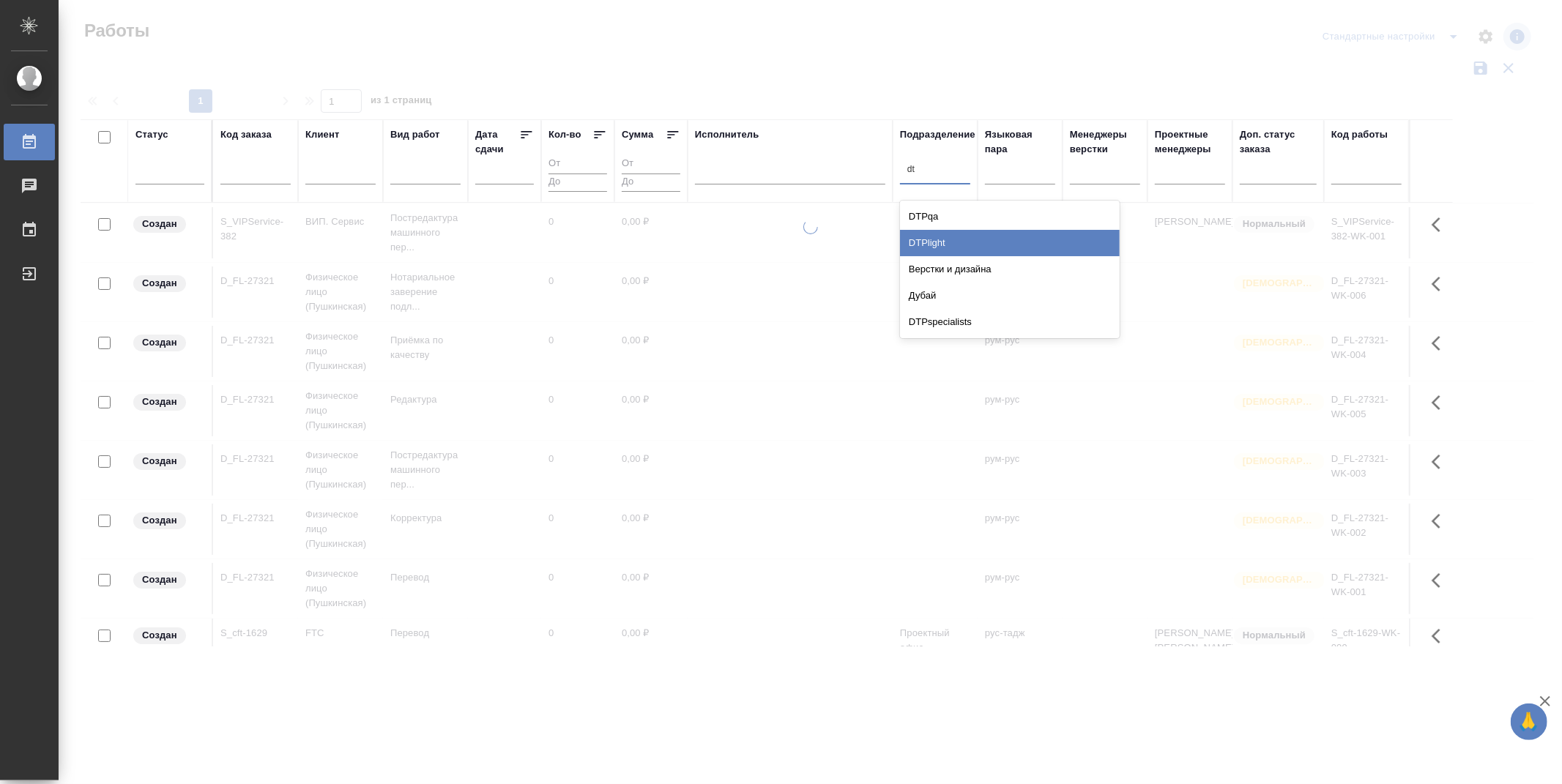
click at [956, 235] on div "DTPlight" at bounding box center [1010, 243] width 220 height 26
click at [173, 176] on div at bounding box center [170, 169] width 69 height 21
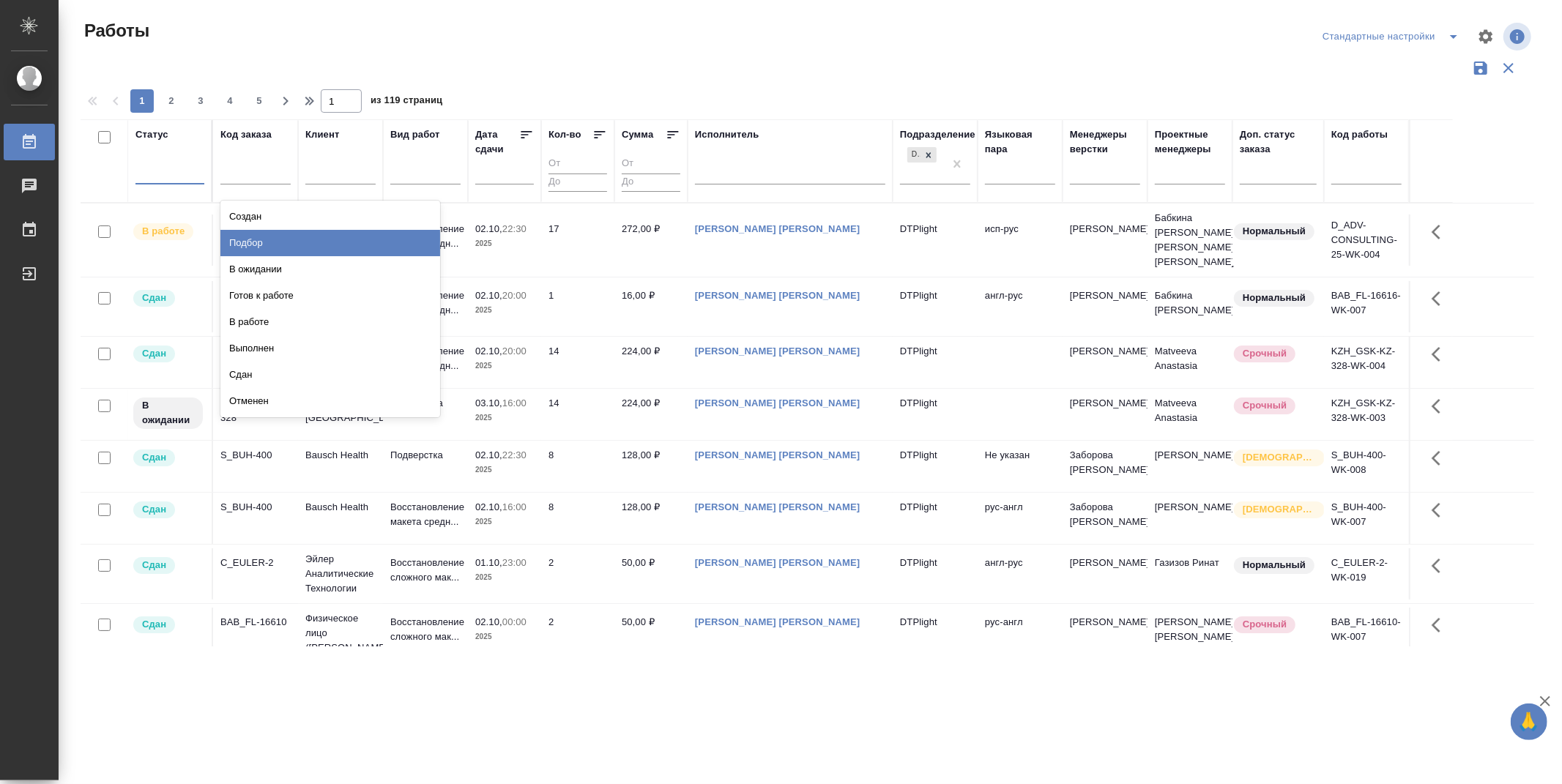
click at [407, 238] on div "Подбор" at bounding box center [331, 243] width 220 height 26
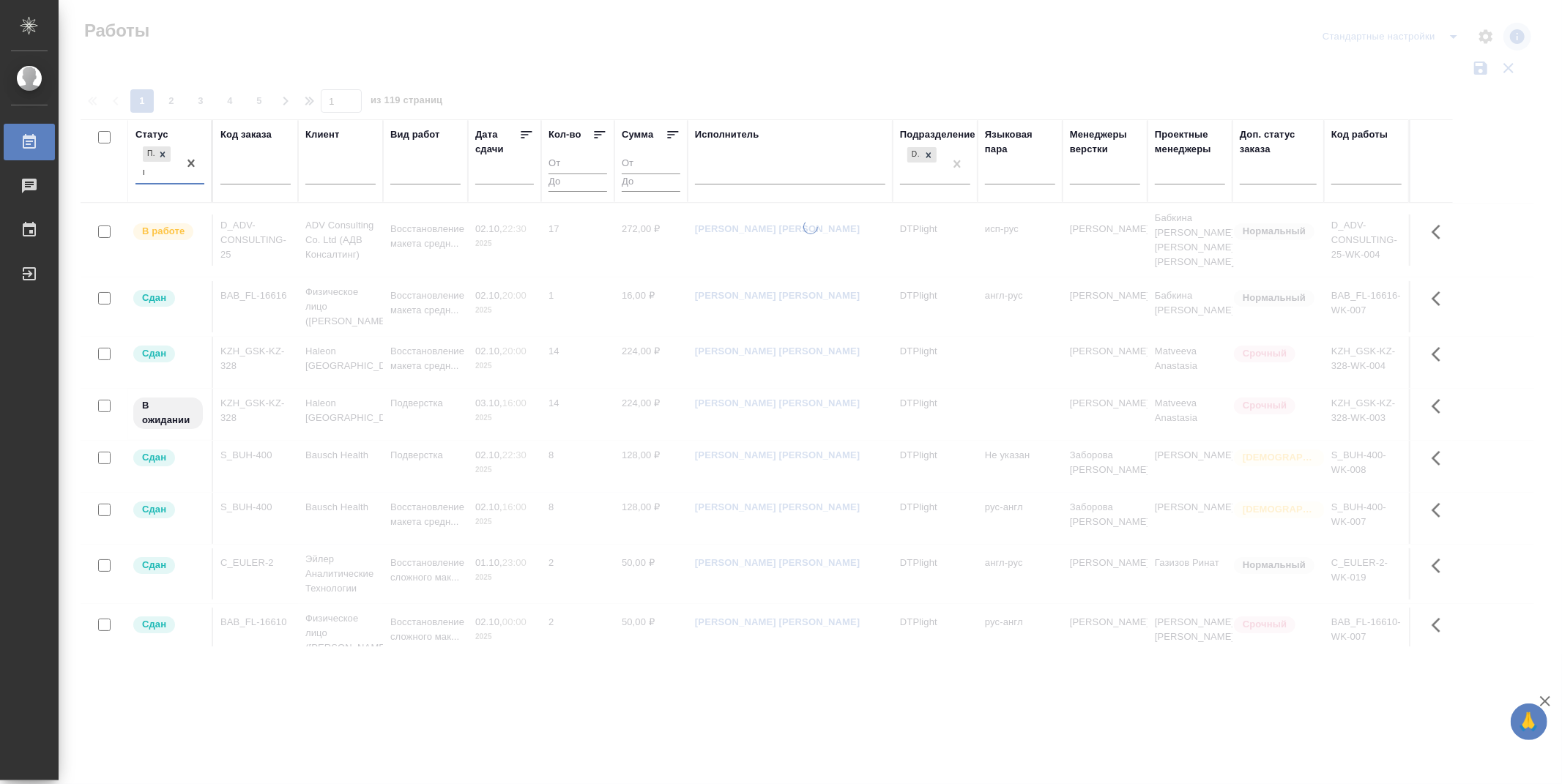
type input "го"
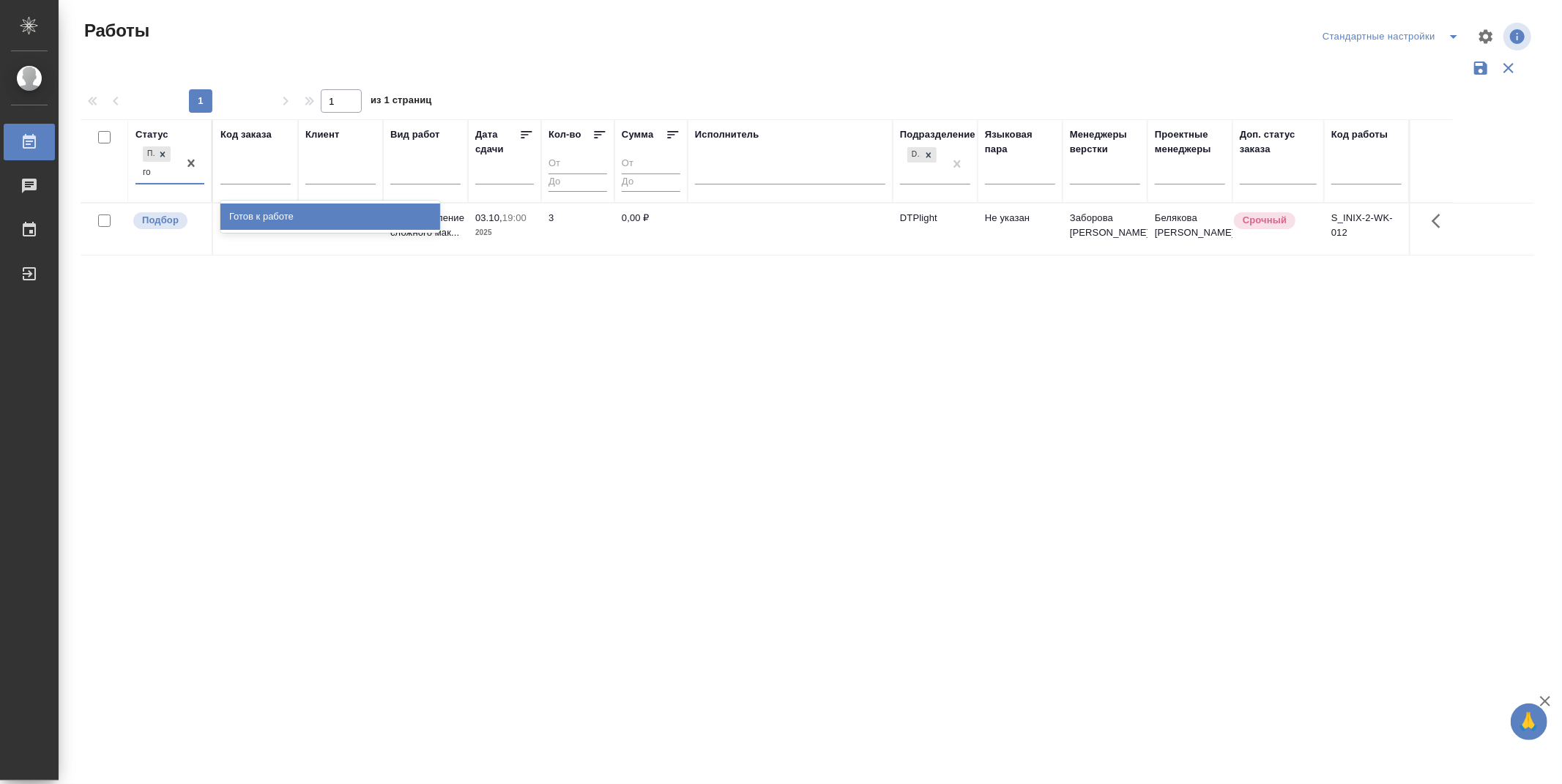
click at [383, 220] on div "Готов к работе" at bounding box center [331, 217] width 220 height 26
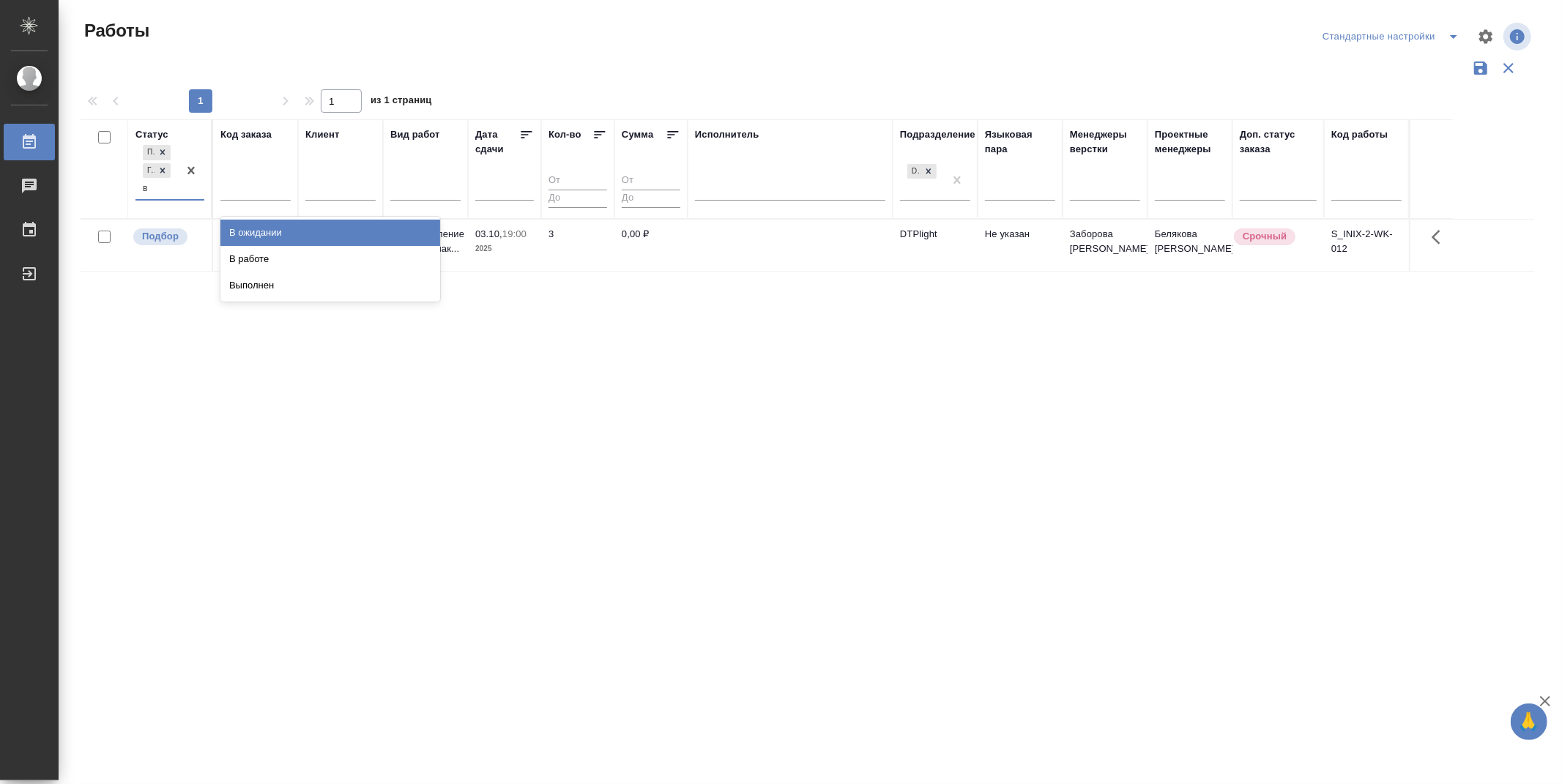
type input "в р"
click at [384, 220] on div "В работе" at bounding box center [331, 233] width 220 height 26
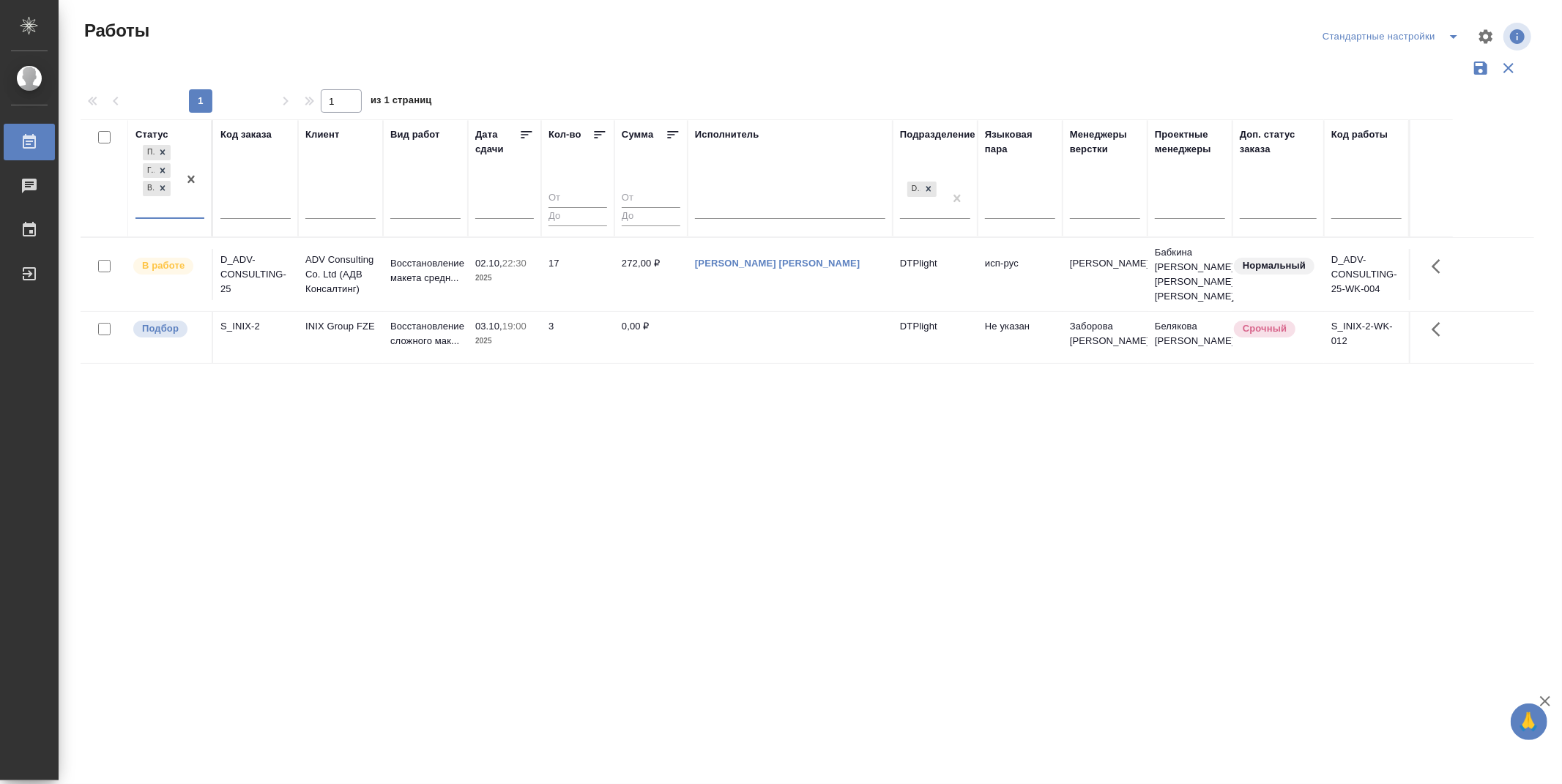
click at [668, 604] on div "Статус option В работе, selected. 0 results available. Select is focused ,type …" at bounding box center [807, 382] width 1454 height 527
click at [759, 517] on div "Статус Подбор Готов к работе В работе Код заказа Клиент Вид работ Дата сдачи Ко…" at bounding box center [807, 382] width 1454 height 527
click at [688, 517] on div "Статус Подбор Готов к работе В работе Код заказа Клиент Вид работ Дата сдачи Ко…" at bounding box center [807, 382] width 1454 height 527
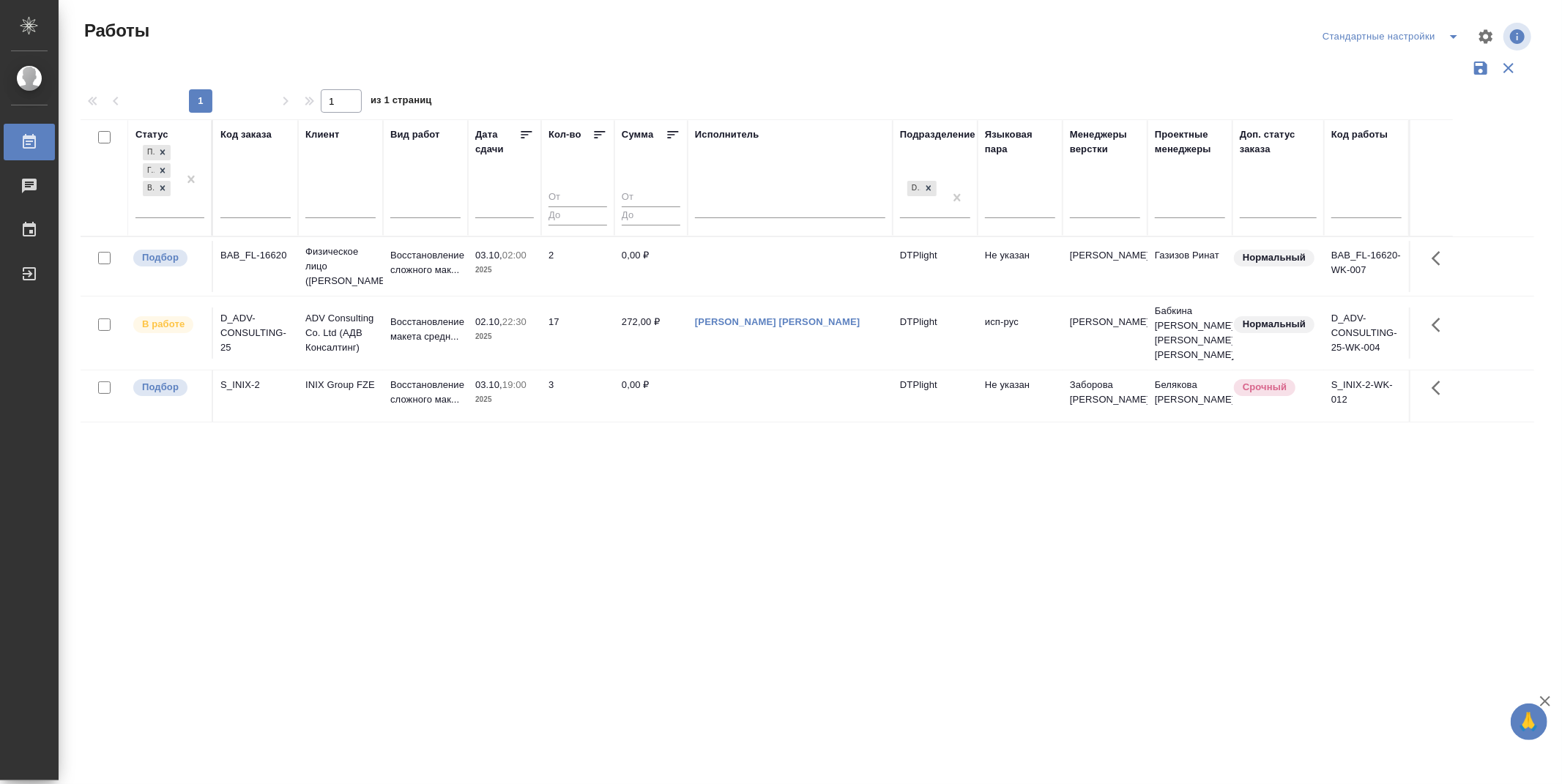
click at [522, 137] on icon at bounding box center [526, 134] width 11 height 7
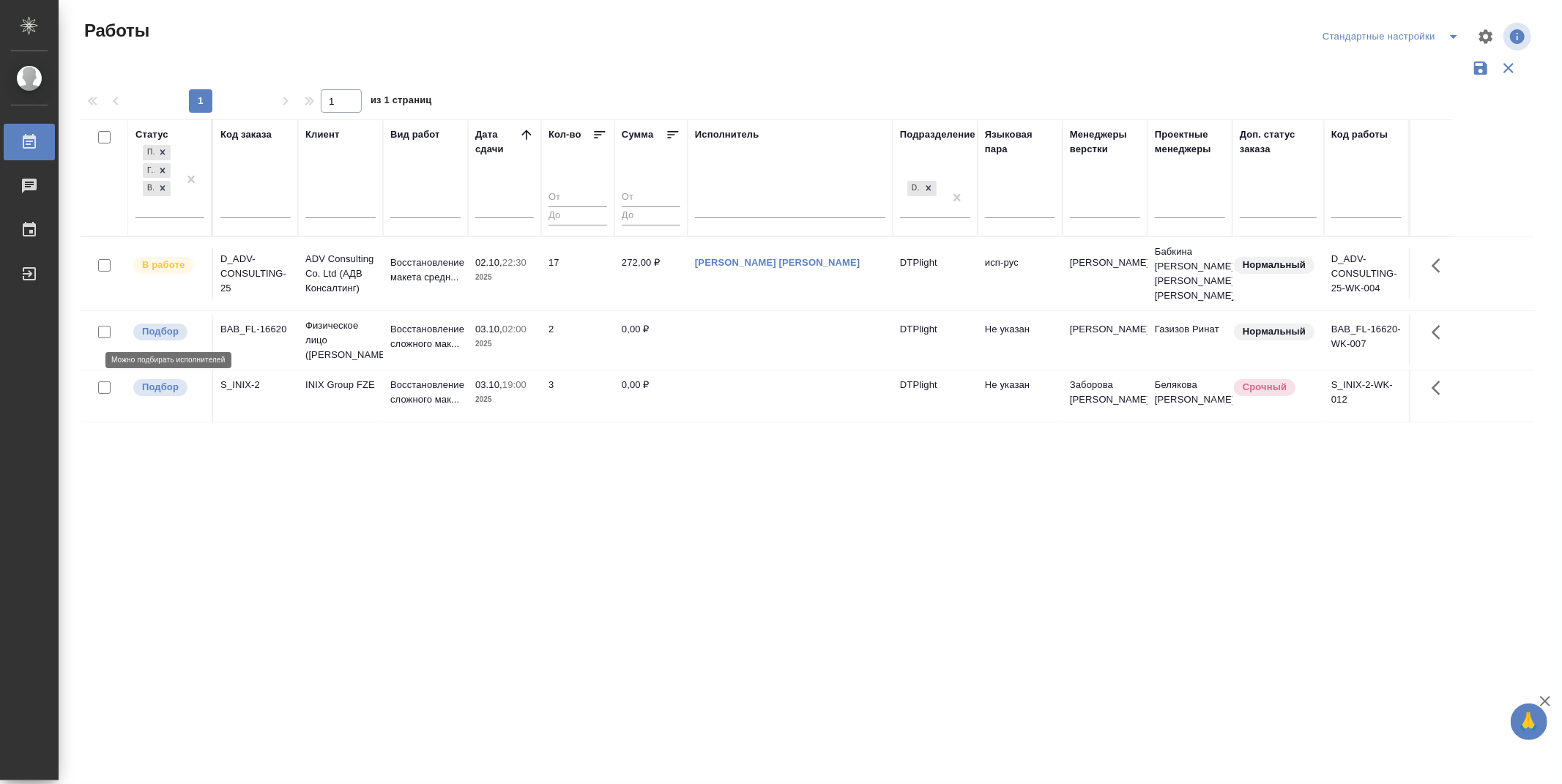
click at [139, 332] on span "Подбор" at bounding box center [160, 331] width 54 height 15
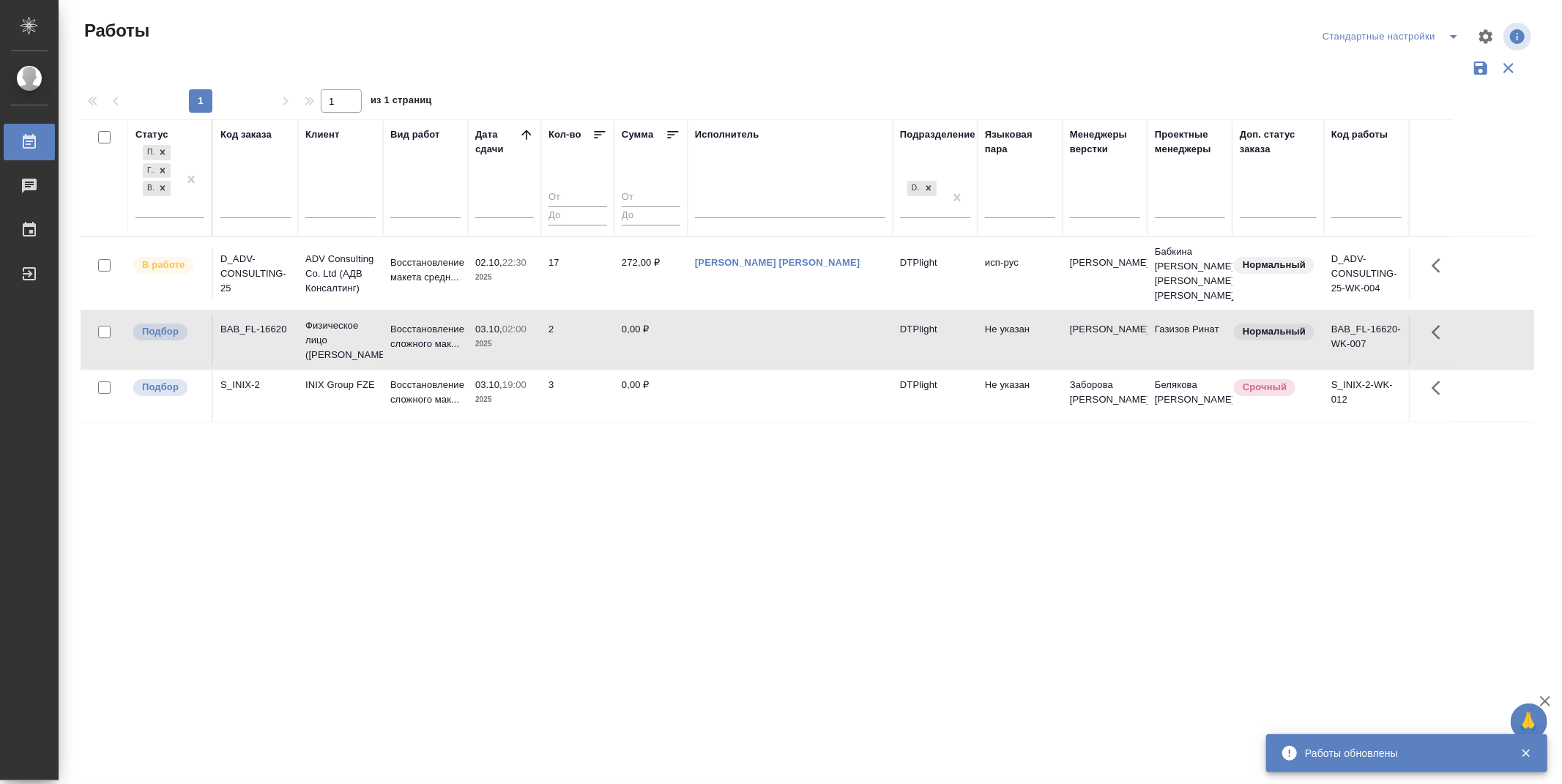
click at [1252, 682] on div ".cls-1 fill:#fff; AWATERA Zubakova Viktoriya Работы 0 Чаты График Выйти Работы …" at bounding box center [781, 392] width 1562 height 784
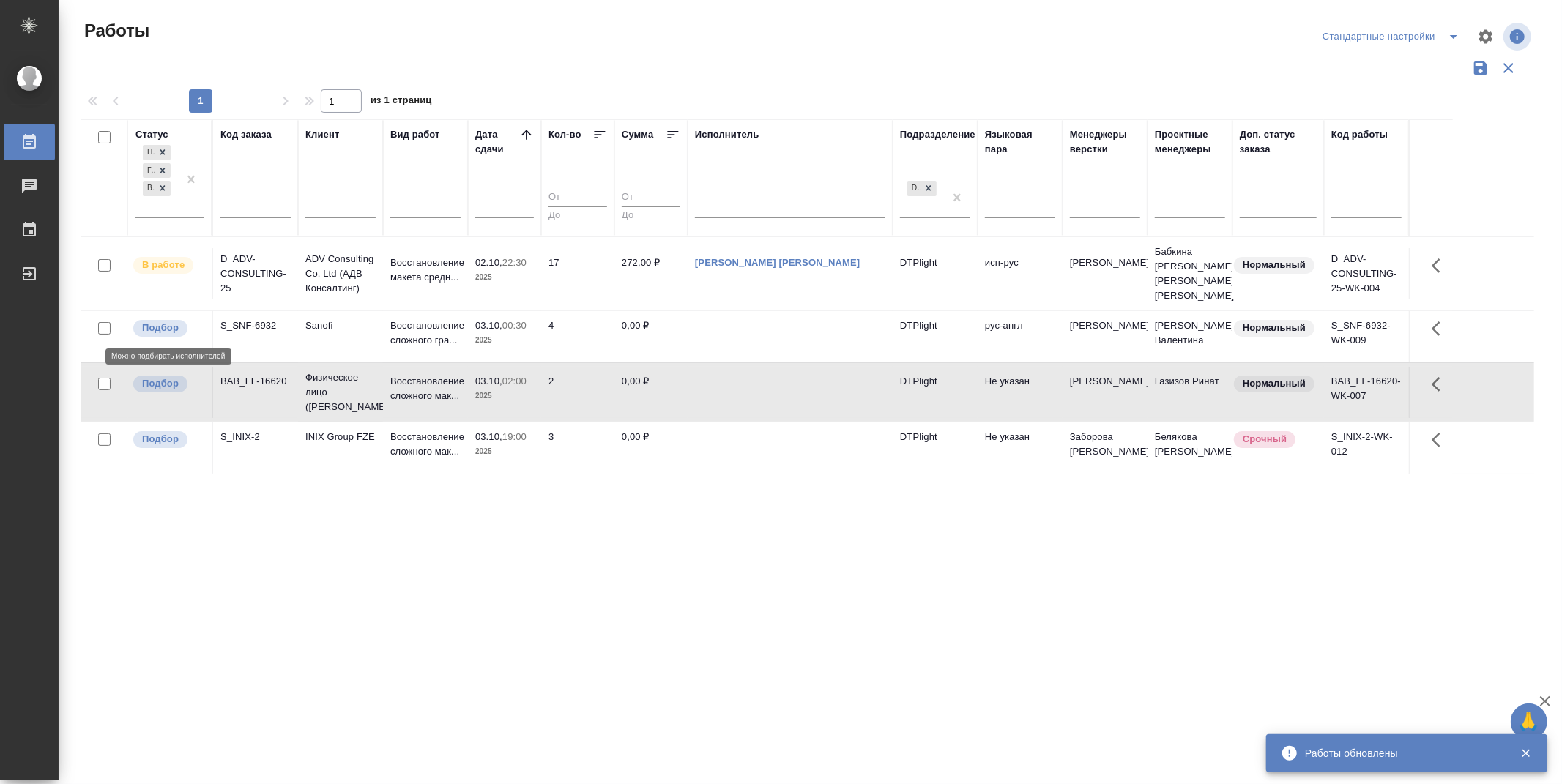
click at [170, 324] on p "Подбор" at bounding box center [160, 327] width 36 height 15
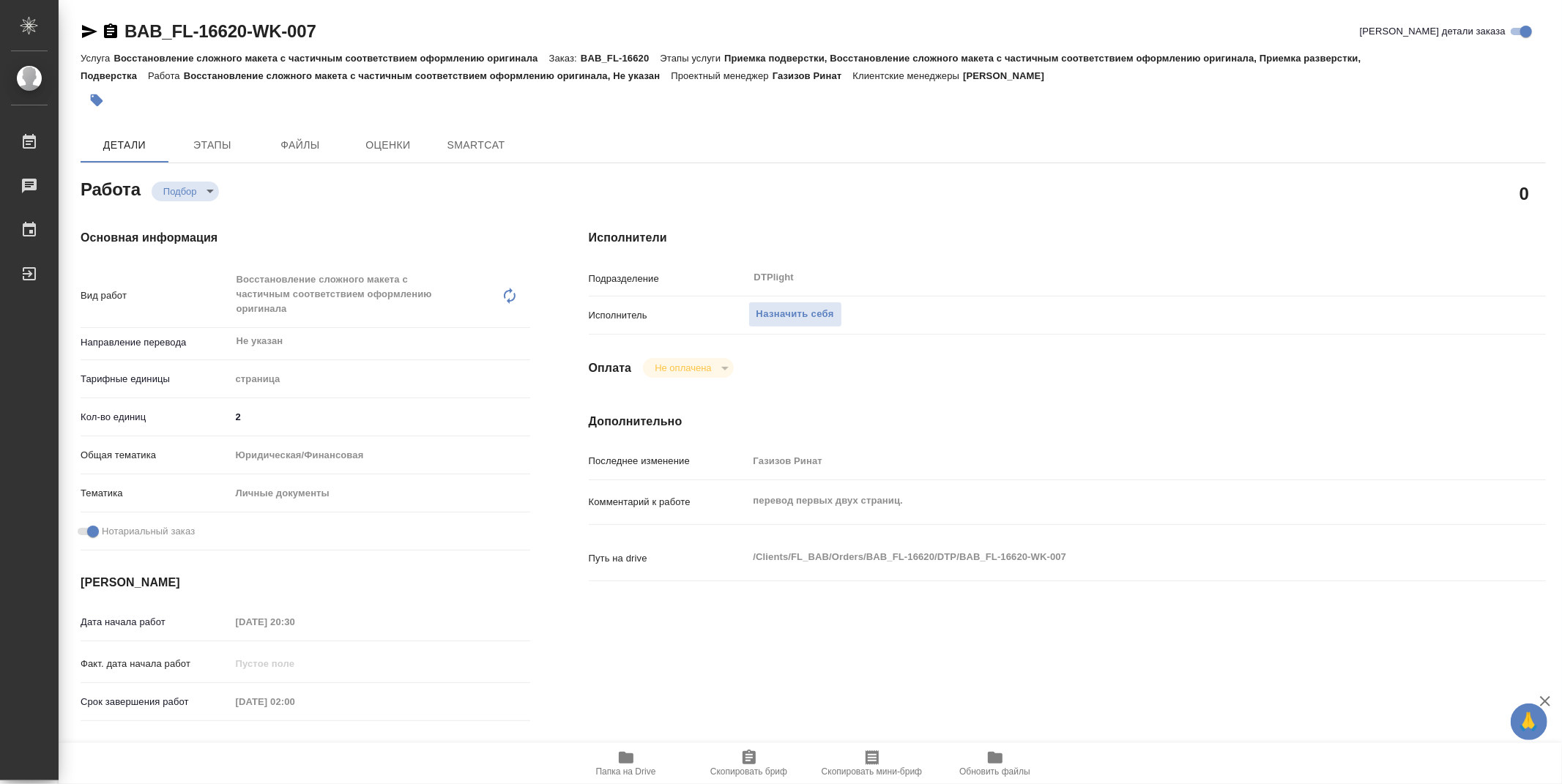
type textarea "x"
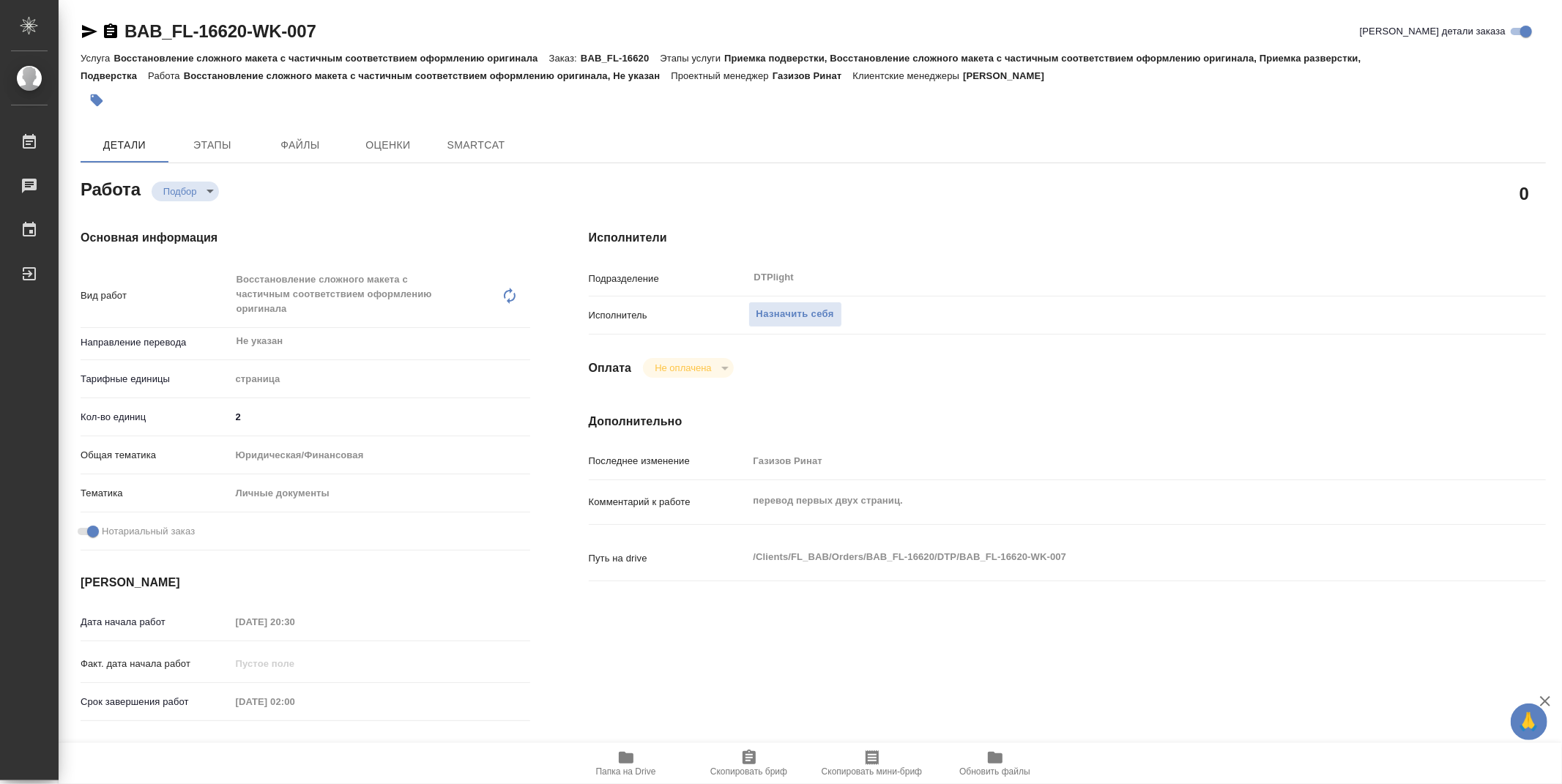
type textarea "x"
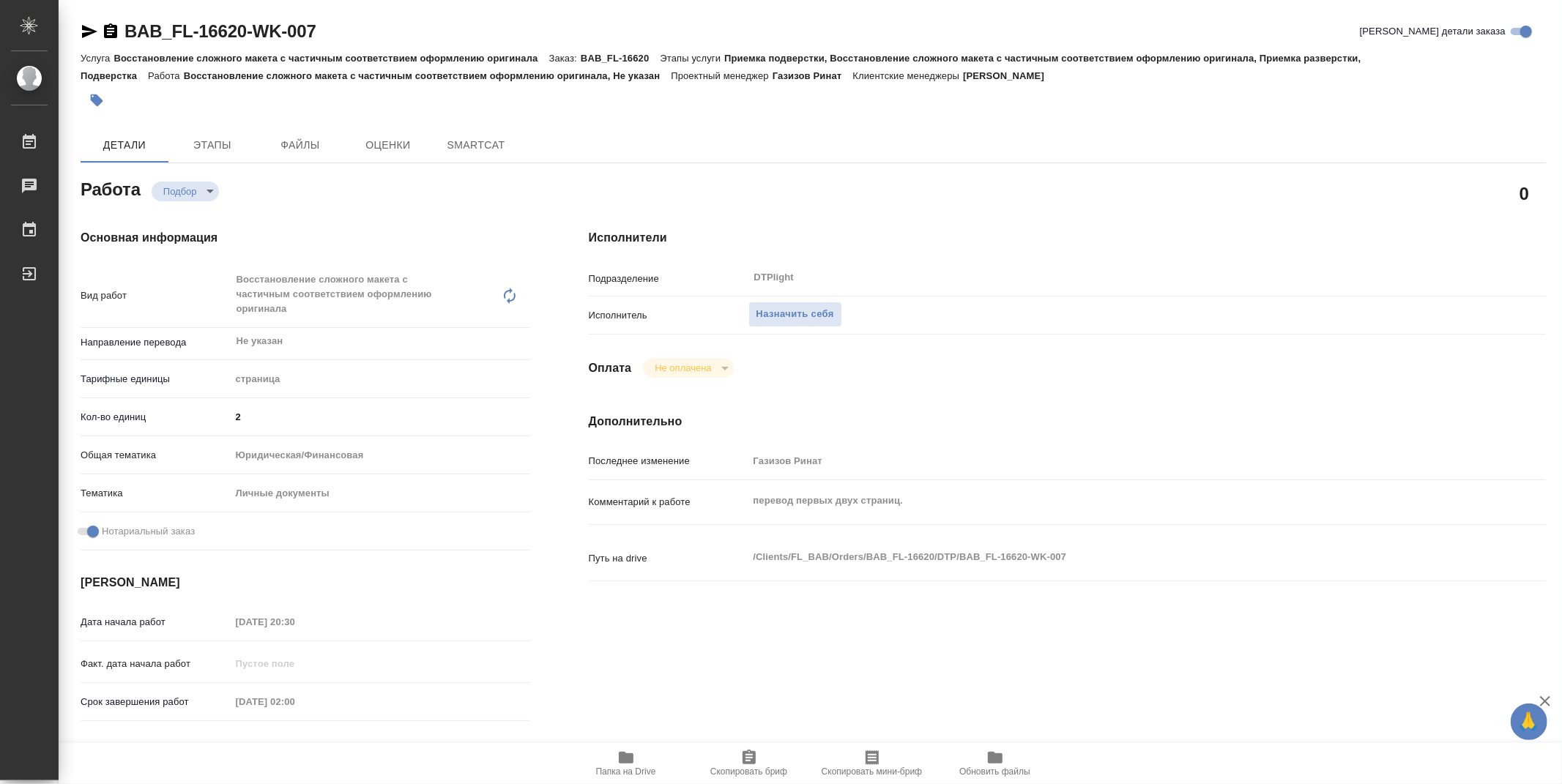
type textarea "x"
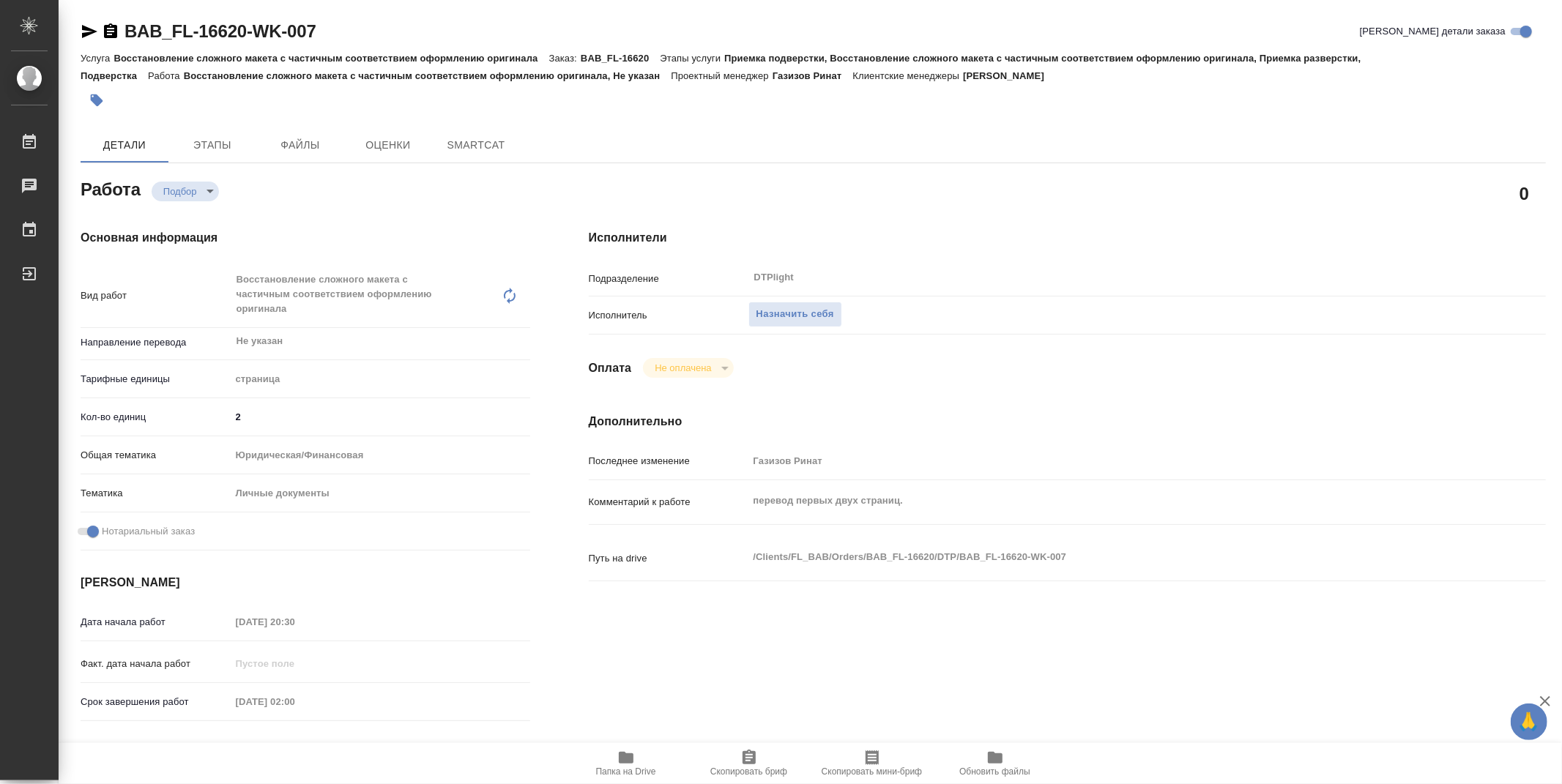
type textarea "x"
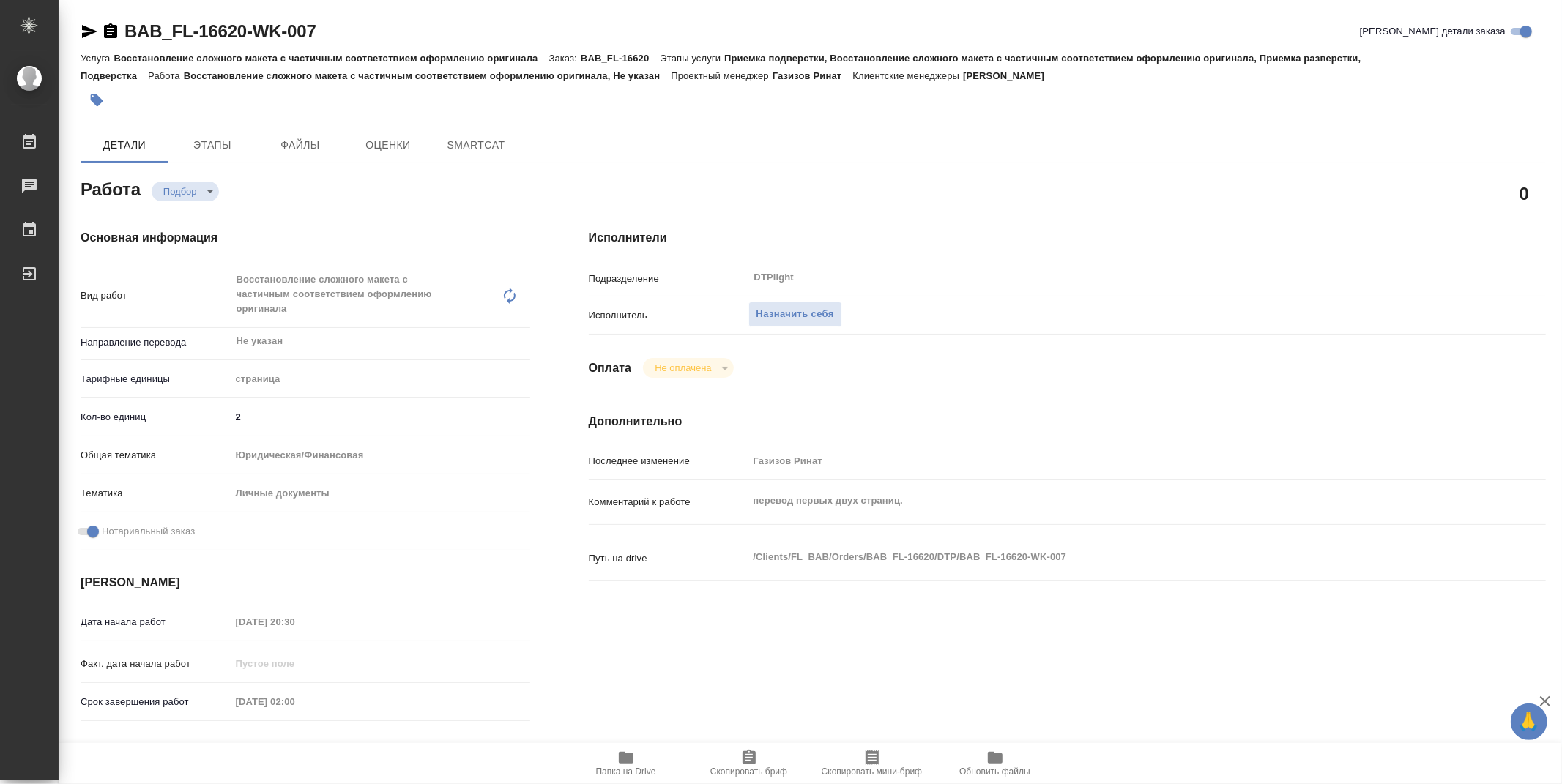
type textarea "x"
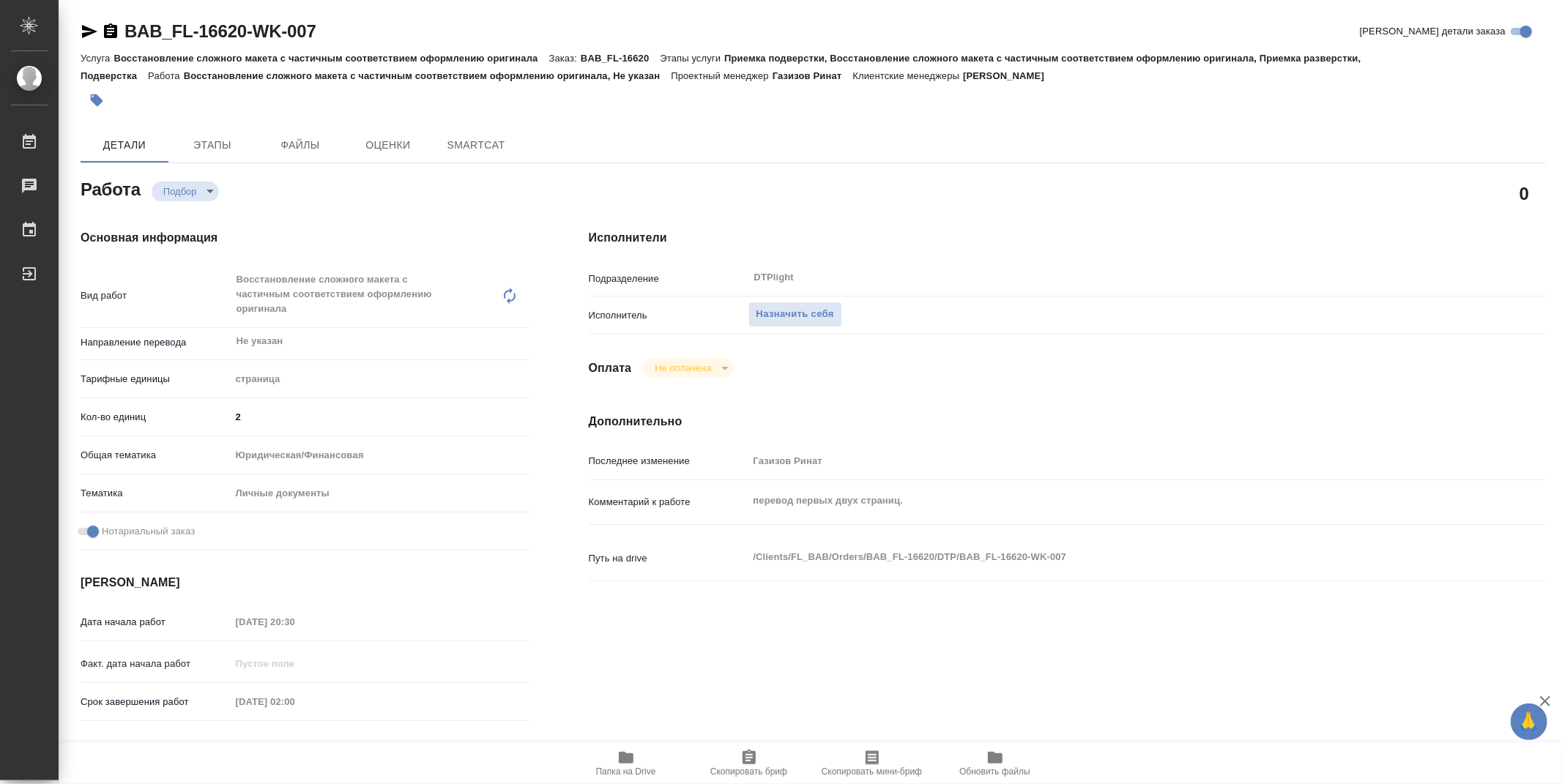
type textarea "x"
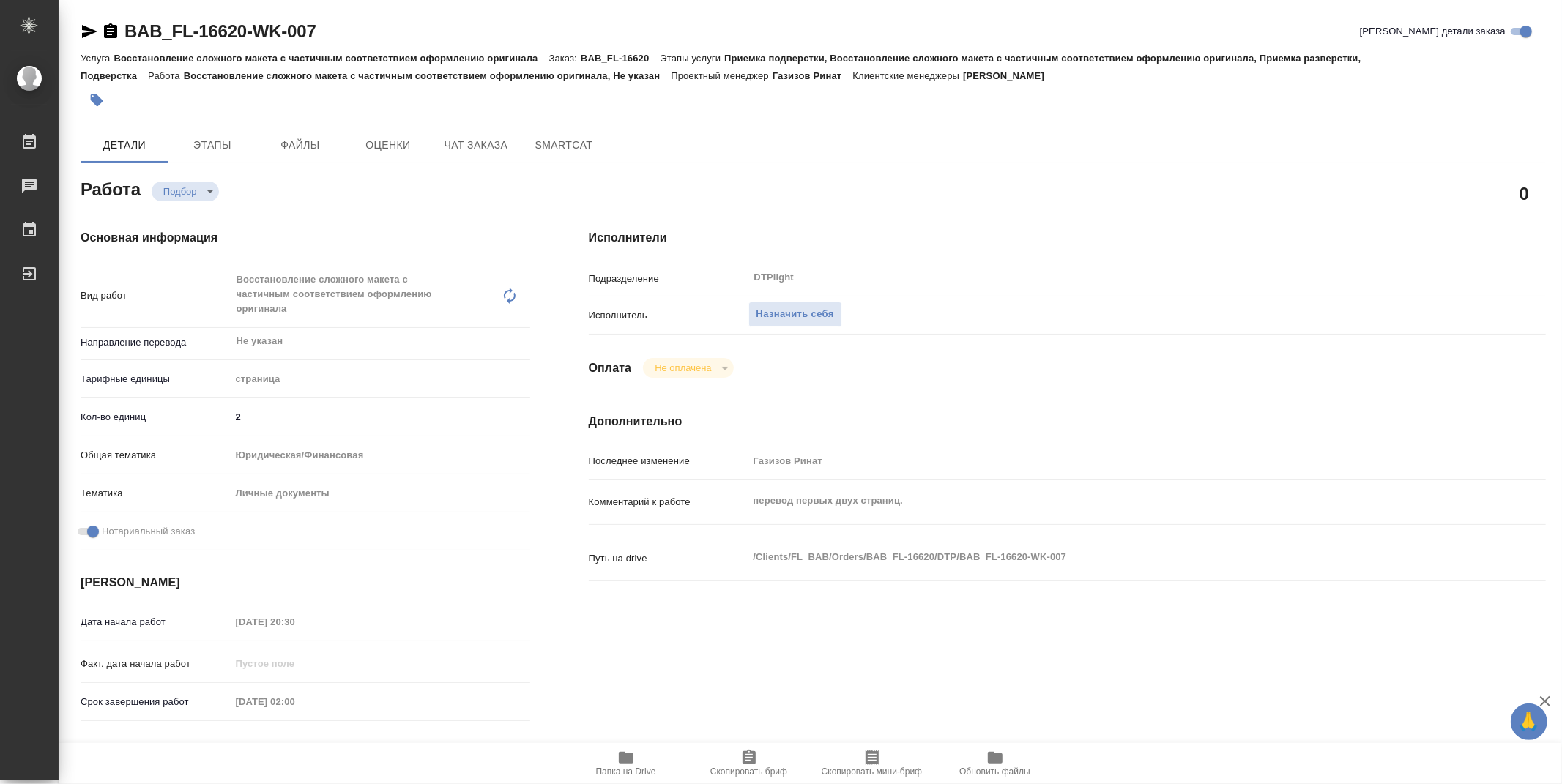
type textarea "x"
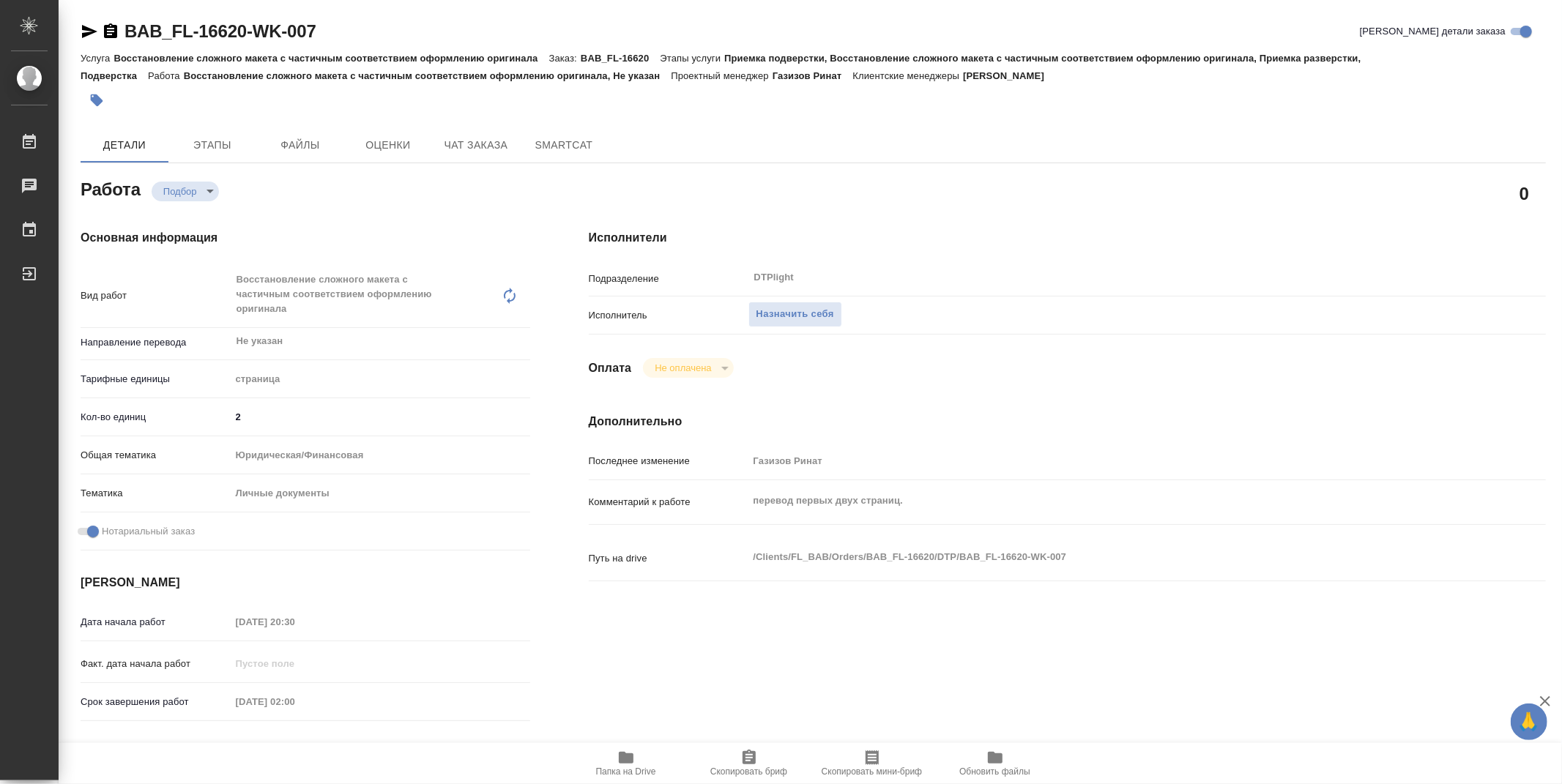
type textarea "x"
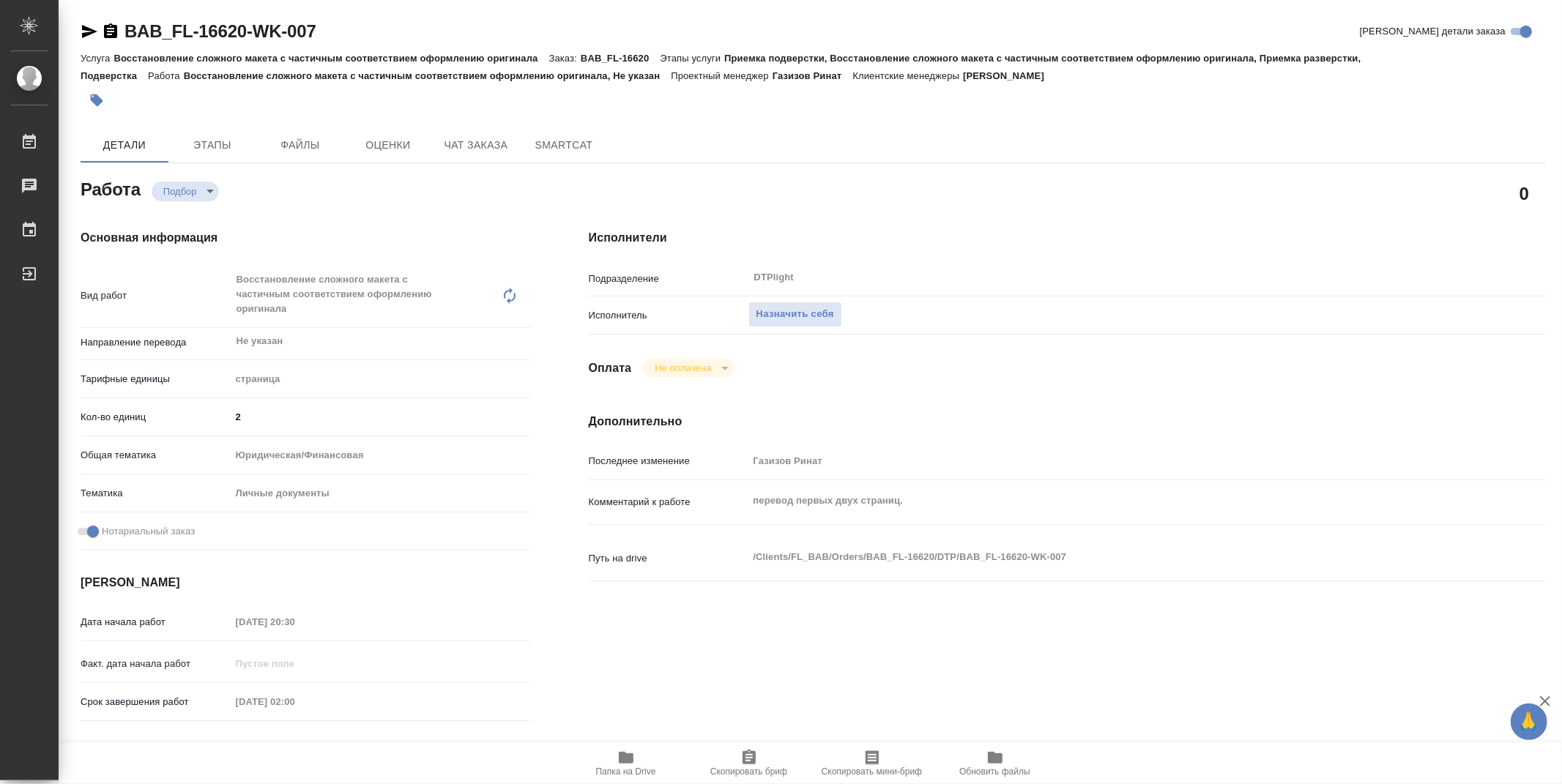
click at [615, 755] on span "Папка на Drive" at bounding box center [626, 763] width 105 height 28
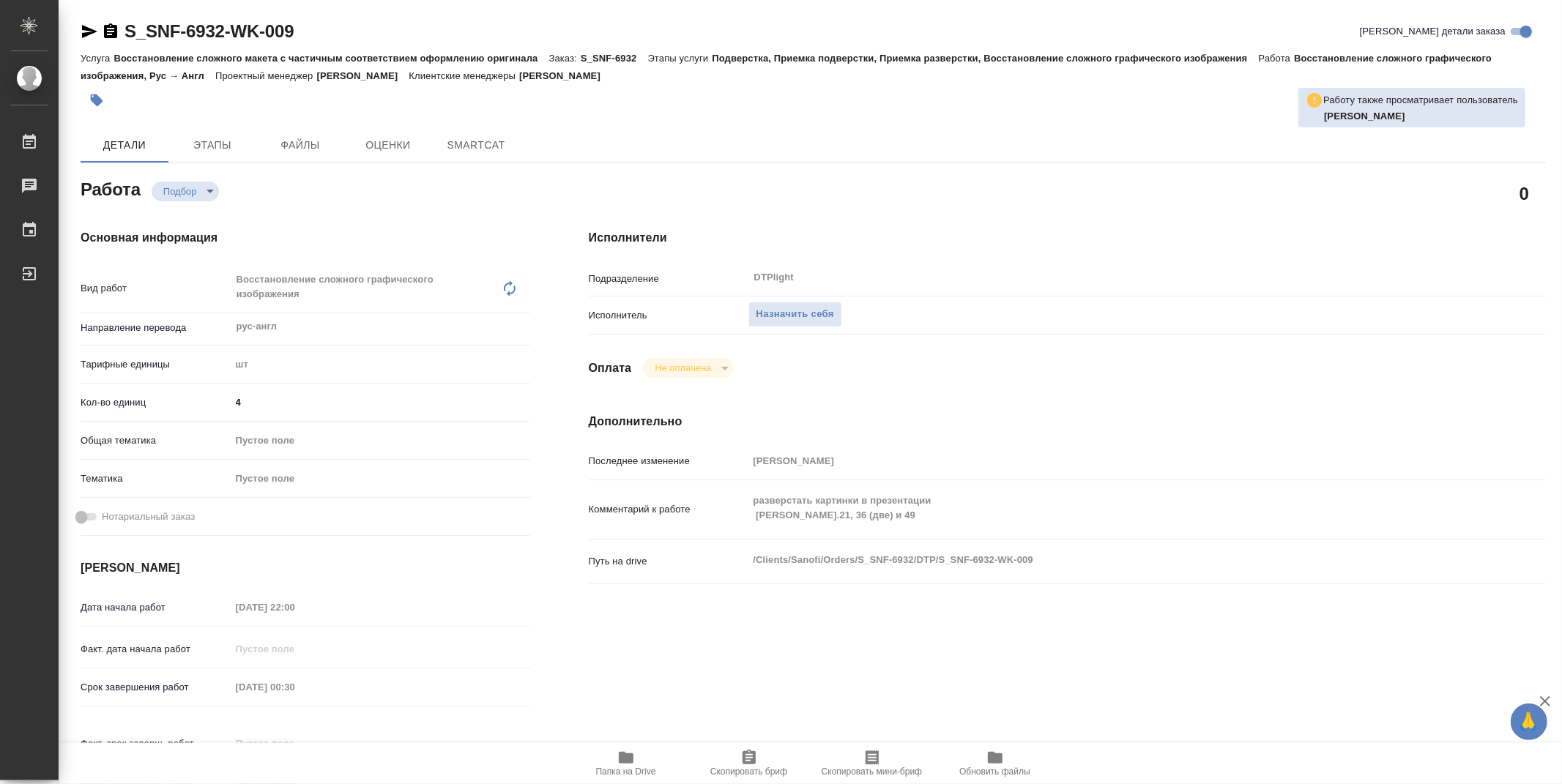
type textarea "x"
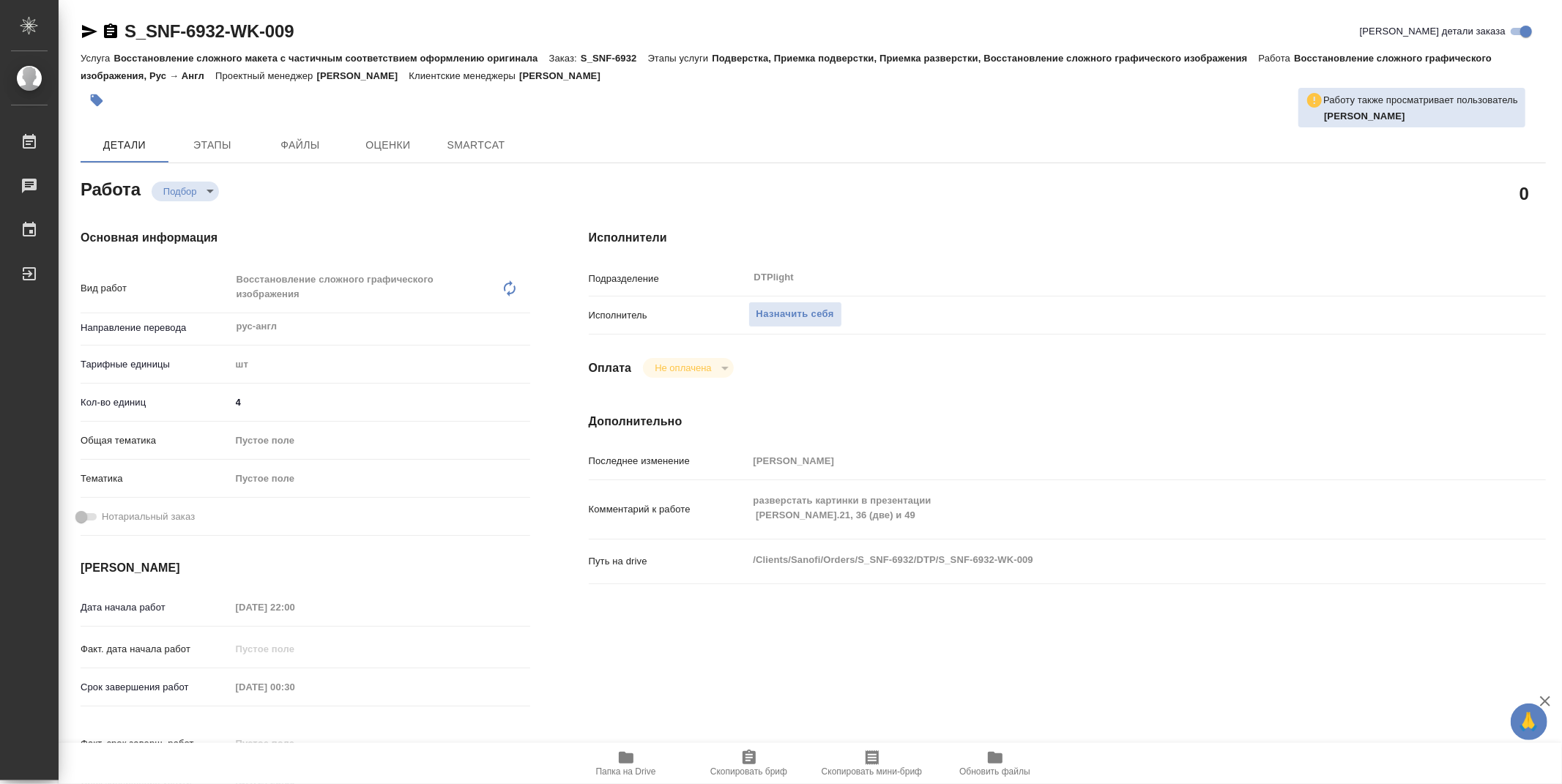
type textarea "x"
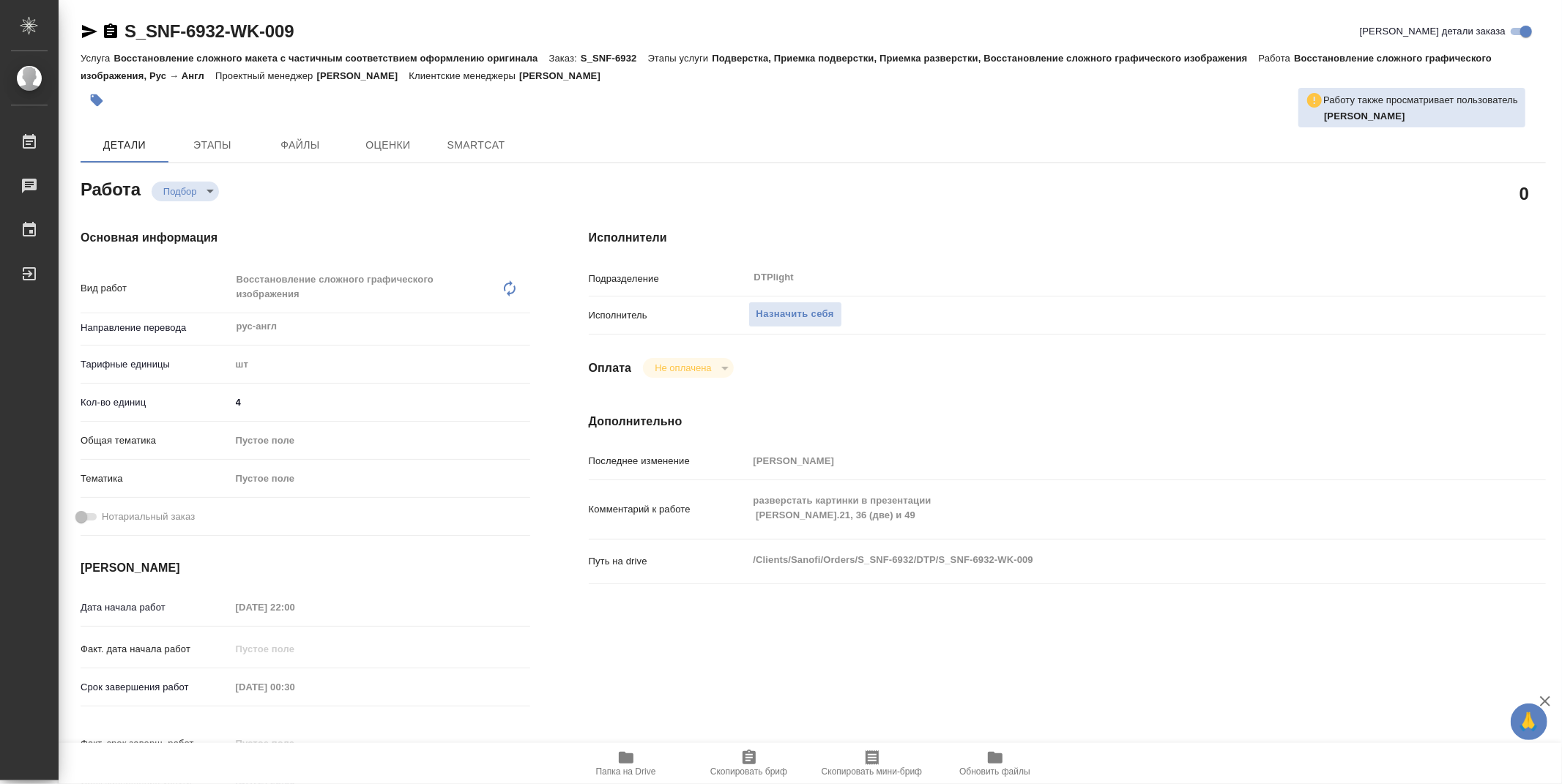
type textarea "x"
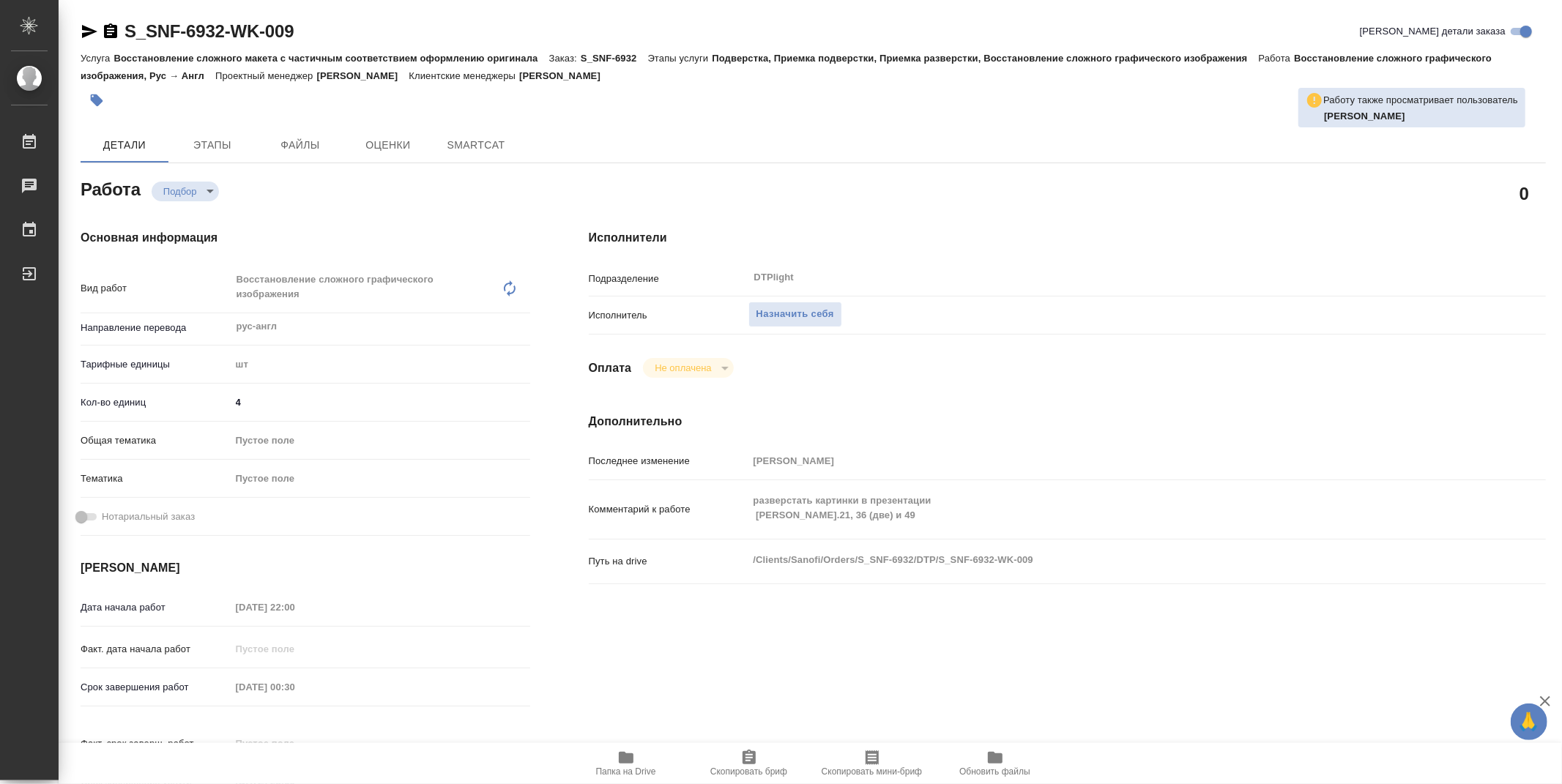
type textarea "x"
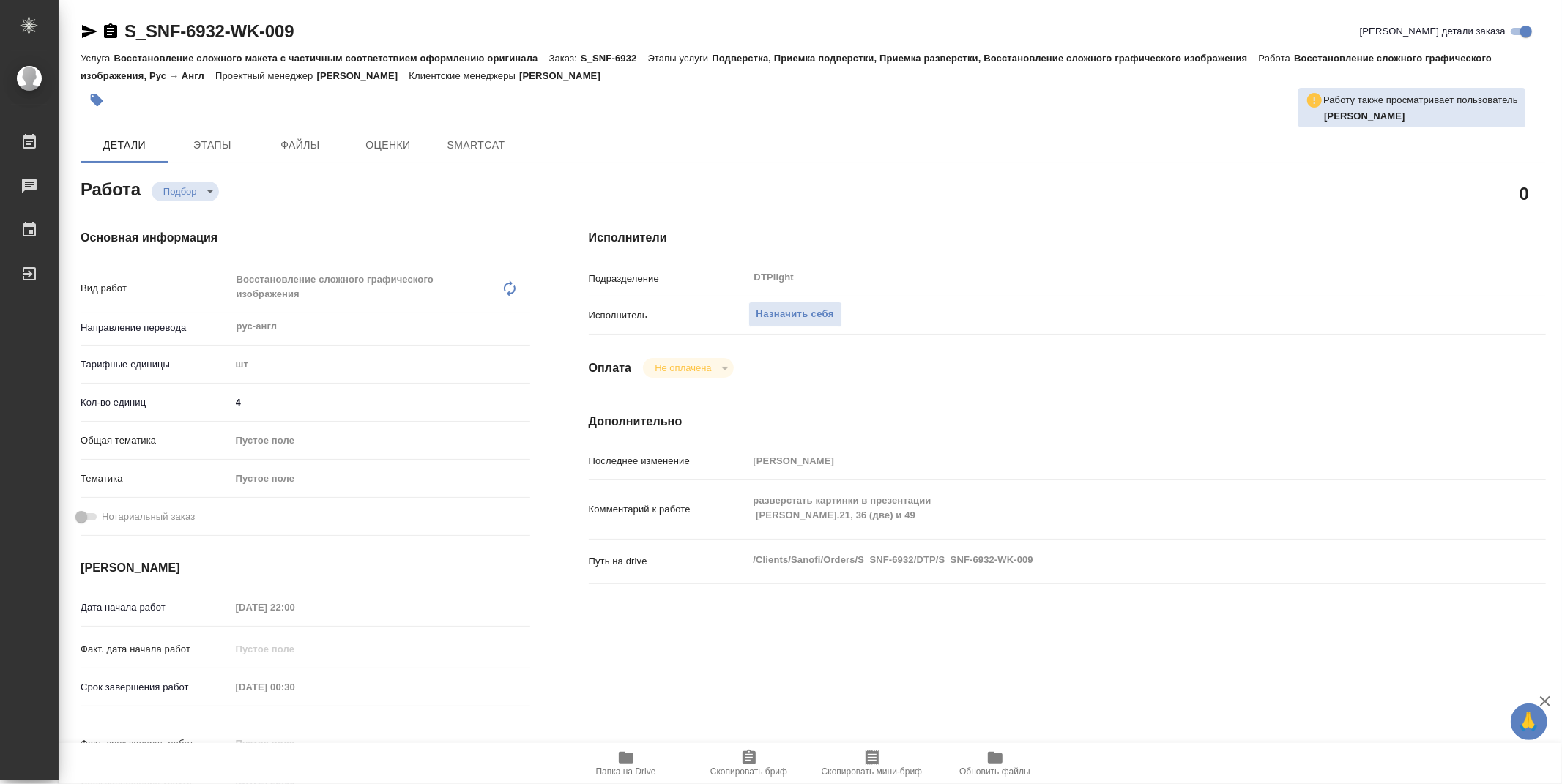
type textarea "x"
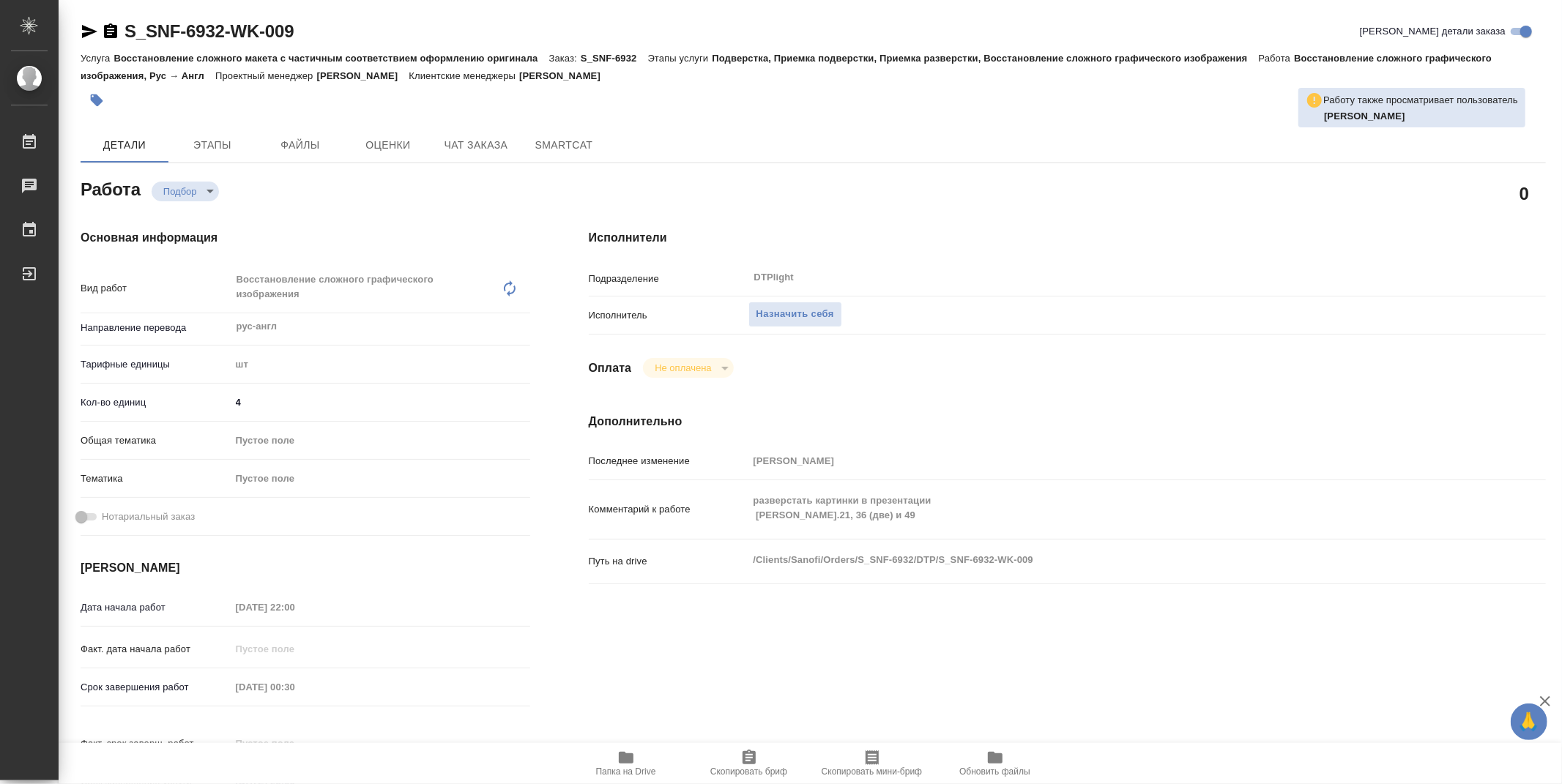
type textarea "x"
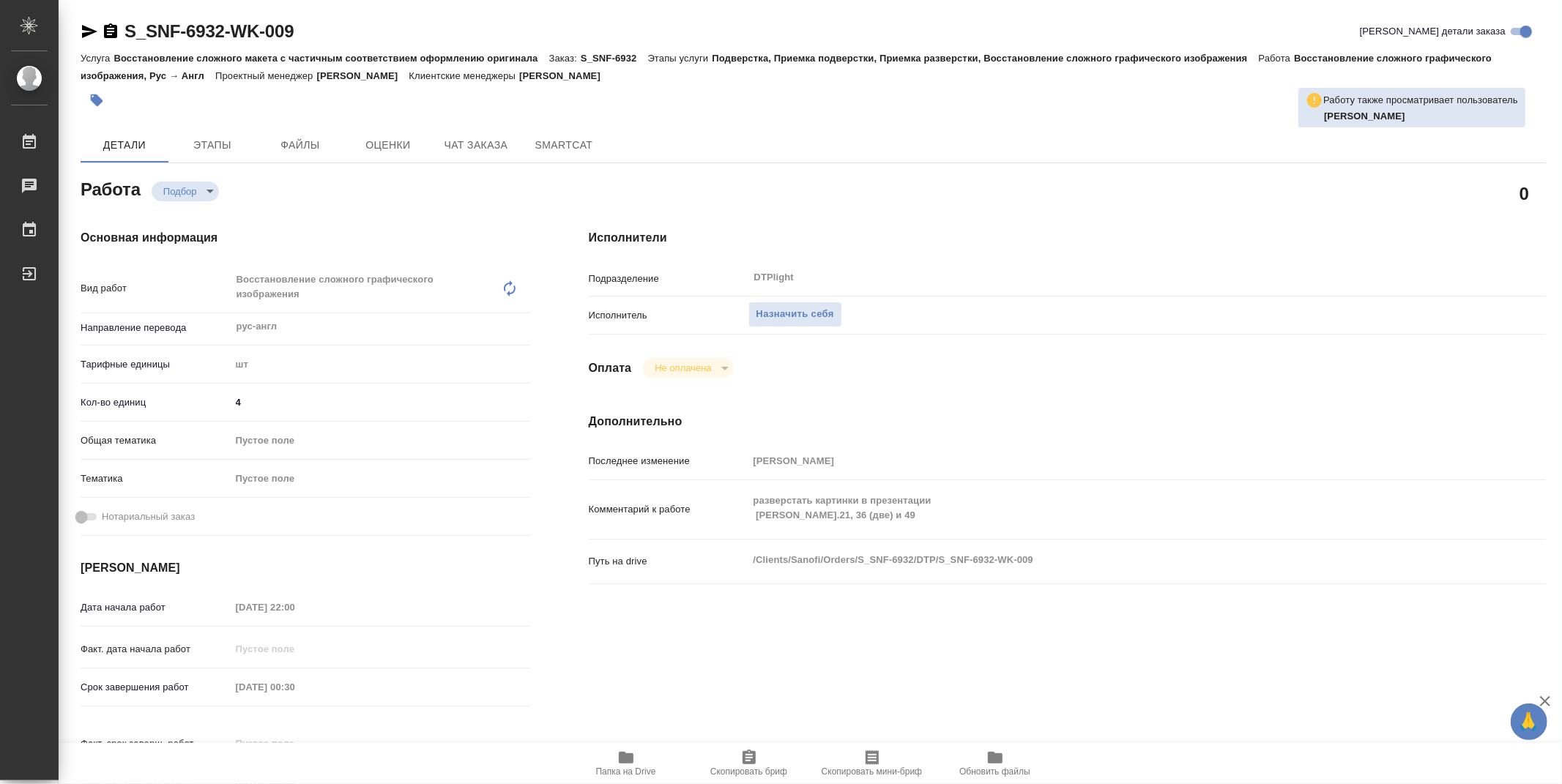
type textarea "x"
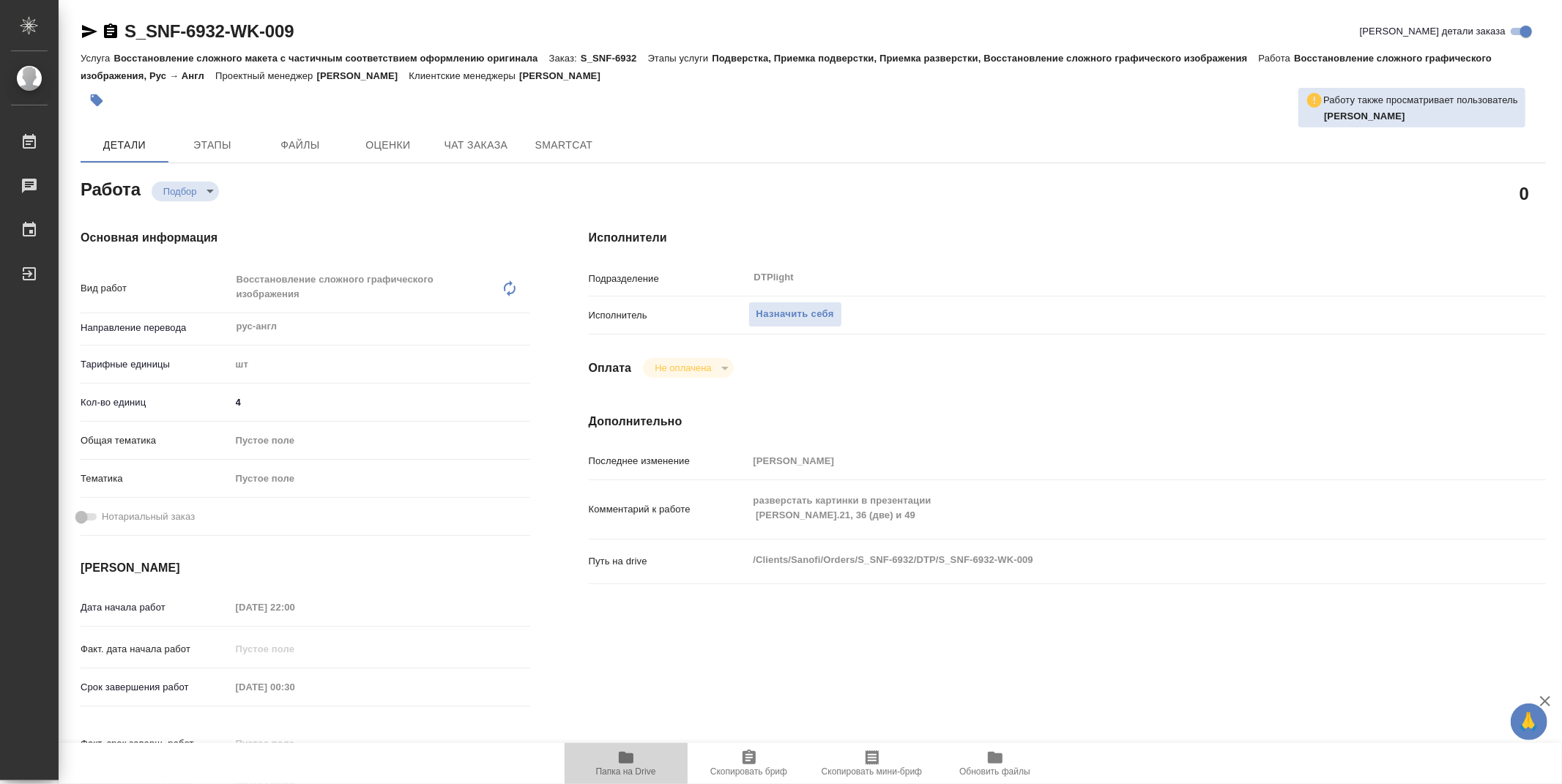
click at [629, 762] on icon "button" at bounding box center [625, 757] width 15 height 12
click at [823, 313] on span "Назначить себя" at bounding box center [795, 314] width 77 height 17
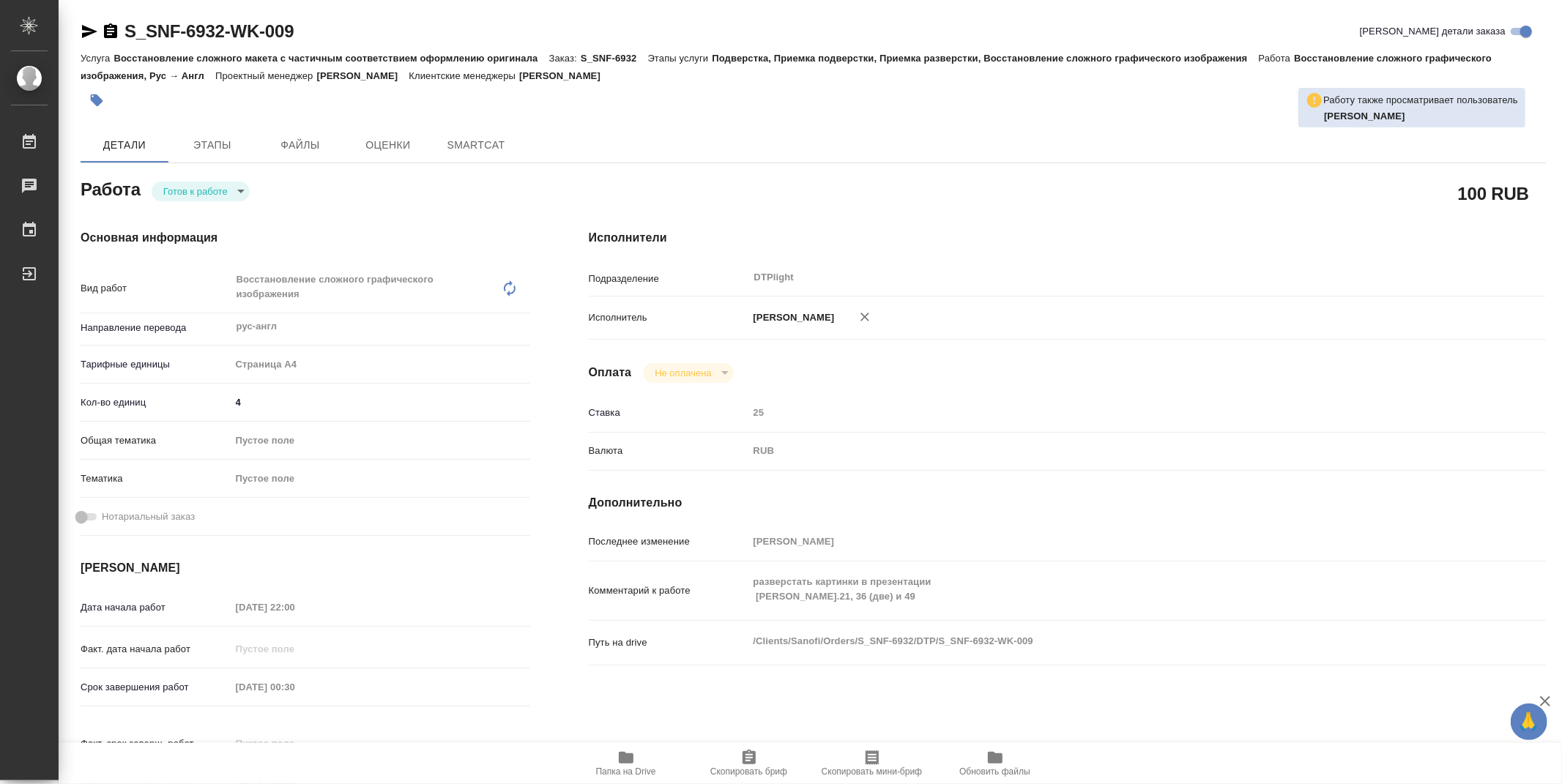
type textarea "x"
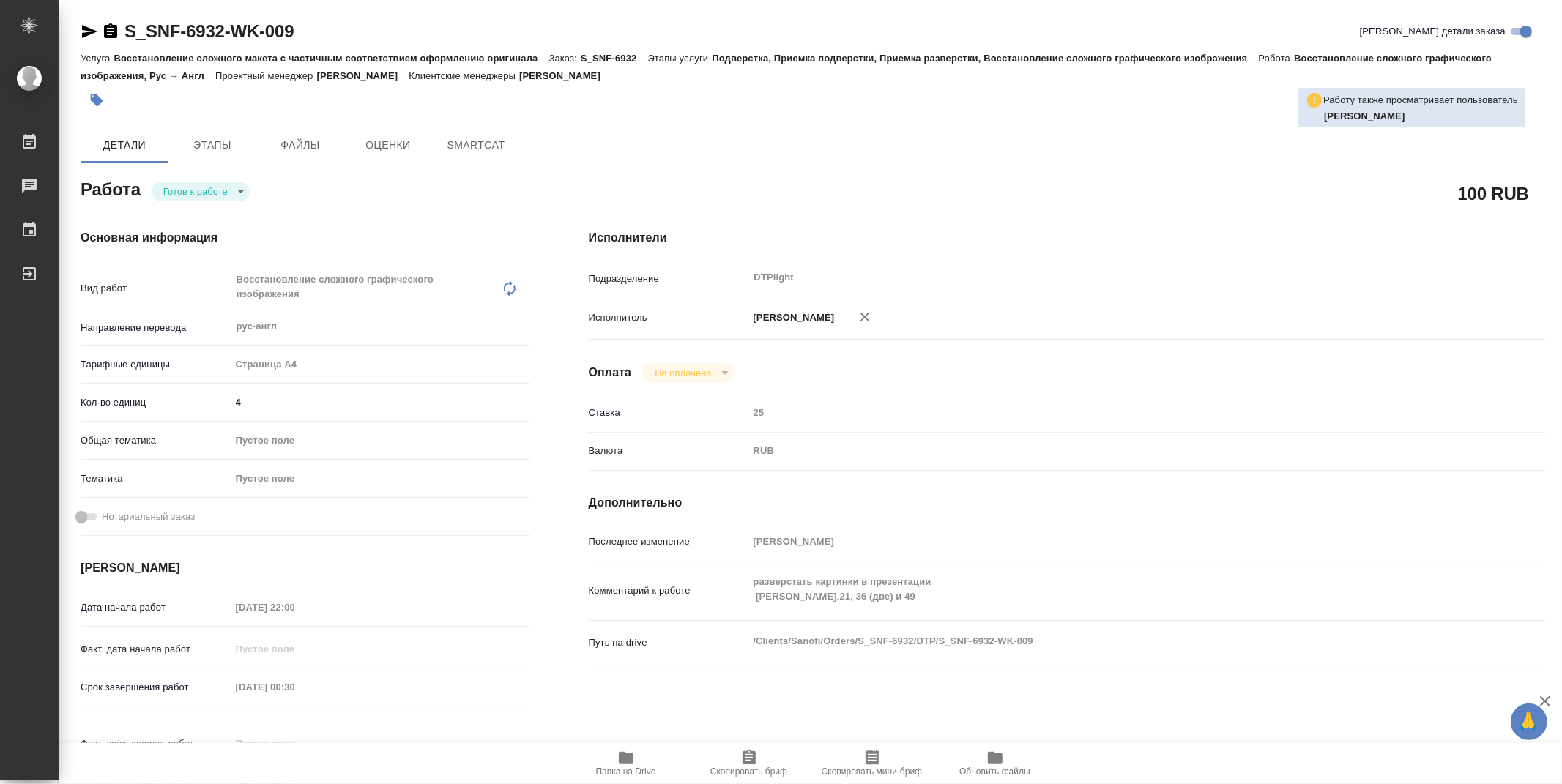
type textarea "x"
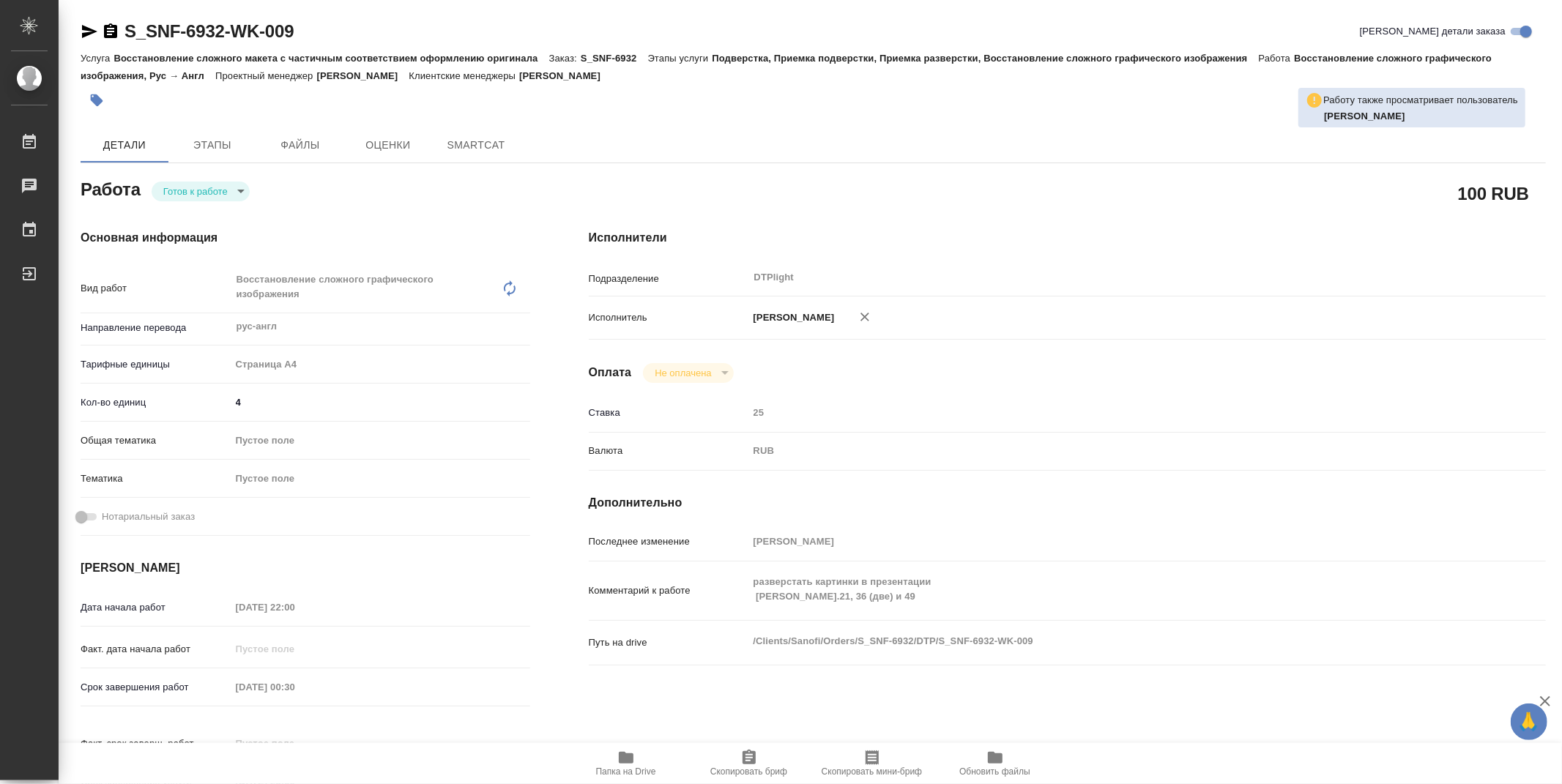
type textarea "x"
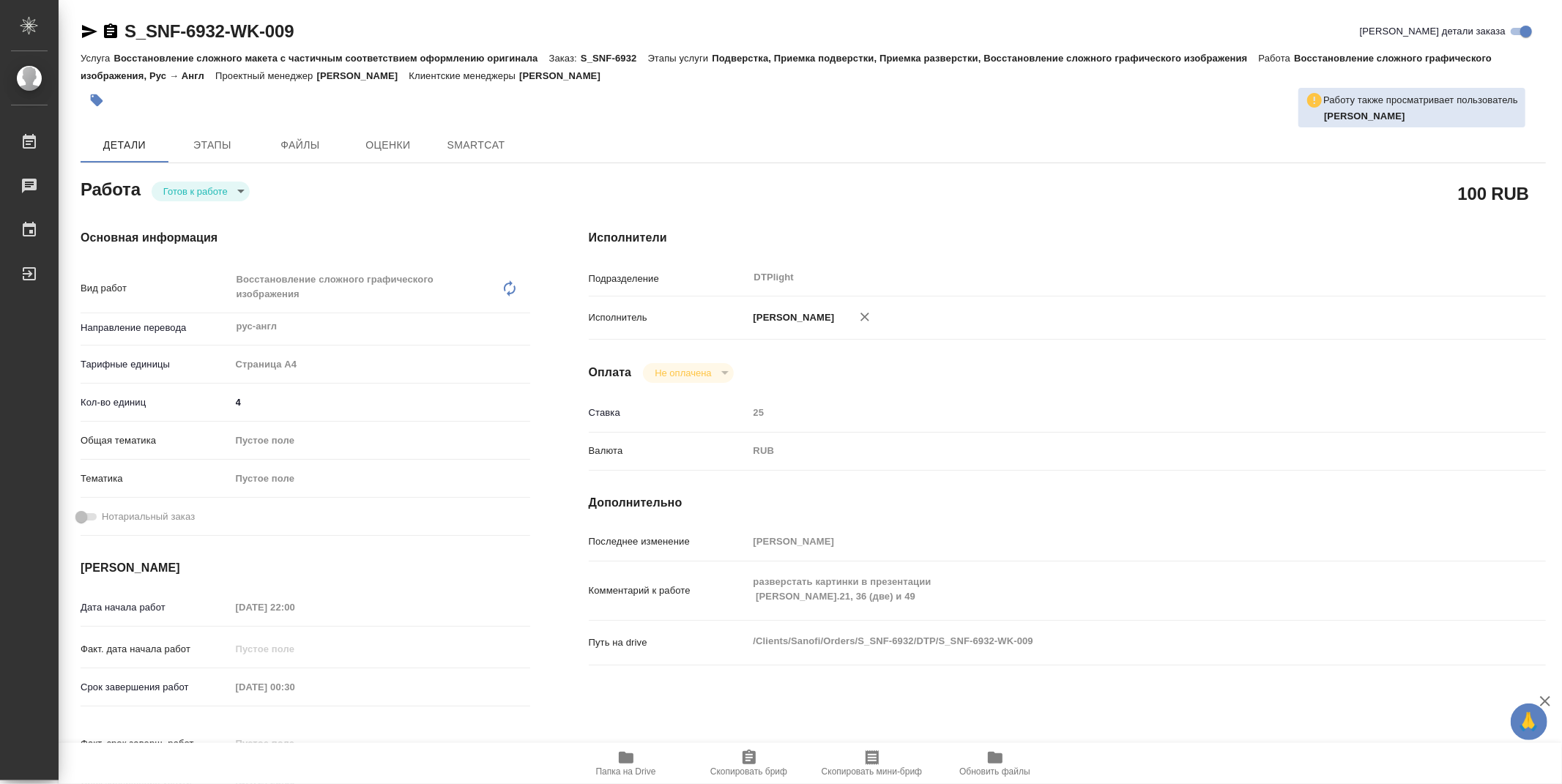
type textarea "x"
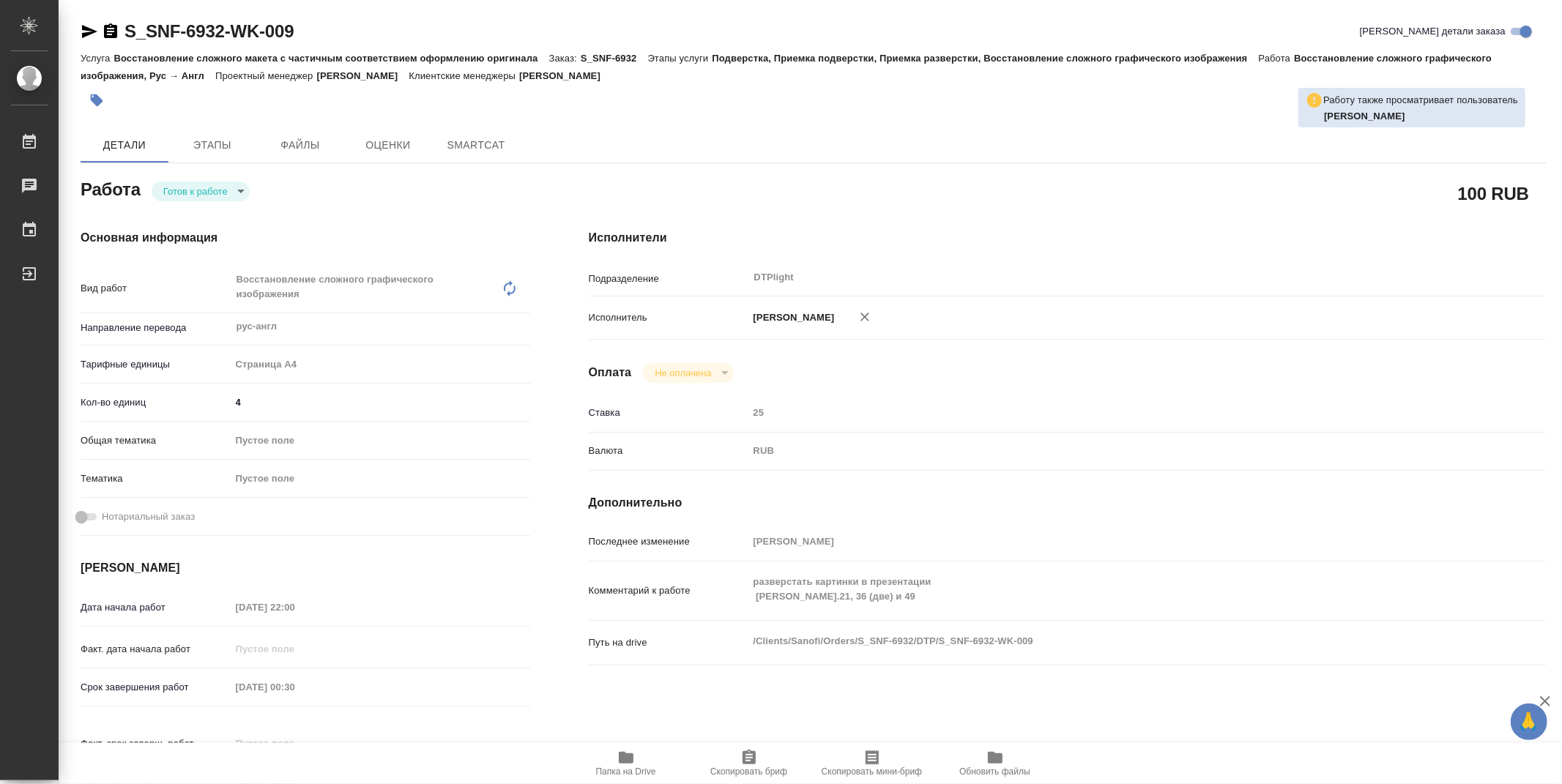
type textarea "x"
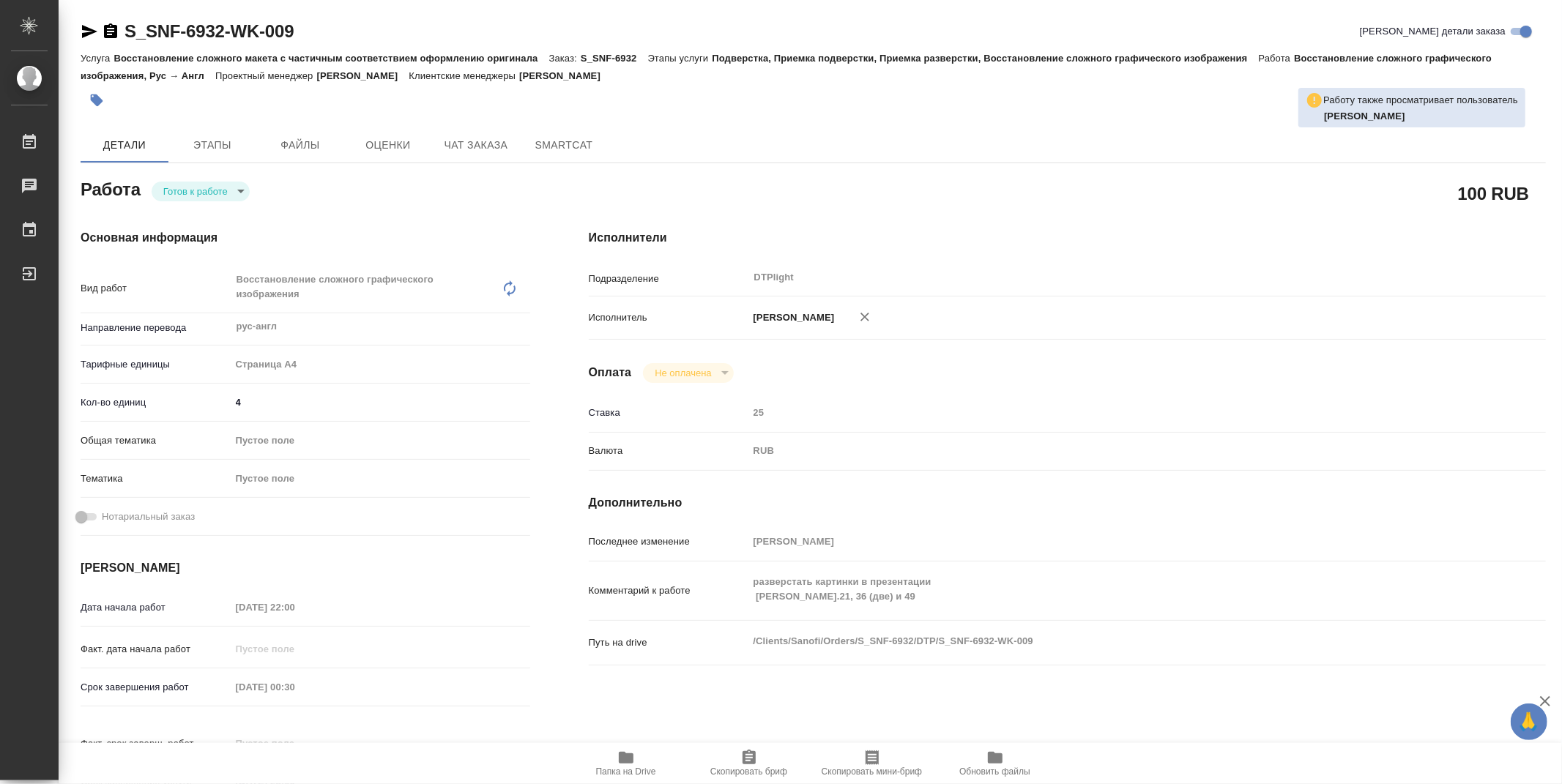
type textarea "x"
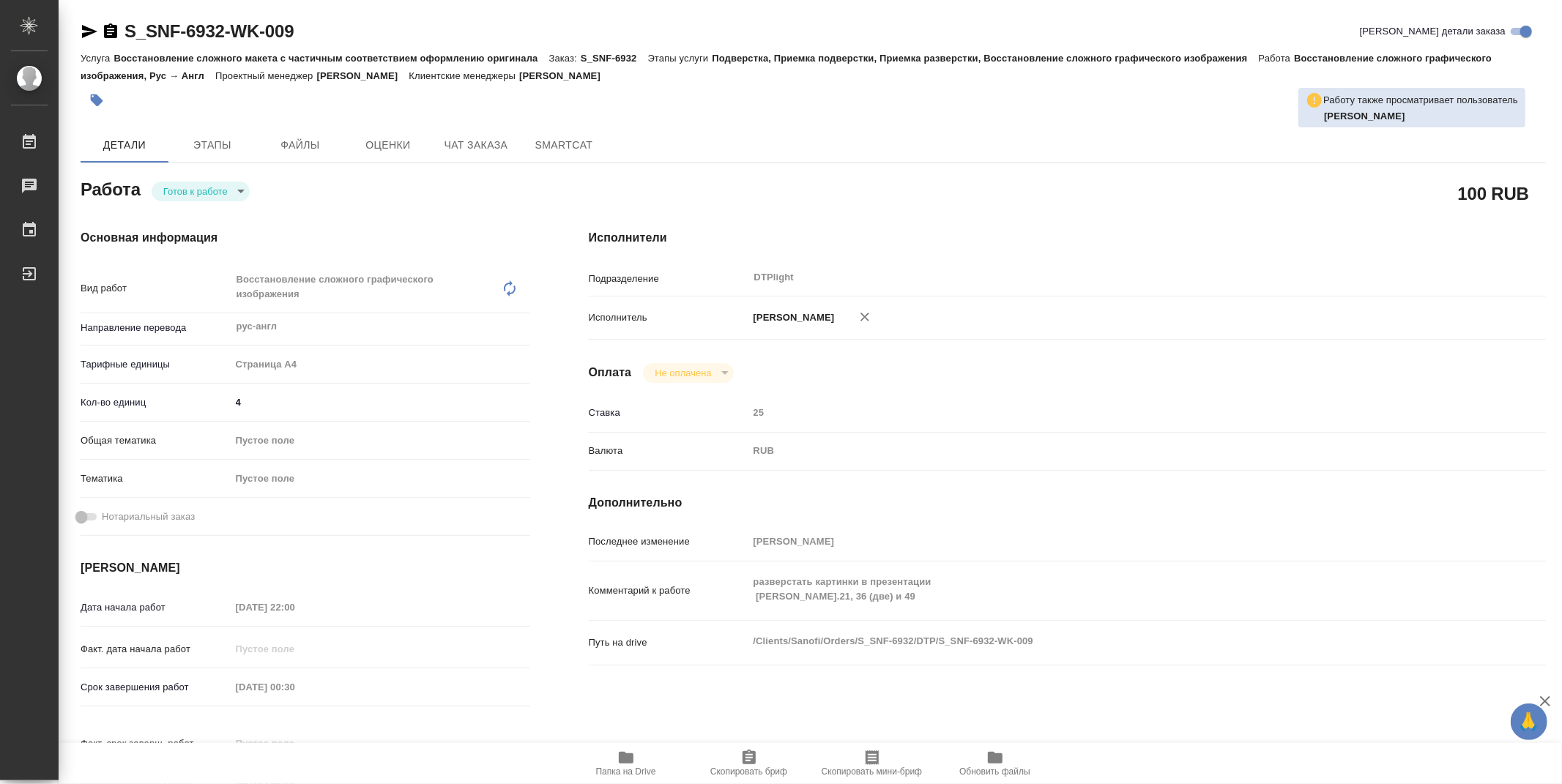
click at [222, 196] on body "🙏 .cls-1 fill:#fff; AWATERA Zubakova Viktoriya Работы Чаты График Выйти S_SNF-6…" at bounding box center [781, 392] width 1562 height 784
click at [210, 194] on button "В работе" at bounding box center [187, 190] width 48 height 16
type textarea "x"
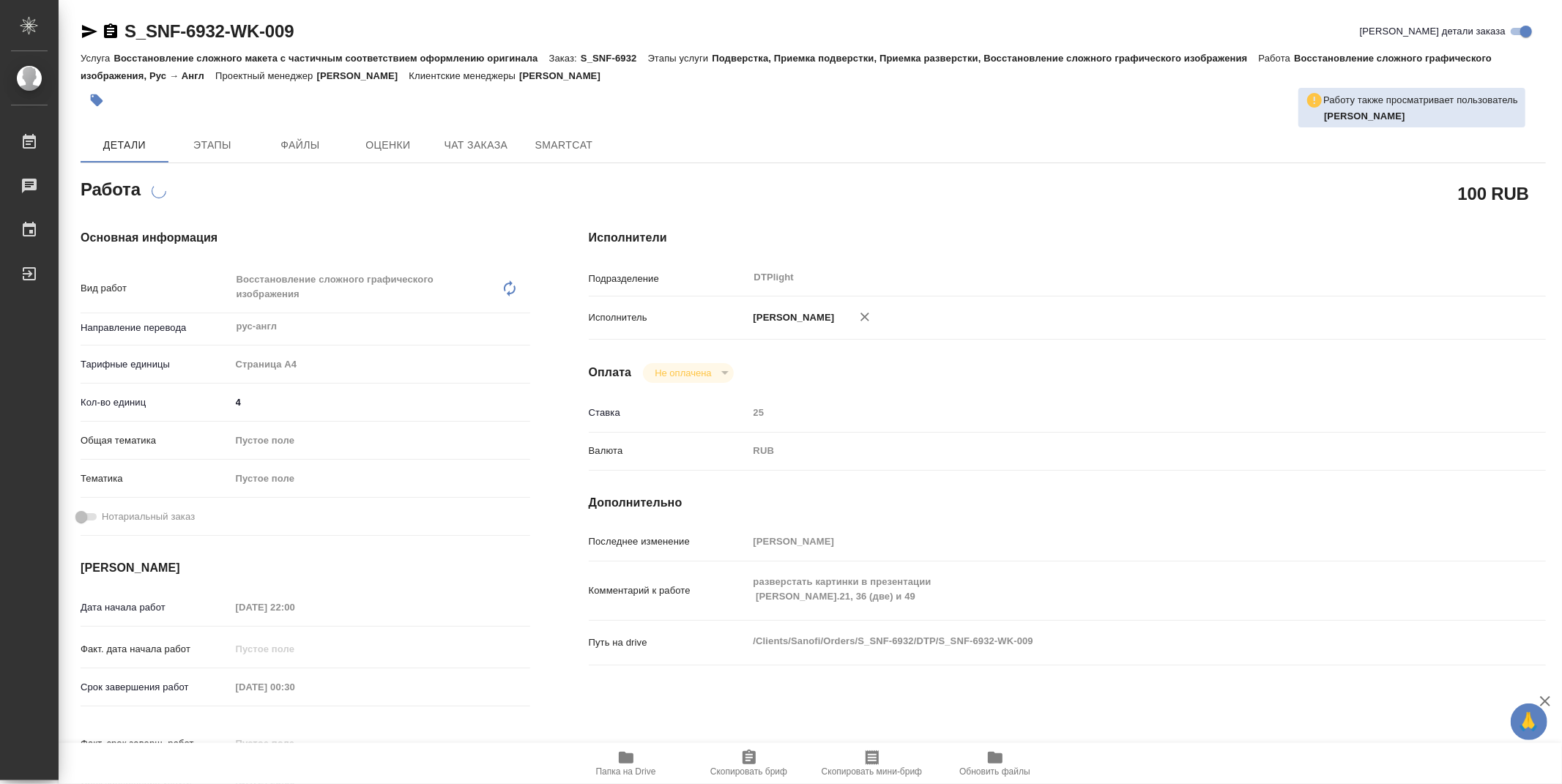
type textarea "x"
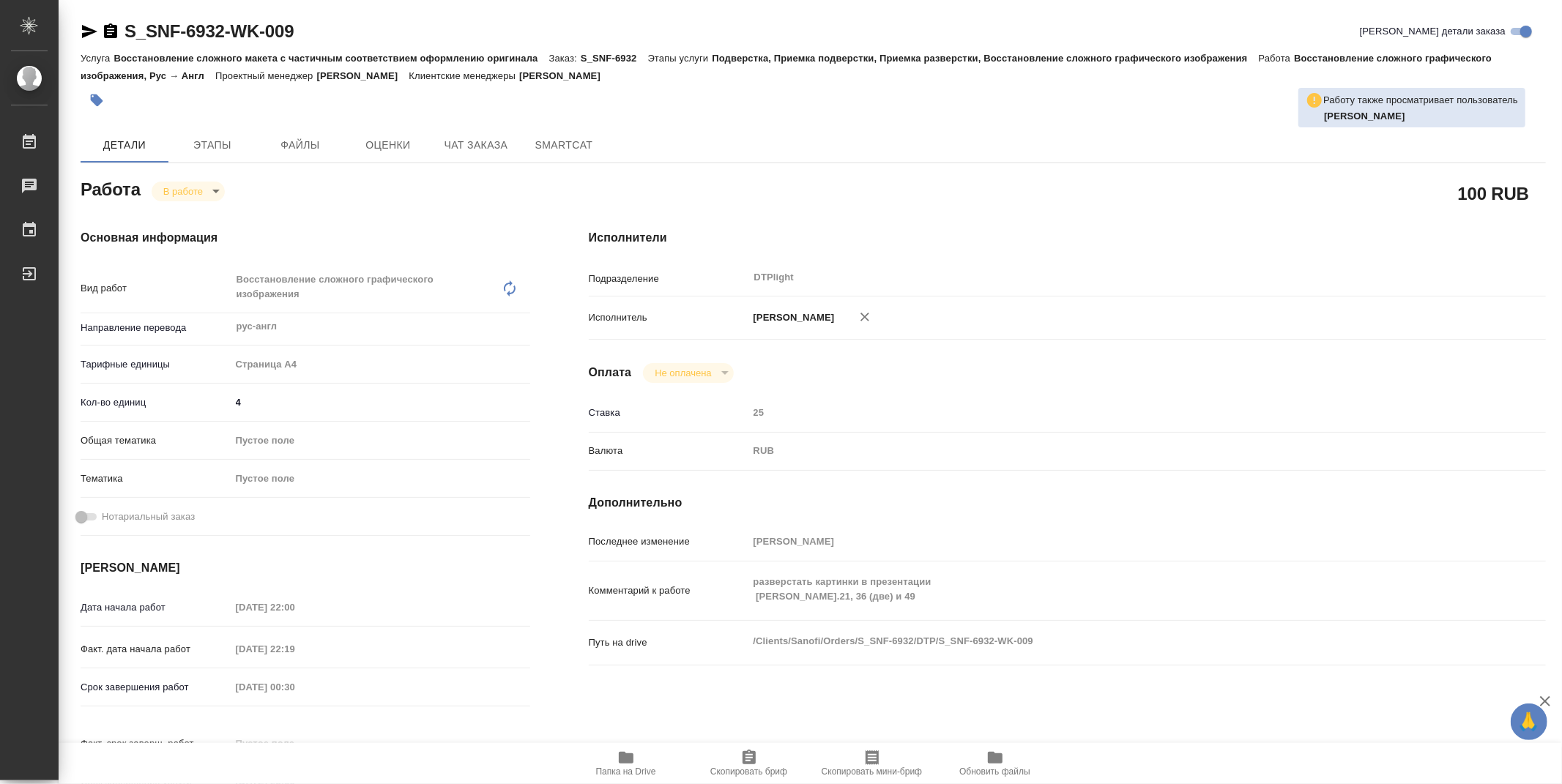
type textarea "x"
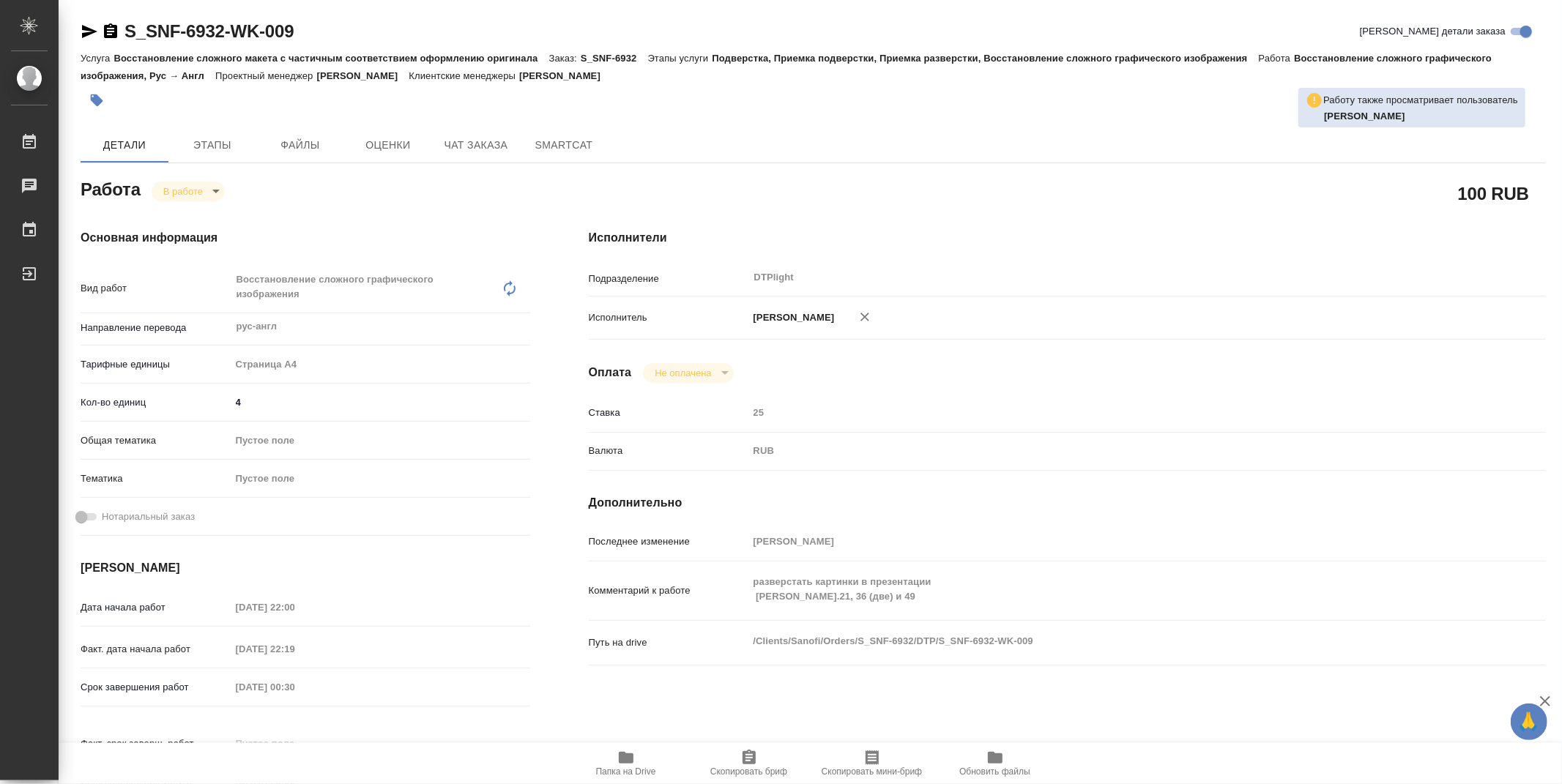
type textarea "x"
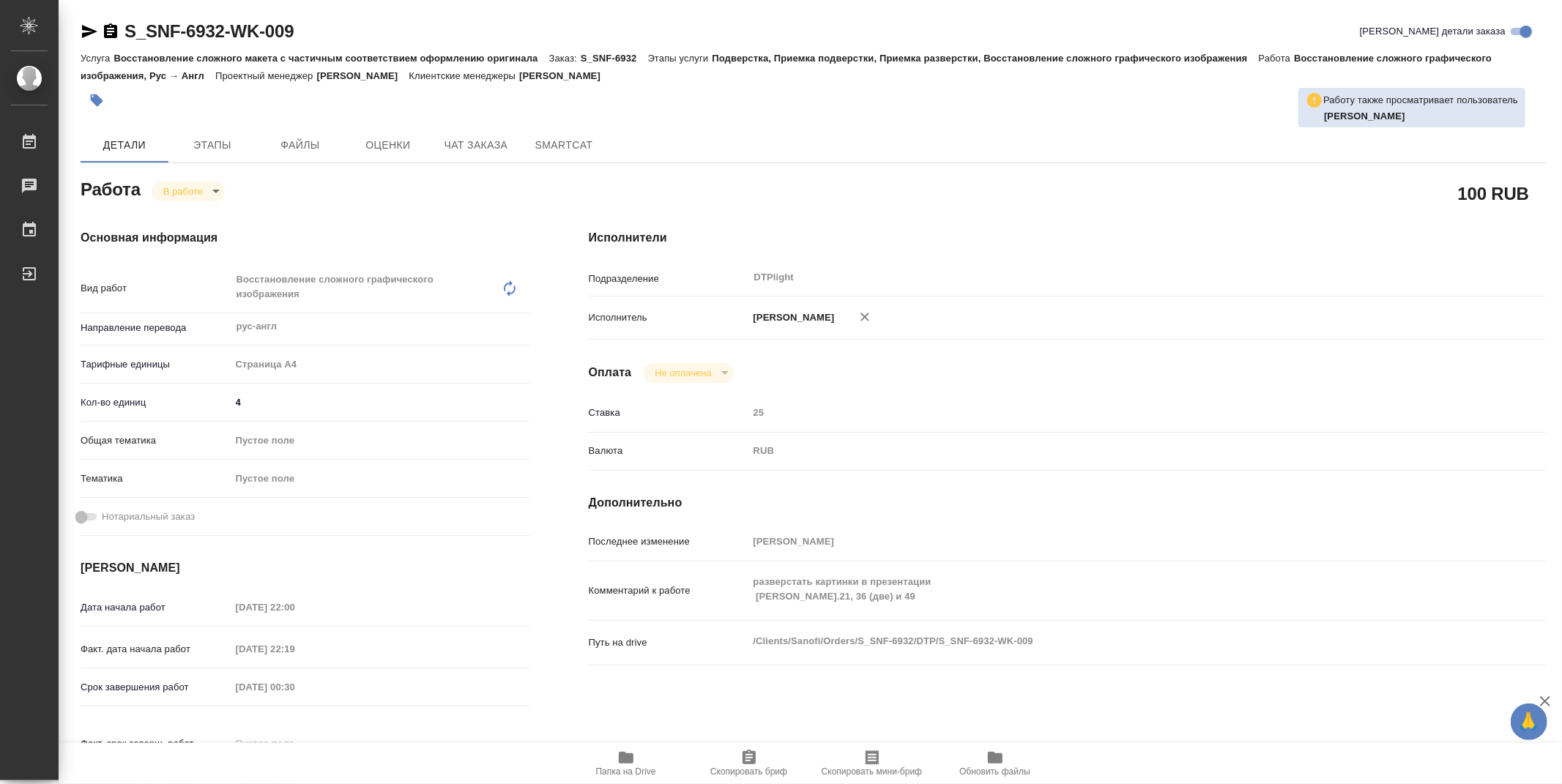
type textarea "x"
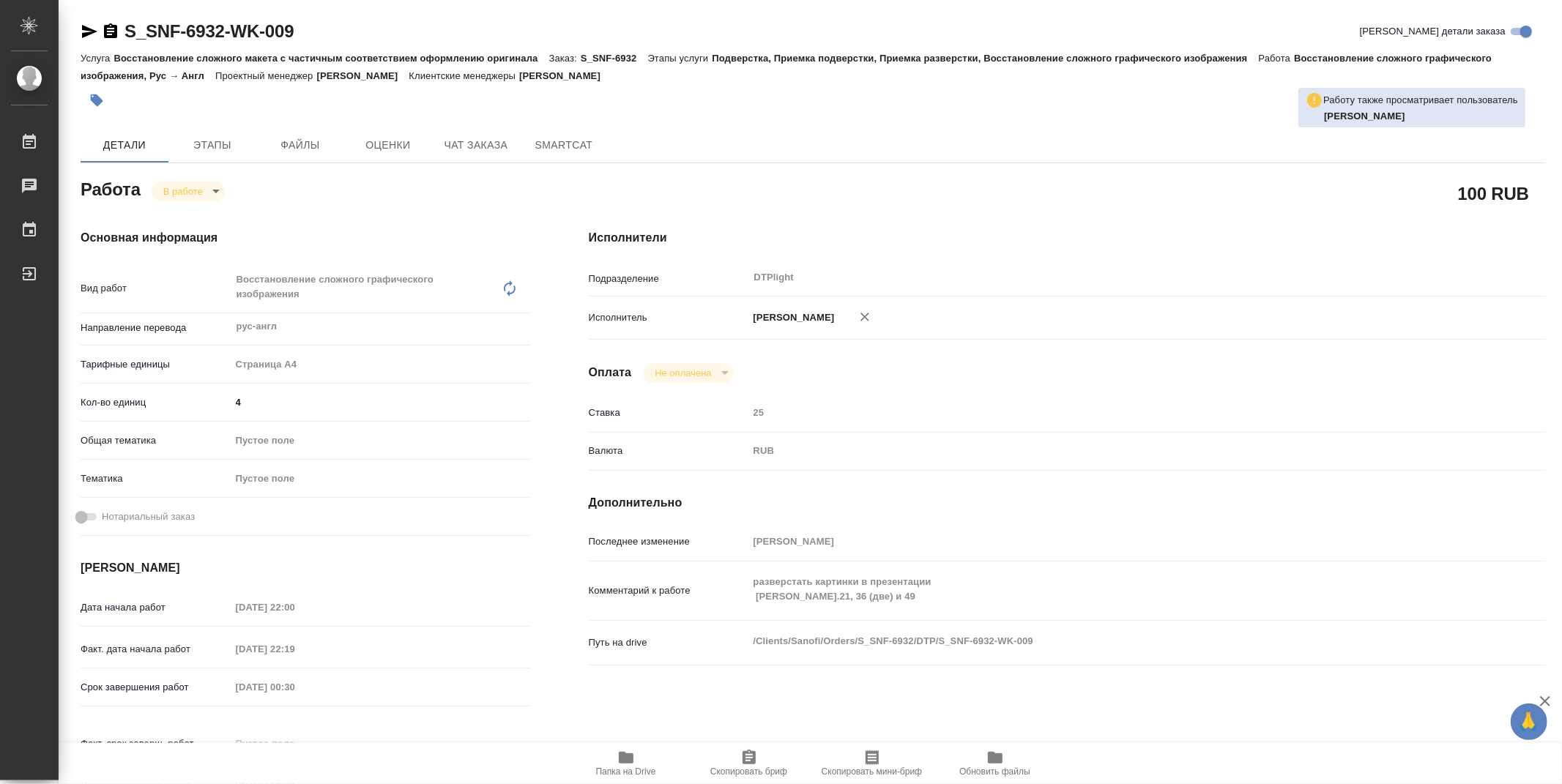
type textarea "x"
drag, startPoint x: 341, startPoint y: 31, endPoint x: 123, endPoint y: 32, distance: 218.0
click at [123, 32] on div "S_SNF-6932-WK-009 [PERSON_NAME] детали заказа" at bounding box center [813, 32] width 1465 height 23
copy link "S_SNF-6932-WK-009"
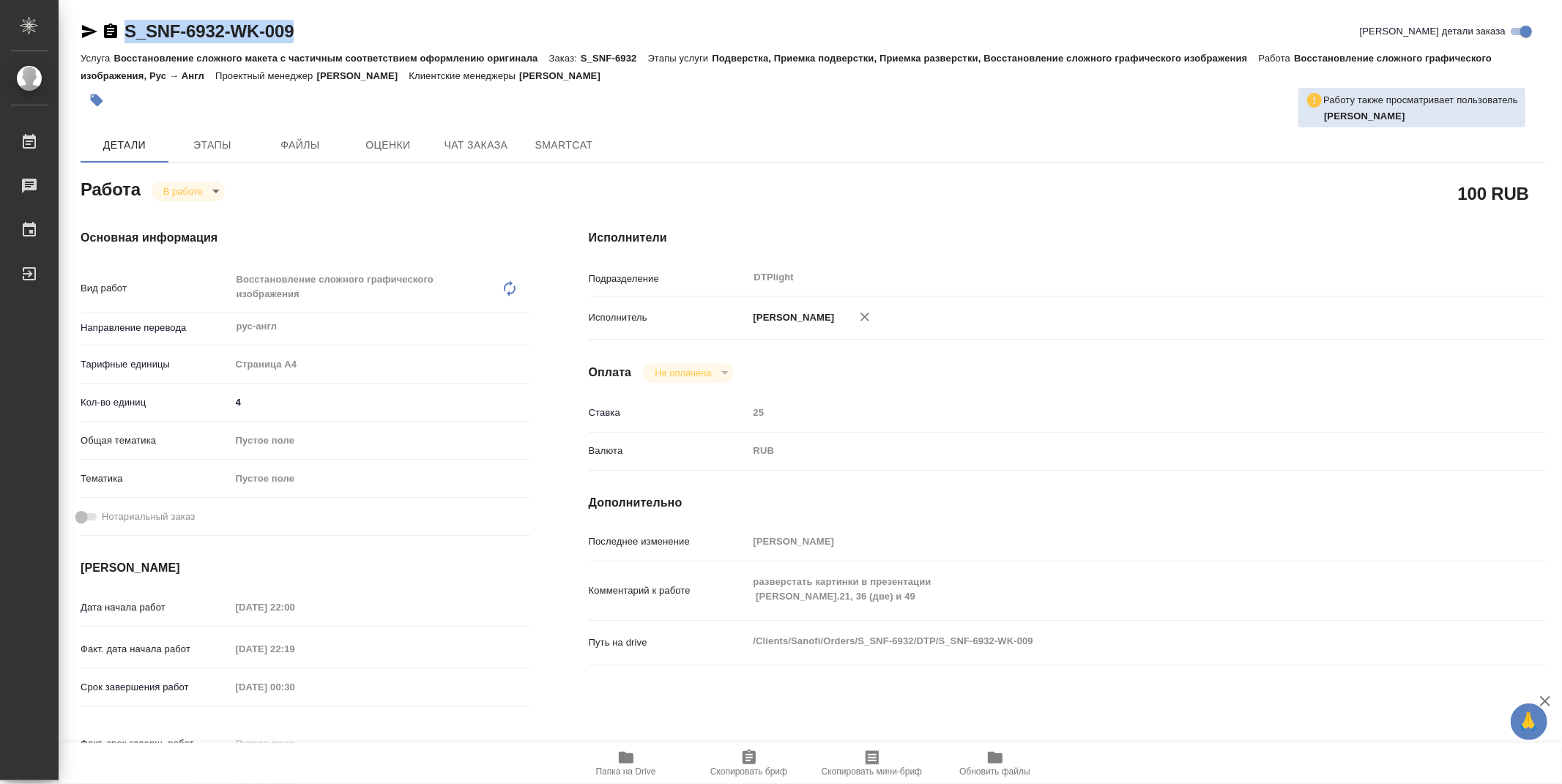
type textarea "x"
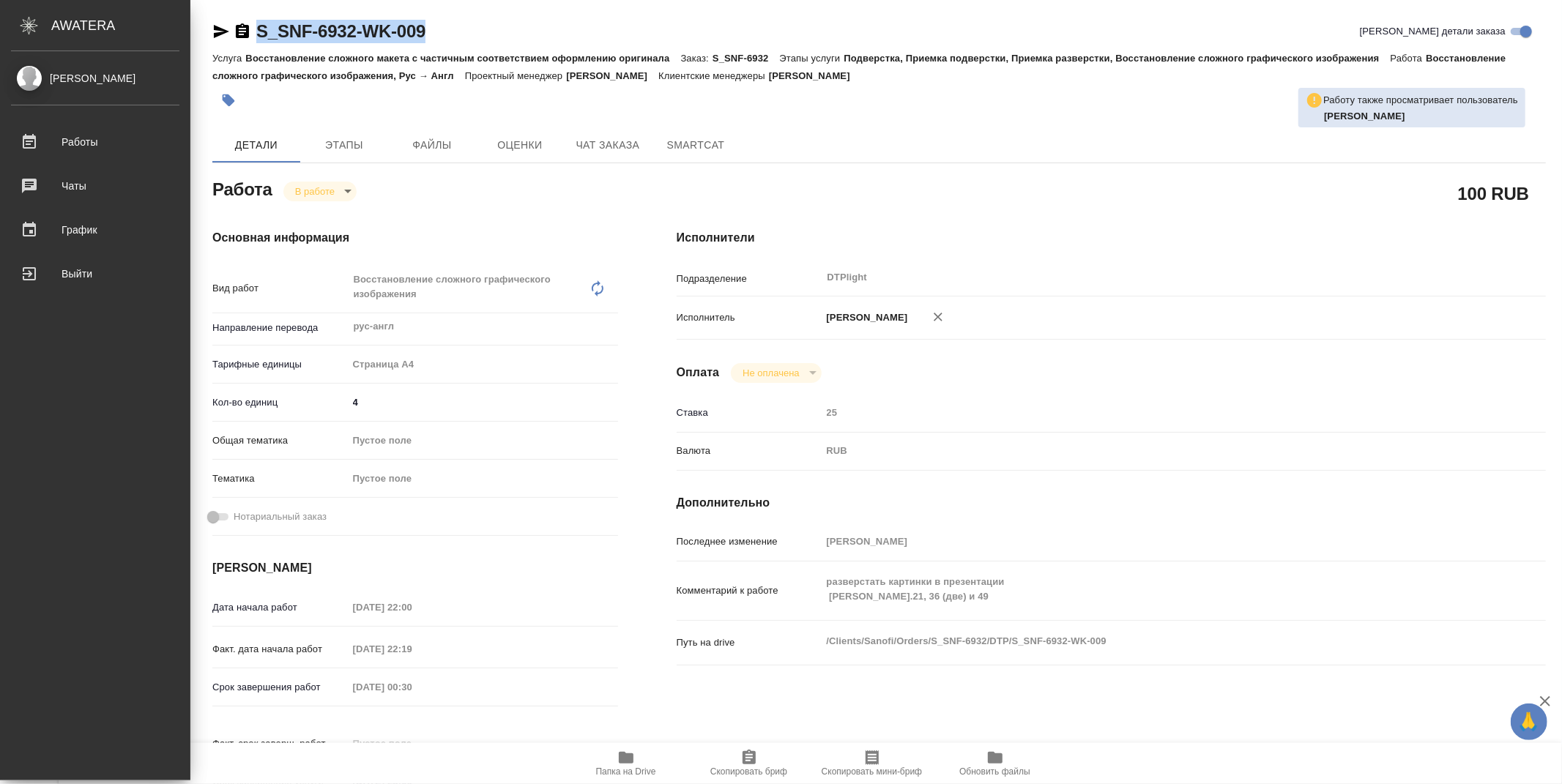
type textarea "x"
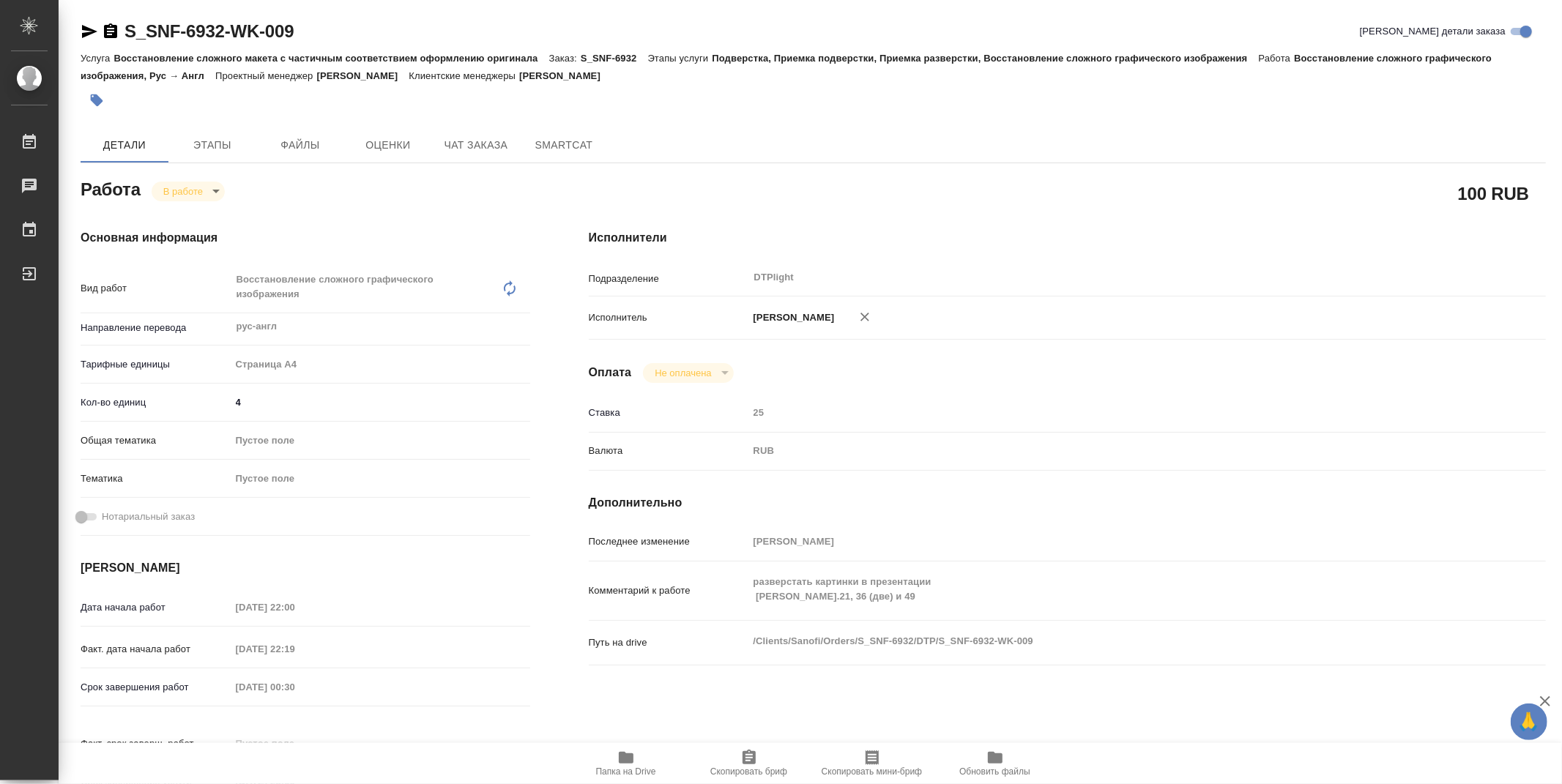
click at [1139, 353] on div "Исполнители Подразделение DTPlight ​ Исполнитель [PERSON_NAME] Не оплачена notP…" at bounding box center [1067, 519] width 1016 height 640
